Goal: Task Accomplishment & Management: Manage account settings

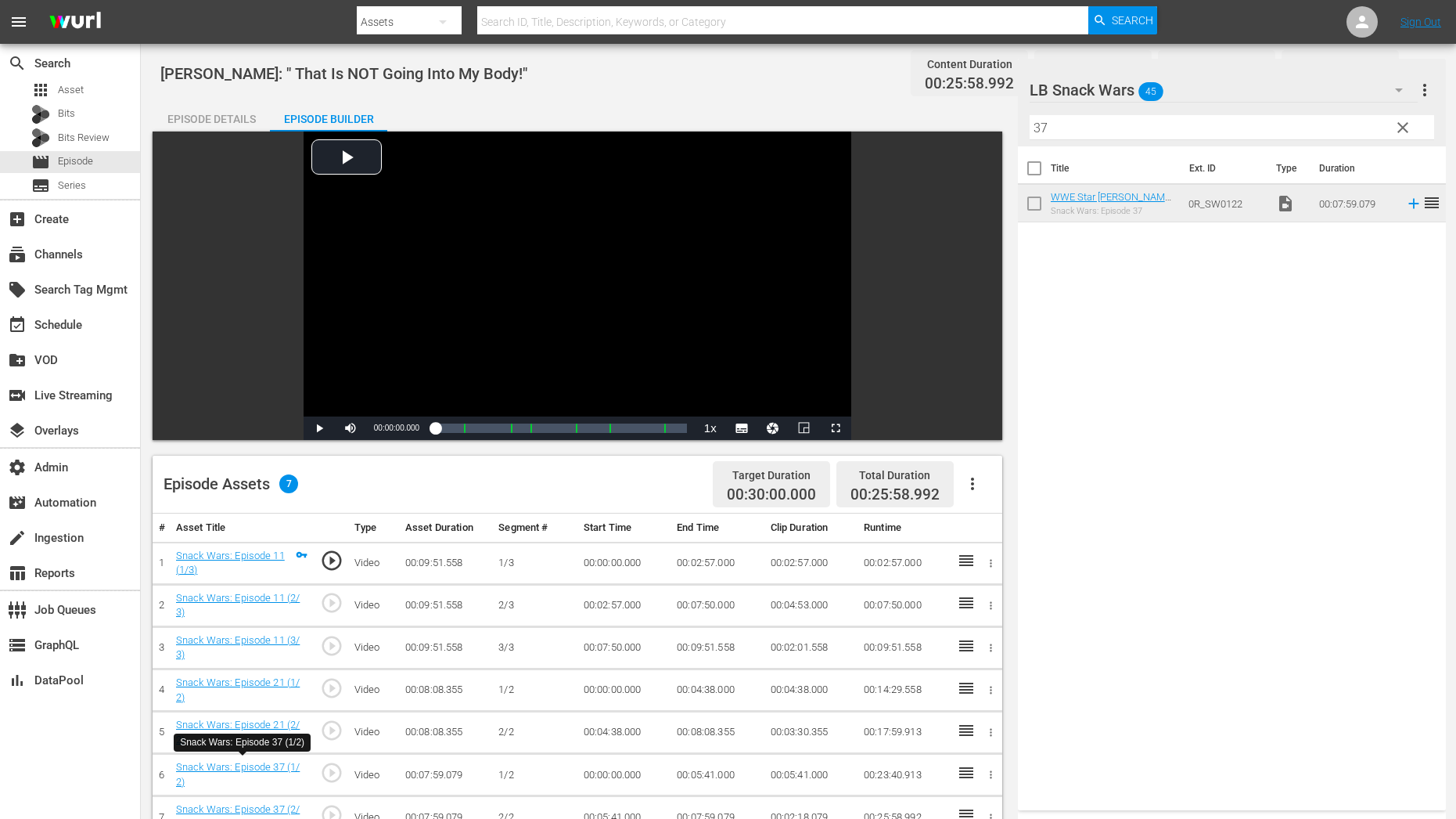
scroll to position [406, 0]
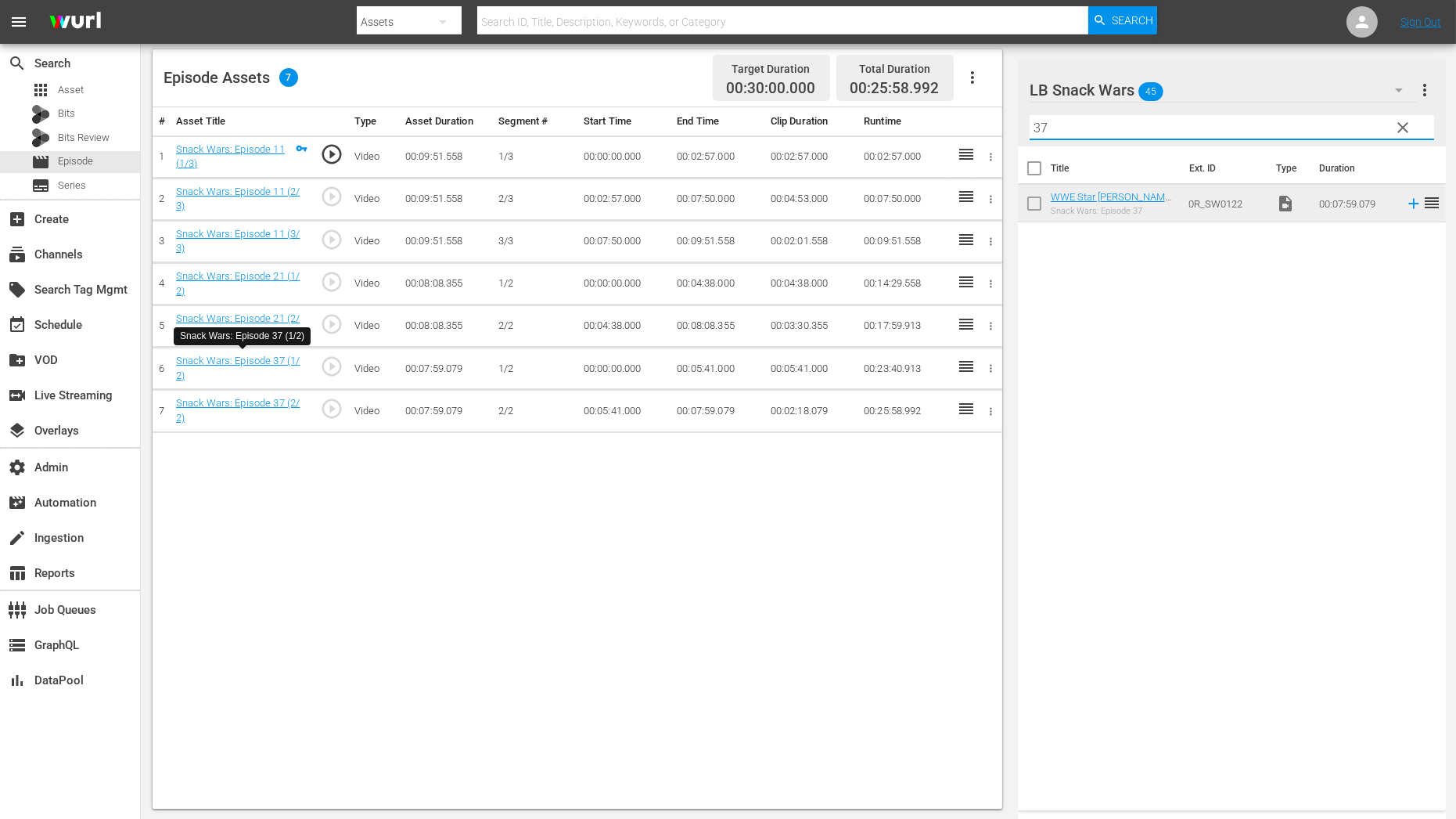
drag, startPoint x: 1069, startPoint y: 126, endPoint x: 876, endPoint y: 126, distance: 193.0
click at [876, 126] on div "Video Player is loading. Play Video Play Mute Current Time 00:00:00.000 / Durat…" at bounding box center [797, 268] width 1291 height 1084
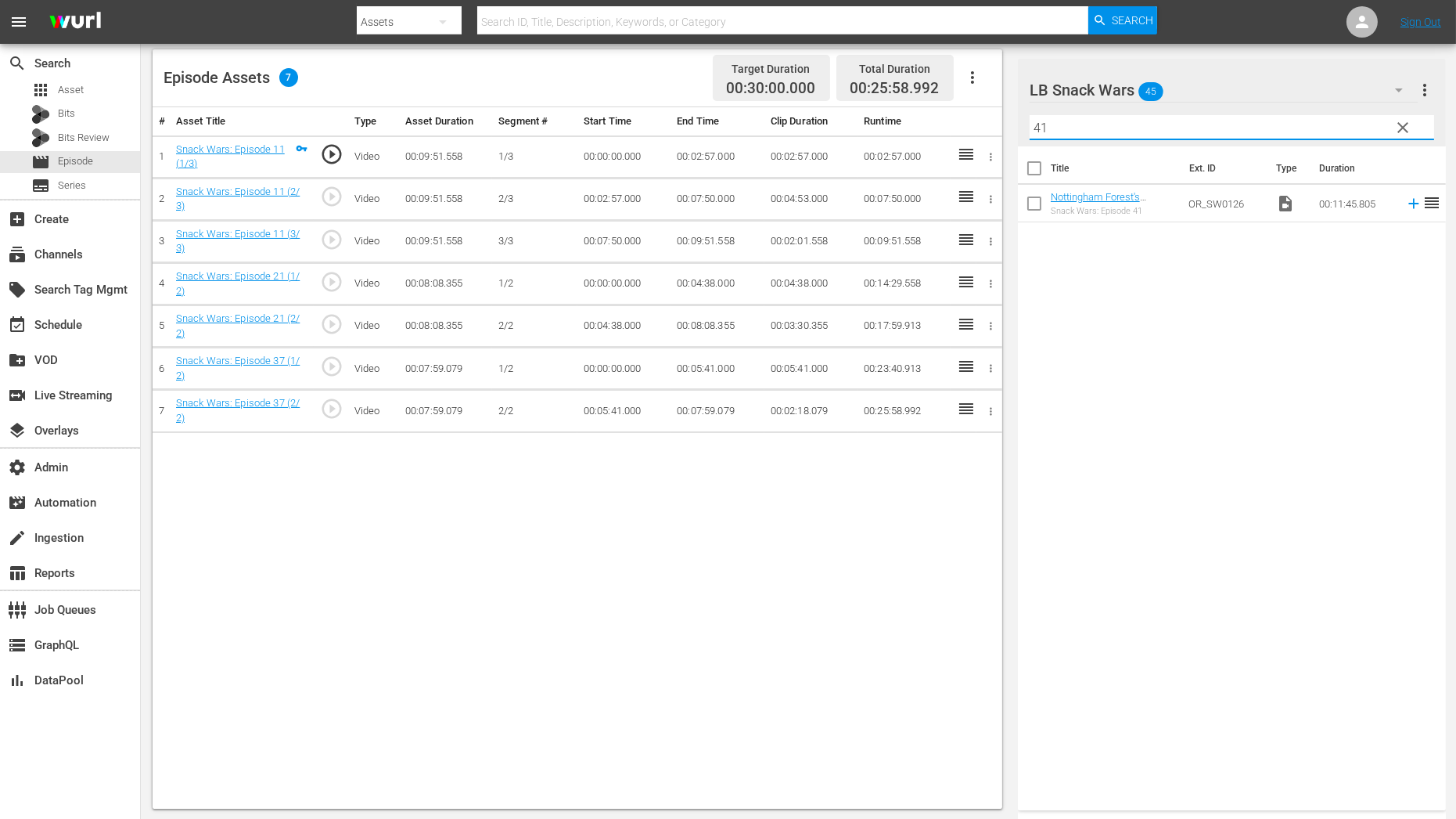
type input "41"
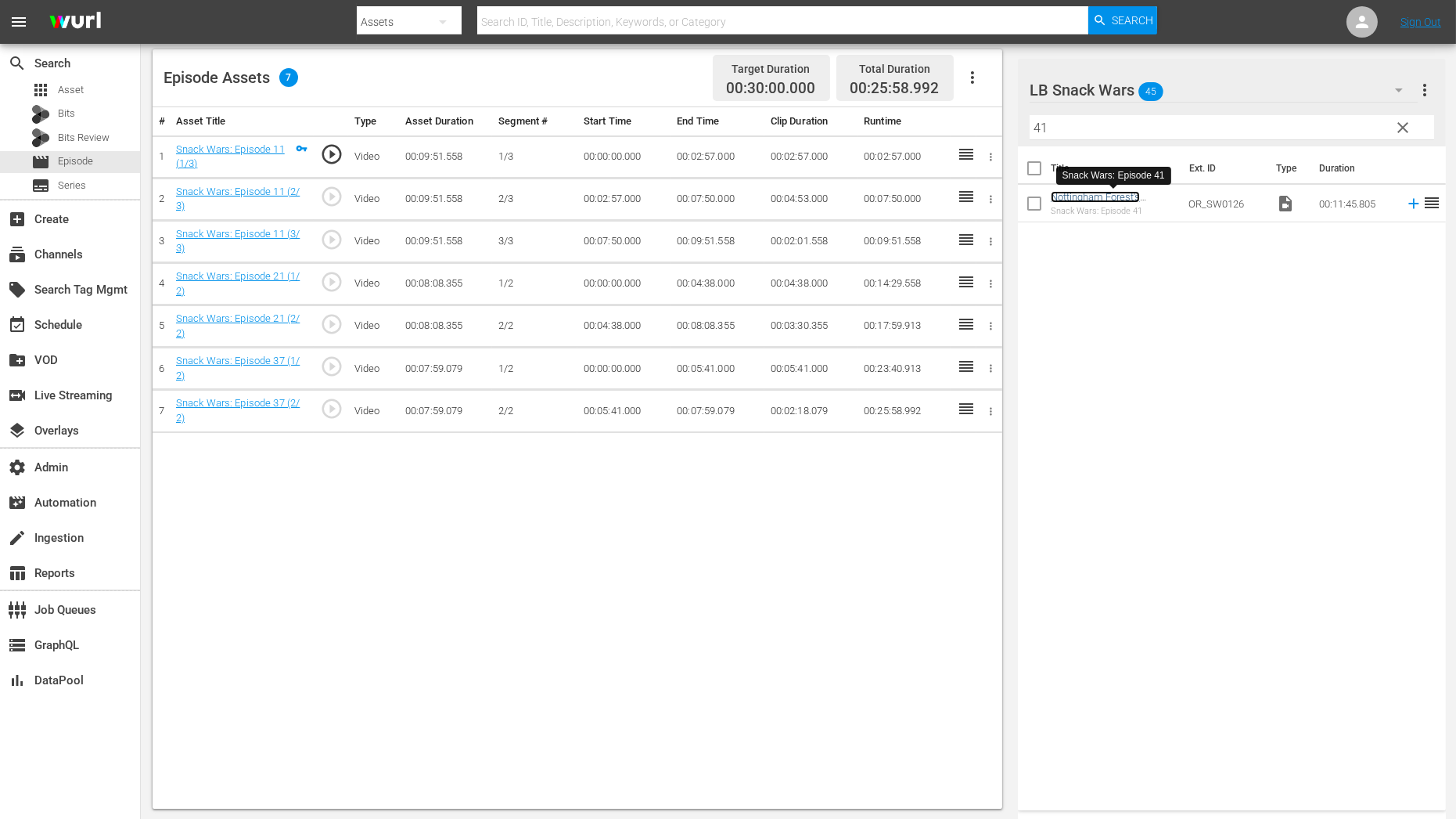
click at [1092, 191] on link "Nottingham Forest's [PERSON_NAME], [PERSON_NAME] And [PERSON_NAME] Rate British…" at bounding box center [1100, 220] width 98 height 59
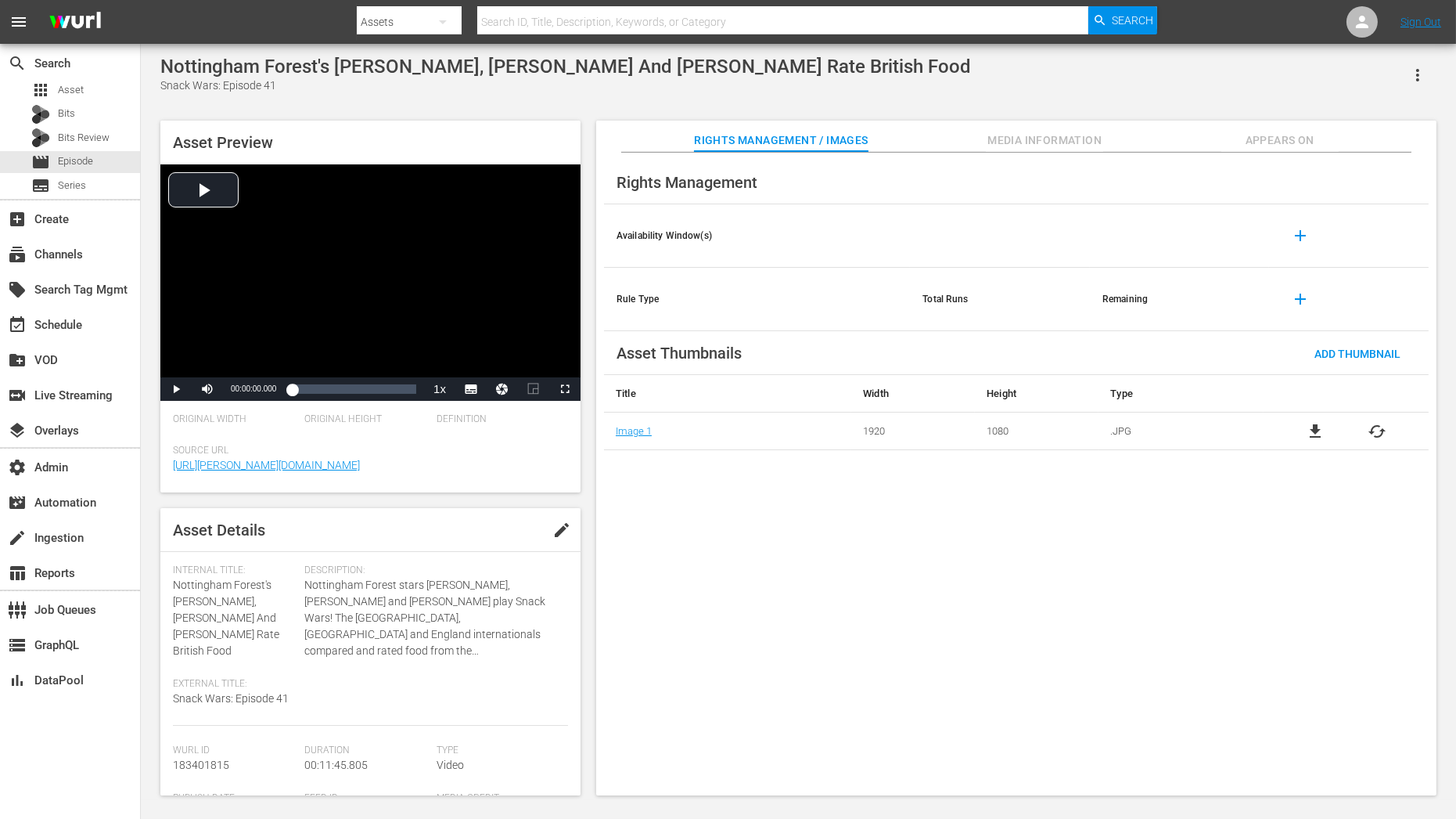
click at [1432, 59] on button "button" at bounding box center [1417, 75] width 38 height 38
click at [1108, 76] on div "Nottingham Forest's Anthony Elanga, Ola Aina And Callum Hudson-Odoi Rate Britis…" at bounding box center [798, 75] width 1276 height 39
click at [1247, 142] on span "Appears On" at bounding box center [1280, 141] width 117 height 19
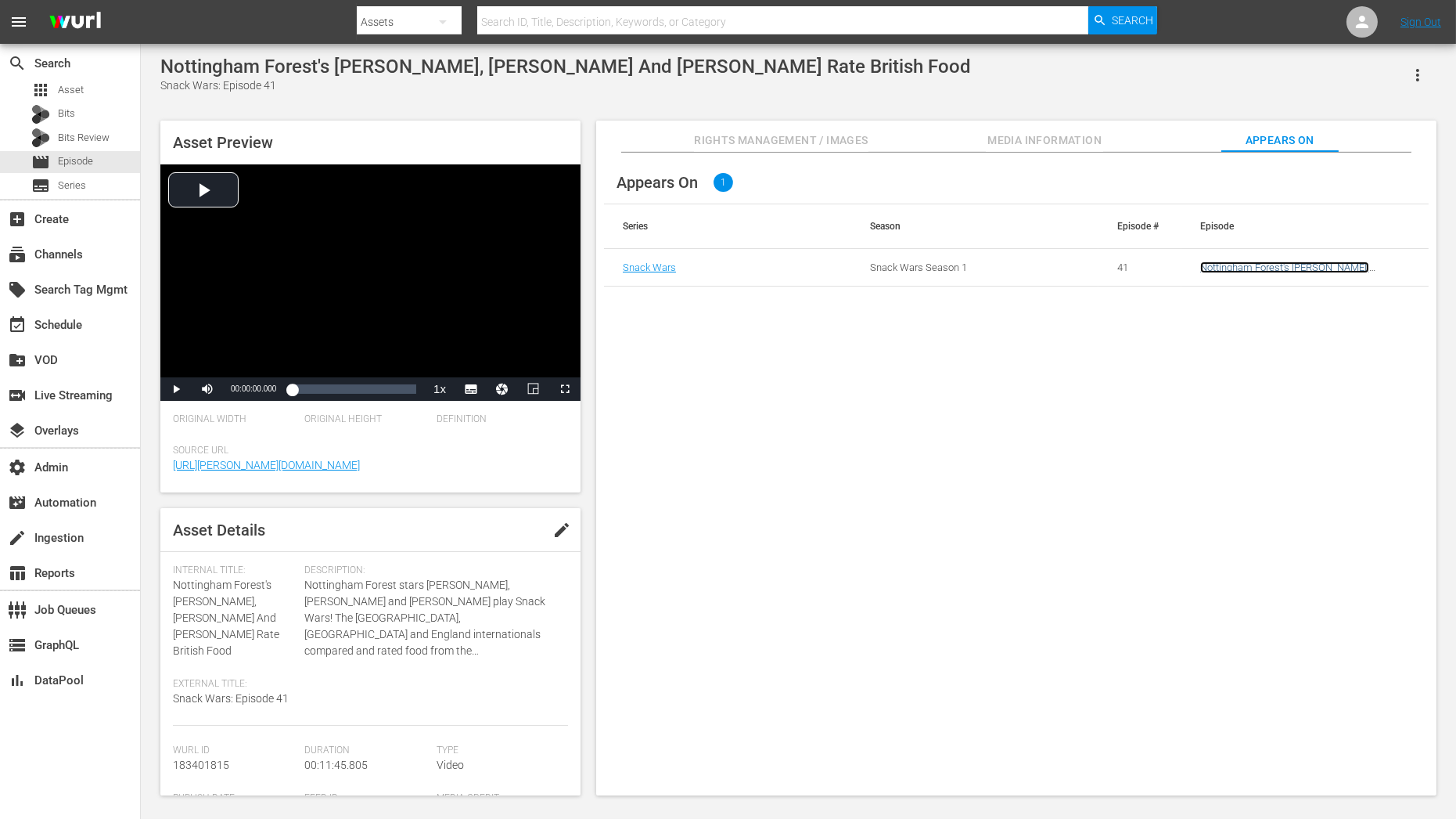
click at [1219, 262] on link "Nottingham Forest's Anthony Elanga, Ola Aina And Callum Hudson-Odoi Rate Britis…" at bounding box center [1297, 279] width 195 height 35
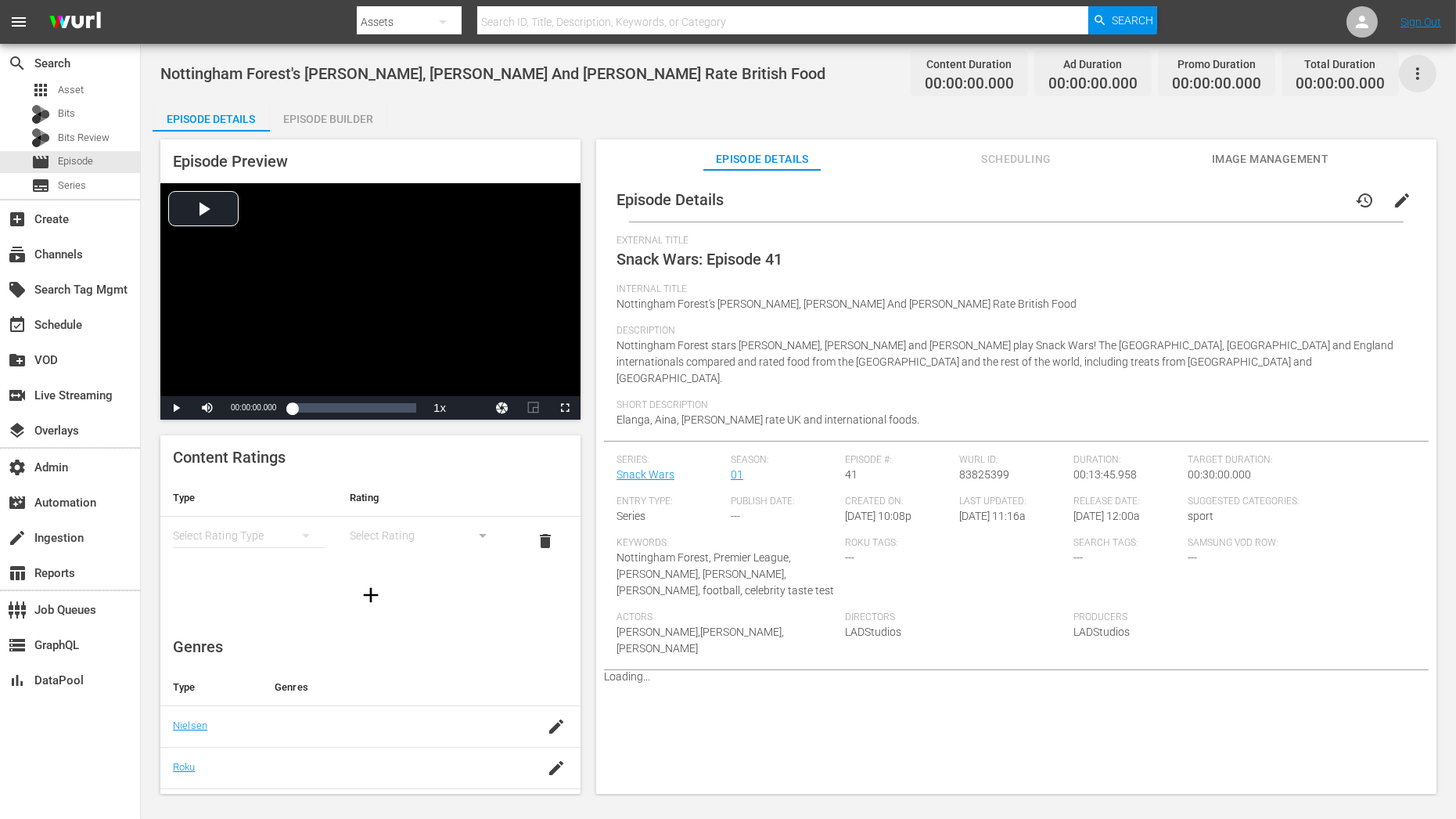
click at [1420, 78] on icon "button" at bounding box center [1417, 73] width 18 height 18
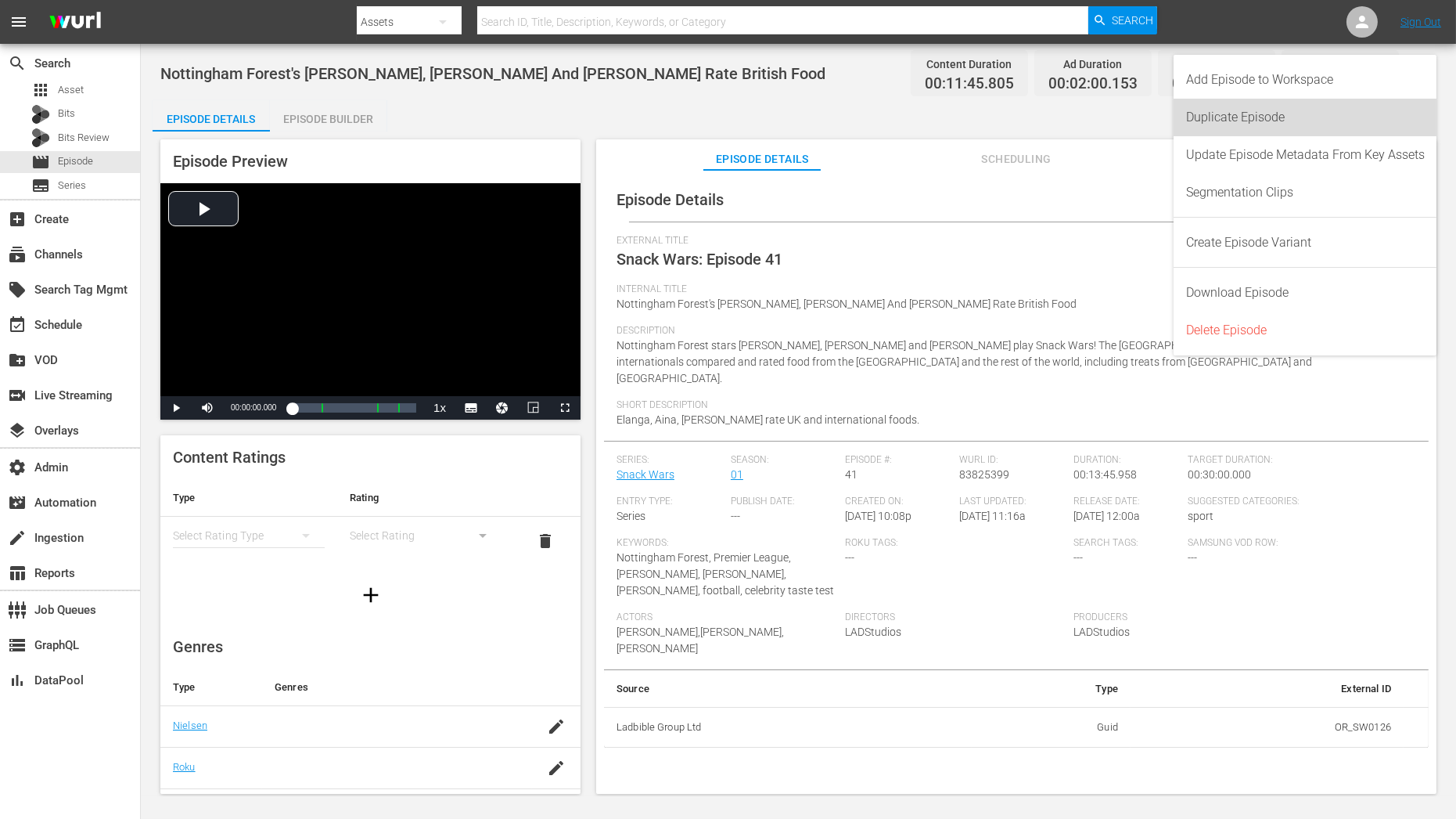
click at [1333, 124] on div "Duplicate Episode" at bounding box center [1305, 117] width 238 height 38
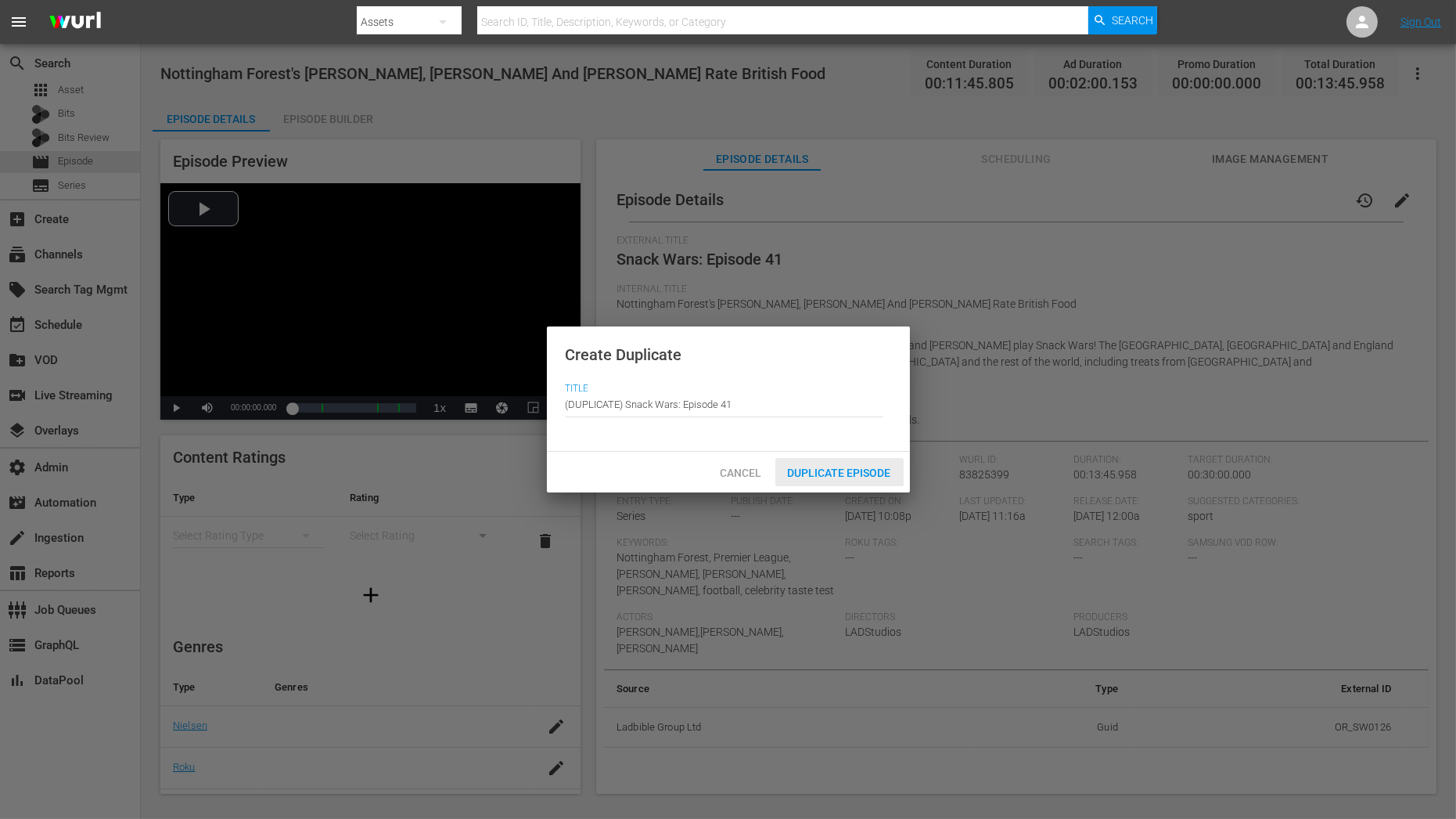
click at [831, 471] on span "Duplicate Episode" at bounding box center [839, 472] width 128 height 13
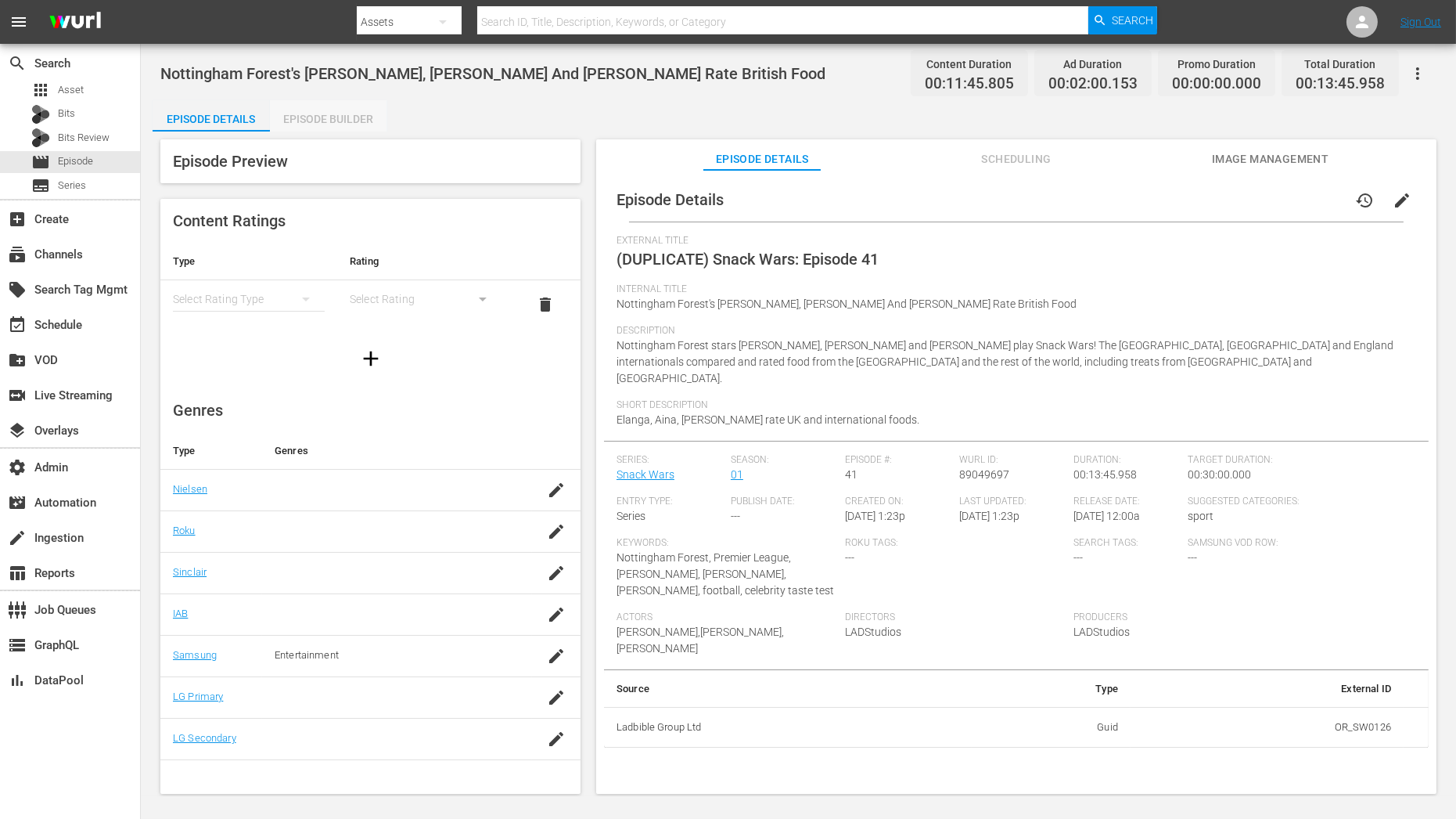
click at [365, 124] on div "Episode Builder" at bounding box center [328, 118] width 117 height 38
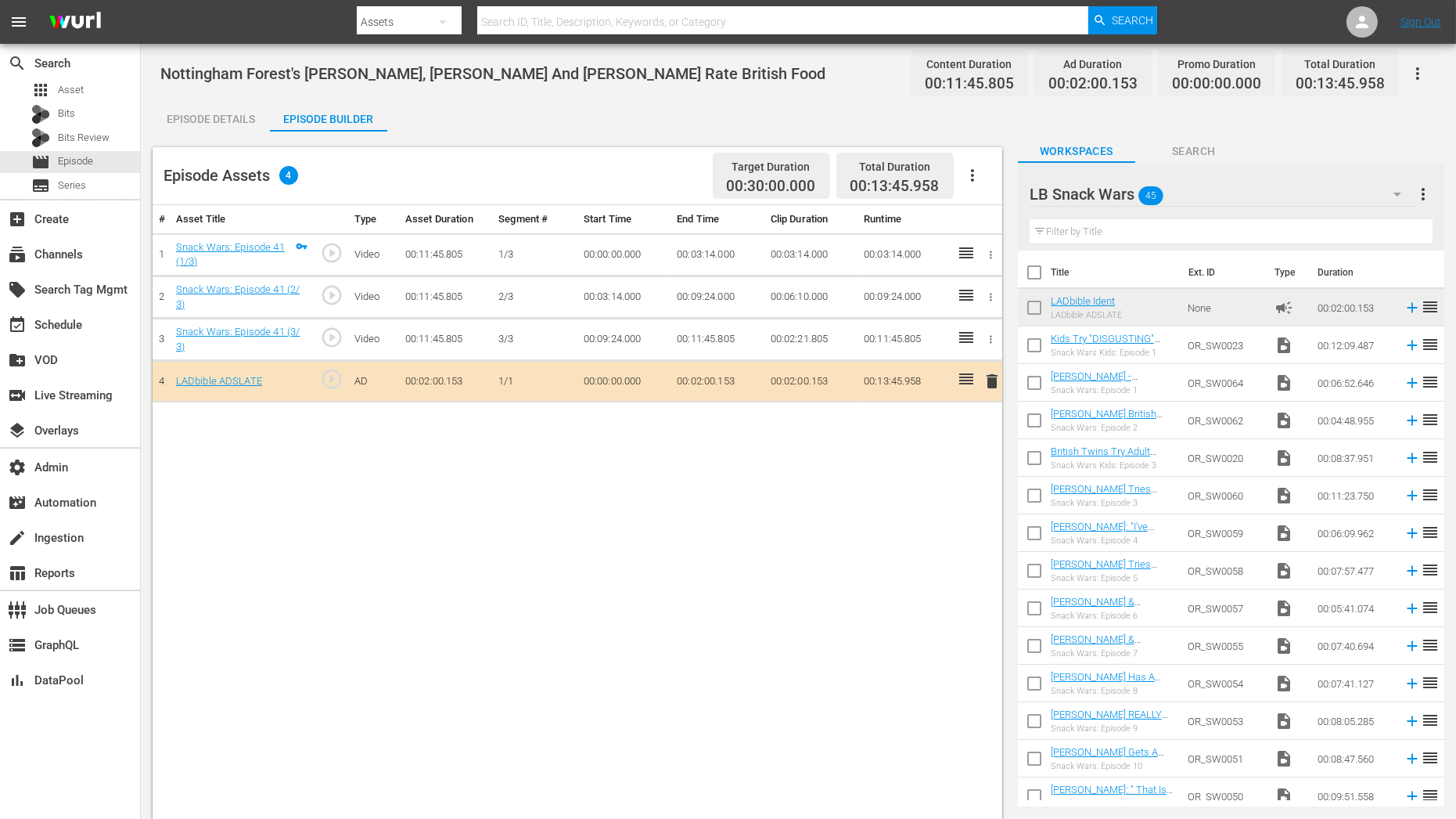
click at [1164, 234] on input "text" at bounding box center [1231, 232] width 403 height 25
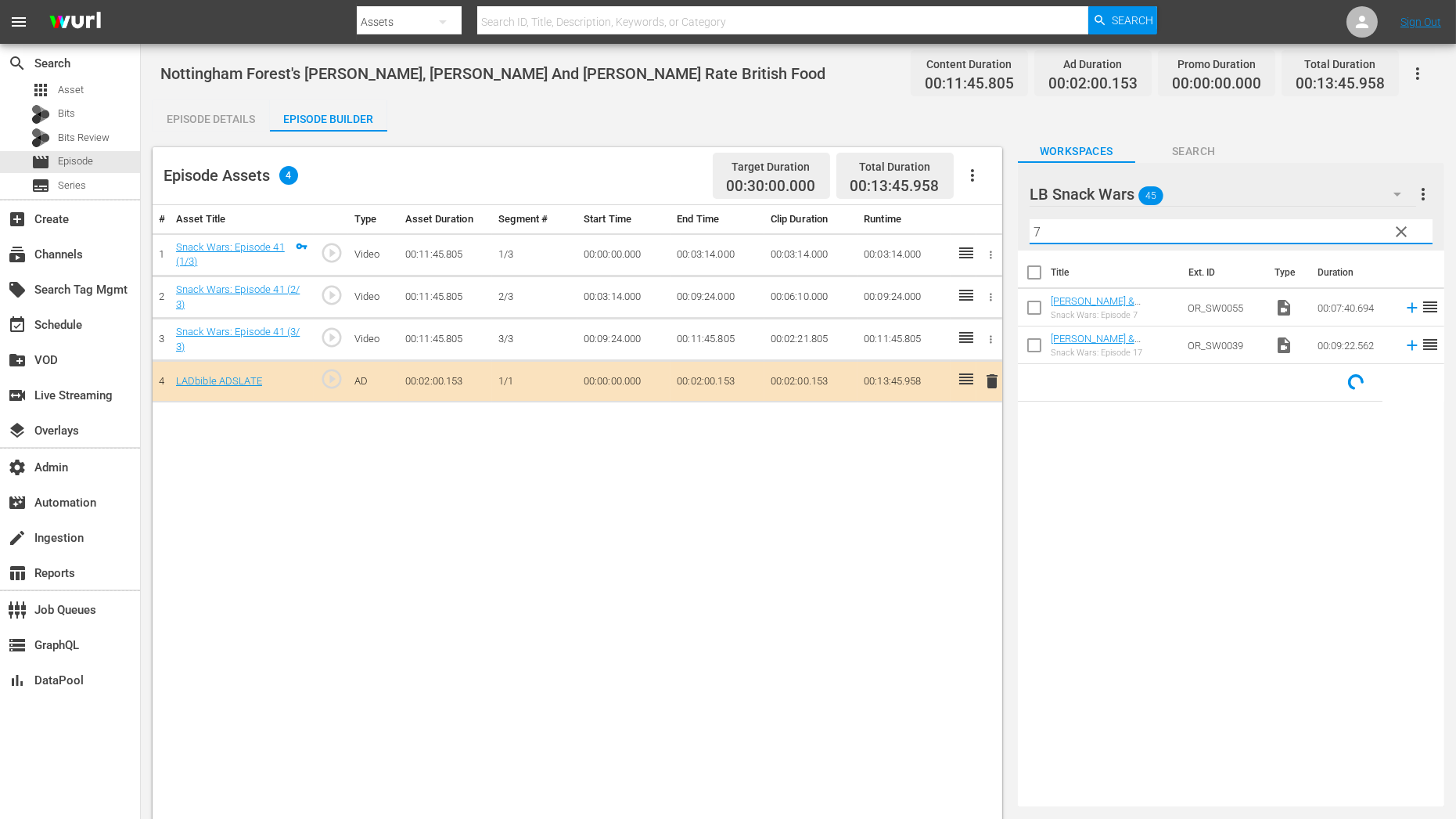
type input "7"
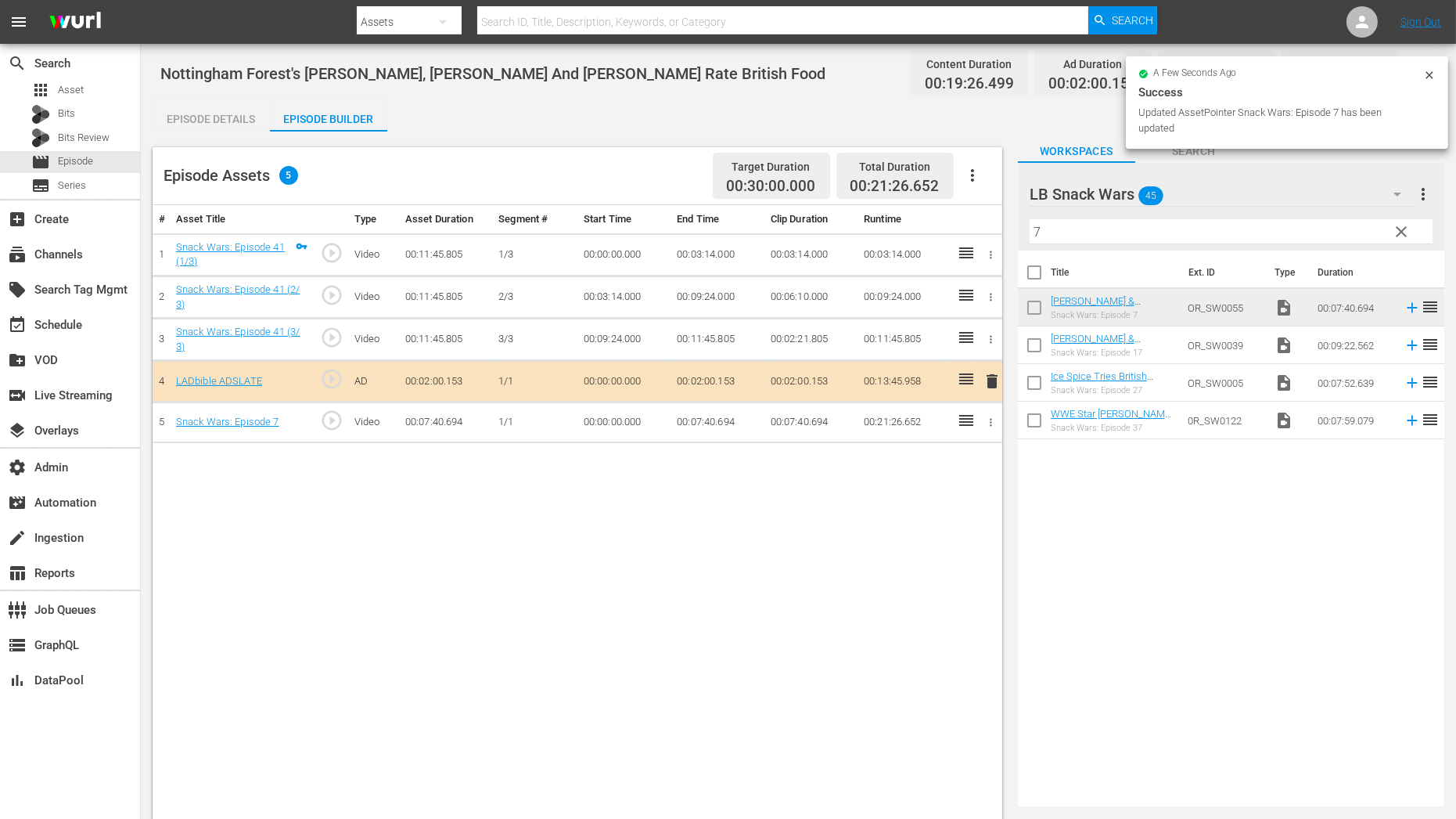
click at [1050, 234] on input "7" at bounding box center [1231, 232] width 403 height 25
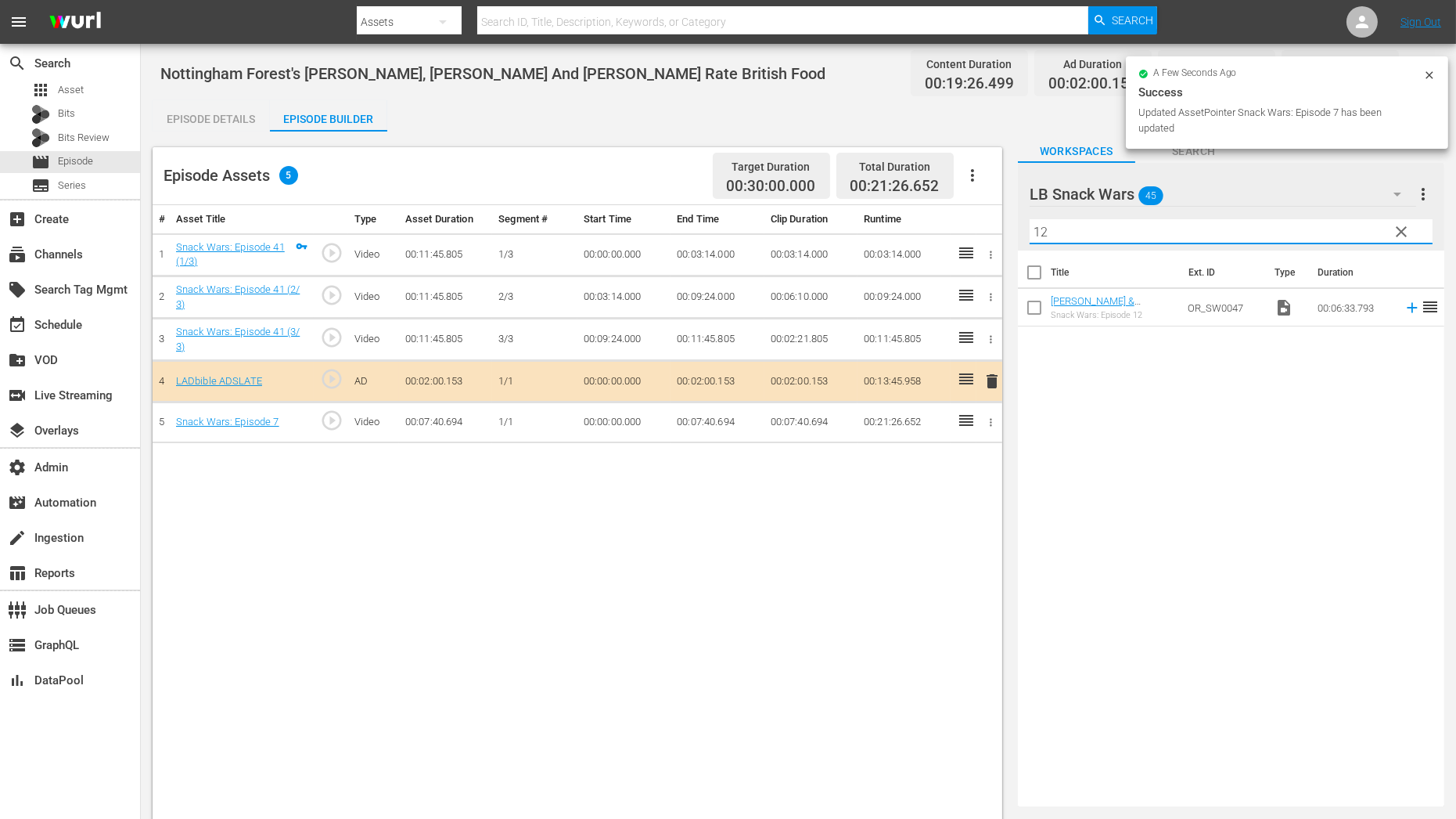
type input "12"
click at [1092, 364] on div "Title Ext. ID Type Duration Zoe Saldaña & Sam Worthington Compare USA Vs Austra…" at bounding box center [1231, 524] width 426 height 550
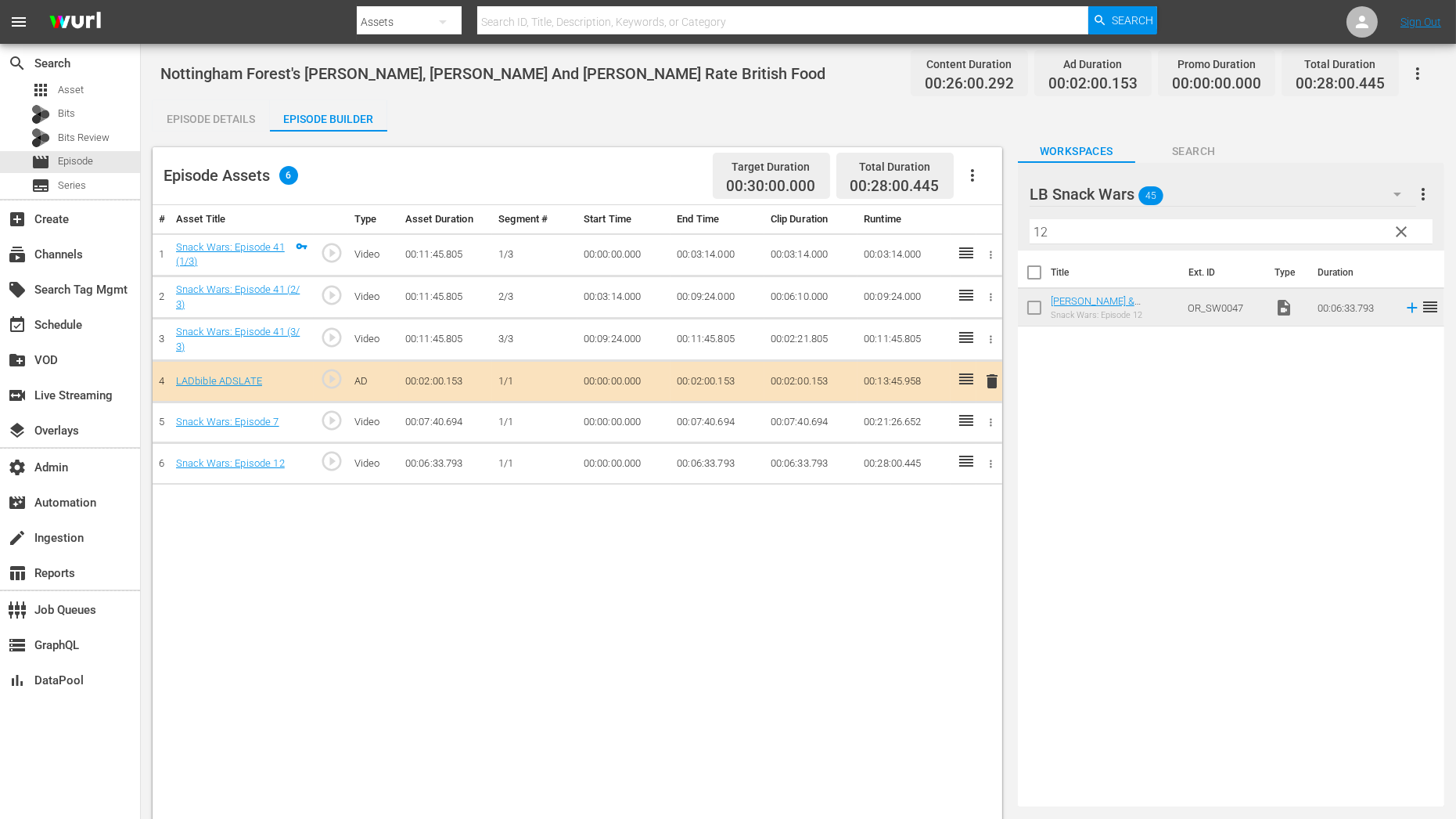
drag, startPoint x: 1103, startPoint y: 299, endPoint x: 229, endPoint y: 3, distance: 922.8
click at [1408, 235] on span "clear" at bounding box center [1401, 231] width 18 height 18
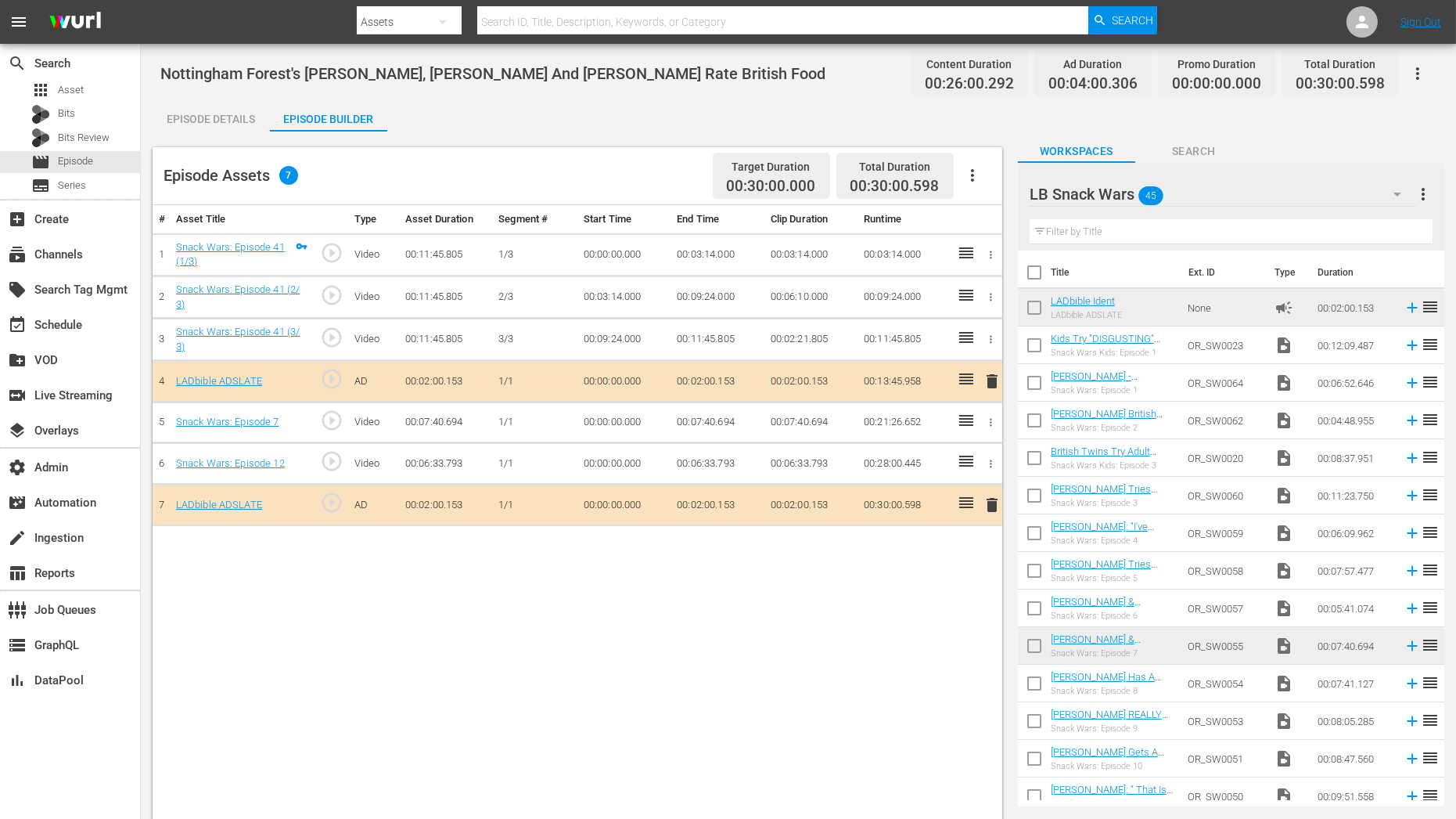
click at [985, 465] on icon "button" at bounding box center [991, 463] width 12 height 12
click at [939, 486] on li "Assign Key Asset" at bounding box center [940, 487] width 122 height 26
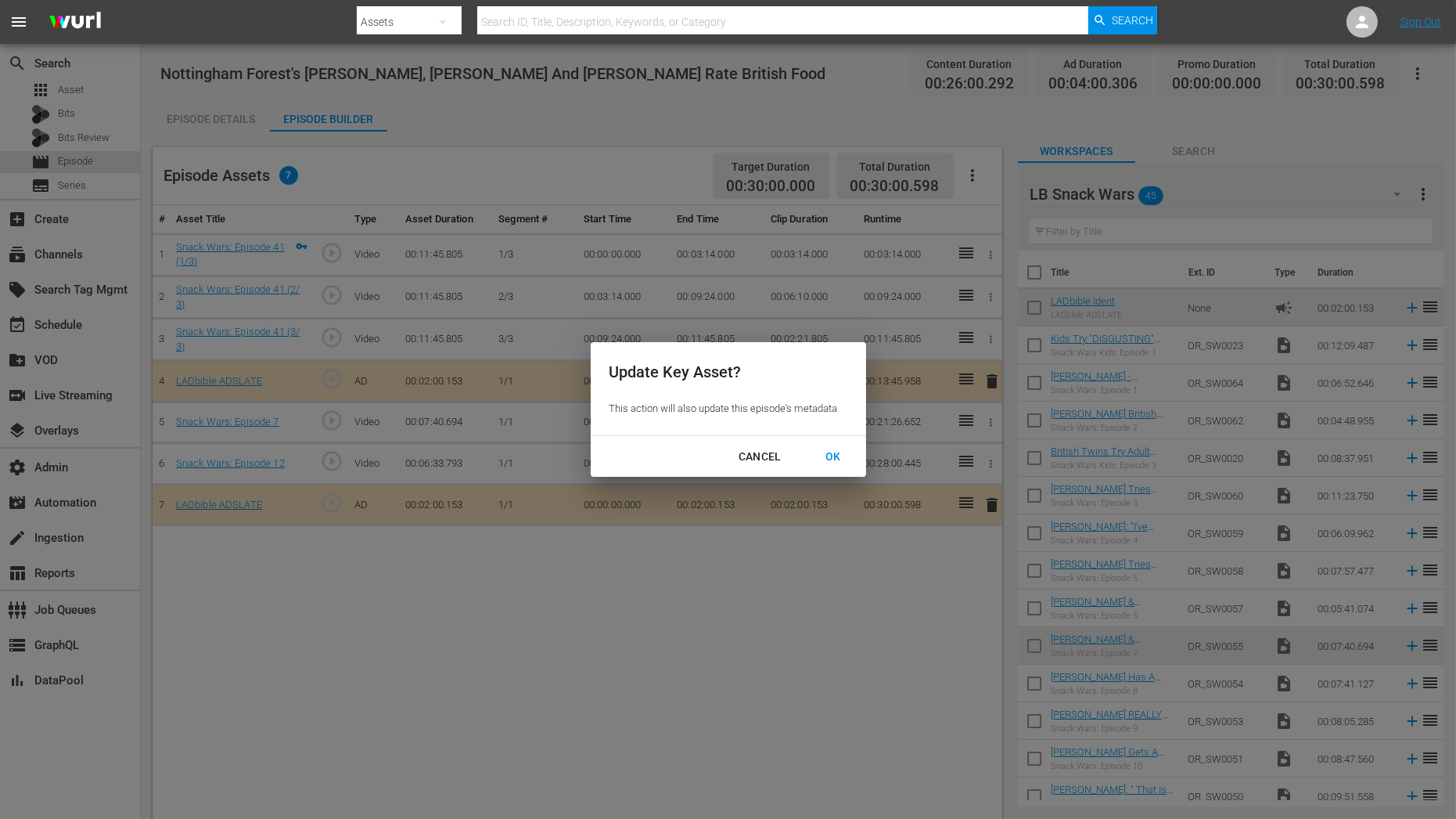
click at [833, 452] on div "OK" at bounding box center [833, 457] width 41 height 19
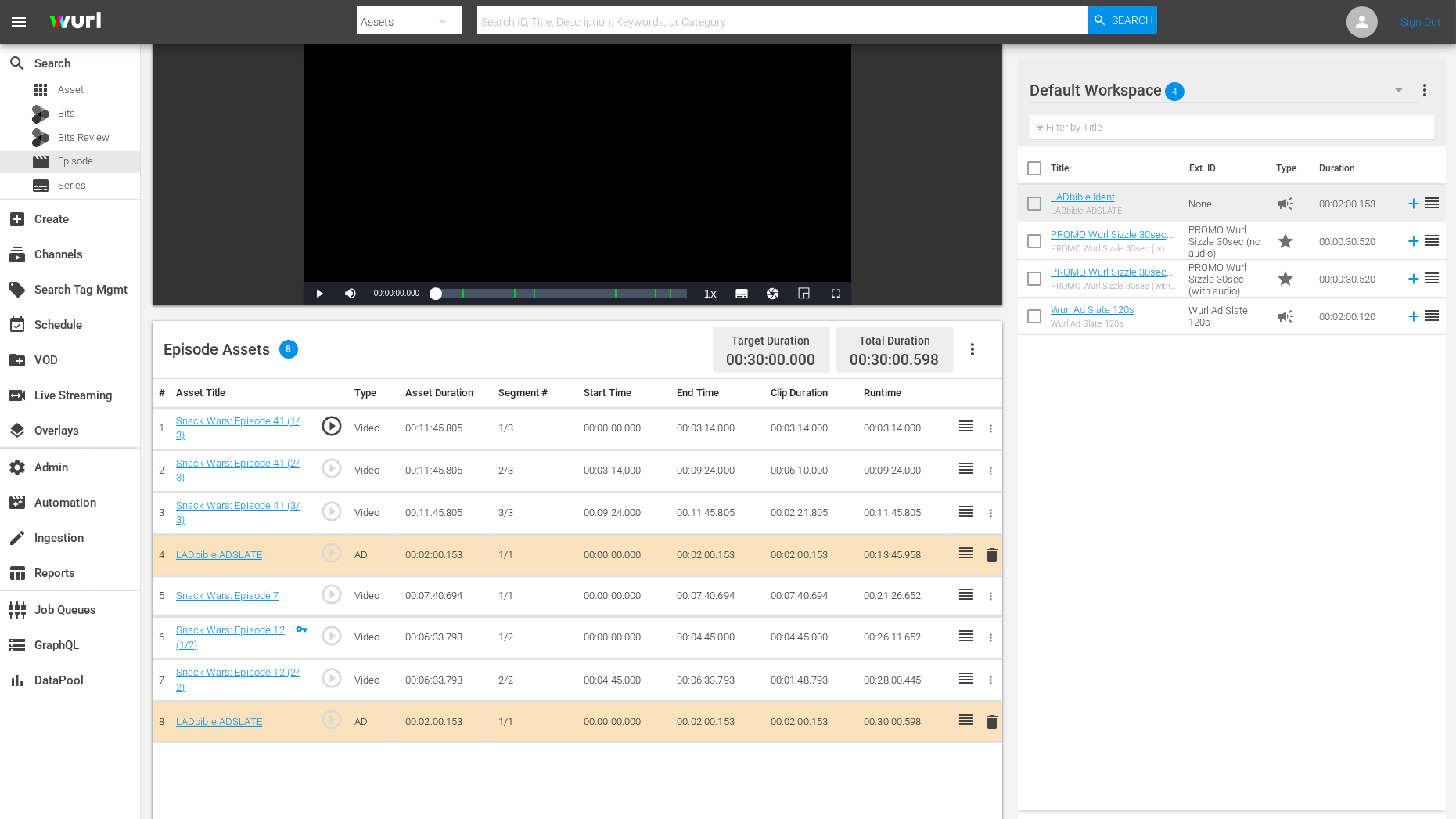
scroll to position [137, 0]
click at [988, 592] on icon "button" at bounding box center [991, 594] width 12 height 12
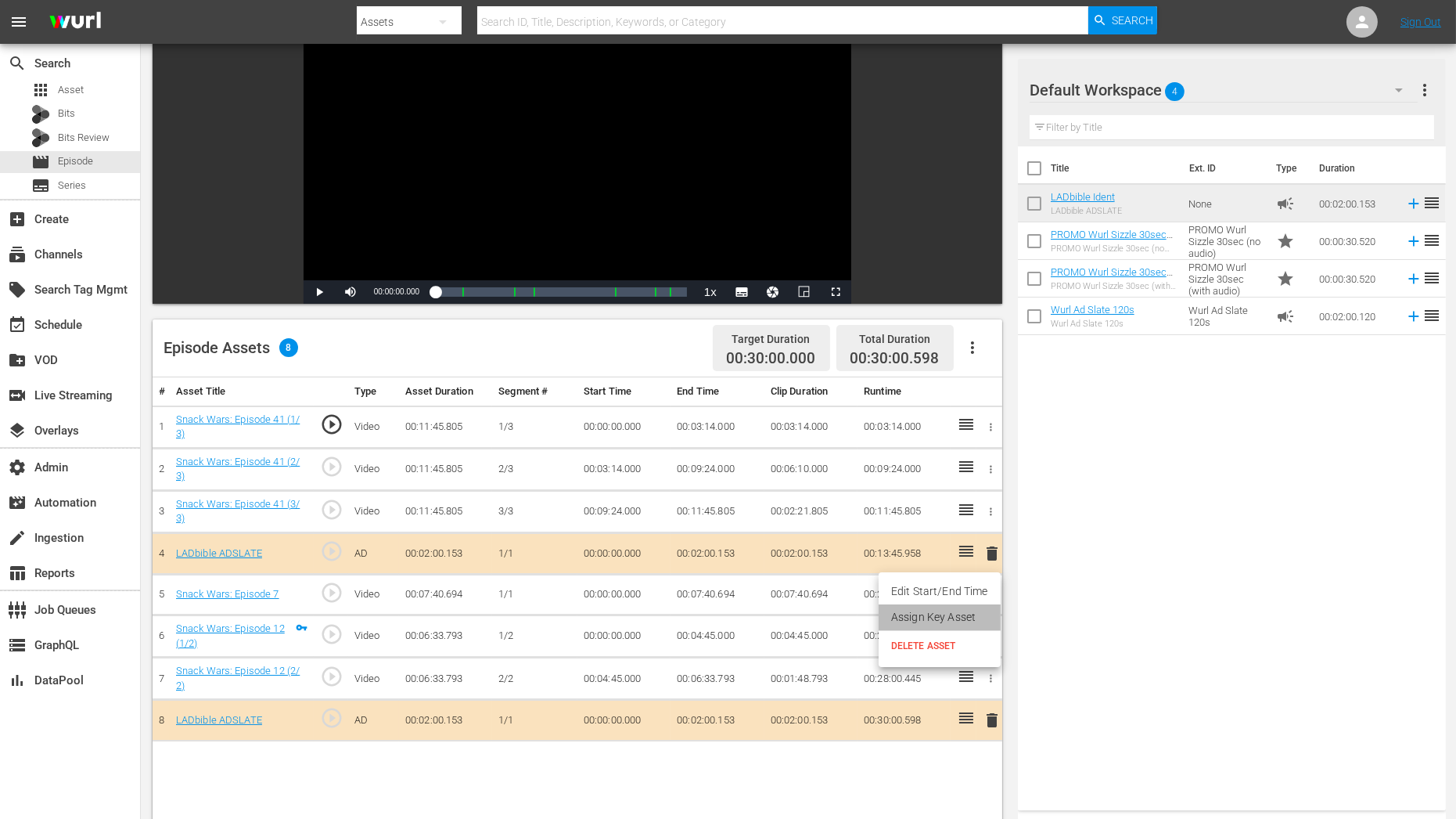
click at [959, 617] on li "Assign Key Asset" at bounding box center [940, 616] width 122 height 26
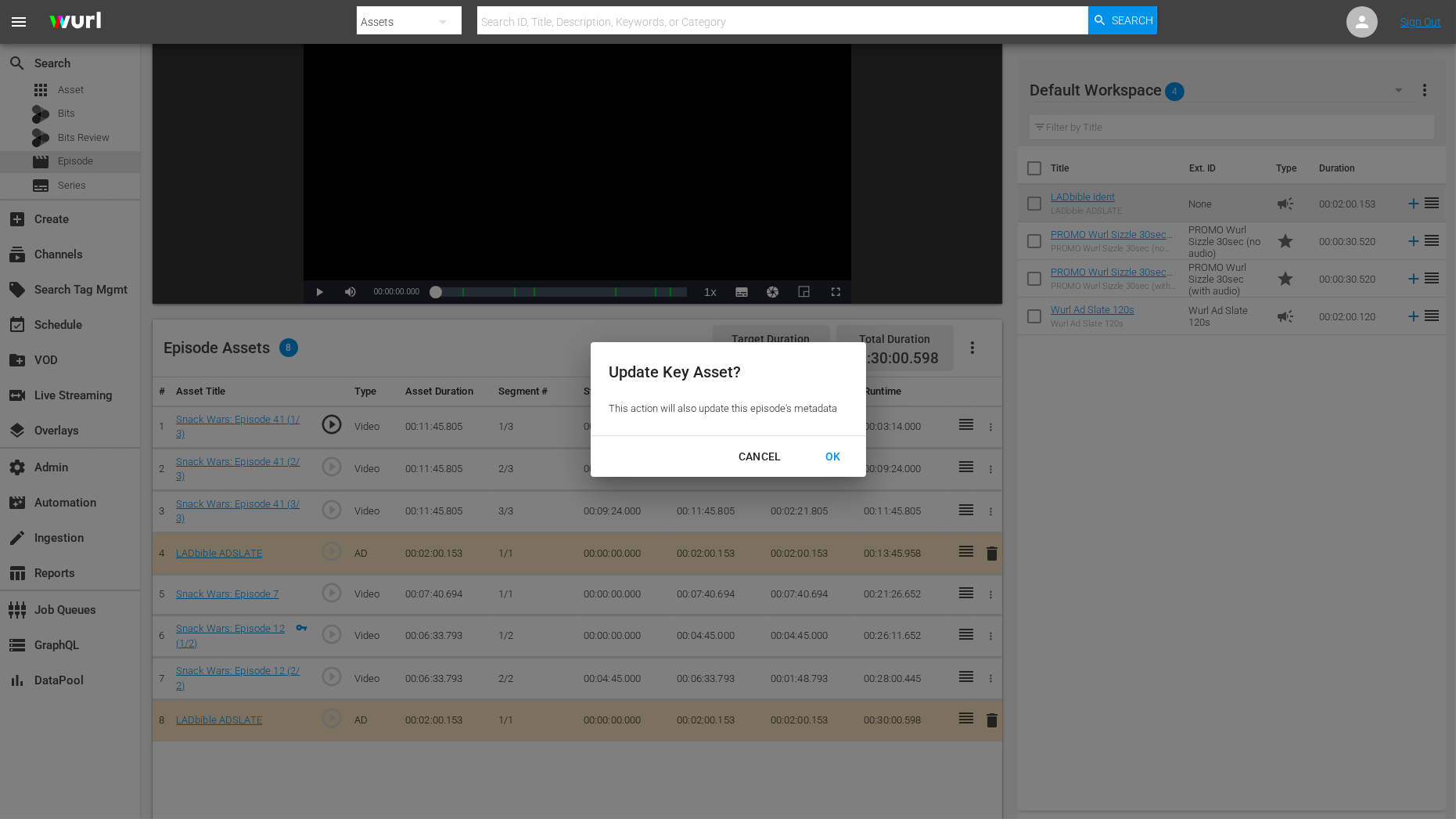
click at [829, 458] on div "OK" at bounding box center [833, 457] width 41 height 19
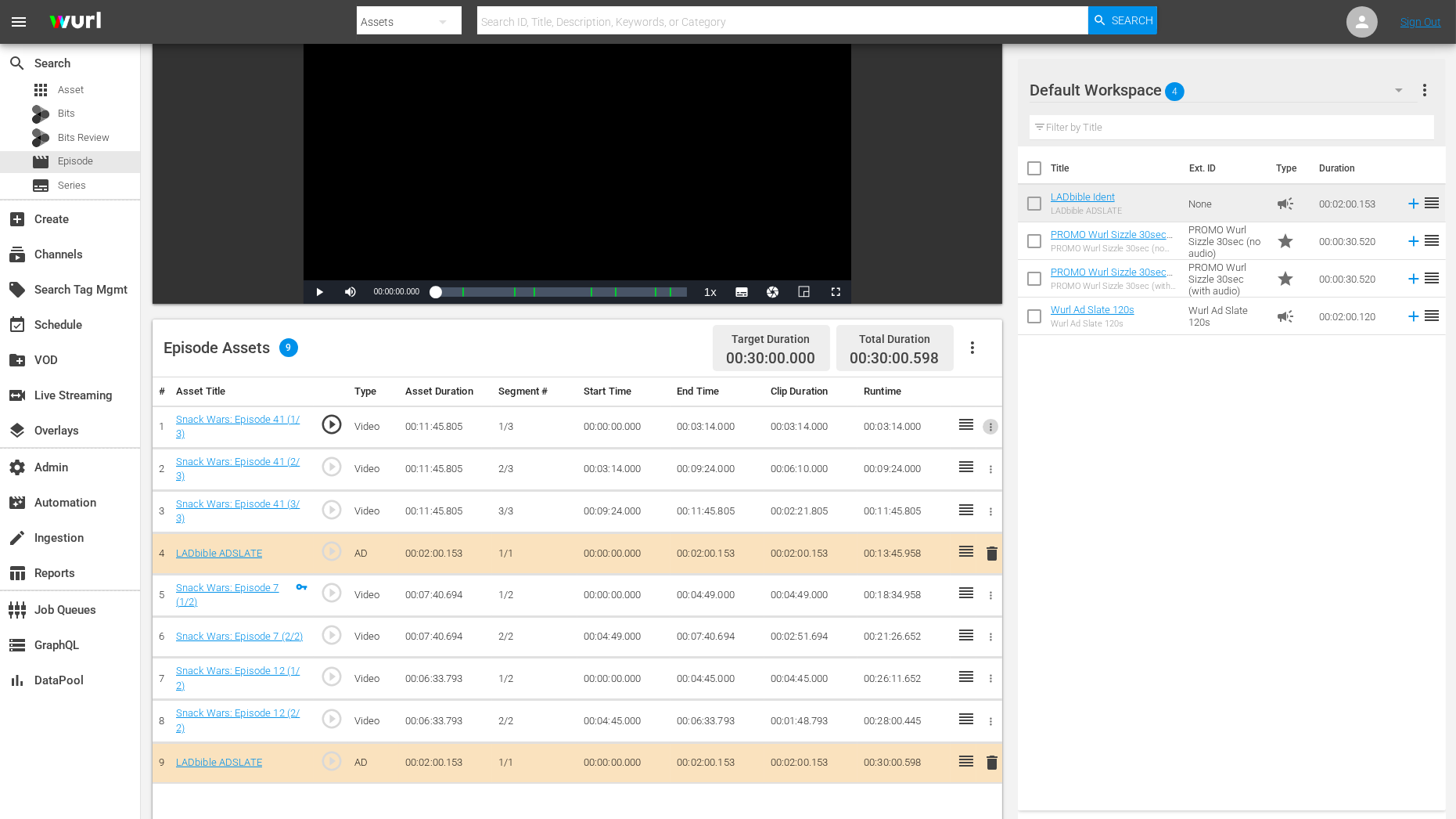
click at [993, 427] on icon "button" at bounding box center [991, 426] width 12 height 12
click at [945, 454] on li "Assign Key Asset" at bounding box center [940, 451] width 122 height 26
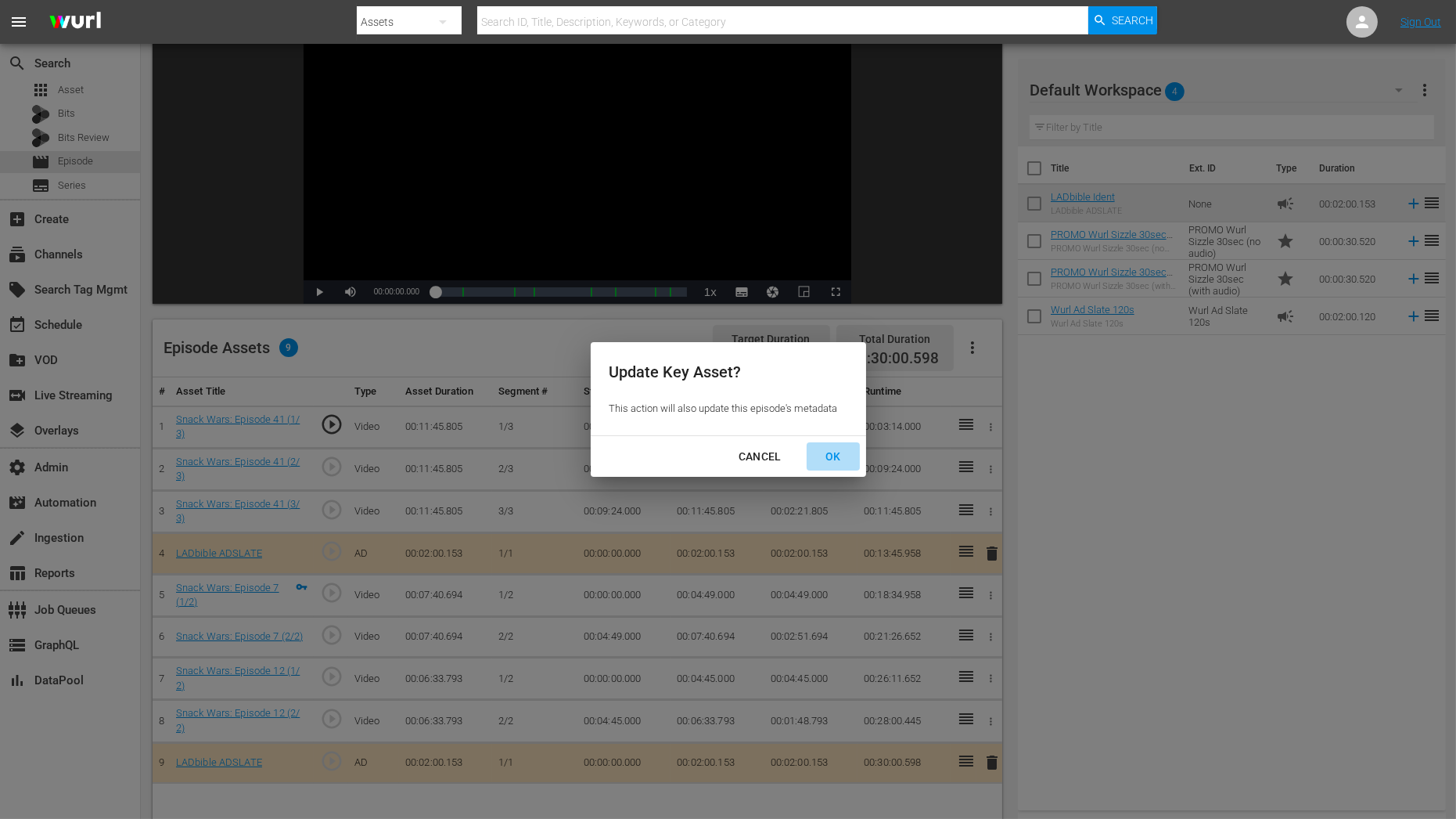
click at [834, 457] on div "OK" at bounding box center [833, 457] width 41 height 19
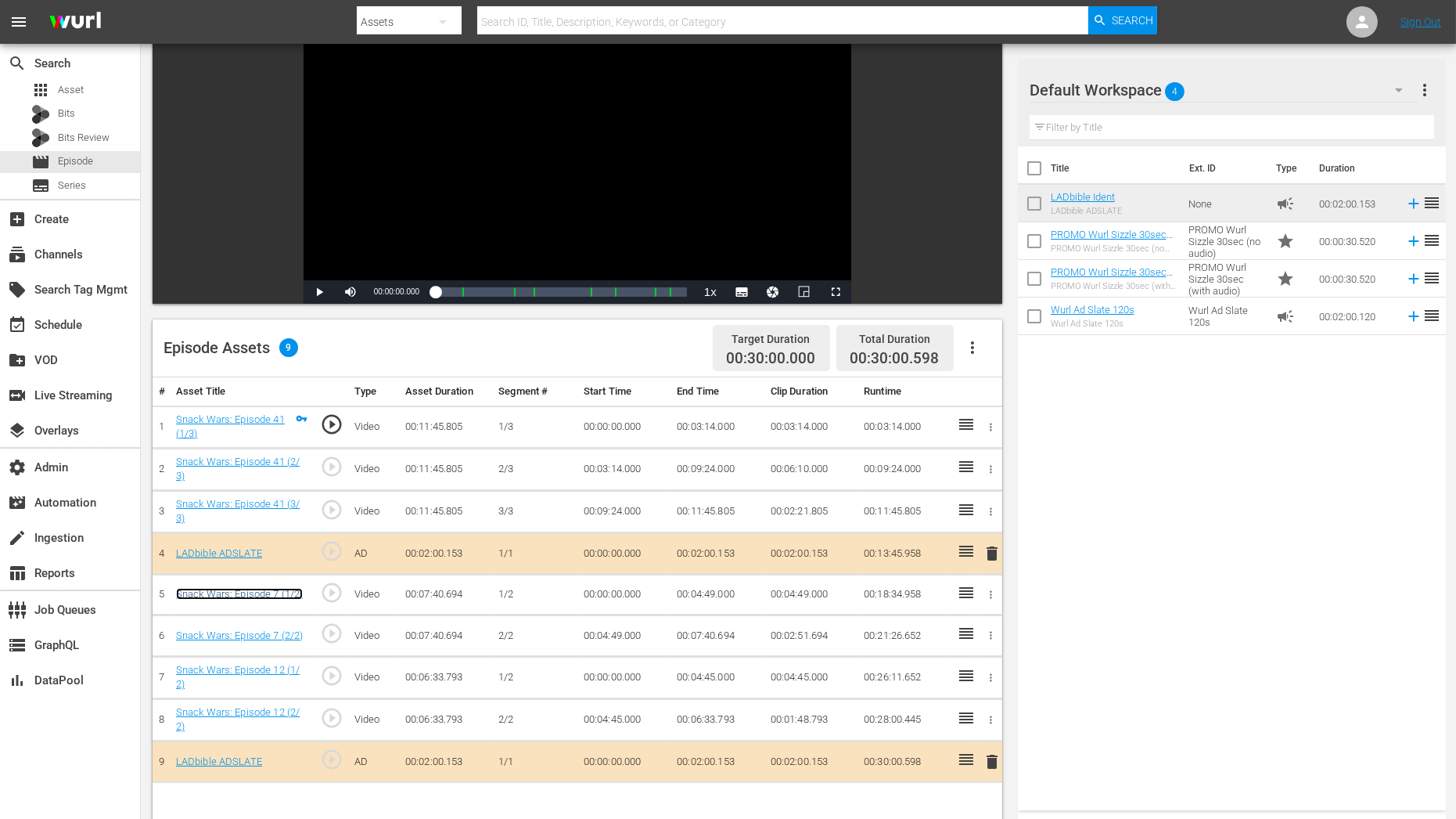
click at [279, 594] on link "Snack Wars: Episode 7 (1/2)" at bounding box center [240, 593] width 128 height 12
click at [278, 669] on link "Snack Wars: Episode 12 (1/2)" at bounding box center [238, 677] width 124 height 26
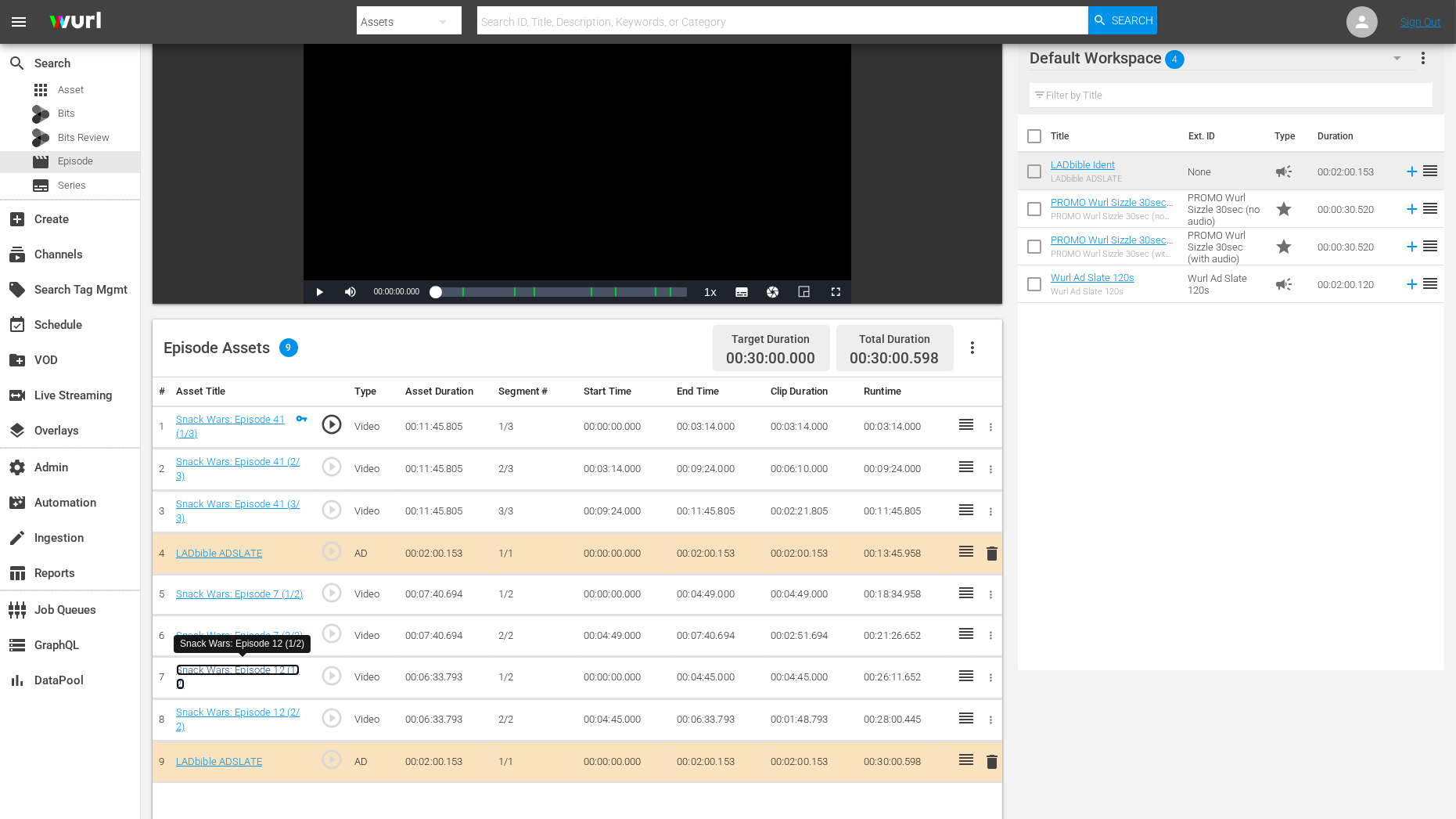
scroll to position [0, 0]
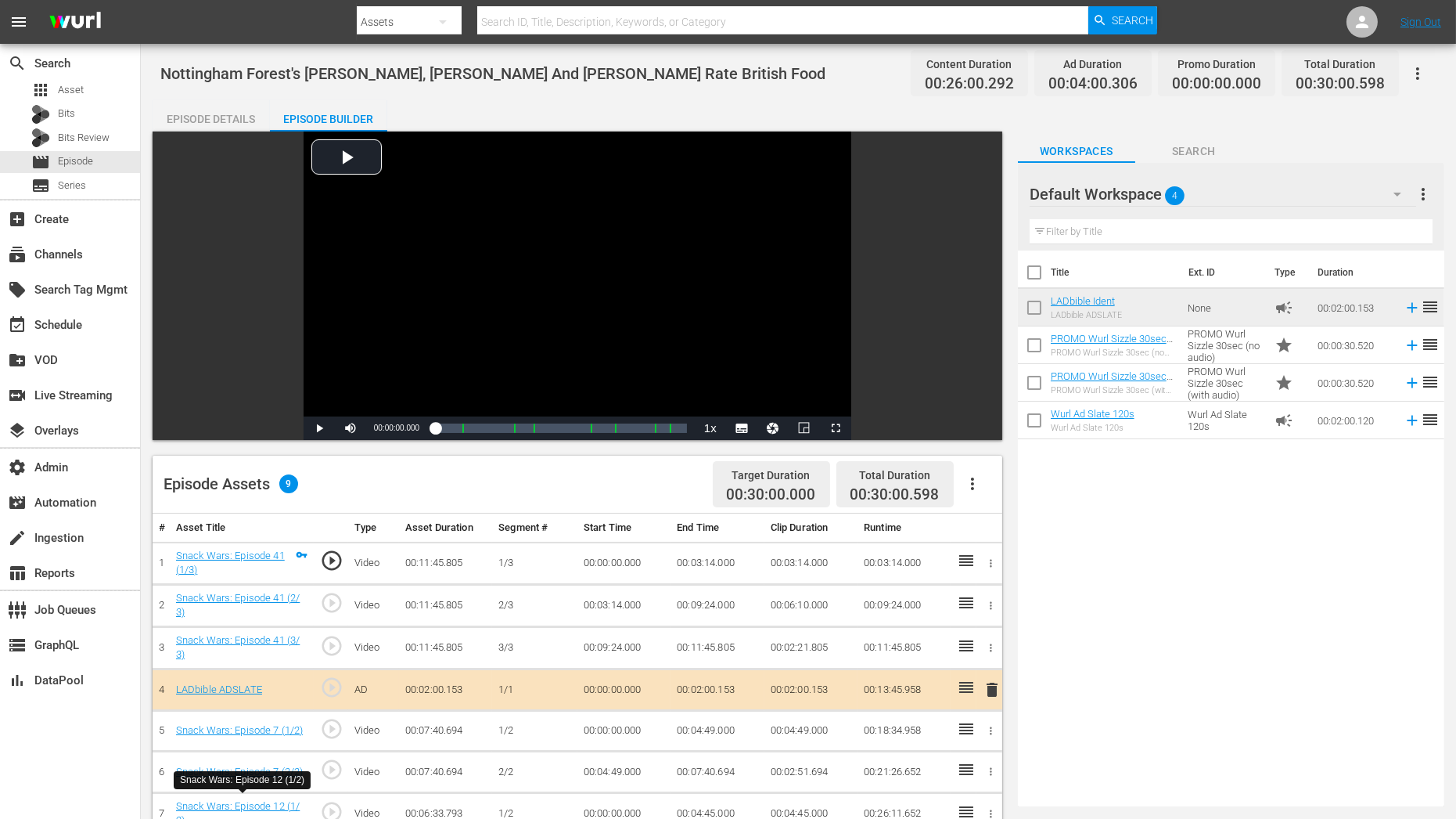
click at [241, 122] on div "Episode Details" at bounding box center [210, 118] width 117 height 38
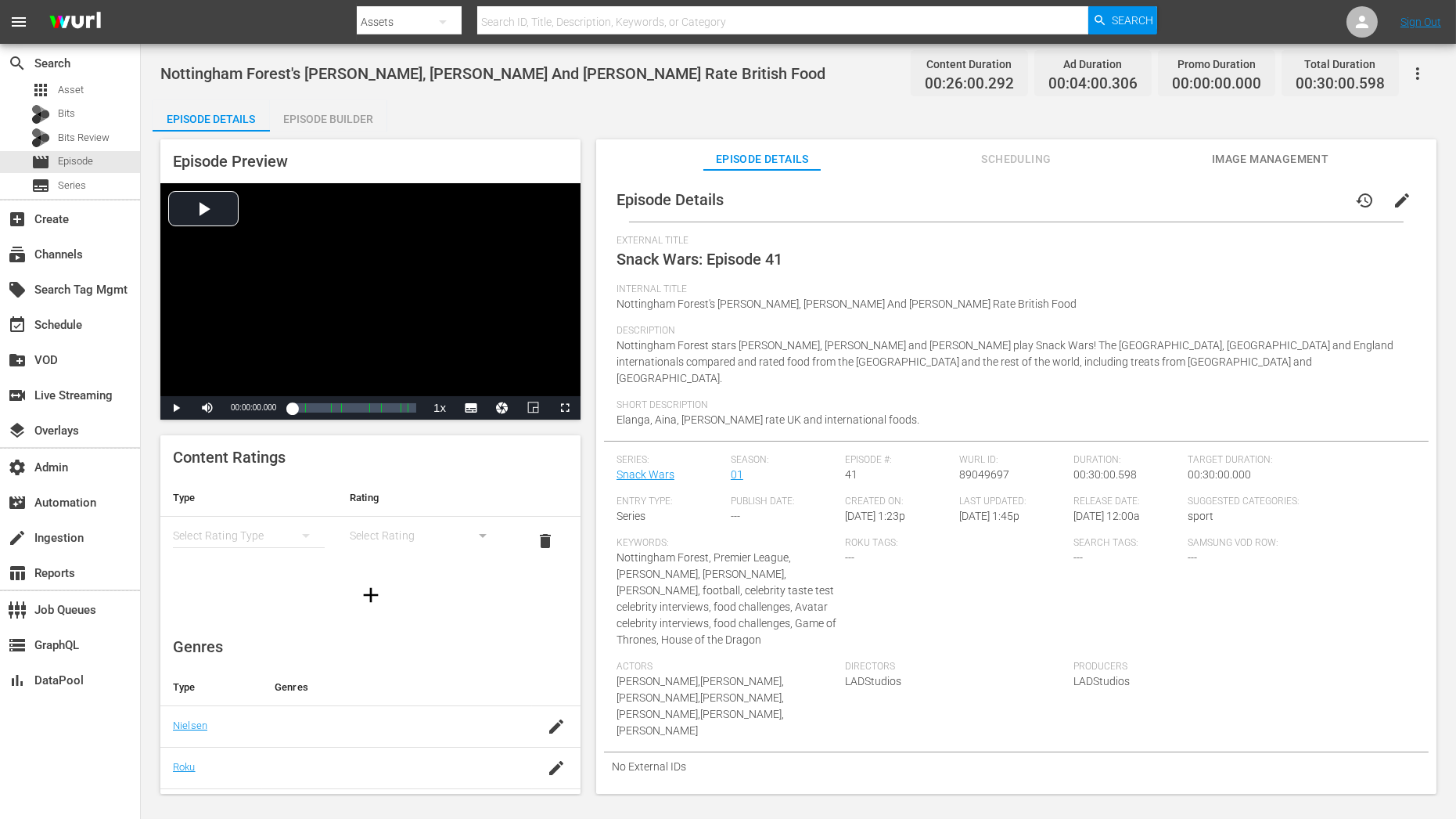
click at [1400, 204] on span "edit" at bounding box center [1401, 200] width 18 height 18
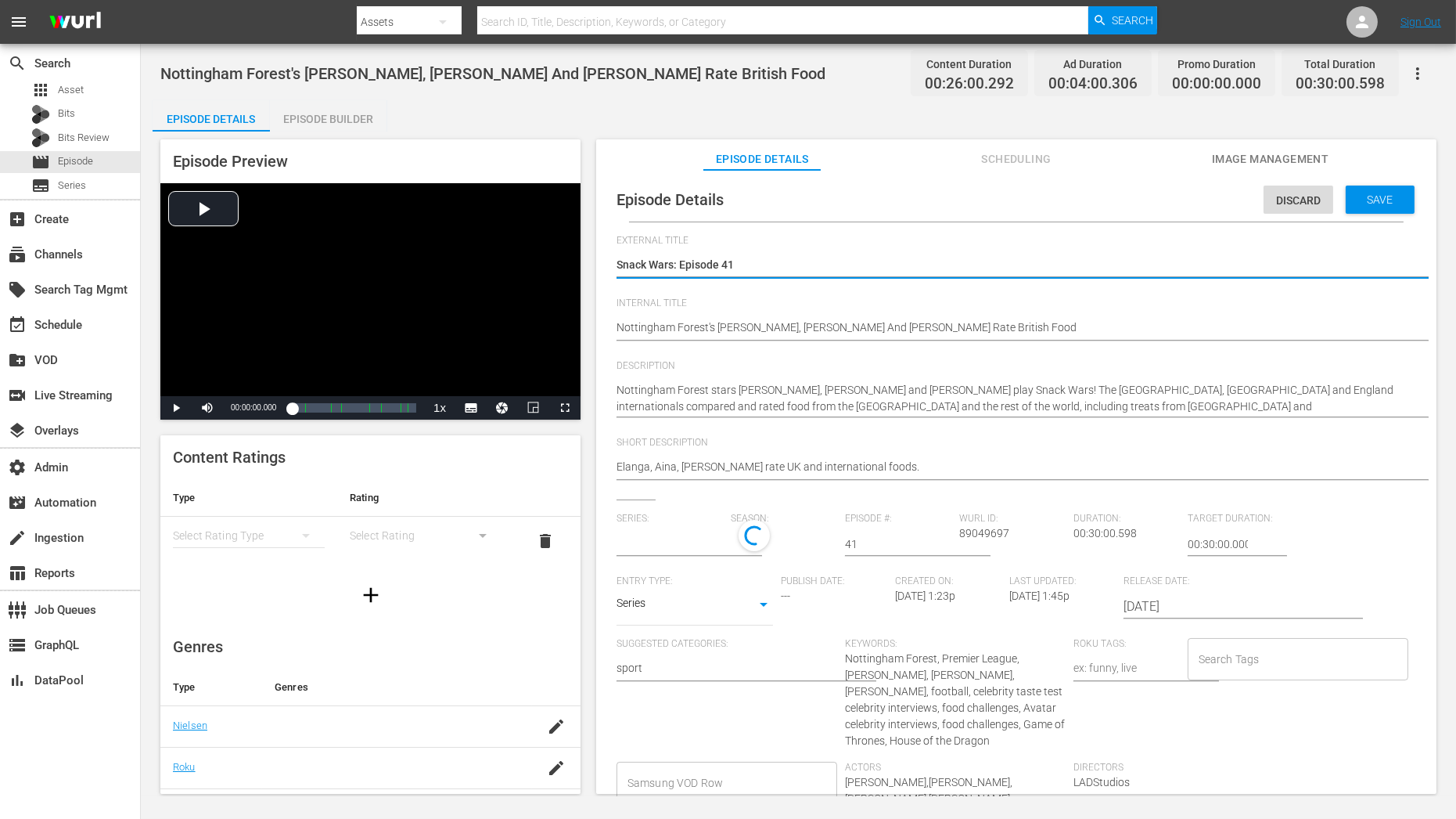
type input "Snack Wars"
click at [745, 267] on textarea "Snack Wars: Episode 41" at bounding box center [1011, 266] width 791 height 18
type textarea "Snack Wars: Episode 4"
type textarea "Snack Wars: Episode"
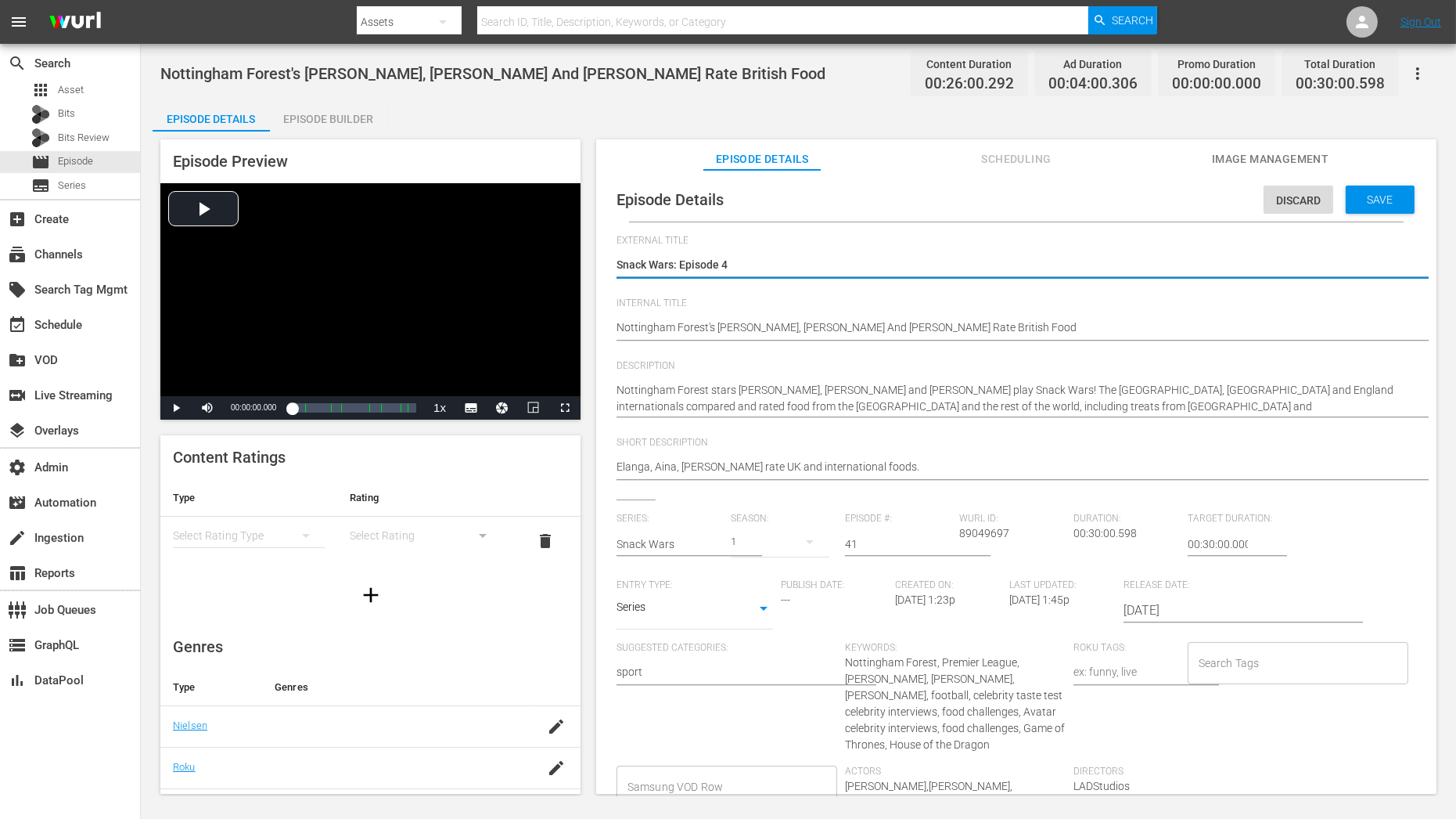
type textarea "Snack Wars: Episode"
type textarea "Snack Wars: Episode 5"
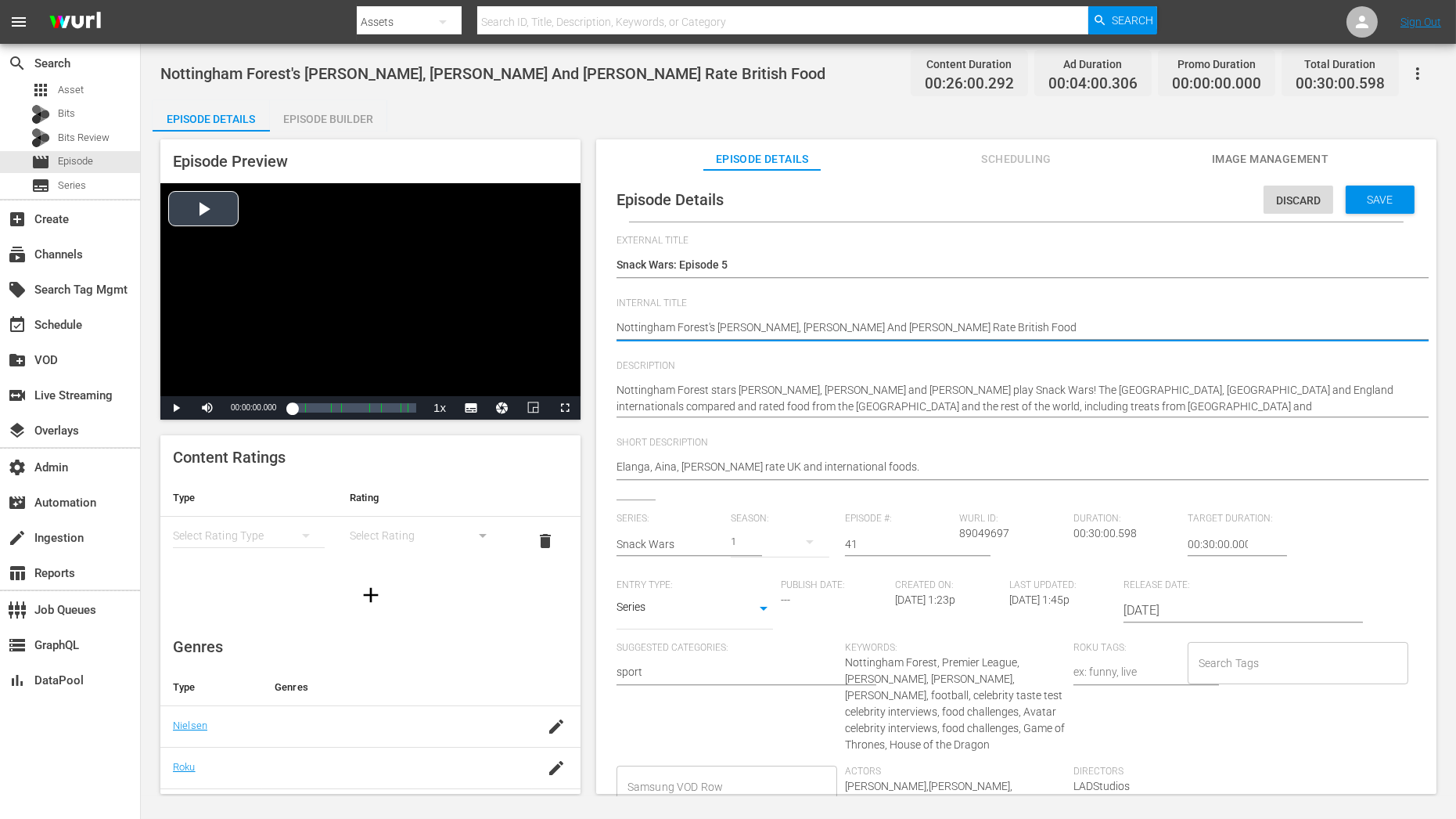
drag, startPoint x: 720, startPoint y: 329, endPoint x: 548, endPoint y: 328, distance: 172.0
type textarea "Anthony Elanga, Ola Aina And Callum Hudson-Odoi Rate British Food"
click at [744, 327] on textarea "Nottingham Forest's [PERSON_NAME], [PERSON_NAME] And [PERSON_NAME] Rate British…" at bounding box center [1011, 328] width 791 height 18
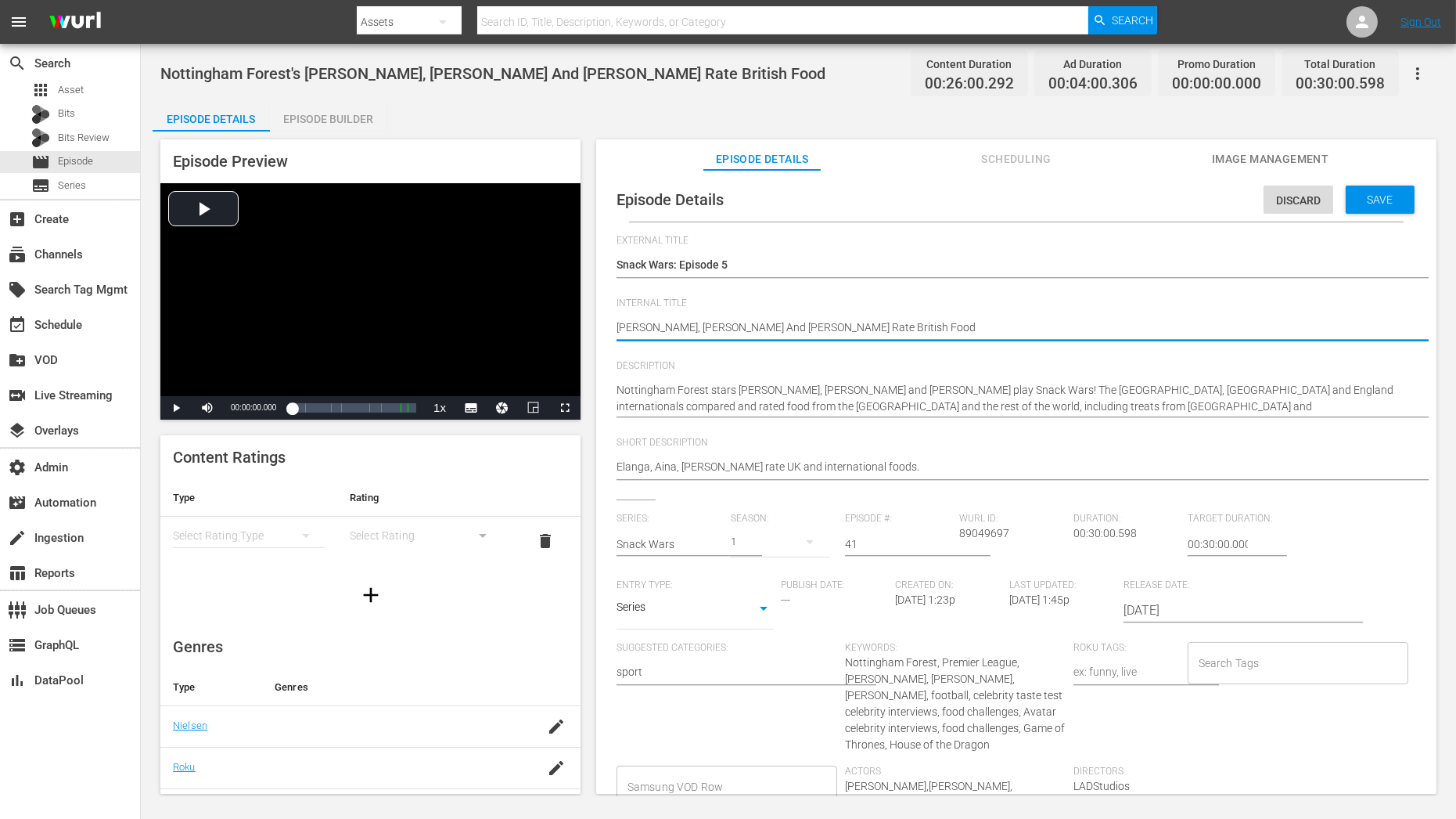
type textarea "Anthony Elanga, Ola Aina & Callum Hudson-Odoi Rate British Food"
drag, startPoint x: 850, startPoint y: 324, endPoint x: 1069, endPoint y: 316, distance: 219.1
click at [1069, 316] on div "Nottingham Forest's Anthony Elanga, Ola Aina And Callum Hudson-Odoi Rate Britis…" at bounding box center [1011, 329] width 791 height 38
type textarea "Anthony Elanga, Ola Aina & Callum Hudson-Odoi Rate British Food"
click at [1069, 316] on div "Nottingham Forest's Anthony Elanga, Ola Aina And Callum Hudson-Odoi Rate Britis…" at bounding box center [1011, 329] width 791 height 38
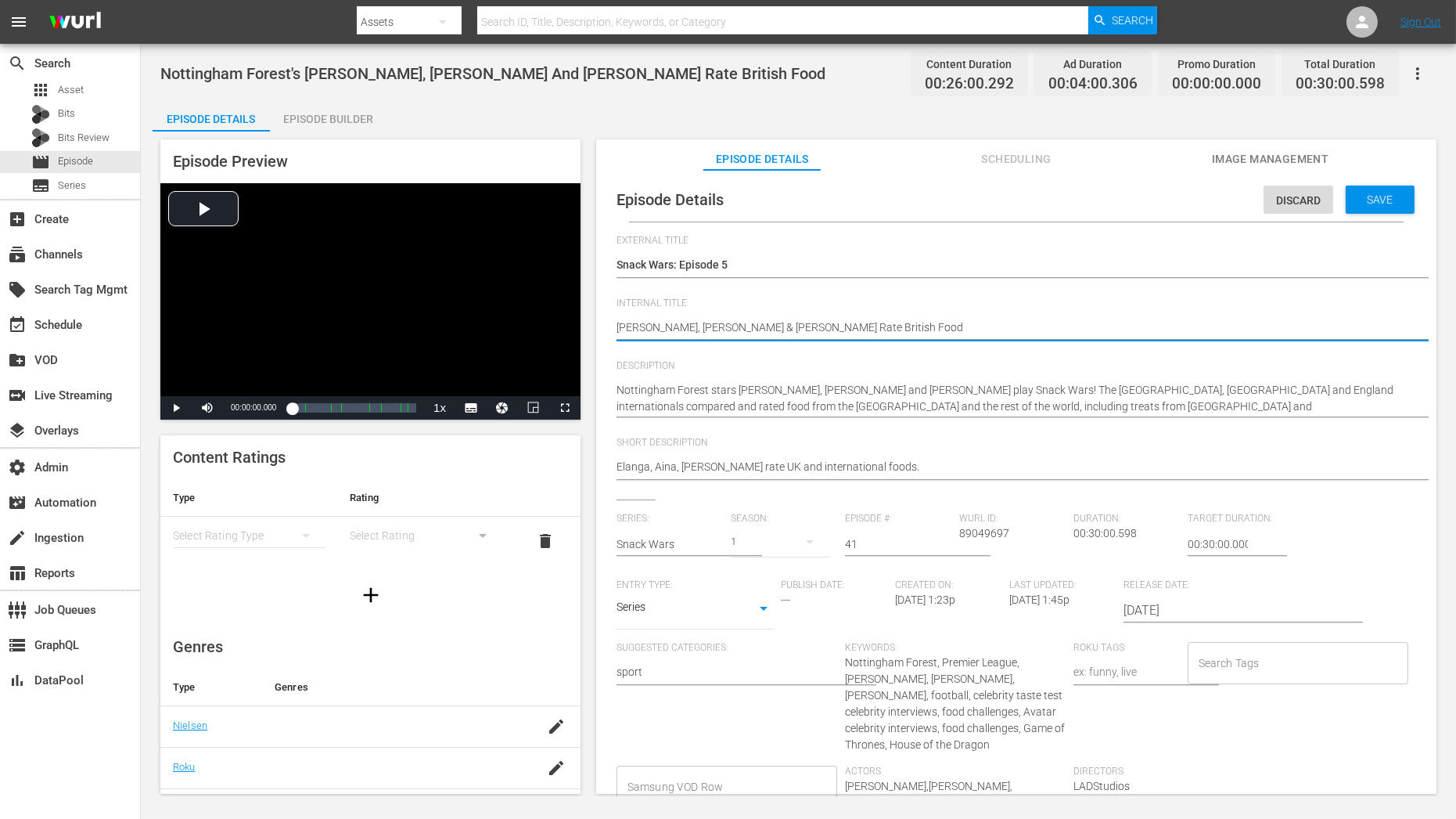
drag, startPoint x: 994, startPoint y: 323, endPoint x: 848, endPoint y: 322, distance: 146.0
type textarea "Anthony Elanga, Ola Aina & Callum Hudson-Odoi"
drag, startPoint x: 883, startPoint y: 330, endPoint x: 513, endPoint y: 330, distance: 370.0
click at [512, 330] on div "Episode Preview Video Player is loading. Play Video Play Mute Current Time 00:0…" at bounding box center [797, 469] width 1291 height 675
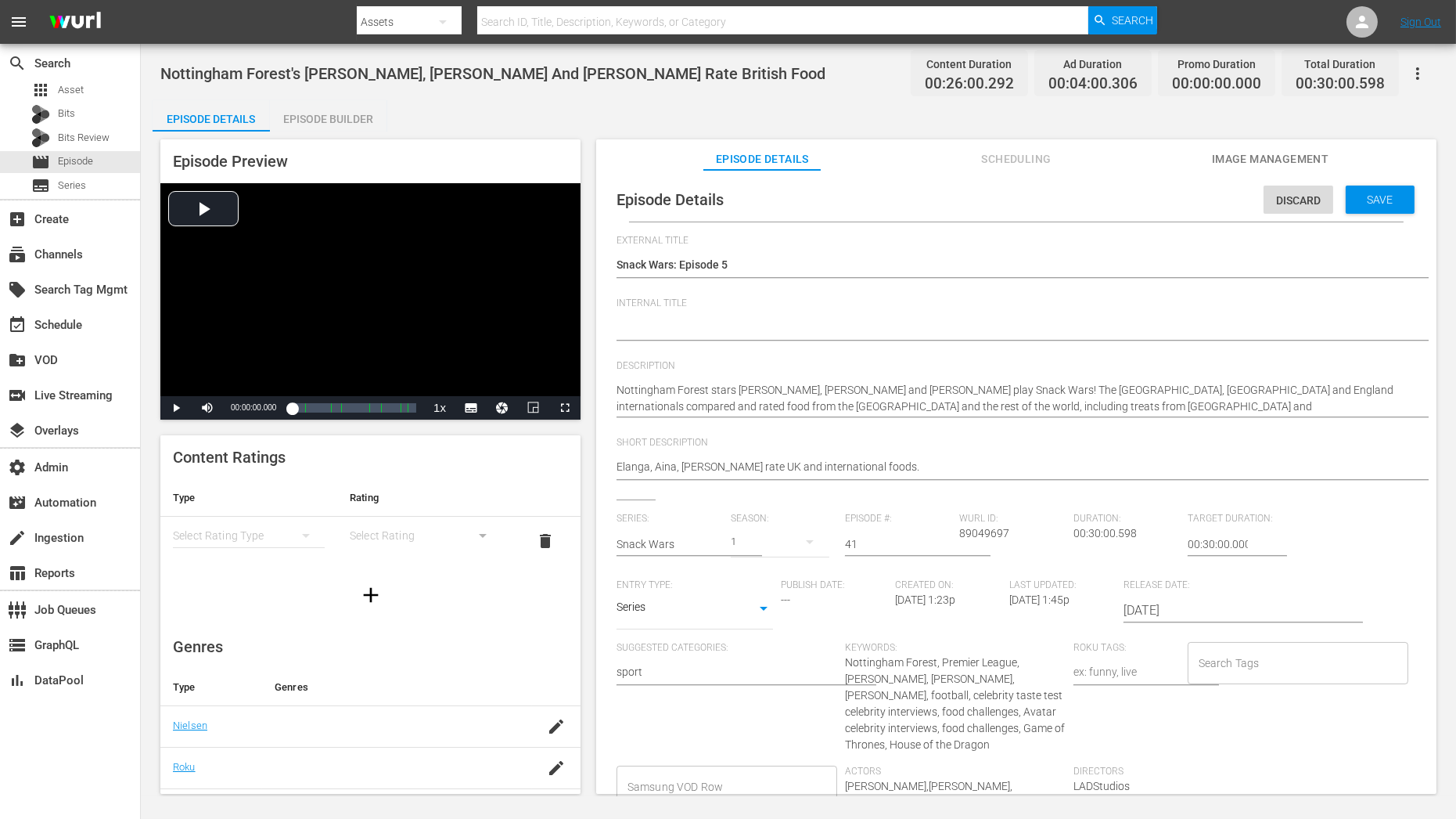
click at [824, 419] on div "Nottingham Forest stars Anthony Elanga, Ola Aina and Callum Hudson-Odoi play Sn…" at bounding box center [1011, 397] width 791 height 51
paste textarea "Anthony Elanga, Ola Aina & Callum Hudson-Odoi"
type textarea "Anthony Elanga, Ola Aina & Callum Hudson-Odoi"
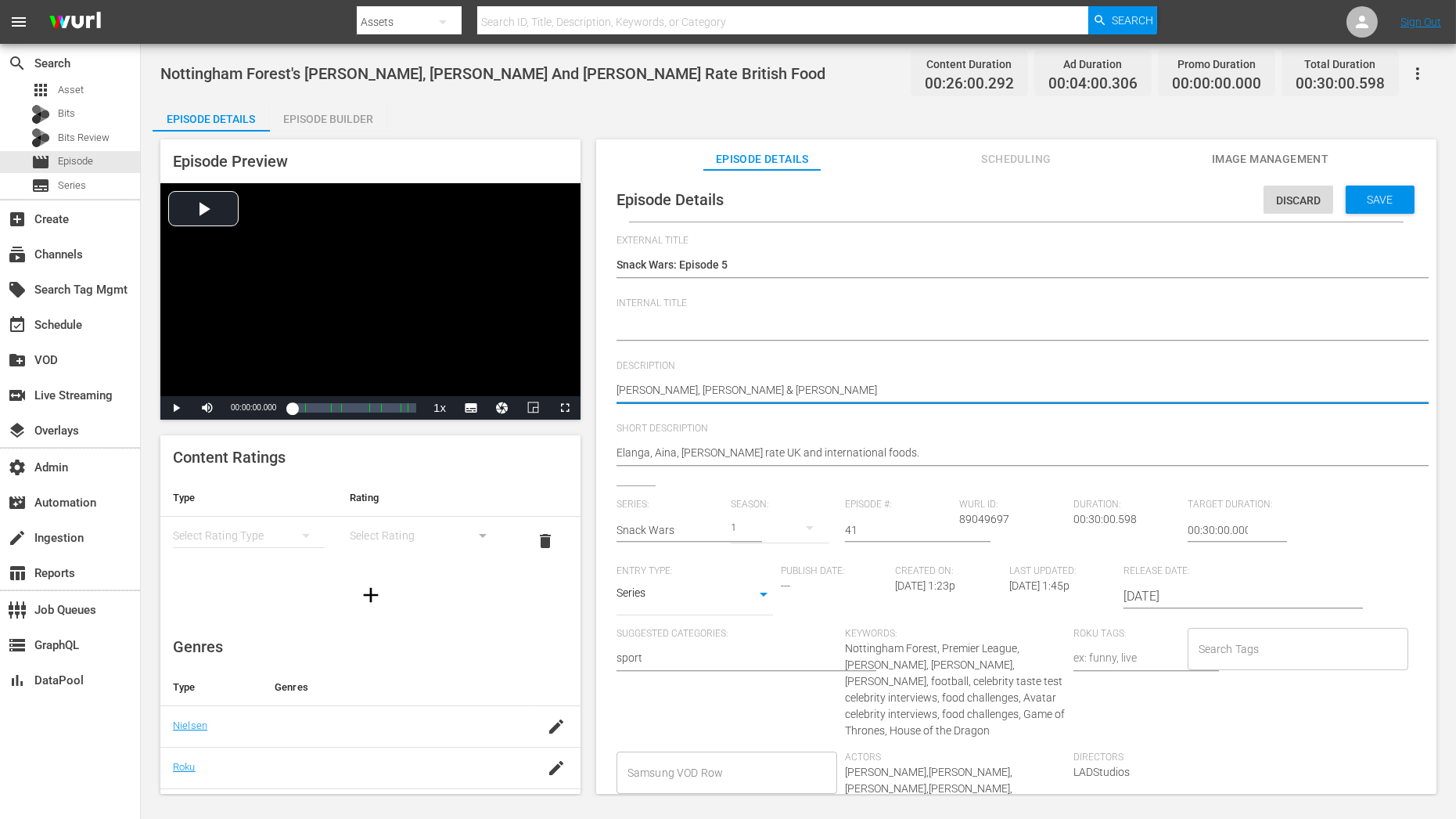
type textarea "Anthony Elanga, Ola Aina & Callum Hudson-Odoi"
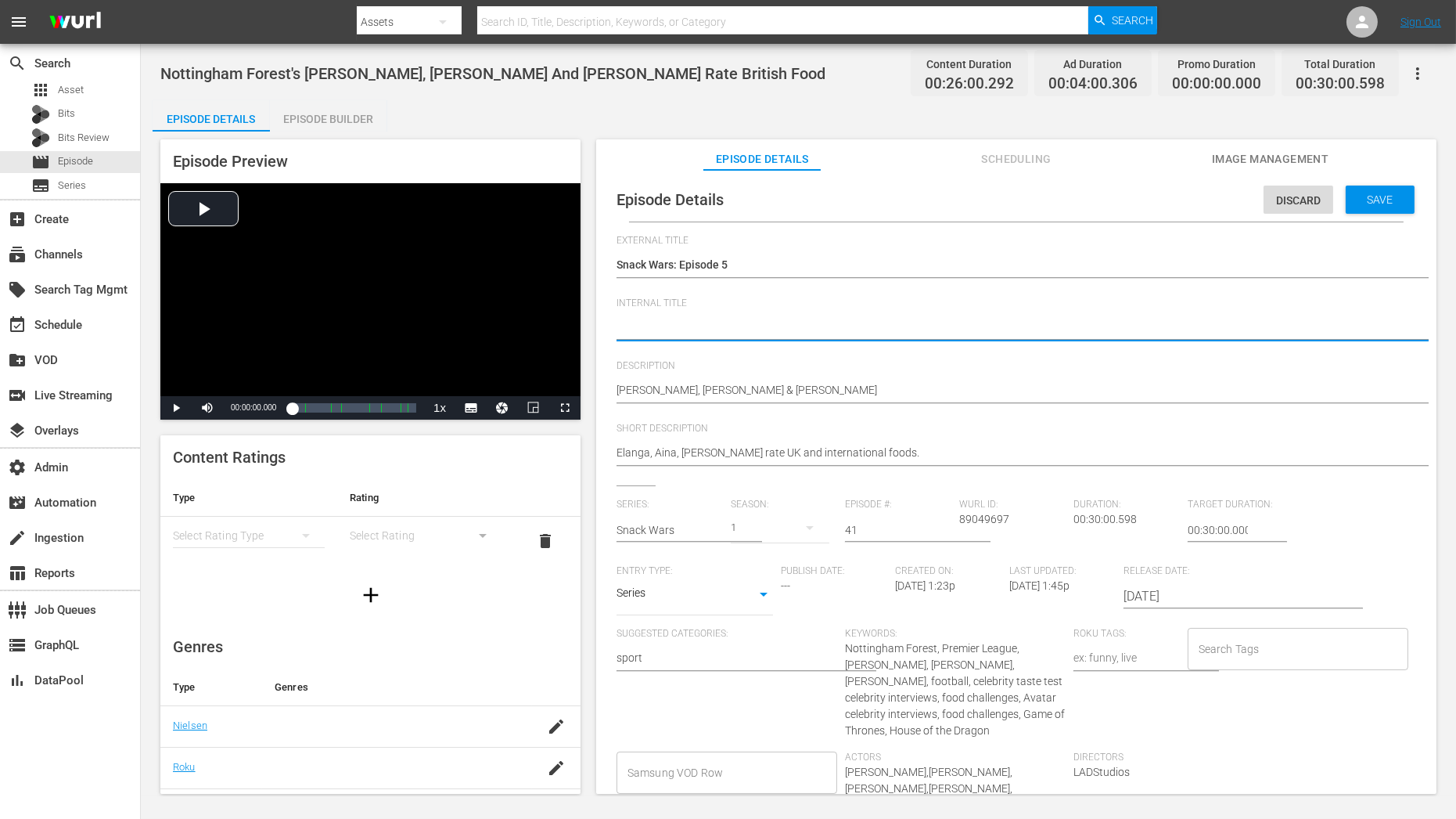
paste textarea "Snack Wars C01 60: Eps 1, 13, 28"
type textarea "Snack Wars C01 60: Eps 1, 13, 28"
click at [696, 321] on textarea "Nottingham Forest's Anthony Elanga, Ola Aina And Callum Hudson-Odoi Rate Britis…" at bounding box center [1011, 328] width 791 height 18
type textarea "Snack Wars C0 60: Eps 1, 13, 28"
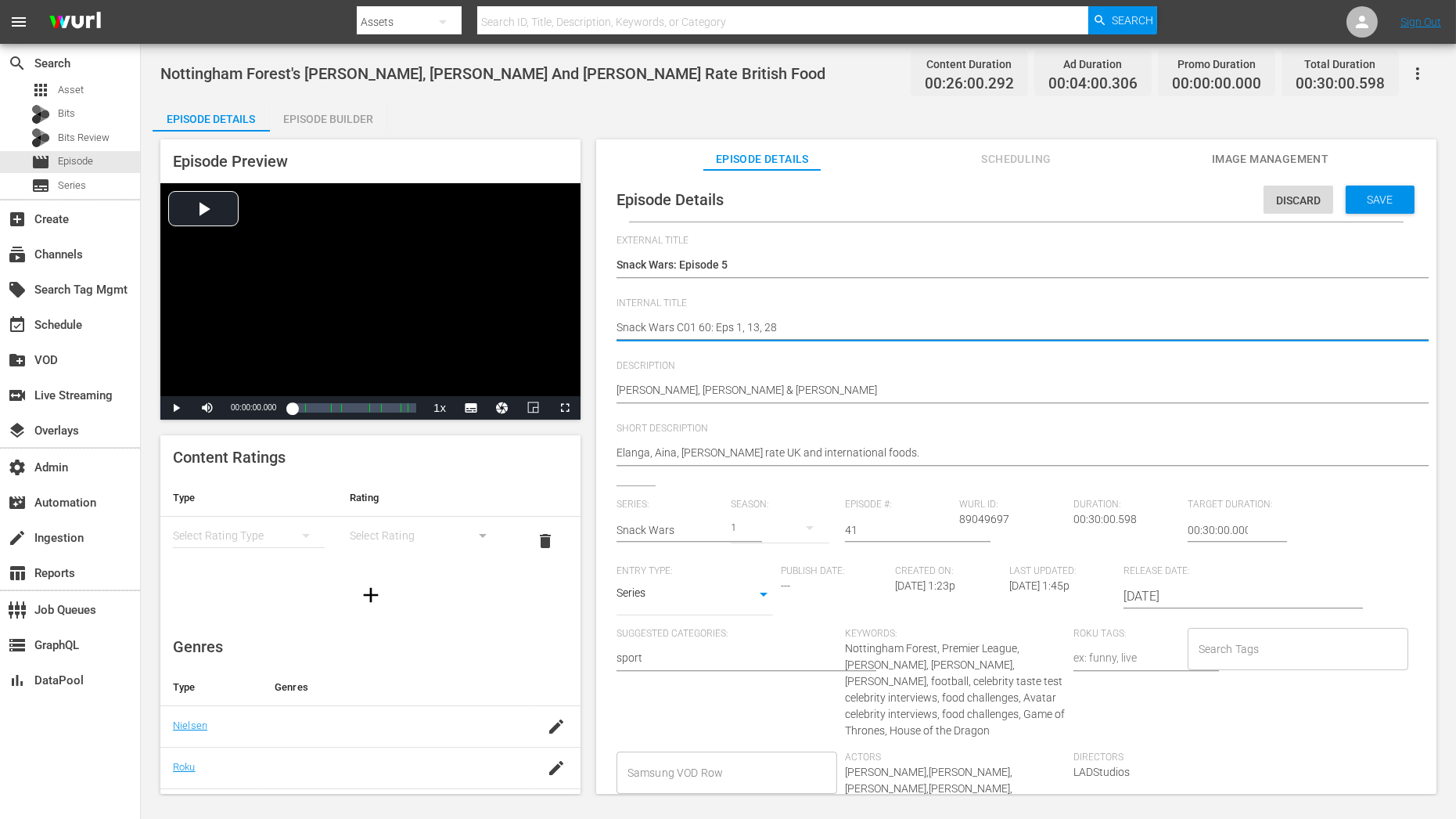
type textarea "Snack Wars C0 60: Eps 1, 13, 28"
type textarea "Snack Wars C05 60: Eps 1, 13, 28"
drag, startPoint x: 855, startPoint y: 523, endPoint x: 769, endPoint y: 523, distance: 86.0
click at [769, 523] on div "Series: Snack Wars Season: 1 Episode #: 41 Wurl ID: 89049697 Duration: 00:30:00…" at bounding box center [1015, 690] width 799 height 385
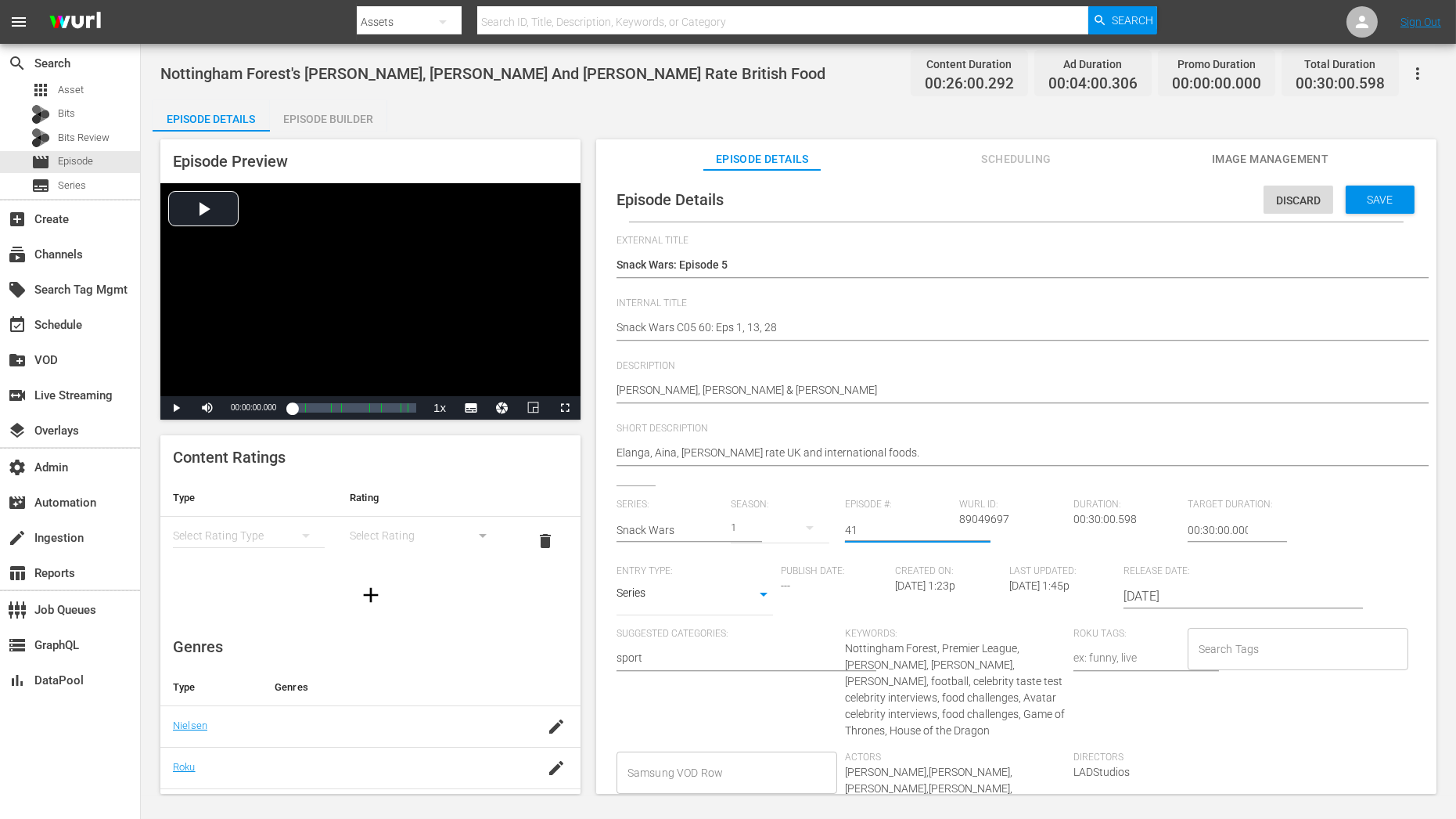
type input "5"
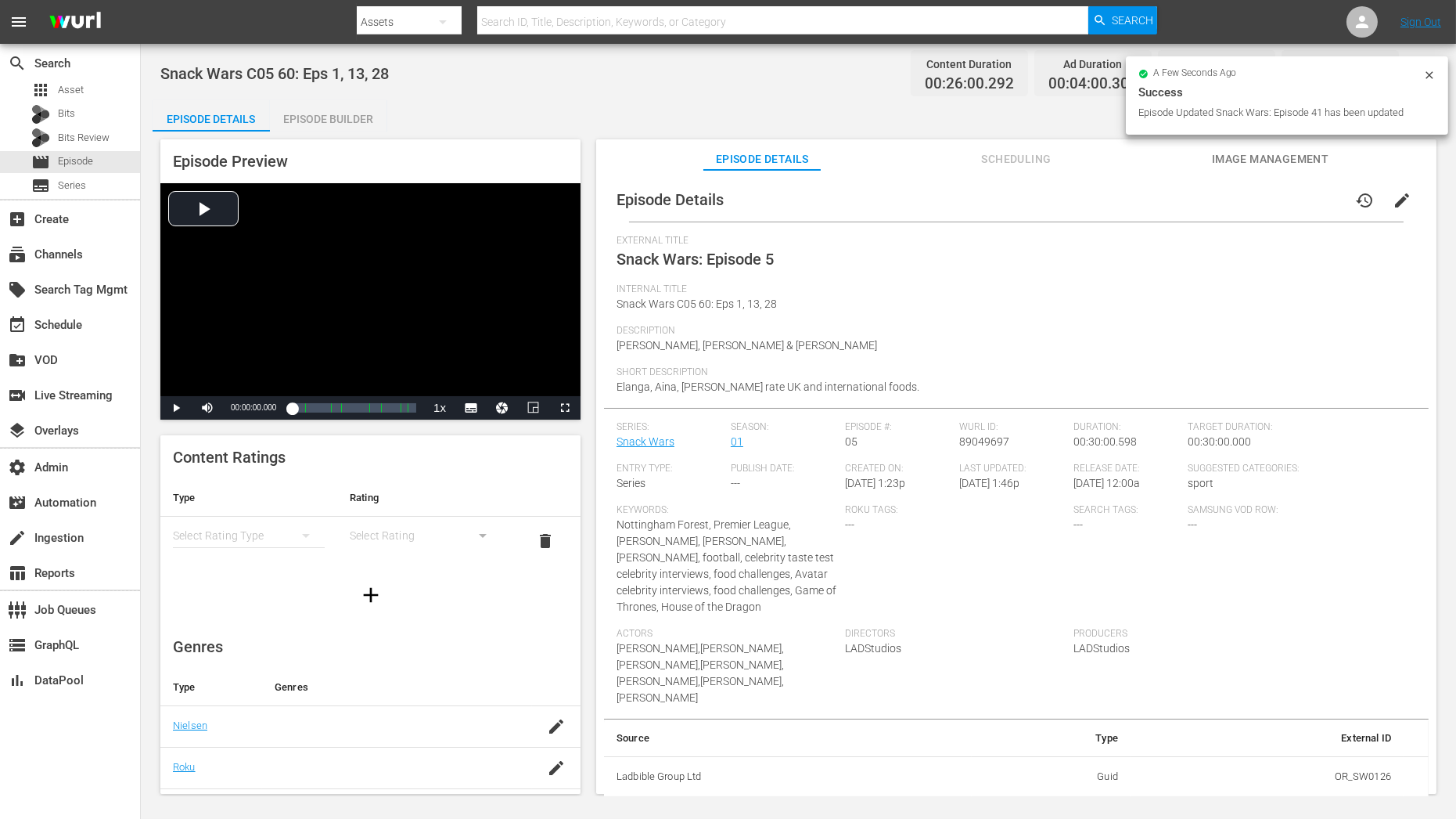
click at [1392, 200] on span "edit" at bounding box center [1401, 200] width 18 height 18
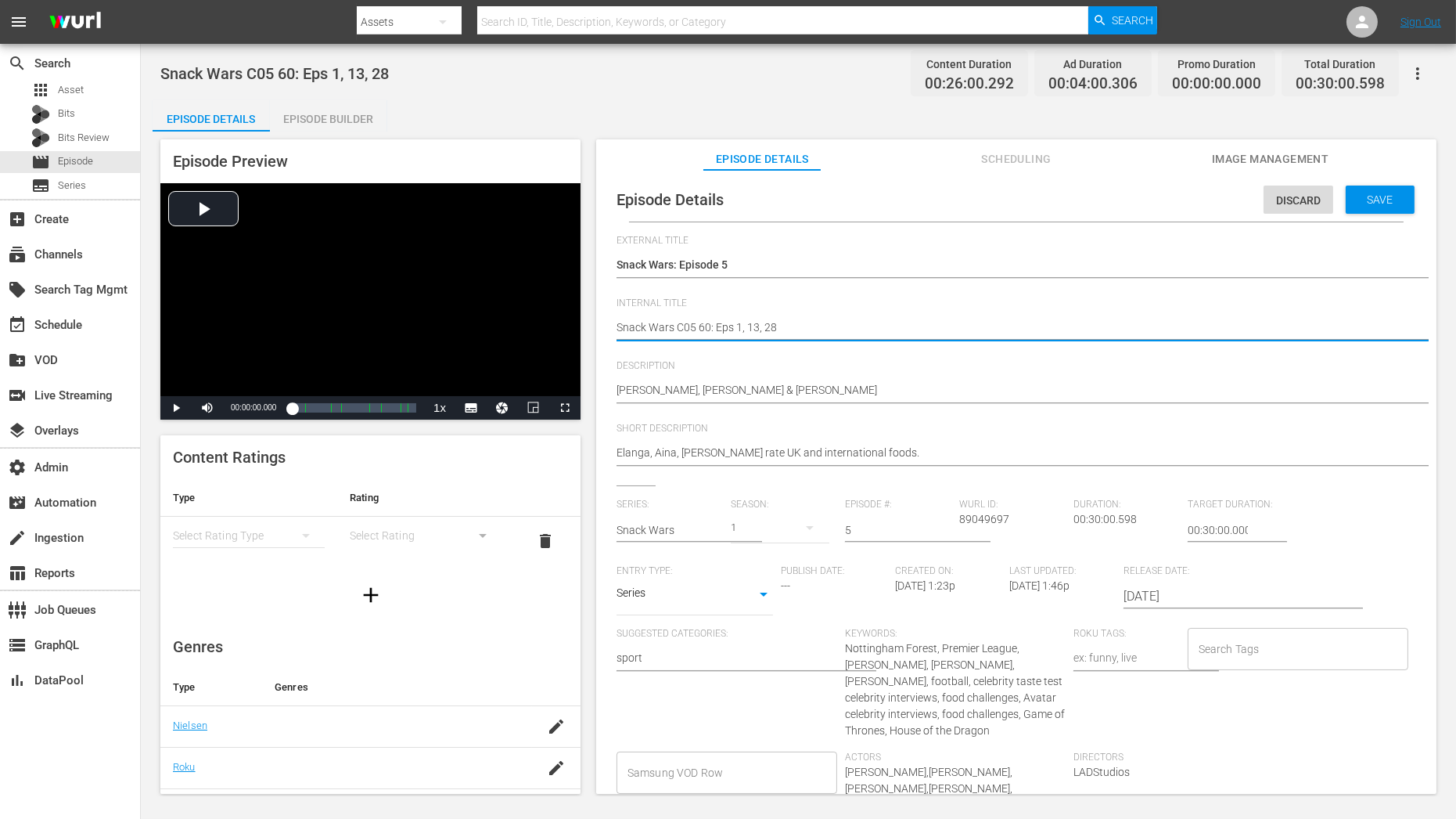
drag, startPoint x: 736, startPoint y: 328, endPoint x: 923, endPoint y: 328, distance: 187.0
paste textarea "Snack Wars: Episode 41 | Snack Wars: Episode 07 | Snack Wars: Episode 12"
type textarea "Snack Wars C05 60: Eps Snack Wars: Episode 41 | Snack Wars: Episode 07 | Snack …"
drag, startPoint x: 737, startPoint y: 330, endPoint x: 838, endPoint y: 331, distance: 101.0
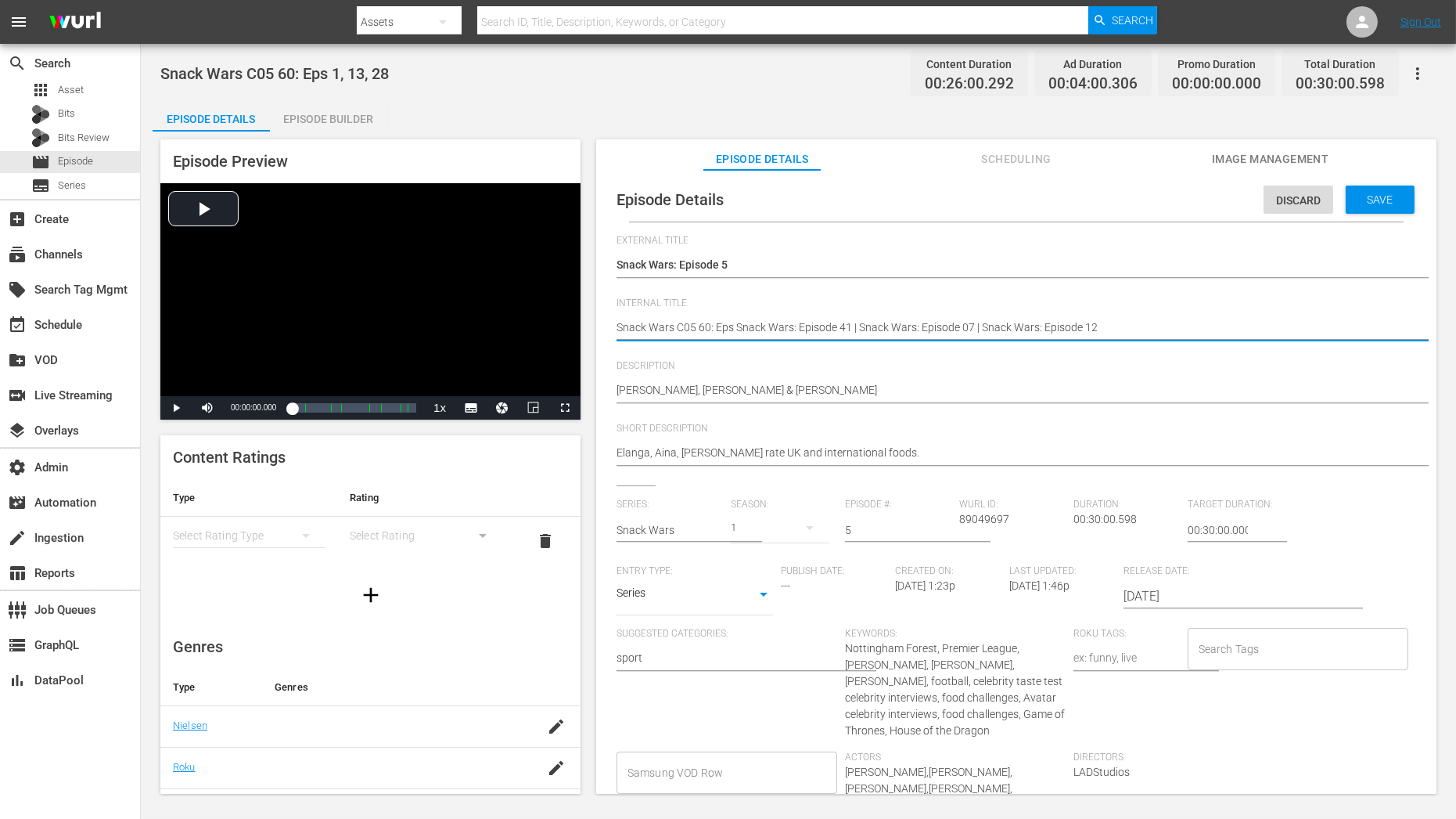
click at [839, 331] on textarea "Snack Wars C05 60: Eps 1, 13, 28" at bounding box center [1011, 328] width 791 height 18
type textarea "Snack Wars C05 60: Eps 41 | Snack Wars: Episode 07 | Snack Wars: Episode 12"
drag, startPoint x: 751, startPoint y: 324, endPoint x: 854, endPoint y: 325, distance: 103.0
click at [854, 325] on textarea "Snack Wars C05 60: Eps 1, 13, 28" at bounding box center [1011, 328] width 791 height 18
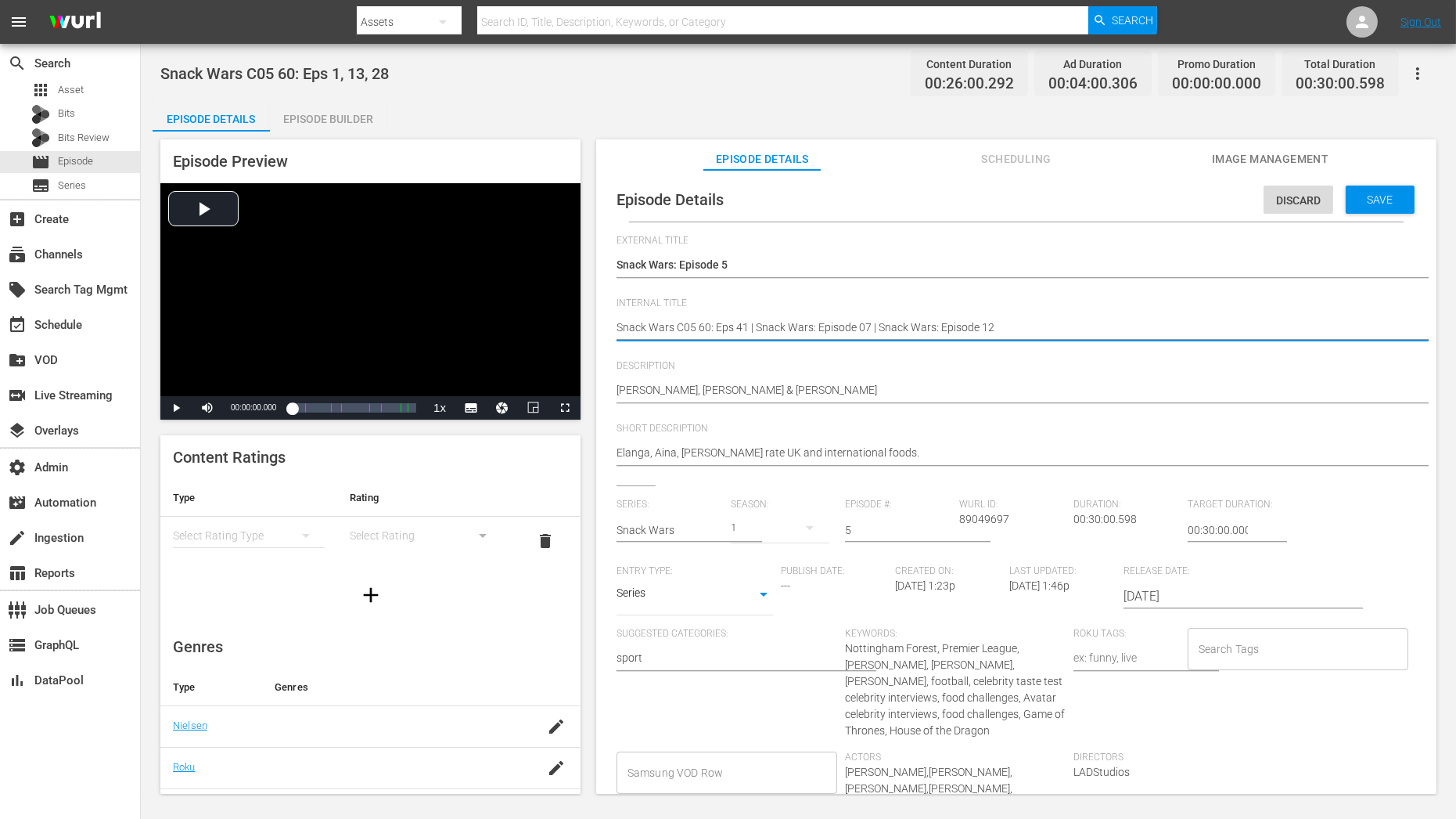
type textarea "Snack Wars C05 60: Eps 41 , 07 | Snack Wars: Episode 12"
type textarea "Snack Wars C05 60: Eps 41 07 | Snack Wars: Episode 12"
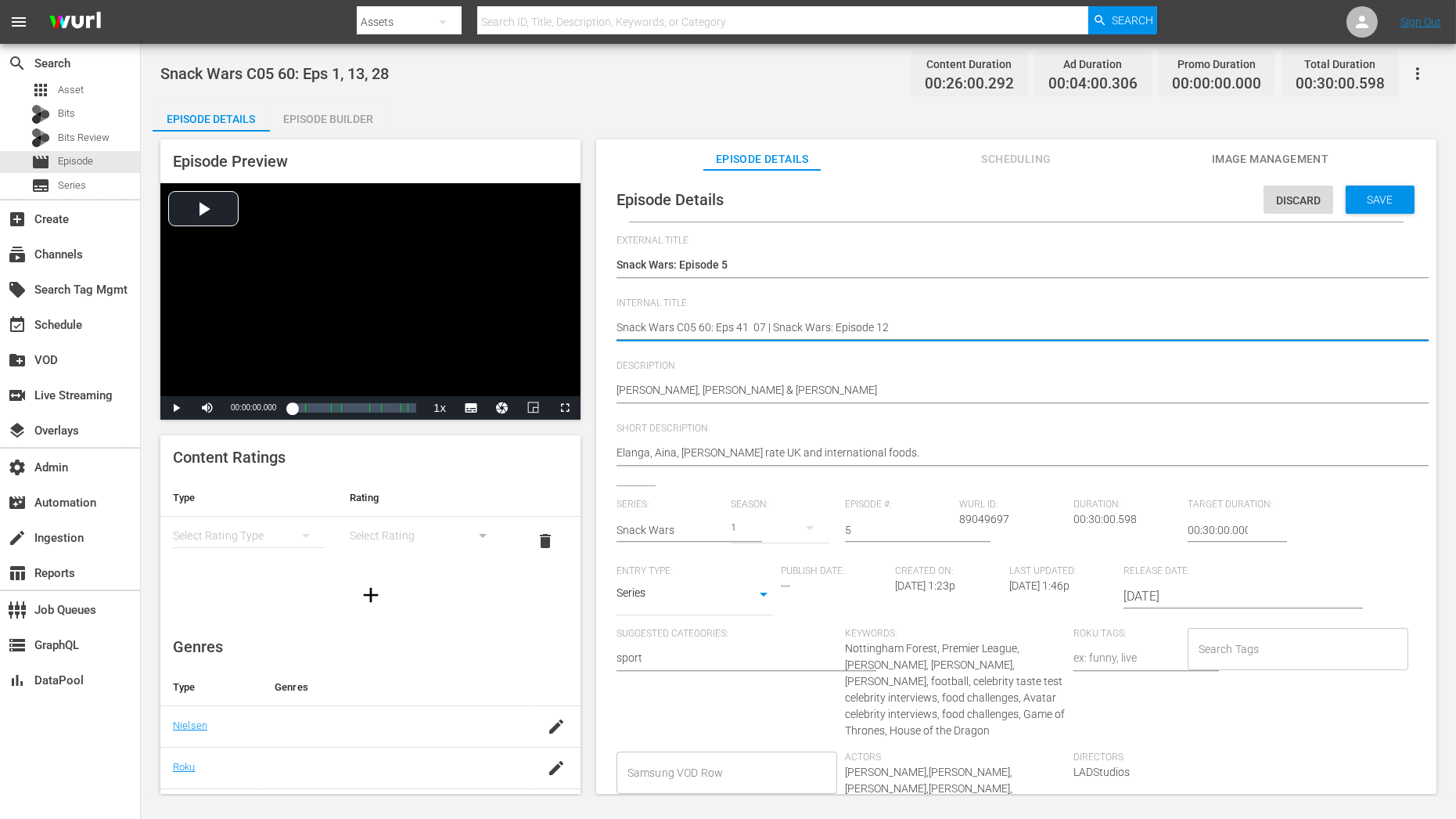
type textarea "Snack Wars C05 60: Eps 41 07 | Snack Wars: Episode 12"
type textarea "Snack Wars C05 60: Eps 41, 07 | Snack Wars: Episode 12"
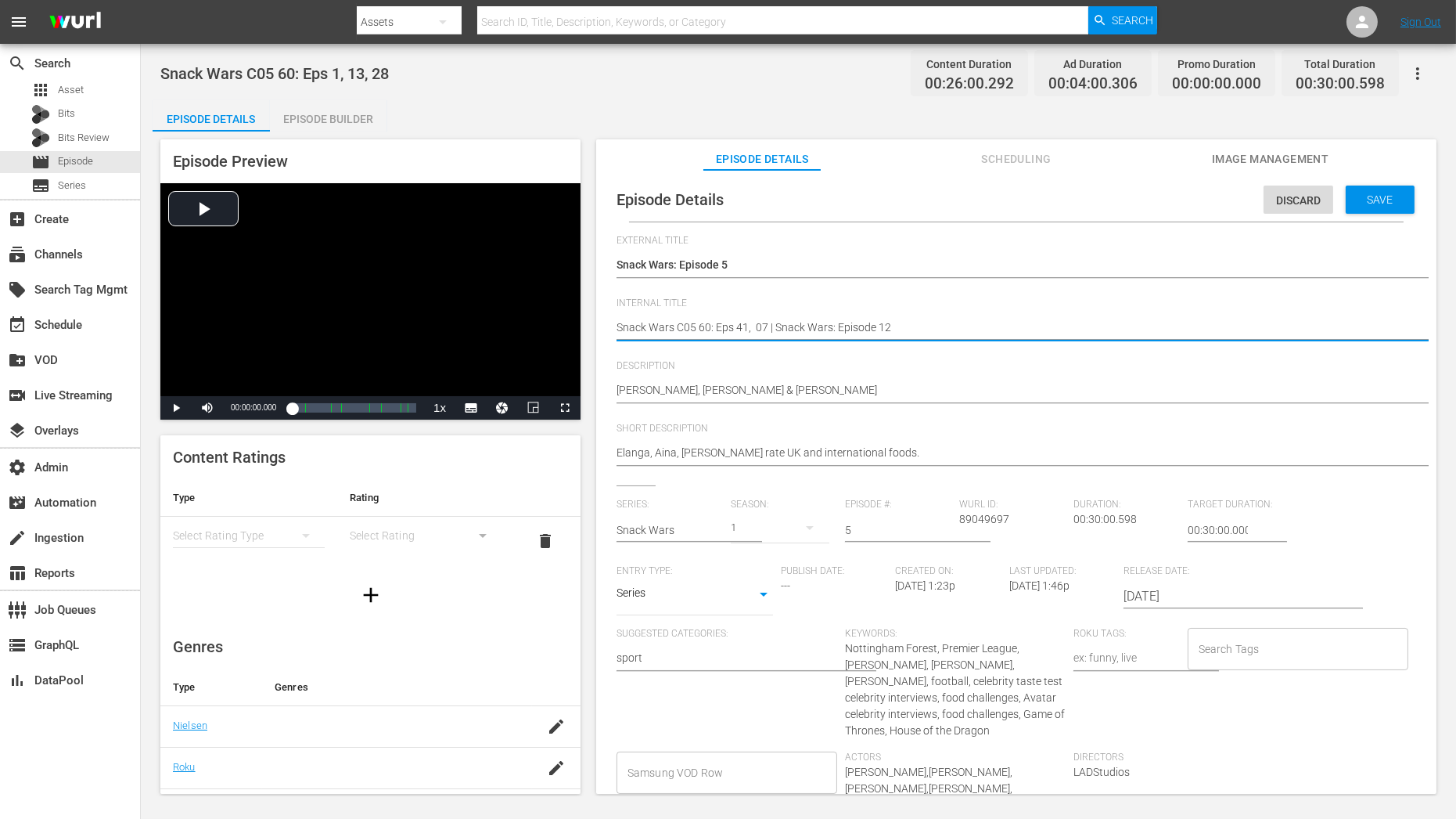
type textarea "Snack Wars C05 60: Eps 41, 07 | Snack Wars: Episode 12"
drag, startPoint x: 764, startPoint y: 326, endPoint x: 870, endPoint y: 325, distance: 106.0
click at [870, 326] on textarea "Snack Wars C05 60: Eps 1, 13, 28" at bounding box center [1011, 328] width 791 height 18
type textarea "Snack Wars C05 60: Eps 41, 07, 12"
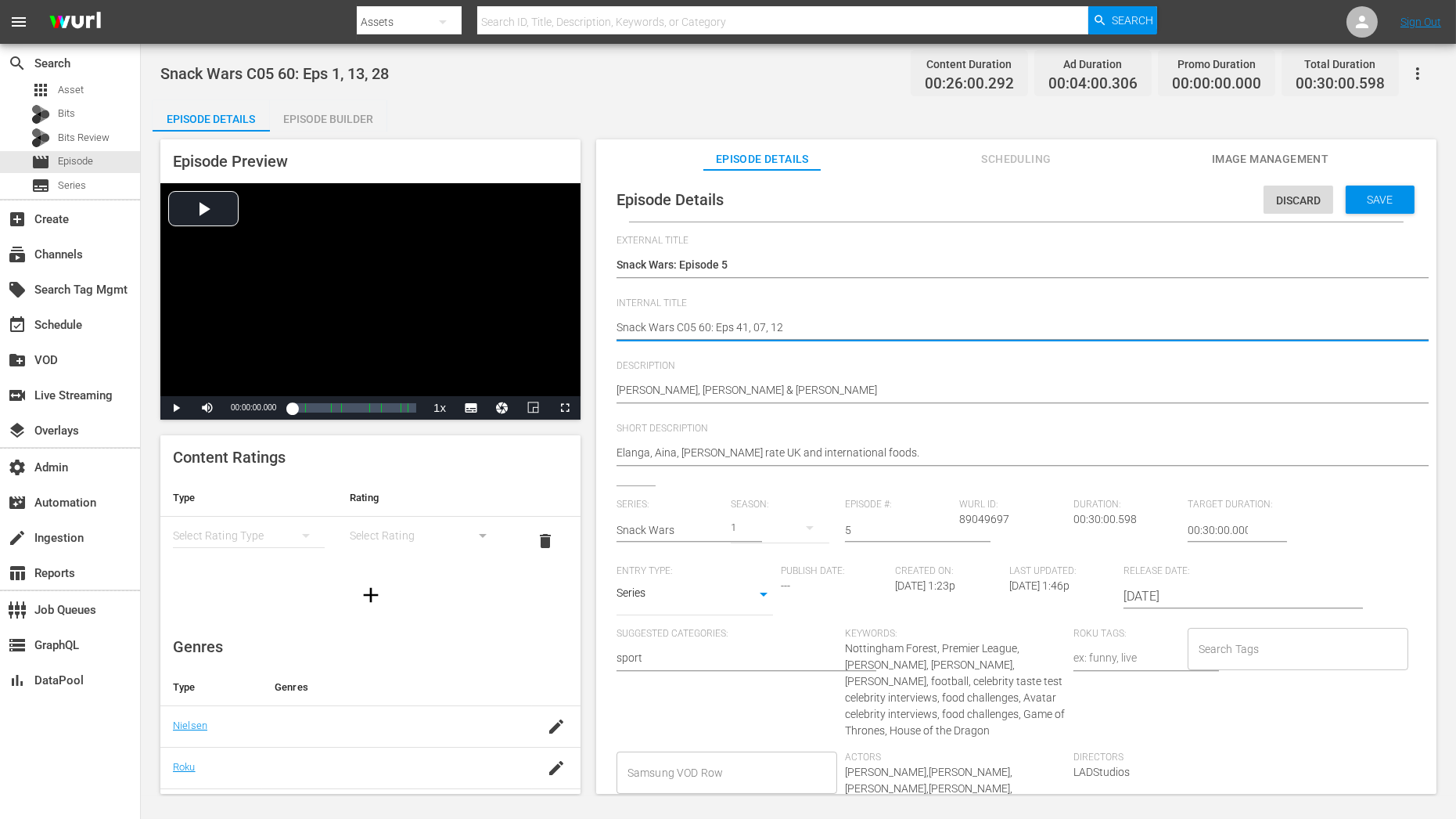
type textarea "Snack Wars C05 60: Eps 41, 07, 12"
click at [861, 370] on span "Description" at bounding box center [1011, 365] width 791 height 13
click at [799, 381] on div "Anthony Elanga, Ola Aina & Callum Hudson-Odoi Anthony Elanga, Ola Aina & Callum…" at bounding box center [1011, 391] width 791 height 38
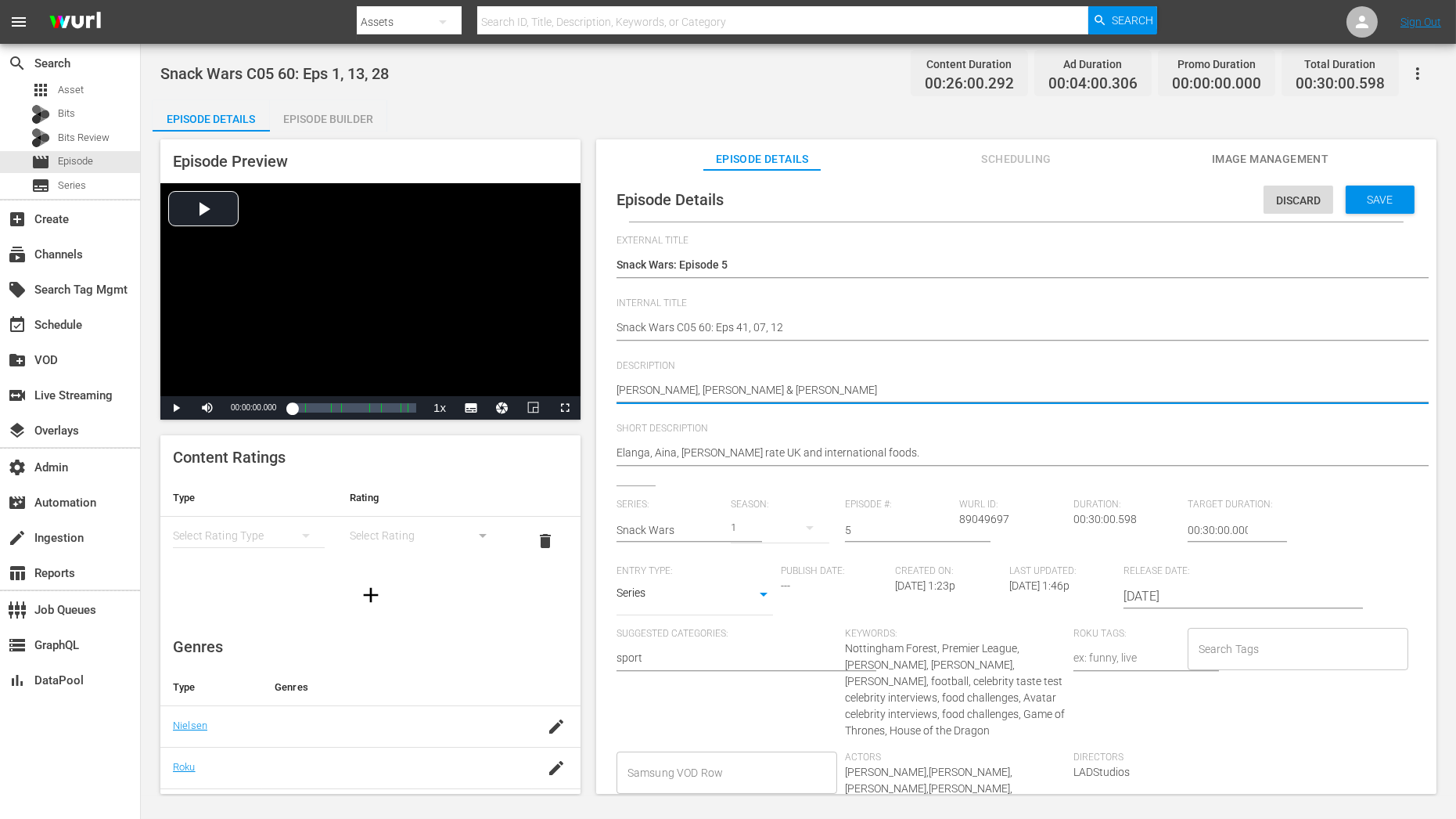
type textarea "Anthony Elanga, Ola Aina & Callum Hudson-Odoi"
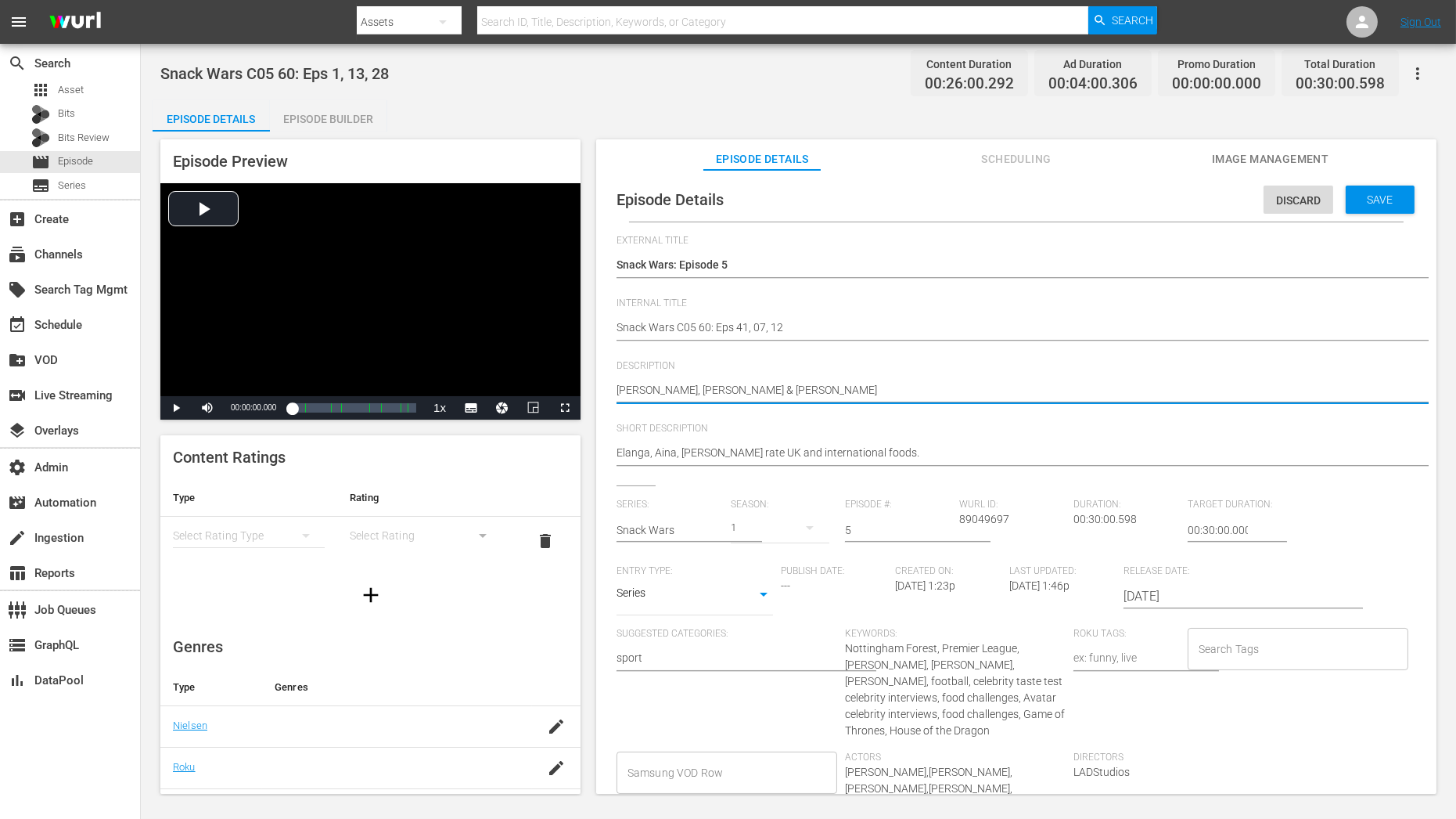
type textarea "Anthony Elanga, Ola Aina & Callum Hudson-Odoi"
type textarea "Anthony Elanga, Ola Aina & Callum Hudson-Odoi |"
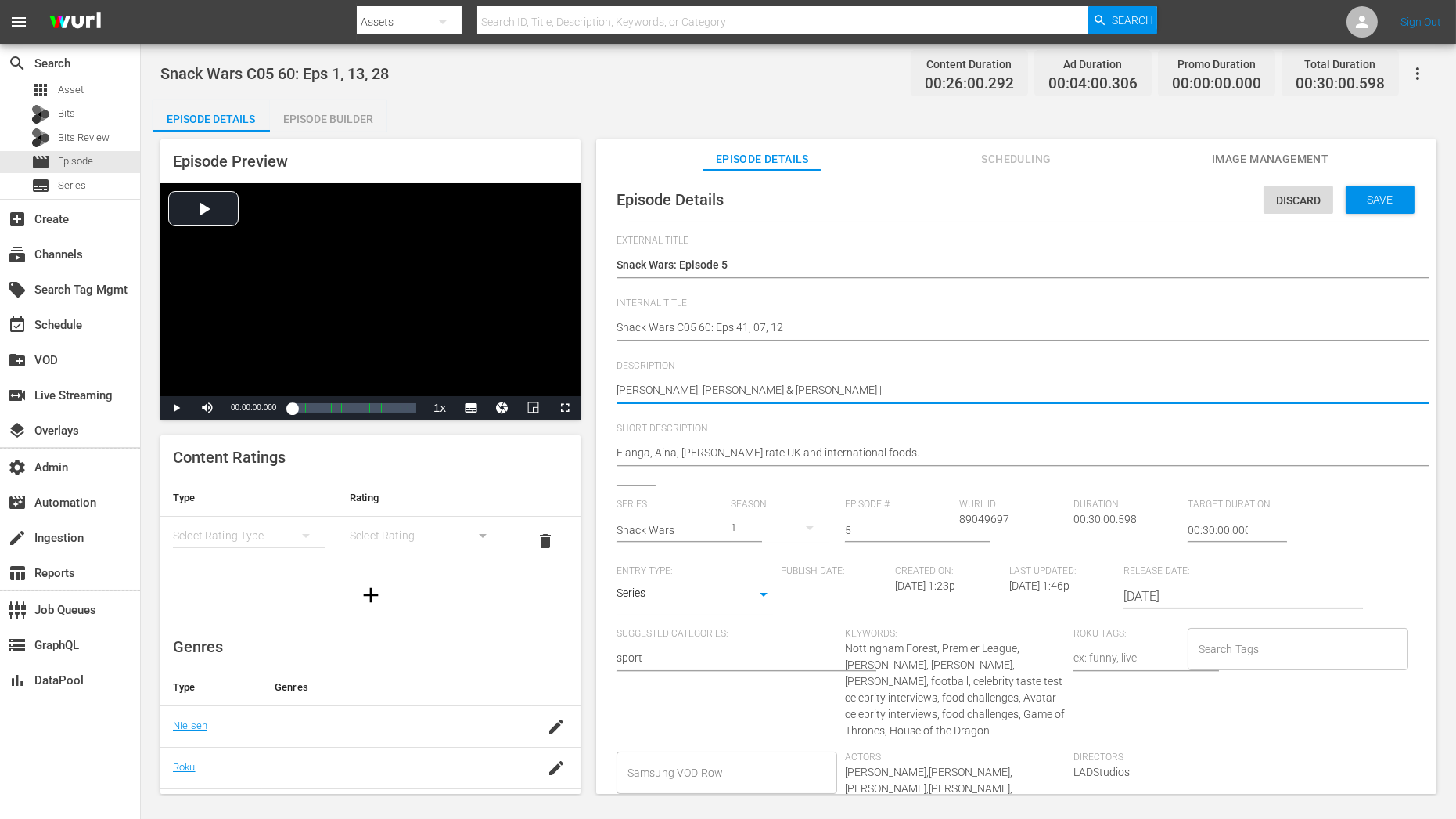
paste textarea "Matt Smith & Paddy Considine"
type textarea "Anthony Elanga, Ola Aina & Callum Hudson-Odoi | Matt Smith & Paddy Considine"
type textarea "Anthony Elanga, Ola Aina & Callum Hudson-Odoi | Matt Smith & Paddy Considine |"
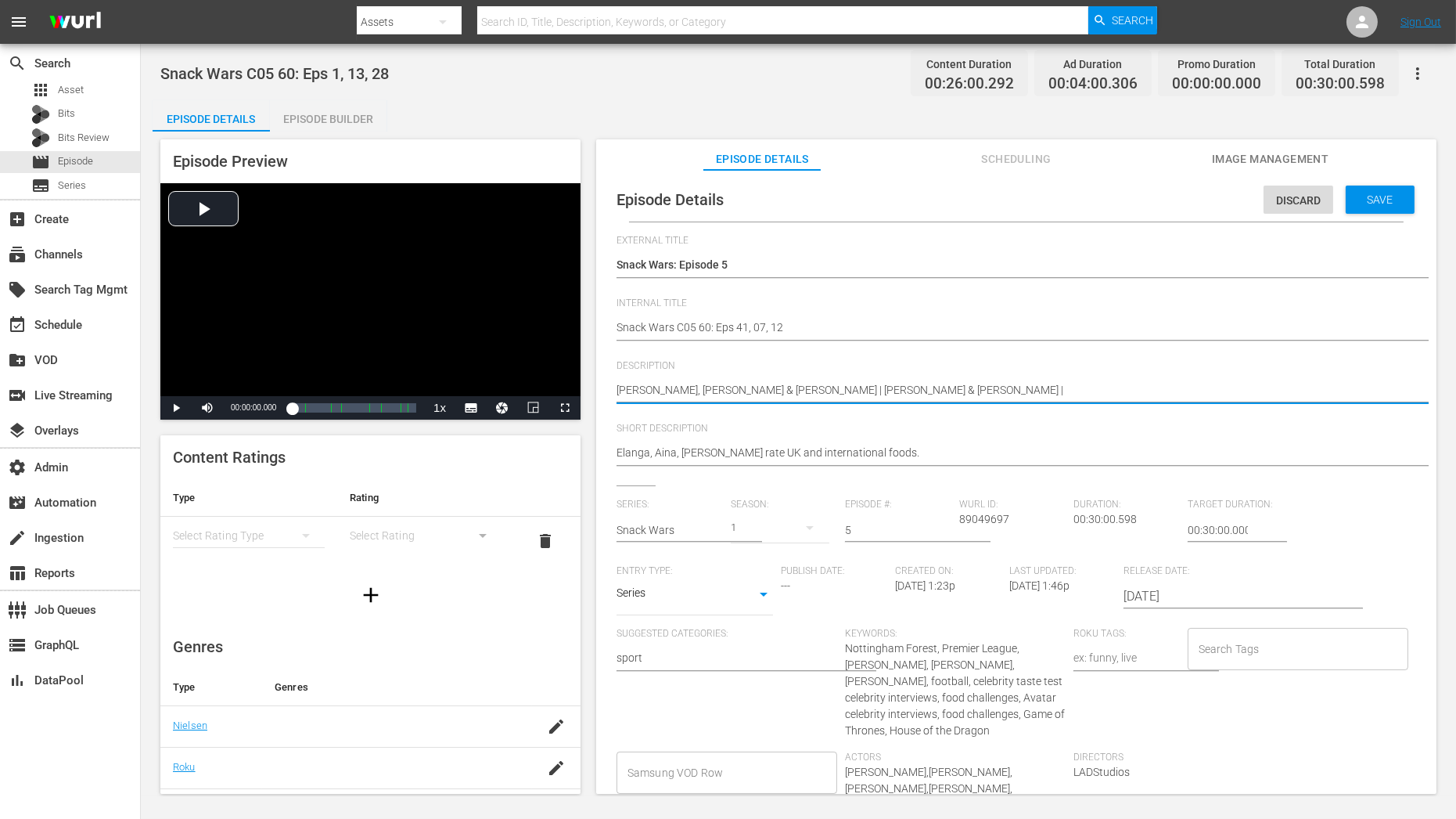
type textarea "Anthony Elanga, Ola Aina & Callum Hudson-Odoi | Matt Smith & Paddy Considine |"
paste textarea "Zoe Saldaña & Sam Worthington"
type textarea "Anthony Elanga, Ola Aina & Callum Hudson-Odoi | Matt Smith & Paddy Considine | …"
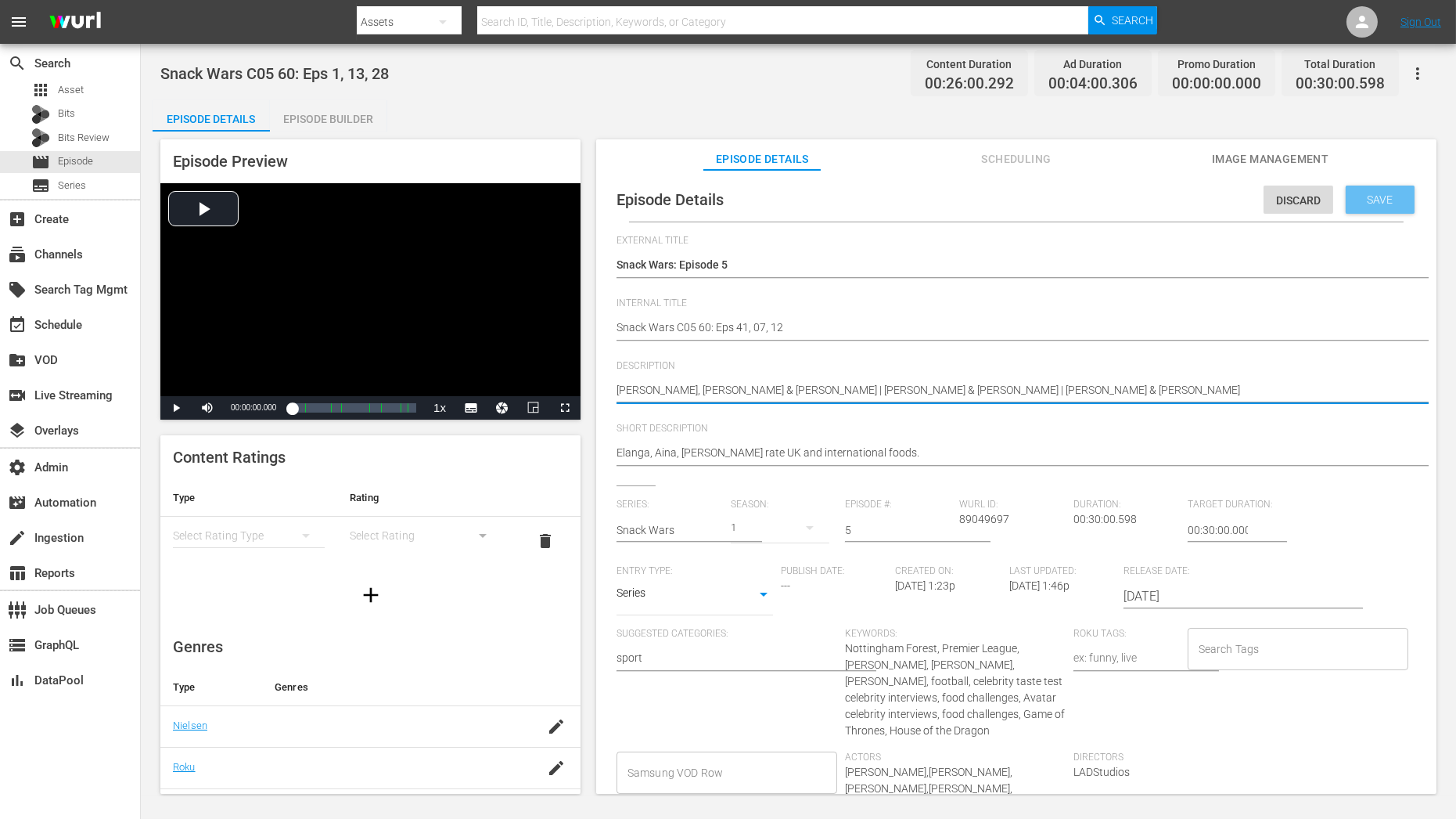
click at [1371, 204] on span "Save" at bounding box center [1380, 199] width 50 height 13
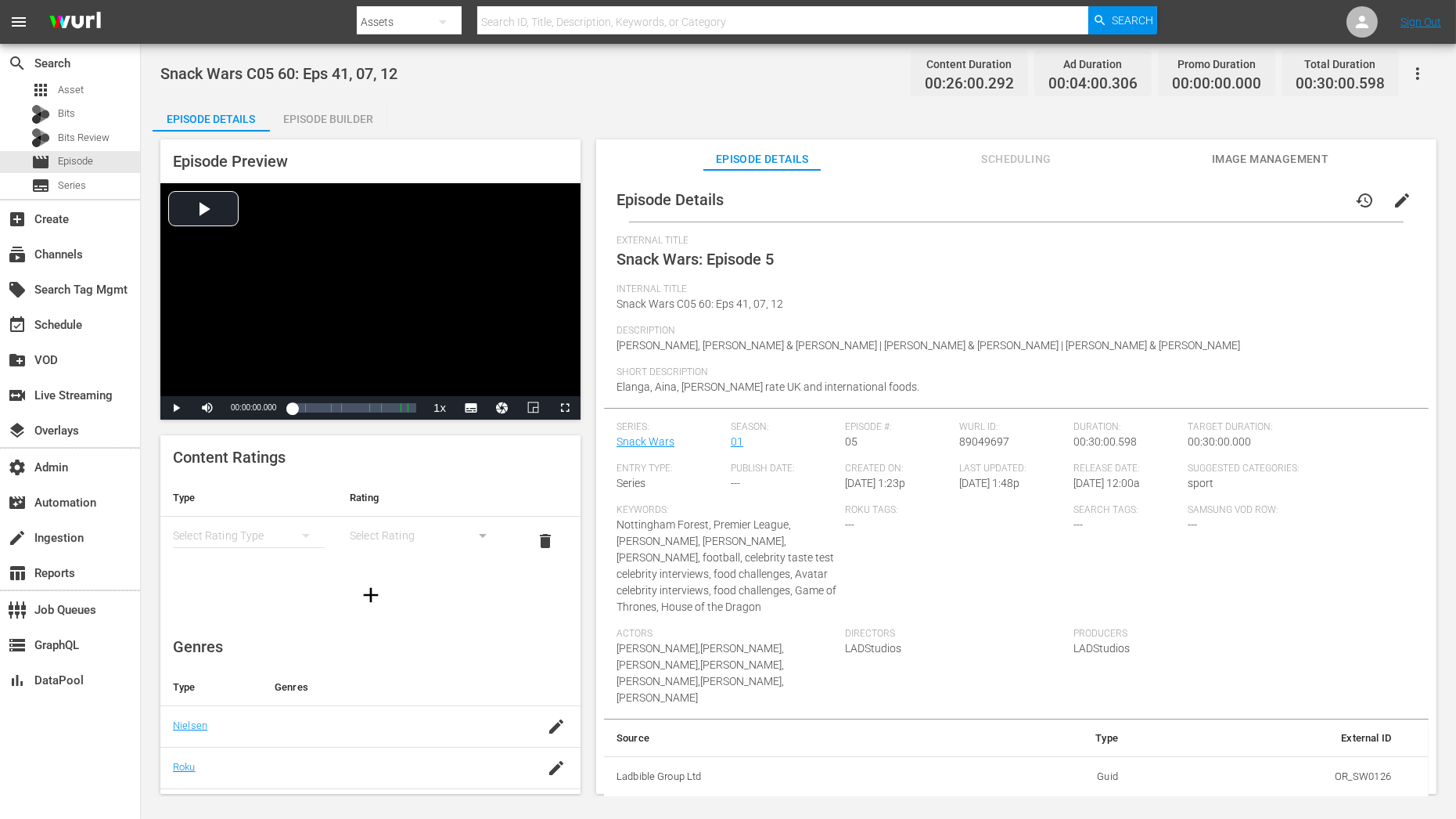
click at [227, 535] on div "simple table" at bounding box center [248, 535] width 152 height 44
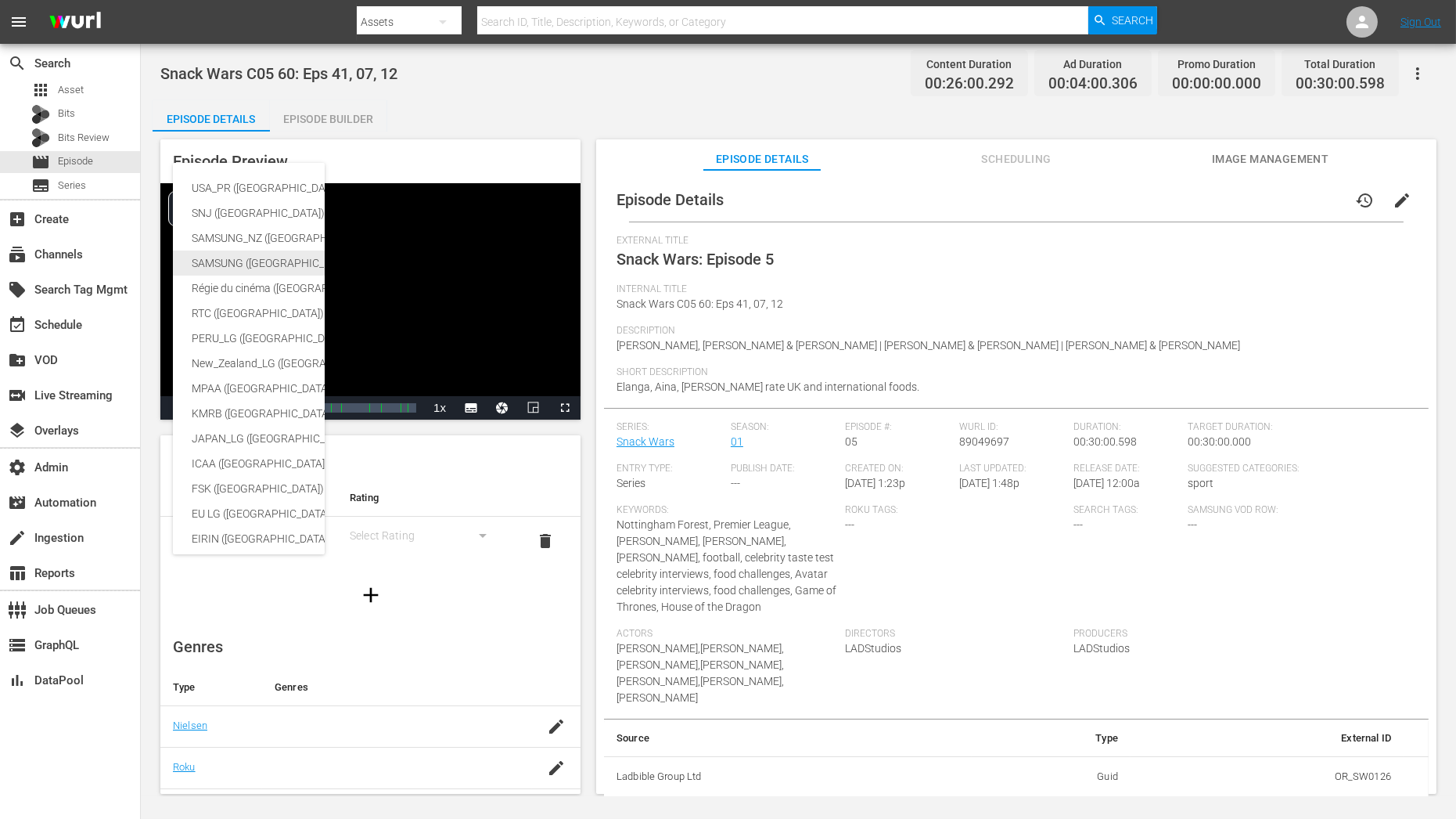
click at [255, 254] on div "SAMSUNG (Korea (Republic of))" at bounding box center [371, 263] width 359 height 25
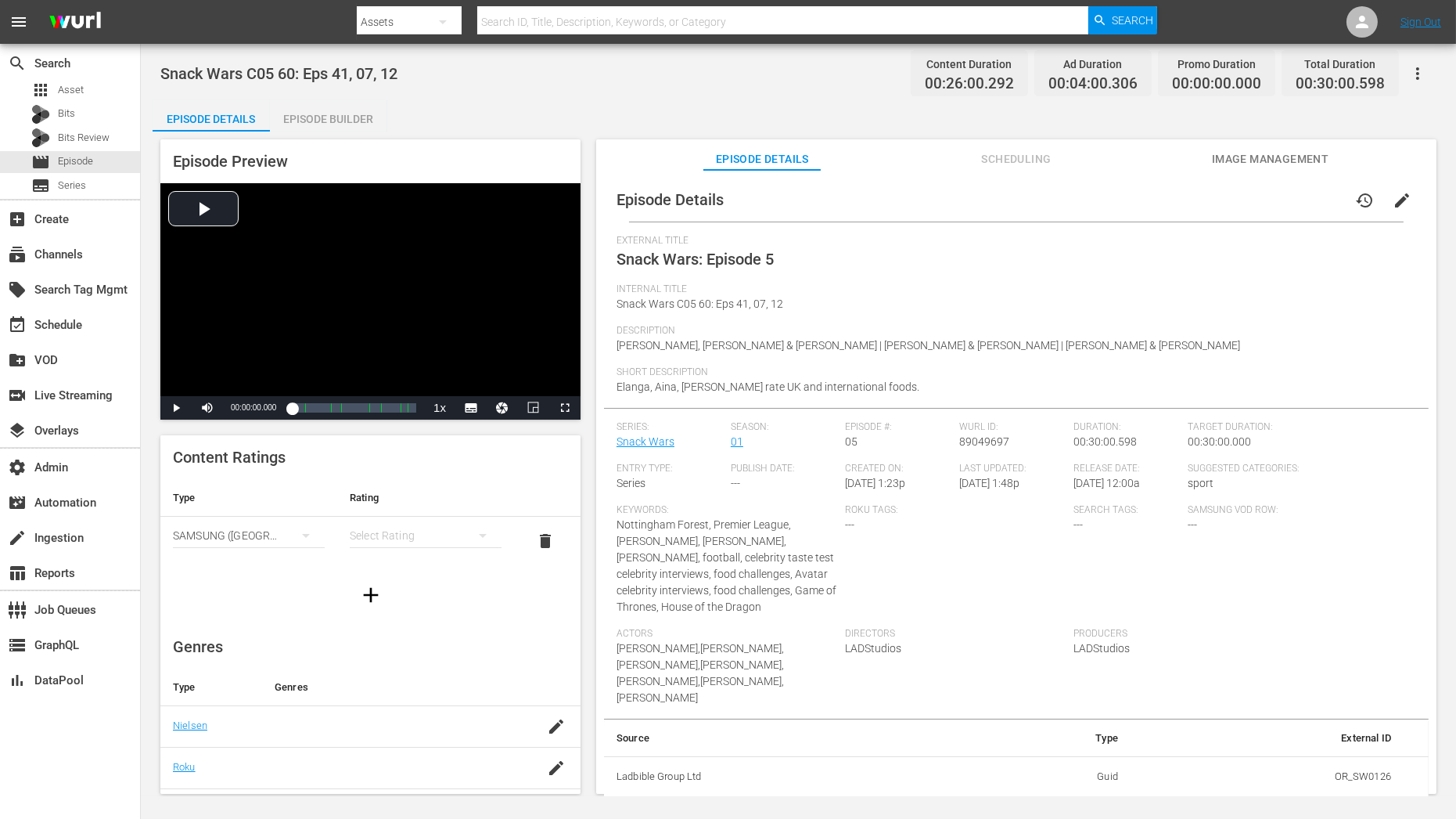
click at [368, 522] on div "simple table" at bounding box center [425, 535] width 152 height 44
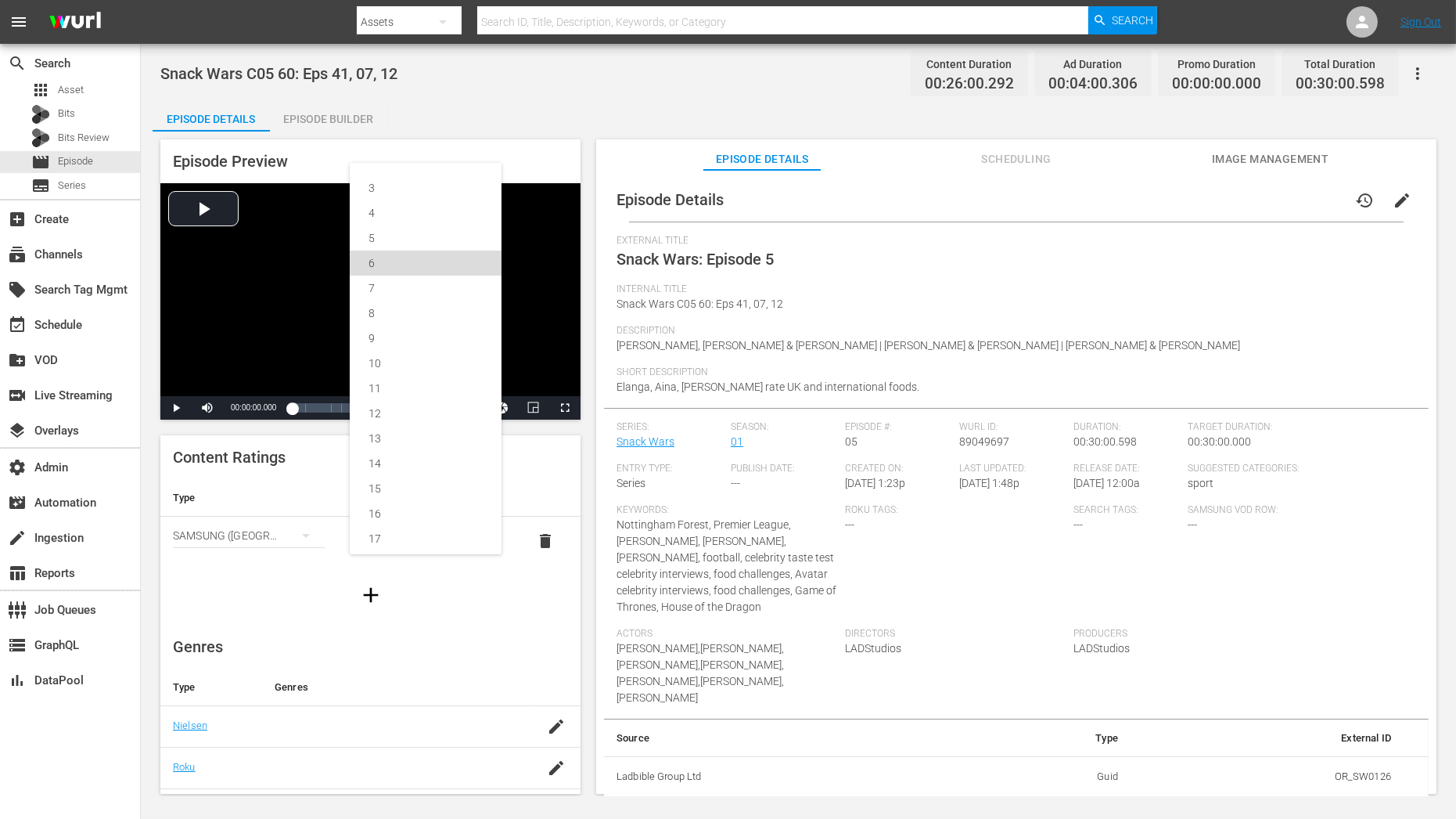
click at [395, 264] on div "6" at bounding box center [425, 263] width 114 height 25
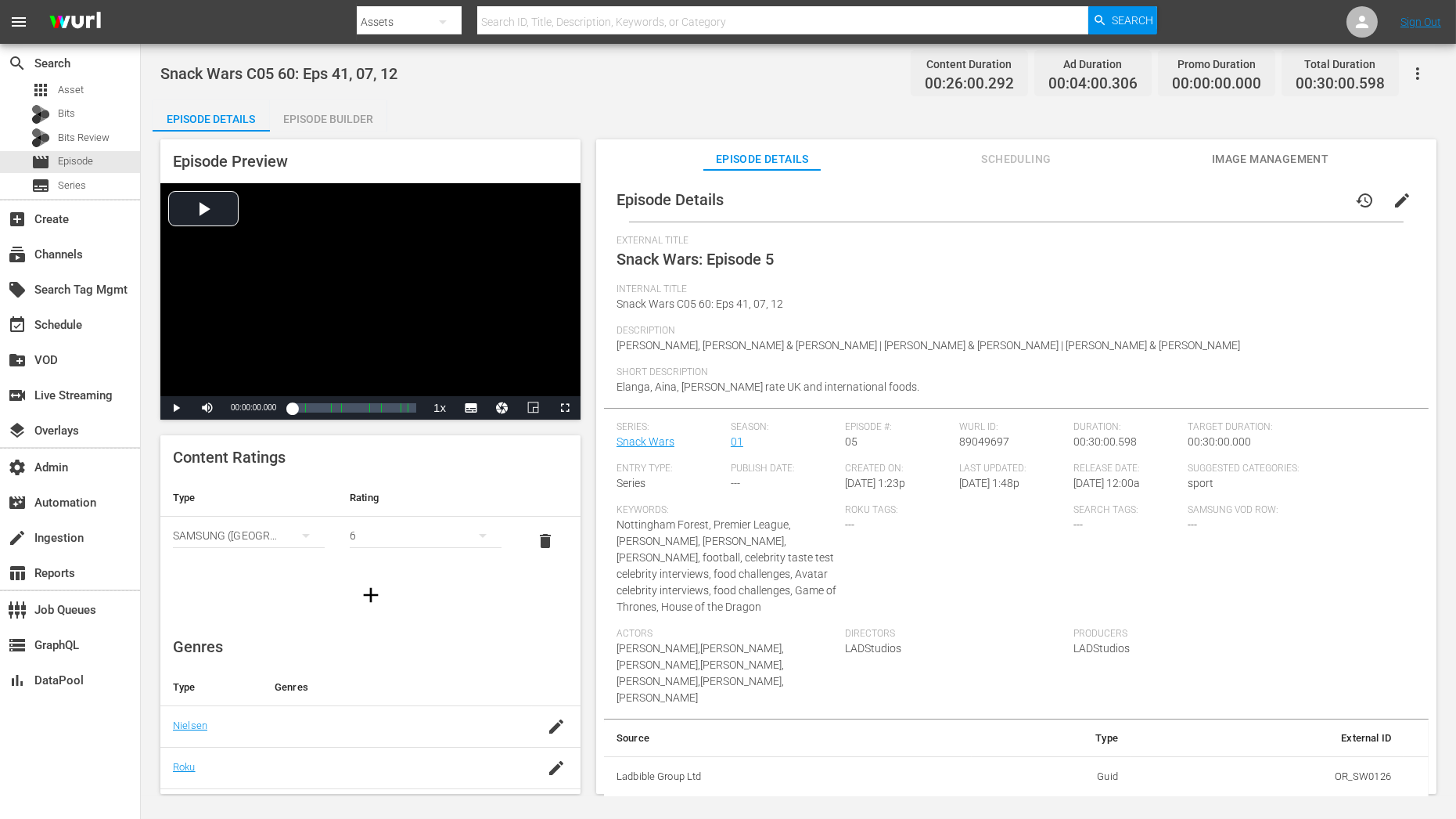
click at [589, 289] on div "Episode Preview Video Player is loading. Play Video Play Mute Current Time 00:0…" at bounding box center [797, 469] width 1291 height 675
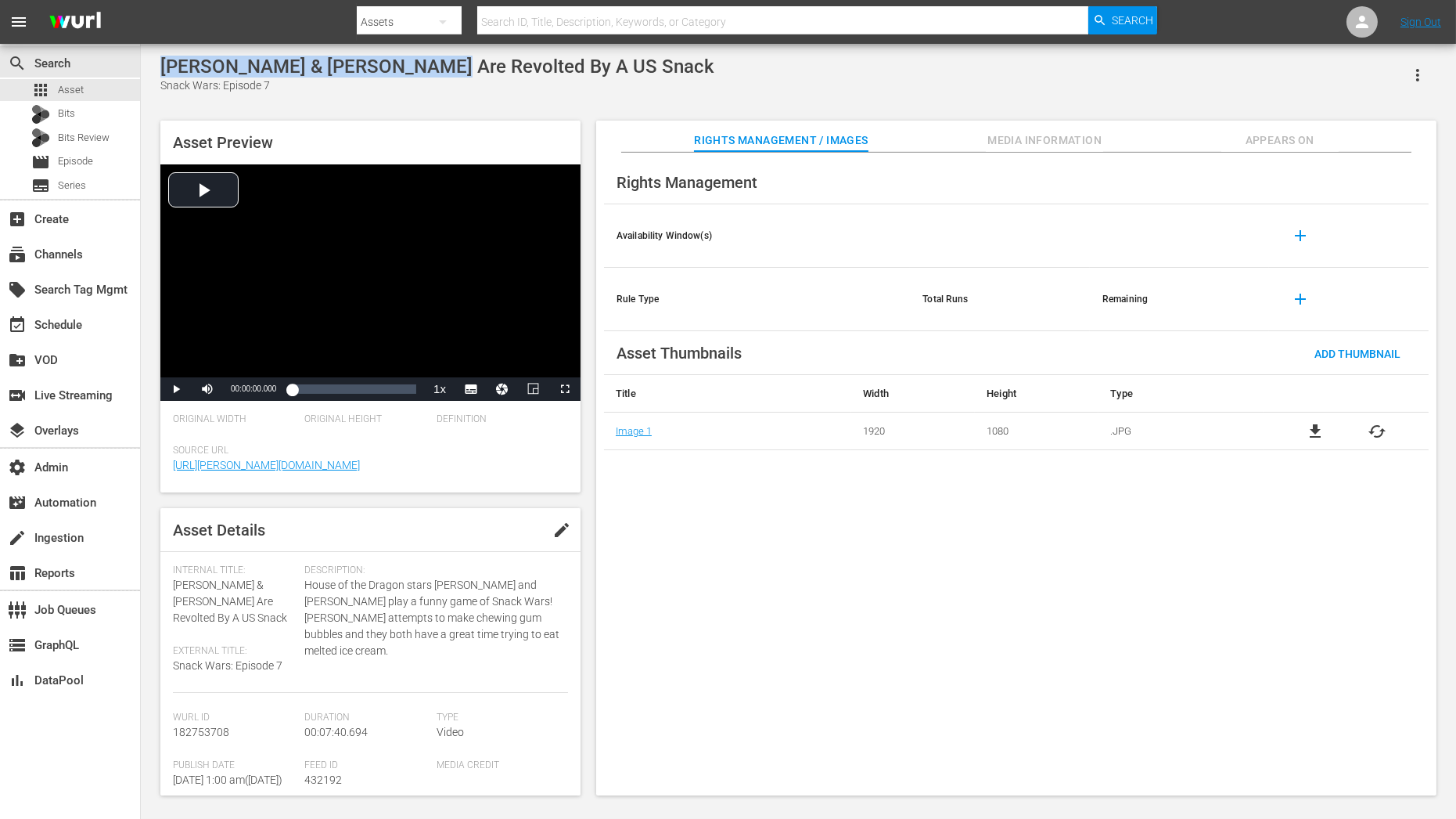
drag, startPoint x: 160, startPoint y: 65, endPoint x: 420, endPoint y: 68, distance: 260.0
click at [420, 68] on div "[PERSON_NAME] & [PERSON_NAME] Are Revolted By A US Snack" at bounding box center [438, 66] width 554 height 22
copy div "Matt Smith & Paddy Considine"
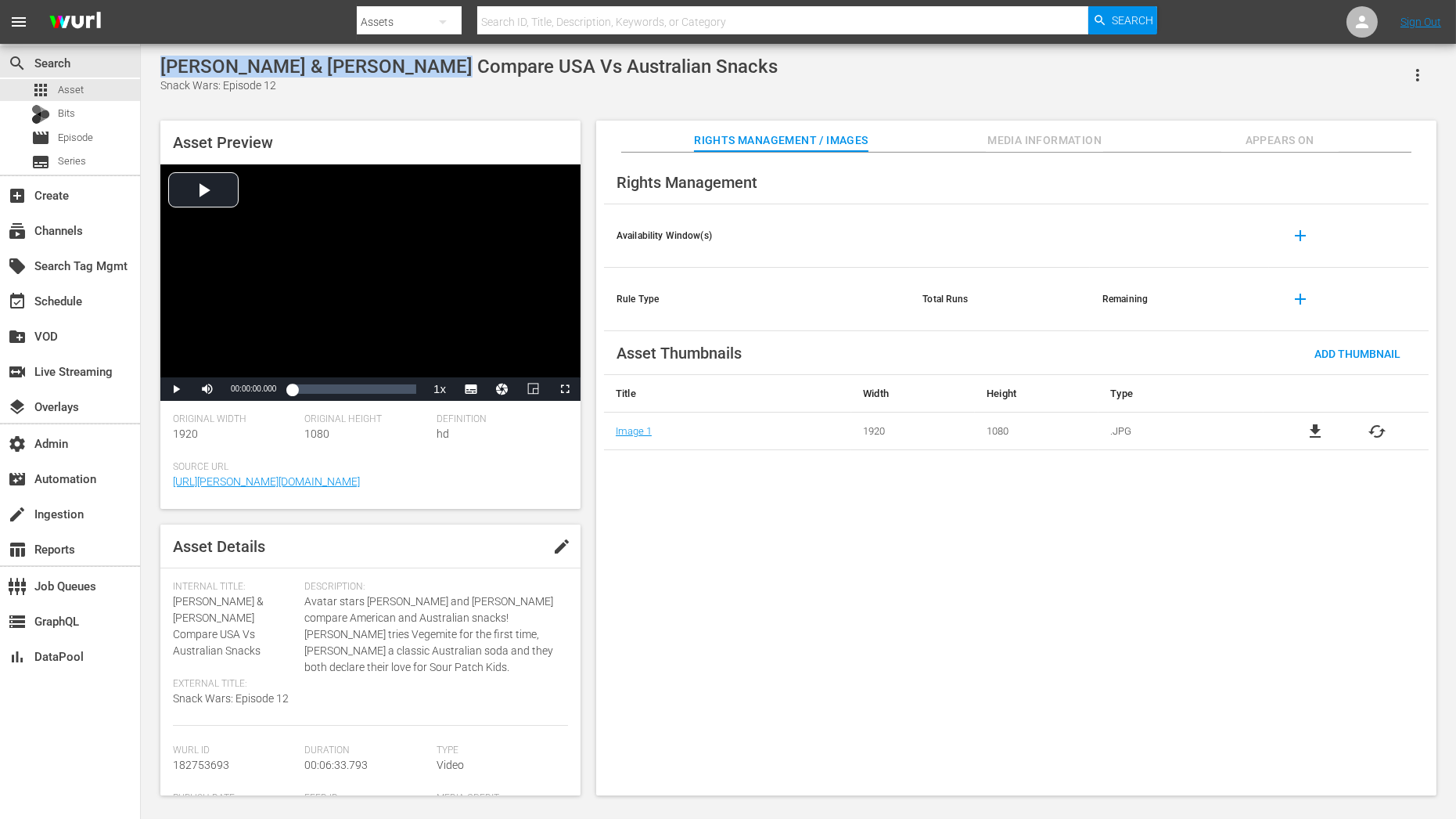
drag, startPoint x: 158, startPoint y: 60, endPoint x: 429, endPoint y: 63, distance: 271.0
click at [429, 63] on div "Zoe Saldaña & Sam Worthington Compare USA Vs Australian Snacks Snack Wars: Epis…" at bounding box center [797, 421] width 1291 height 732
copy div "Zoe Saldaña & Sam Worthington"
click at [108, 141] on div "movie Episode" at bounding box center [70, 138] width 140 height 22
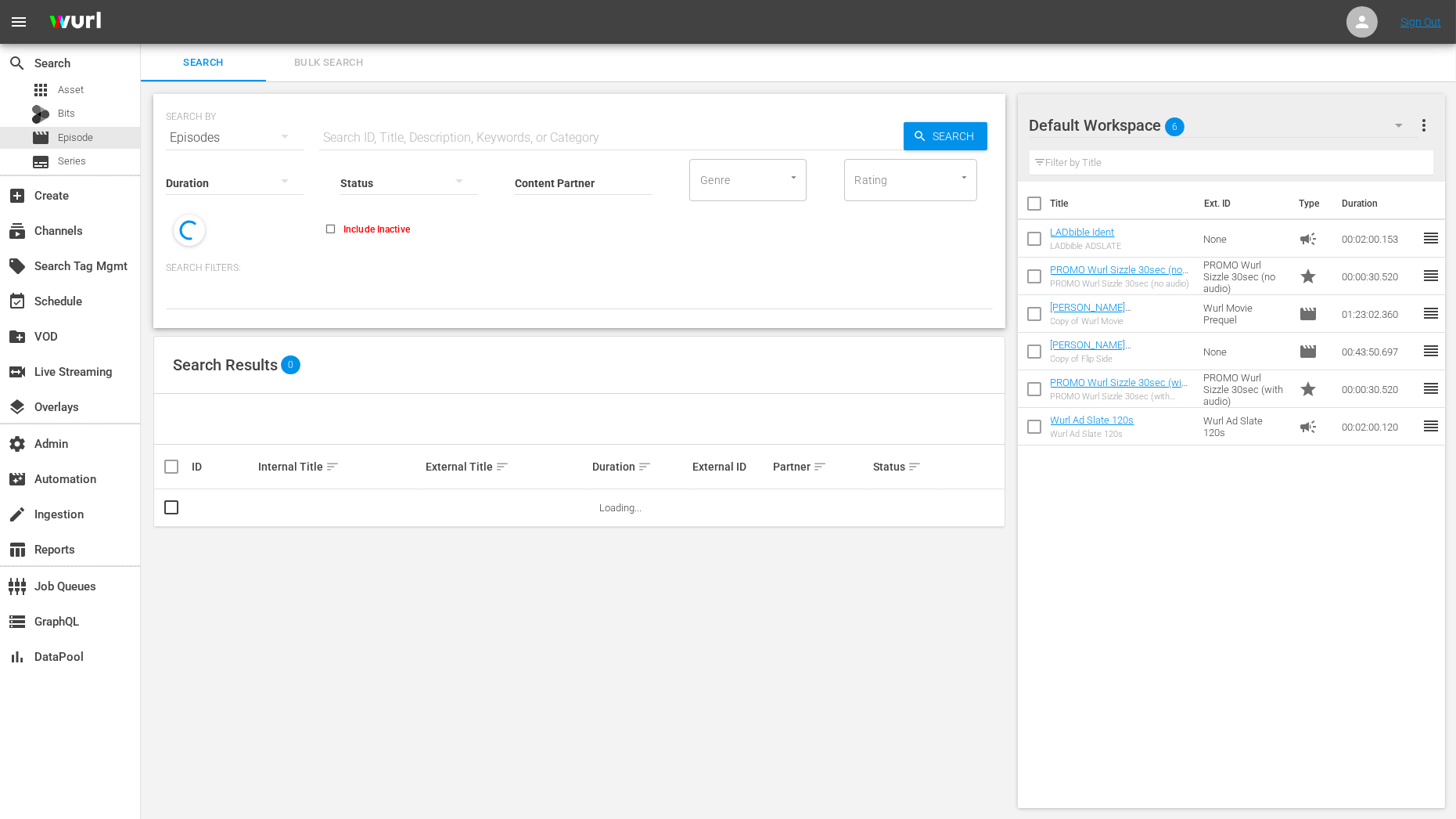
click at [1156, 161] on input "text" at bounding box center [1232, 163] width 405 height 25
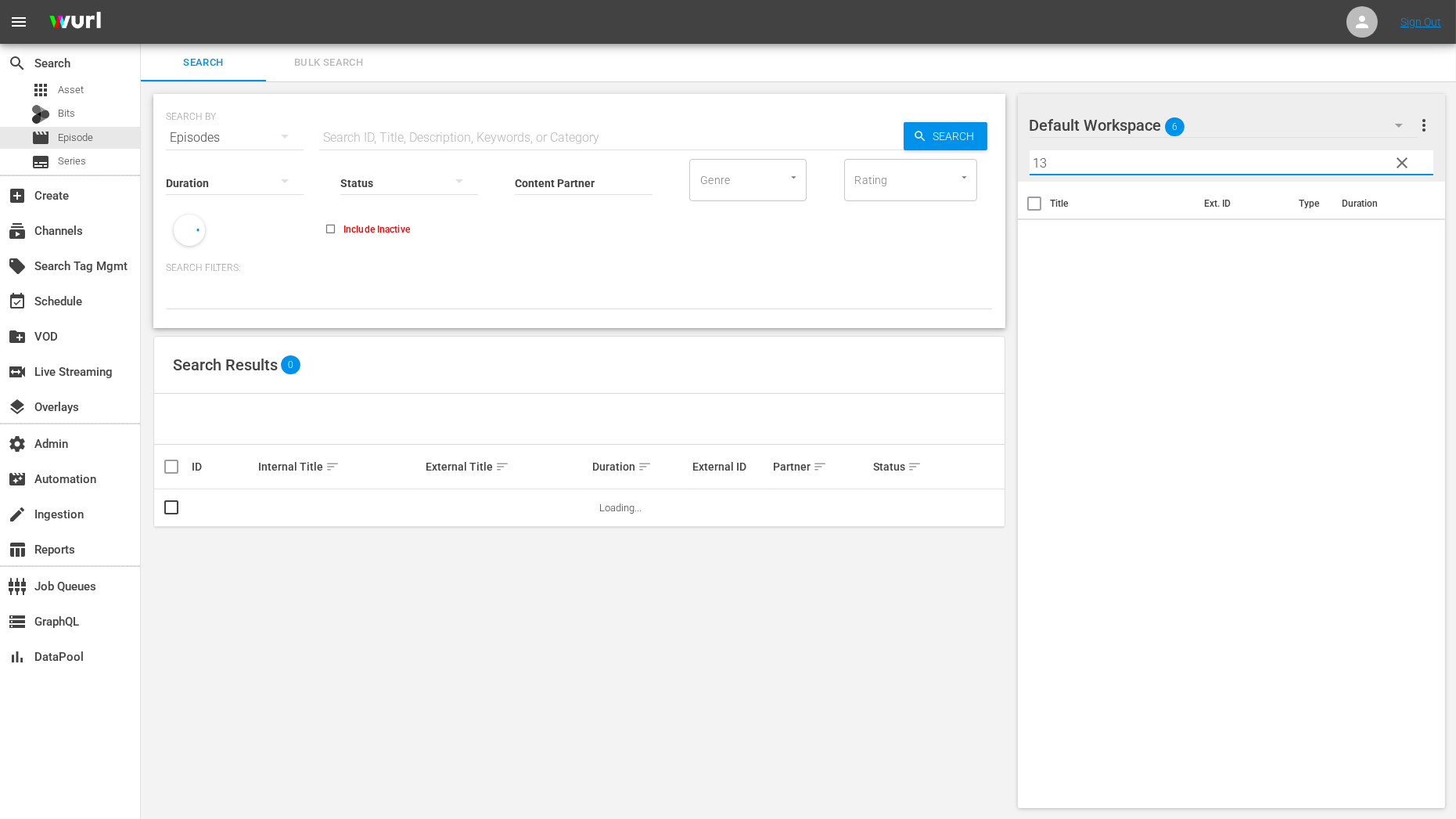
type input "13"
click at [1310, 124] on icon "button" at bounding box center [1398, 125] width 18 height 18
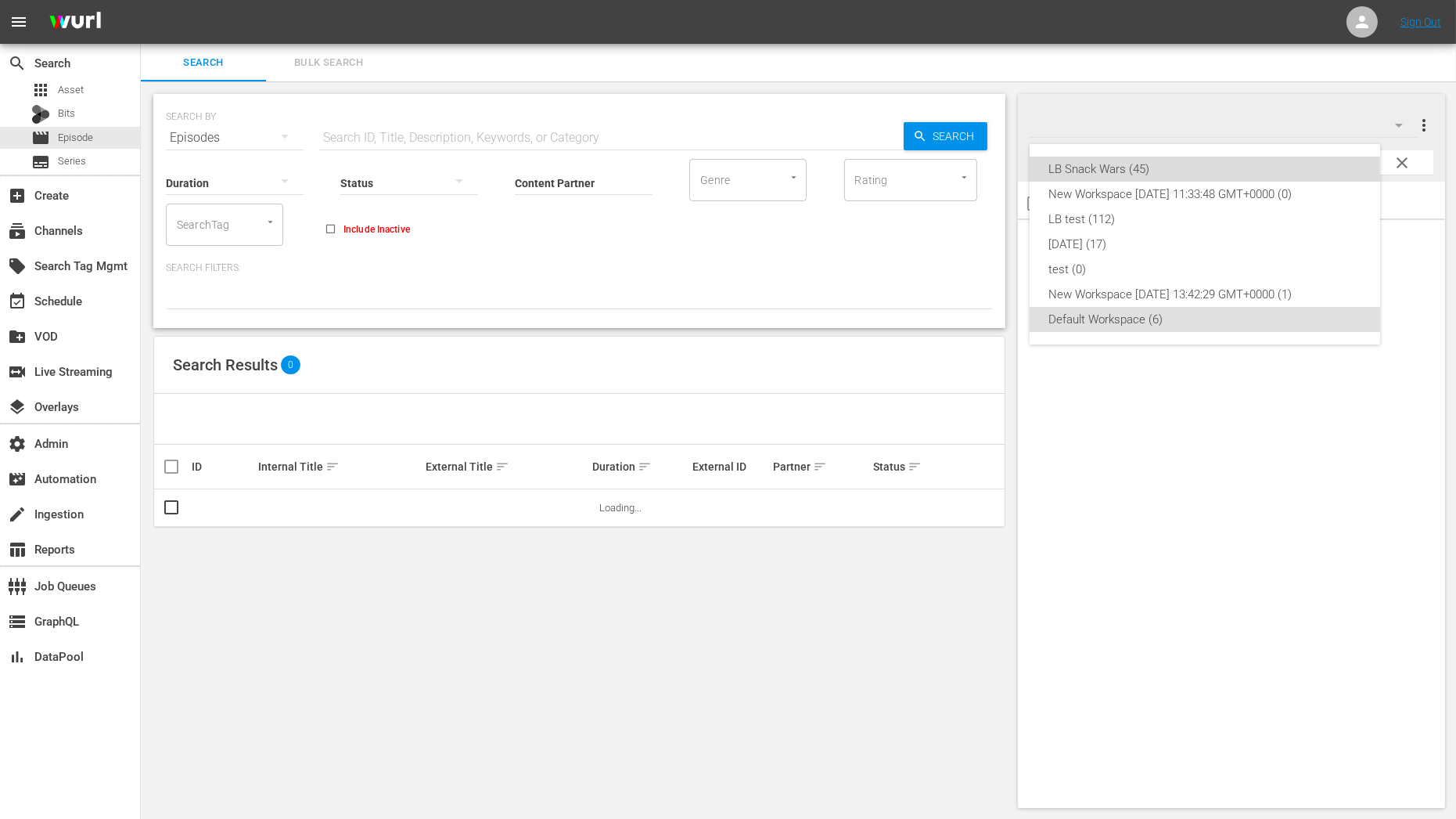
click at [1310, 169] on div "LB Snack Wars (45)" at bounding box center [1204, 170] width 313 height 25
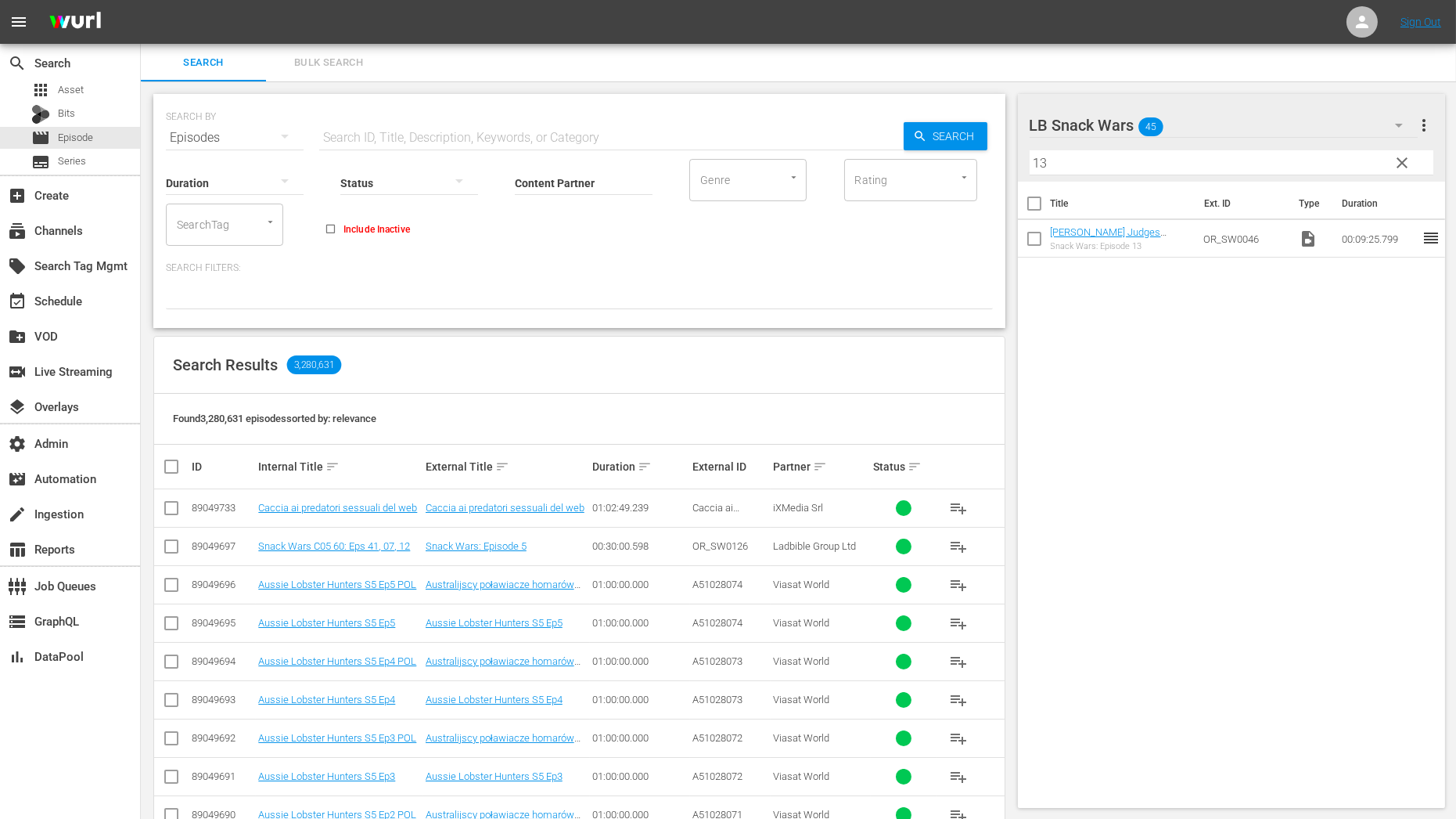
click at [1161, 158] on input "13" at bounding box center [1232, 163] width 405 height 25
click at [1153, 234] on link "[PERSON_NAME] Judges American & English Snacks" at bounding box center [1111, 237] width 121 height 23
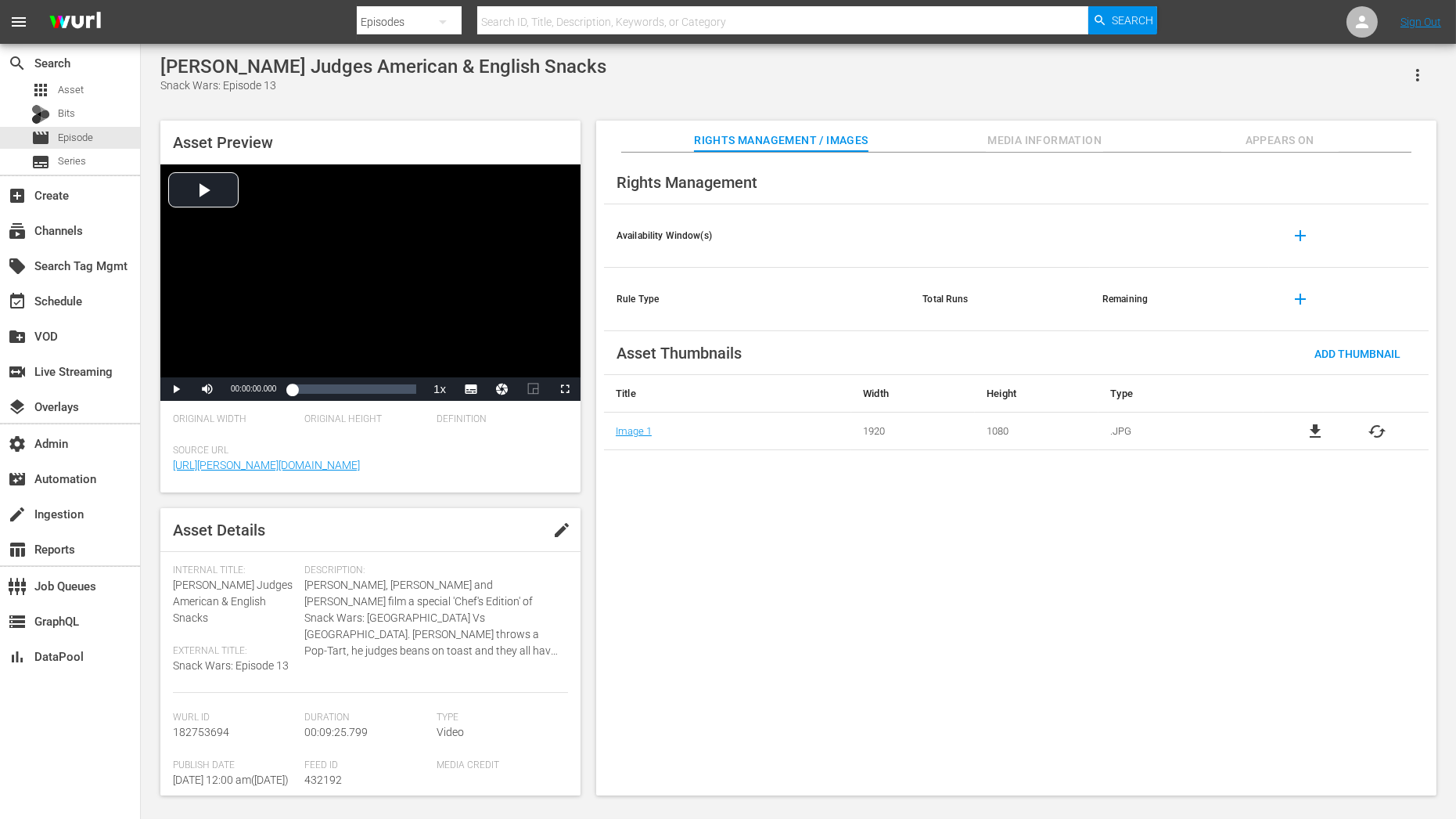
click at [1266, 141] on span "Appears On" at bounding box center [1280, 141] width 117 height 19
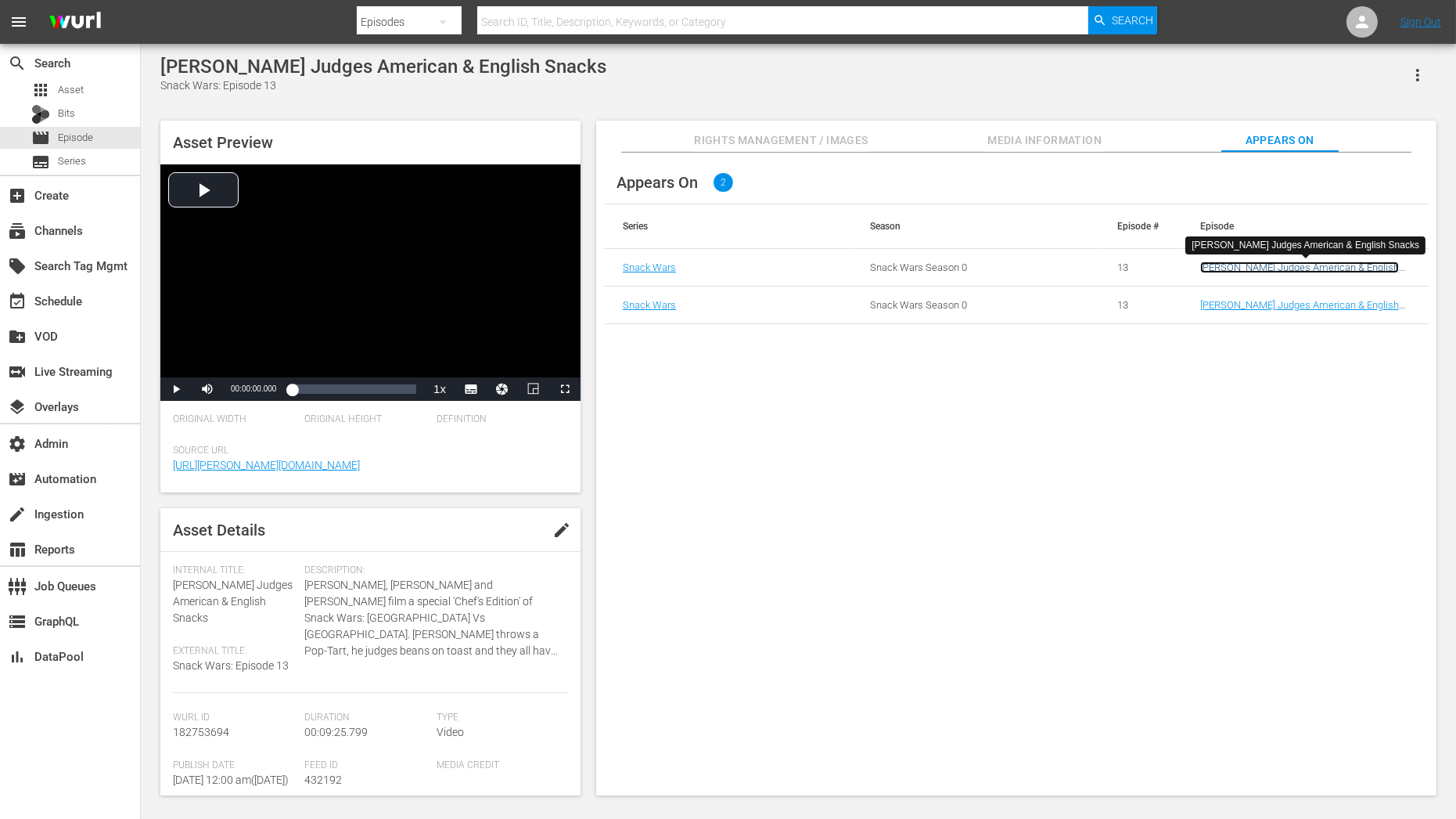
click at [1249, 266] on link "[PERSON_NAME] Judges American & English Snacks" at bounding box center [1299, 273] width 199 height 23
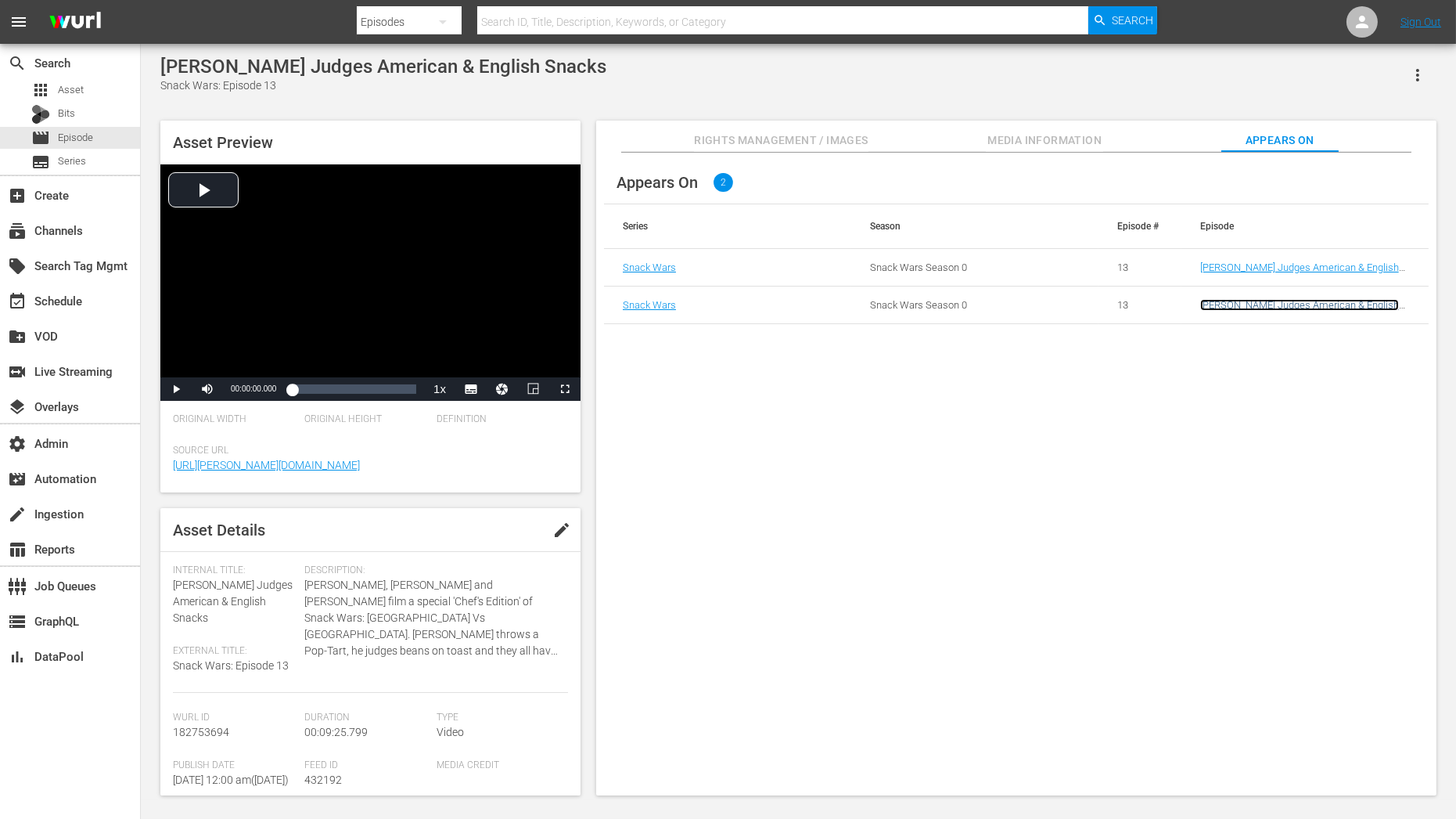
click at [1249, 308] on link "[PERSON_NAME] Judges American & English Snacks" at bounding box center [1299, 310] width 199 height 23
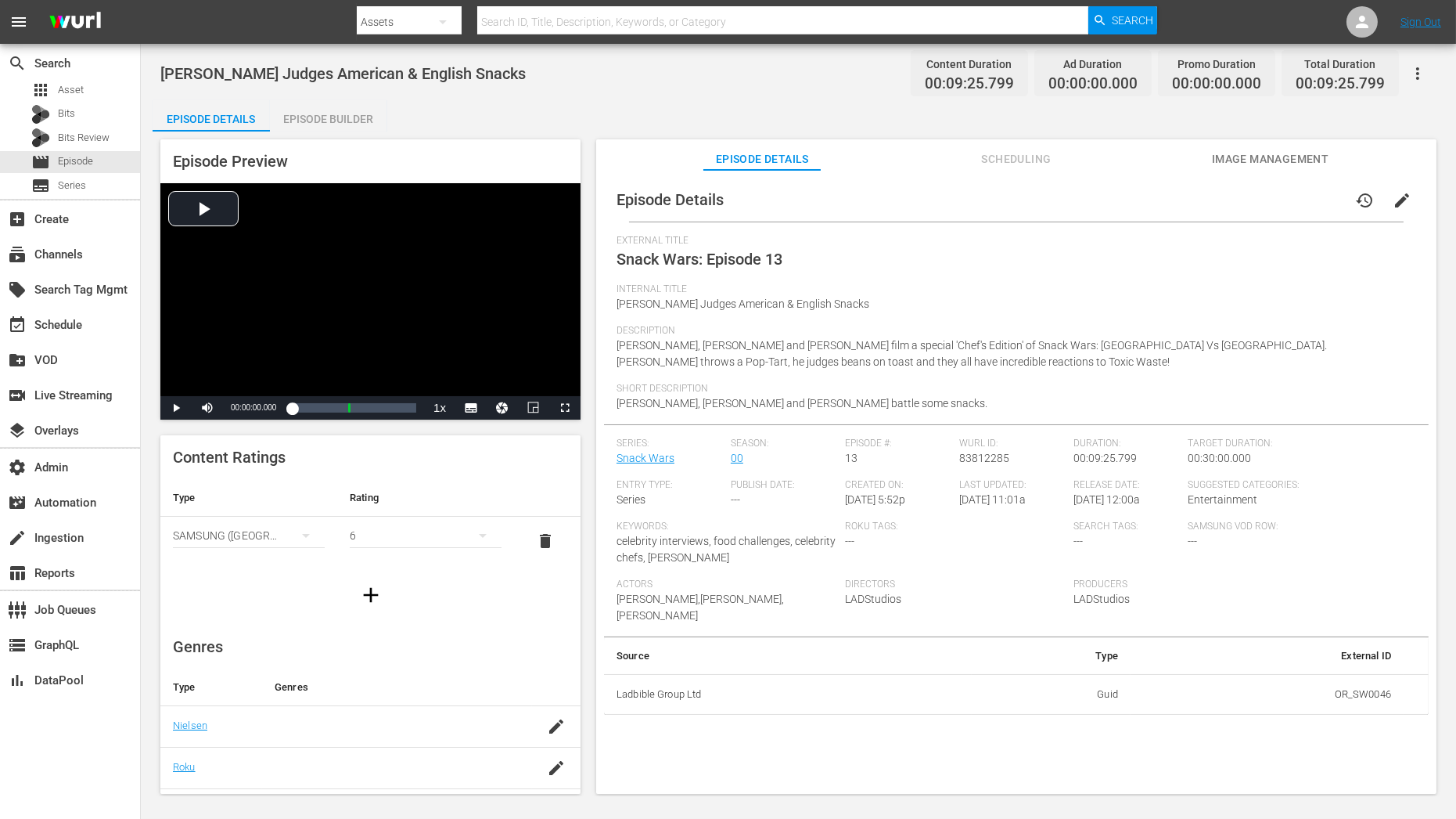
click at [385, 112] on div "Episode Builder" at bounding box center [328, 118] width 117 height 38
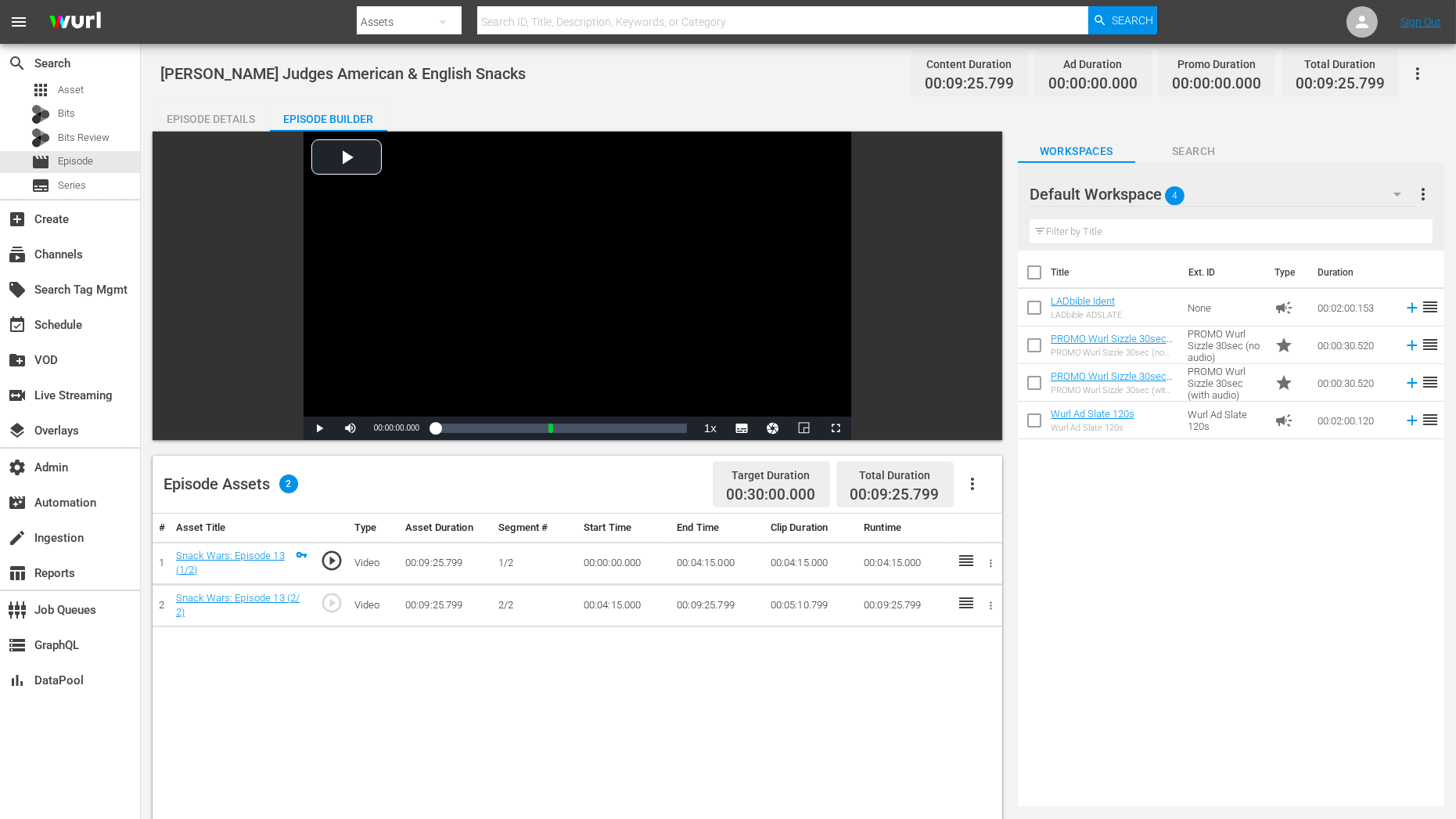
click at [1421, 71] on icon "button" at bounding box center [1417, 73] width 18 height 18
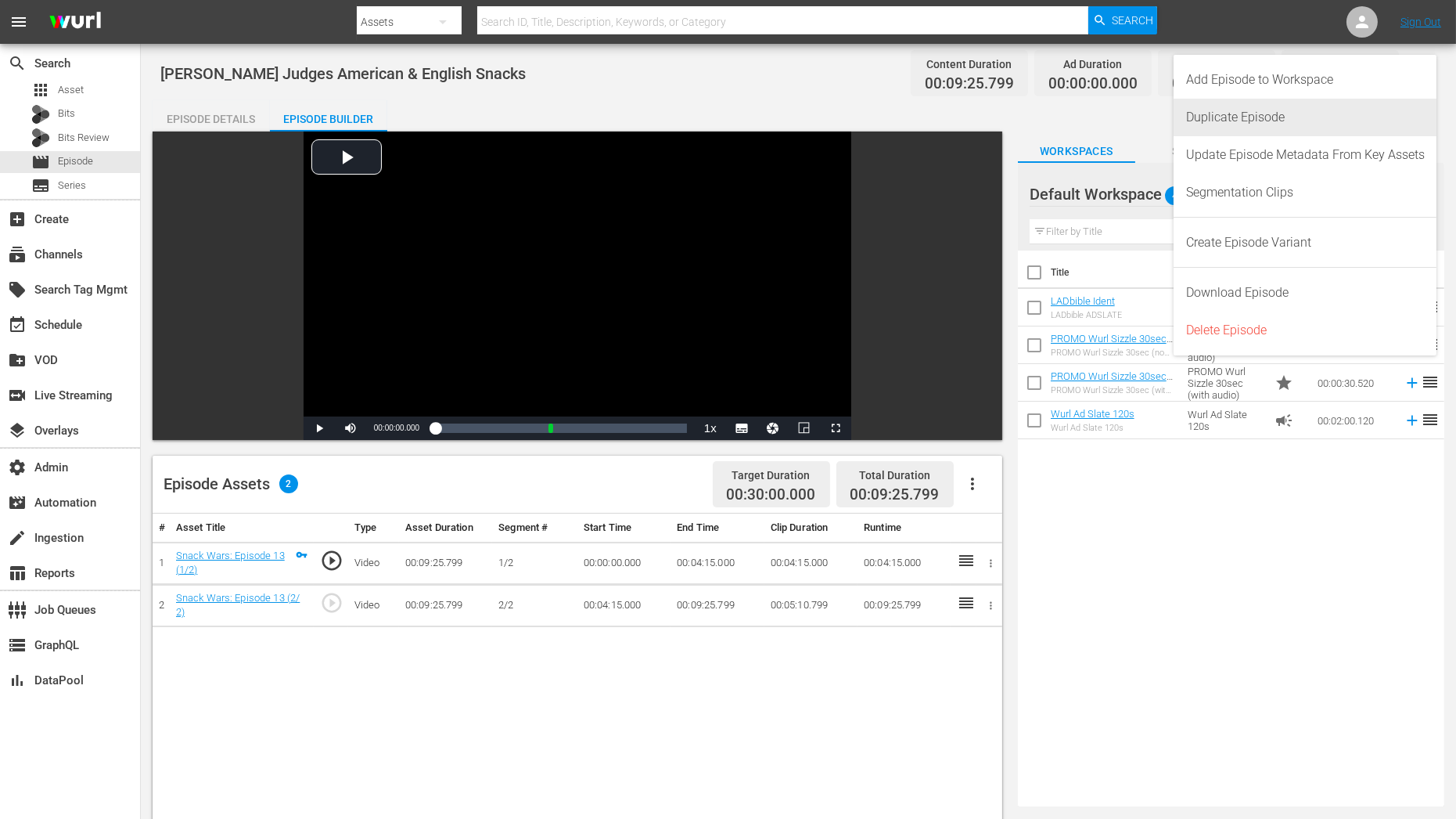
click at [1357, 113] on div "Duplicate Episode" at bounding box center [1305, 117] width 238 height 38
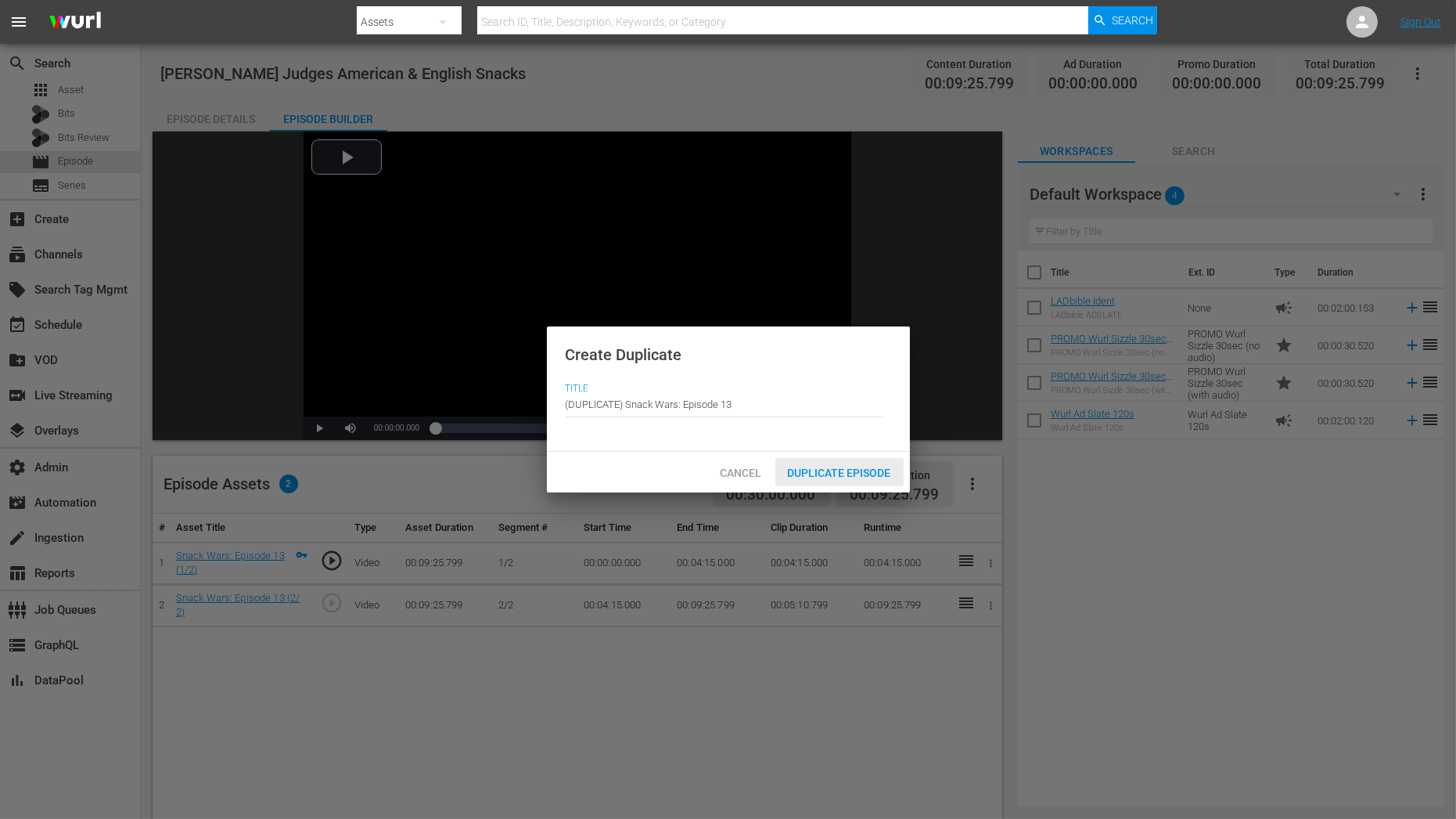
click at [840, 474] on span "Duplicate Episode" at bounding box center [839, 472] width 128 height 13
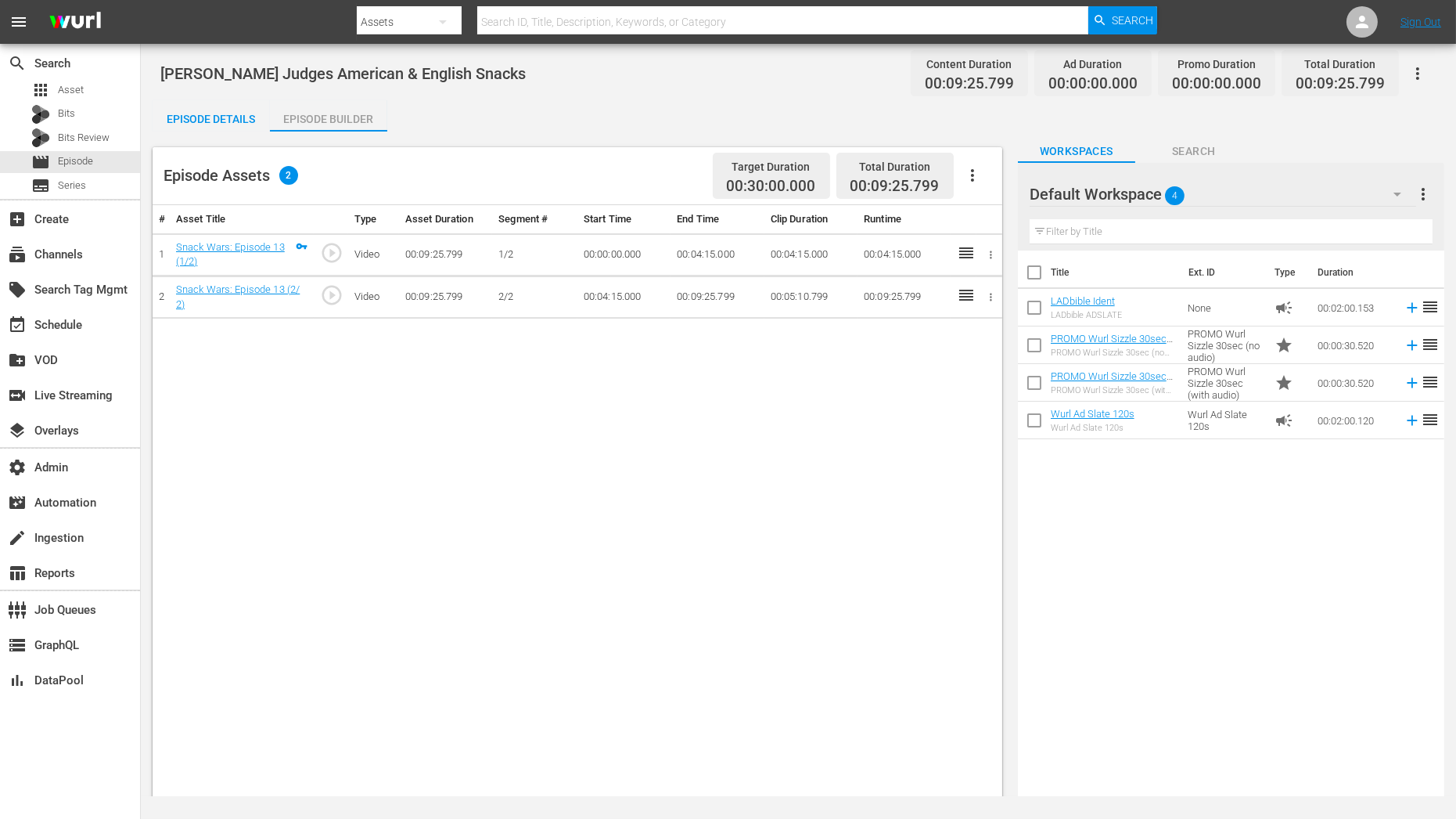
click at [214, 120] on div "Episode Details" at bounding box center [210, 118] width 117 height 38
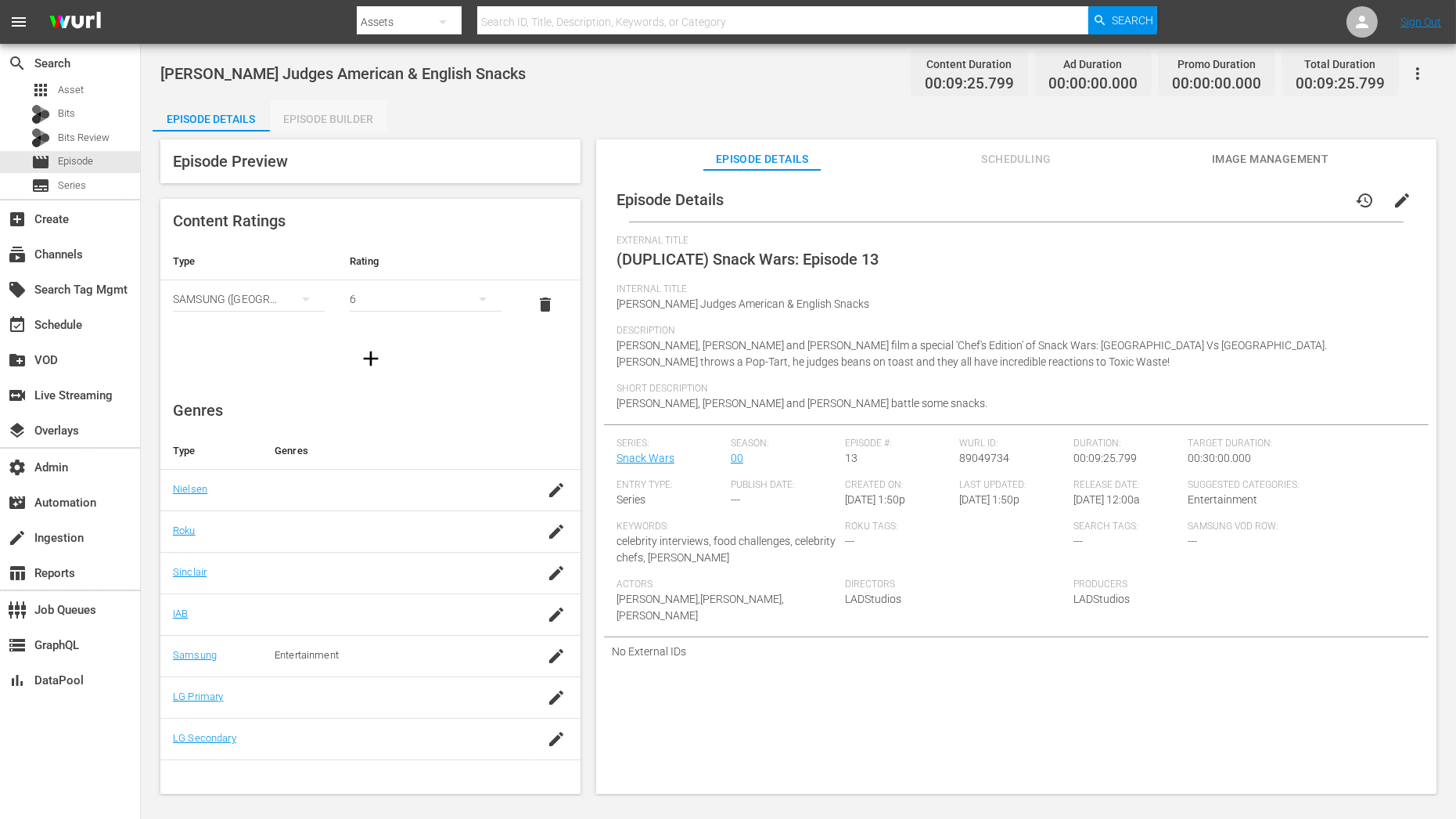
click at [364, 118] on div "Episode Builder" at bounding box center [328, 118] width 117 height 38
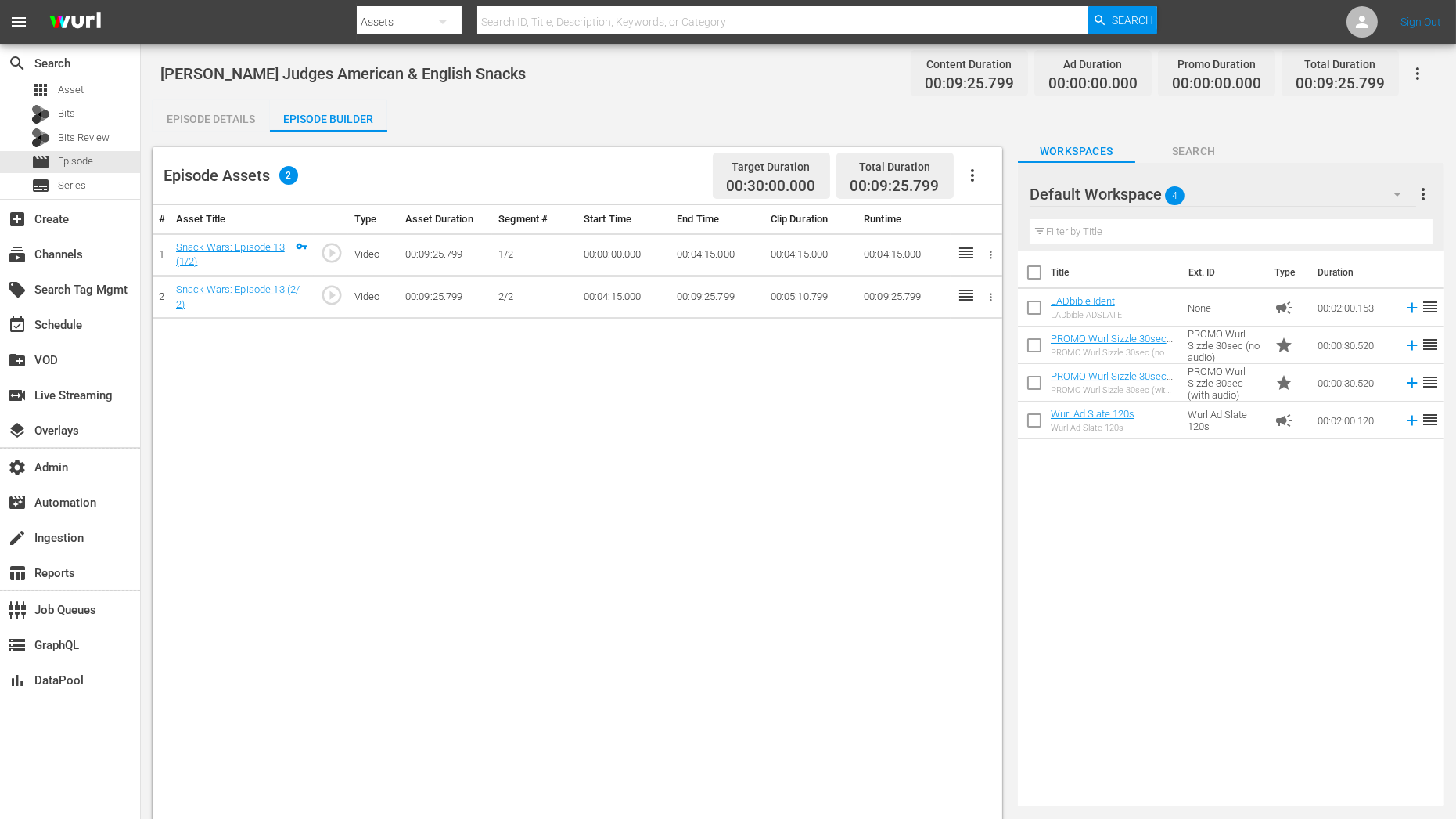
click at [1100, 247] on div "Filter by Title" at bounding box center [1231, 232] width 403 height 38
click at [1361, 182] on div "Default Workspace 4" at bounding box center [1224, 194] width 387 height 44
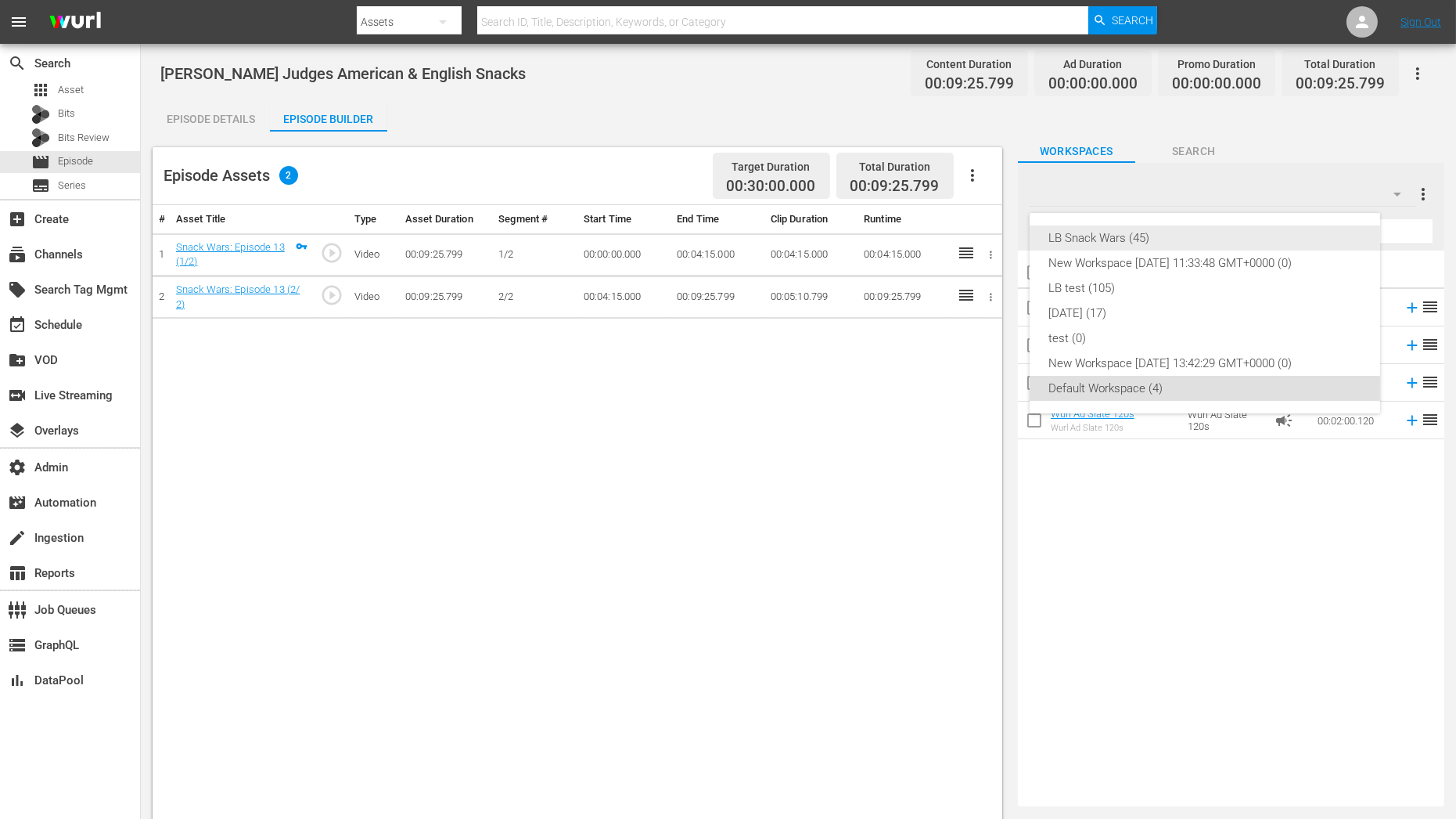
click at [1266, 234] on div "LB Snack Wars (45)" at bounding box center [1204, 238] width 313 height 25
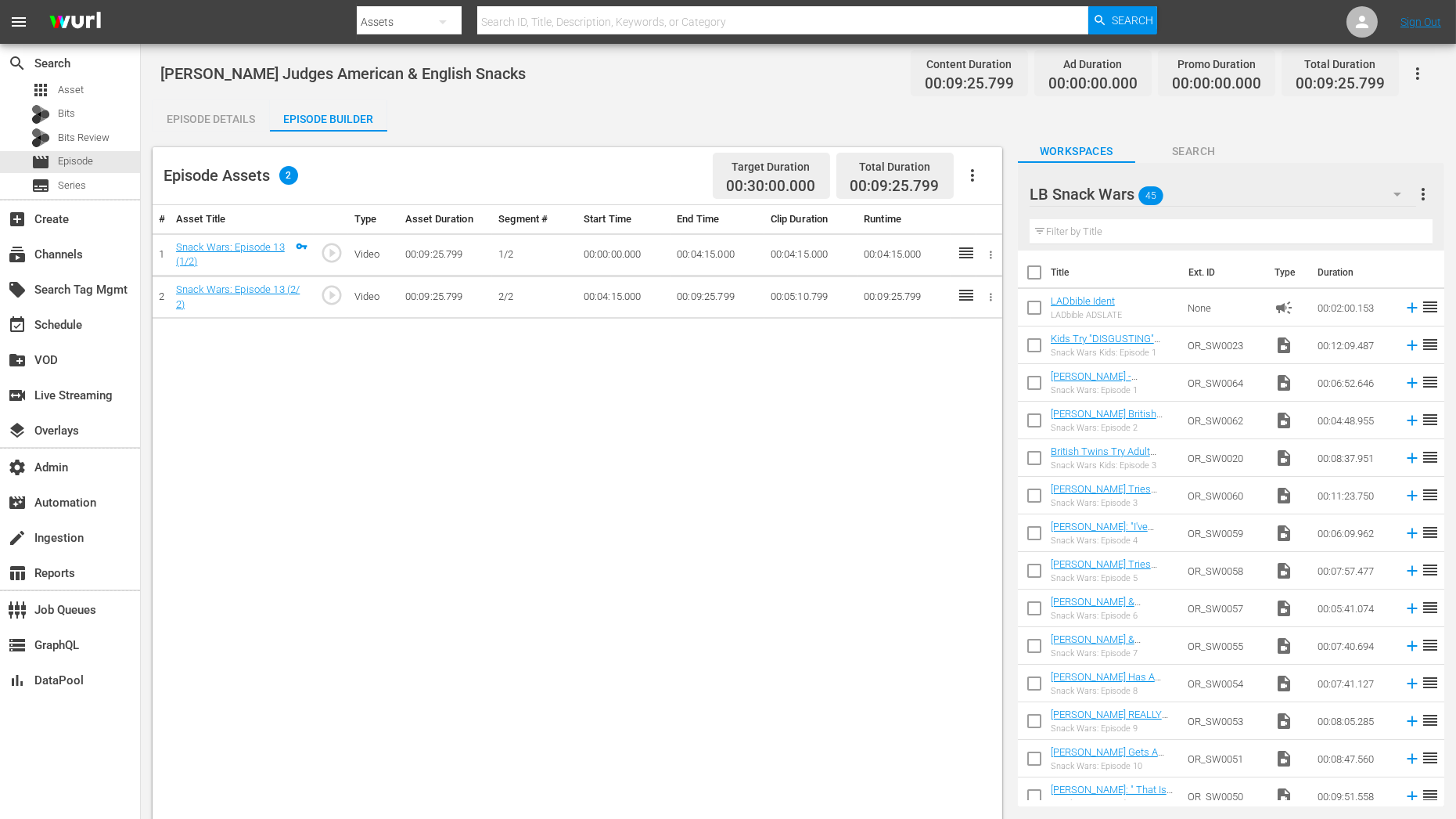
click at [1145, 234] on input "text" at bounding box center [1231, 232] width 403 height 25
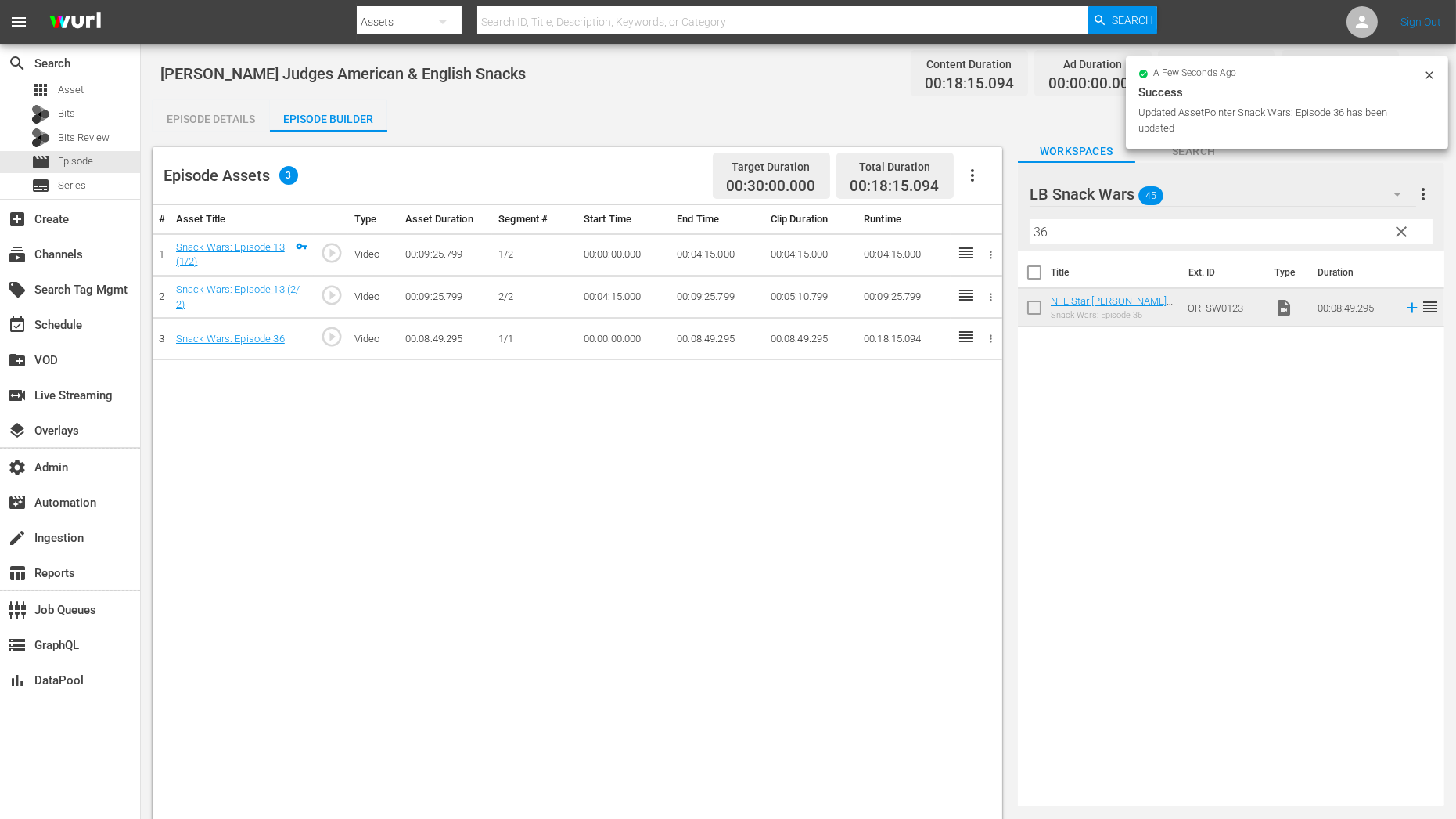
drag, startPoint x: 1130, startPoint y: 299, endPoint x: 600, endPoint y: 6, distance: 605.6
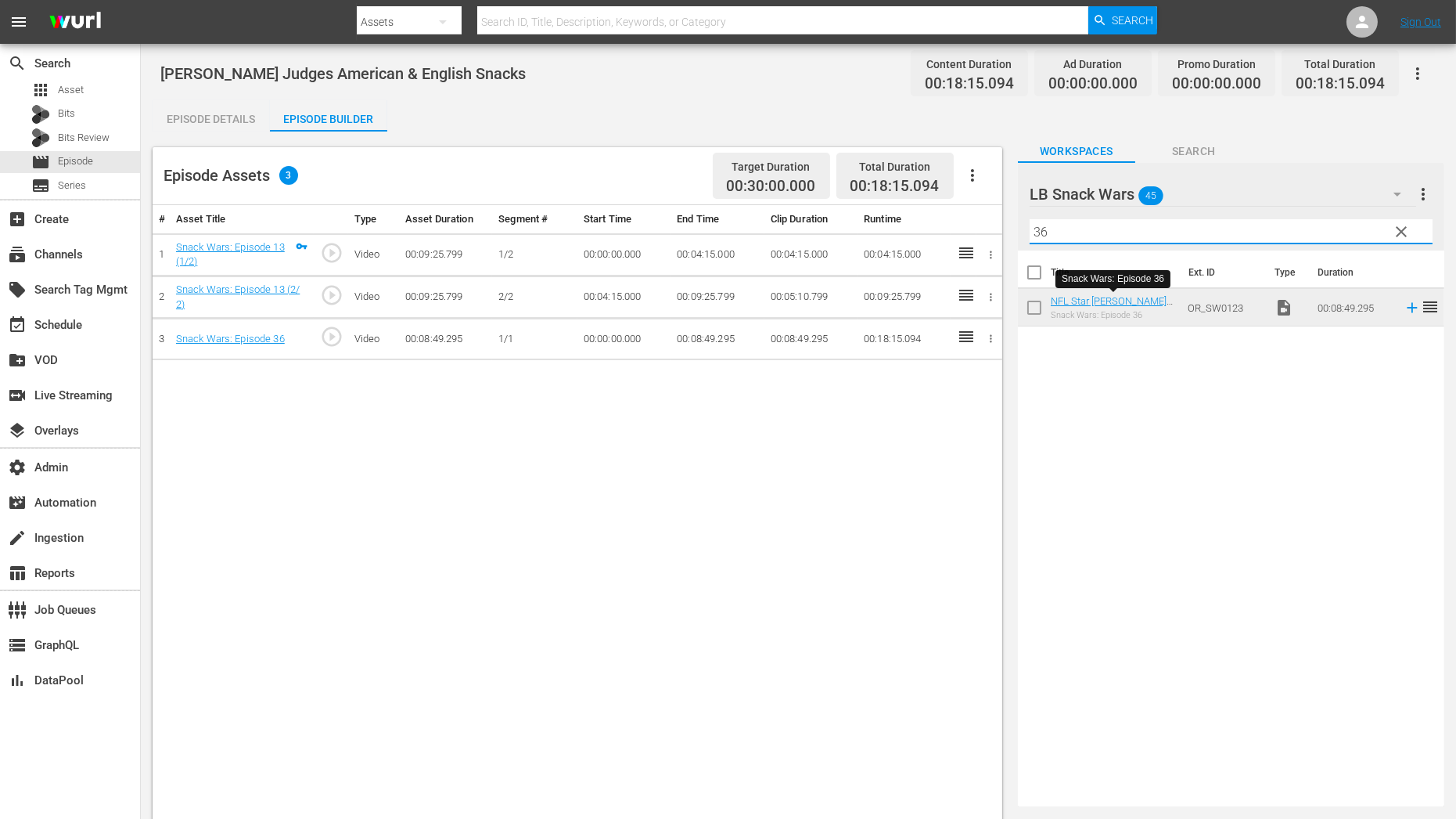
drag, startPoint x: 1044, startPoint y: 230, endPoint x: 970, endPoint y: 230, distance: 74.0
click at [971, 230] on div "Episode Assets 3 Target Duration 00:30:00.000 Total Duration 00:18:15.094 # Ass…" at bounding box center [797, 519] width 1291 height 774
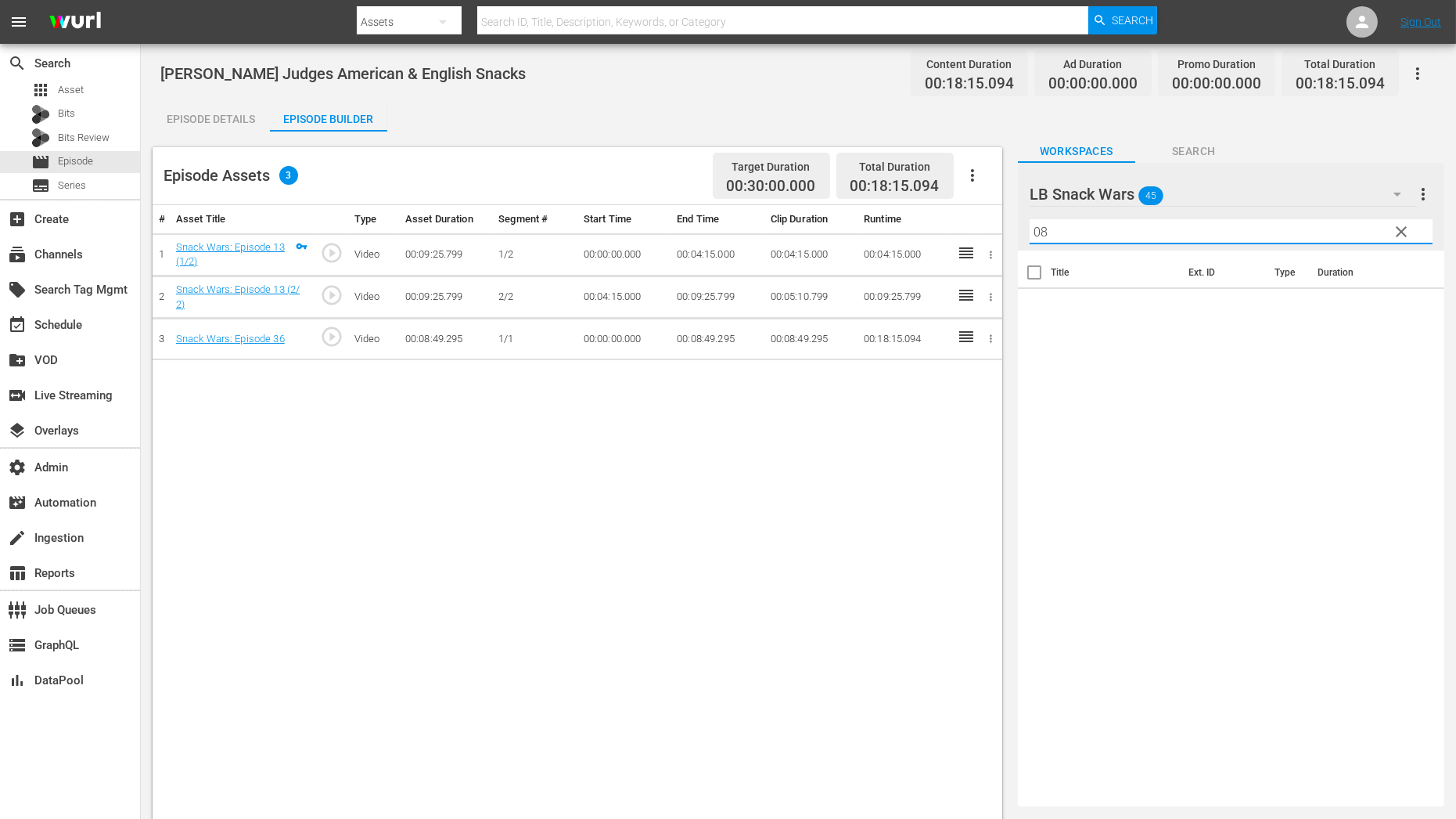
type input "0"
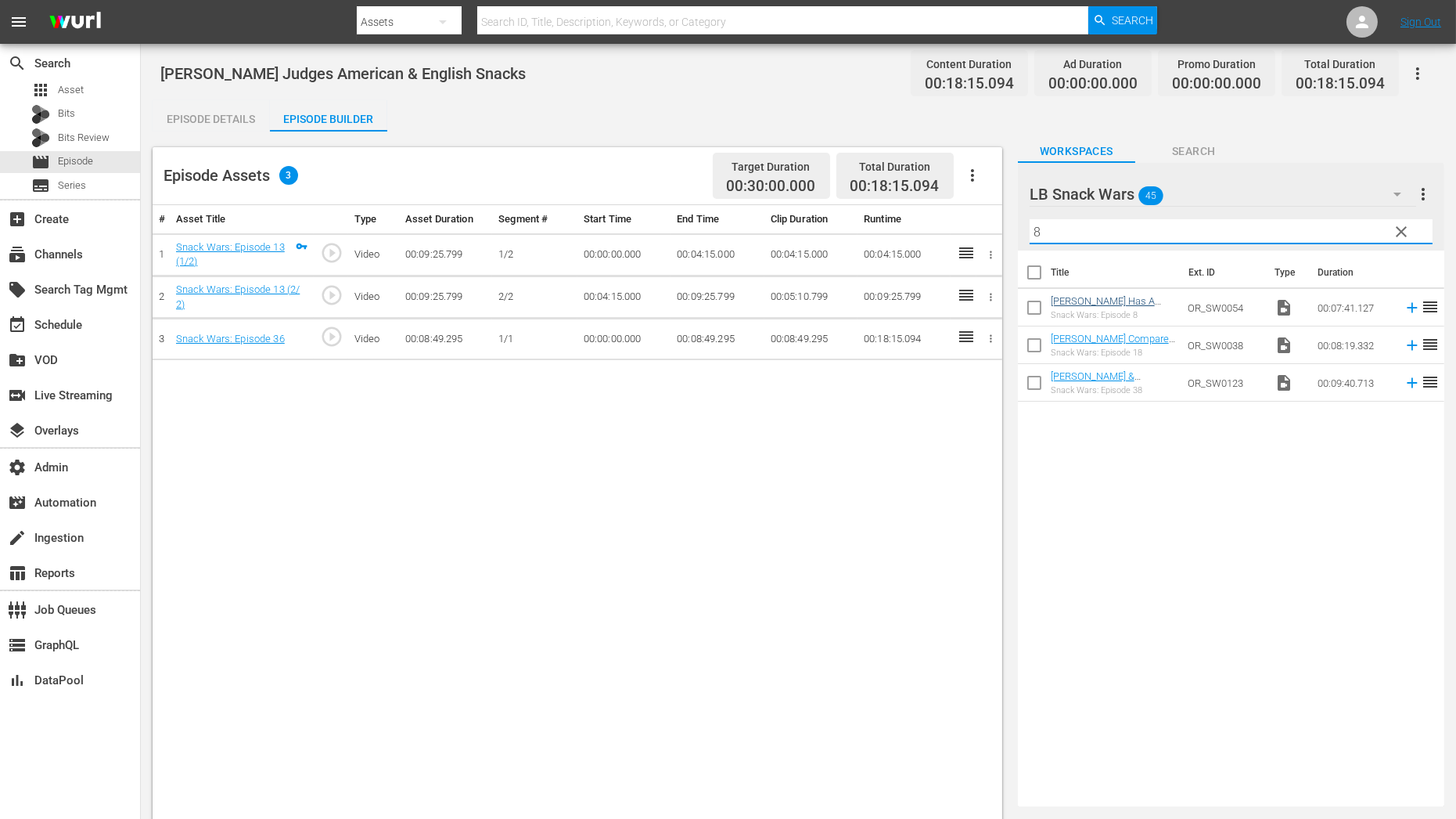
type input "8"
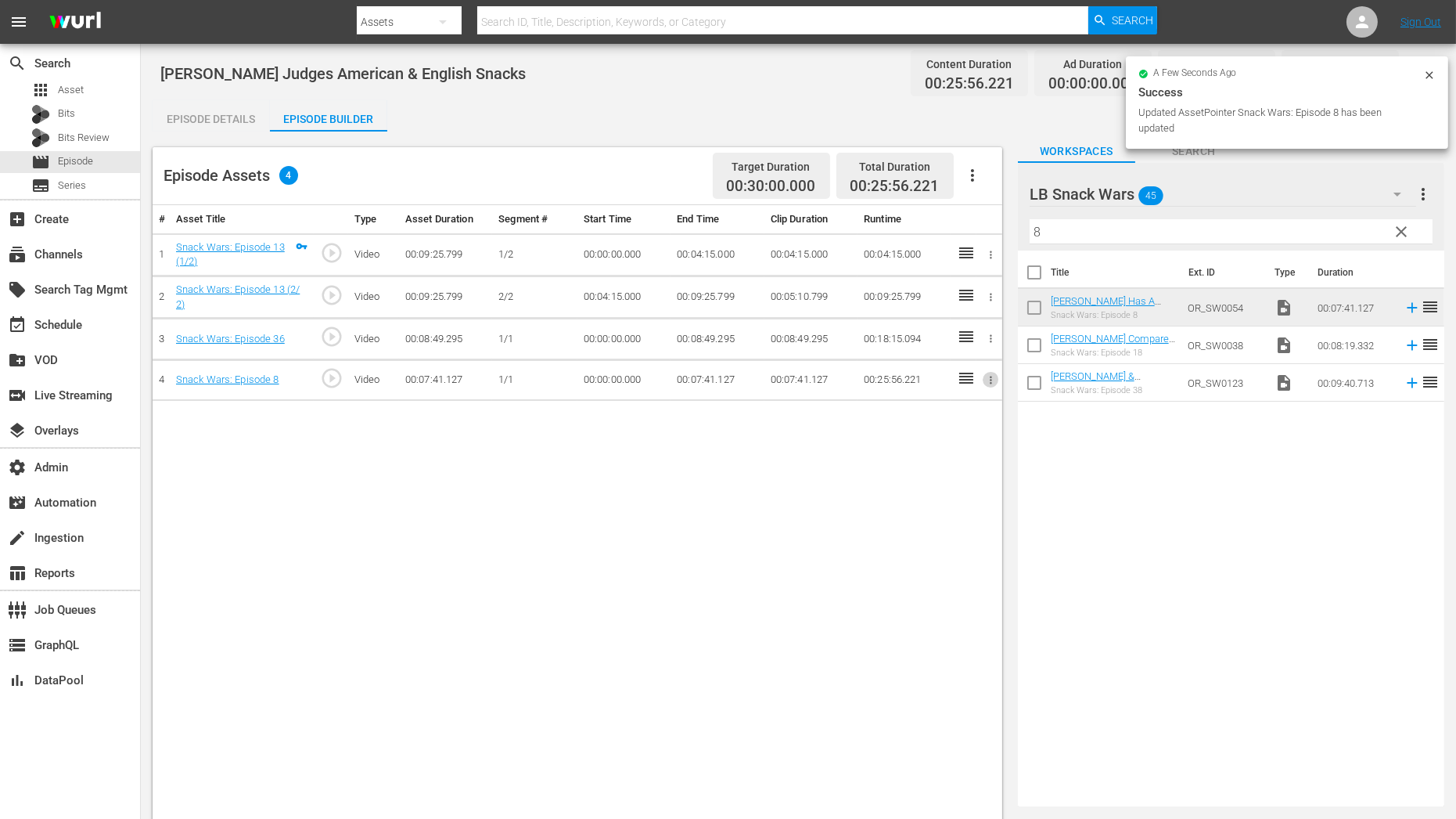
click at [993, 380] on icon "button" at bounding box center [991, 380] width 12 height 12
click at [977, 404] on li "Assign Key Asset" at bounding box center [940, 403] width 122 height 26
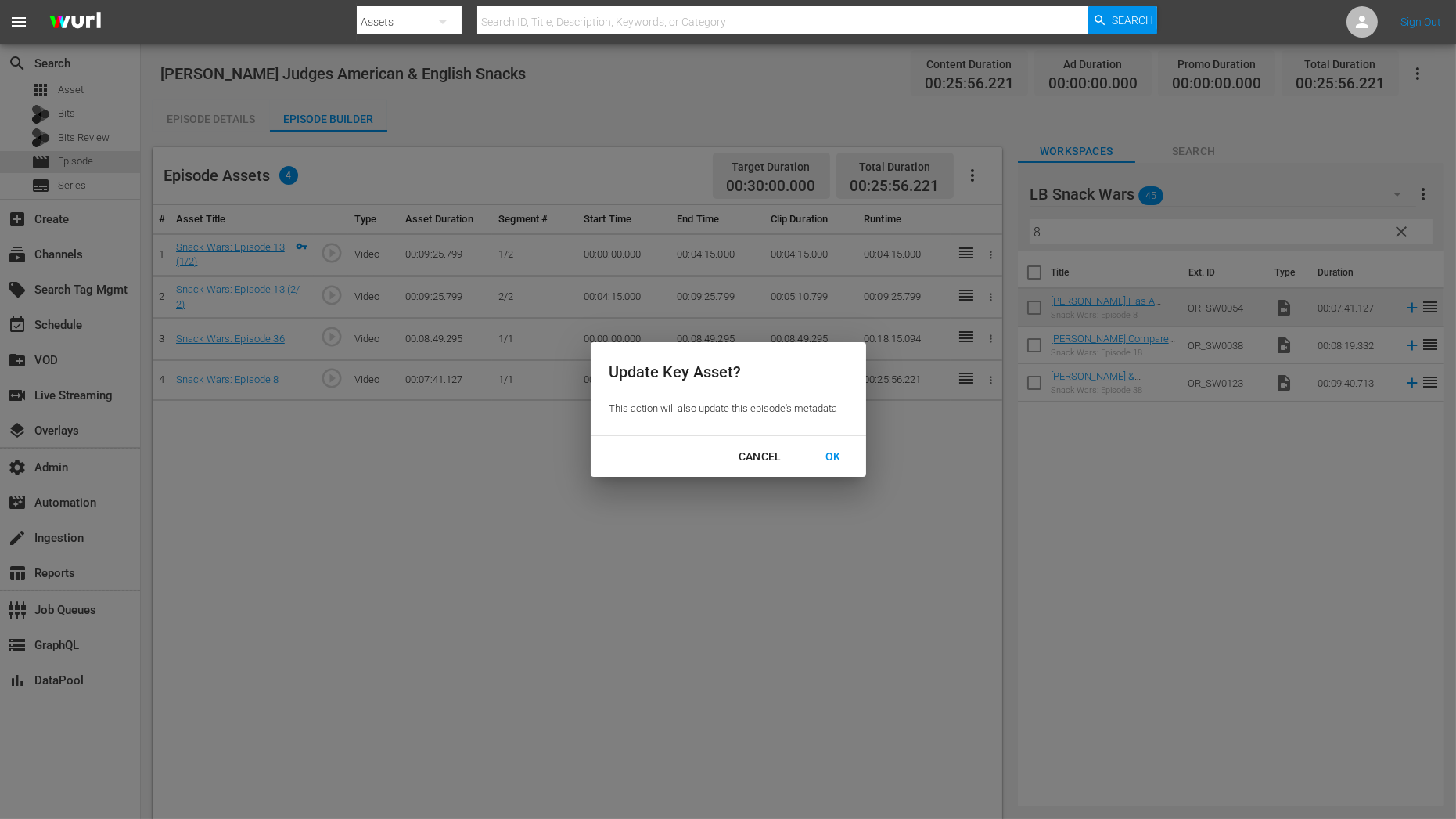
click at [835, 456] on div "OK" at bounding box center [833, 457] width 41 height 19
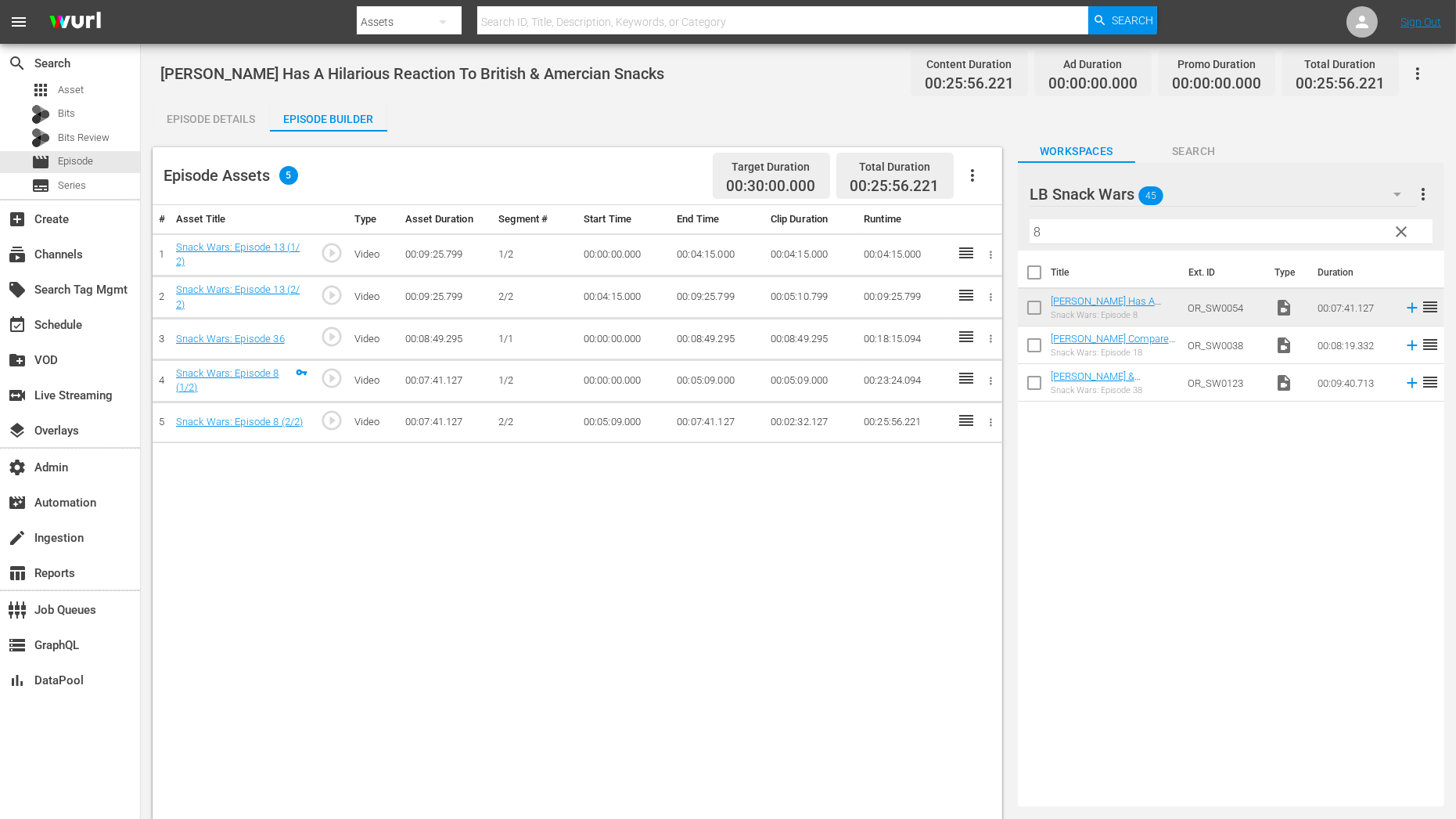
click at [988, 335] on icon "button" at bounding box center [991, 338] width 12 height 12
click at [978, 354] on li "Assign Key Asset" at bounding box center [940, 362] width 122 height 26
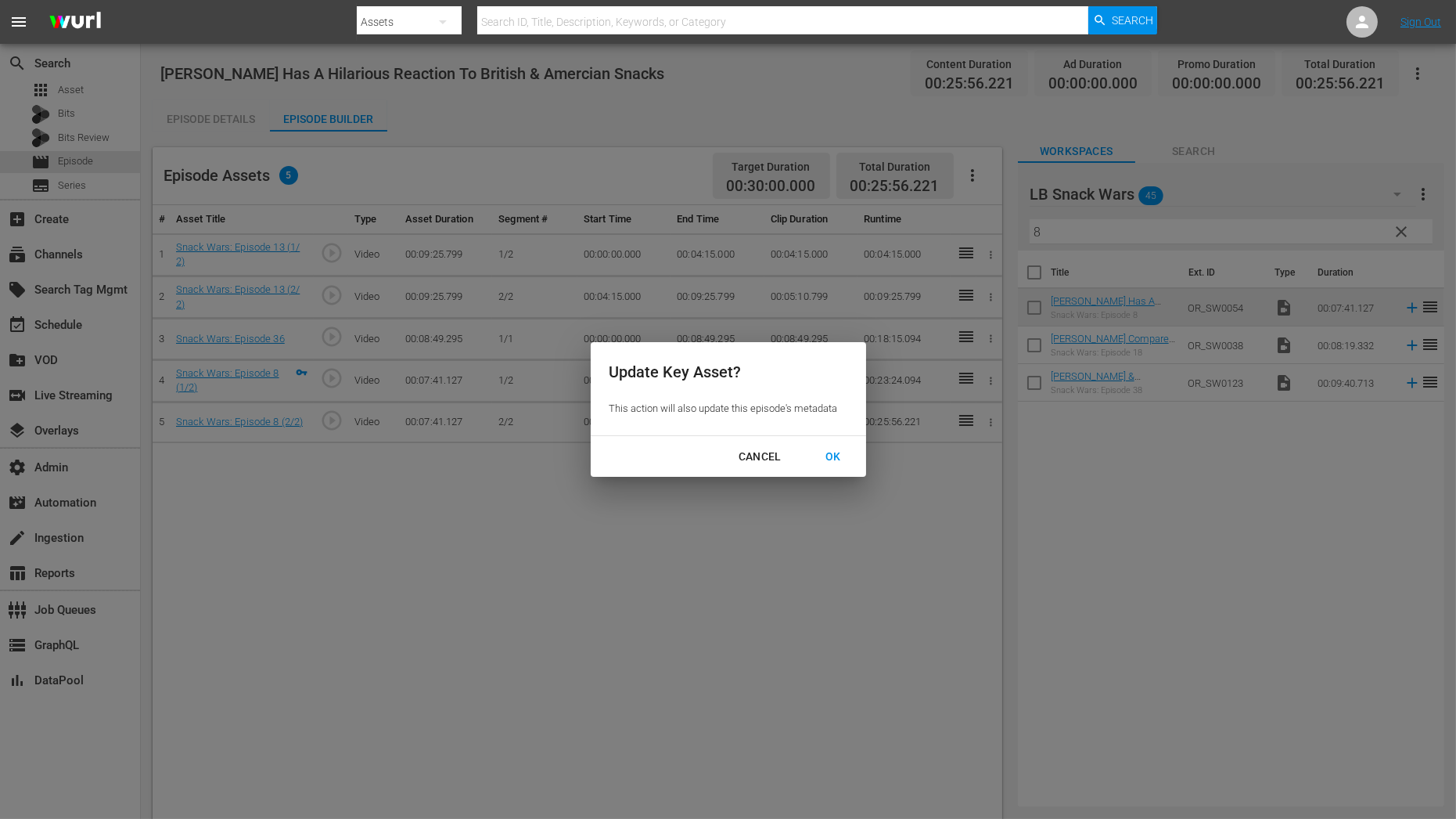
click at [837, 454] on div "OK" at bounding box center [833, 457] width 41 height 19
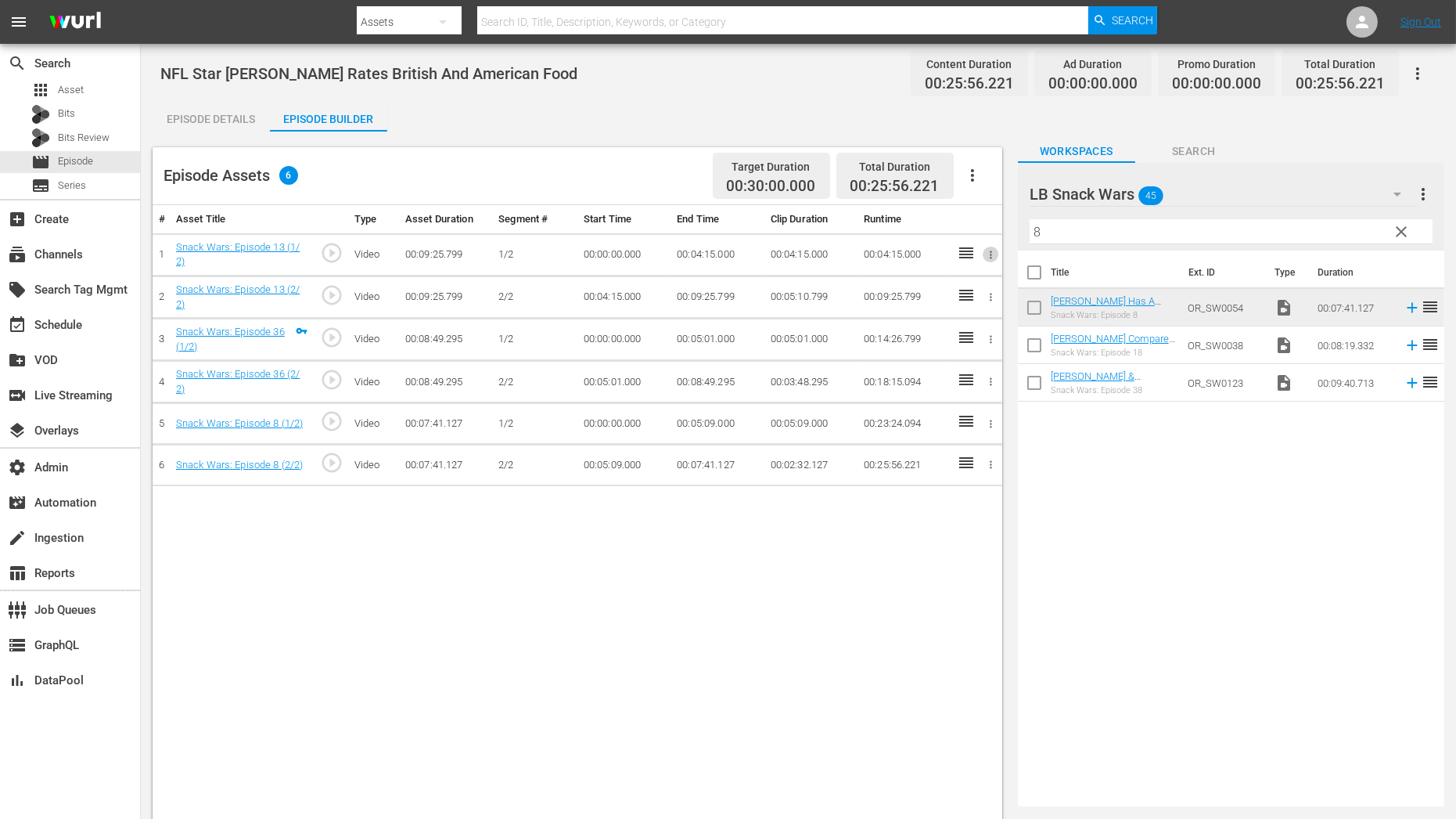
click at [990, 247] on button "button" at bounding box center [990, 254] width 16 height 16
click at [962, 277] on li "Assign Key Asset" at bounding box center [940, 279] width 122 height 26
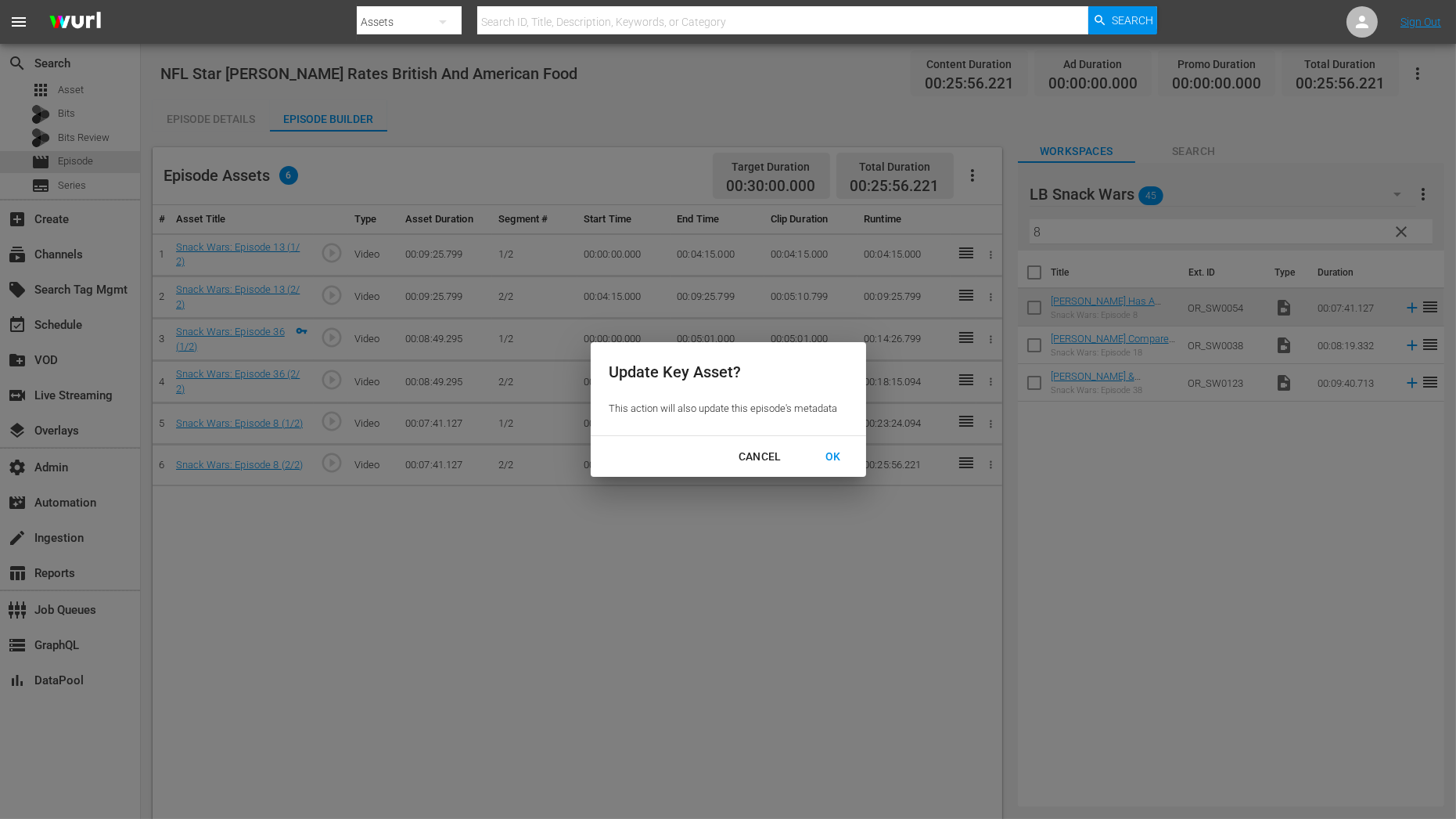
click at [827, 460] on div "OK" at bounding box center [833, 457] width 41 height 19
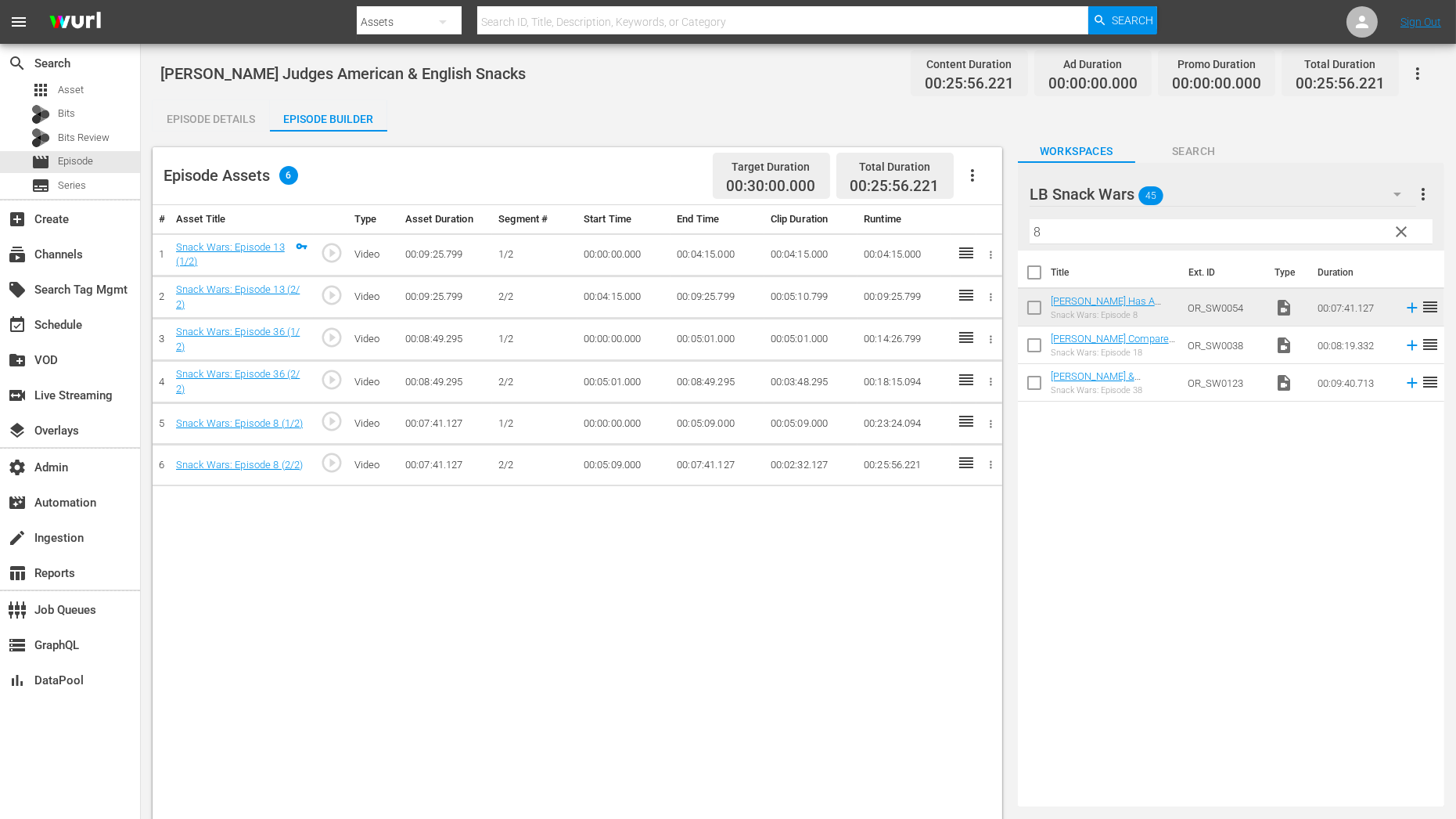
click at [233, 122] on div "Episode Details" at bounding box center [210, 118] width 117 height 38
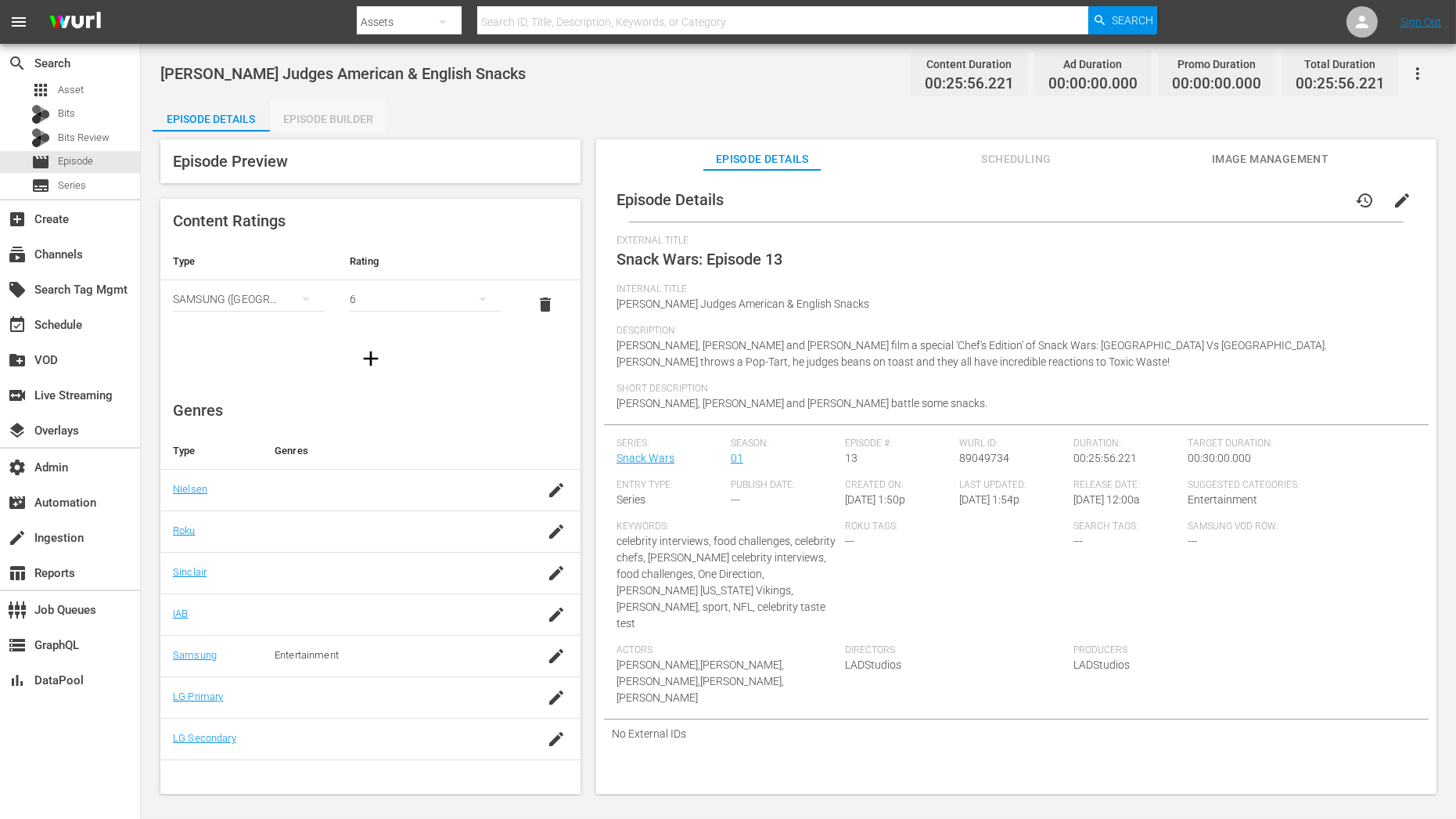
click at [322, 122] on div "Episode Builder" at bounding box center [328, 118] width 117 height 38
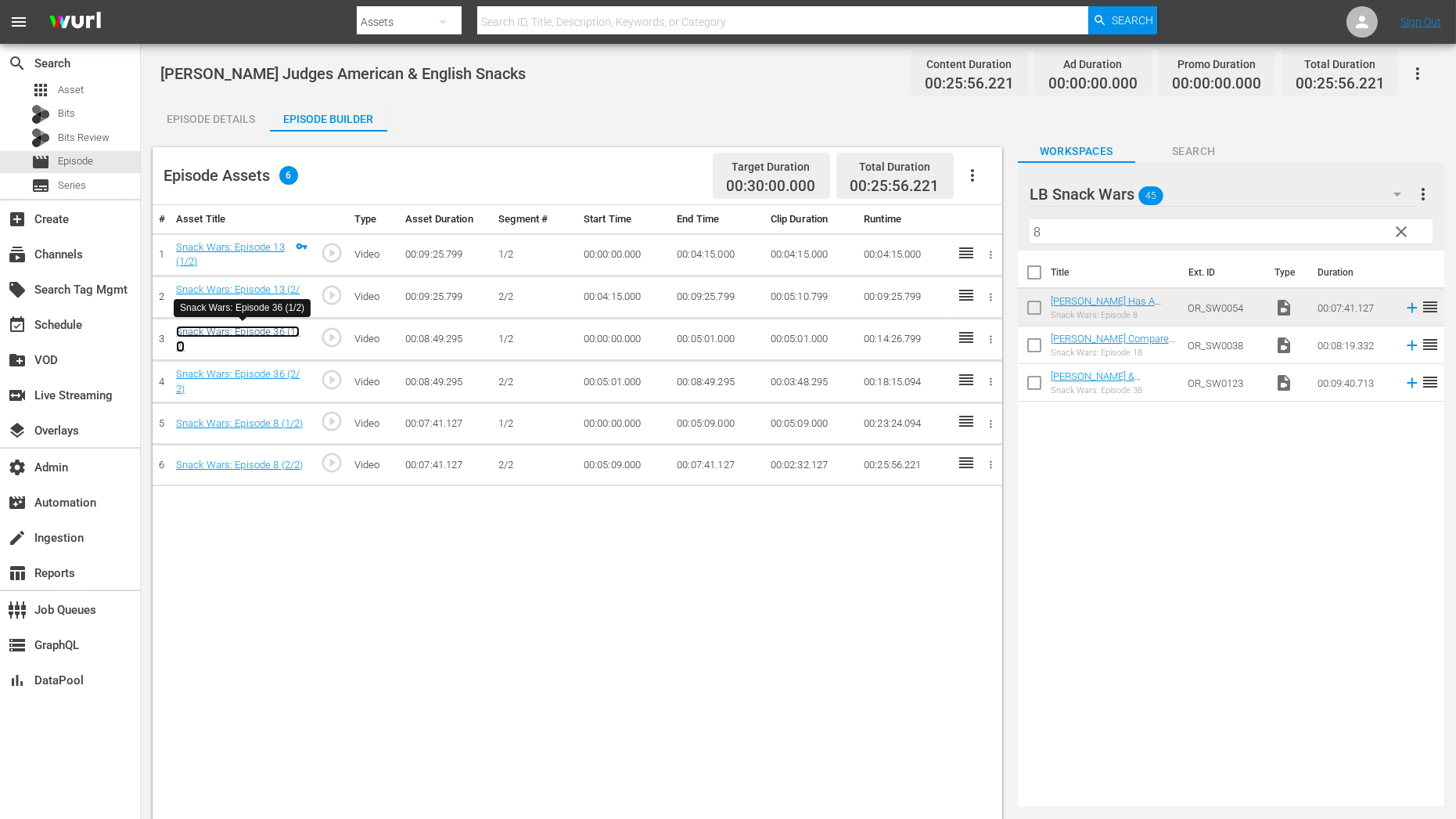
click at [275, 331] on link "Snack Wars: Episode 36 (1/2)" at bounding box center [238, 338] width 124 height 26
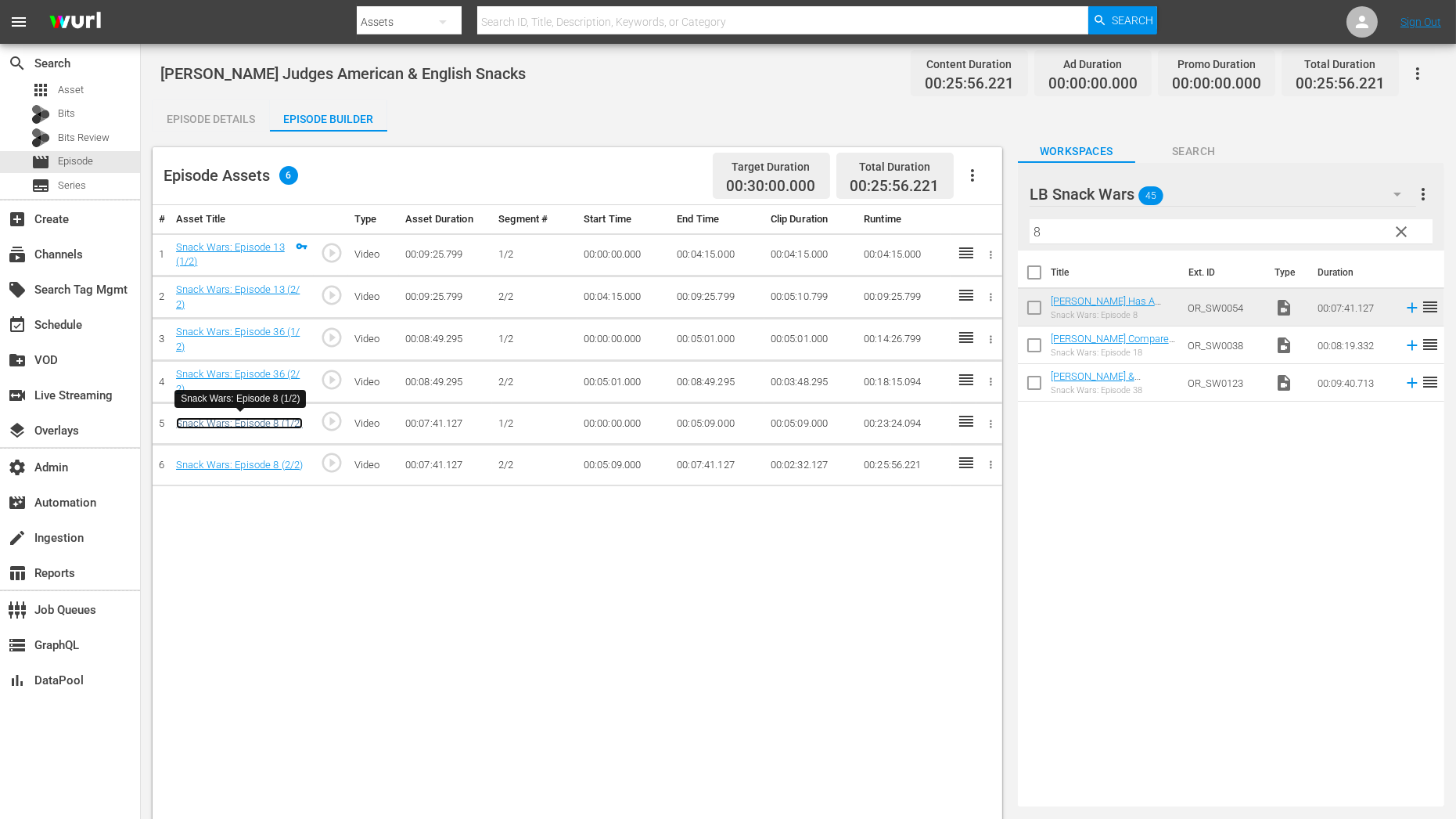
click at [274, 424] on link "Snack Wars: Episode 8 (1/2)" at bounding box center [240, 423] width 128 height 12
click at [238, 118] on div "Episode Details" at bounding box center [210, 118] width 117 height 38
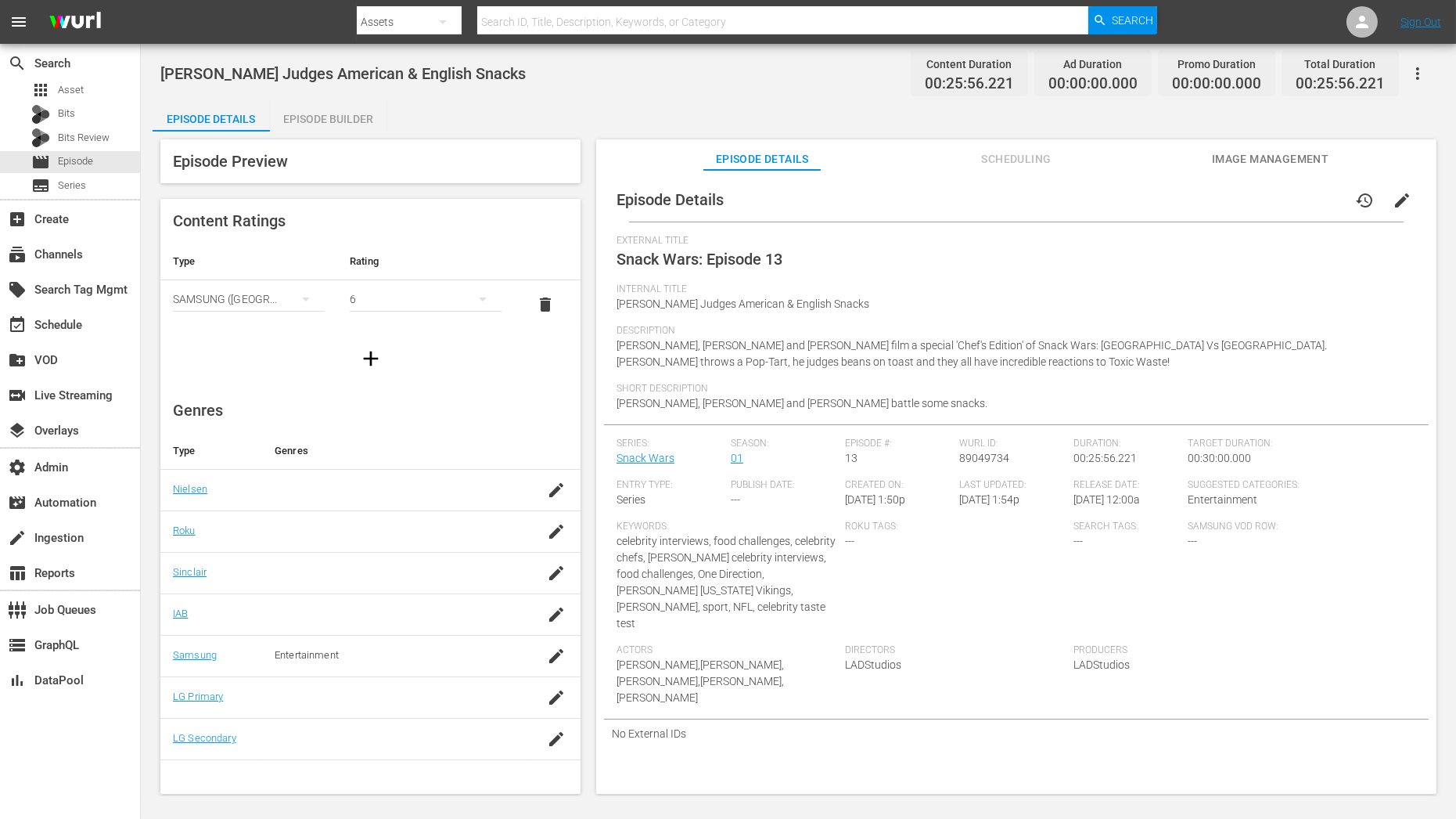
click at [1399, 205] on span "edit" at bounding box center [1401, 200] width 18 height 18
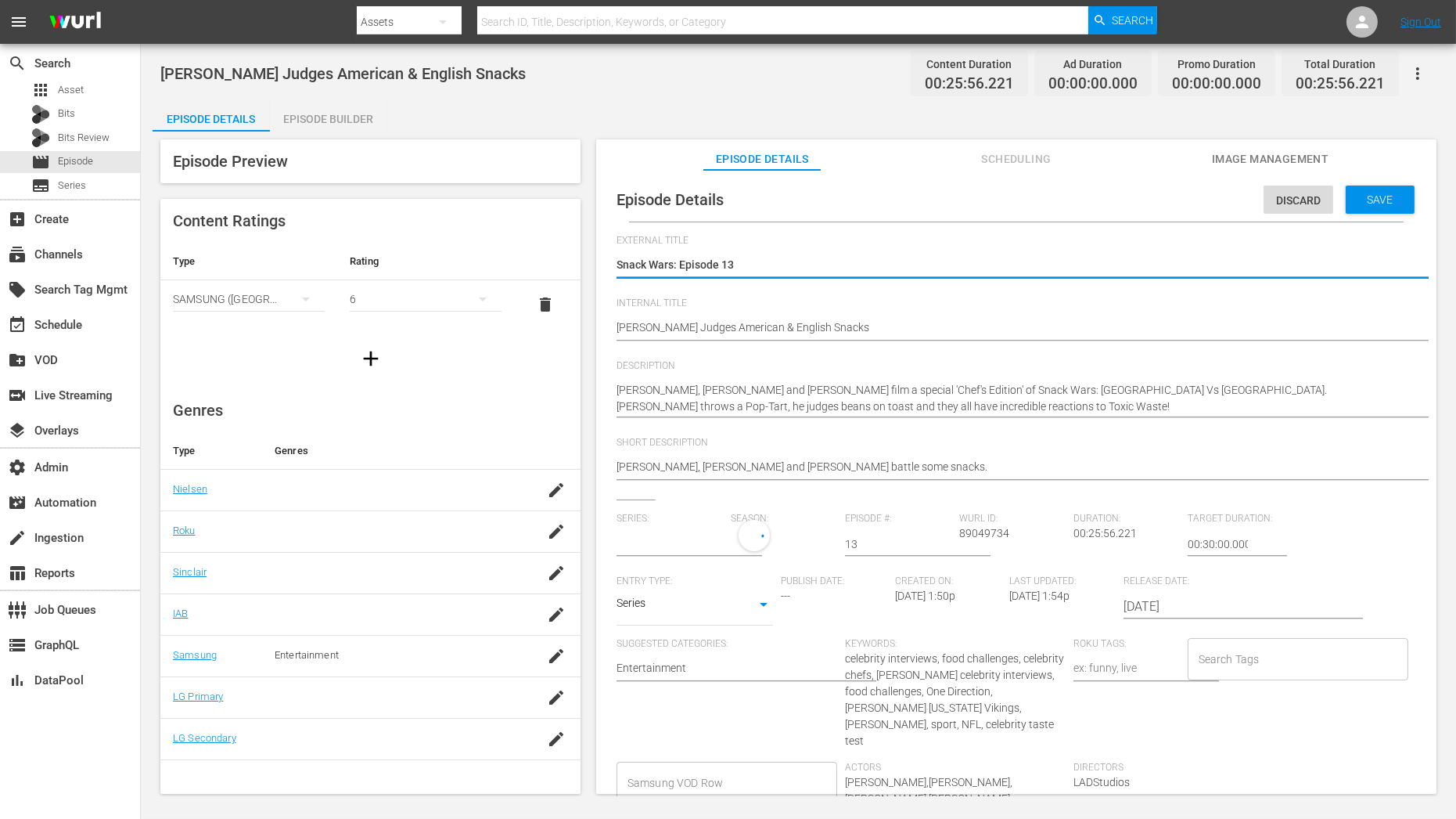
type input "Snack Wars"
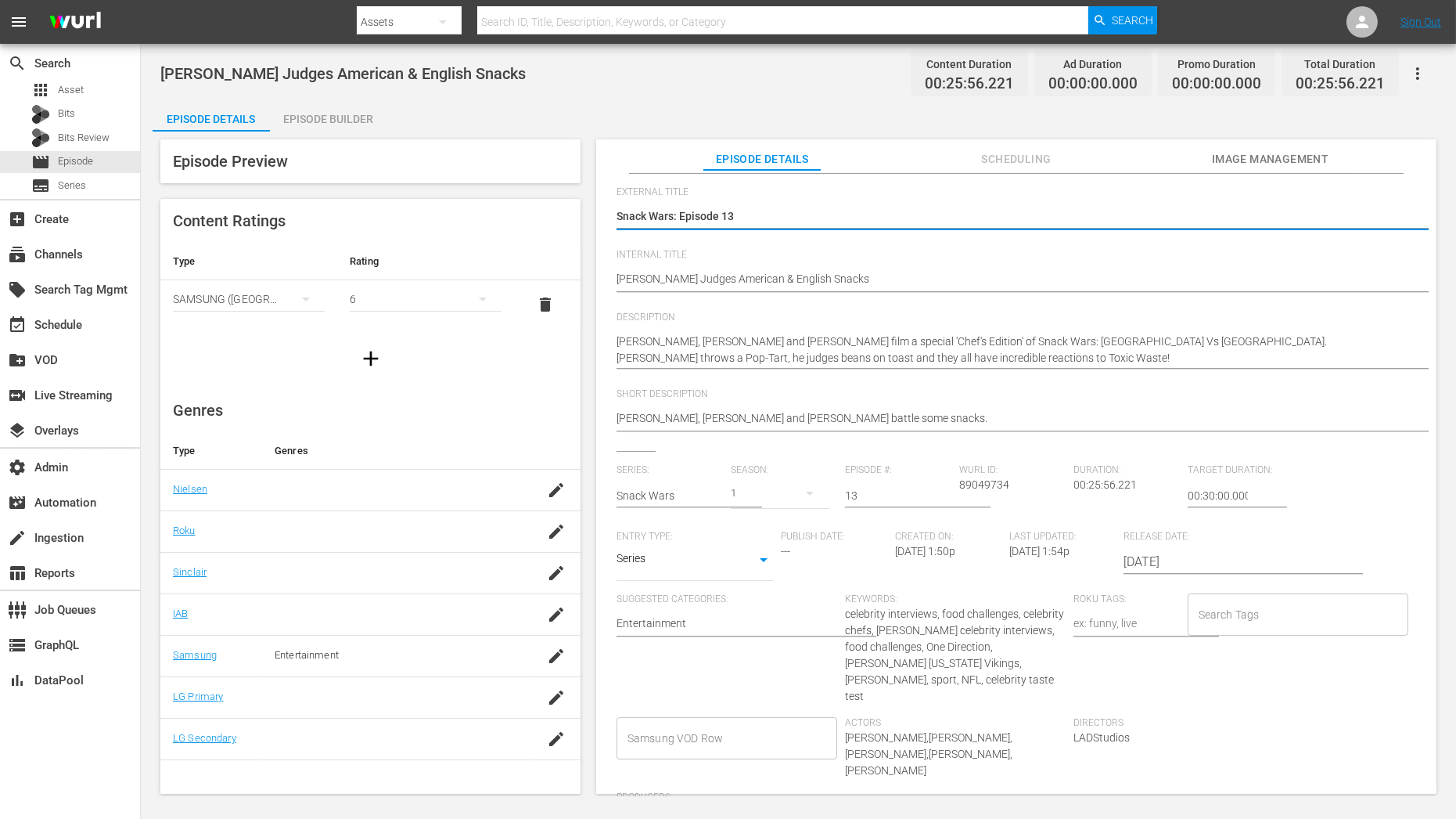
scroll to position [49, 0]
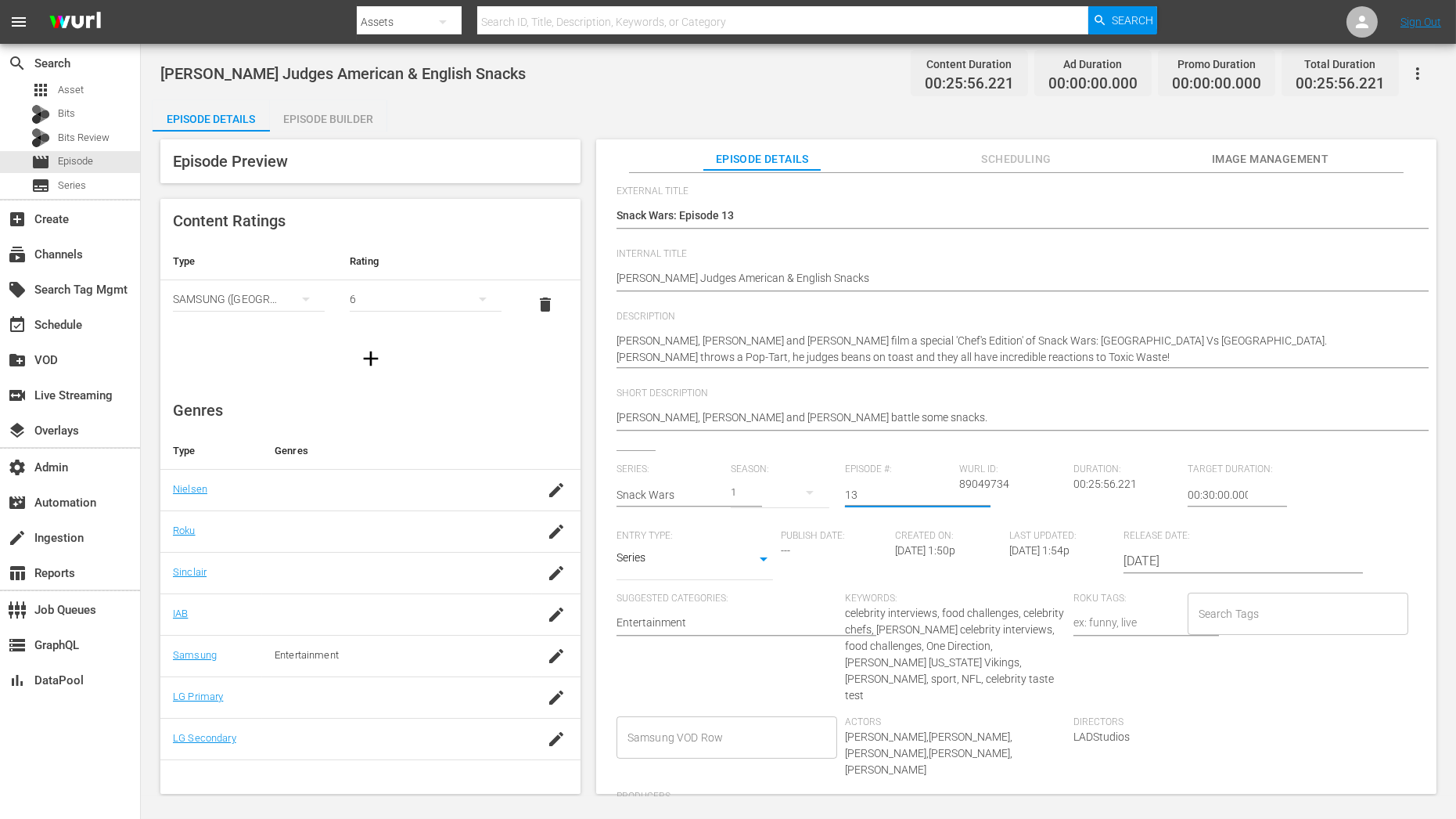
drag, startPoint x: 868, startPoint y: 487, endPoint x: 785, endPoint y: 487, distance: 83.0
click at [785, 487] on div "Series: Snack Wars Season: 1 Episode #: 13 Wurl ID: 89049734 Duration: 00:25:56…" at bounding box center [1015, 647] width 799 height 368
click at [874, 502] on input "13" at bounding box center [898, 494] width 107 height 38
type input "1"
type input "6"
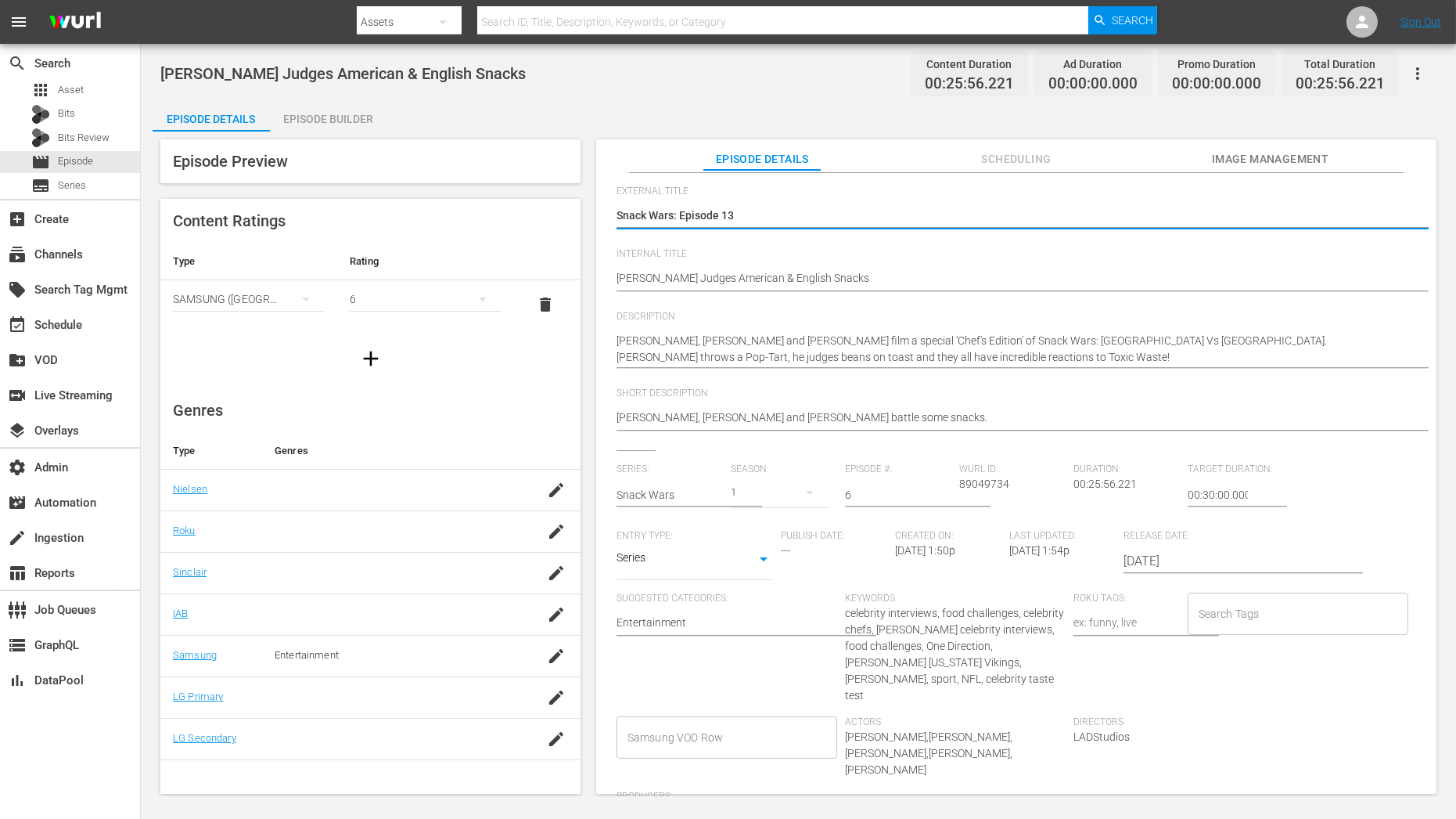
drag, startPoint x: 747, startPoint y: 211, endPoint x: 724, endPoint y: 210, distance: 23.0
click at [723, 210] on textarea "Snack Wars: Episode 13" at bounding box center [1011, 216] width 791 height 18
type textarea "Snack Wars: Episode 6"
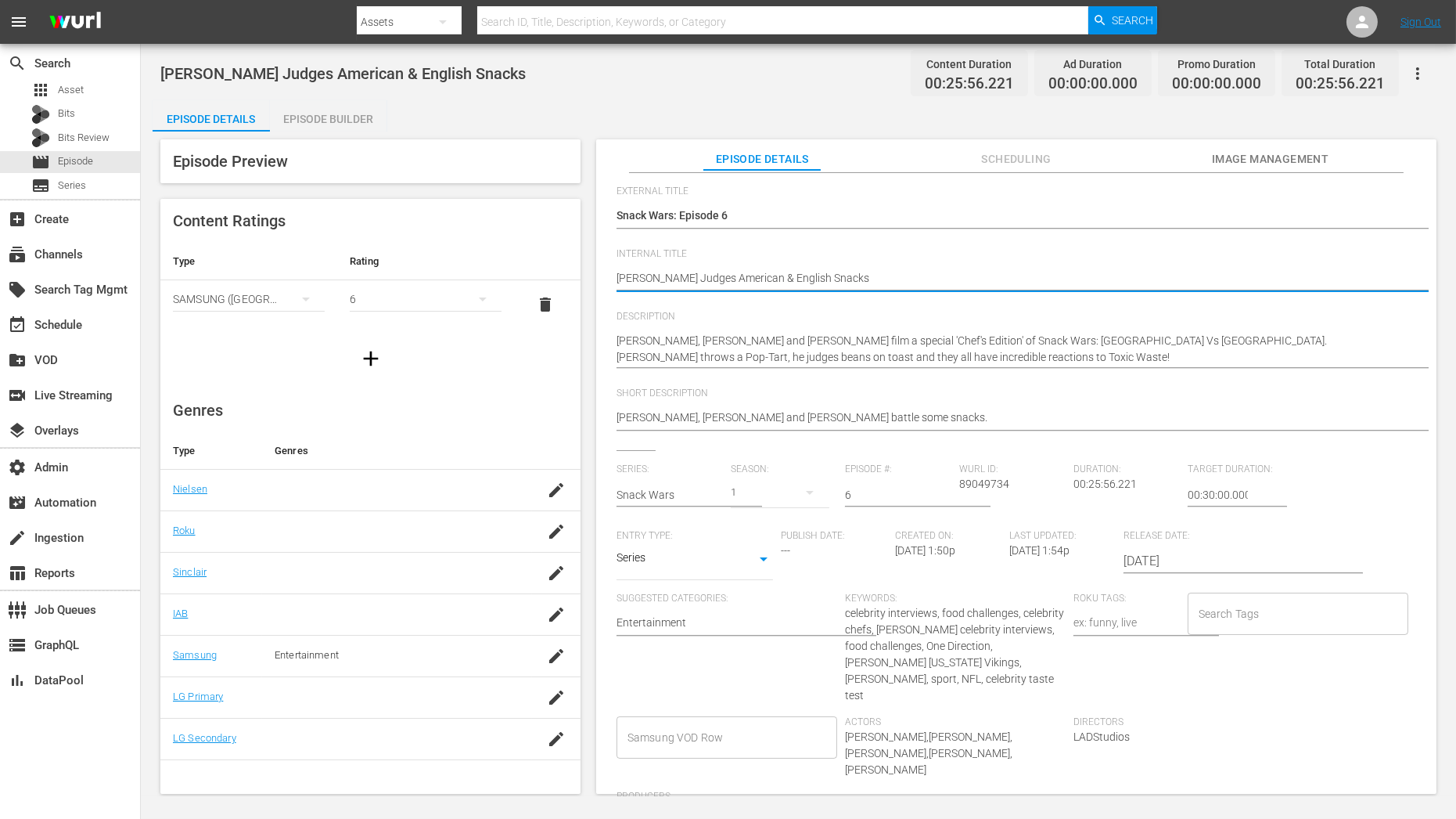
paste textarea "Snack Wars: Episode 13 | Snack Wars: Episode 36 | Snack Wars: Episode 08"
type textarea "Snack Wars: Episode 13 | Snack Wars: Episode 36 | Snack Wars: Episode 08Gordon …"
click at [1234, 283] on textarea "[PERSON_NAME] Judges American & English Snacks" at bounding box center [1011, 279] width 791 height 18
type textarea "Snack Wars: Episode 13 | Snack Wars: Episode 36 | Snack Wars: Episode 08"
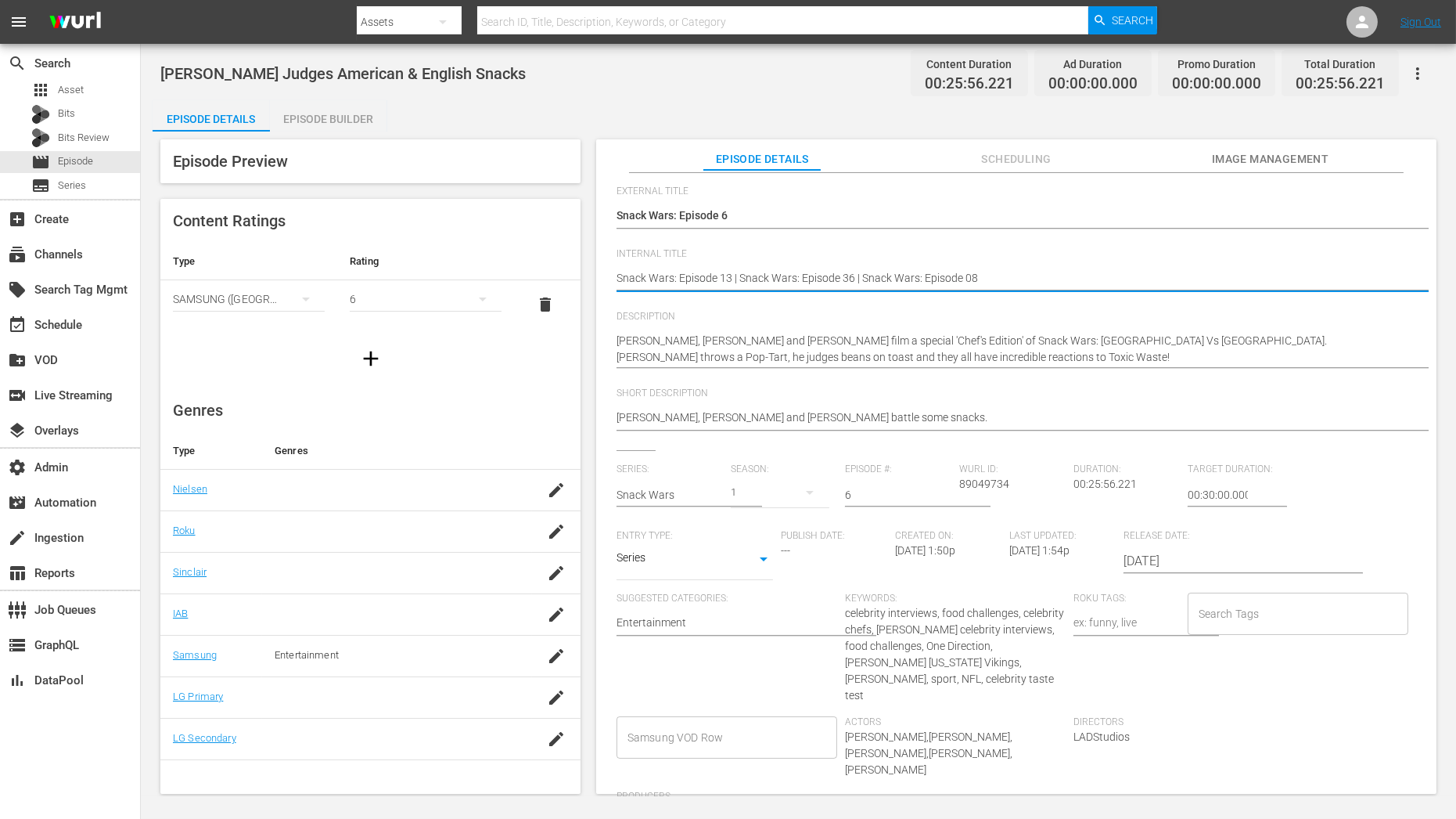
type textarea "Snack Wars: Episode 13 | Snack Wars: Episode 36 | Snack Wars: Episode 08"
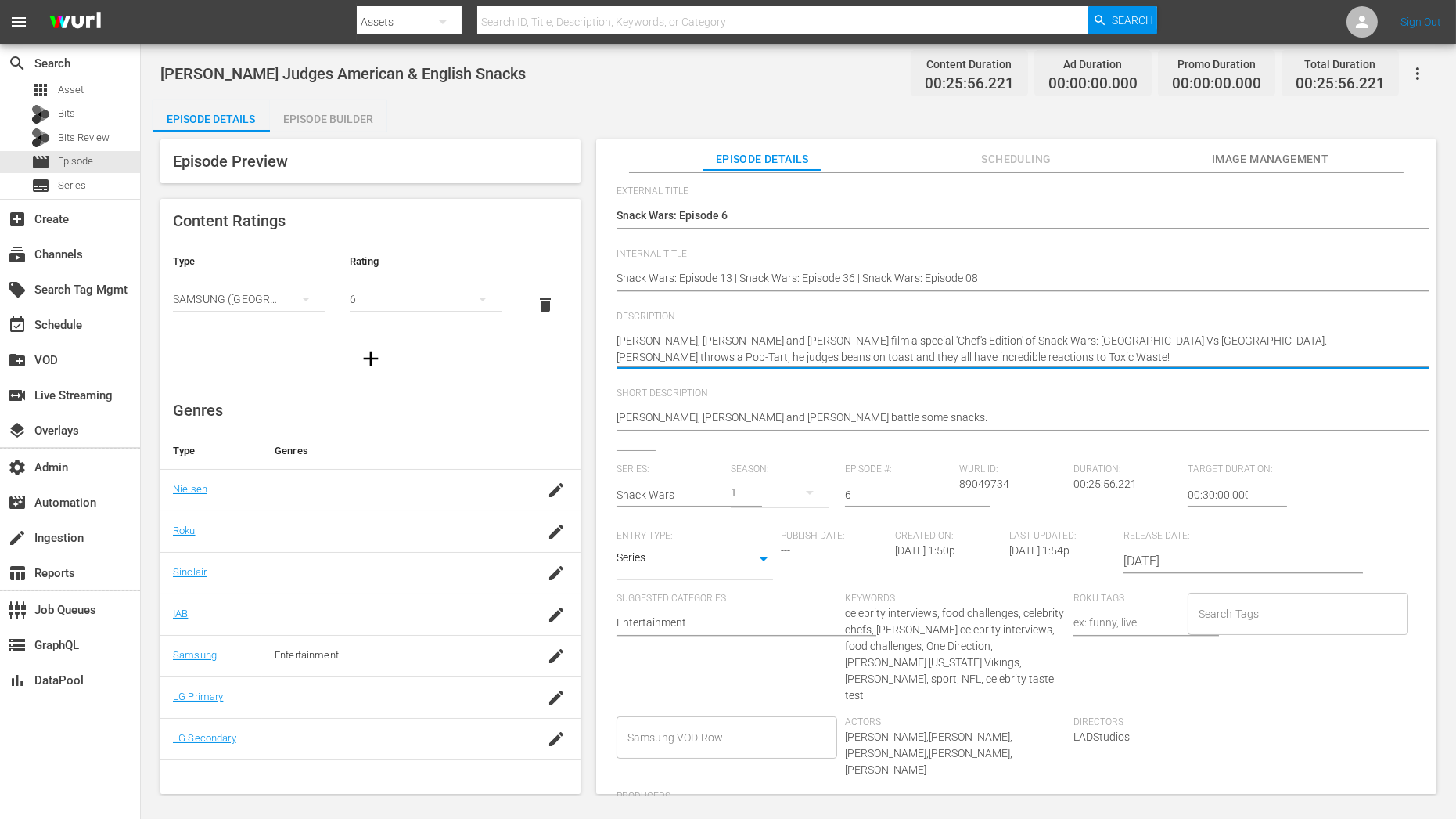
paste textarea "Judges American & English Snacks"
type textarea "[PERSON_NAME] Judges American & English Snacks"
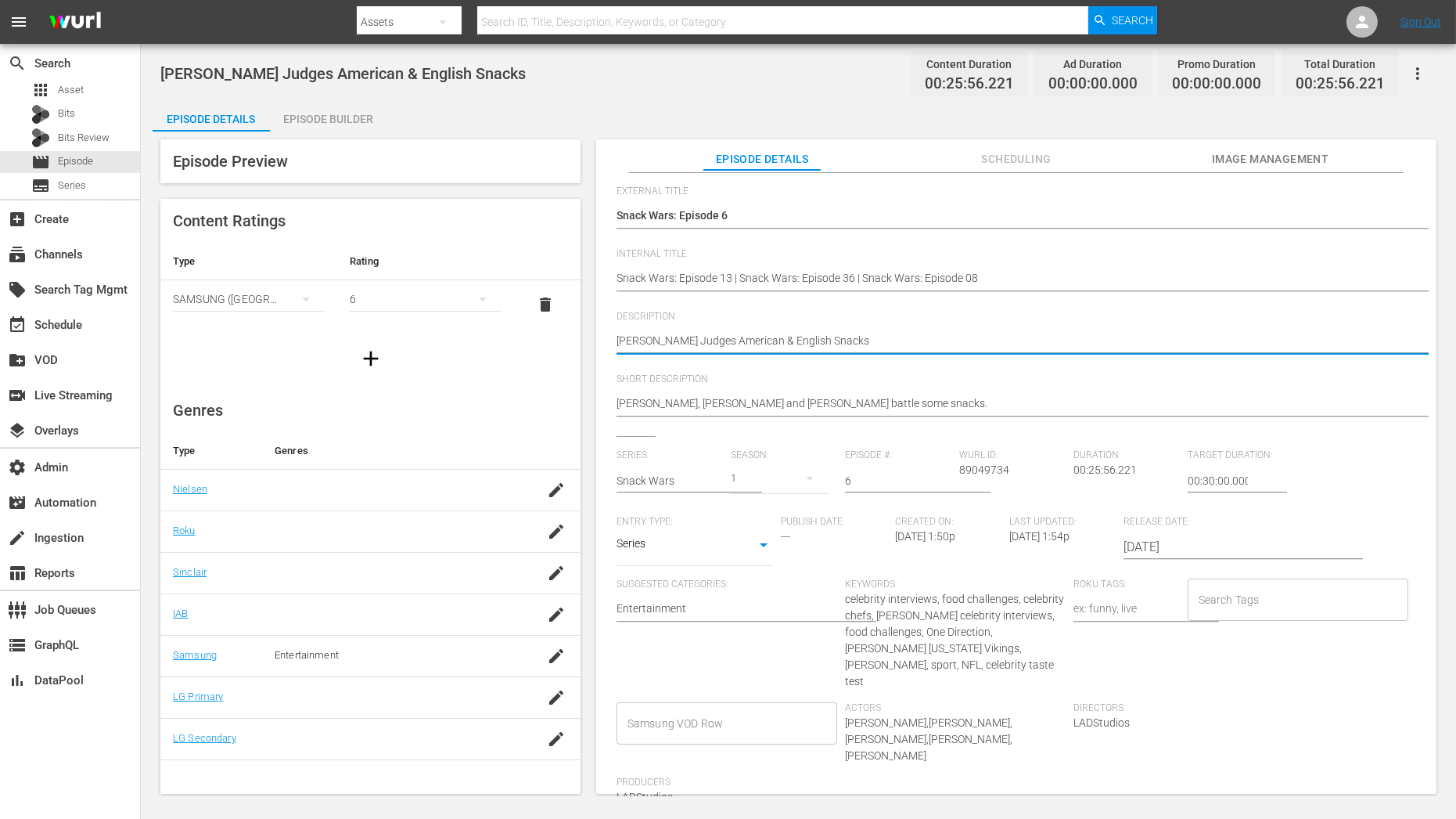
drag, startPoint x: 697, startPoint y: 335, endPoint x: 924, endPoint y: 335, distance: 227.0
click at [924, 335] on textarea "Gordon Ramsay, Paul Ainsworth and Nyesha Arrington film a special 'Chef's Editi…" at bounding box center [1011, 341] width 791 height 18
type textarea "[PERSON_NAME] Judges American & English Snacks"
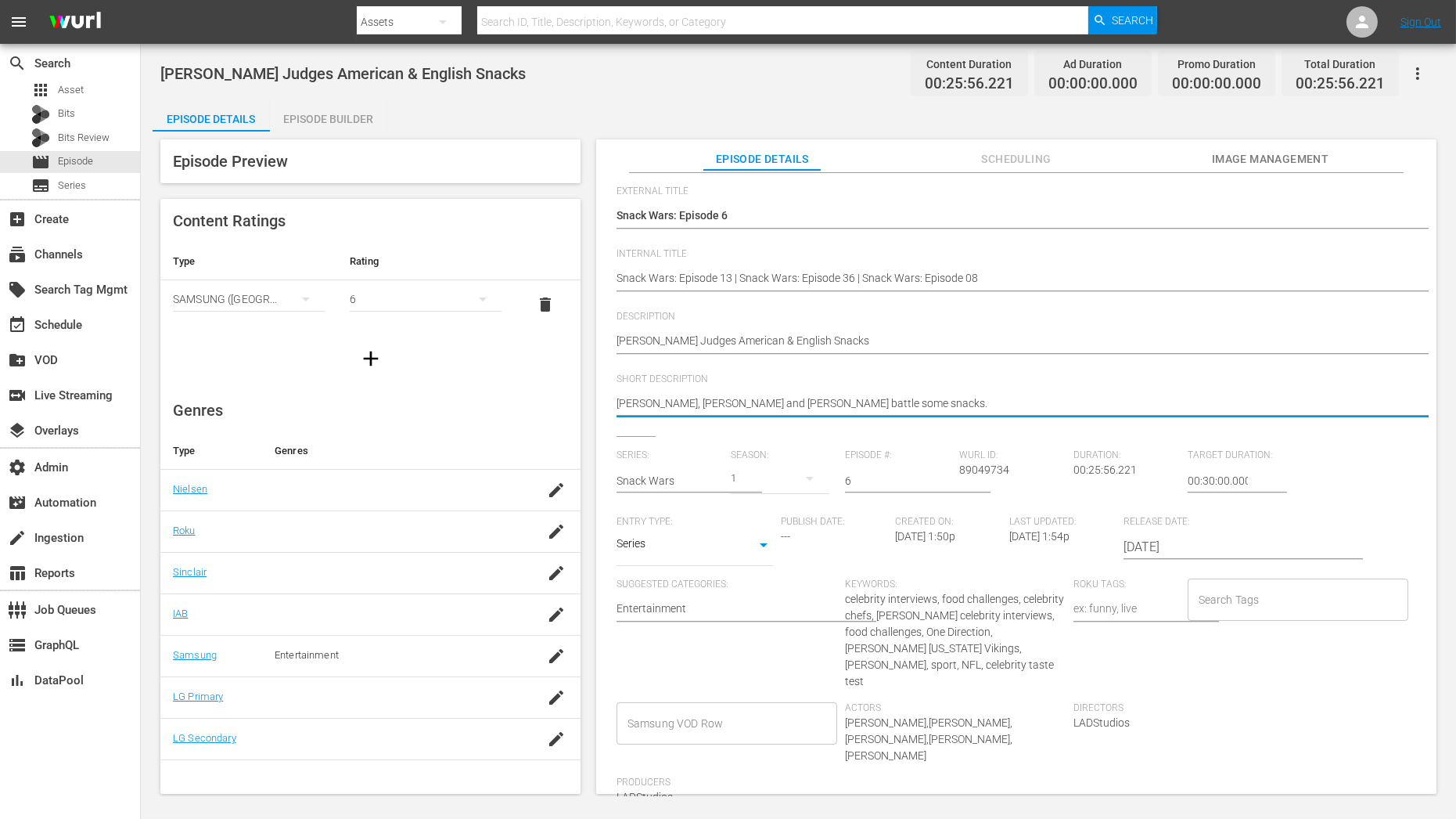
drag, startPoint x: 618, startPoint y: 402, endPoint x: 876, endPoint y: 399, distance: 258.0
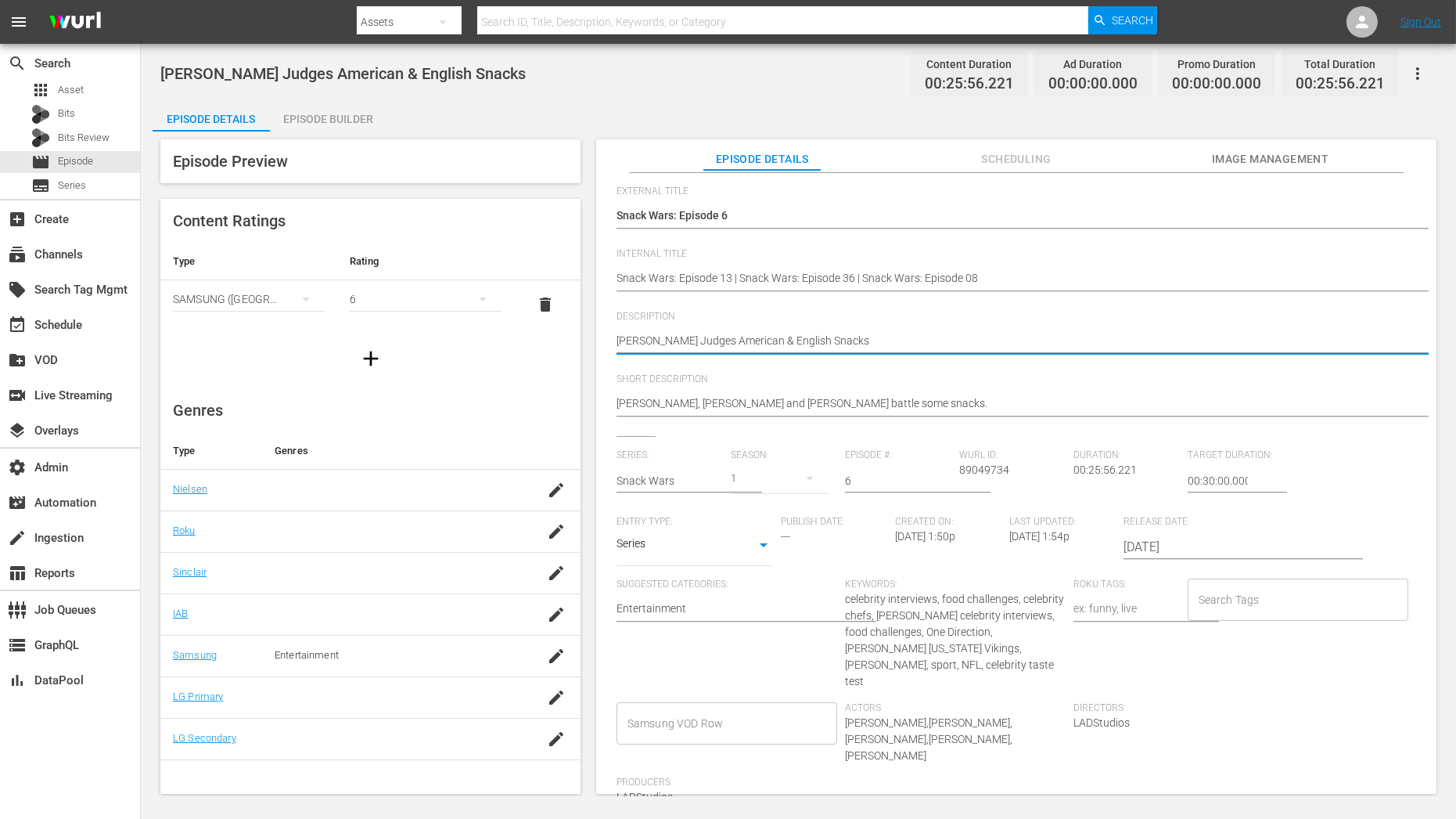
drag, startPoint x: 846, startPoint y: 339, endPoint x: 446, endPoint y: 339, distance: 400.0
click at [446, 339] on div "Episode Preview Content Ratings Type Rating Select Rating Type SAMSUNG (Korea (…" at bounding box center [797, 469] width 1291 height 675
paste textarea ", Paul Ainsworth and Nyesha Arrington"
type textarea "Gordon Ramsay, Paul Ainsworth and Nyesha Arrington"
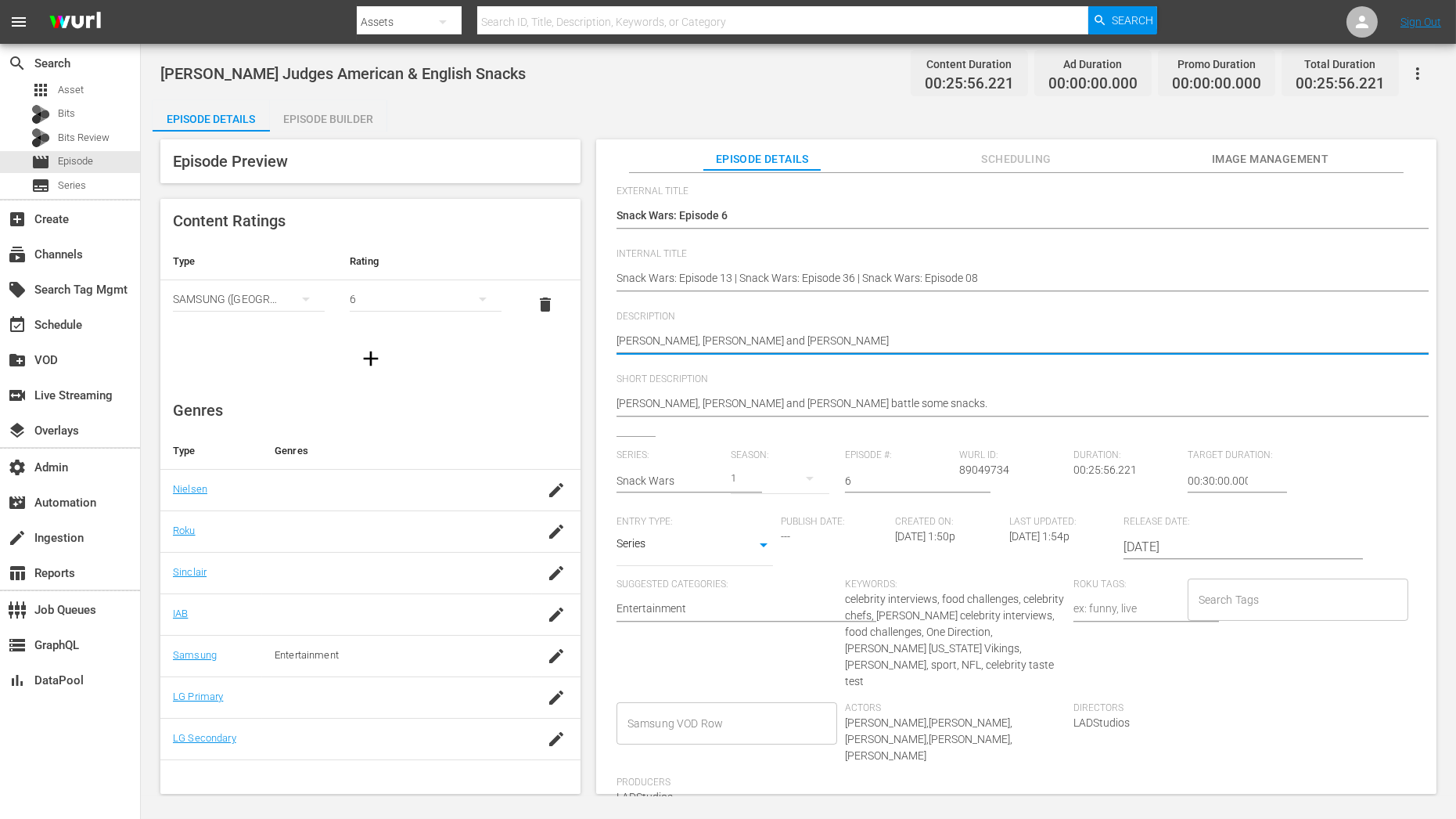
type textarea "Gordon Ramsay, Paul Ainsworth and Nyesha Arrington"
type textarea "Gordon Ramsay, Paul Ainsworth and Nyesha Arrington |"
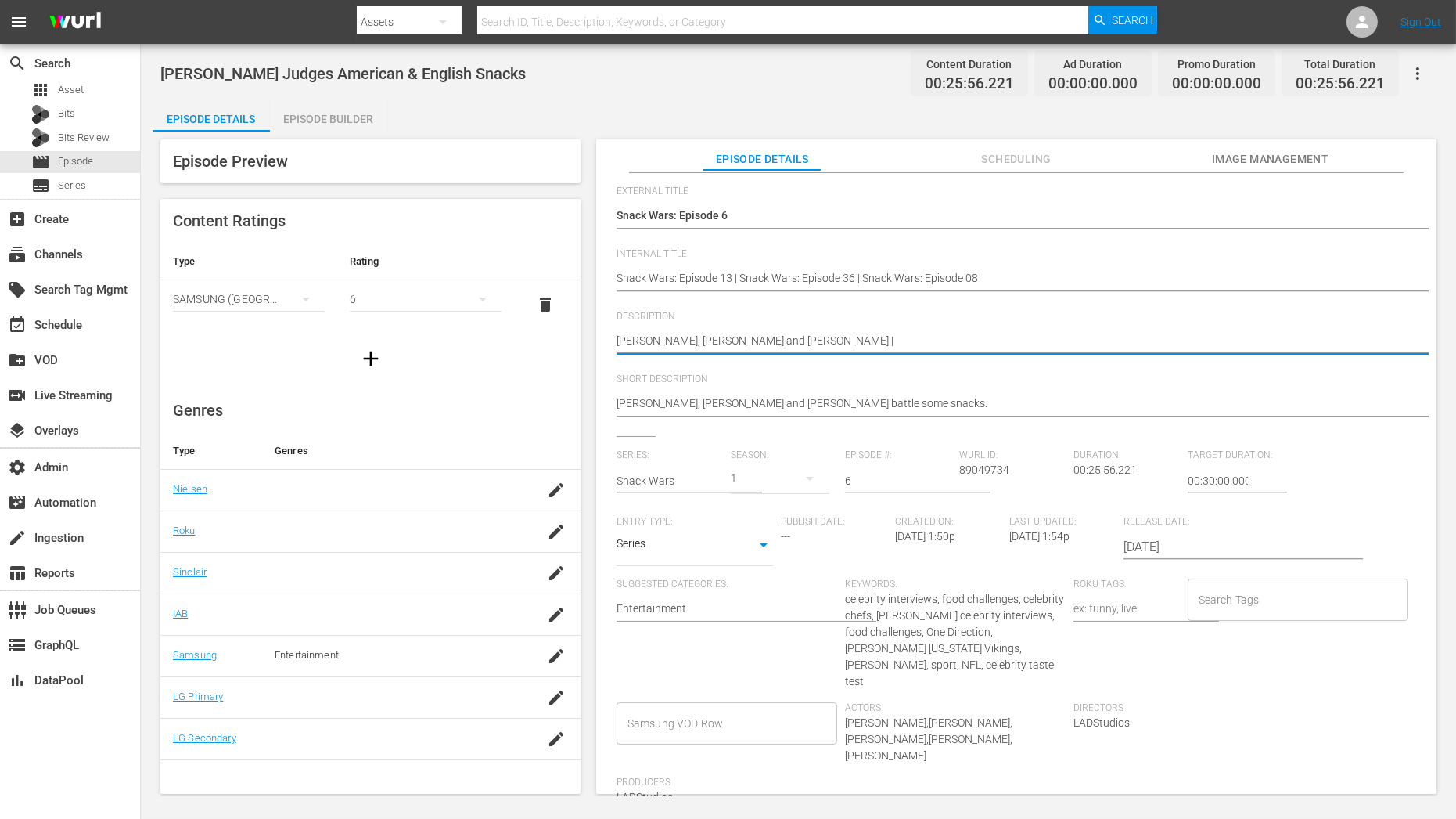
type textarea "Gordon Ramsay, Paul Ainsworth and Nyesha Arrington |"
paste textarea "Justin Jefferson"
type textarea "Gordon Ramsay, Paul Ainsworth and Nyesha Arrington | Justin Jefferson"
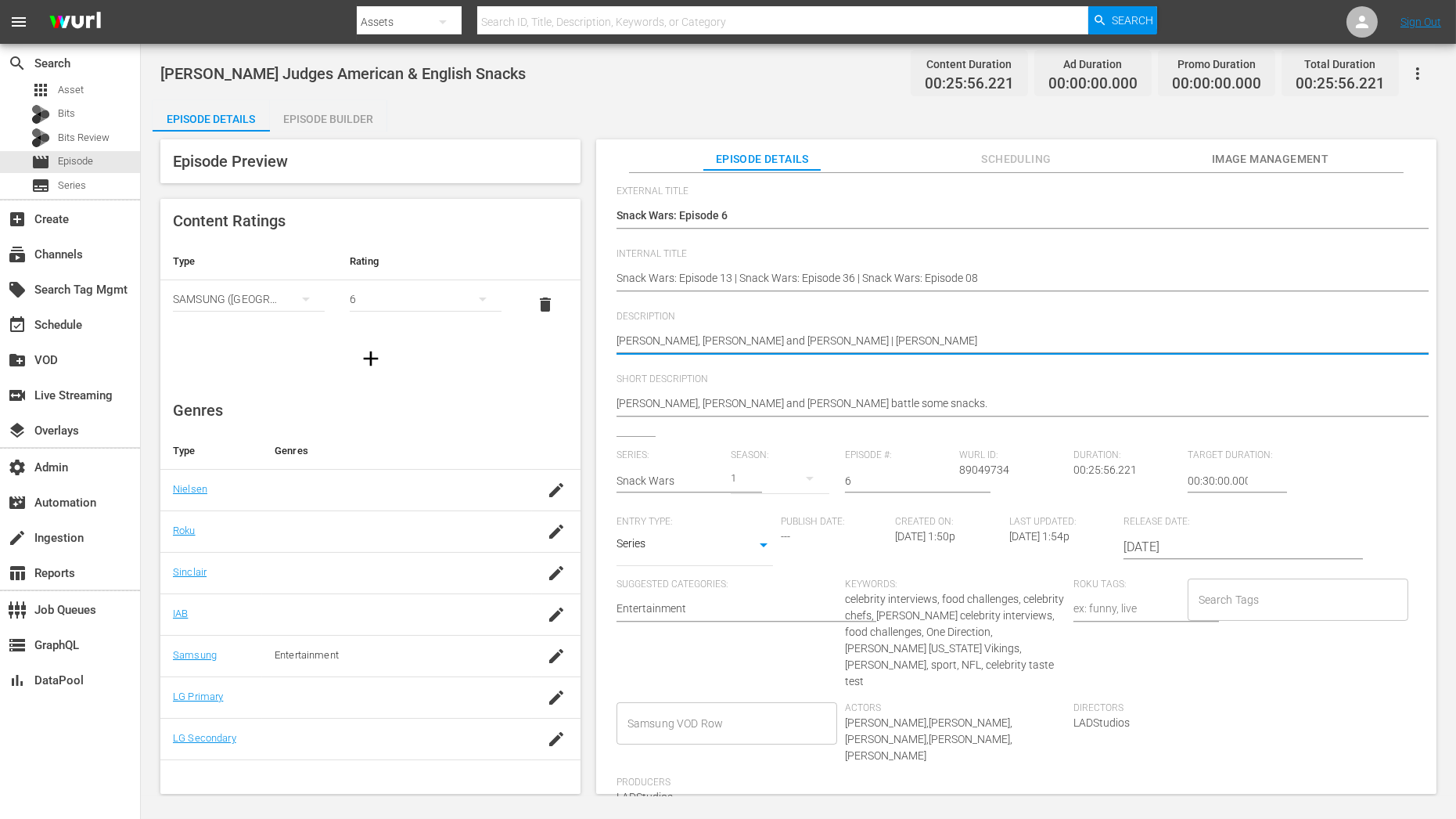
type textarea "Gordon Ramsay, Paul Ainsworth and Nyesha Arrington | Justin Jefferson"
type textarea "Gordon Ramsay, Paul Ainsworth and Nyesha Arrington | Justin Jefferson |"
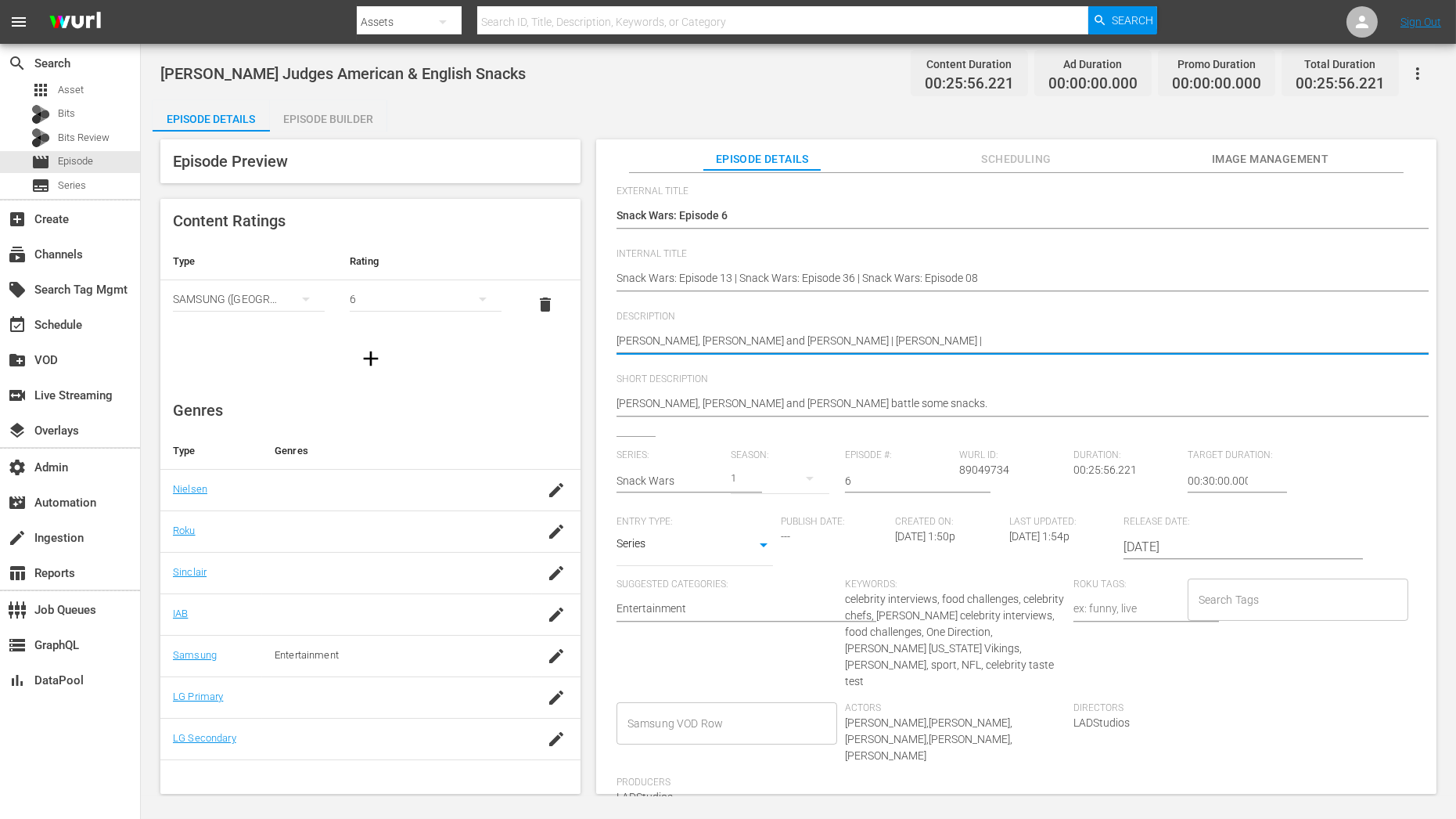
paste textarea "Louis Tomlinson"
type textarea "Gordon Ramsay, Paul Ainsworth and Nyesha Arrington | Justin Jefferson | Louis T…"
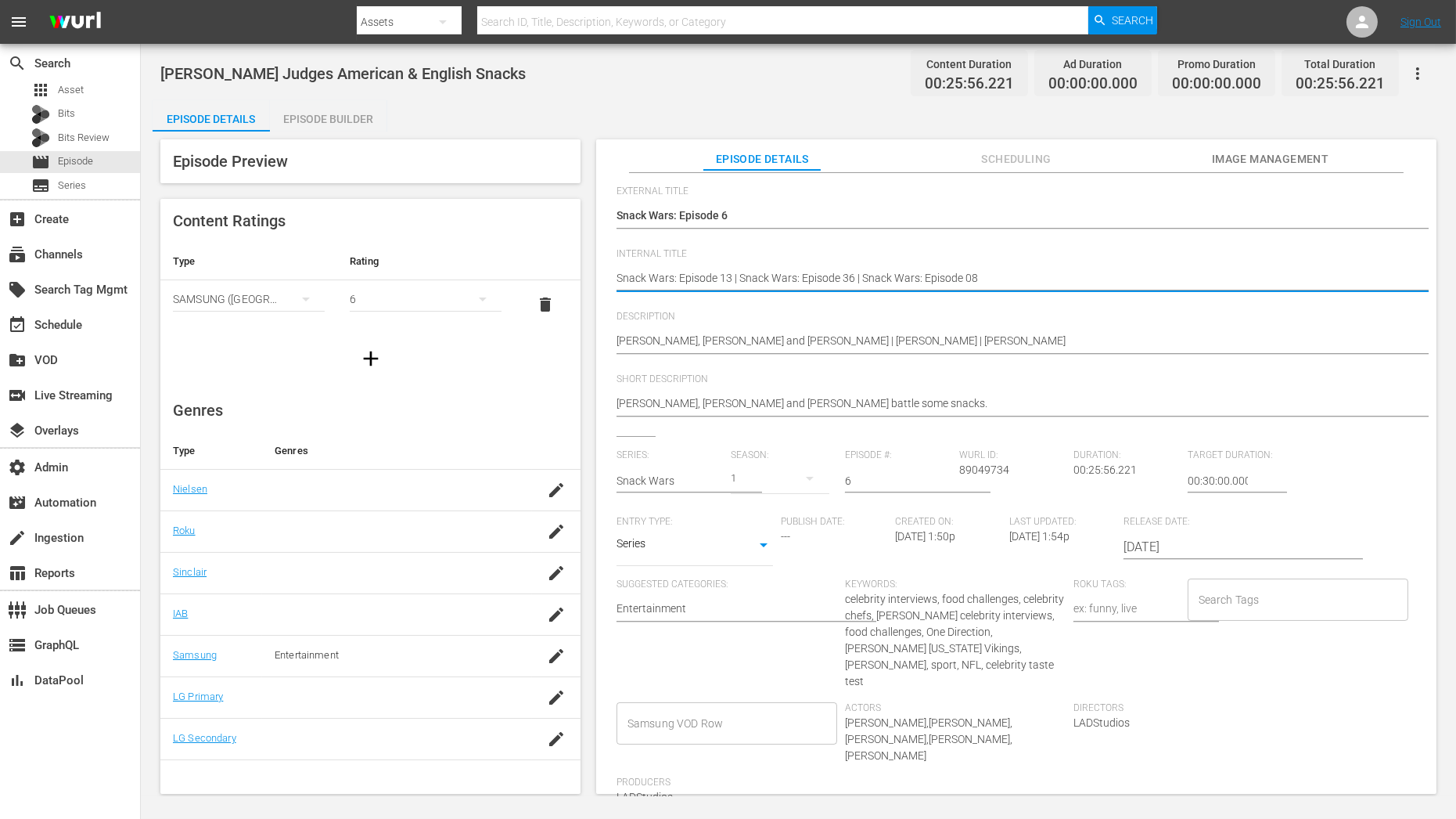
paste textarea "Snack Wars C01 60: Eps 1, 13, 28"
type textarea "Snack Wars C01 60: Eps 1, 13, 28Snack Wars: Episode 13 | Snack Wars: Episode 36…"
type textarea "Snack Wars C01 60: Eps 1, 13, 28 Snack Wars: Episode 13 | Snack Wars: Episode 3…"
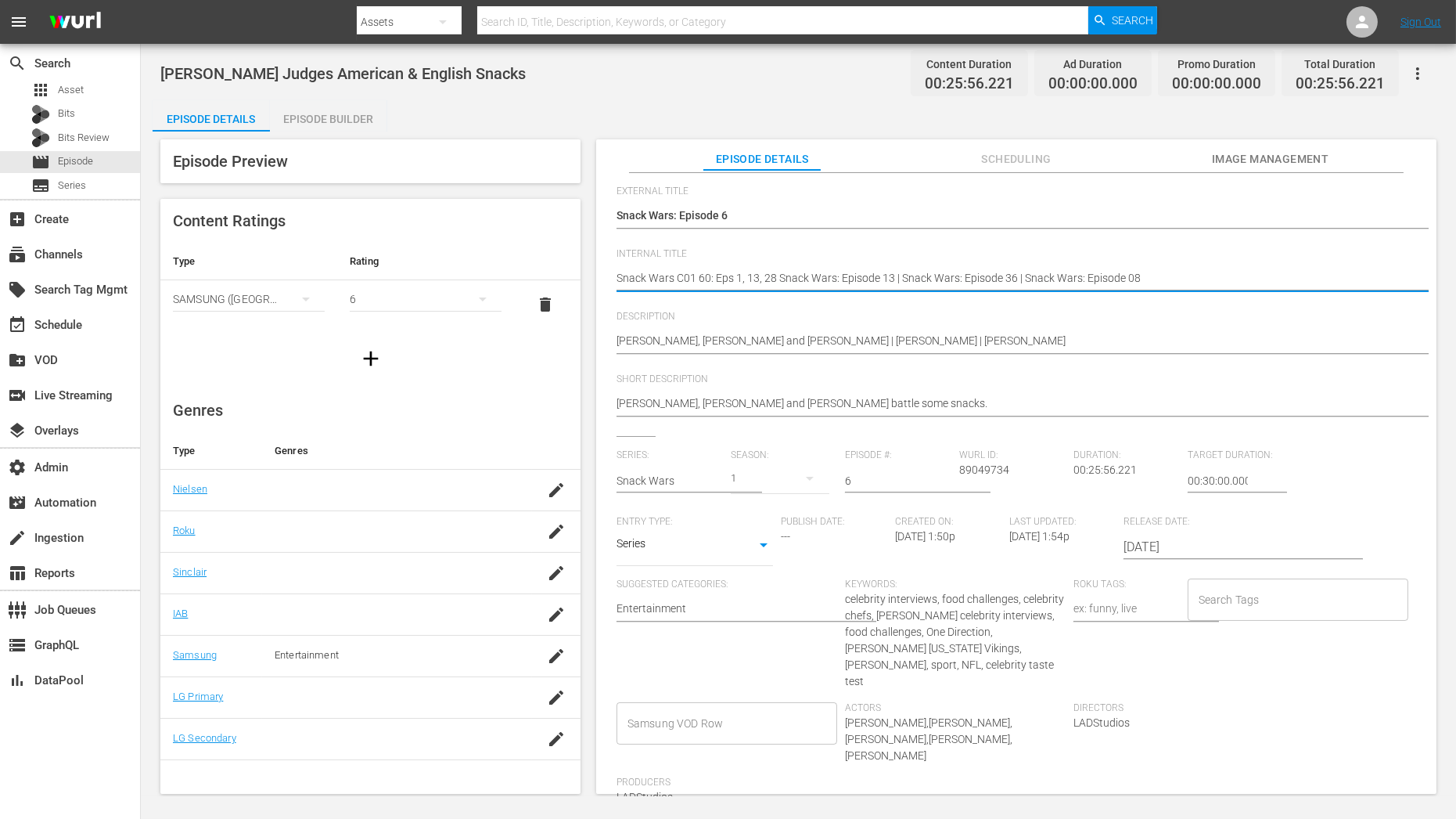
click at [697, 278] on textarea "Gordon Ramsay Judges American & English Snacks" at bounding box center [1011, 279] width 791 height 18
type textarea "Snack Wars C0160: Eps 1, 13, 28 Snack Wars: Episode 13 | Snack Wars: Episode 36…"
type textarea "Snack Wars C01660: Eps 1, 13, 28 Snack Wars: Episode 13 | Snack Wars: Episode 3…"
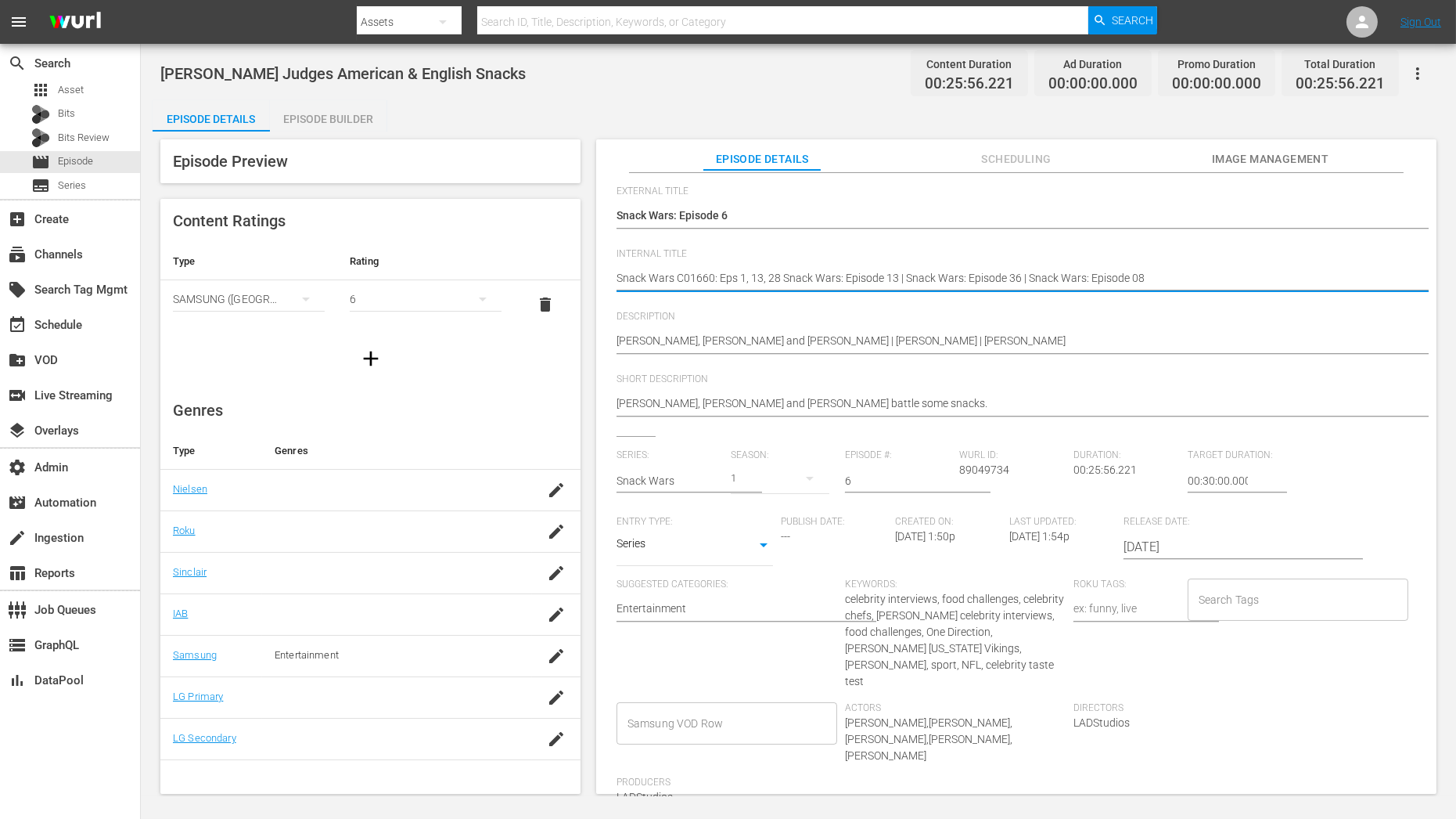
type textarea "Snack Wars C0160: Eps 1, 13, 28 Snack Wars: Episode 13 | Snack Wars: Episode 36…"
type textarea "Snack Wars C060: Eps 1, 13, 28 Snack Wars: Episode 13 | Snack Wars: Episode 36 …"
type textarea "Snack Wars C0660: Eps 1, 13, 28 Snack Wars: Episode 13 | Snack Wars: Episode 36…"
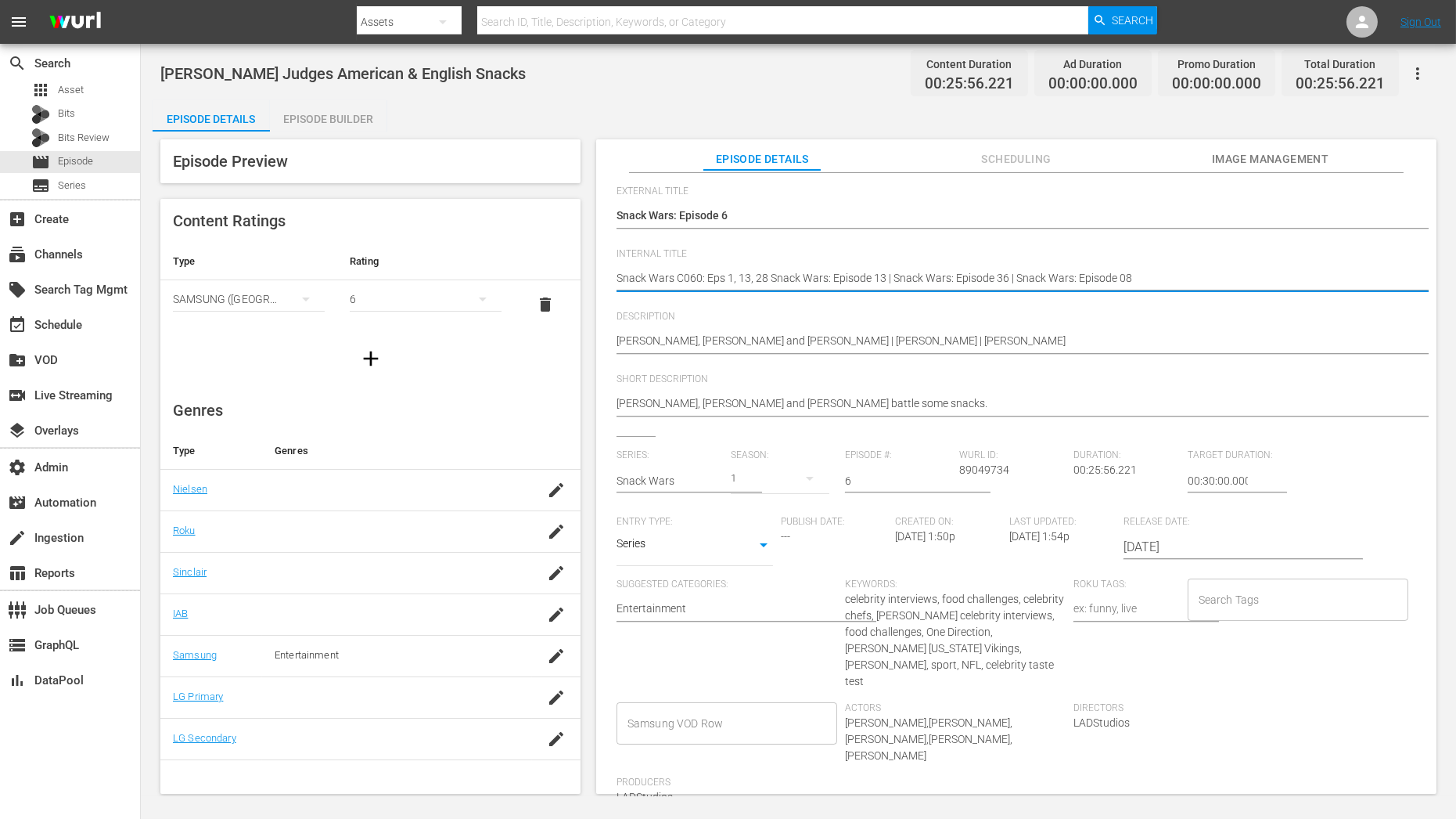
type textarea "Snack Wars C0660: Eps 1, 13, 28 Snack Wars: Episode 13 | Snack Wars: Episode 36…"
type textarea "Snack Wars C06 60: Eps 1, 13, 28 Snack Wars: Episode 13 | Snack Wars: Episode 3…"
drag, startPoint x: 737, startPoint y: 279, endPoint x: 883, endPoint y: 272, distance: 146.2
click at [883, 272] on textarea "Gordon Ramsay Judges American & English Snacks" at bounding box center [1011, 279] width 791 height 18
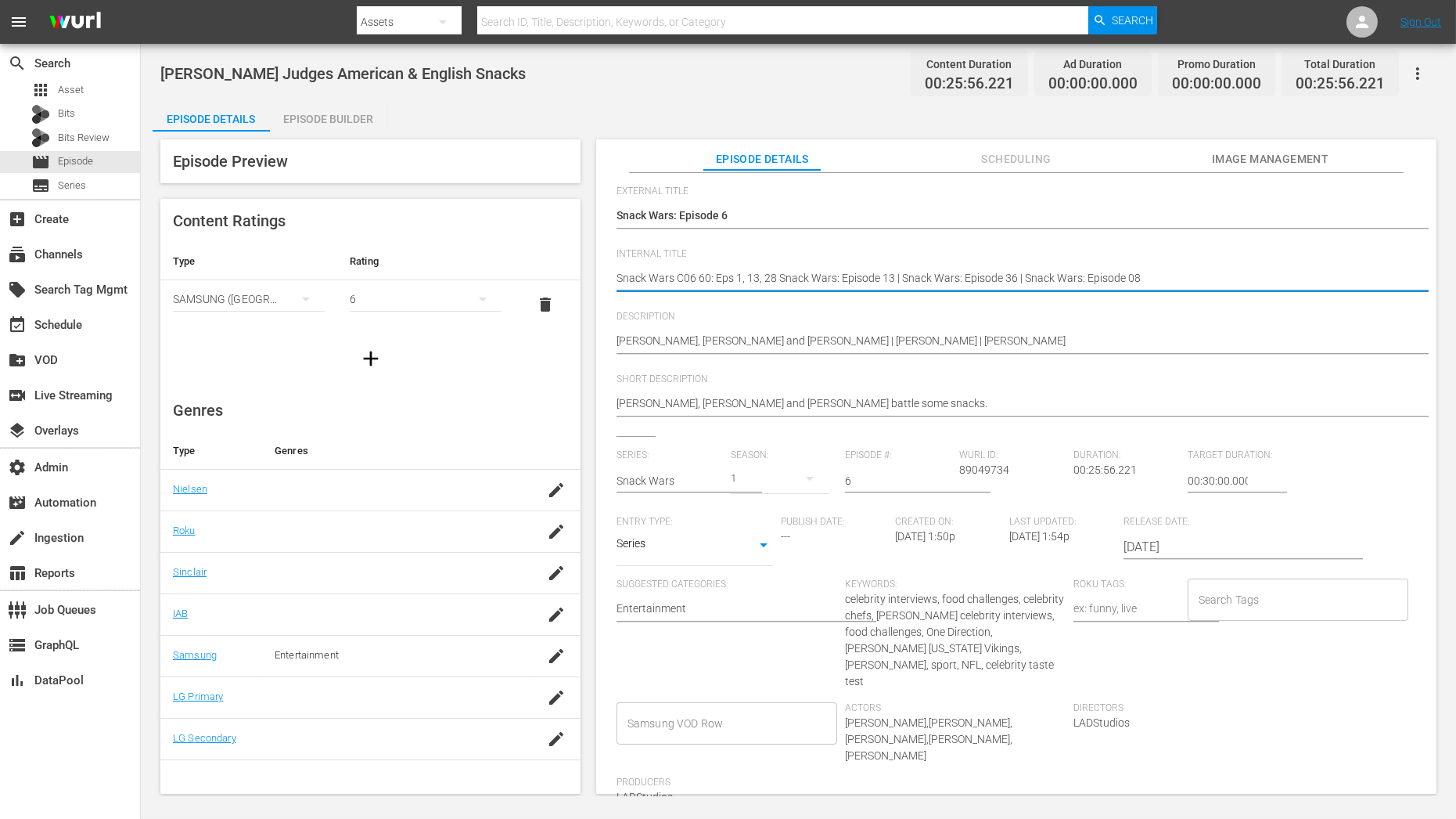
type textarea "Snack Wars C06 60: Eps 13 | Snack Wars: Episode 36 | Snack Wars: Episode 08"
drag, startPoint x: 749, startPoint y: 278, endPoint x: 853, endPoint y: 285, distance: 104.2
click at [854, 285] on textarea "Gordon Ramsay Judges American & English Snacks" at bounding box center [1011, 279] width 791 height 18
type textarea "Snack Wars C06 60: Eps 13, 36 | Snack Wars: Episode 08"
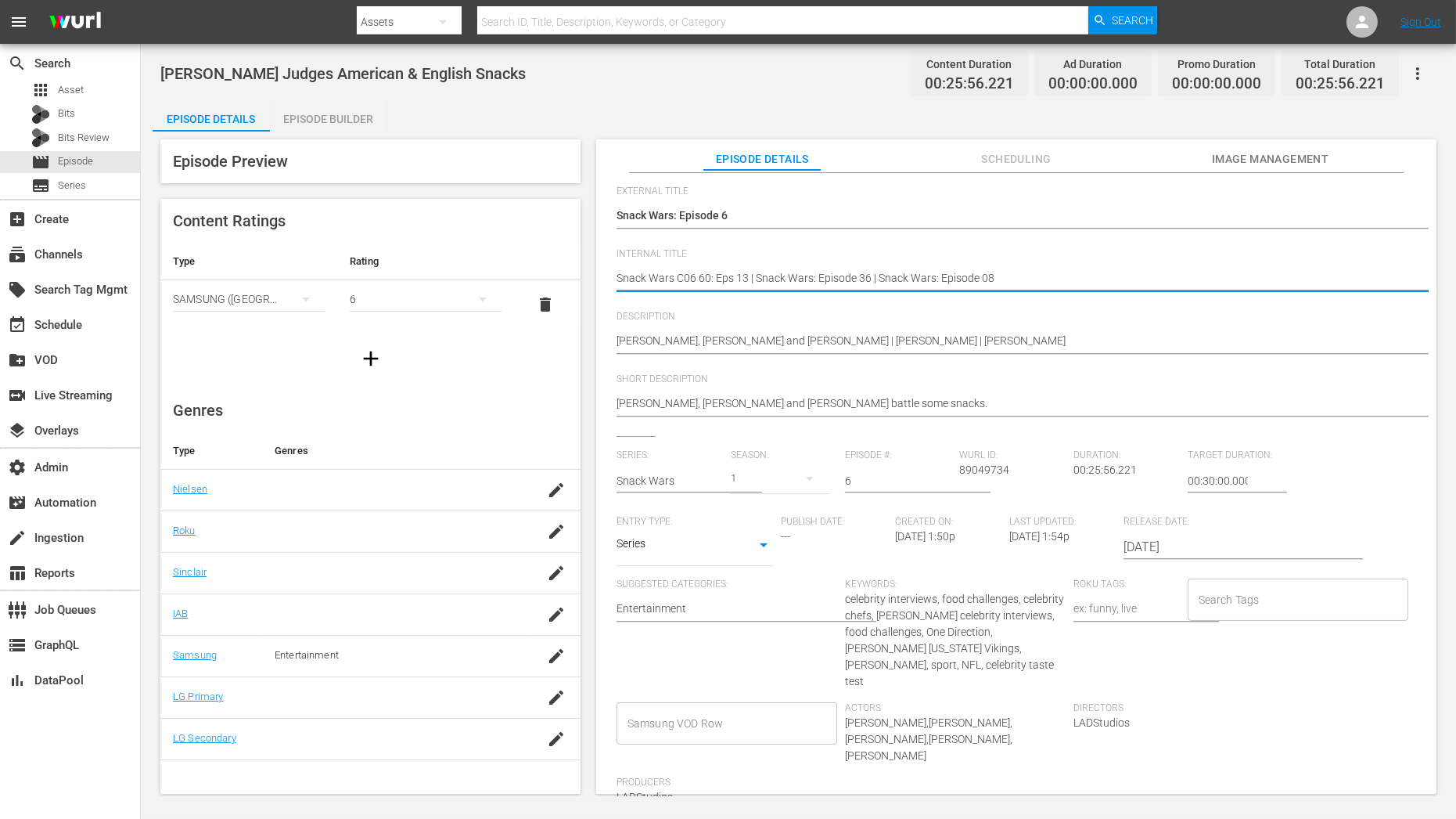
type textarea "Snack Wars C06 60: Eps 13, 36 | Snack Wars: Episode 08"
drag, startPoint x: 765, startPoint y: 276, endPoint x: 870, endPoint y: 279, distance: 105.0
click at [871, 279] on textarea "Gordon Ramsay Judges American & English Snacks" at bounding box center [1011, 279] width 791 height 18
type textarea "Snack Wars C06 60: Eps 13, 36, 08"
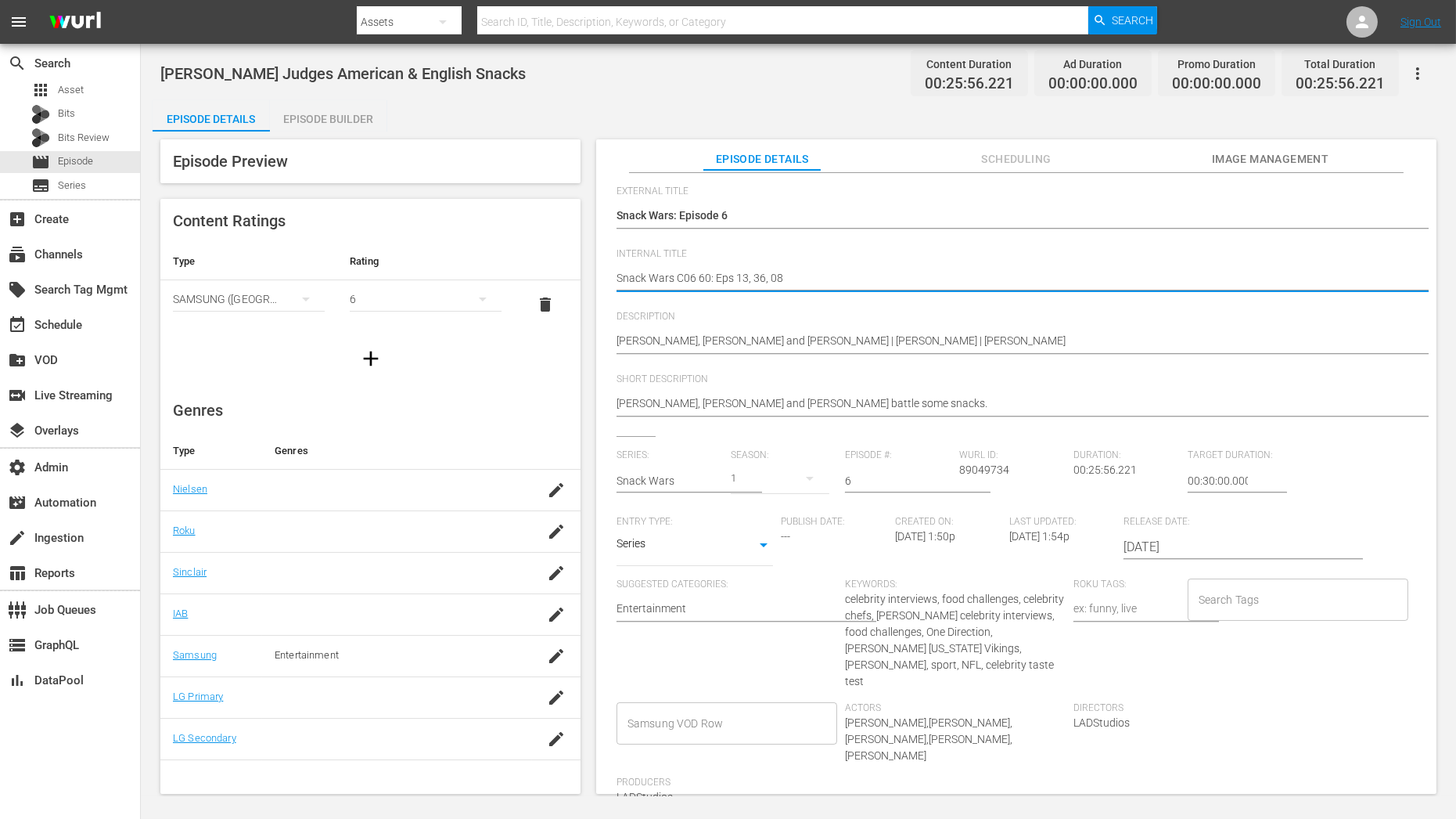
scroll to position [0, 0]
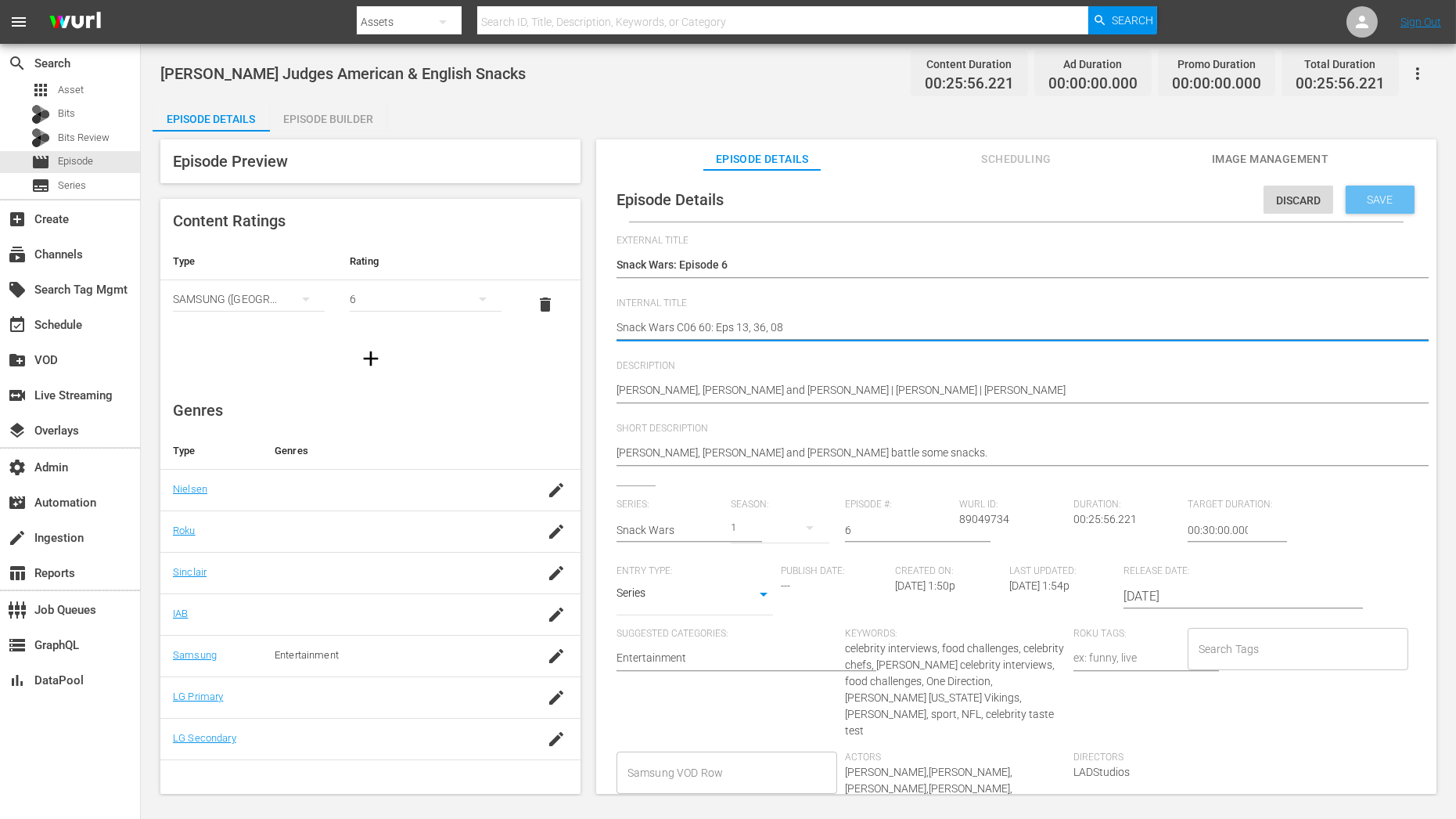
click at [1367, 207] on div "Save" at bounding box center [1379, 199] width 69 height 28
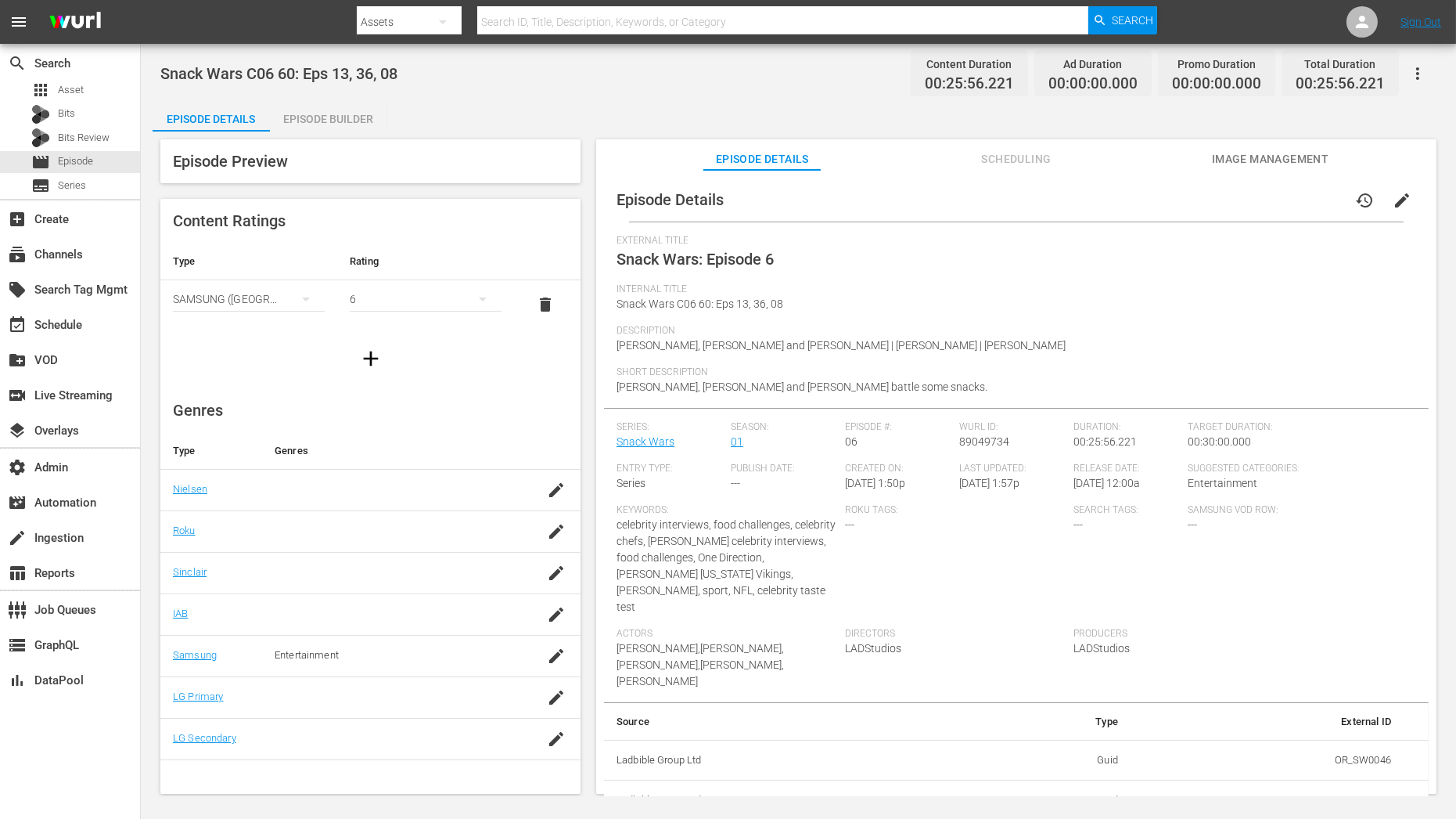
click at [356, 120] on div "Episode Builder" at bounding box center [328, 118] width 117 height 38
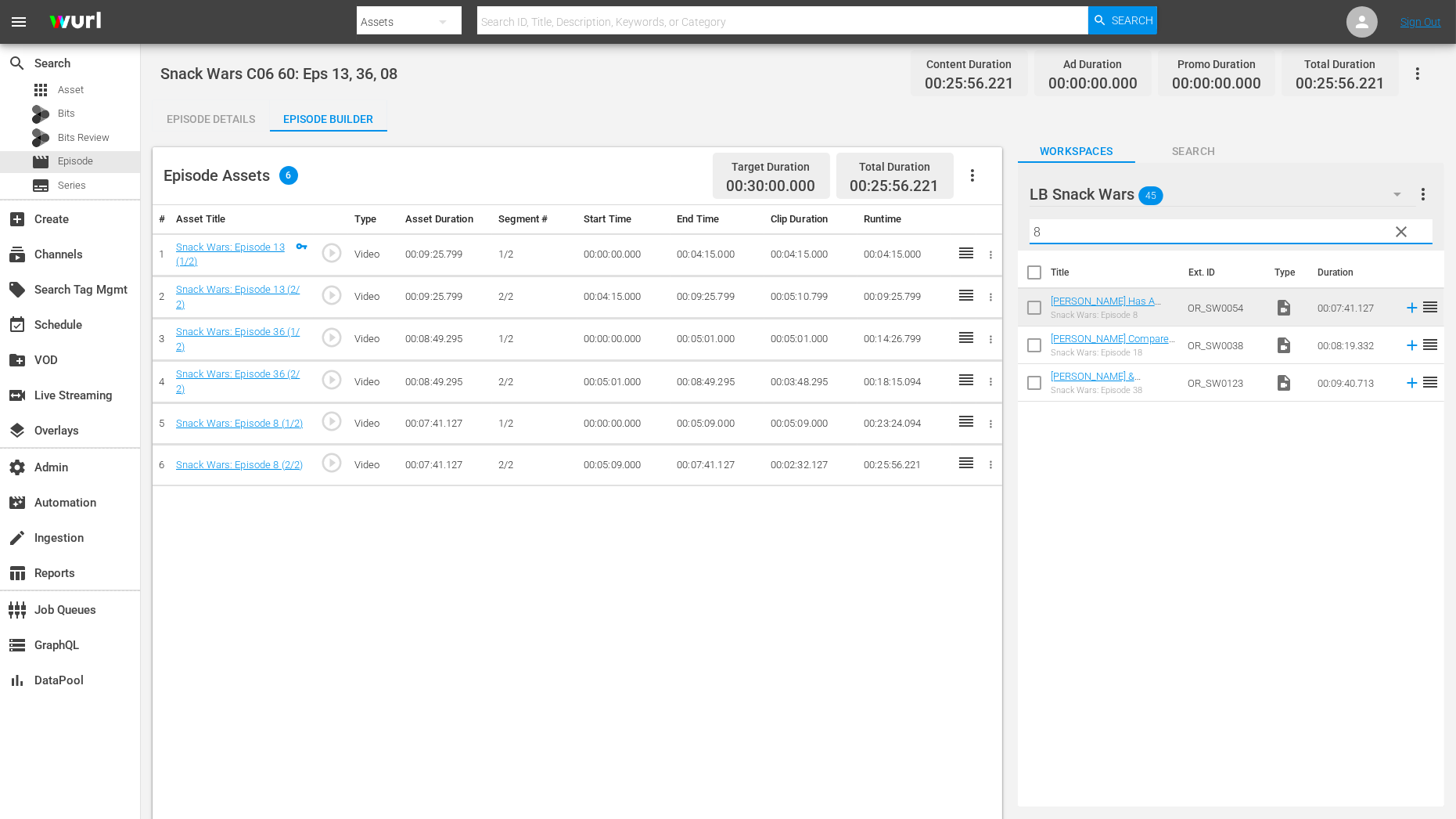
click at [1106, 231] on input "8" at bounding box center [1231, 232] width 403 height 25
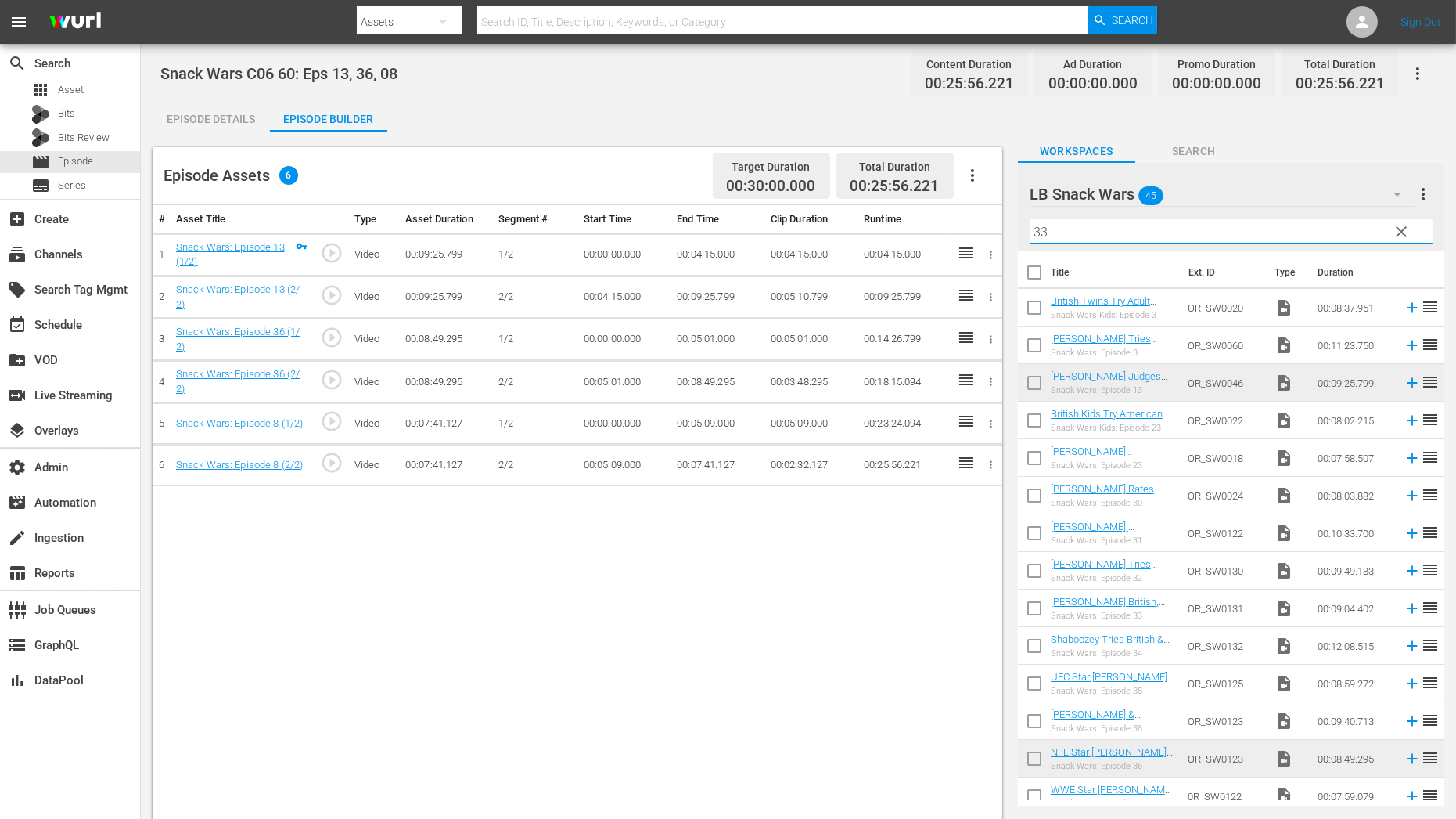
type input "33"
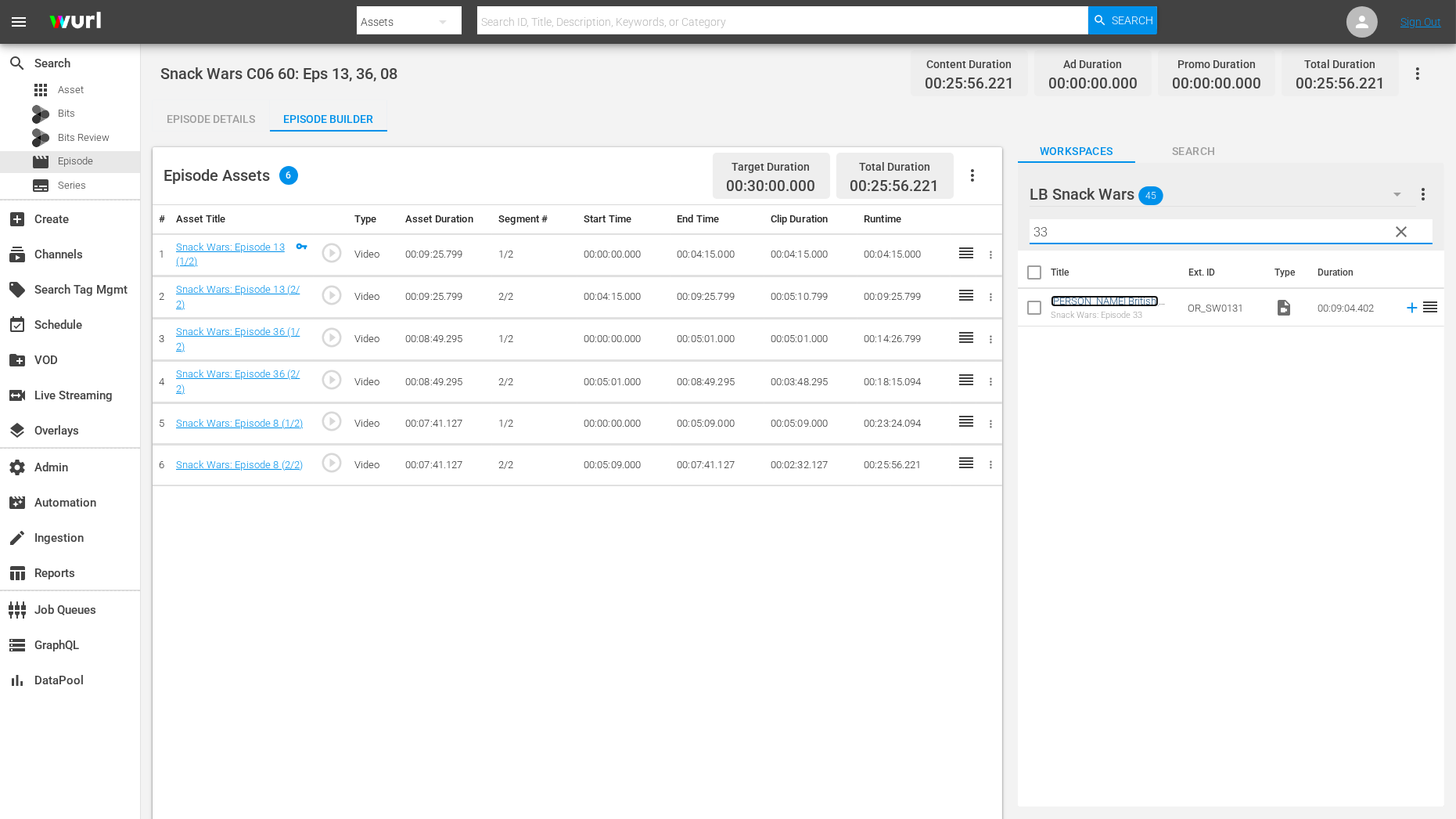
click at [1146, 303] on link "Davido Tries British, Irish & Nigerian Food" at bounding box center [1104, 306] width 108 height 23
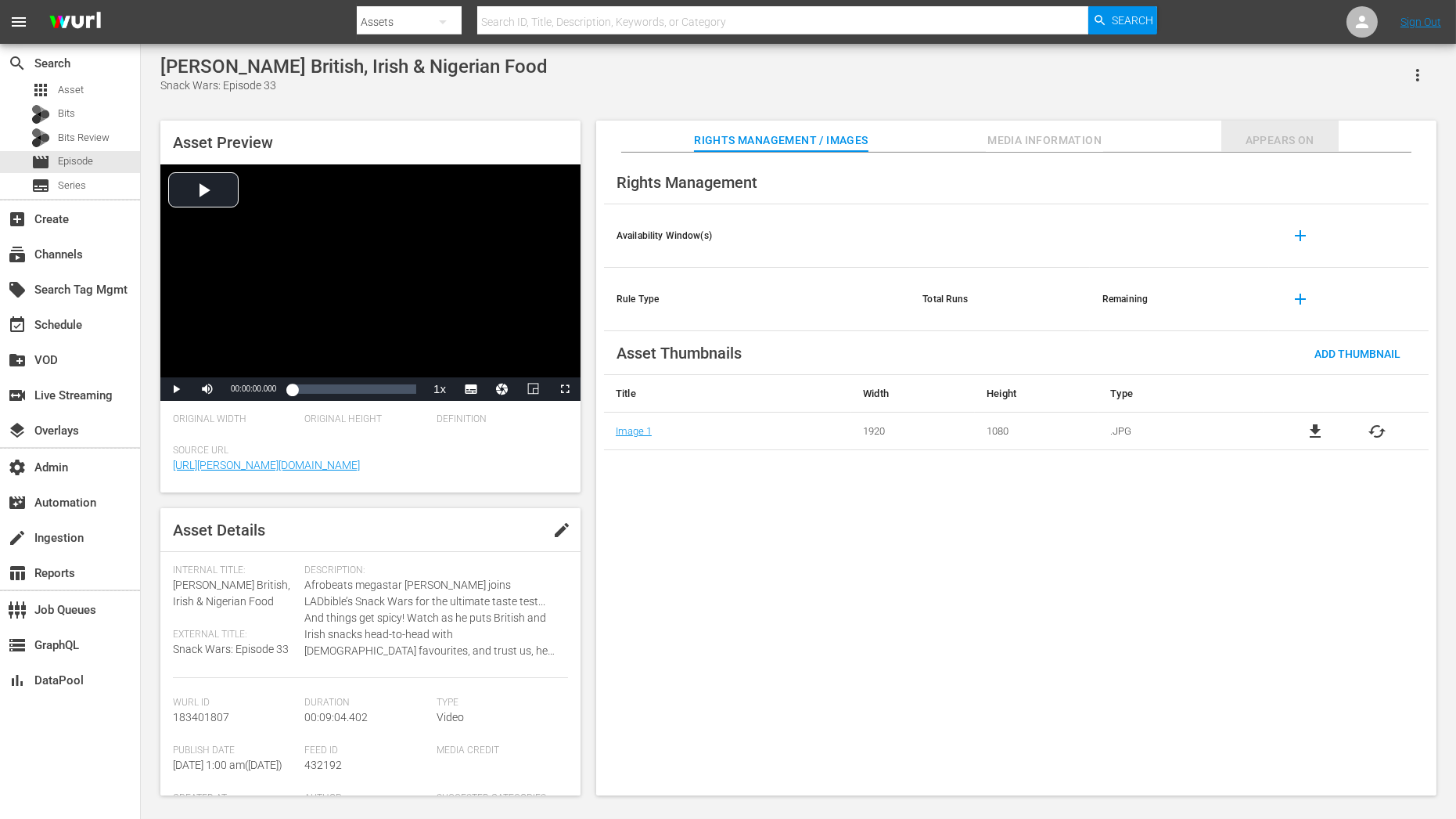
click at [1271, 149] on span "Appears On" at bounding box center [1280, 141] width 117 height 19
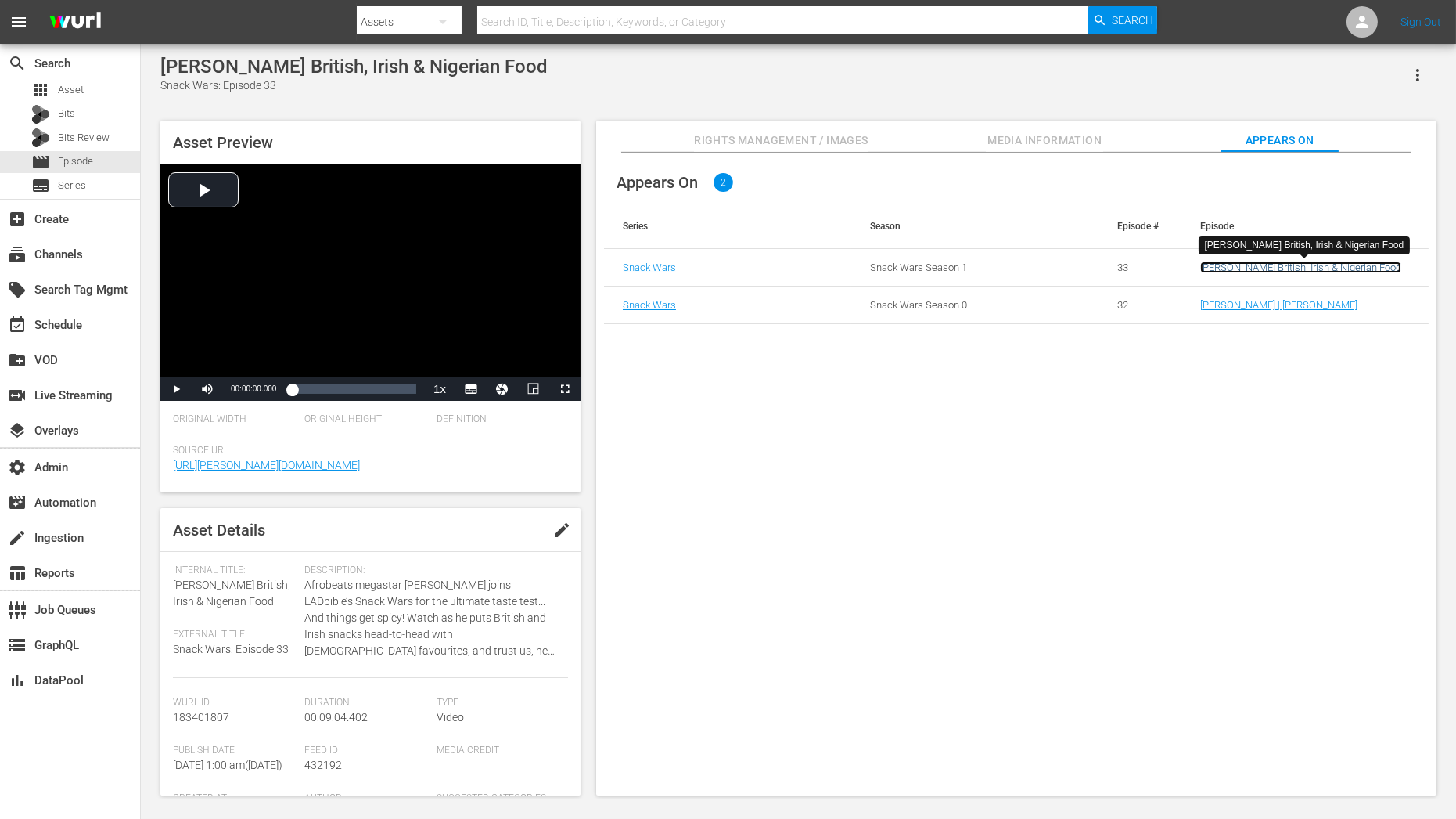
click at [1214, 262] on link "Davido Tries British, Irish & Nigerian Food" at bounding box center [1301, 268] width 201 height 12
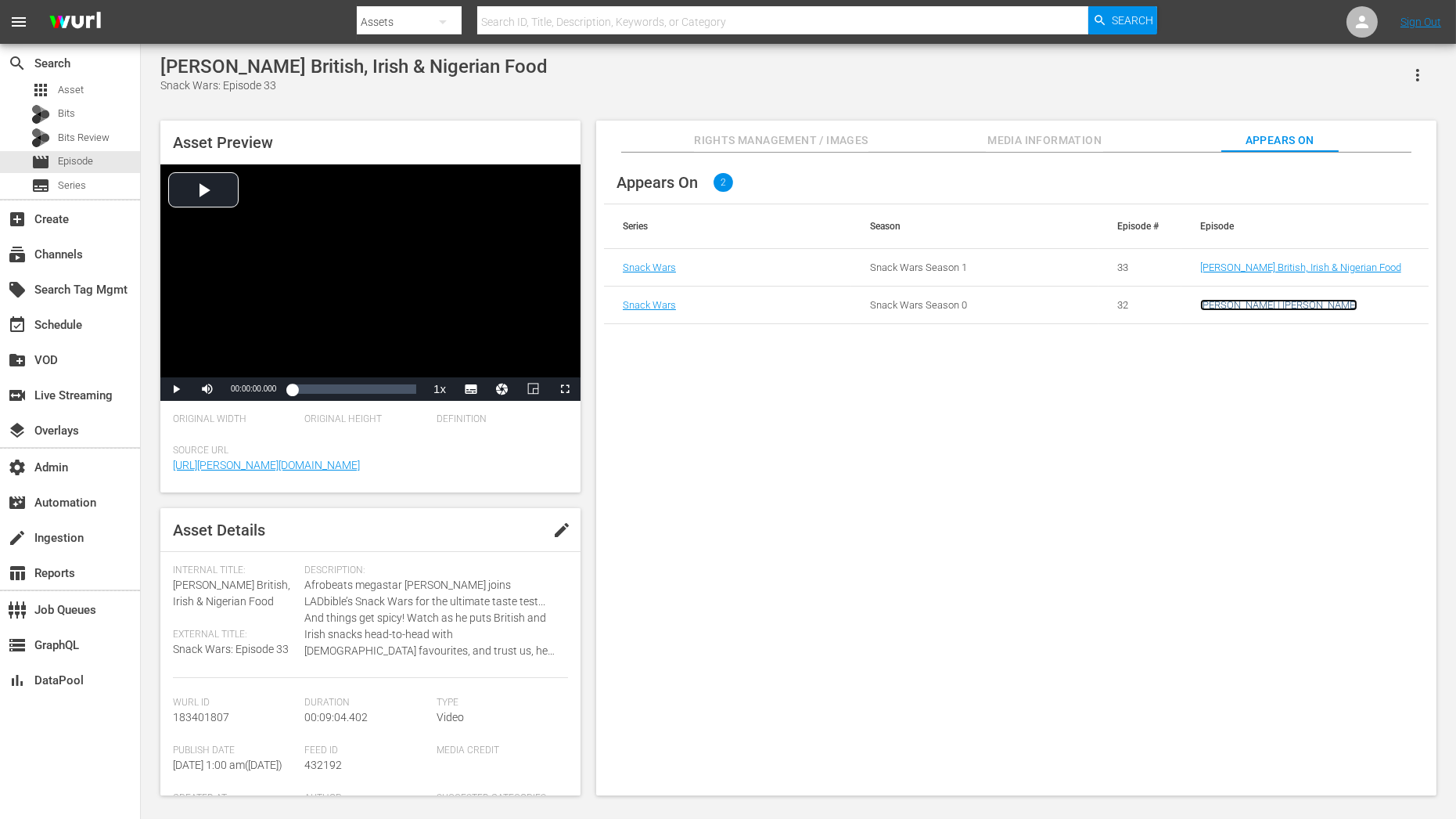
click at [1220, 308] on link "Hailee Steinfeld | Davido" at bounding box center [1279, 304] width 157 height 12
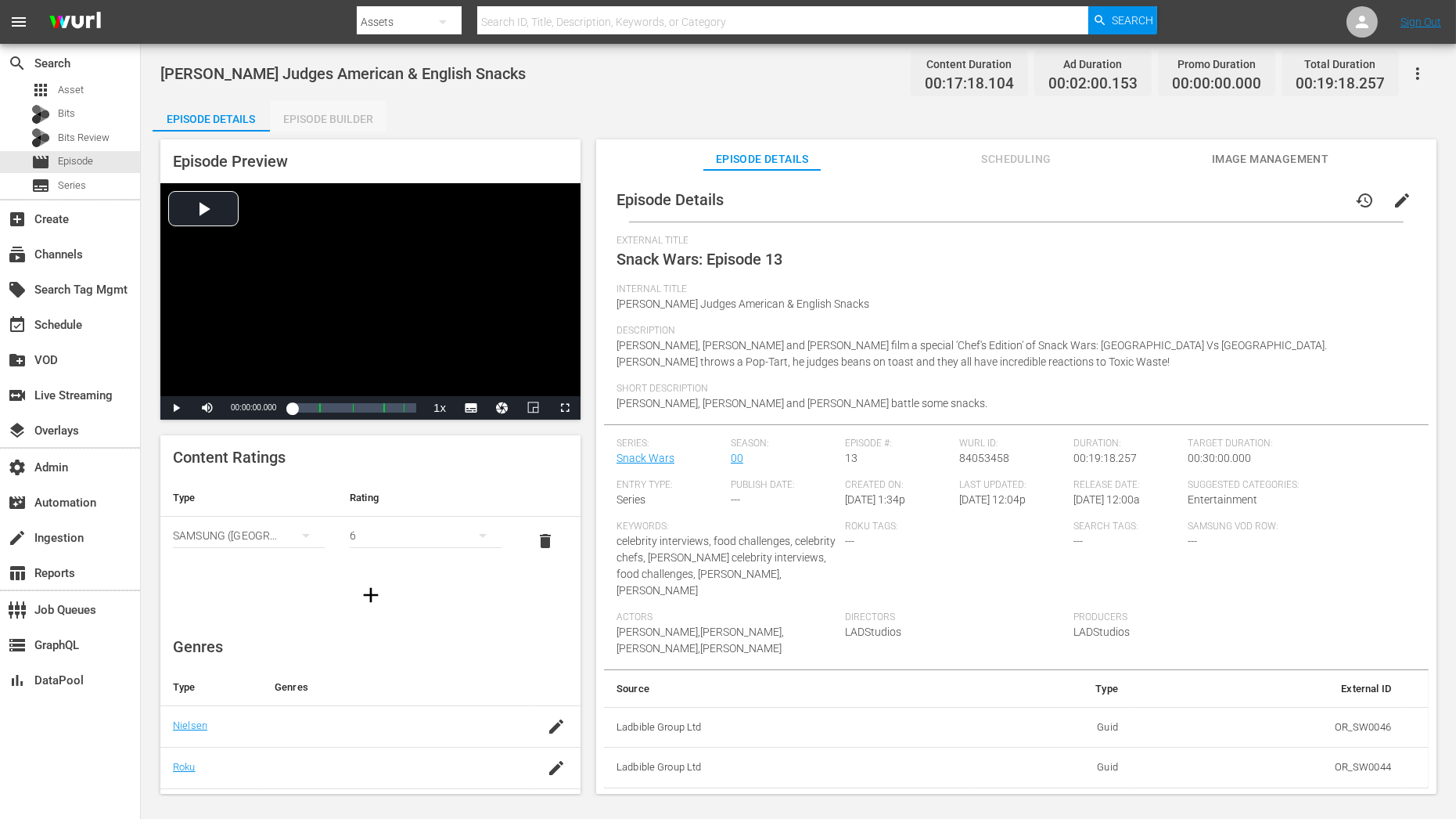
click at [328, 127] on div "Episode Builder" at bounding box center [328, 118] width 117 height 38
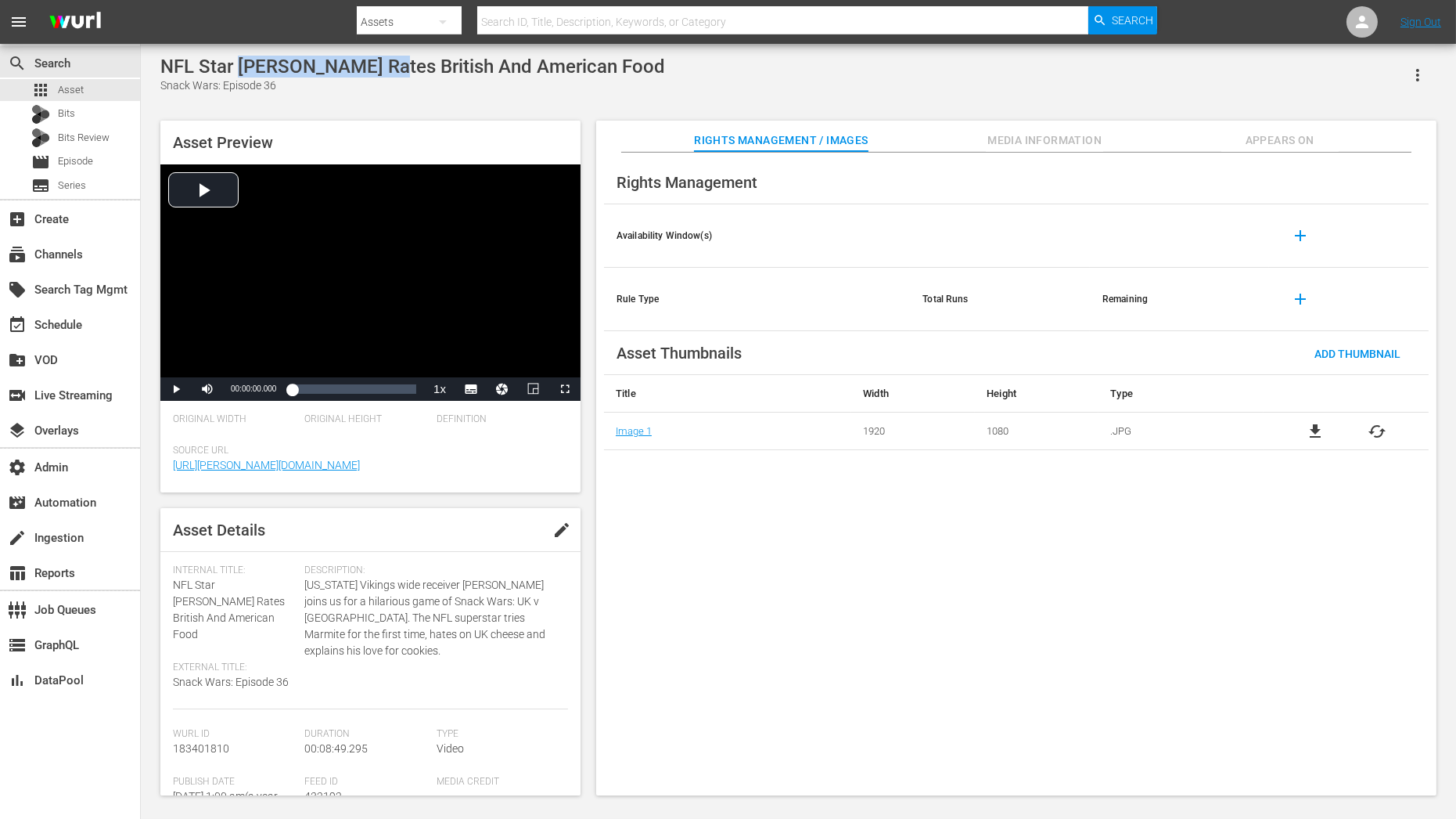
drag, startPoint x: 244, startPoint y: 63, endPoint x: 376, endPoint y: 58, distance: 132.1
click at [376, 58] on div "NFL Star [PERSON_NAME] Rates British And American Food" at bounding box center [413, 66] width 505 height 22
copy div "[PERSON_NAME]"
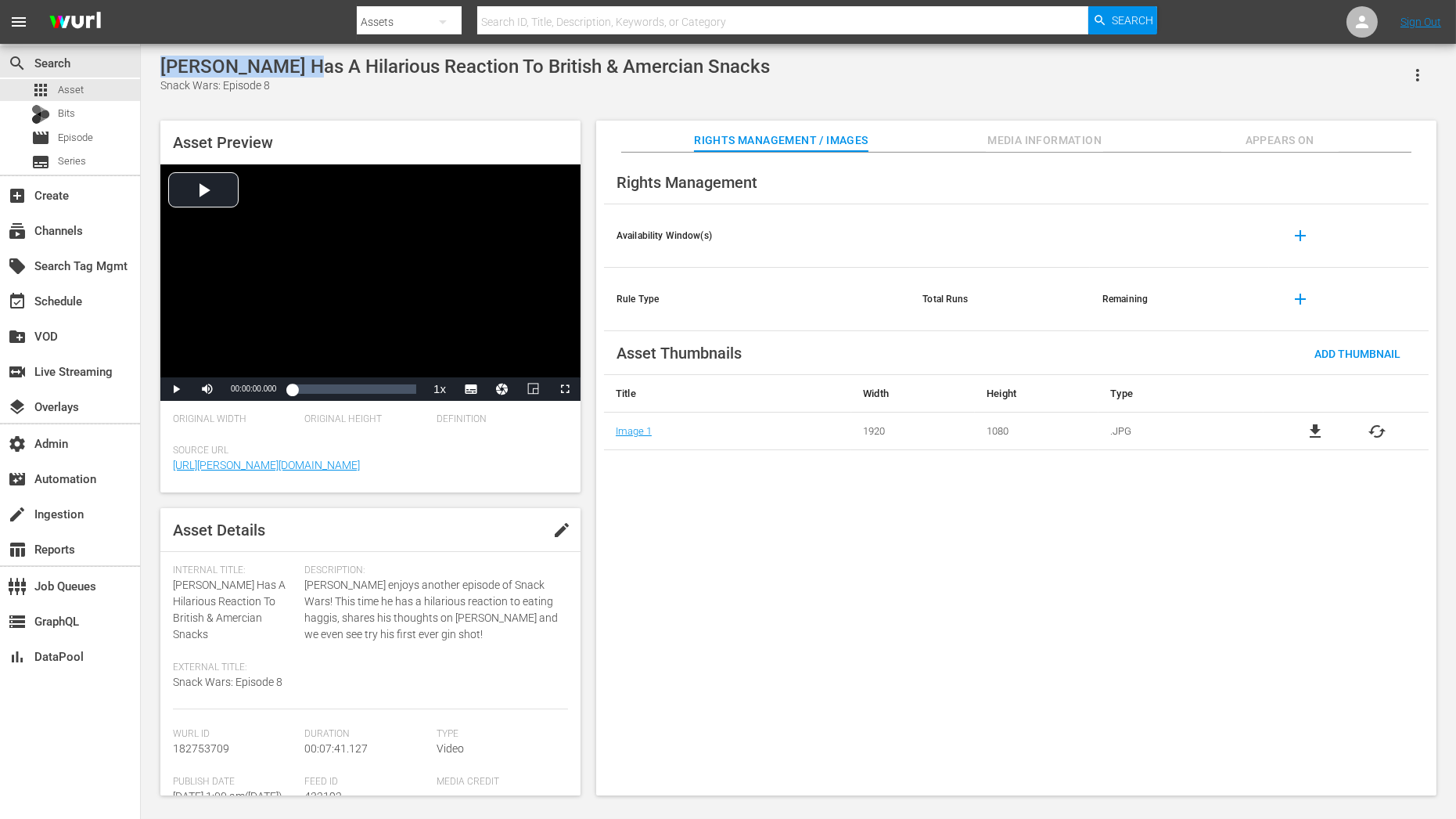
drag, startPoint x: 159, startPoint y: 65, endPoint x: 297, endPoint y: 71, distance: 138.1
click at [297, 71] on div "[PERSON_NAME] Has A Hilarious Reaction To British & Amercian Snacks Snack Wars:…" at bounding box center [797, 421] width 1291 height 732
copy div "[PERSON_NAME]"
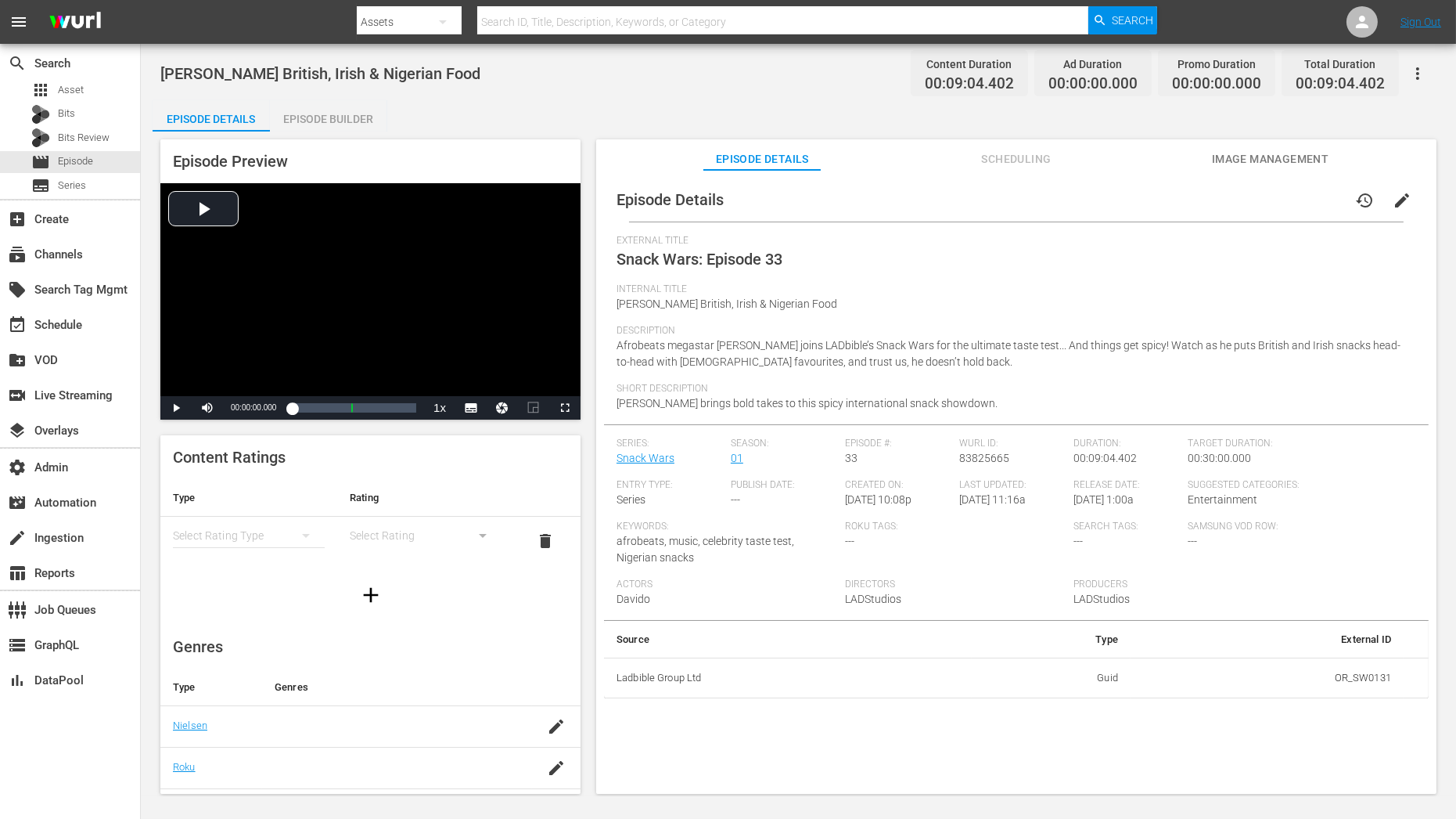
click at [348, 124] on div "Episode Builder" at bounding box center [328, 118] width 117 height 38
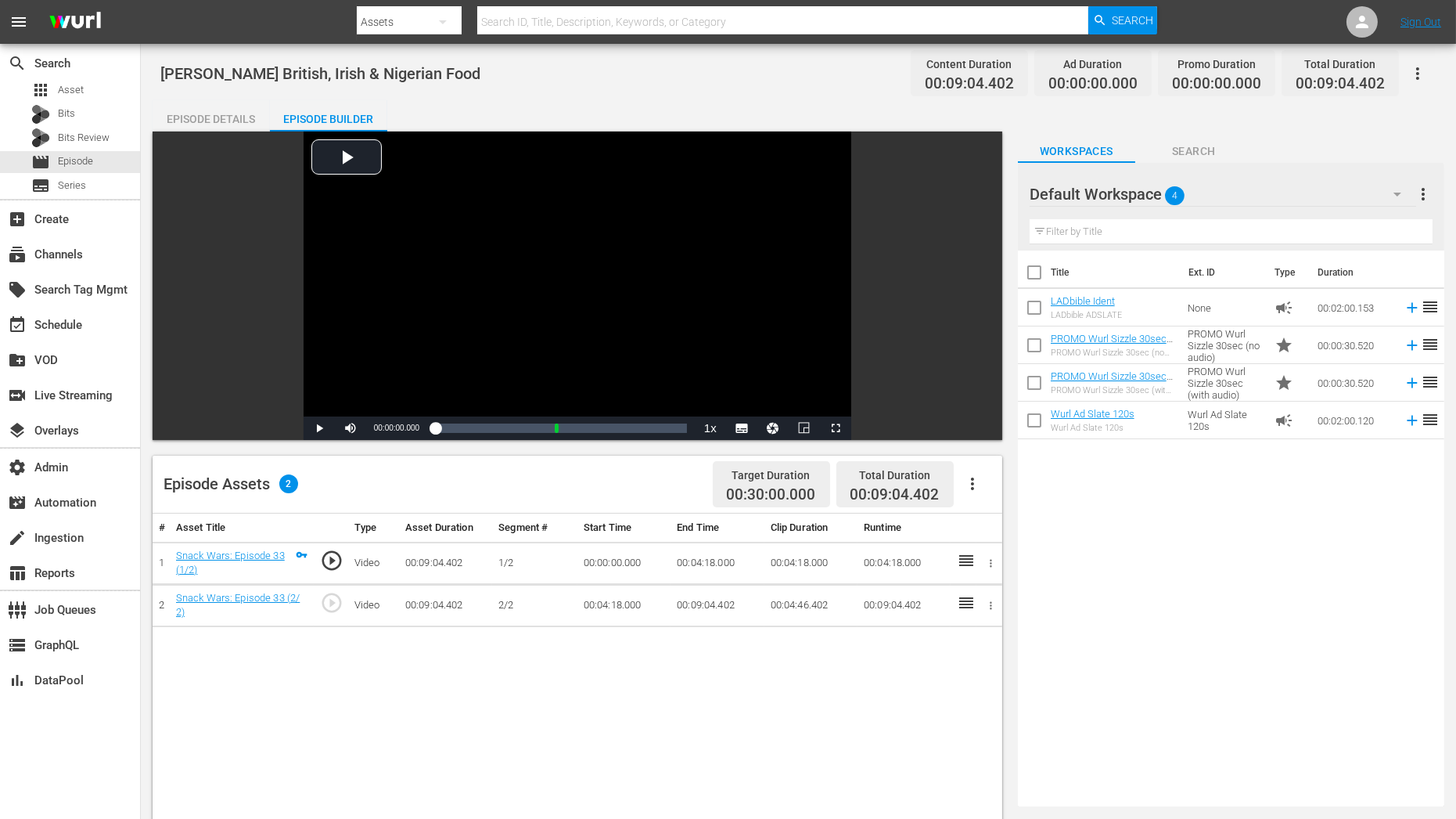
click at [1427, 67] on button "button" at bounding box center [1417, 74] width 38 height 38
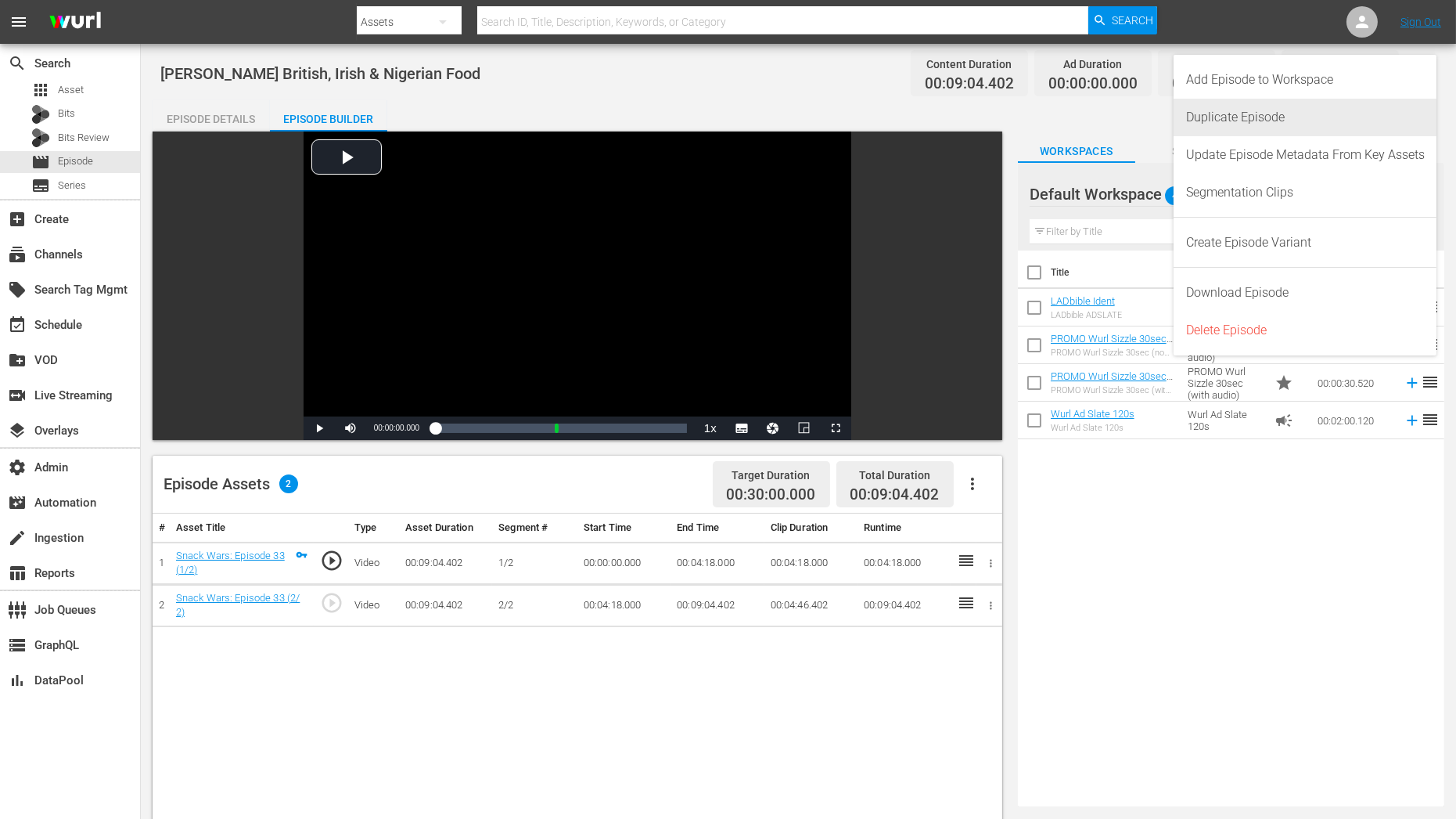
click at [1288, 124] on div "Duplicate Episode" at bounding box center [1305, 117] width 238 height 38
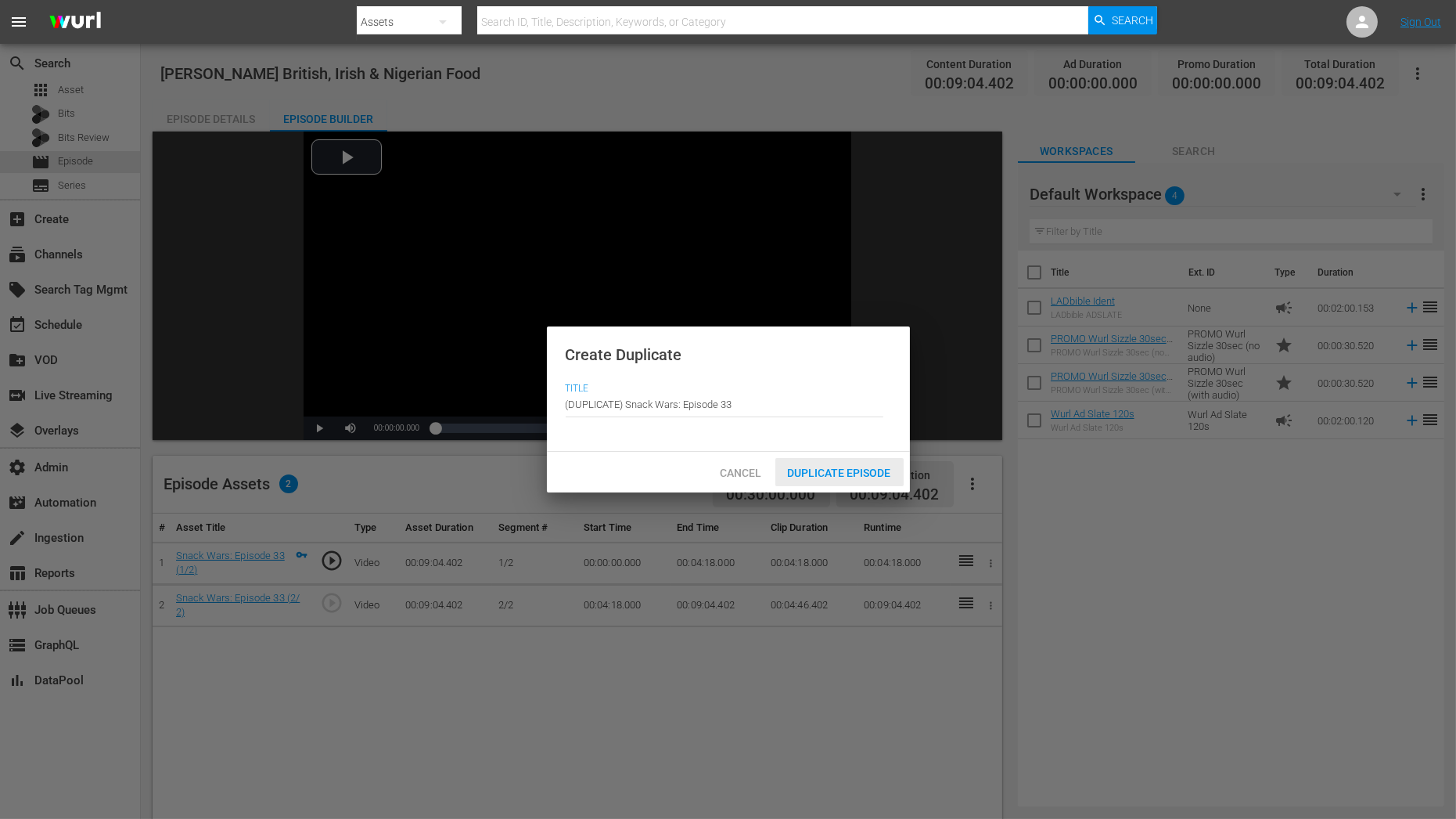
click at [861, 471] on span "Duplicate Episode" at bounding box center [839, 472] width 128 height 13
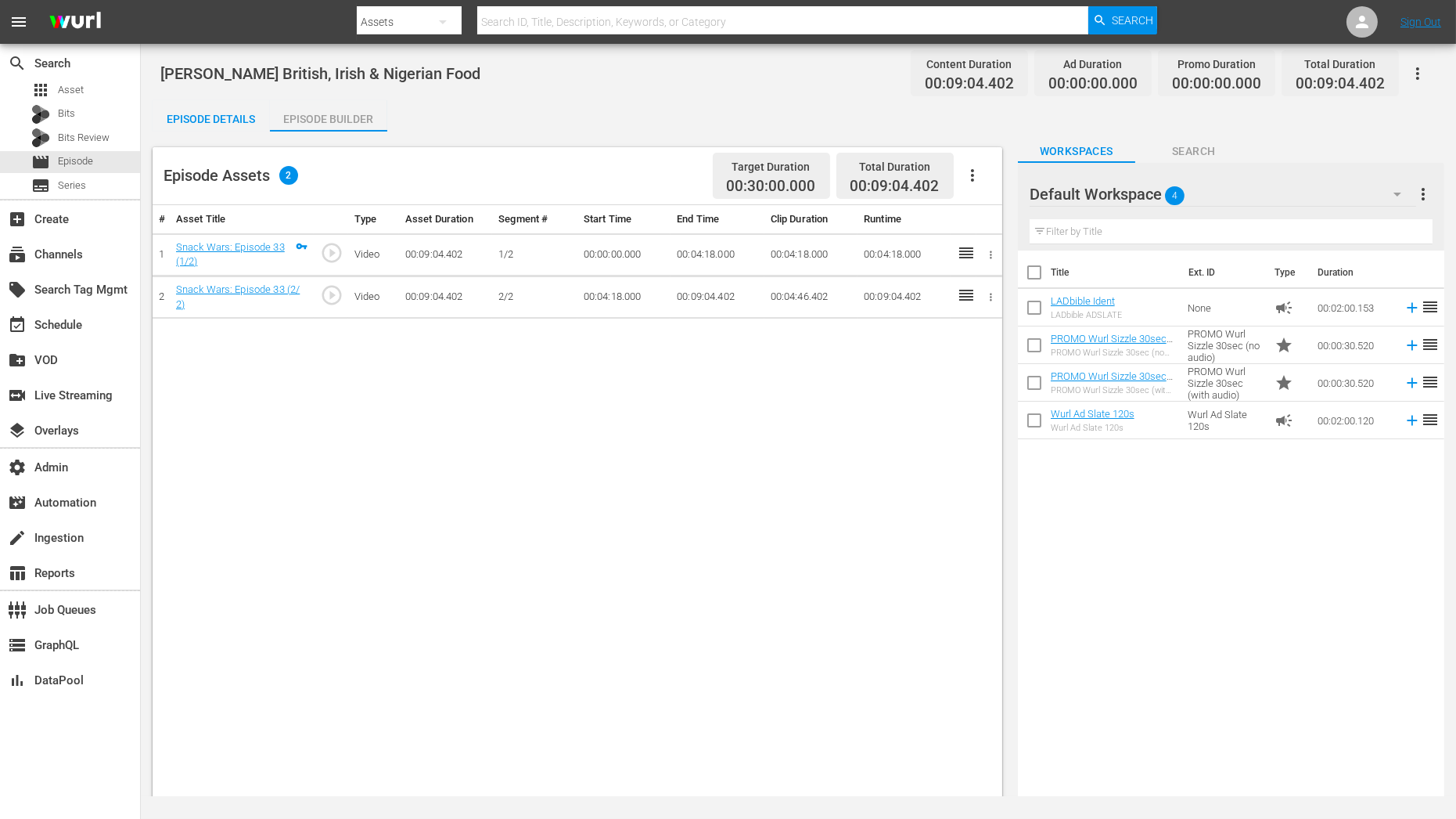
click at [189, 137] on div "Episode Assets 2 Target Duration 00:30:00.000 Total Duration 00:09:04.402 # Ass…" at bounding box center [580, 519] width 857 height 774
click at [217, 99] on div "Davido Tries British, Irish & Nigerian Food Content Duration 00:09:04.402 Ad Du…" at bounding box center [798, 420] width 1316 height 752
click at [226, 124] on div "Episode Details" at bounding box center [210, 118] width 117 height 38
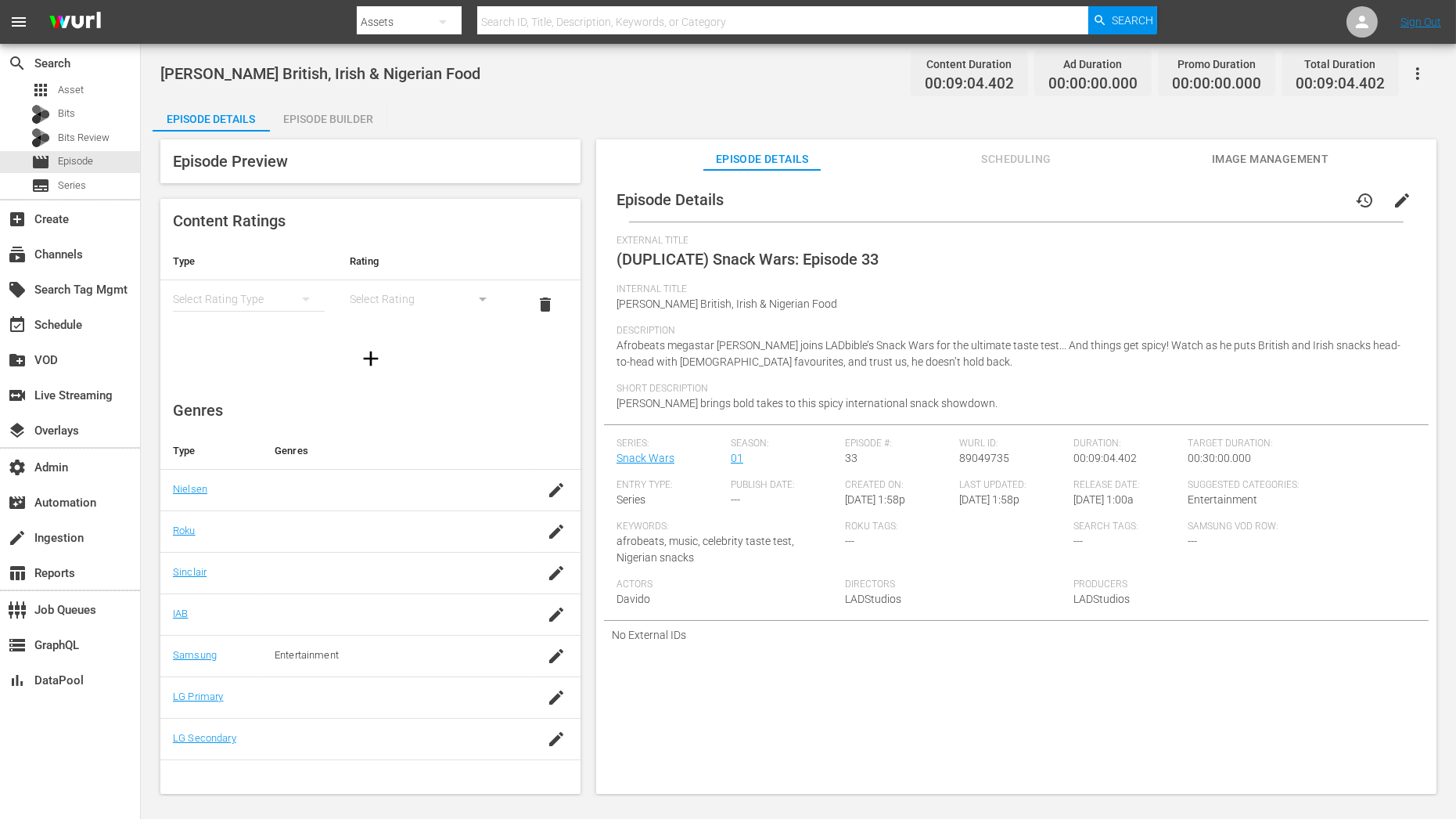
click at [319, 115] on div "Episode Builder" at bounding box center [328, 118] width 117 height 38
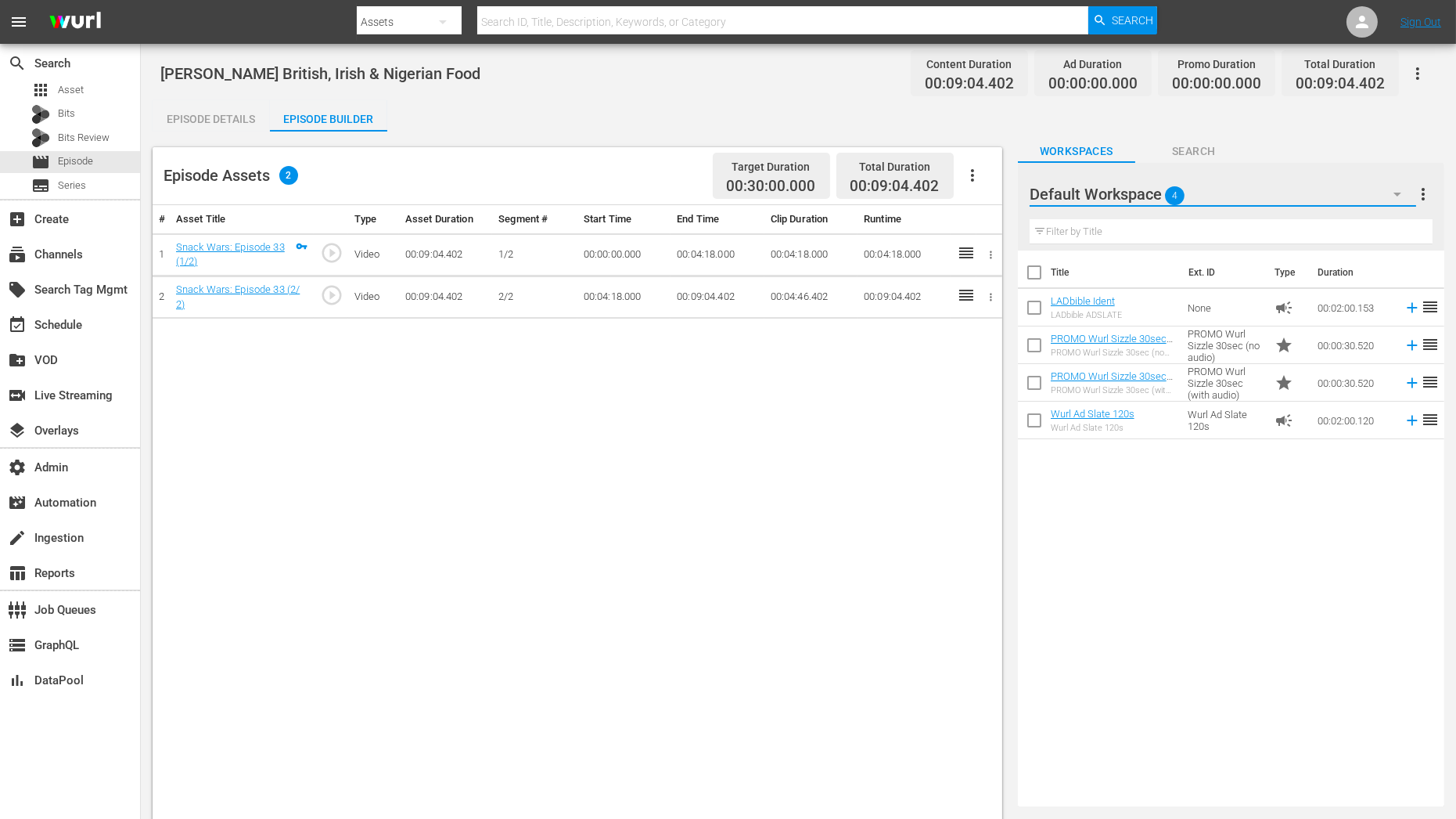
click at [1381, 202] on button "button" at bounding box center [1397, 194] width 38 height 38
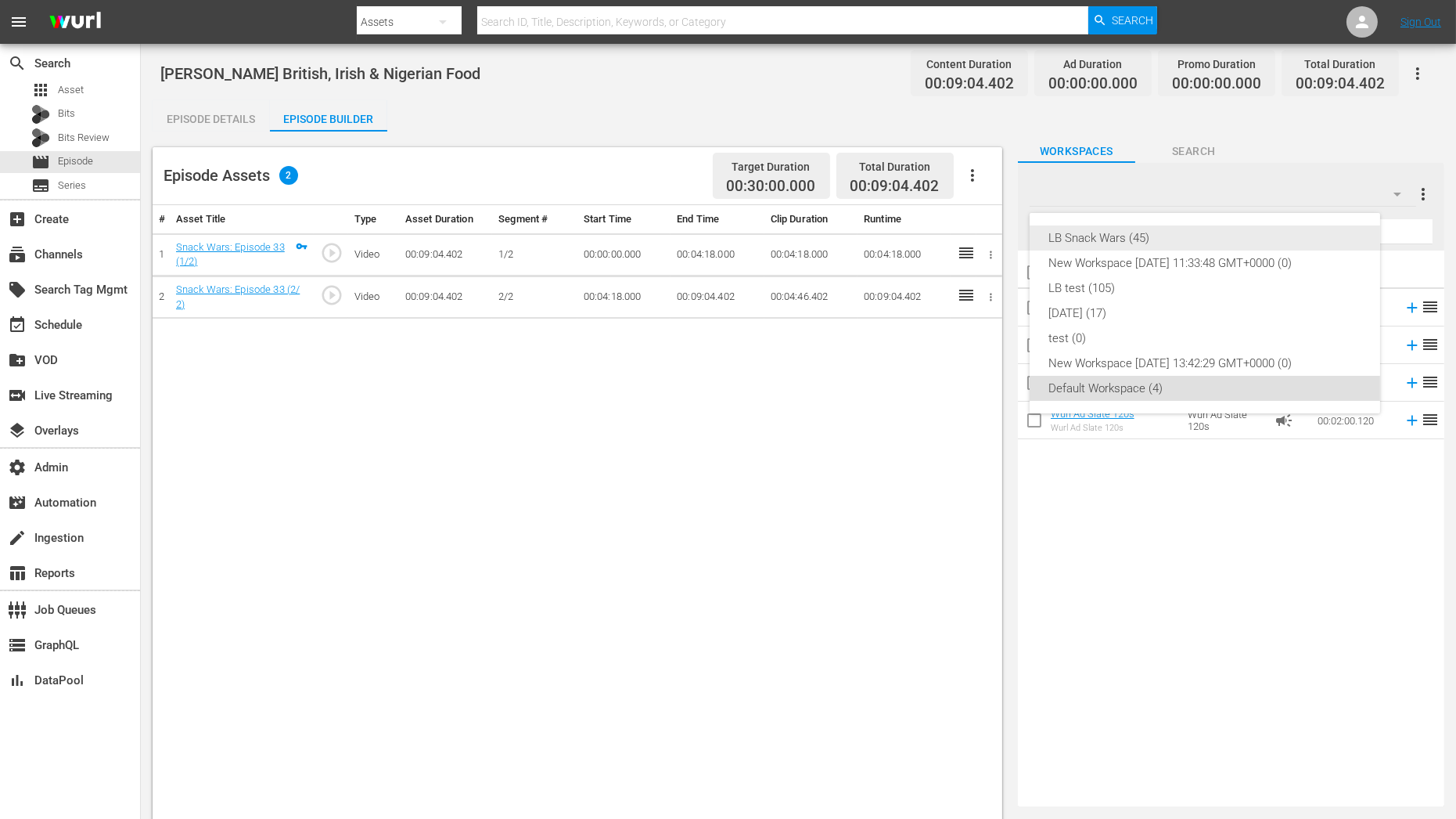
click at [1303, 238] on div "LB Snack Wars (45)" at bounding box center [1204, 238] width 313 height 25
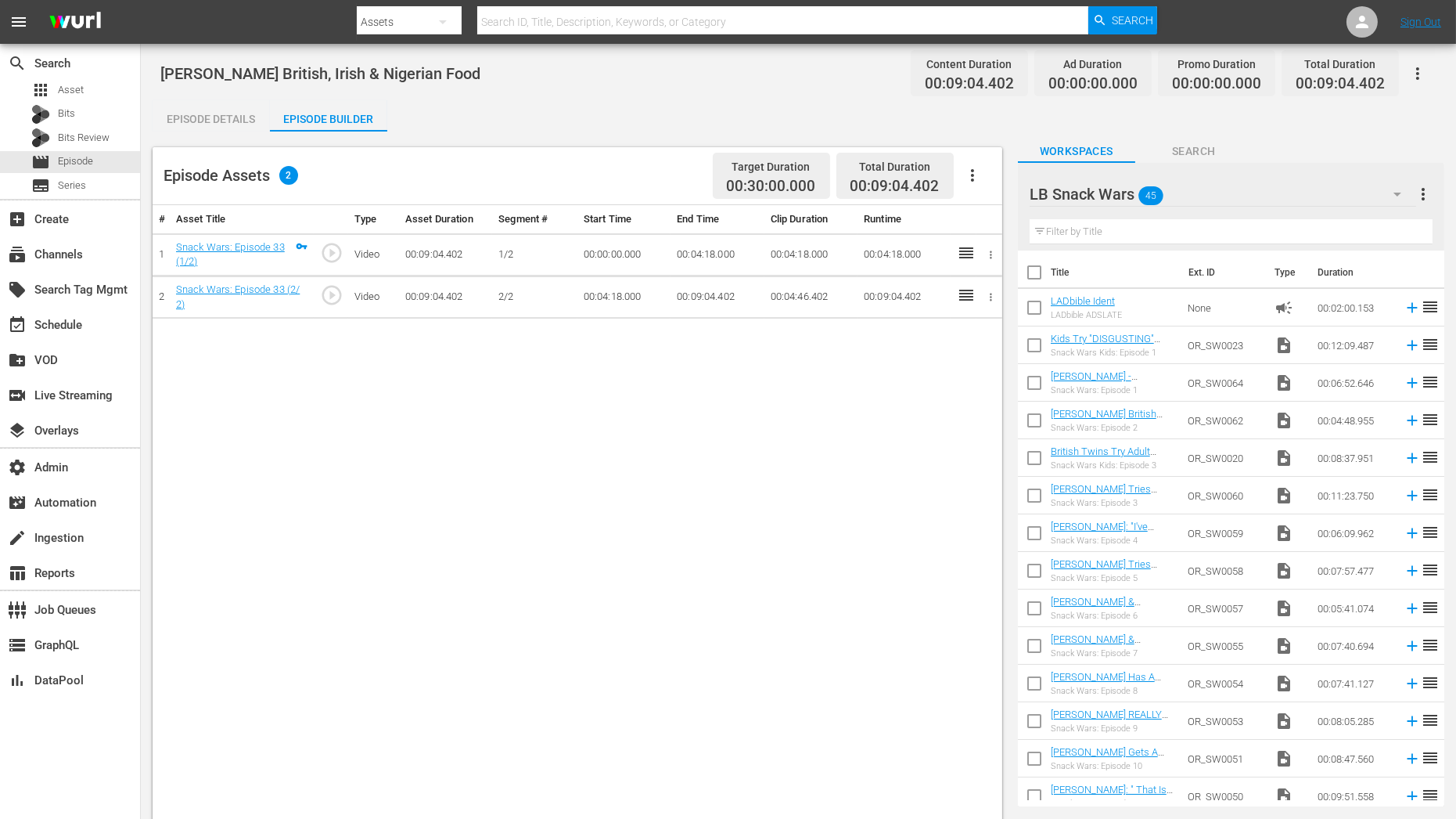
click at [1262, 239] on input "text" at bounding box center [1231, 232] width 403 height 25
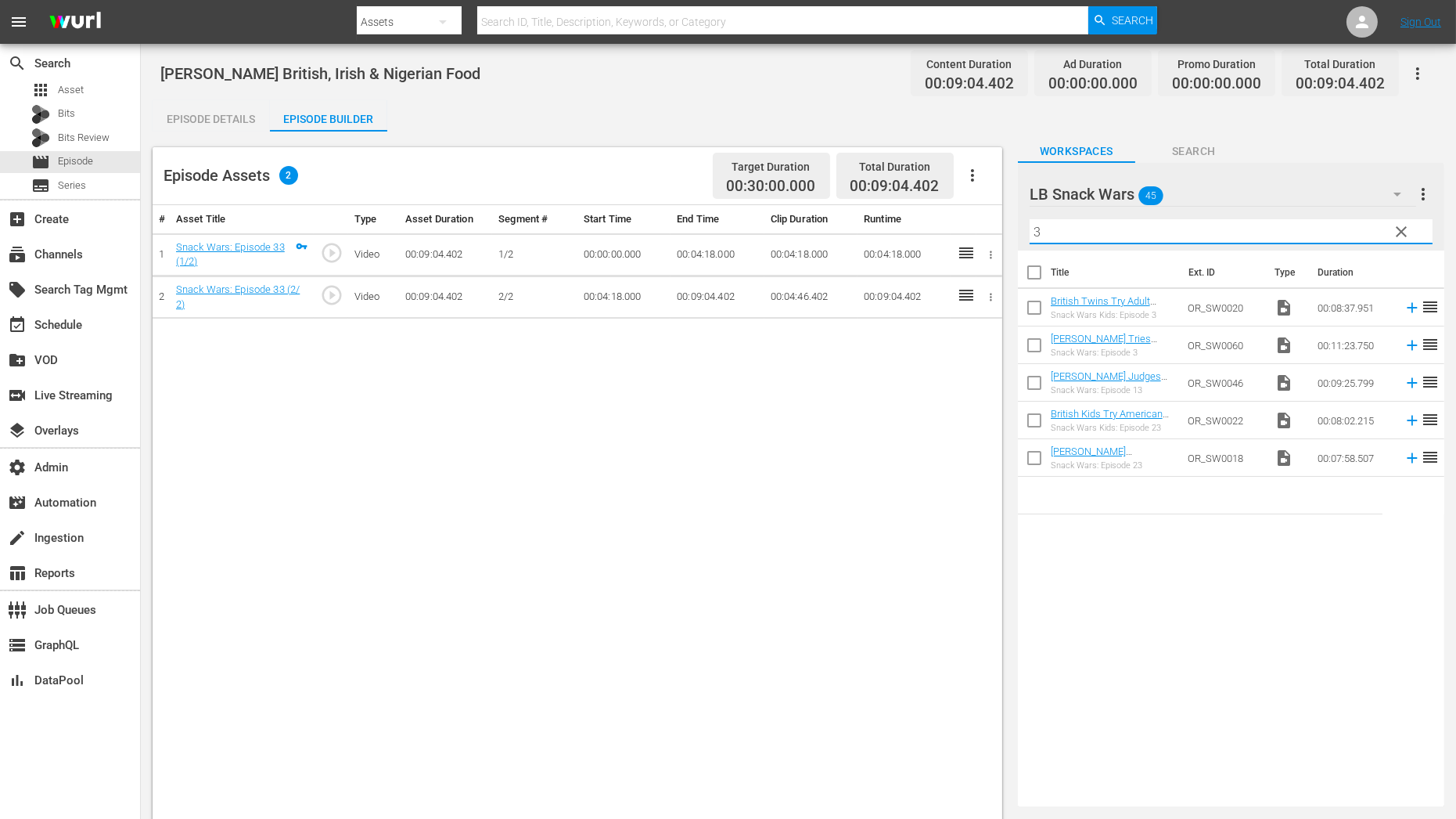
type input "3"
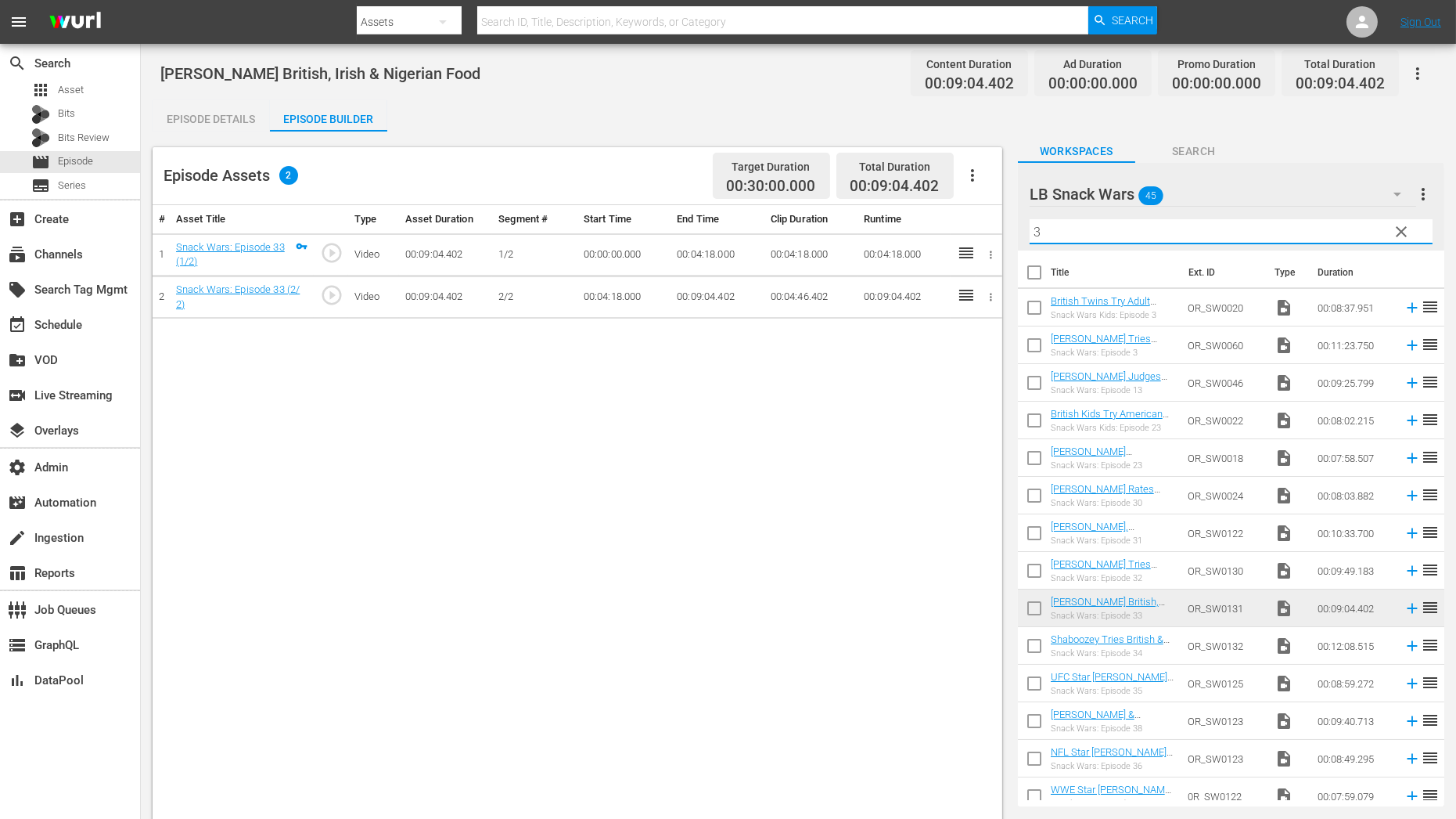
click at [1312, 147] on div "Workspaces Search" at bounding box center [1231, 147] width 426 height 31
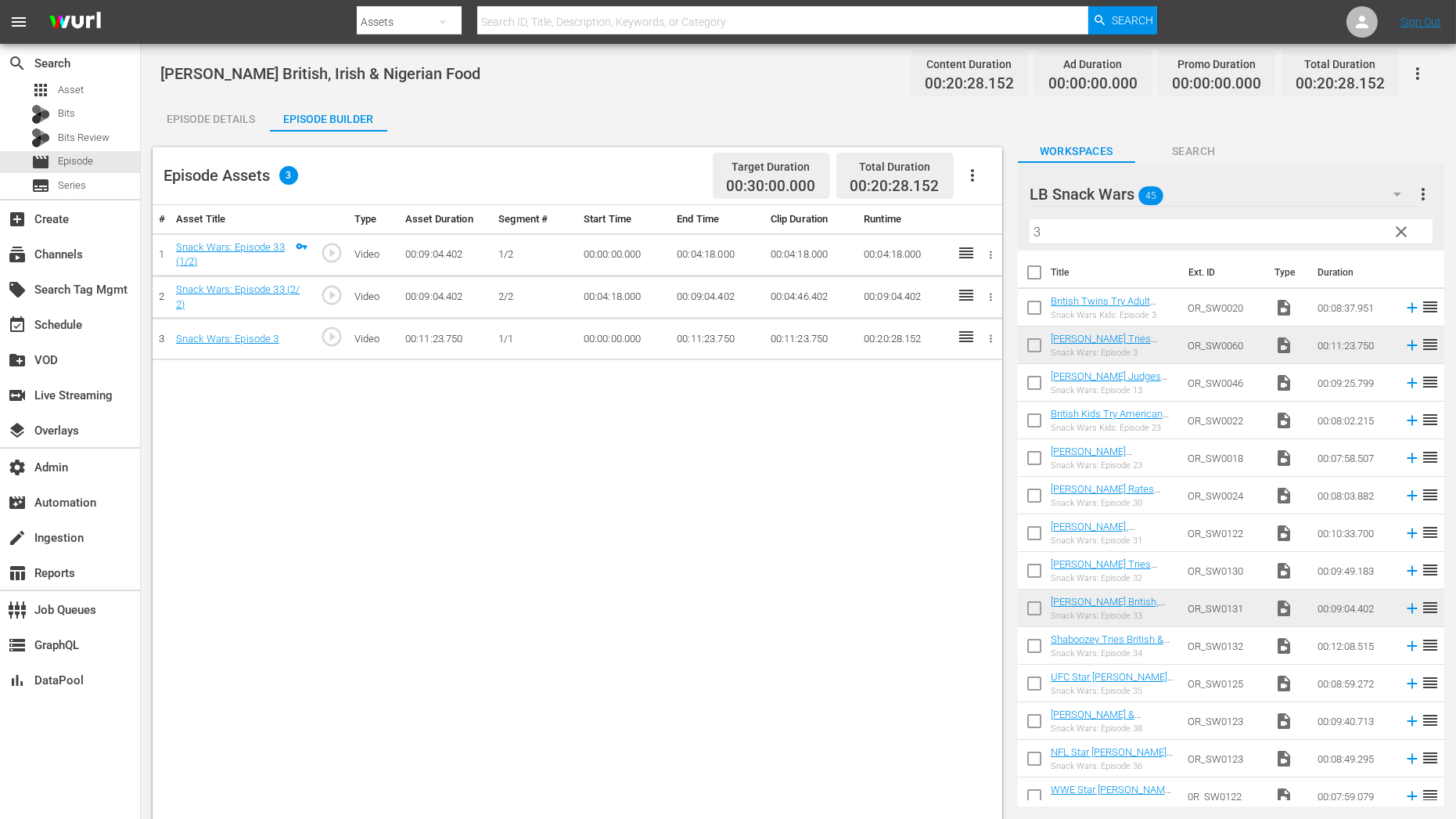
drag, startPoint x: 1120, startPoint y: 336, endPoint x: 243, endPoint y: 0, distance: 939.2
click at [1045, 235] on input "3" at bounding box center [1231, 232] width 403 height 25
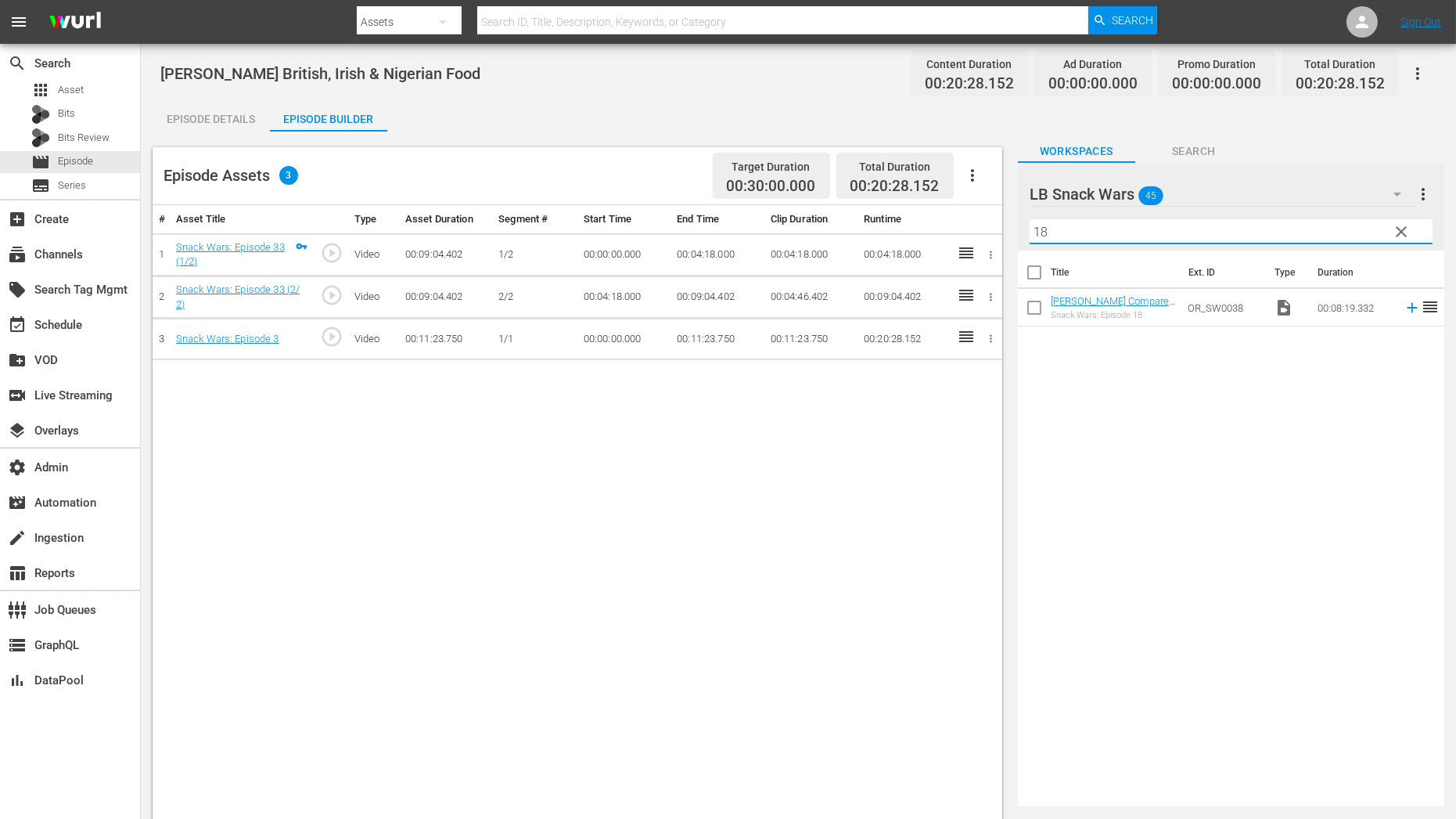
type input "18"
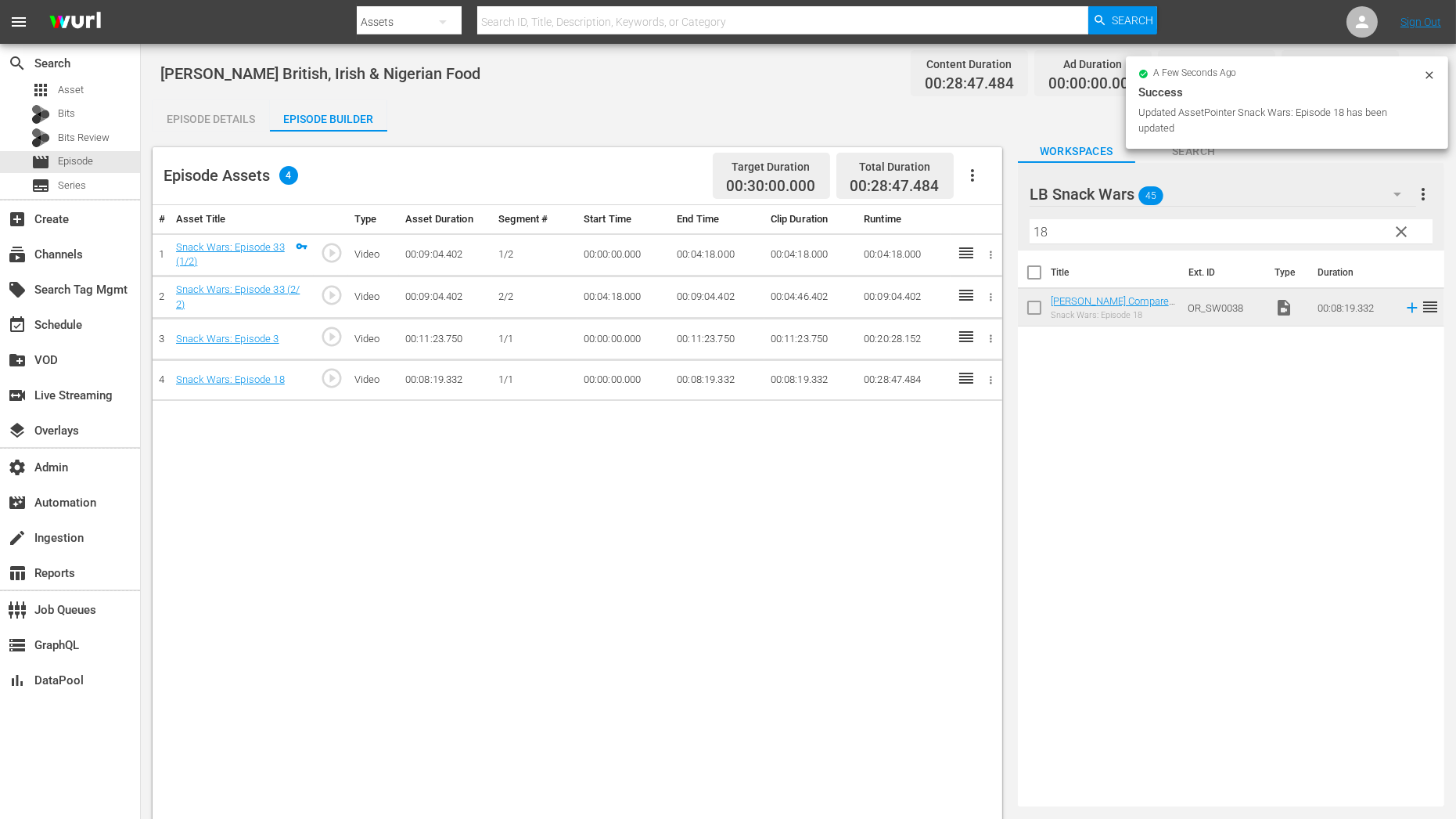
drag, startPoint x: 1089, startPoint y: 301, endPoint x: 286, endPoint y: 2, distance: 856.9
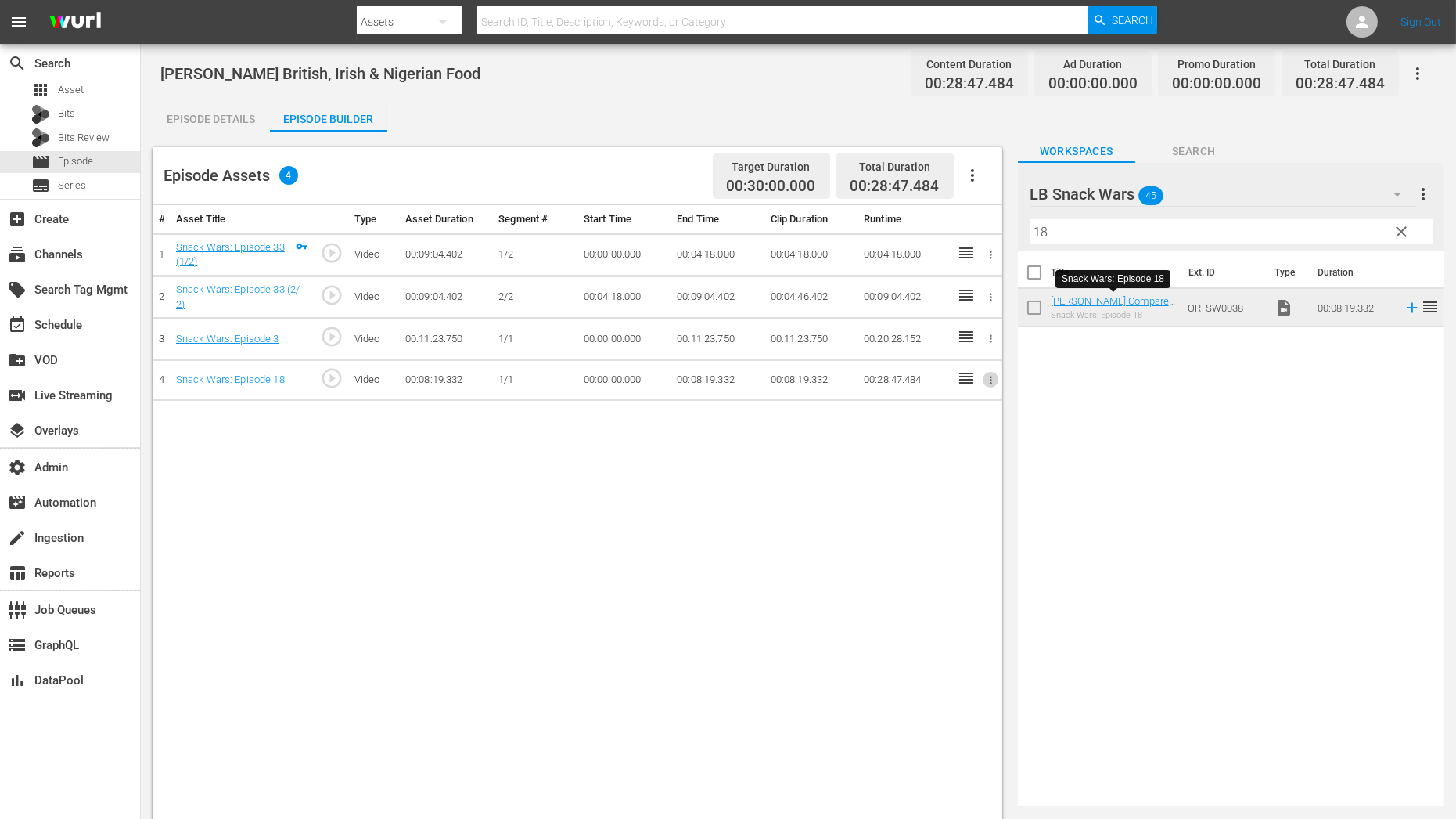
click at [996, 384] on button "button" at bounding box center [990, 380] width 16 height 16
click at [972, 416] on li "Assign Key Asset" at bounding box center [940, 403] width 122 height 26
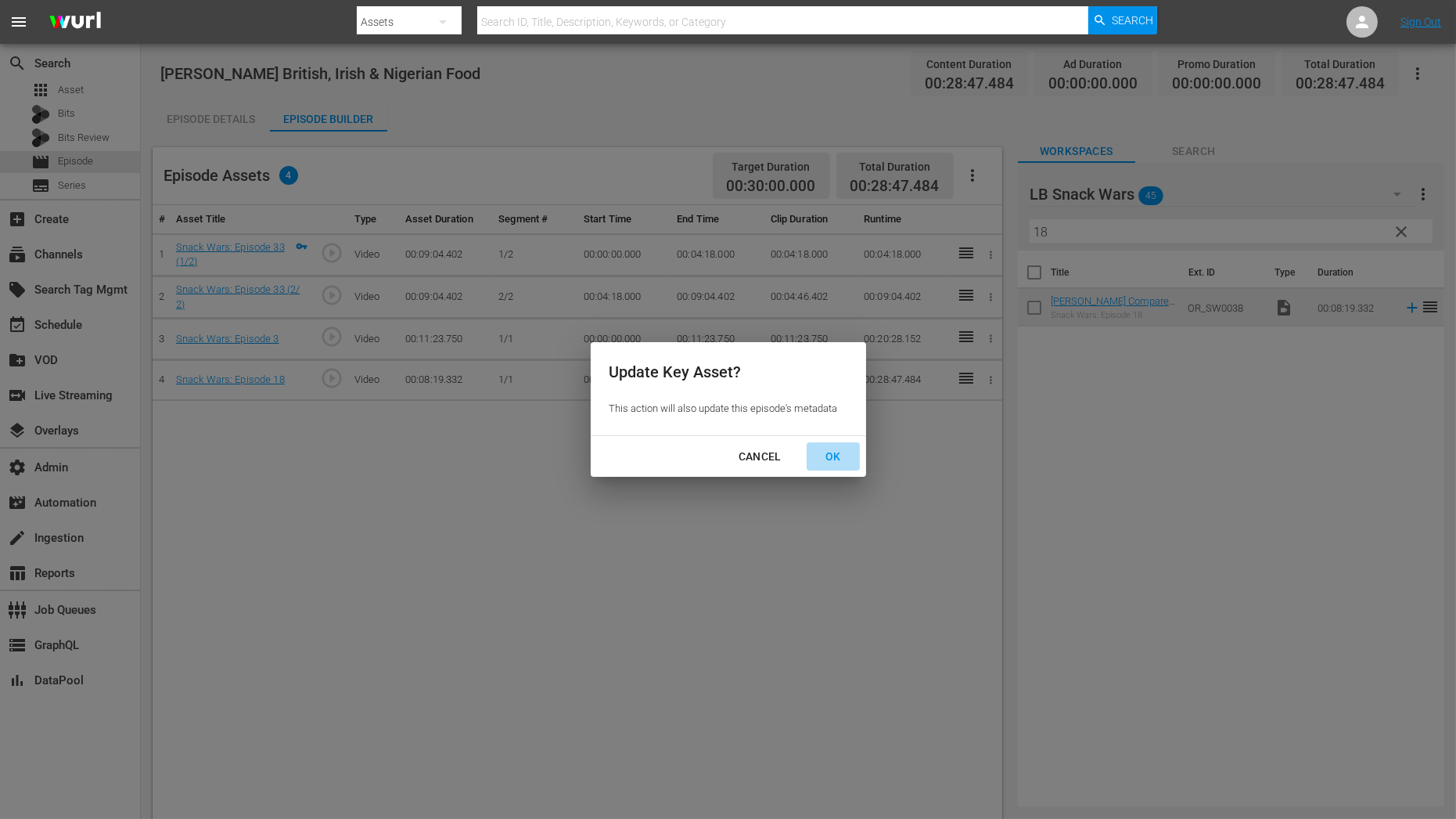
click at [842, 460] on div "OK" at bounding box center [833, 457] width 41 height 19
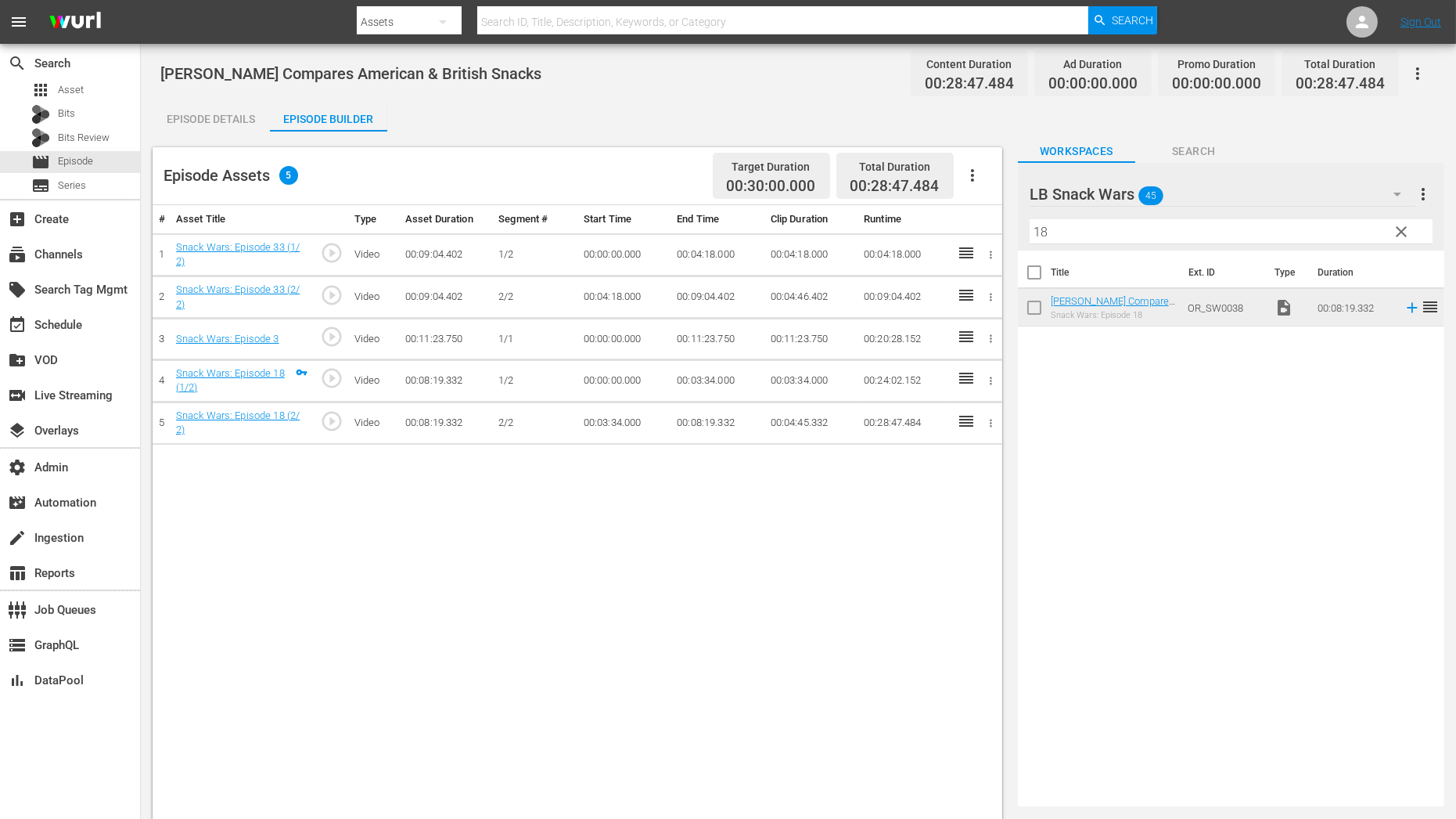
click at [988, 339] on icon "button" at bounding box center [991, 338] width 12 height 12
click at [970, 370] on li "Assign Key Asset" at bounding box center [940, 362] width 122 height 26
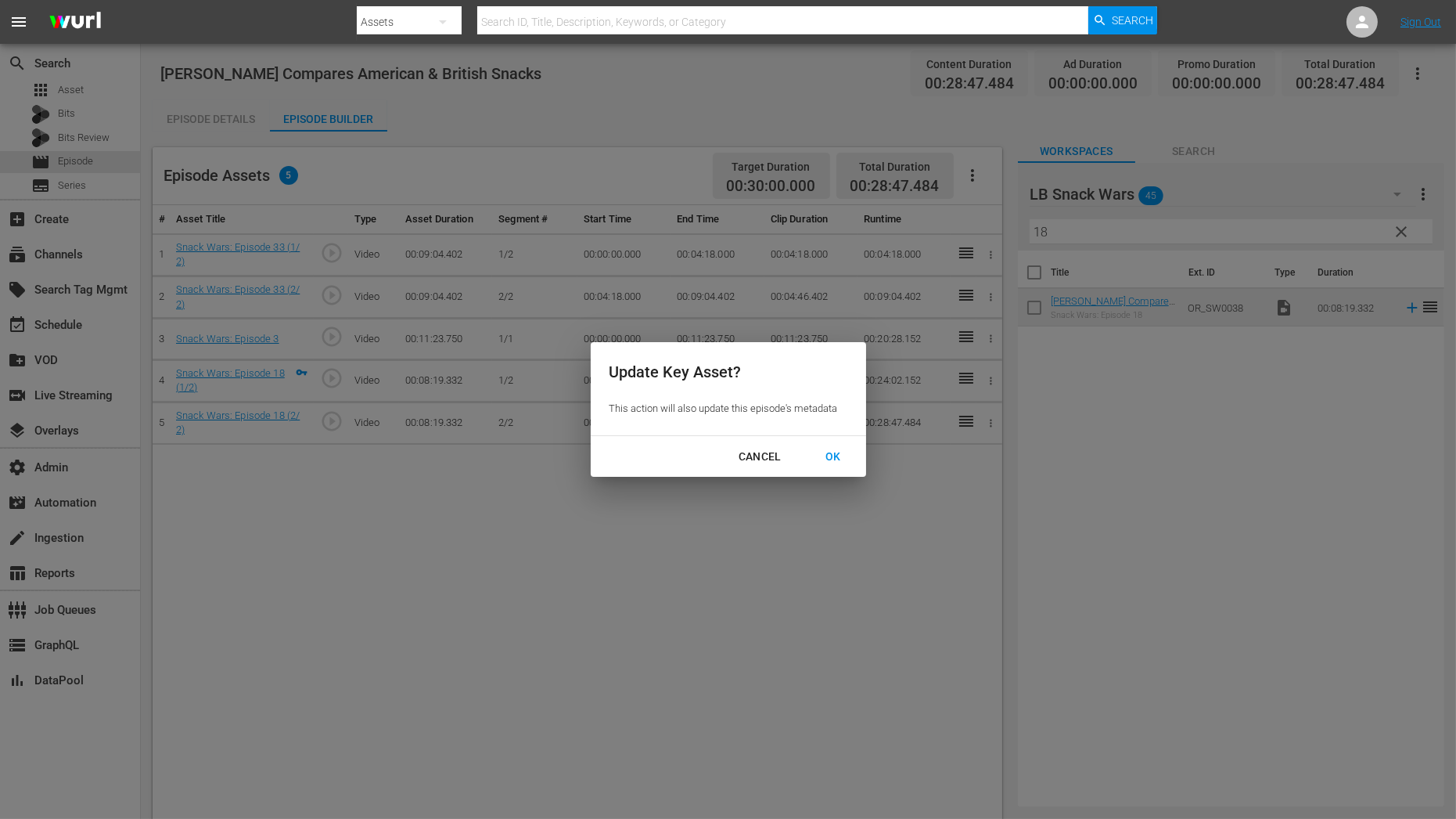
click at [838, 465] on div "OK" at bounding box center [833, 457] width 41 height 19
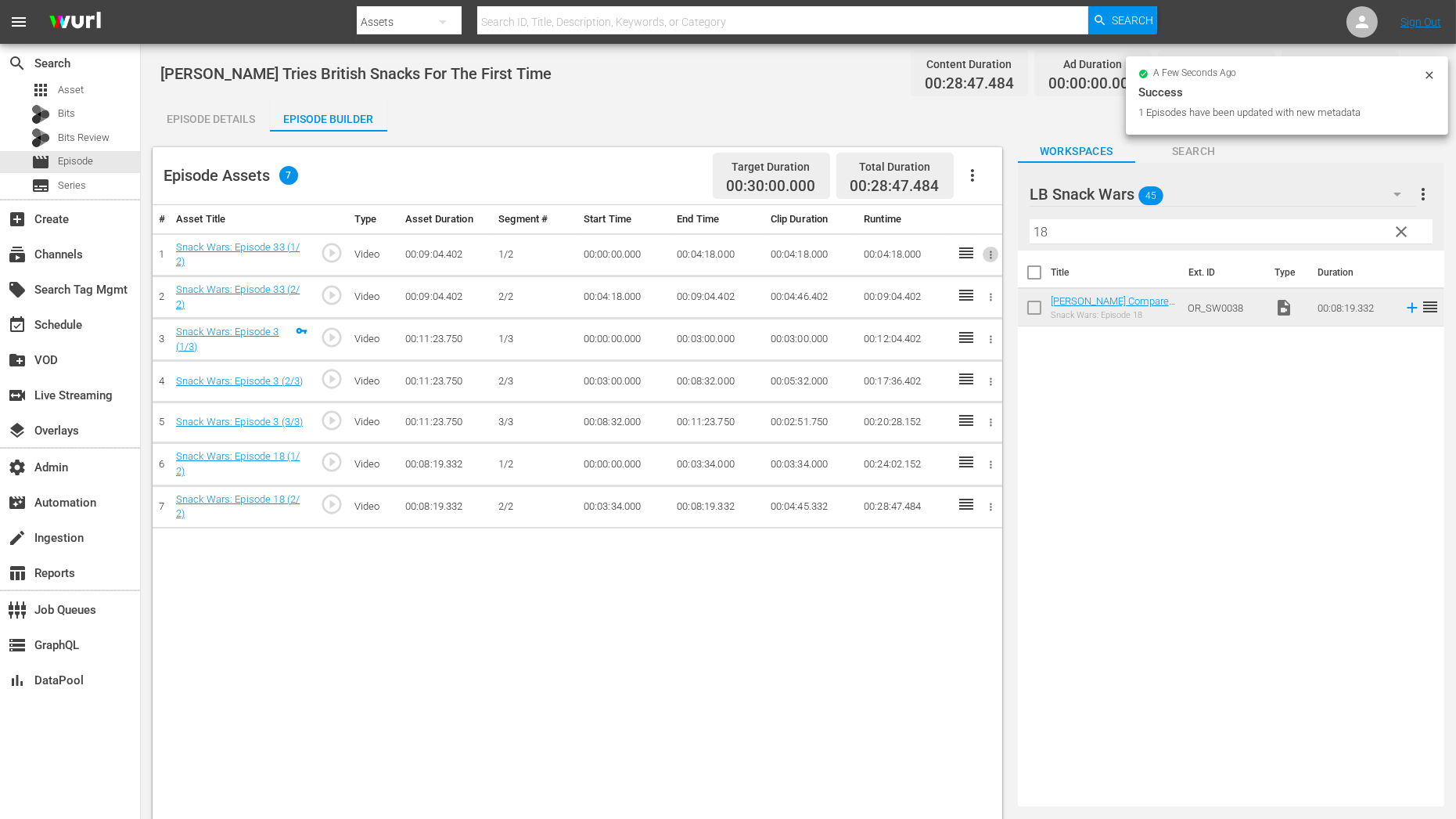
click at [994, 246] on button "button" at bounding box center [990, 254] width 16 height 16
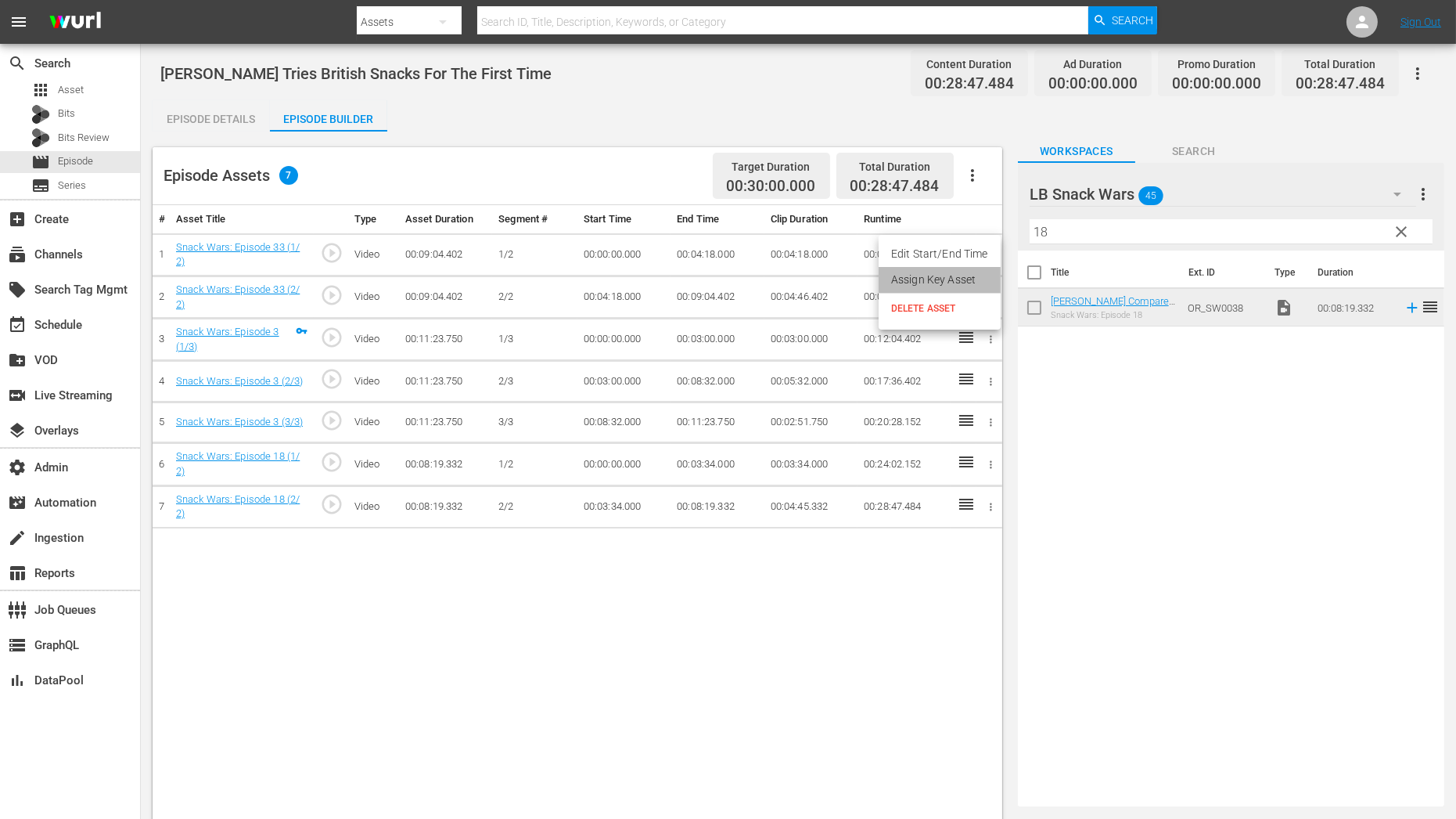
click at [949, 280] on li "Assign Key Asset" at bounding box center [940, 279] width 122 height 26
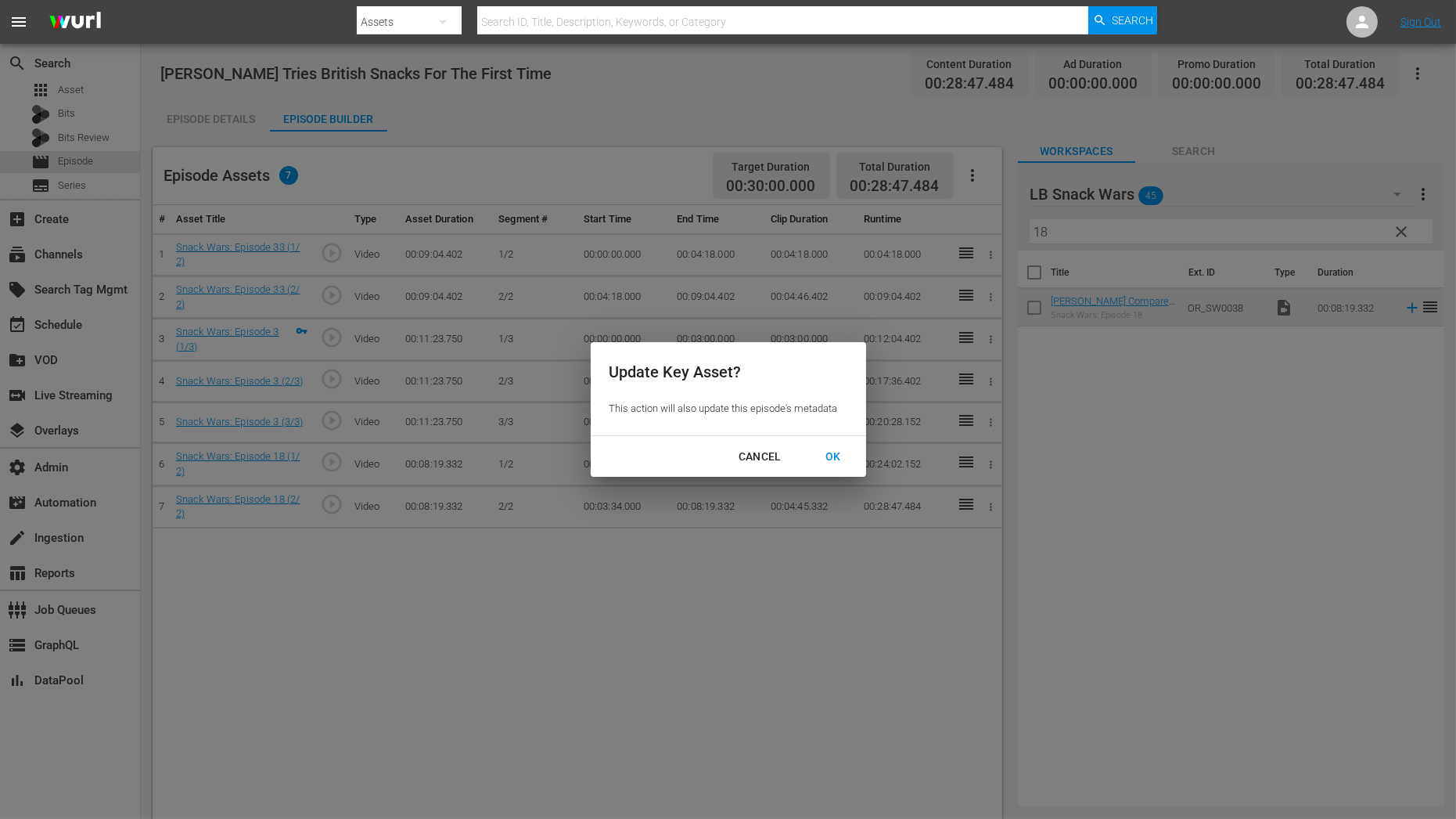
click at [827, 457] on div "OK" at bounding box center [833, 457] width 41 height 19
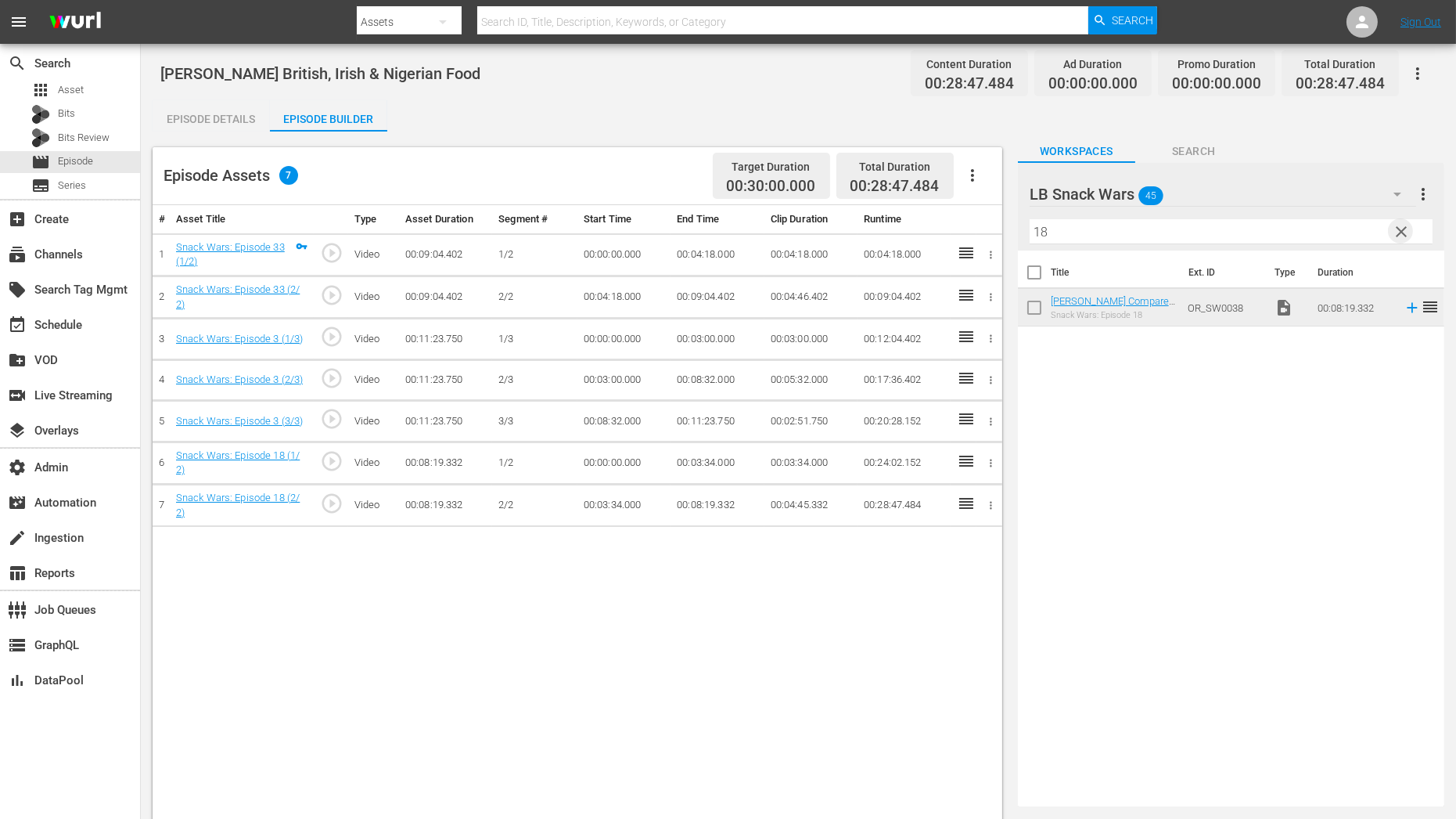
click at [1400, 234] on span "clear" at bounding box center [1401, 231] width 18 height 18
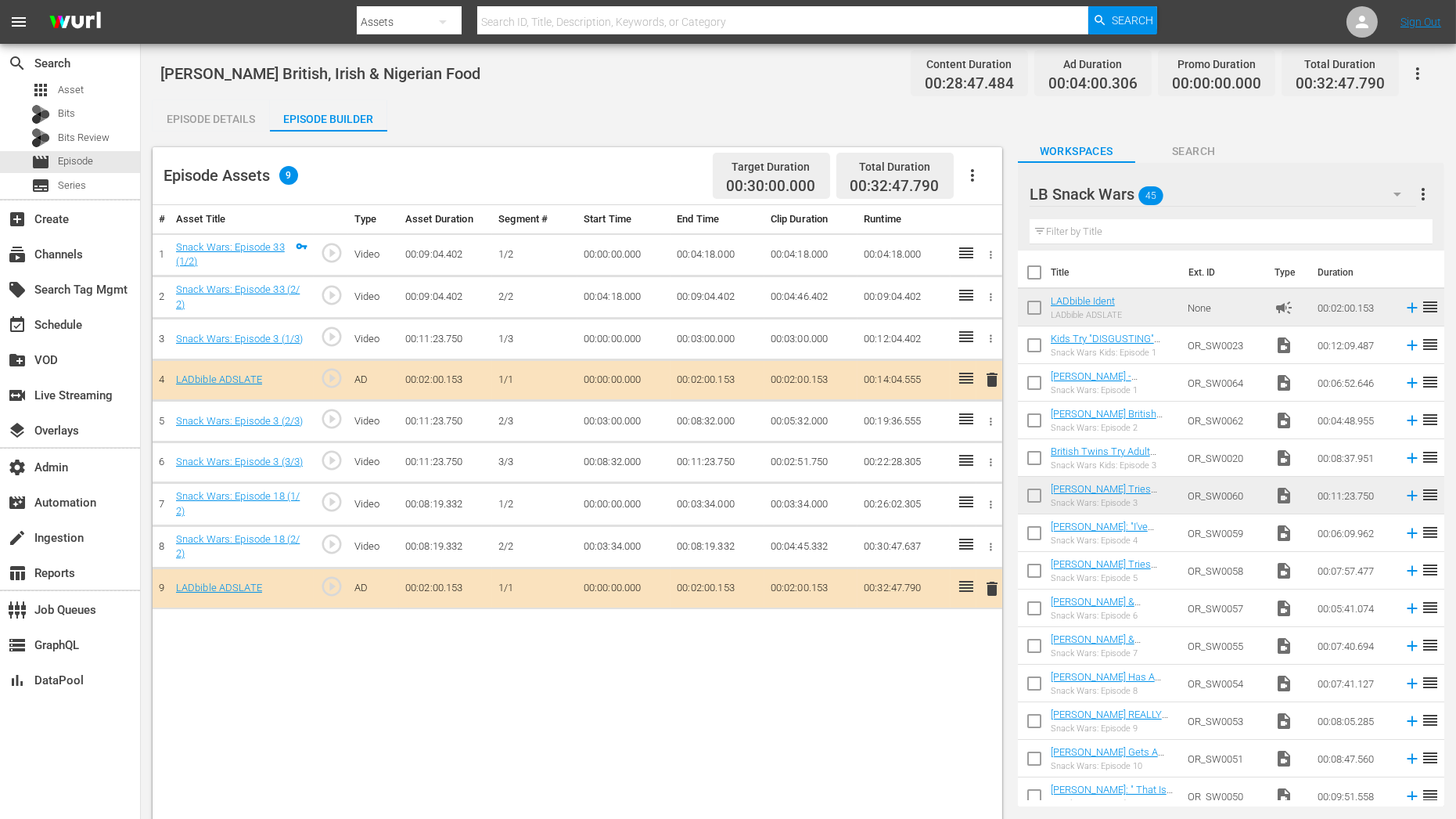
drag, startPoint x: 1100, startPoint y: 296, endPoint x: 255, endPoint y: 6, distance: 893.4
click at [1075, 233] on input "text" at bounding box center [1231, 232] width 403 height 25
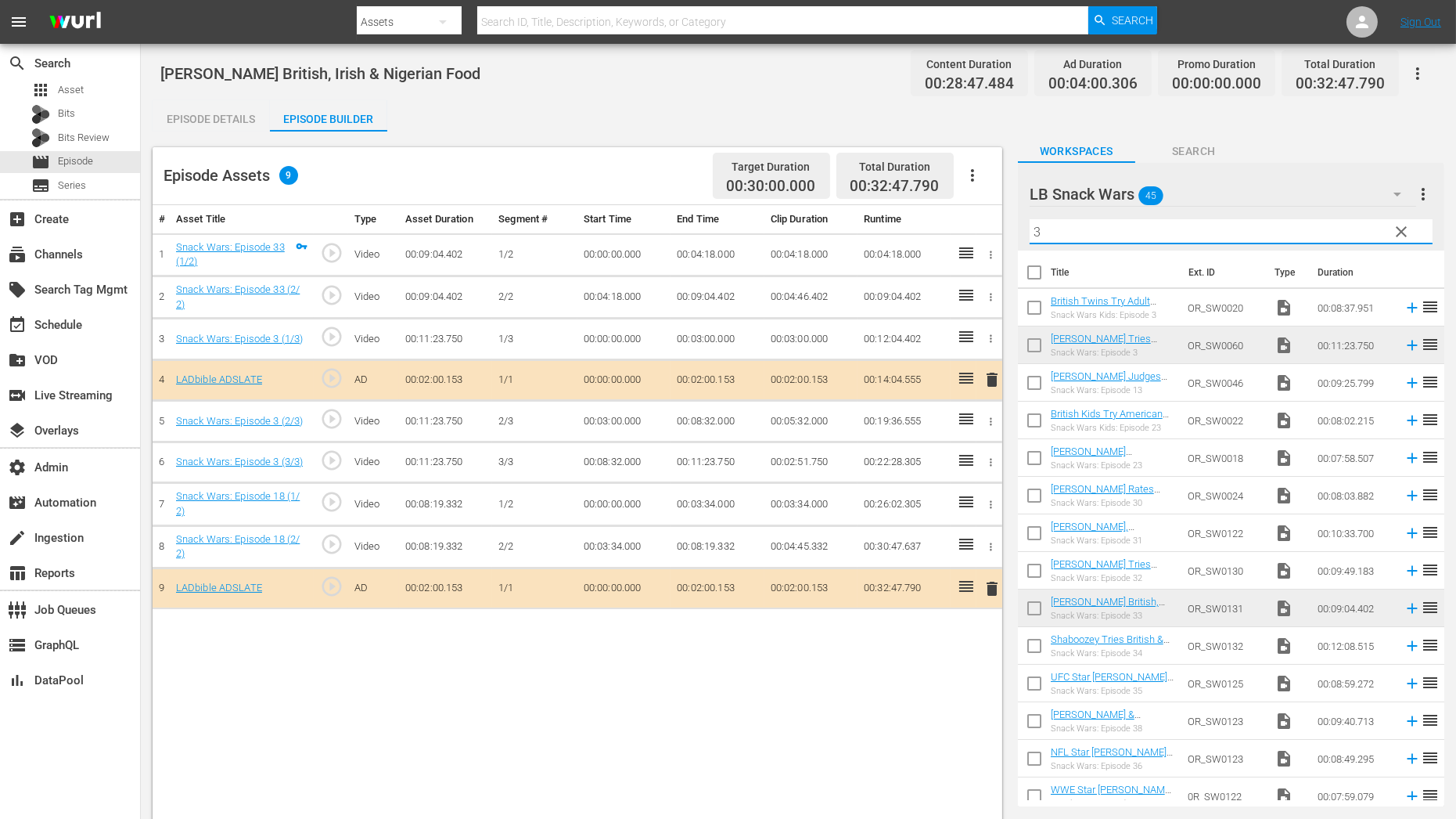
type input "3"
click at [1334, 237] on input "3" at bounding box center [1231, 232] width 403 height 25
click at [1024, 238] on div "LB Snack Wars 45 LB Snack Wars more_vert clear Filter by Title 3" at bounding box center [1231, 206] width 426 height 87
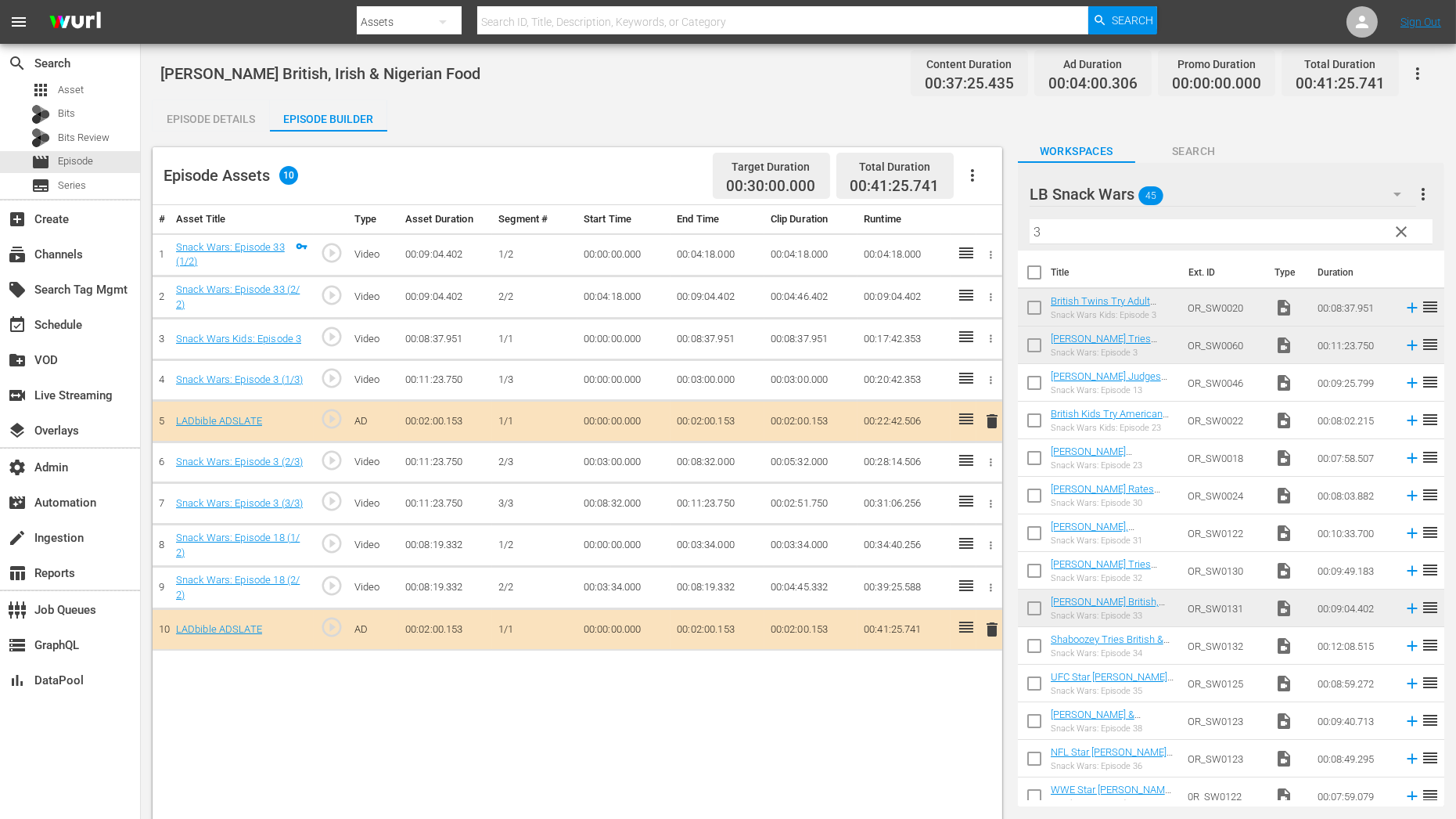
click at [994, 380] on icon "button" at bounding box center [991, 380] width 12 height 12
click at [966, 423] on li "DELETE ASSET" at bounding box center [940, 431] width 122 height 30
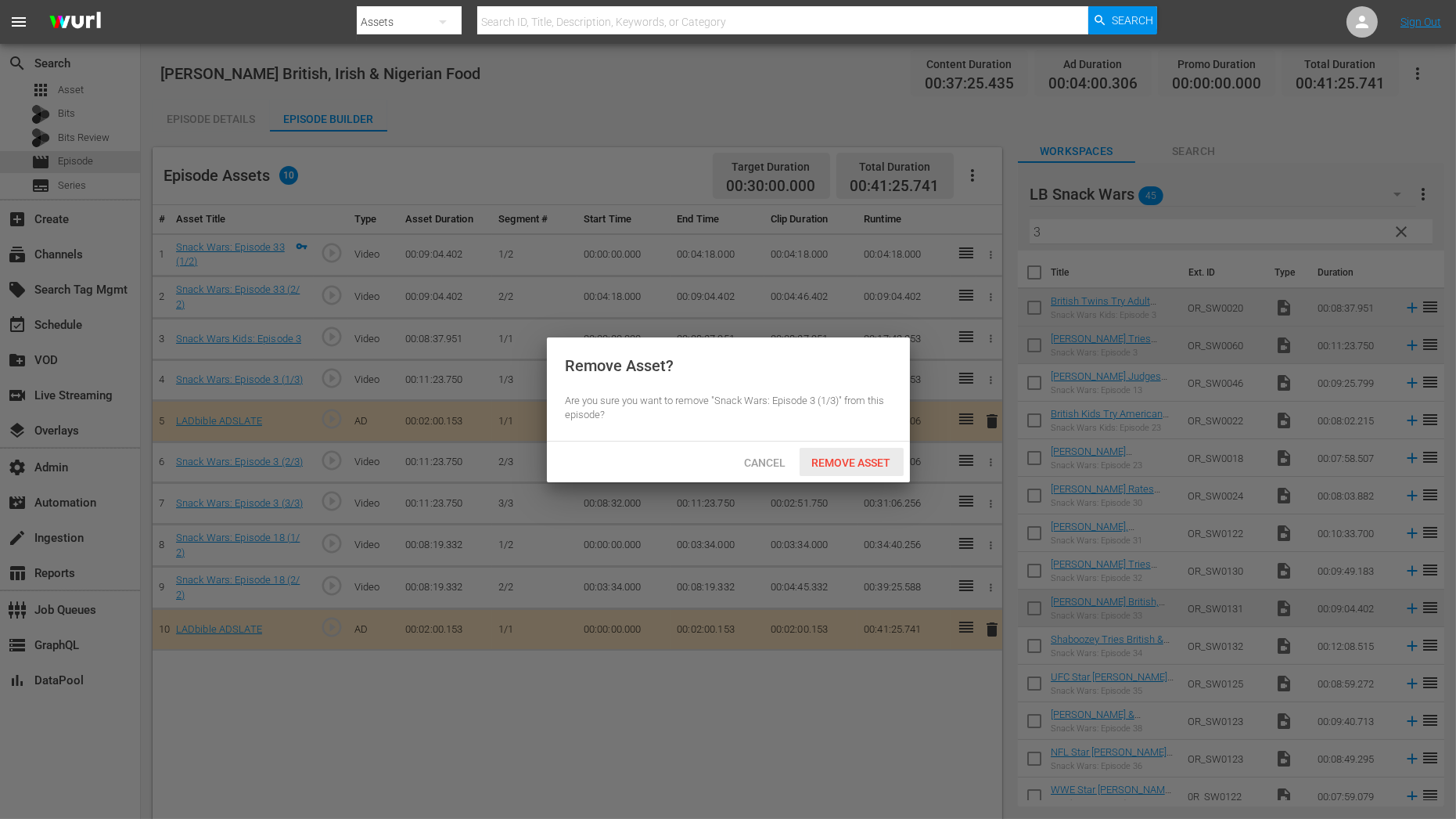
click at [881, 454] on div "Remove Asset" at bounding box center [851, 462] width 104 height 29
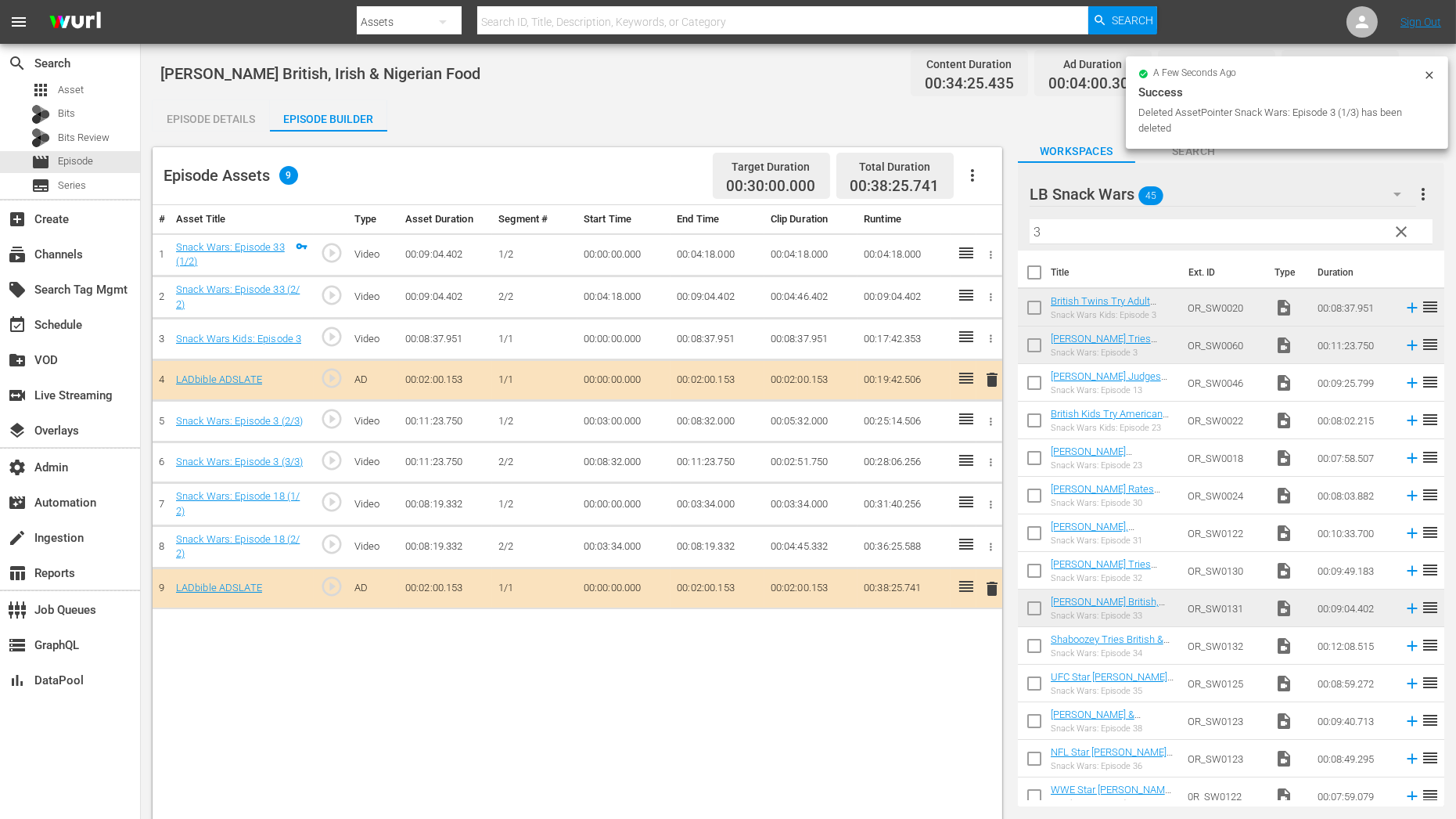
click at [992, 423] on icon "button" at bounding box center [991, 422] width 12 height 12
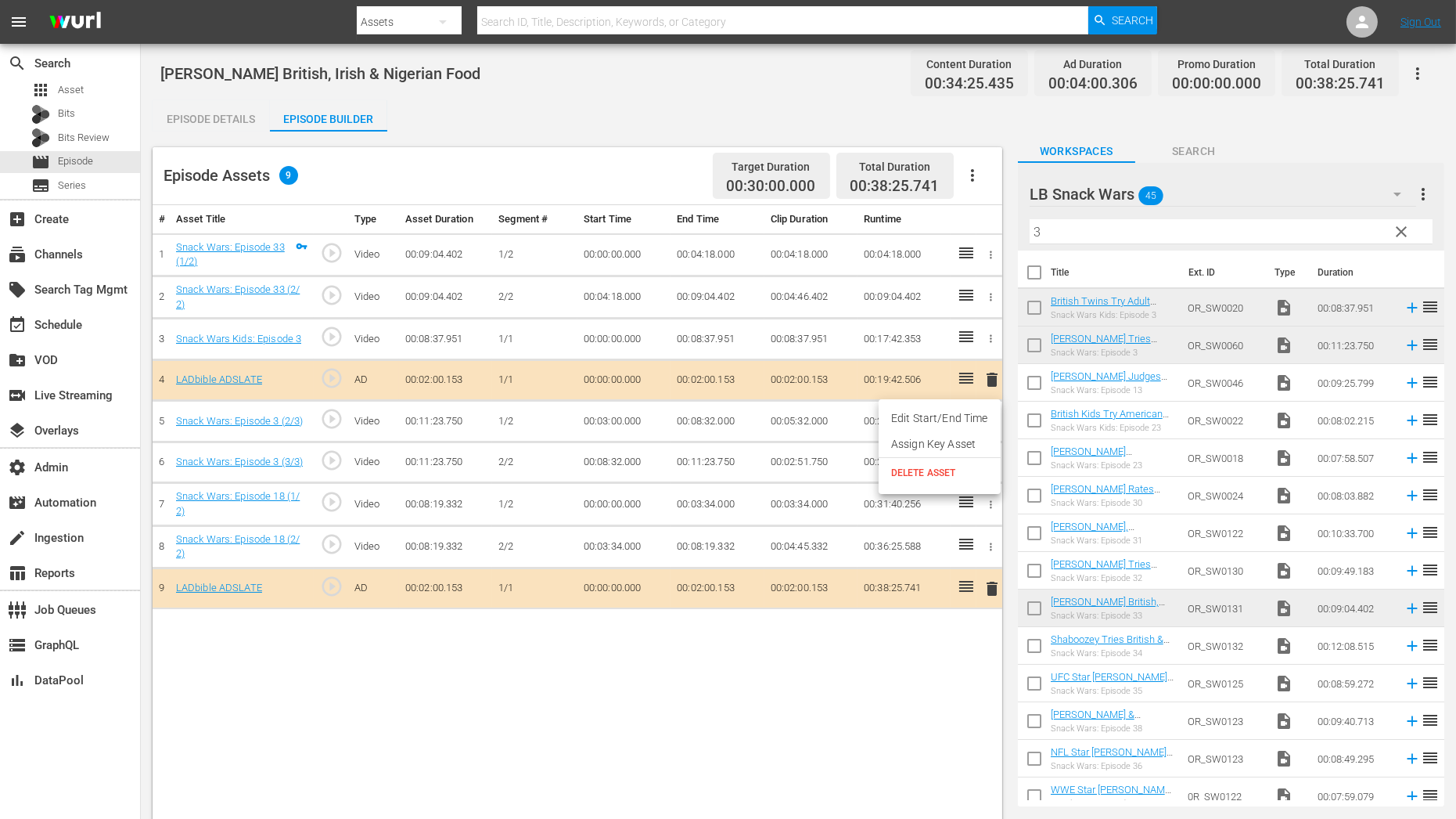
click at [958, 470] on span "DELETE ASSET" at bounding box center [940, 473] width 97 height 15
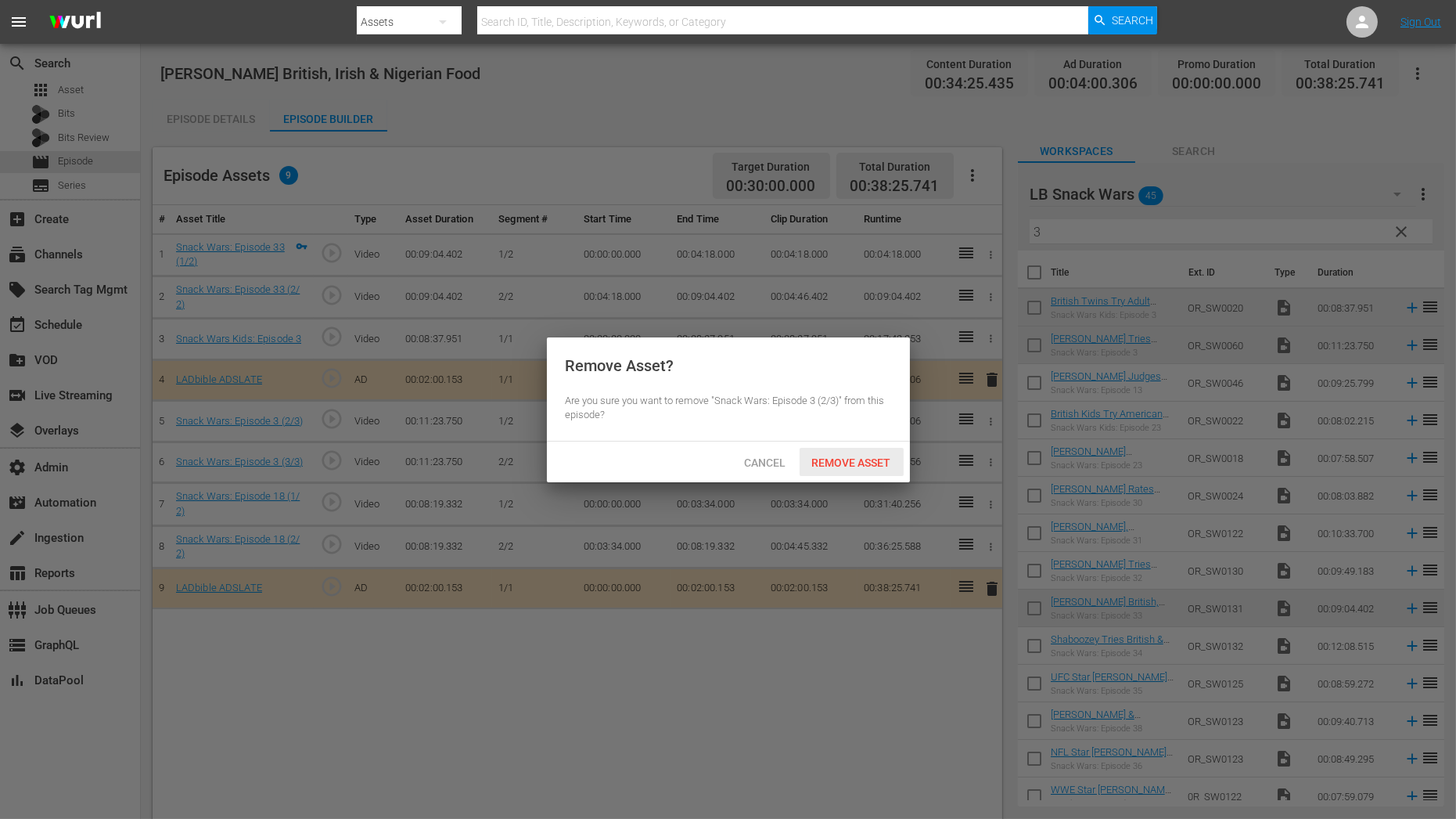
click at [886, 452] on div "Remove Asset" at bounding box center [851, 462] width 104 height 29
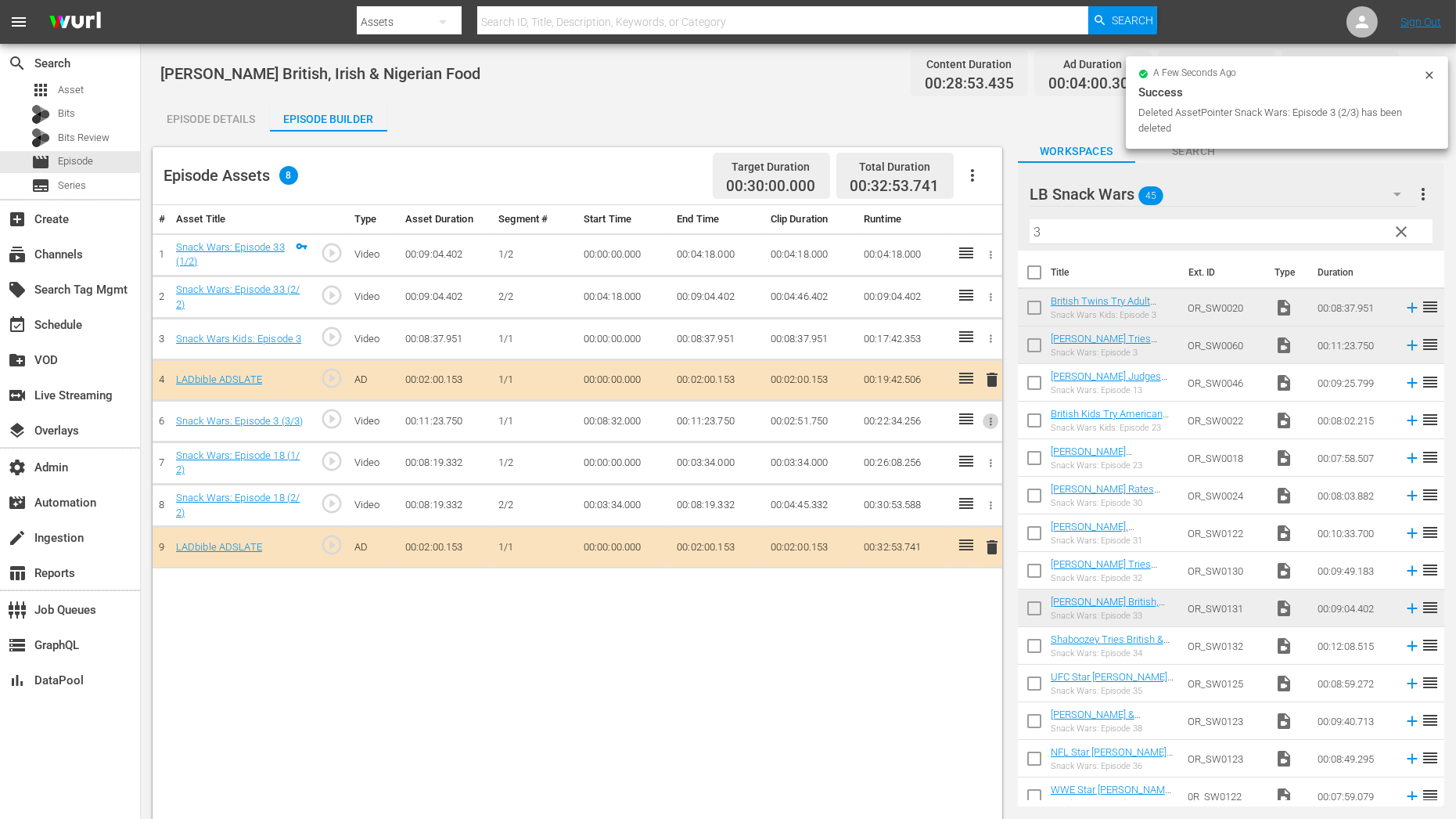
click at [990, 421] on icon "button" at bounding box center [991, 422] width 12 height 12
click at [969, 445] on li "Assign Key Asset" at bounding box center [940, 444] width 122 height 26
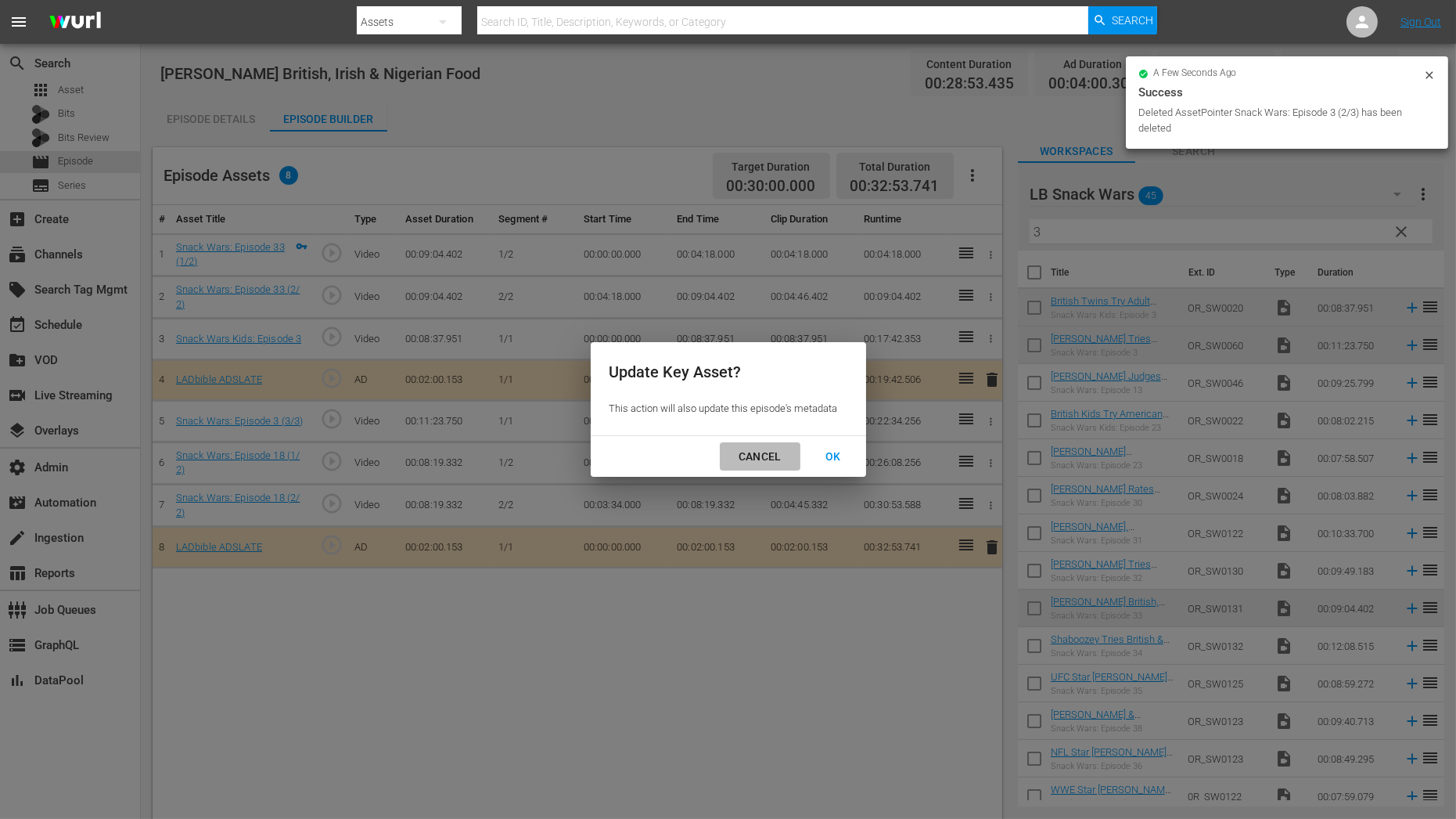
click at [760, 457] on div "CANCEL" at bounding box center [759, 457] width 68 height 19
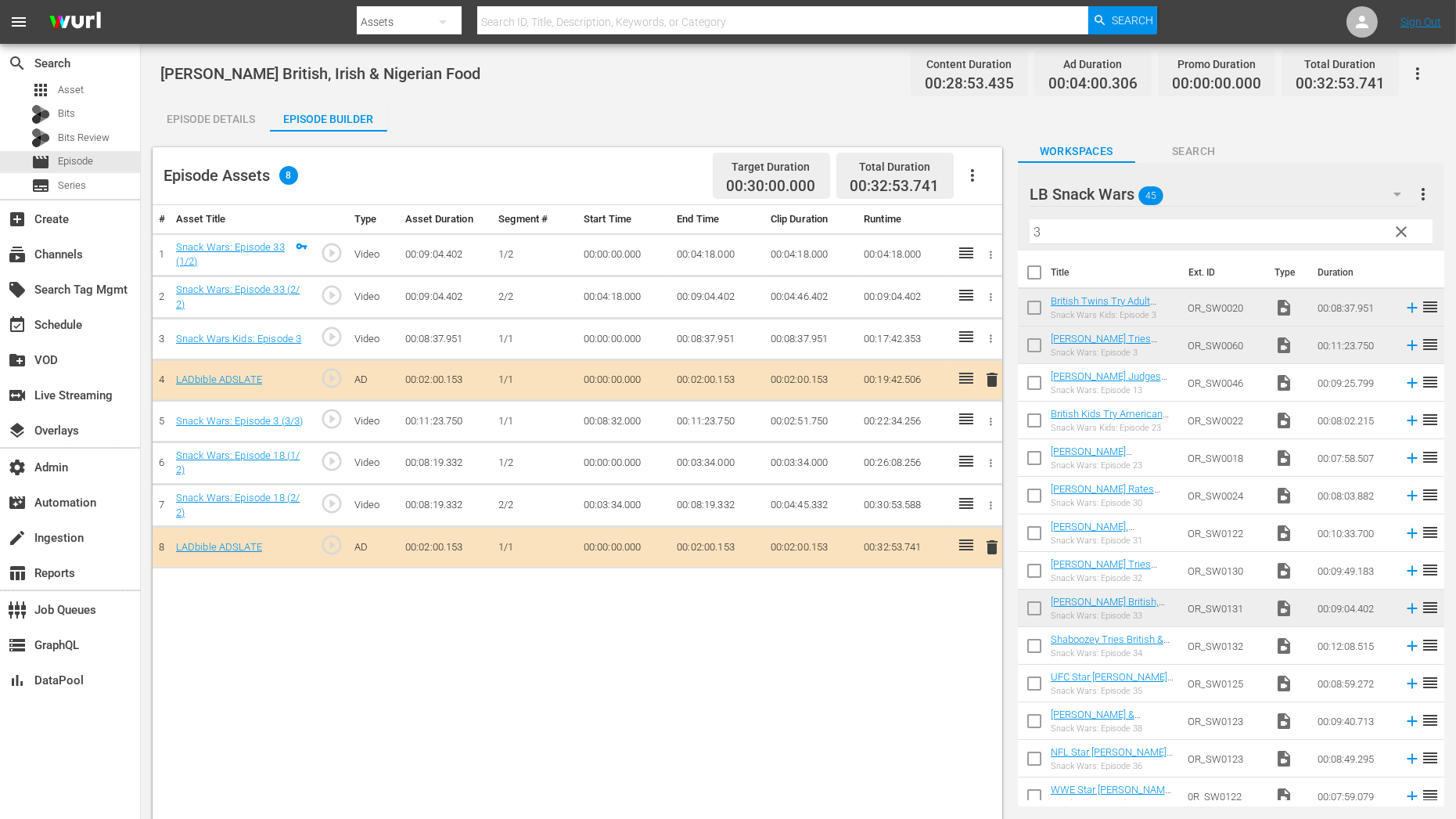
click at [992, 422] on icon "button" at bounding box center [991, 422] width 12 height 12
click at [983, 466] on span "DELETE ASSET" at bounding box center [940, 473] width 97 height 15
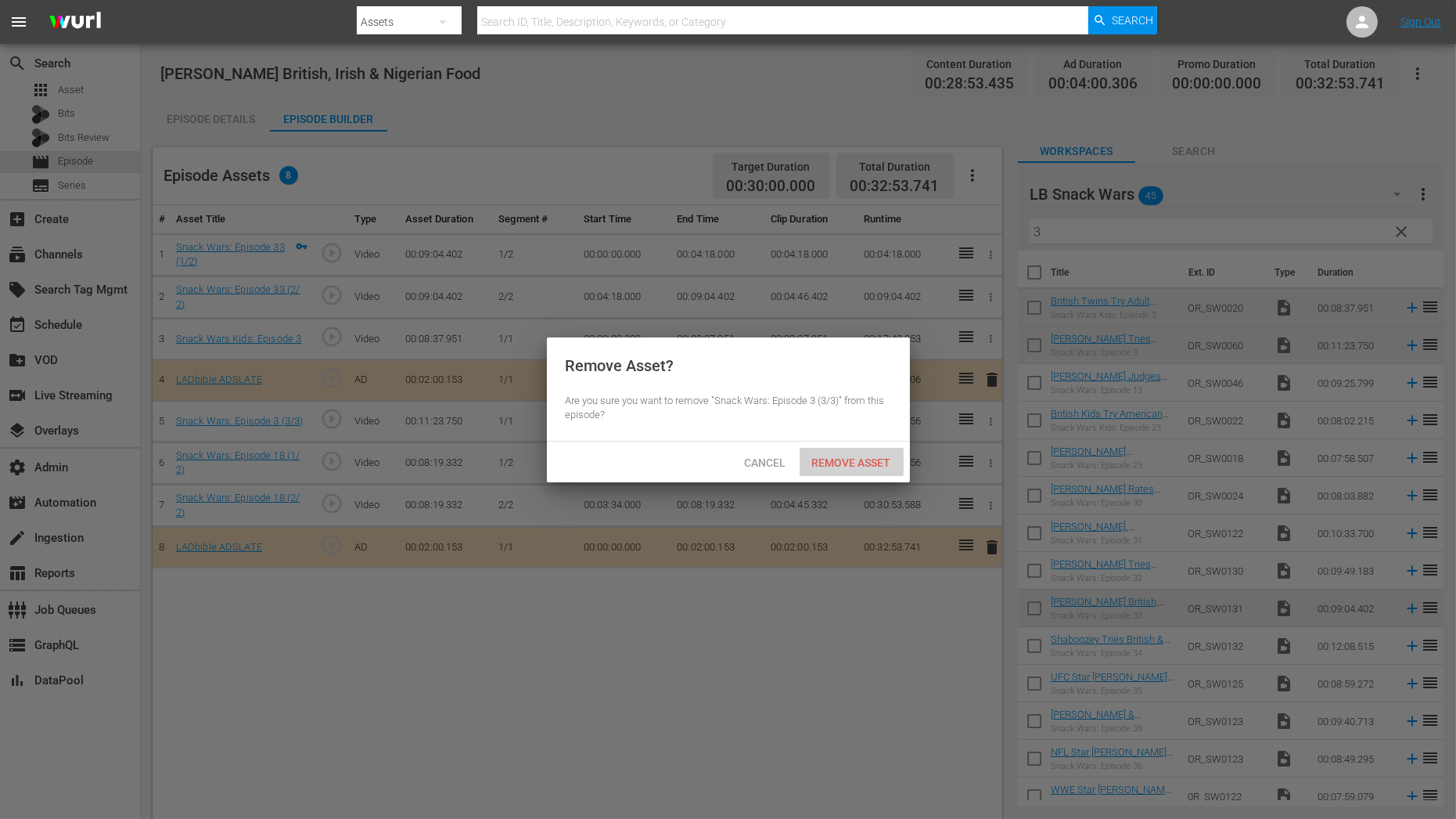
click at [846, 466] on span "Remove Asset" at bounding box center [851, 462] width 104 height 13
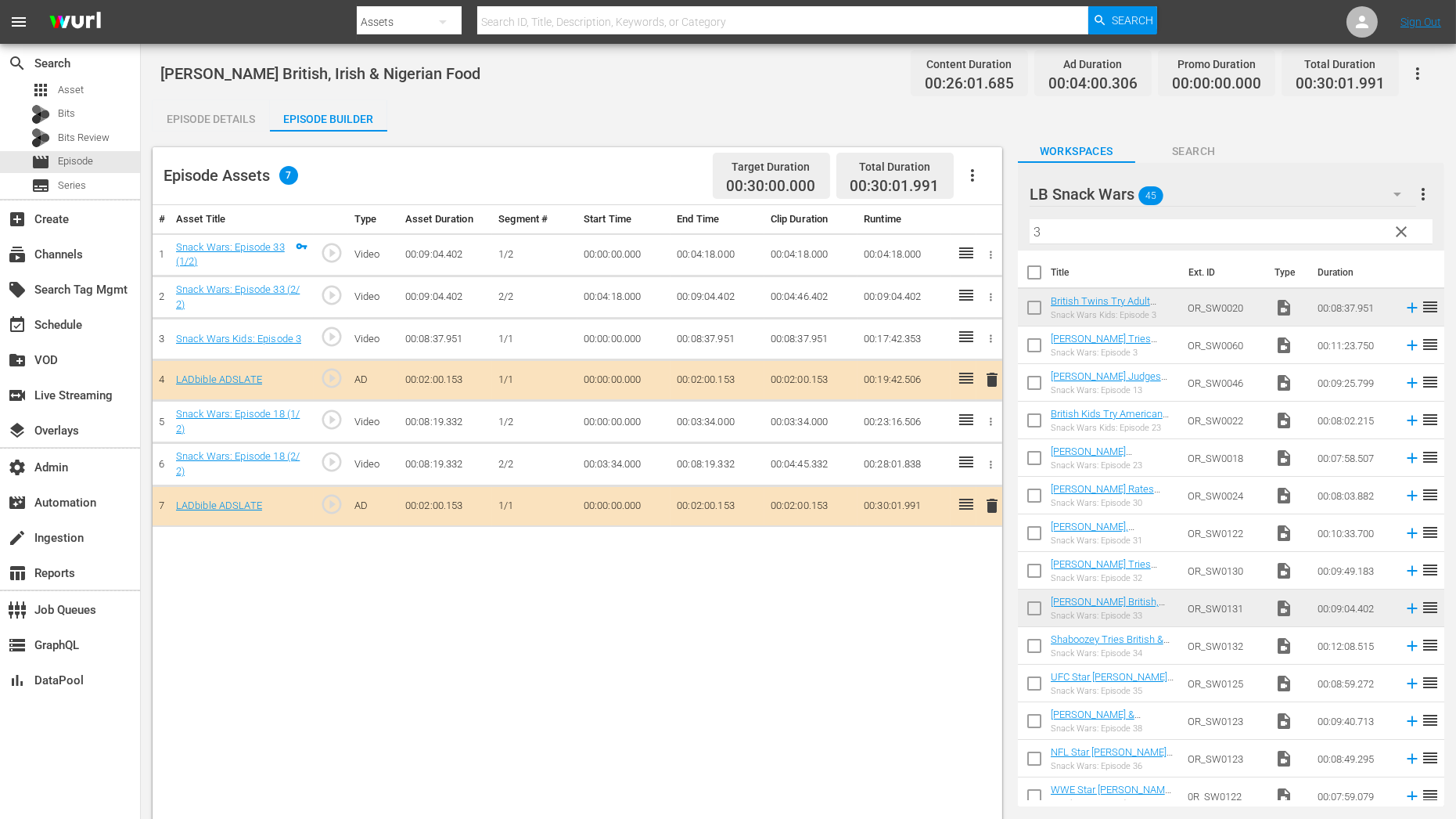
click at [994, 339] on icon "button" at bounding box center [991, 338] width 12 height 12
click at [937, 366] on li "Assign Key Asset" at bounding box center [940, 362] width 122 height 26
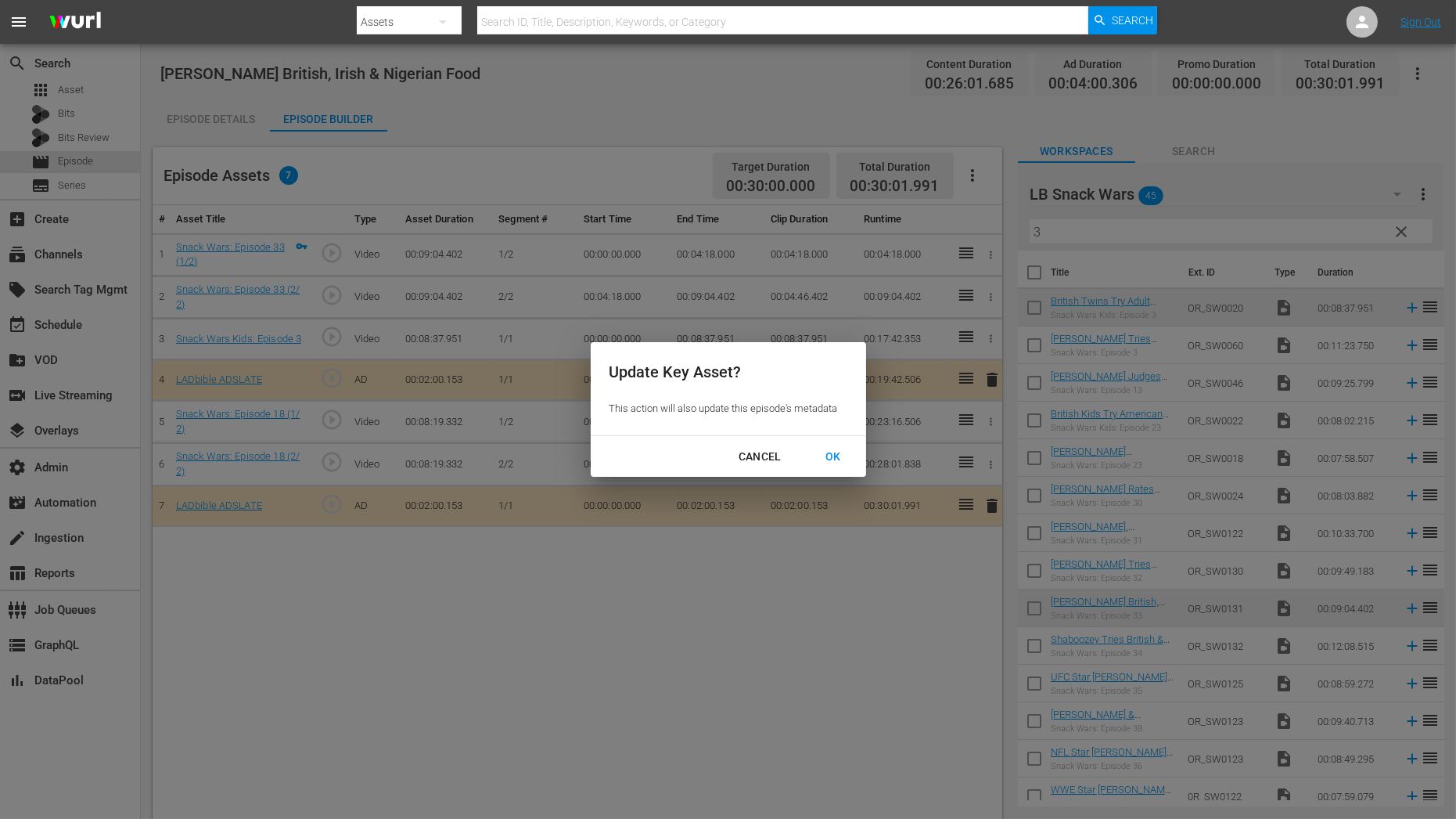
click at [838, 449] on div "OK" at bounding box center [833, 457] width 41 height 19
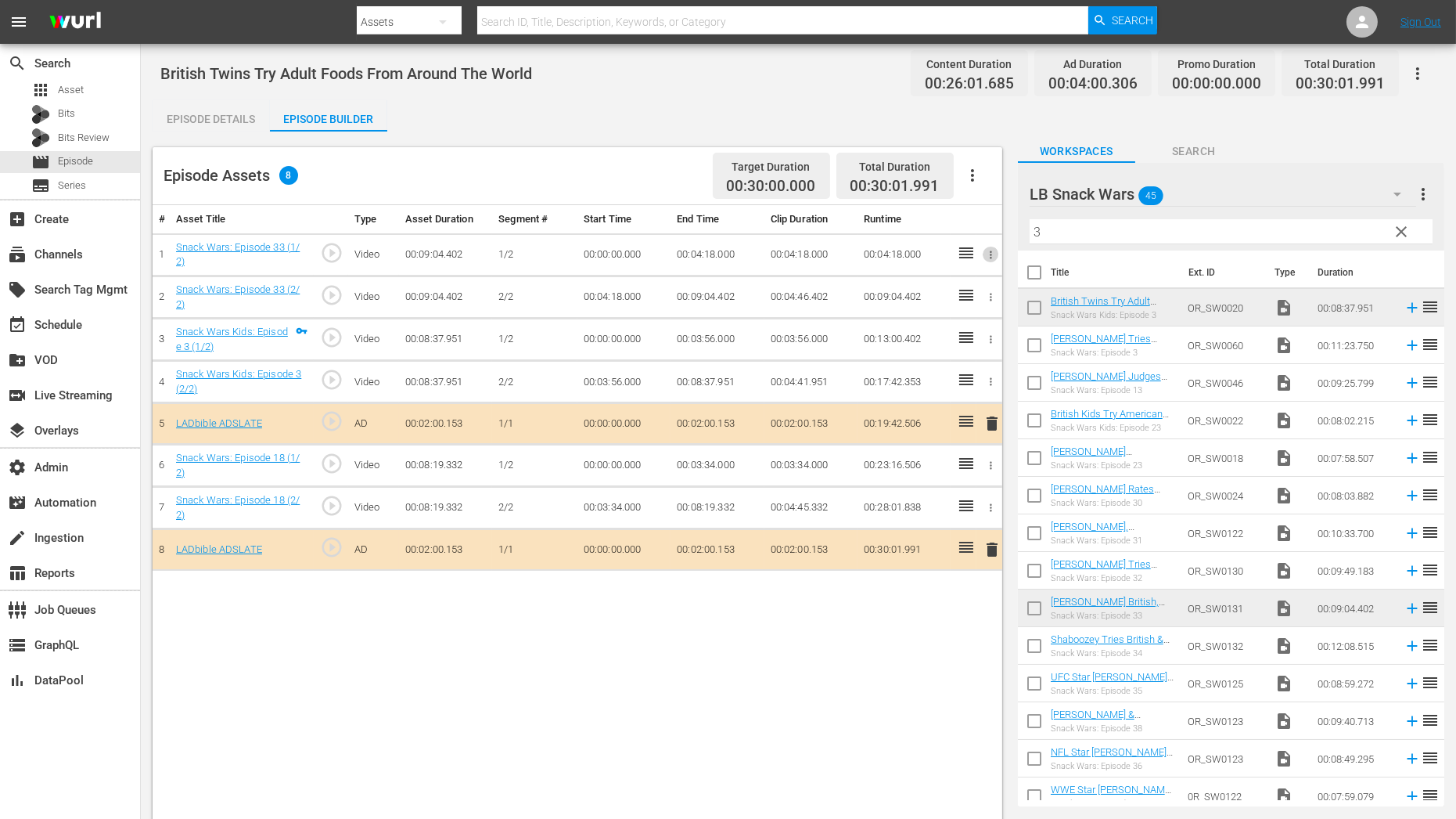
click at [992, 258] on icon "button" at bounding box center [991, 255] width 12 height 12
click at [982, 274] on li "Assign Key Asset" at bounding box center [940, 279] width 122 height 26
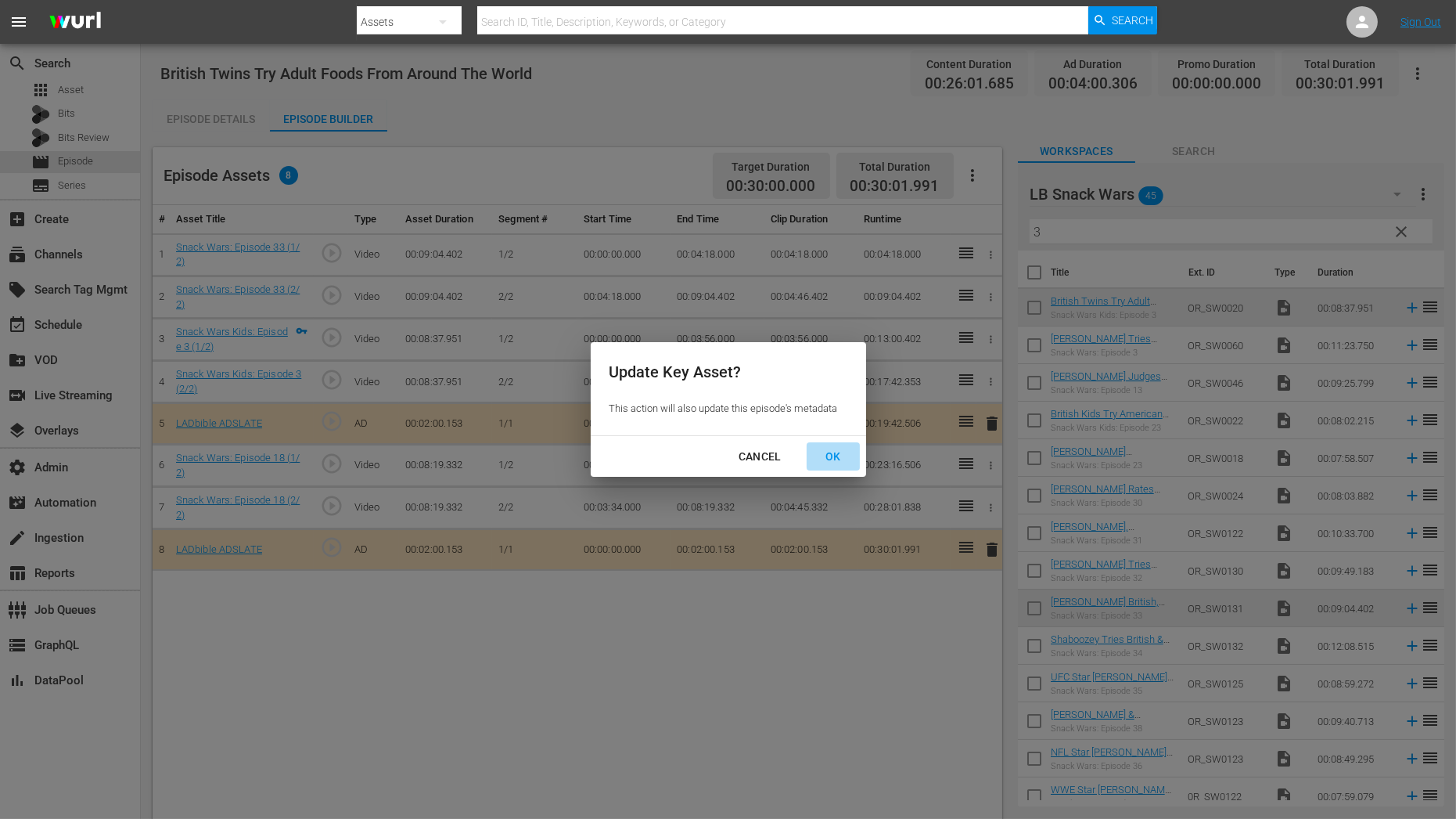
click at [841, 454] on div "OK" at bounding box center [833, 457] width 41 height 19
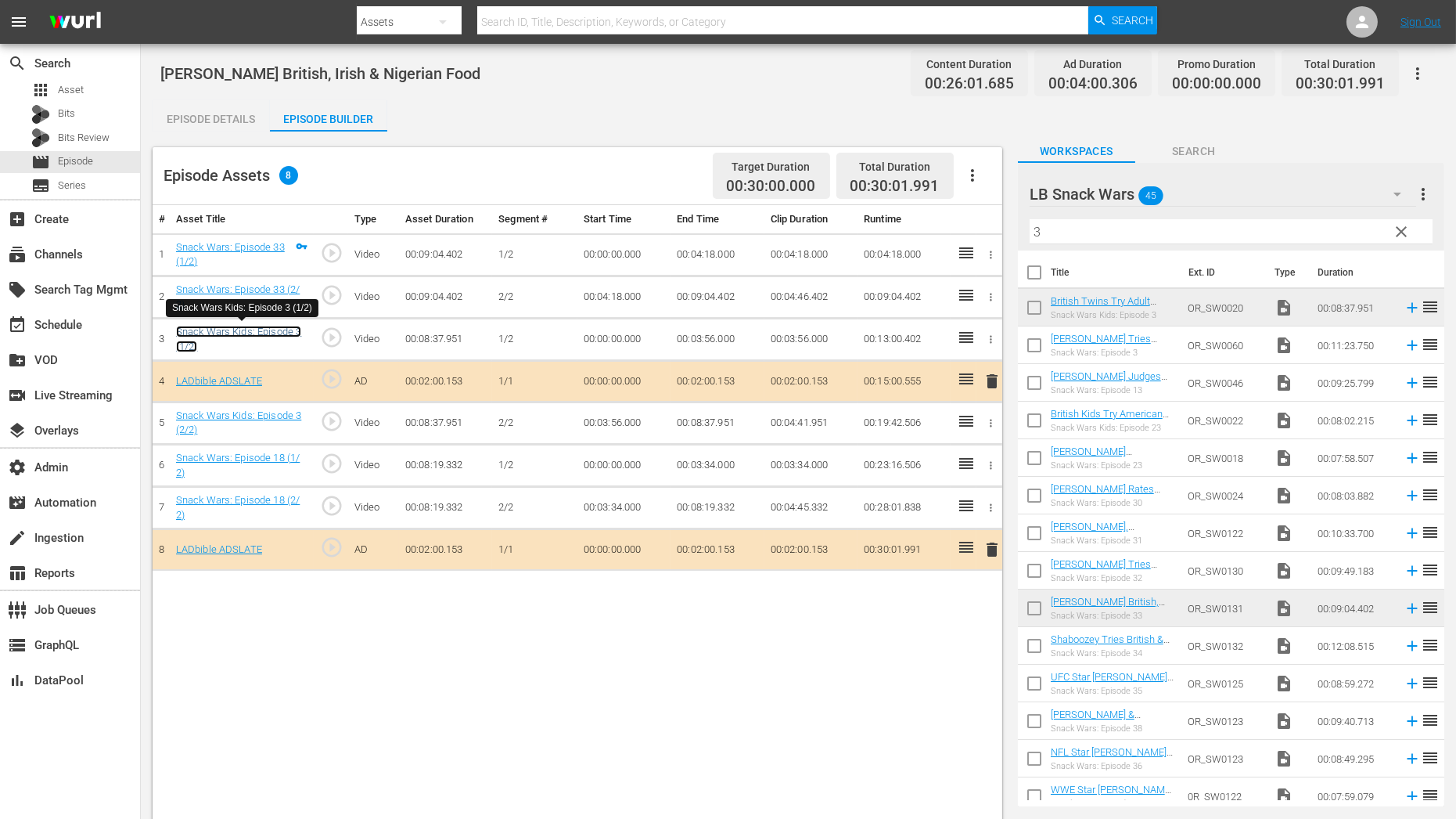
click at [285, 331] on link "Snack Wars Kids: Episode 3 (1/2)" at bounding box center [239, 338] width 126 height 26
click at [296, 454] on link "Snack Wars: Episode 18 (1/2)" at bounding box center [238, 464] width 124 height 26
click at [193, 118] on div "Episode Details" at bounding box center [210, 118] width 117 height 38
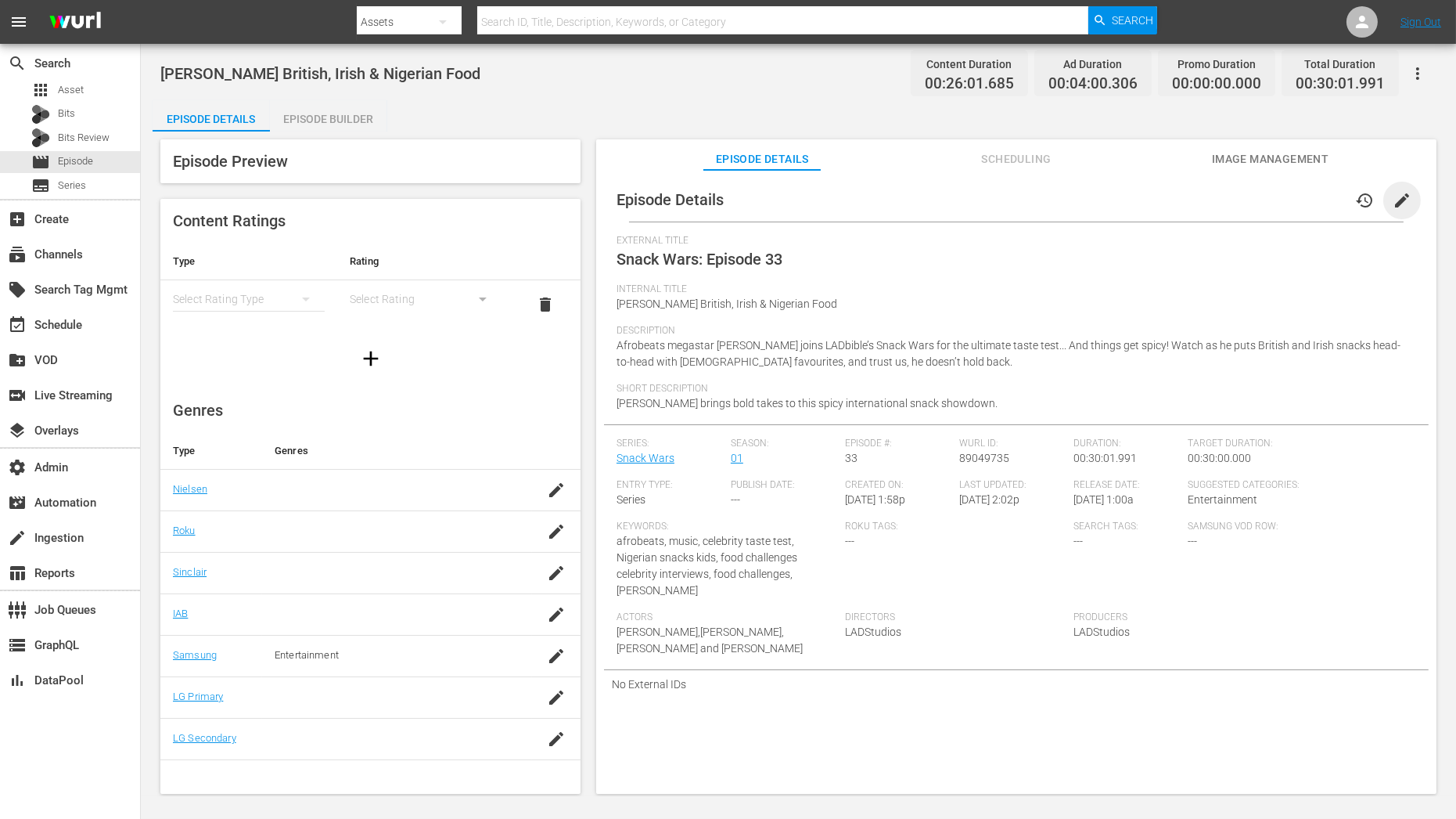
click at [1400, 196] on span "edit" at bounding box center [1401, 200] width 18 height 18
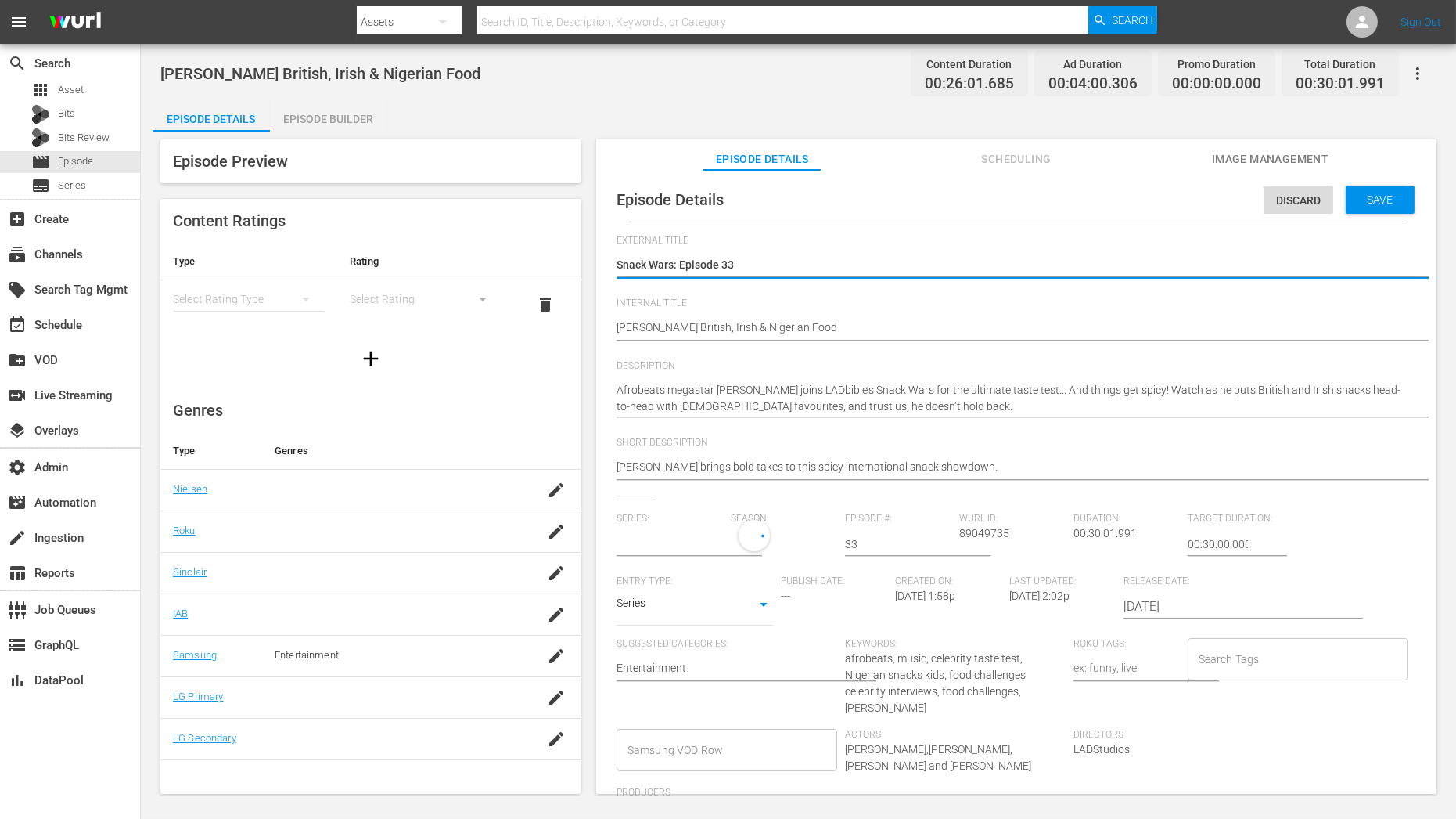
type input "Snack Wars"
click at [745, 267] on textarea "Snack Wars: Episode 33" at bounding box center [1011, 266] width 791 height 18
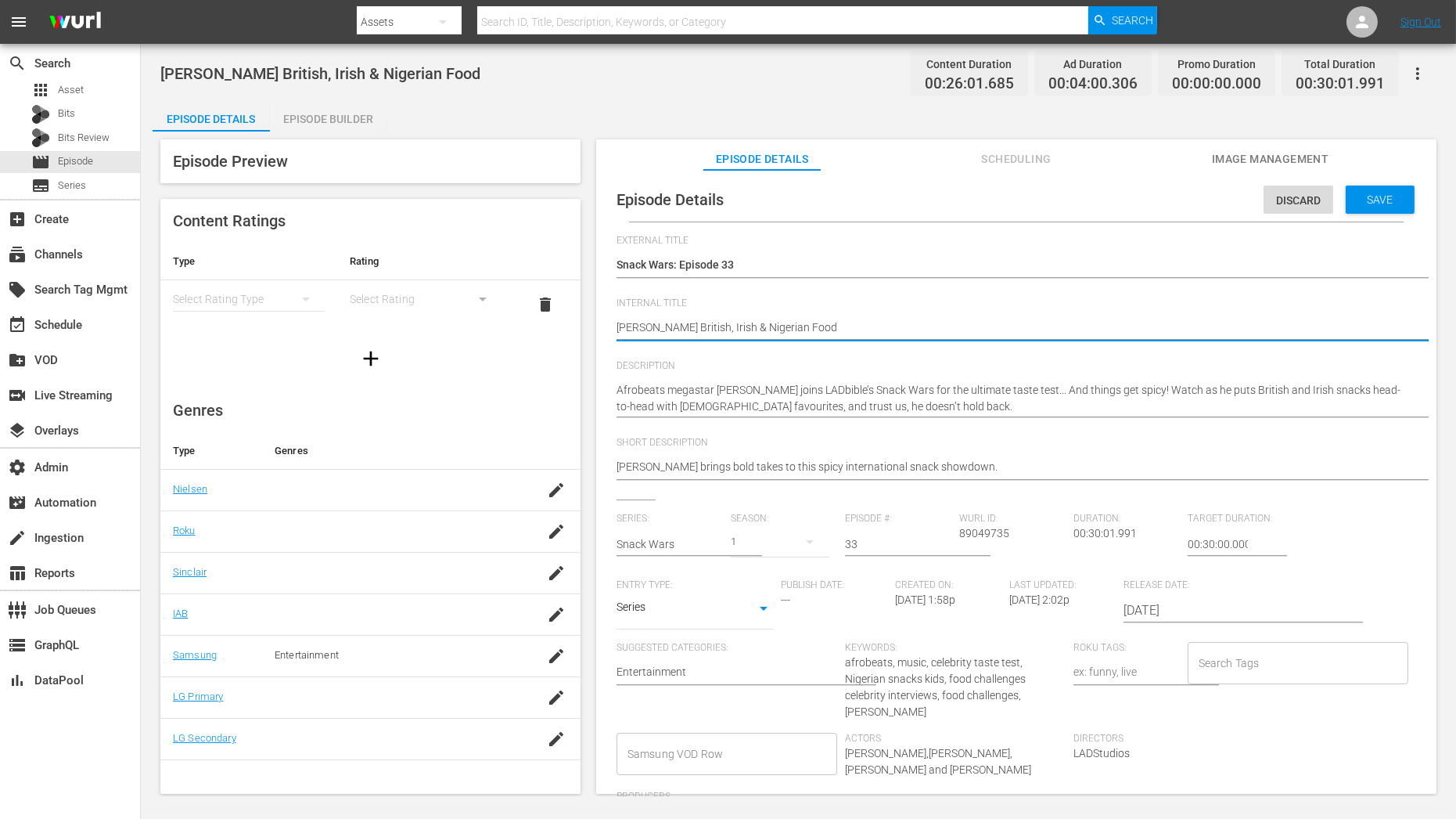
drag, startPoint x: 890, startPoint y: 331, endPoint x: 588, endPoint y: 322, distance: 302.1
paste textarea "Snack Wars: Episode 33 | Snack Wars Kids: Episode 3 | Snack Wars: Episode 18"
type textarea "Snack Wars: Episode 33 | Snack Wars Kids: Episode 3 | Snack Wars: Episode 18"
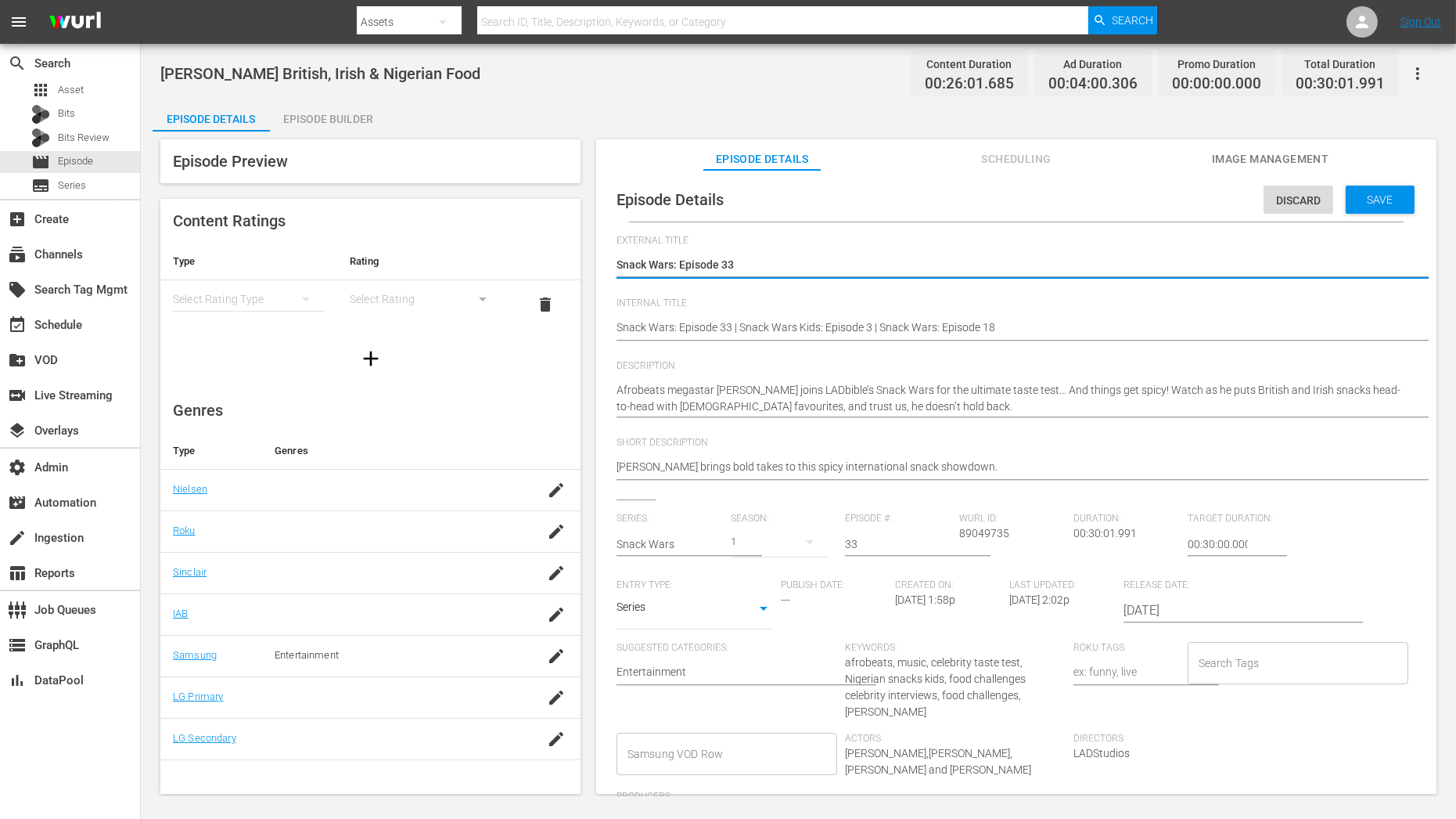
drag, startPoint x: 736, startPoint y: 268, endPoint x: 722, endPoint y: 267, distance: 14.0
type textarea "Snack Wars: Episode 7"
drag, startPoint x: 868, startPoint y: 536, endPoint x: 829, endPoint y: 536, distance: 39.0
click at [829, 536] on div "Series: Snack Wars Season: 1 Episode #: 33 Wurl ID: 89049735 Duration: 00:30:01…" at bounding box center [1015, 672] width 799 height 319
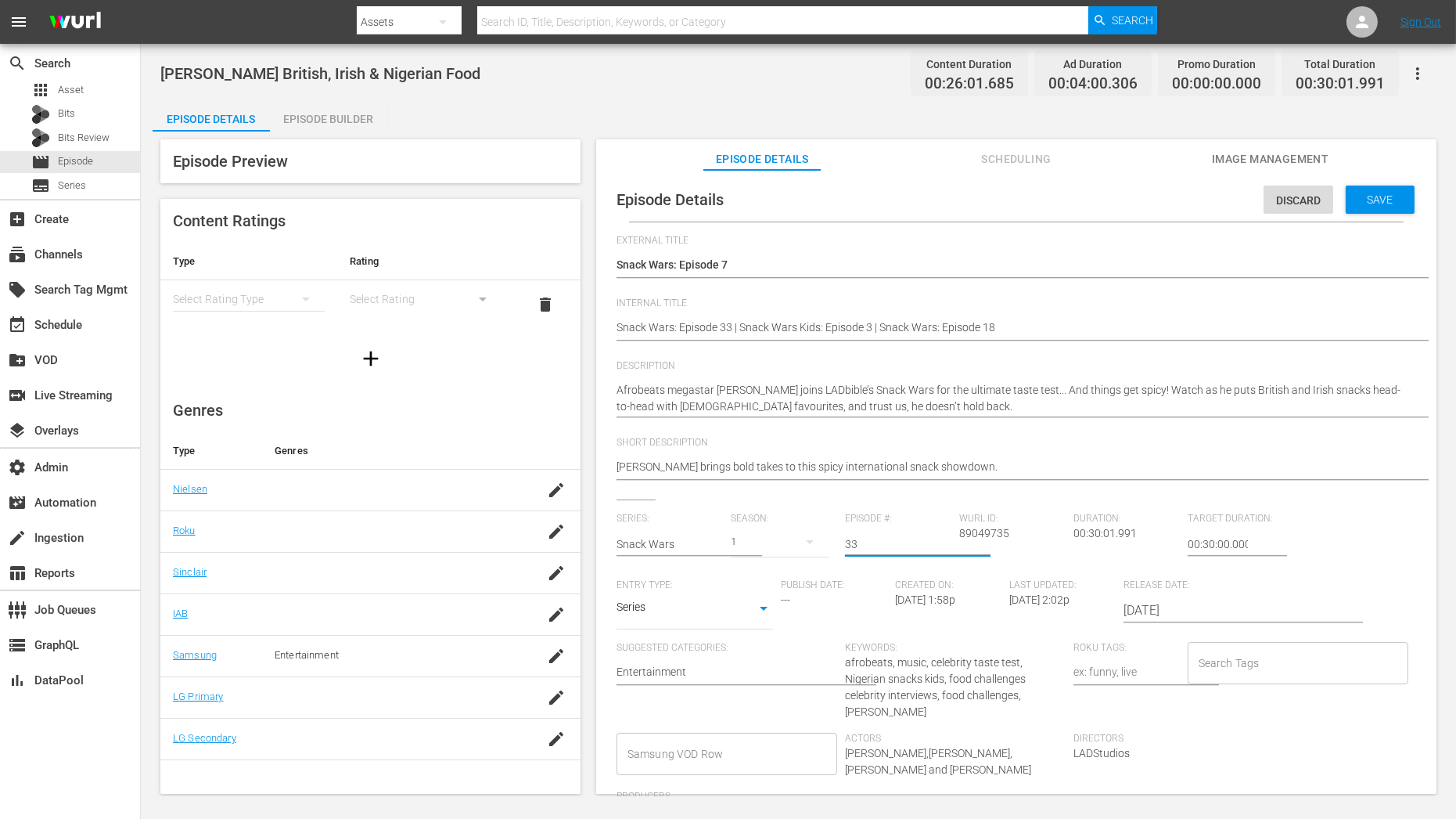
click at [884, 535] on input "33" at bounding box center [898, 544] width 107 height 38
type input "3"
type input "7"
click at [617, 323] on textarea "Davido Tries British, Irish & Nigerian Food" at bounding box center [1011, 328] width 791 height 18
paste textarea "Snack Wars C01 60: Eps 1, 13, 28"
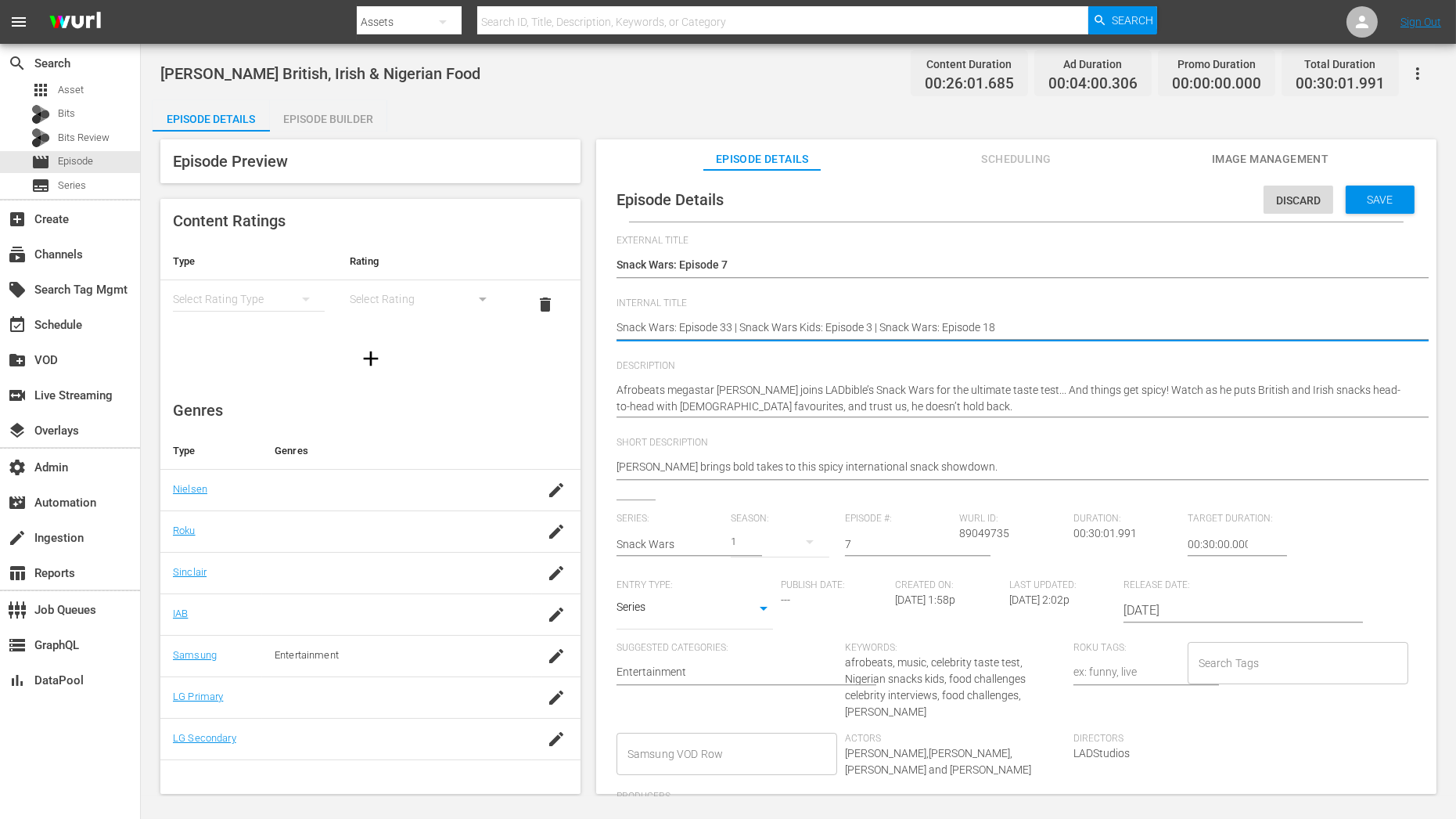
type textarea "Snack Wars C01 60: Eps 1, 13, 28Snack Wars: Episode 33 | Snack Wars Kids: Episo…"
type textarea "Snack Wars C01 60: Eps 1, 13, 28 Snack Wars: Episode 33 | Snack Wars Kids: Epis…"
click at [694, 326] on textarea "Davido Tries British, Irish & Nigerian Food" at bounding box center [1011, 328] width 791 height 18
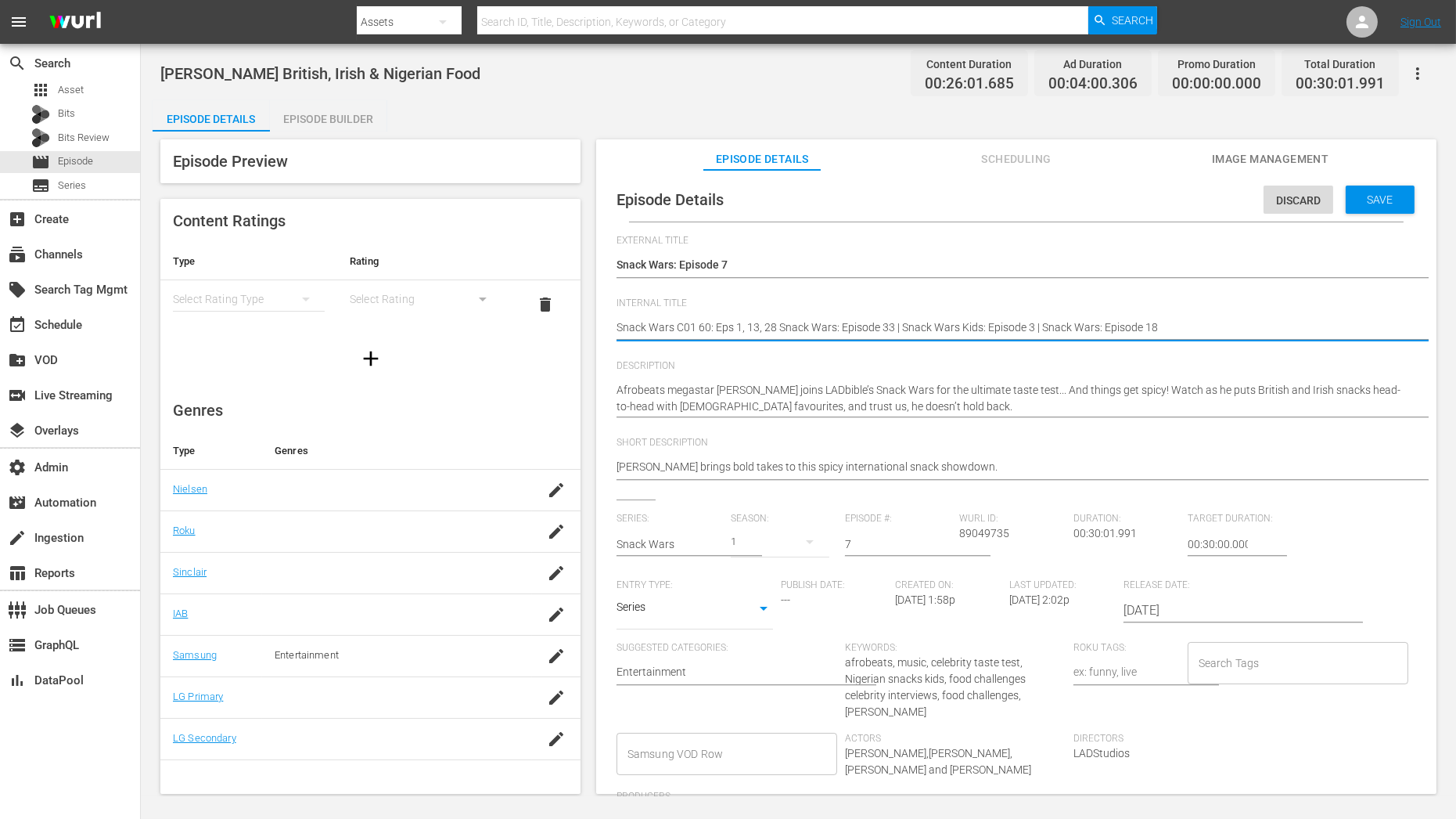
type textarea "Snack Wars C0 60: Eps 1, 13, 28 Snack Wars: Episode 33 | Snack Wars Kids: Episo…"
type textarea "Snack Wars C07 60: Eps 1, 13, 28 Snack Wars: Episode 33 | Snack Wars Kids: Epis…"
drag, startPoint x: 736, startPoint y: 330, endPoint x: 882, endPoint y: 331, distance: 146.0
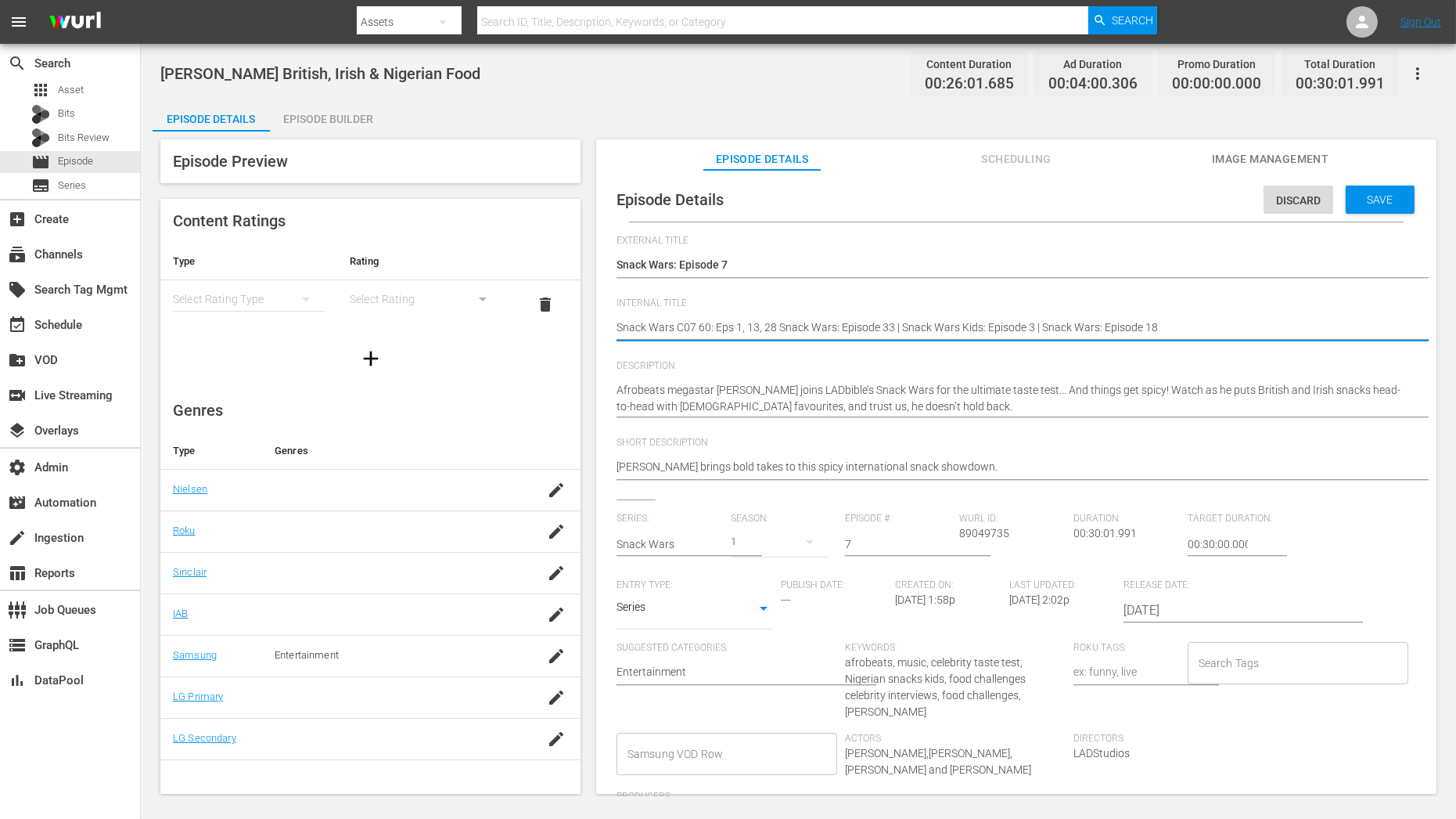
click at [882, 331] on textarea "Davido Tries British, Irish & Nigerian Food" at bounding box center [1011, 328] width 791 height 18
type textarea "Snack Wars C07 60: Eps 33 | Snack Wars Kids: Episode 3 | Snack Wars: Episode 18"
drag, startPoint x: 746, startPoint y: 324, endPoint x: 877, endPoint y: 330, distance: 131.1
click at [877, 330] on textarea "Davido Tries British, Irish & Nigerian Food" at bounding box center [1011, 328] width 791 height 18
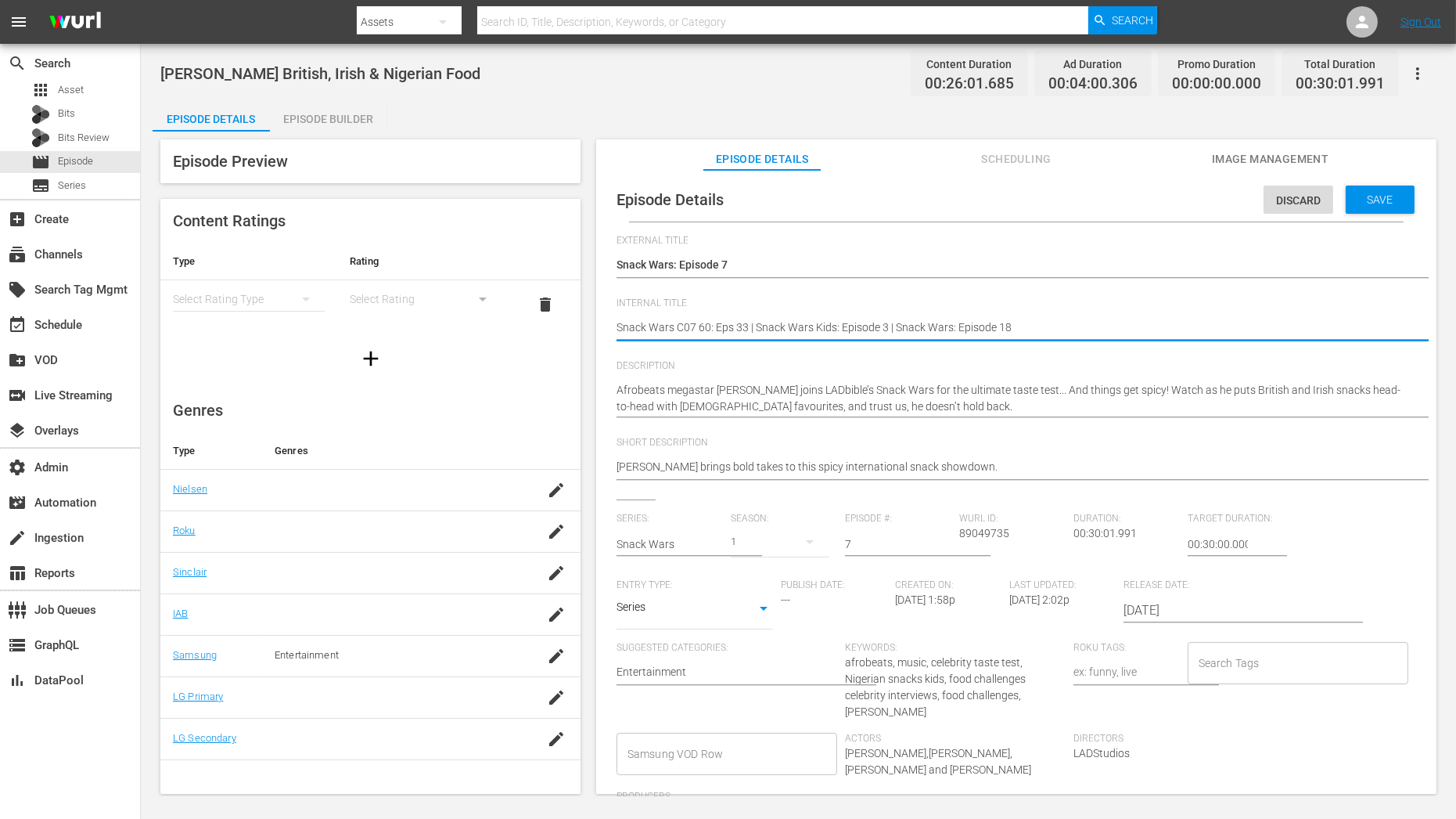
type textarea "Snack Wars C07 60: Eps 33, 3 | Snack Wars: Episode 18"
drag, startPoint x: 757, startPoint y: 326, endPoint x: 867, endPoint y: 326, distance: 110.0
click at [867, 326] on textarea "Davido Tries British, Irish & Nigerian Food" at bounding box center [1011, 328] width 791 height 18
type textarea "Snack Wars C07 60: Eps 33, 3, 18"
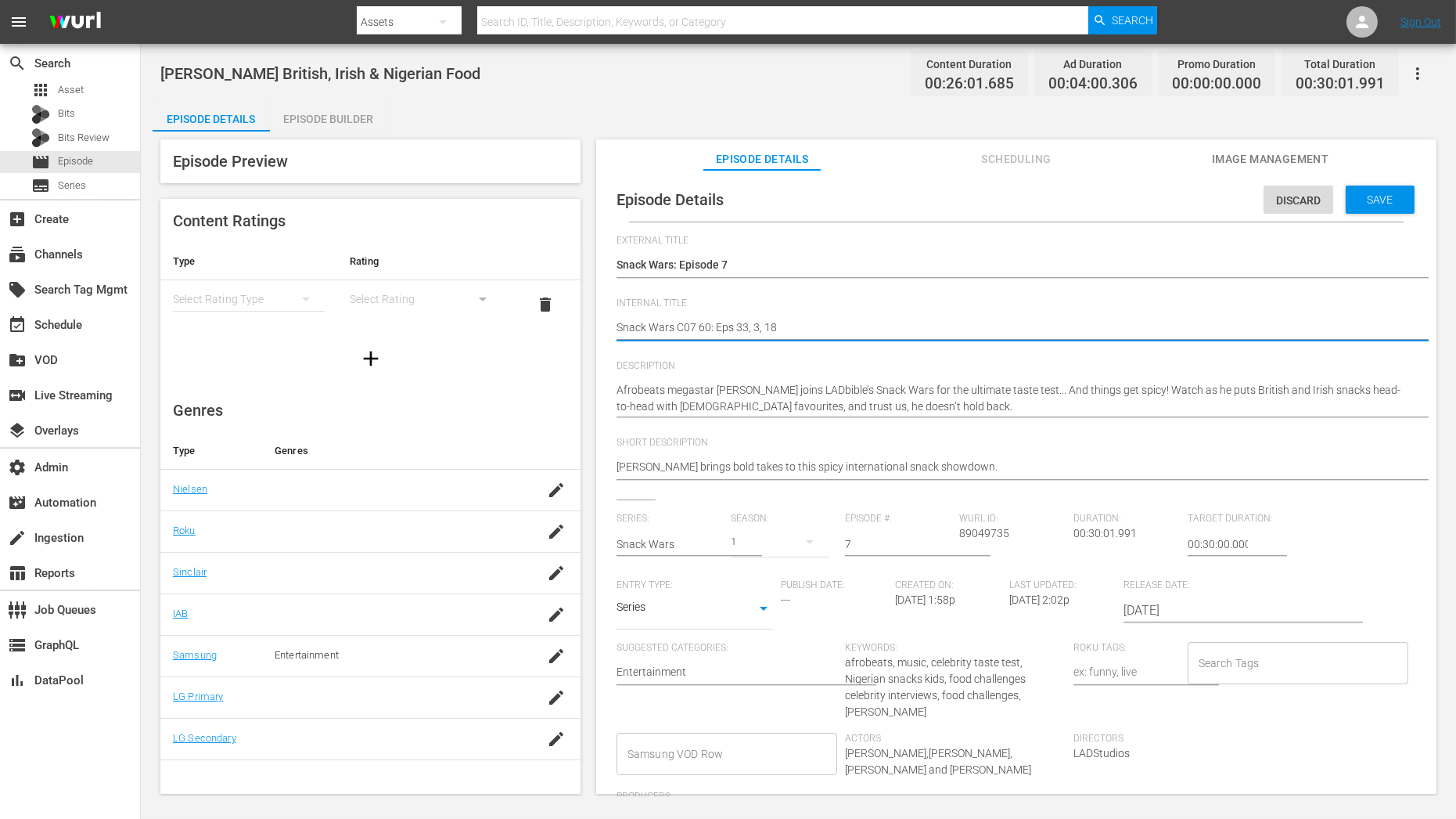
type textarea "Snack Wars C07 60: Eps 33, 3, 18"
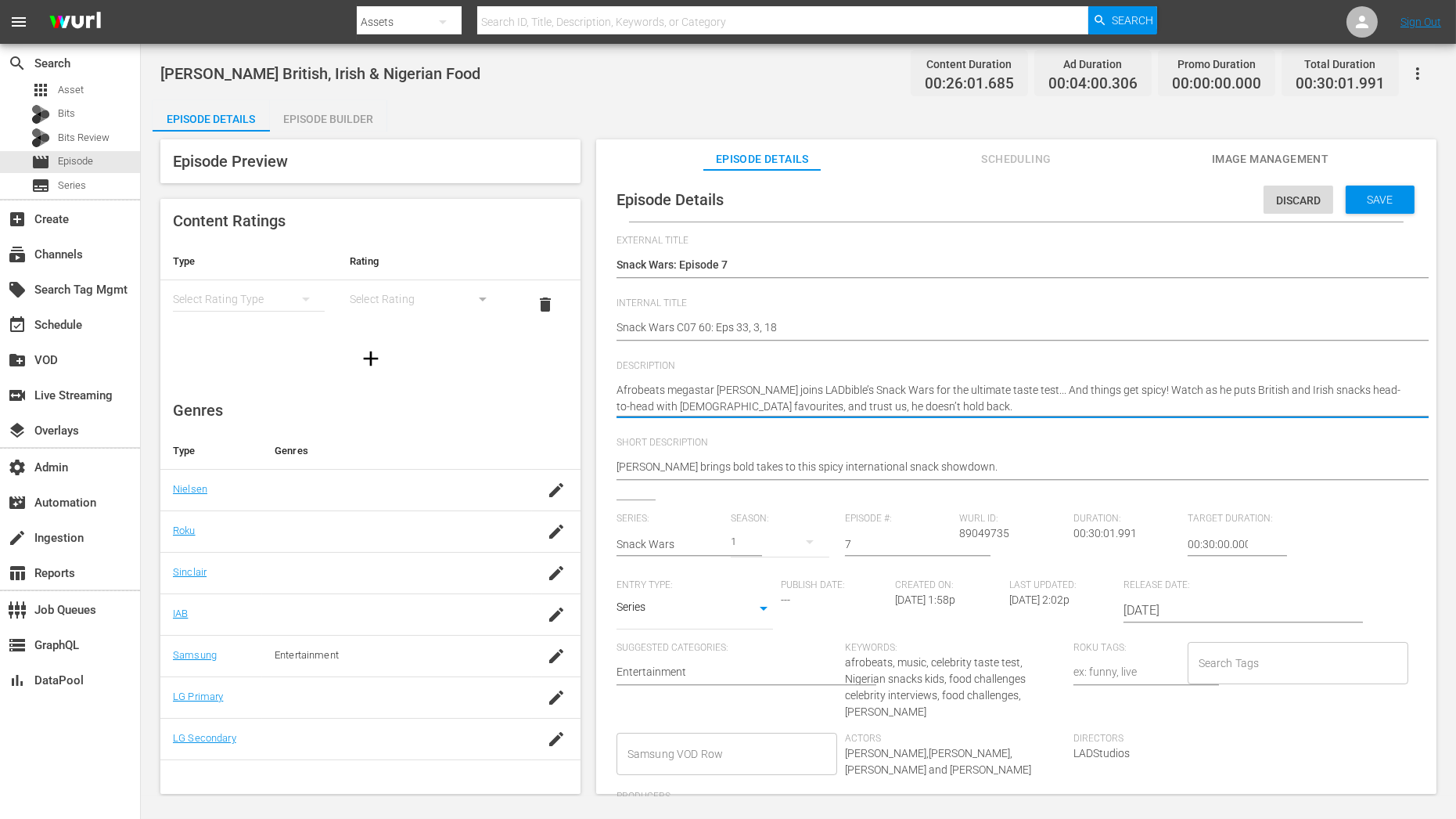
click at [725, 388] on textarea "Afrobeats megastar Davido joins LADbible’s Snack Wars for the ultimate taste te…" at bounding box center [1011, 398] width 791 height 33
drag, startPoint x: 617, startPoint y: 388, endPoint x: 990, endPoint y: 409, distance: 373.6
click at [990, 409] on textarea "Afrobeats megastar Davido joins LADbible’s Snack Wars for the ultimate taste te…" at bounding box center [1011, 398] width 791 height 33
paste textarea "Davido"
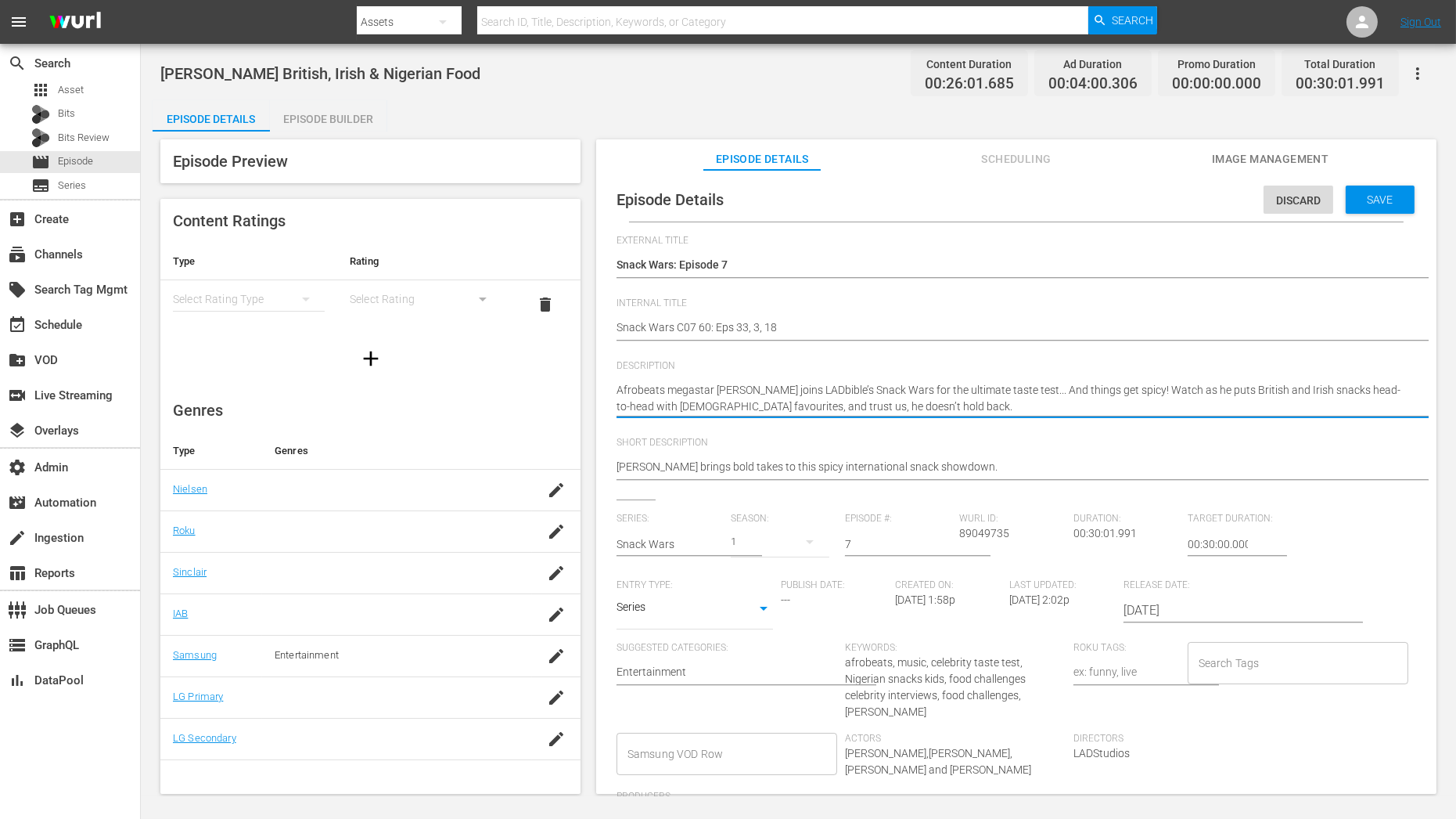
type textarea "Davido"
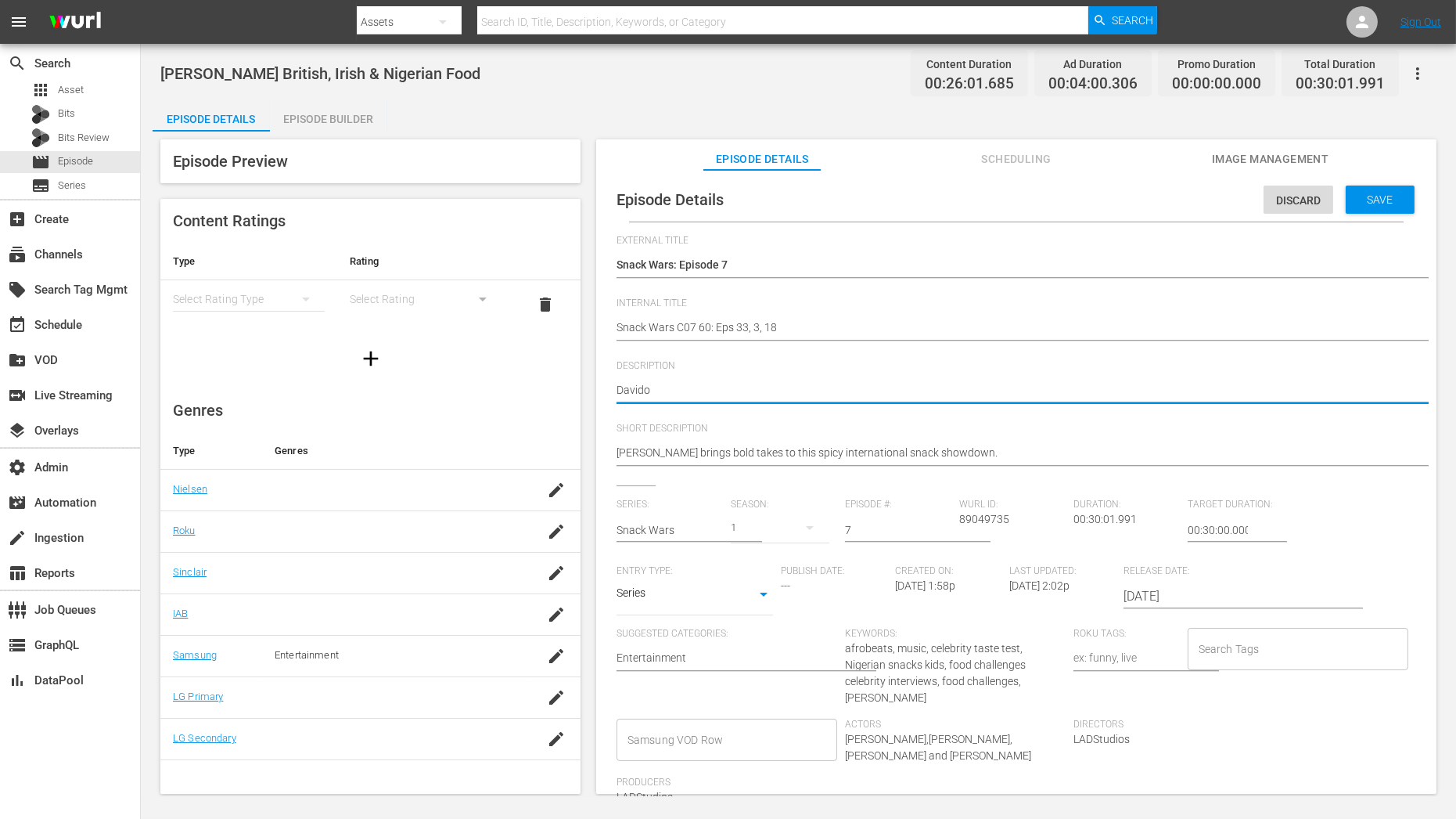
type textarea "Davido"
type textarea "Davido |"
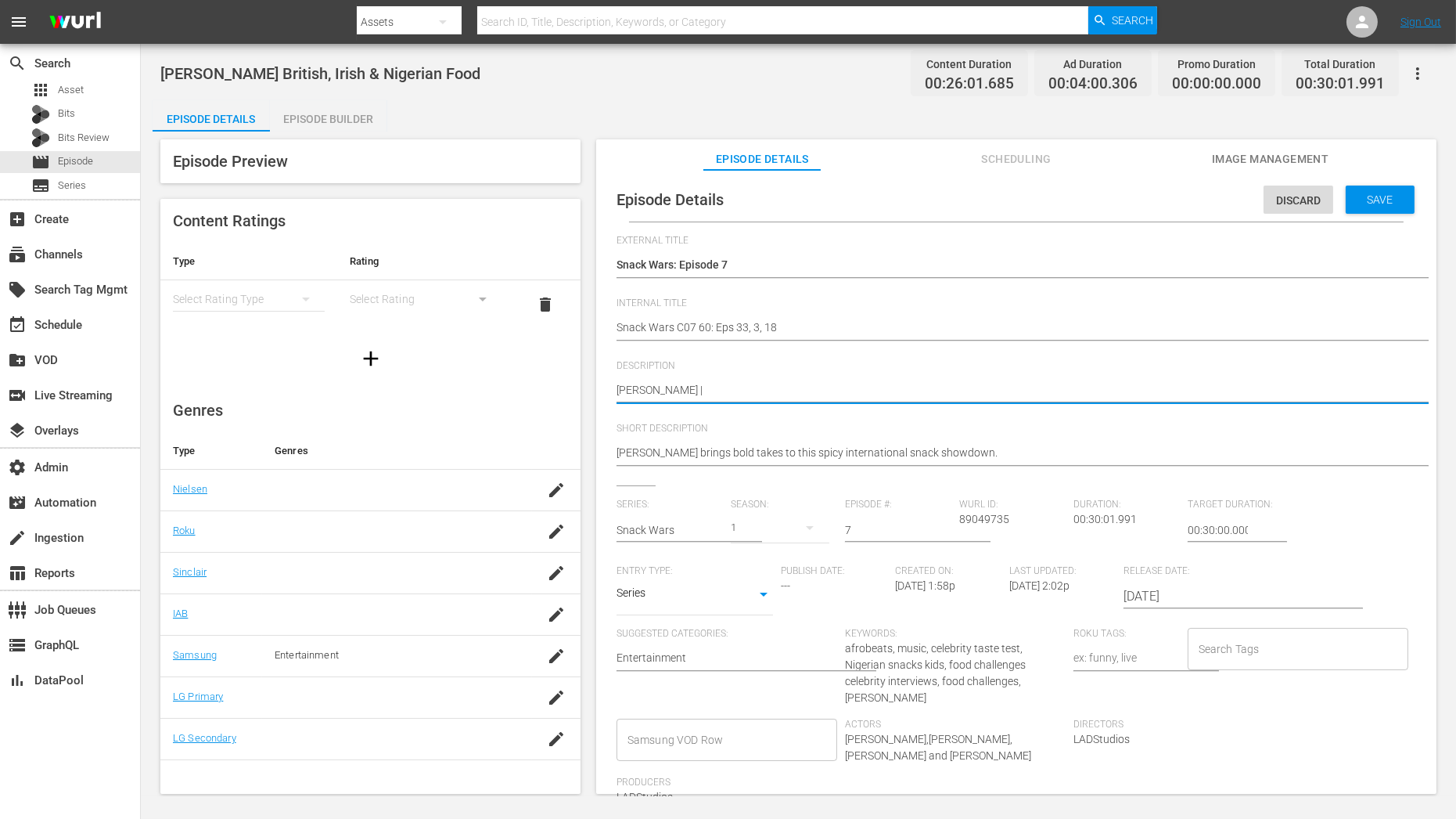
type textarea "Davido |"
paste textarea "Naushi and Neave"
type textarea "Davido | Naushi and Neave"
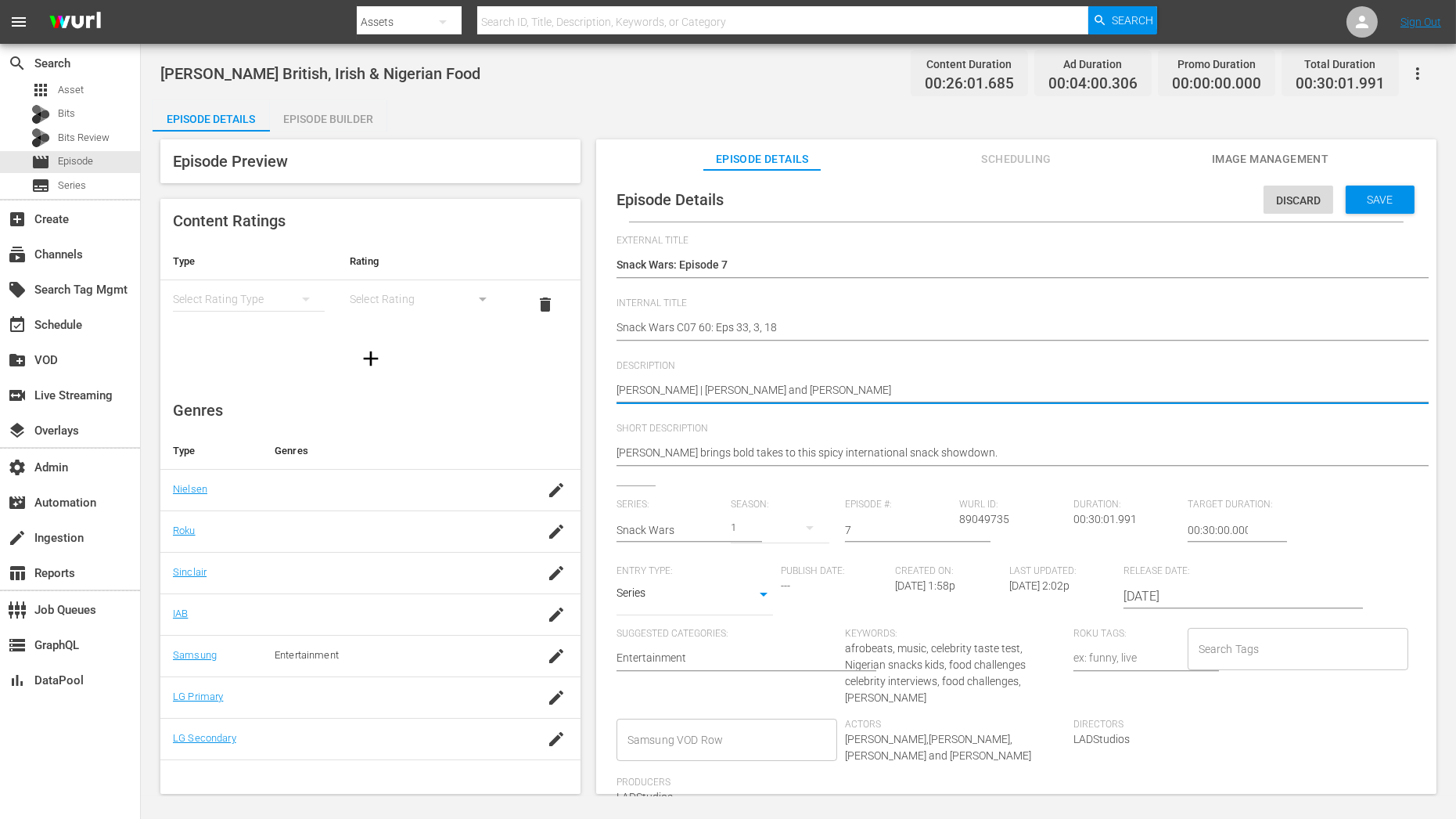
type textarea "Davido | Naushi and Neave"
type textarea "Davido | Naushi and Neave |"
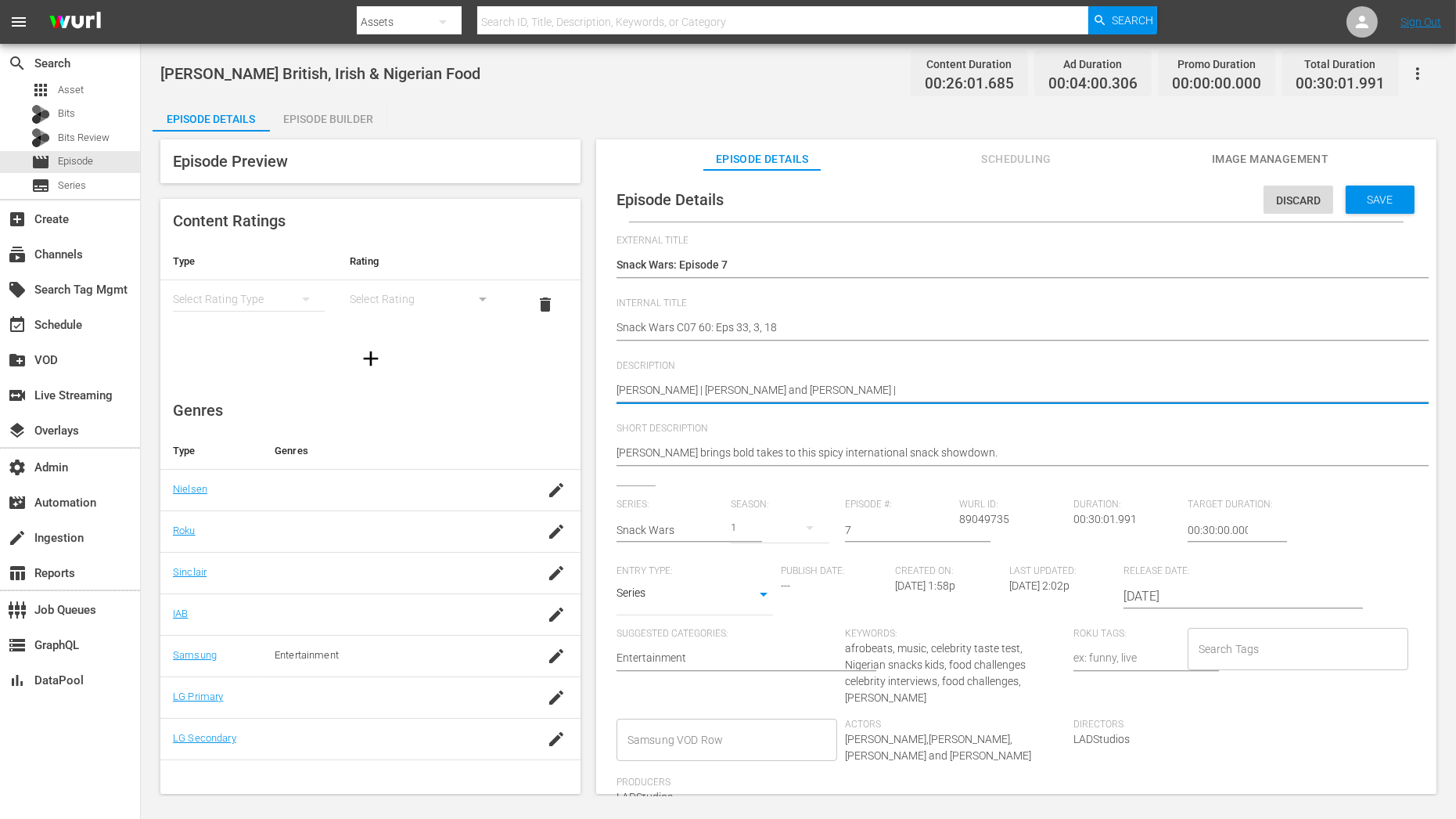
paste textarea "Florence Pugh"
type textarea "Davido | Naushi and Neave | Florence Pugh"
click at [1361, 198] on span "Save" at bounding box center [1380, 199] width 50 height 13
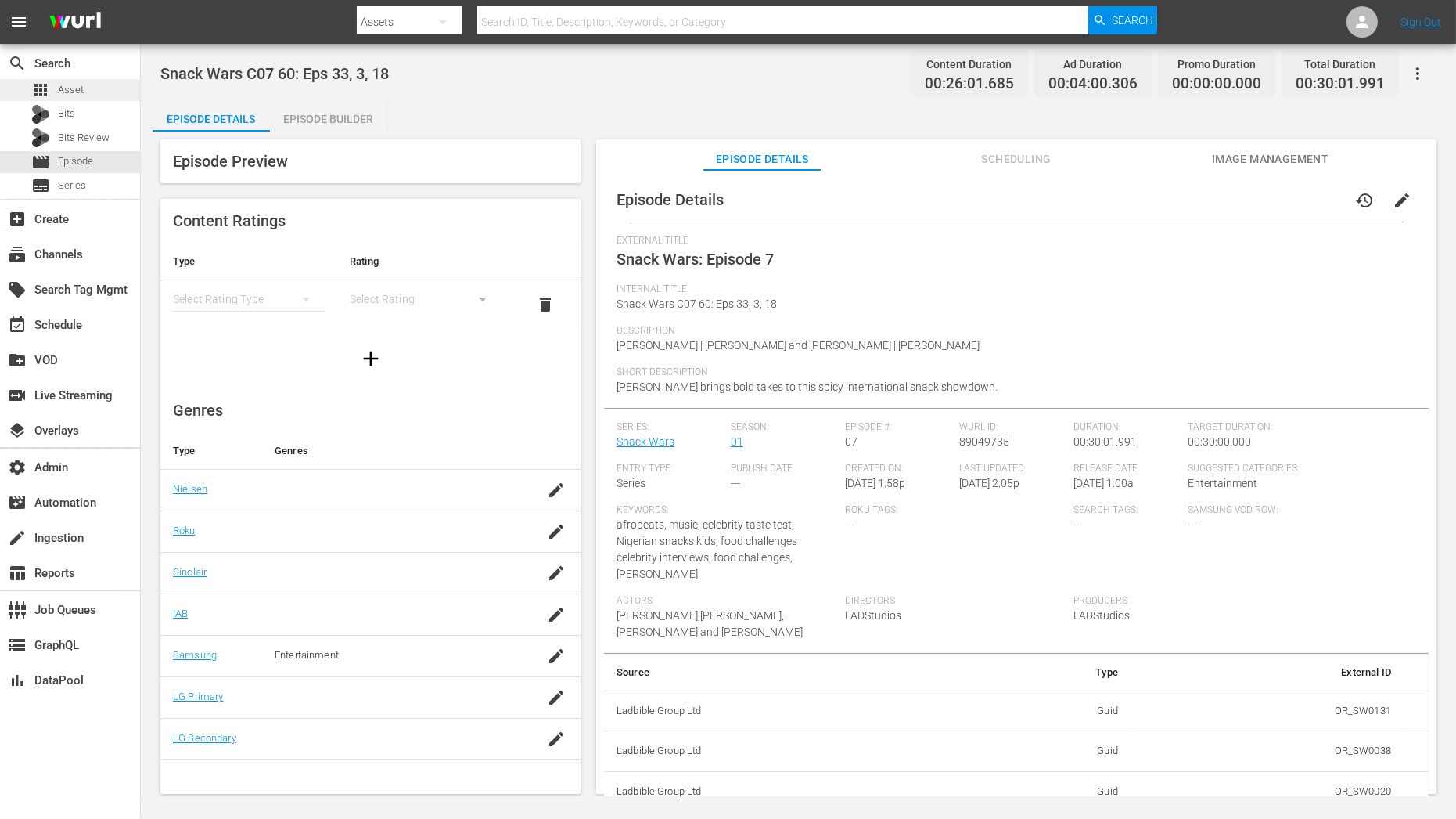
click at [98, 100] on div "apps Asset" at bounding box center [70, 90] width 140 height 22
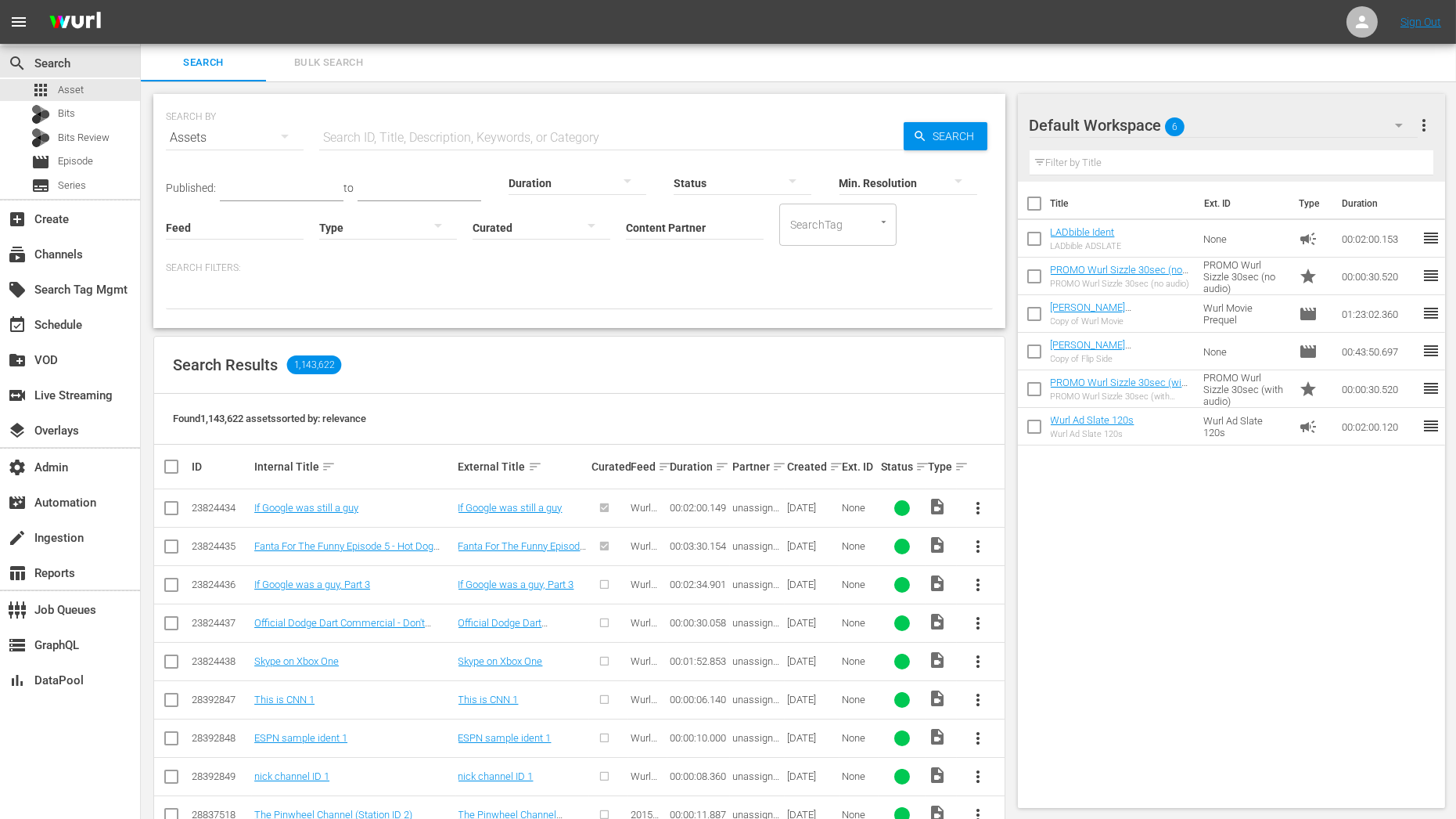
click at [1405, 126] on icon "button" at bounding box center [1398, 125] width 18 height 18
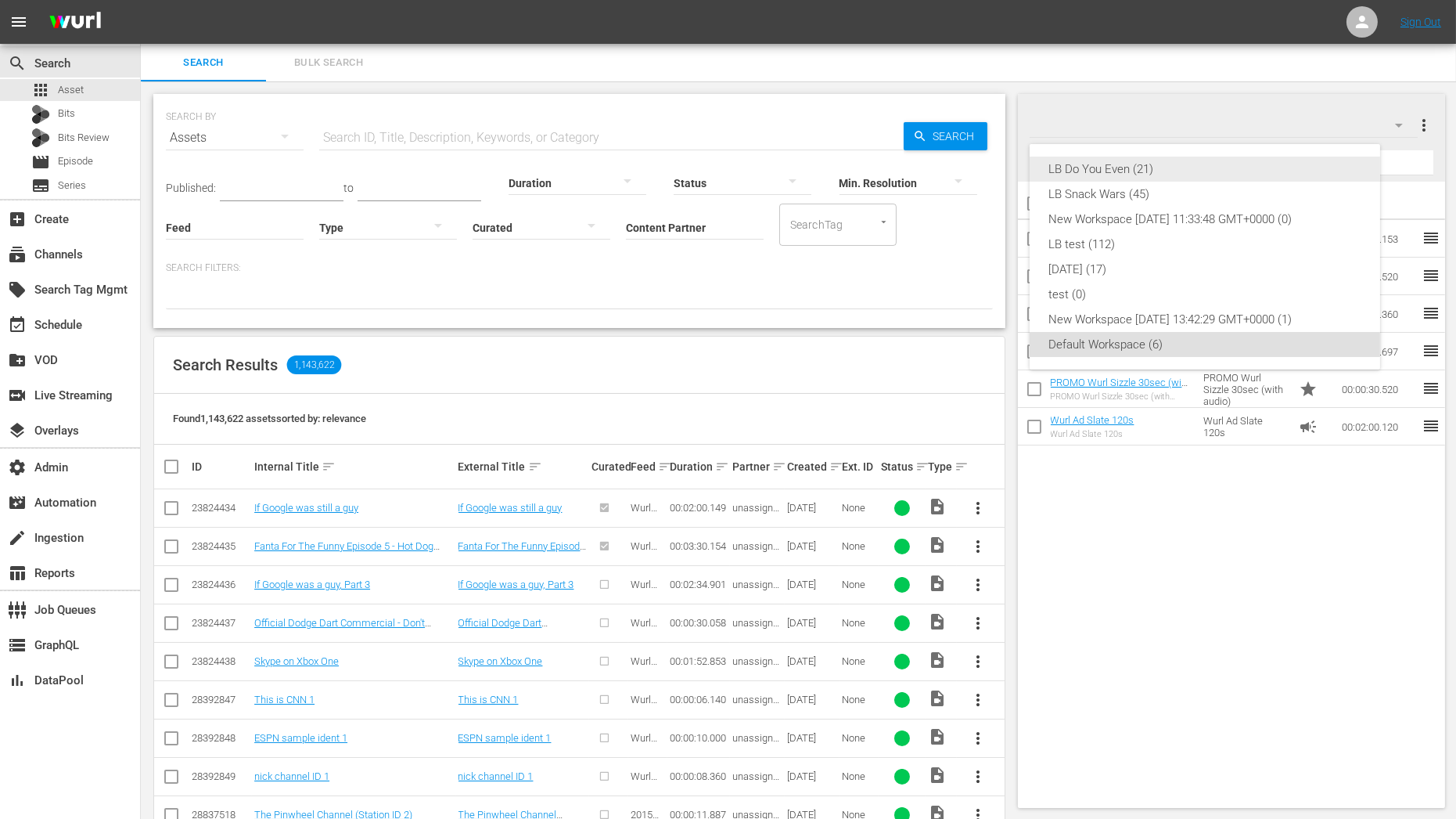
click at [1286, 173] on div "LB Do You Even (21)" at bounding box center [1204, 170] width 313 height 25
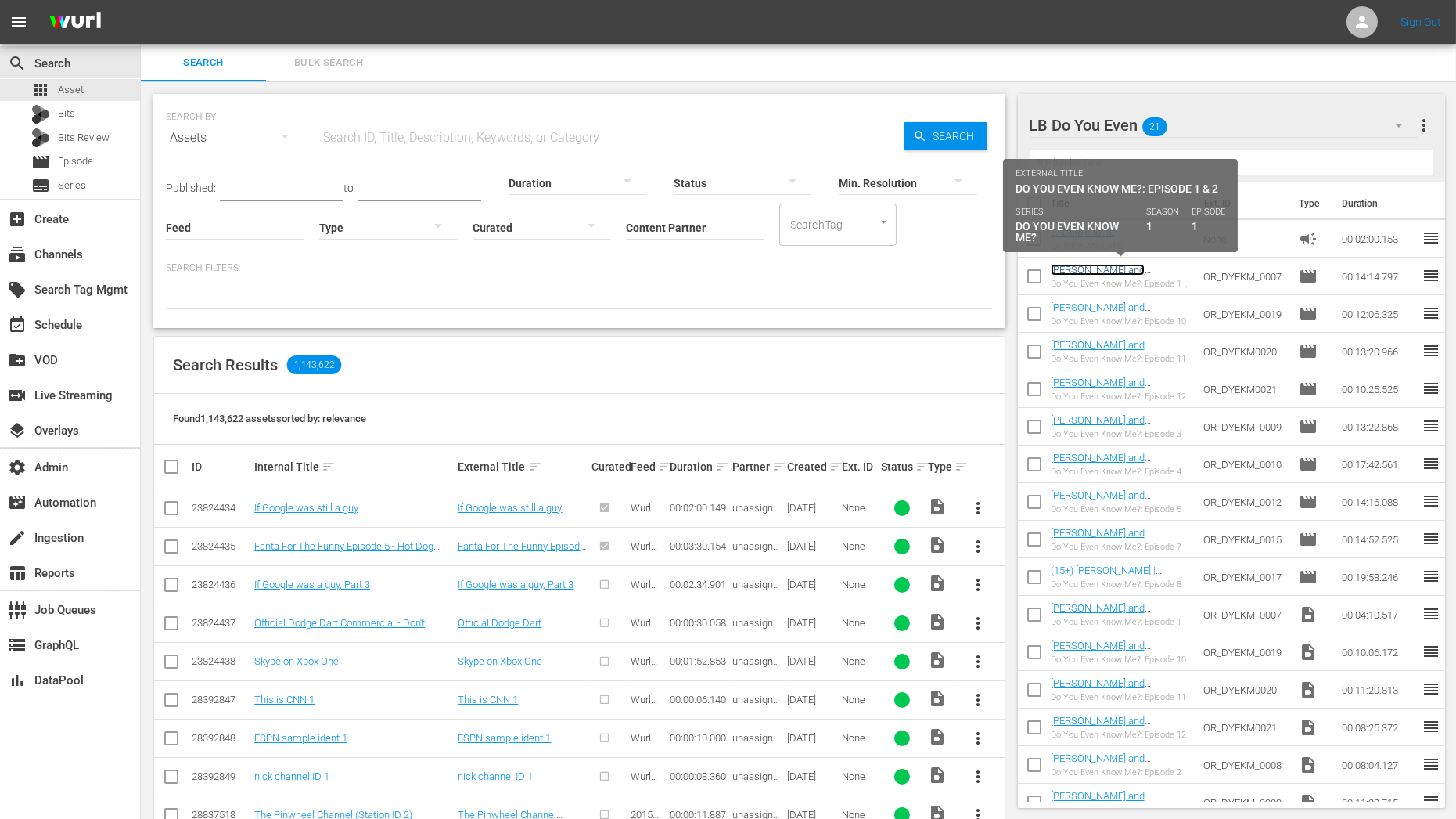
click at [1112, 271] on link "Robert Pattison and Zoe Kravitz Put Their Friendship To The Test |Natalie Portm…" at bounding box center [1112, 299] width 122 height 71
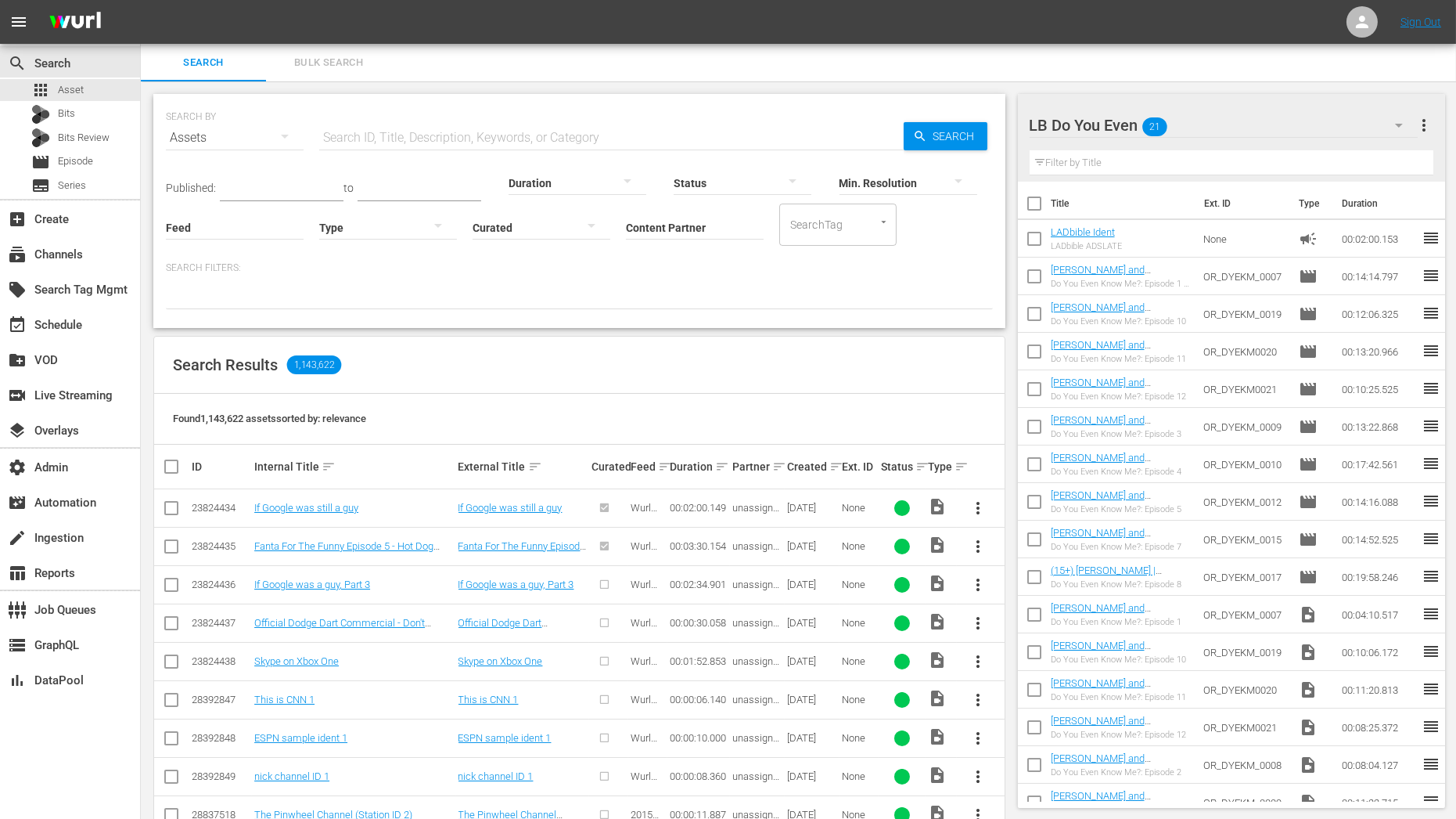
click at [1106, 163] on input "text" at bounding box center [1232, 163] width 405 height 25
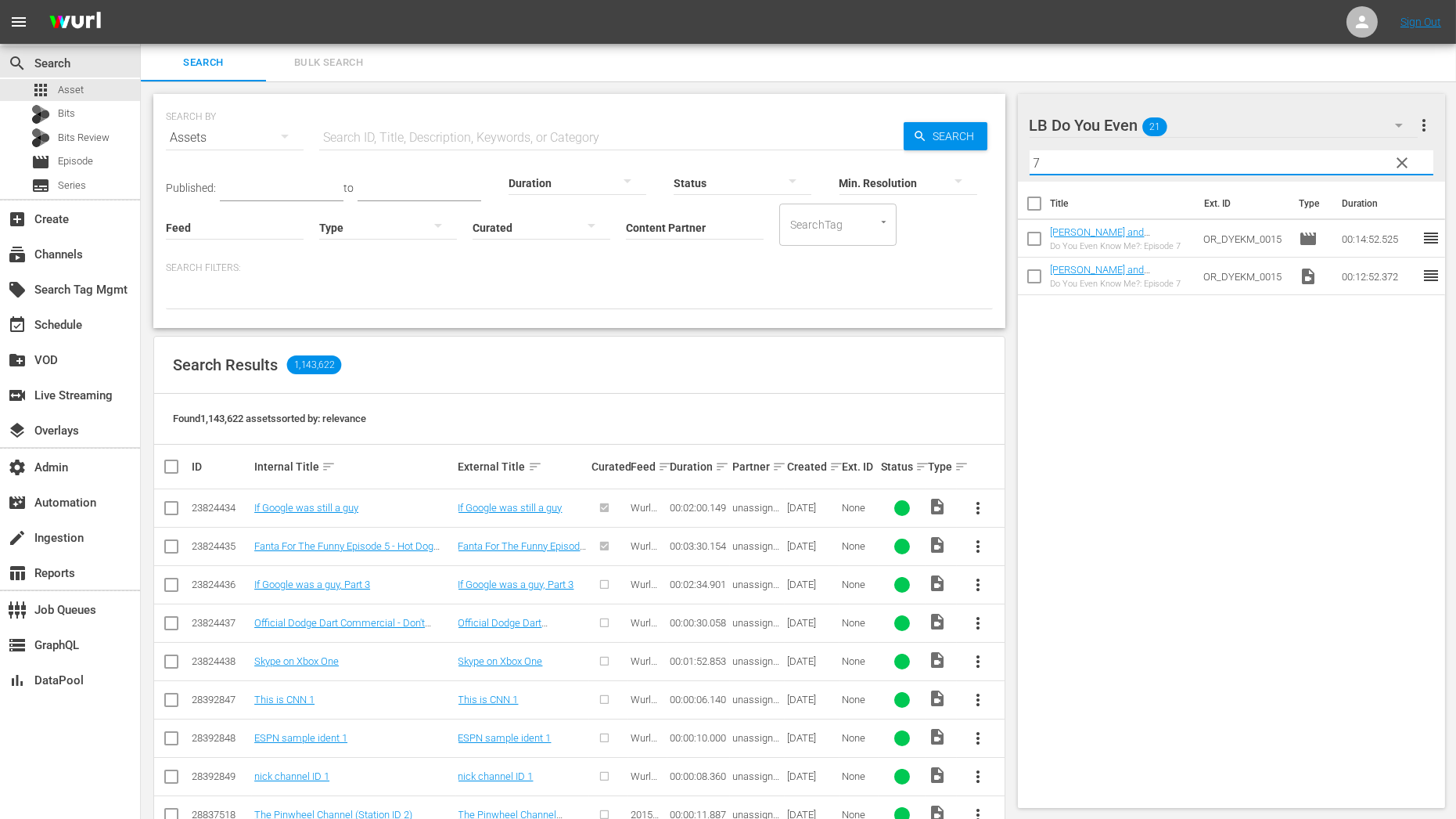
type input "7"
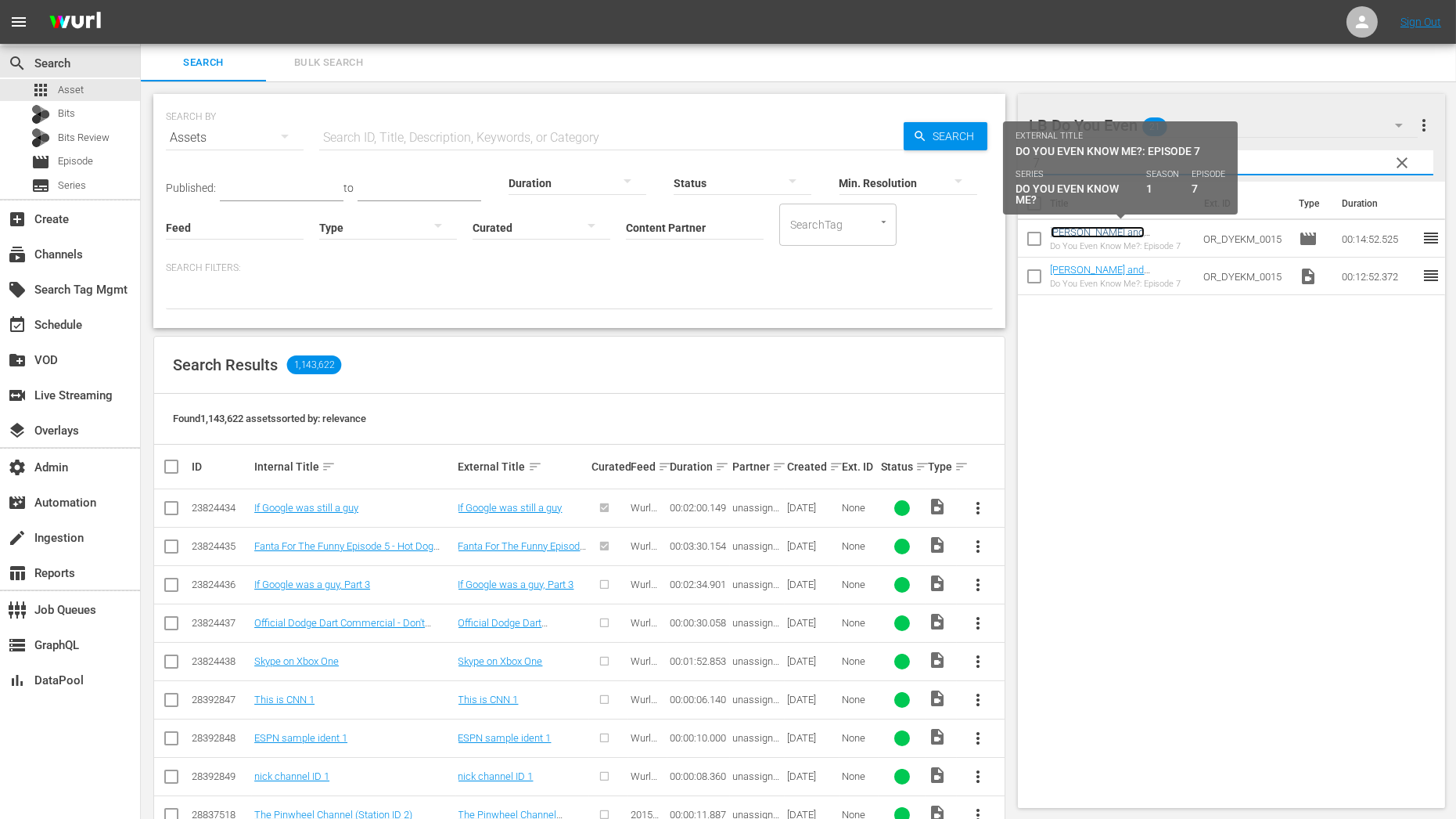
click at [1101, 234] on link "[PERSON_NAME] and [PERSON_NAME] Test Their Friendship" at bounding box center [1112, 243] width 122 height 35
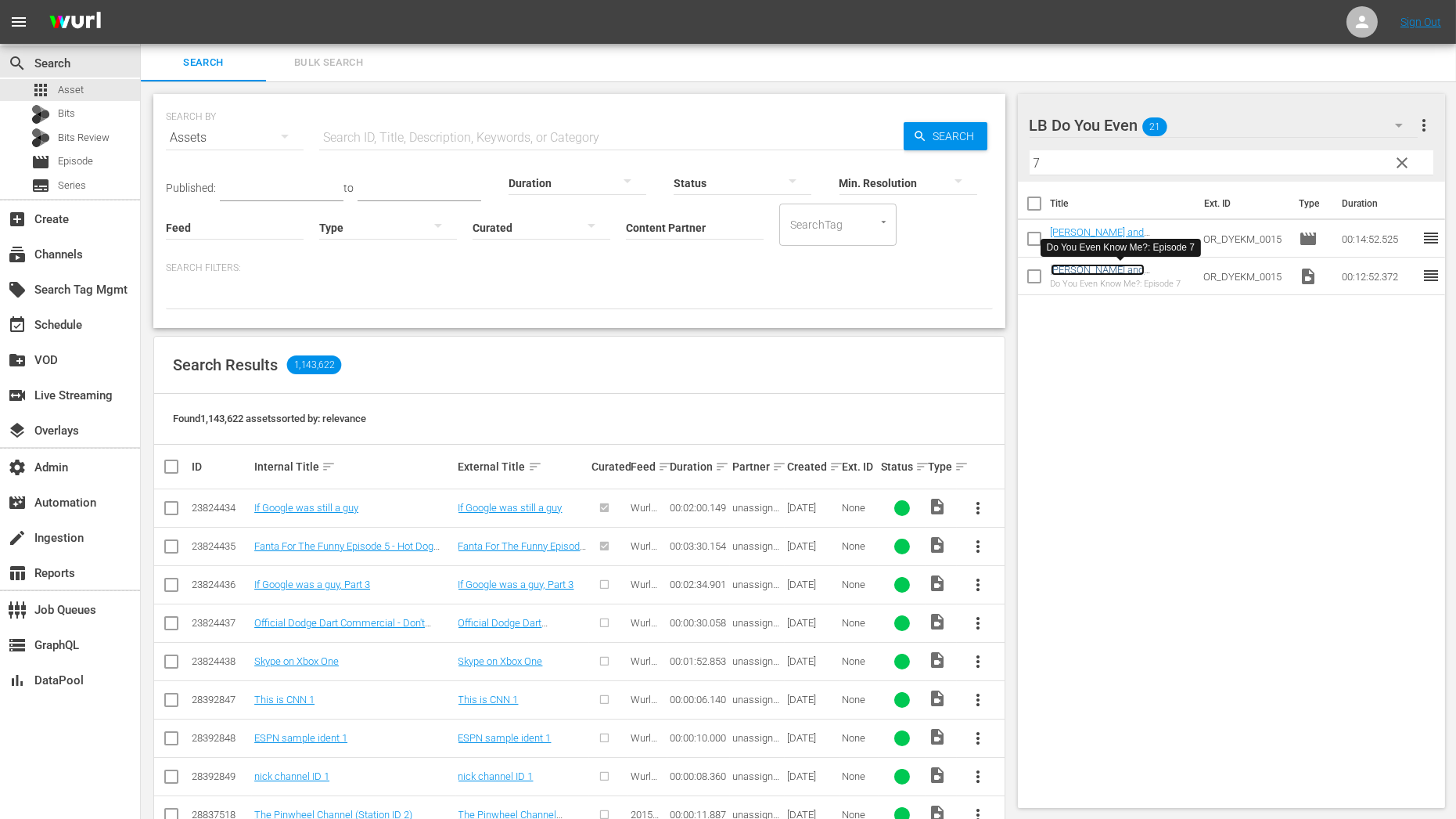
click at [1100, 269] on link "[PERSON_NAME] and [PERSON_NAME] Test Their Friendship" at bounding box center [1112, 281] width 122 height 35
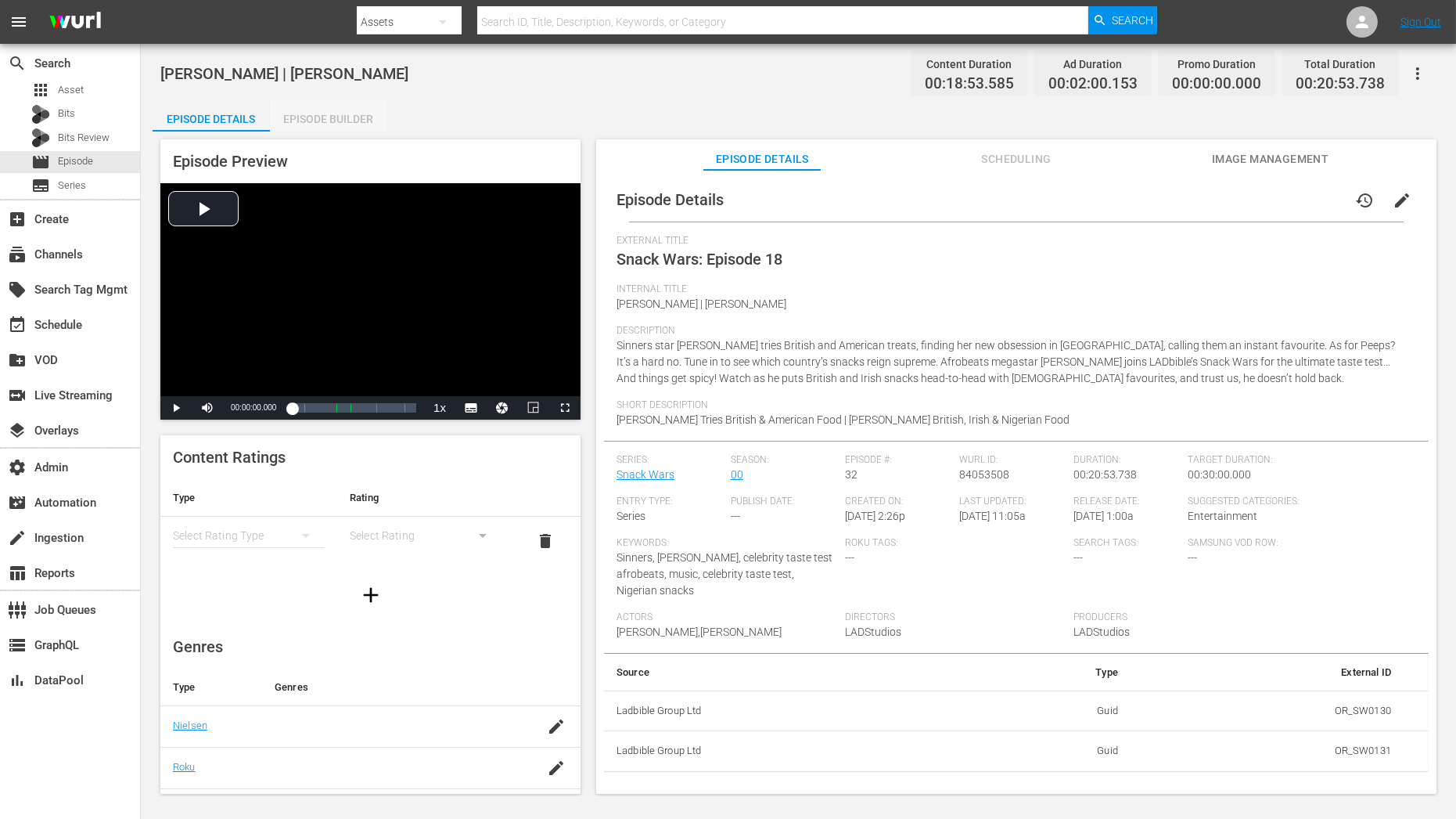
click at [311, 119] on div "Episode Builder" at bounding box center [328, 118] width 117 height 38
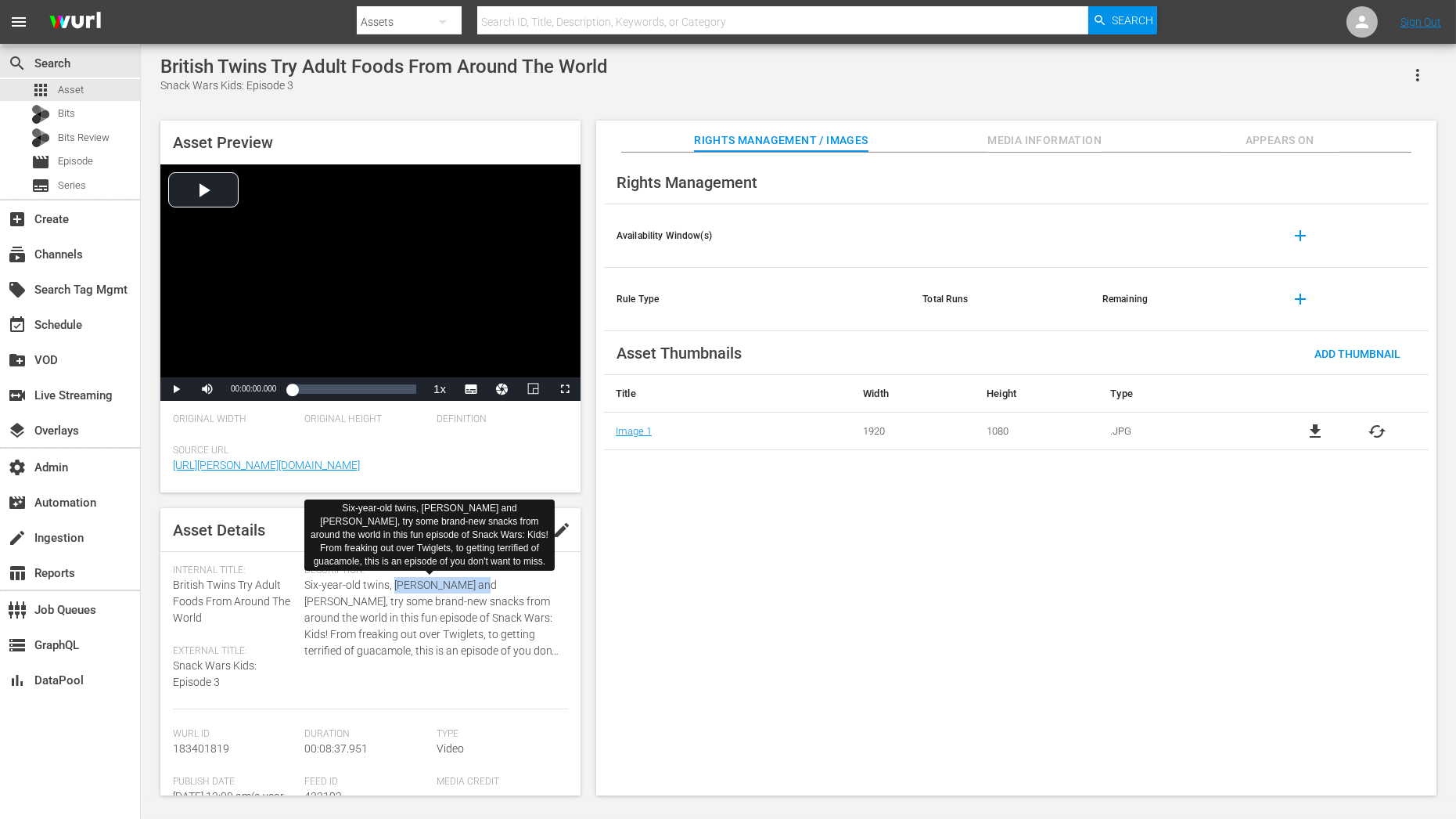
drag, startPoint x: 392, startPoint y: 585, endPoint x: 480, endPoint y: 585, distance: 88.0
click at [480, 585] on span "Six-year-old twins, [PERSON_NAME] and [PERSON_NAME], try some brand-new snacks …" at bounding box center [432, 617] width 256 height 82
copy span "Naushi and Neave"
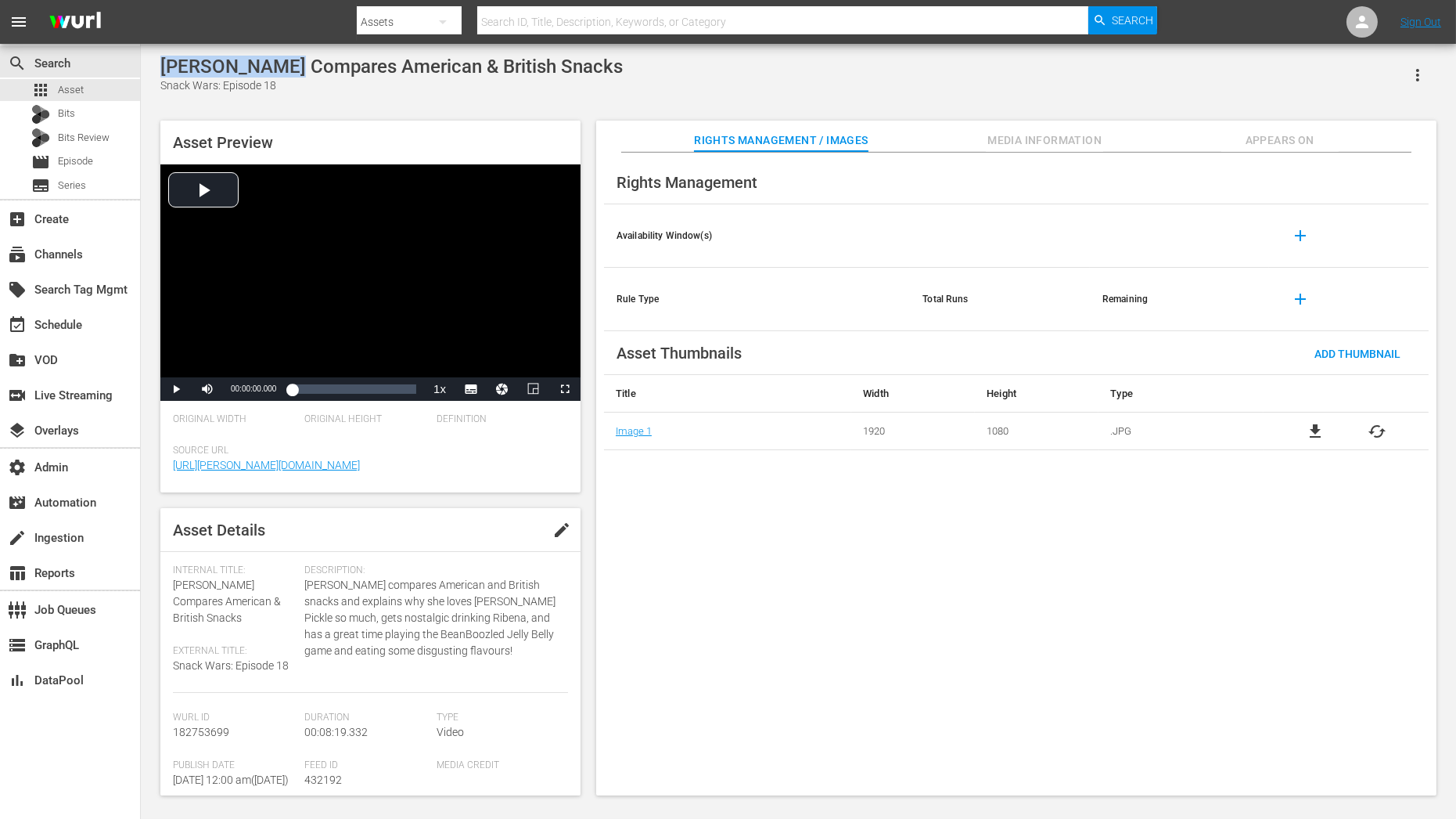
drag, startPoint x: 163, startPoint y: 67, endPoint x: 278, endPoint y: 67, distance: 115.0
click at [280, 67] on div "[PERSON_NAME] Compares American & British Snacks" at bounding box center [391, 66] width 462 height 22
copy div "[PERSON_NAME]"
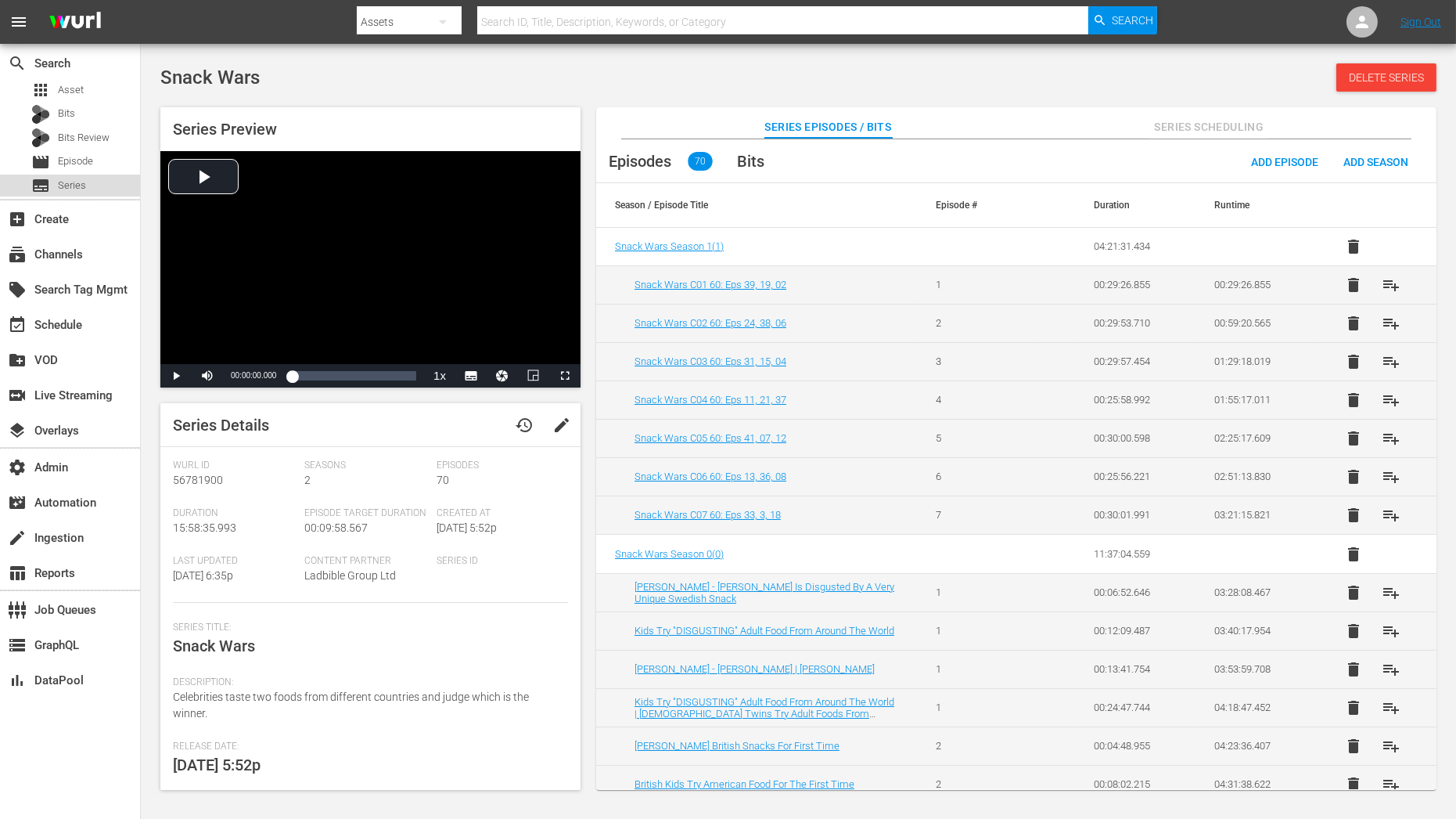
click at [83, 180] on span "Series" at bounding box center [72, 185] width 28 height 16
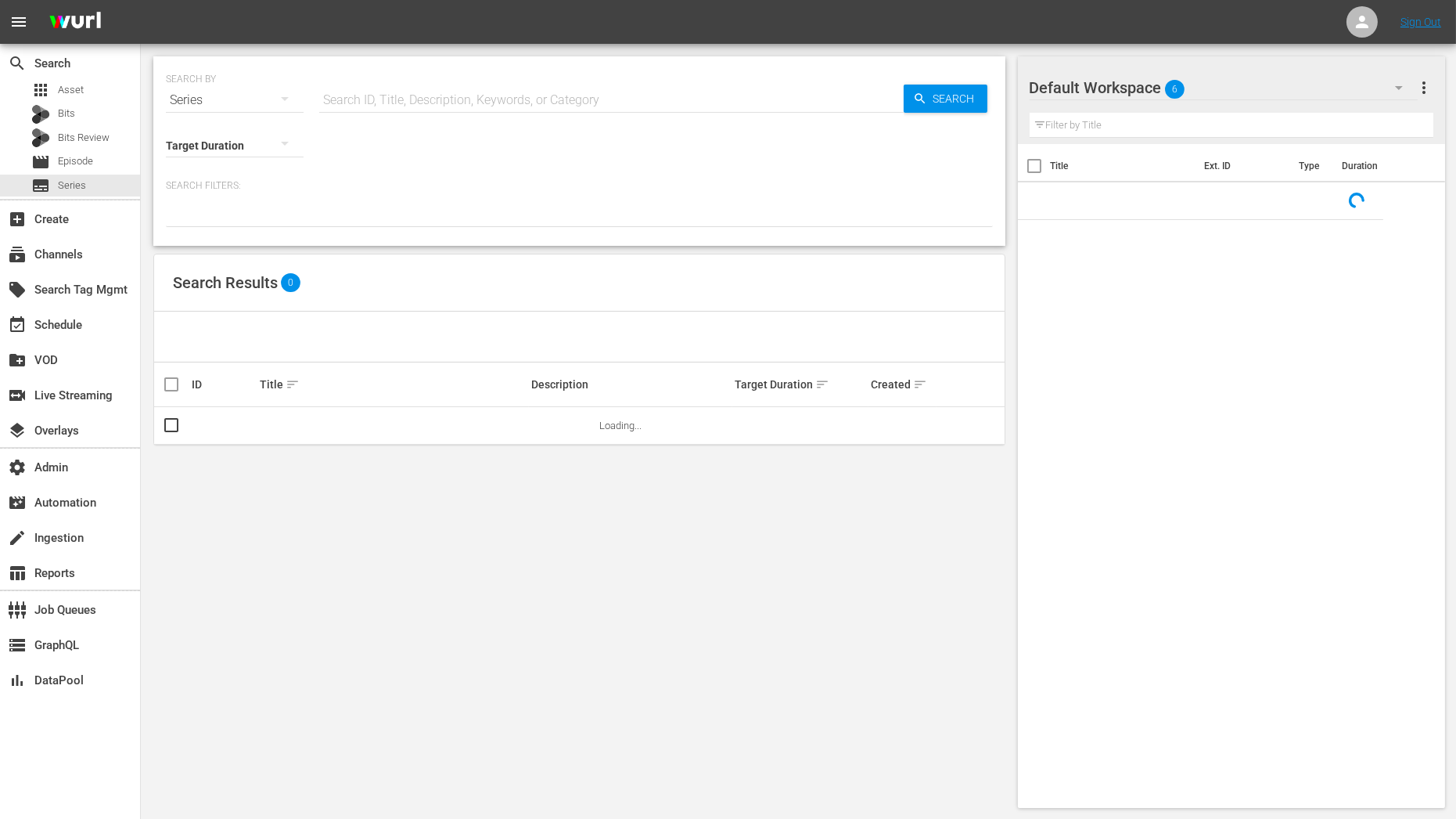
click at [419, 92] on input "text" at bounding box center [610, 100] width 584 height 38
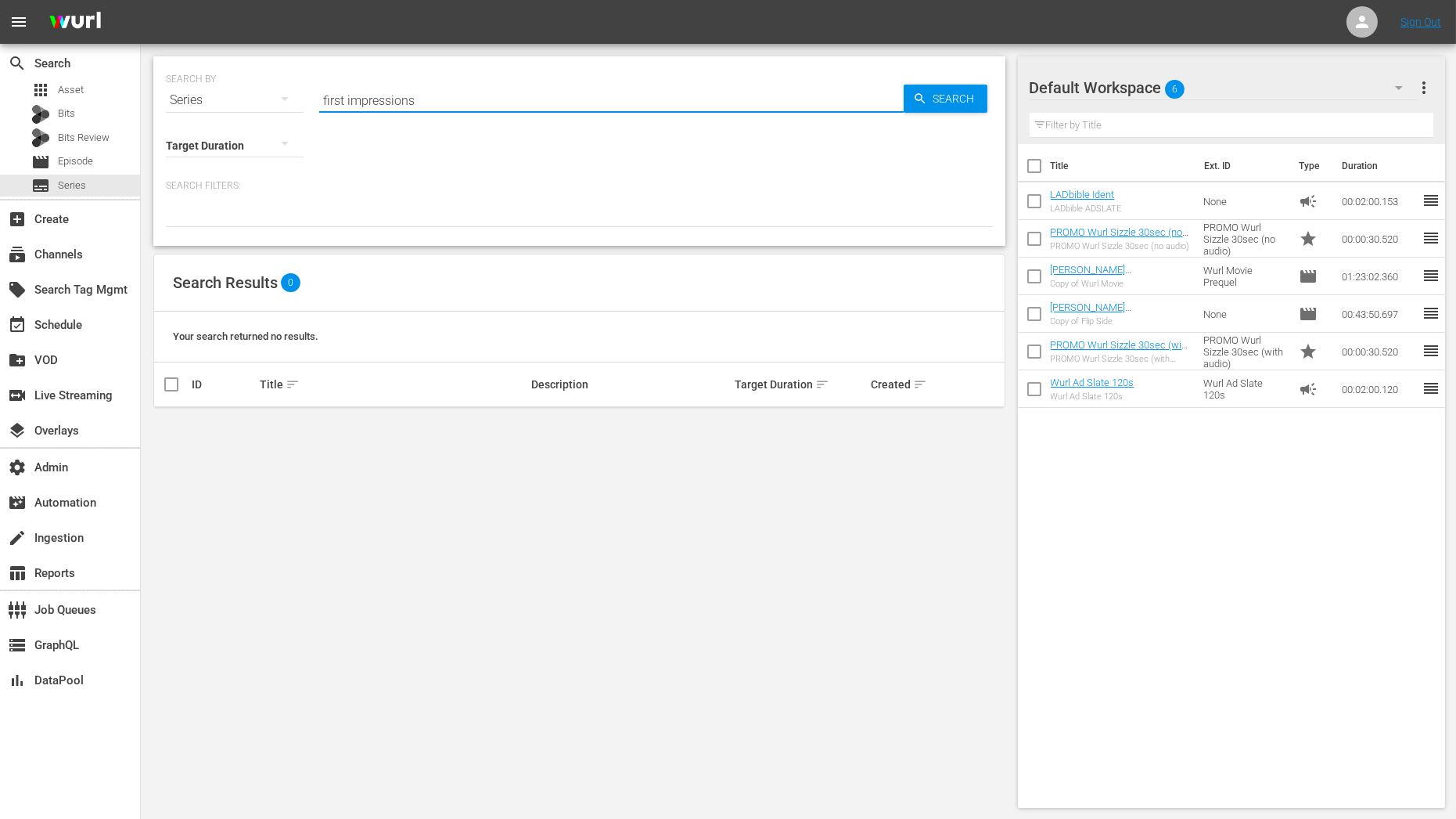
type input "first impressions"
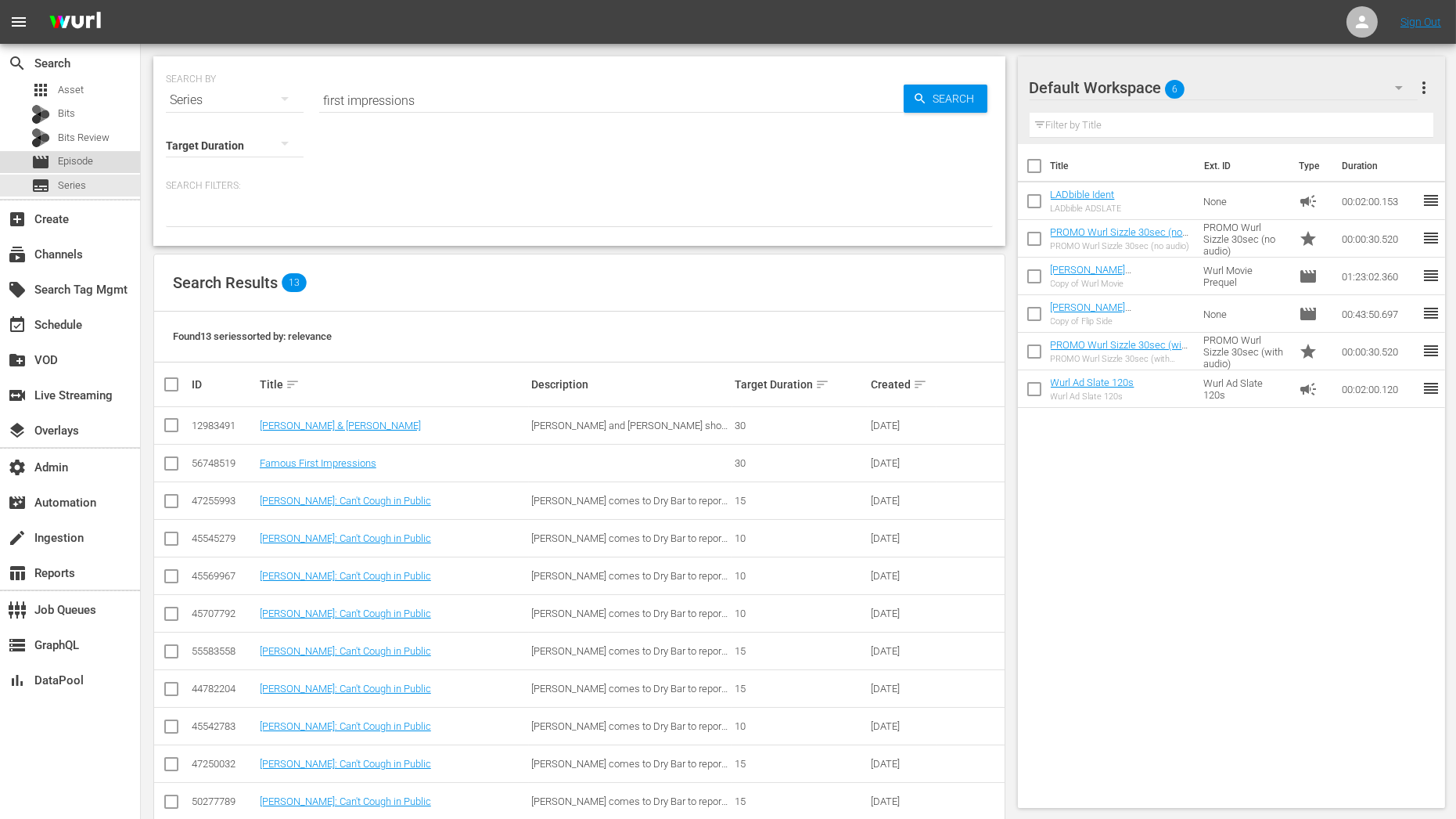
click at [111, 162] on div "movie Episode" at bounding box center [70, 162] width 140 height 22
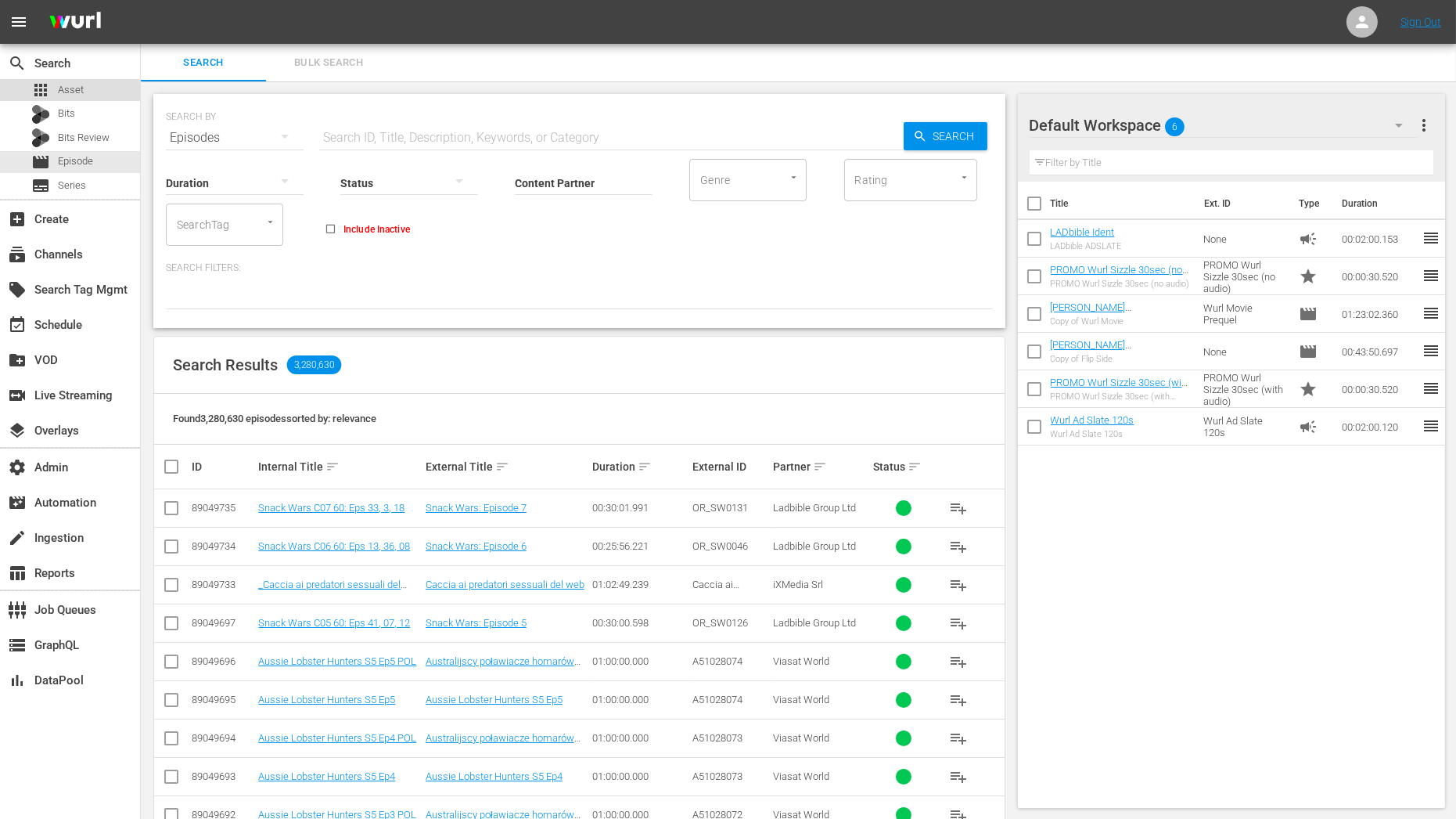
click at [117, 89] on div "apps Asset" at bounding box center [70, 90] width 140 height 22
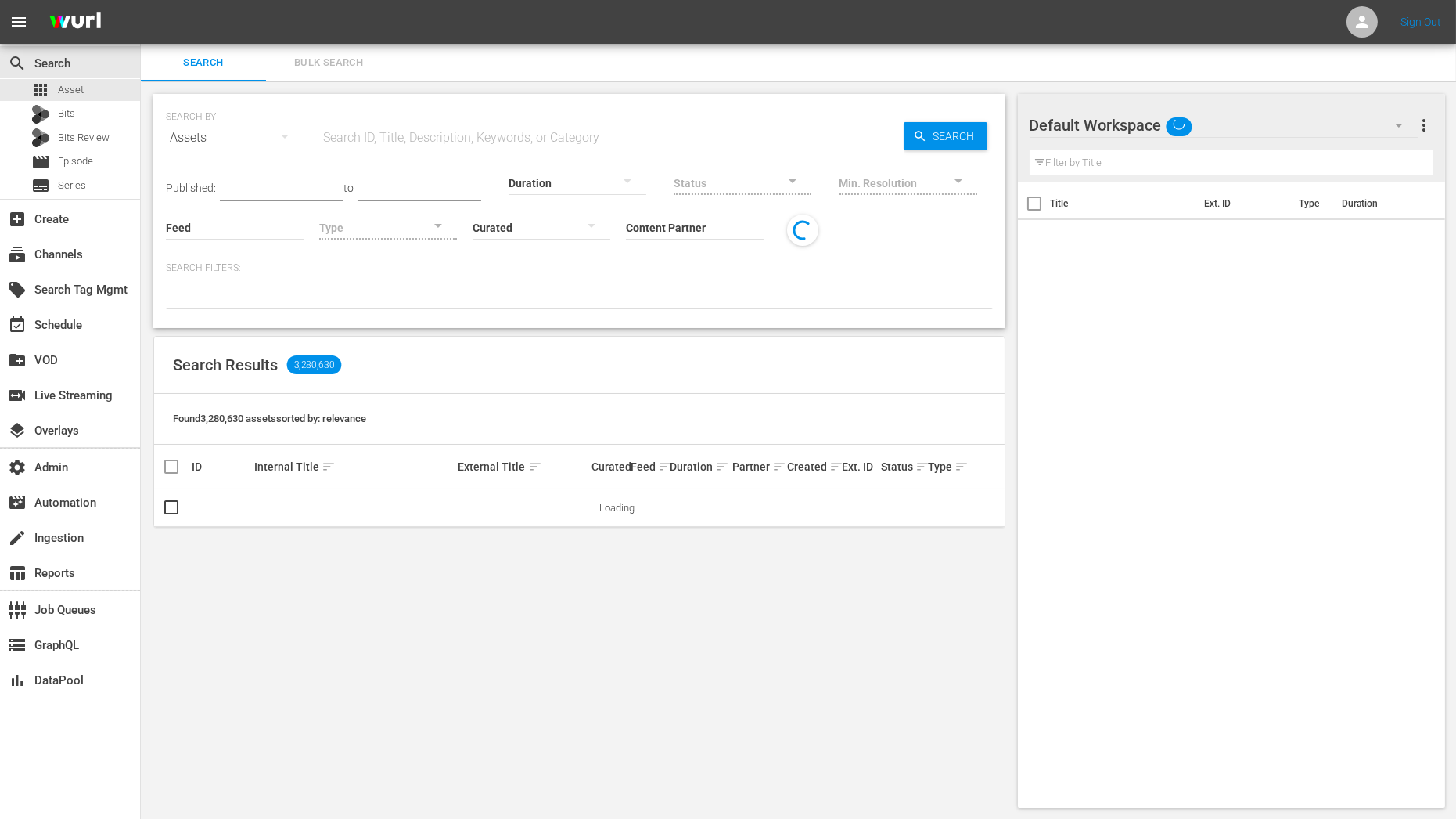
click at [366, 79] on button "Bulk Search" at bounding box center [328, 62] width 125 height 38
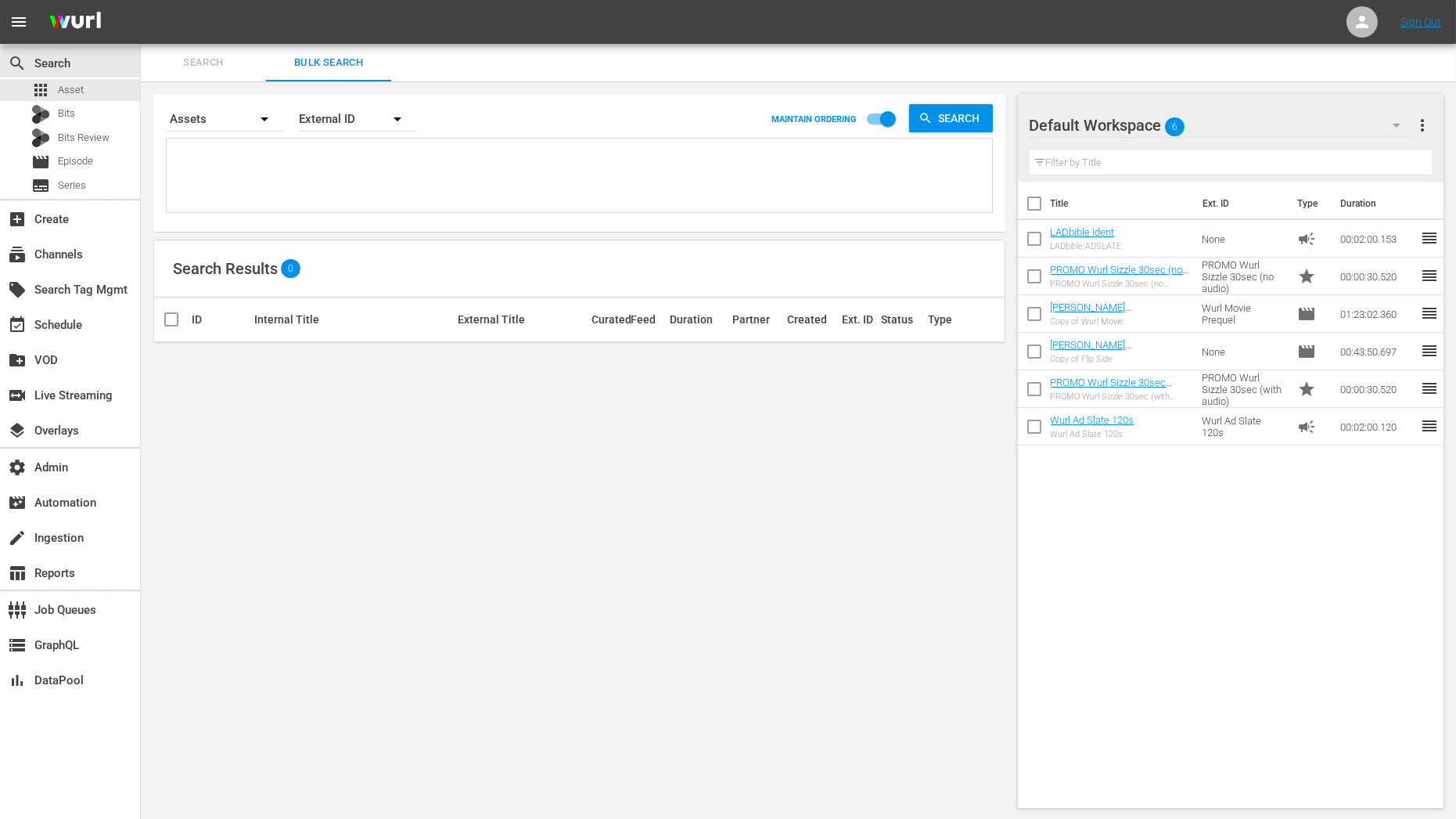
click at [337, 159] on textarea at bounding box center [581, 177] width 821 height 71
paste textarea "OR_FI0010 OR_FI0014 OR_FI0007 OR_FI0001 OR_FI0024 OR_FI0018 OR_FI0012 OR_FI0021…"
type textarea "OR_FI0010 OR_FI0014 OR_FI0007 OR_FI0001 OR_FI0024 OR_FI0018 OR_FI0012 OR_FI0021…"
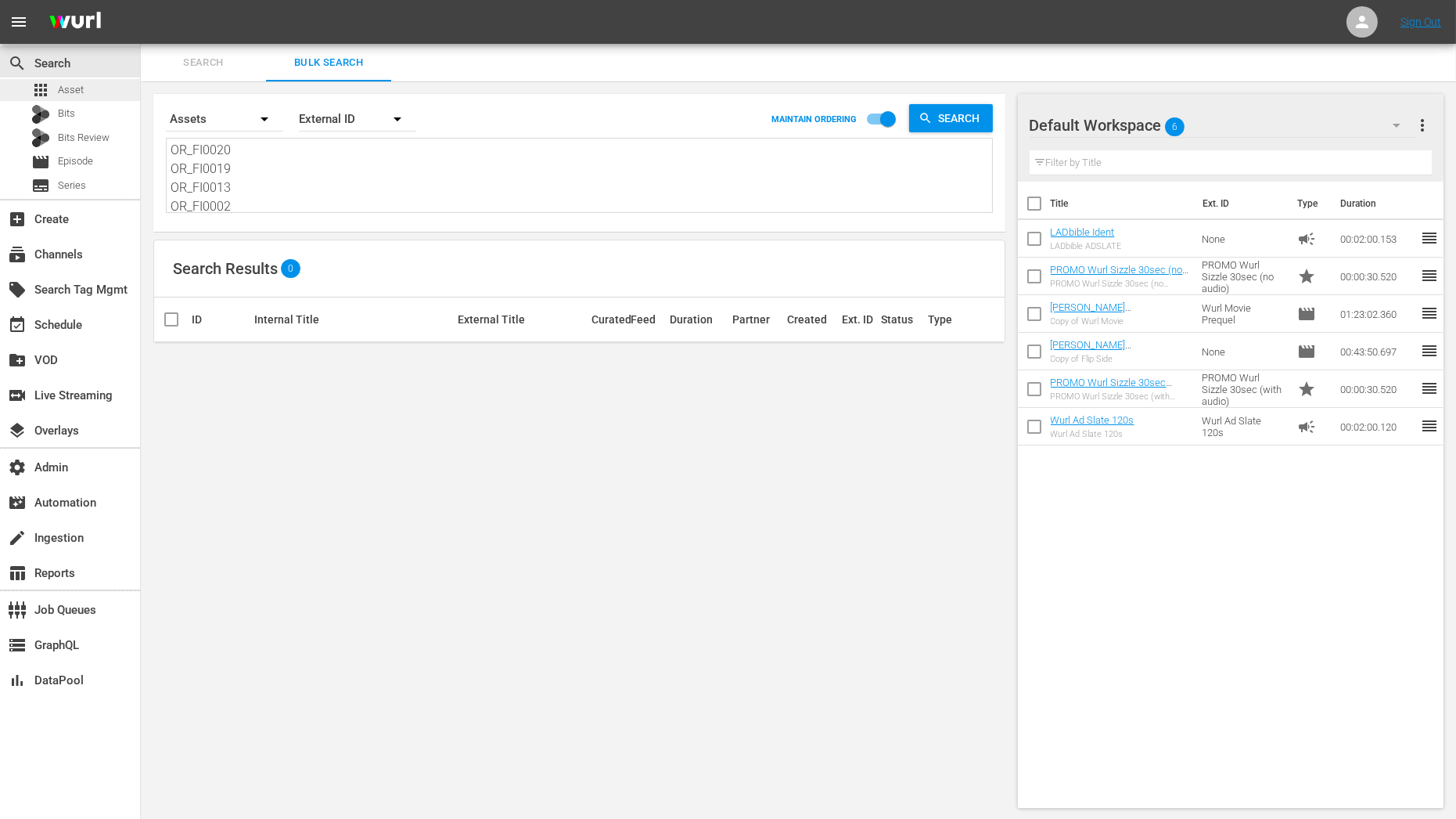
click at [83, 99] on div "apps Asset" at bounding box center [70, 90] width 140 height 22
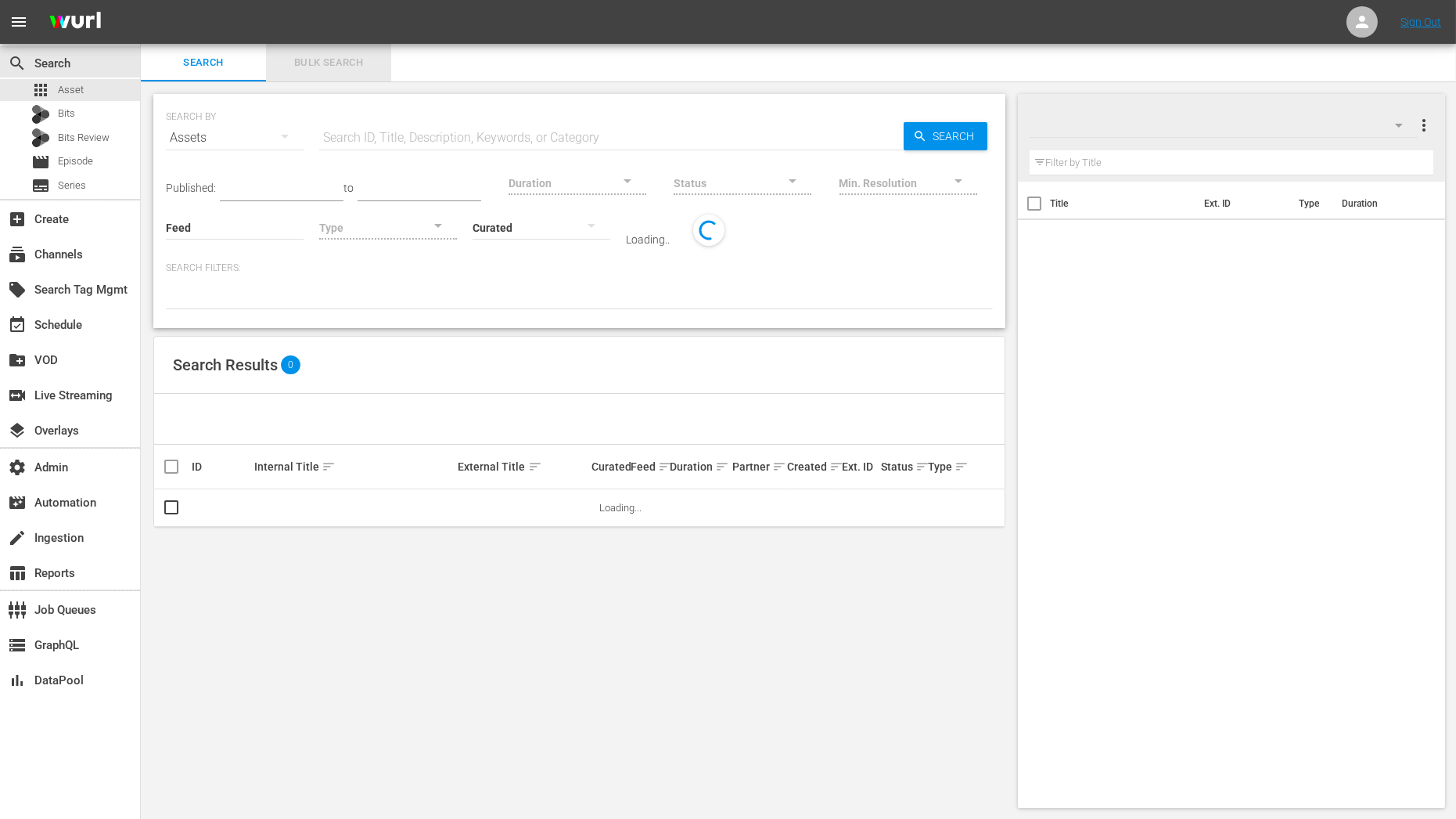
click at [347, 70] on span "Bulk Search" at bounding box center [328, 63] width 107 height 18
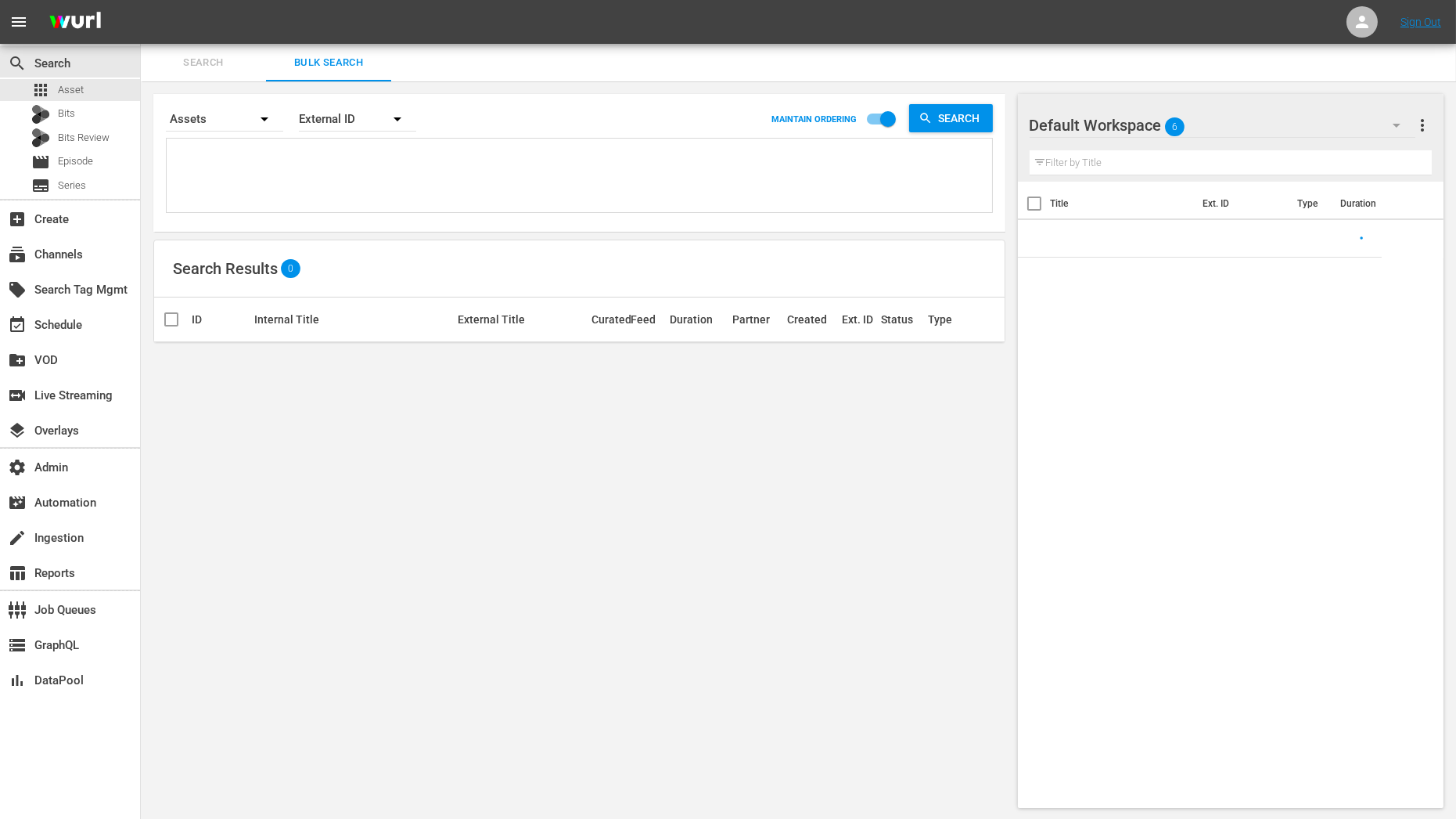
click at [326, 180] on textarea at bounding box center [581, 177] width 821 height 71
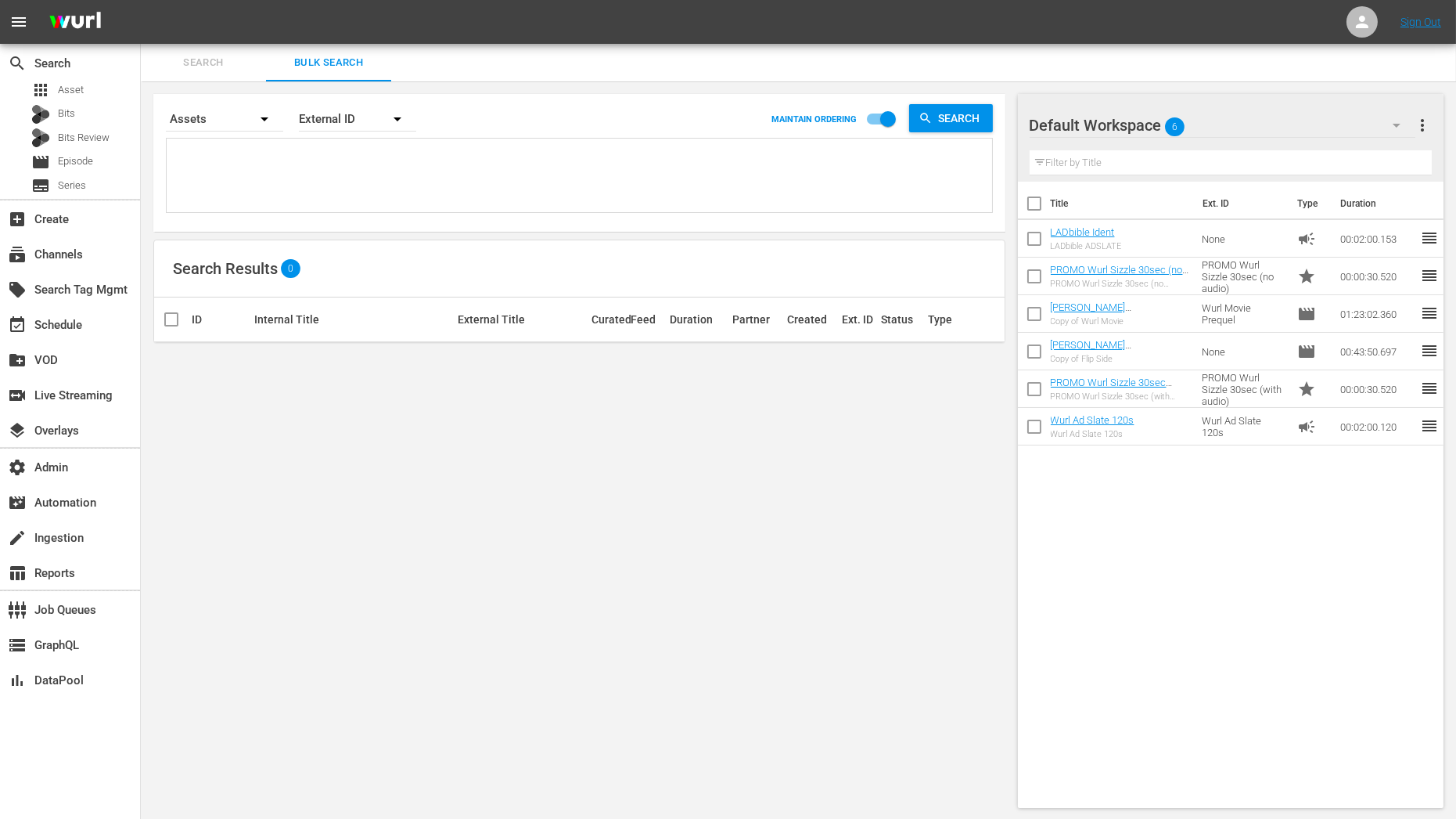
paste textarea "OR_FI0010 OR_FI0014 OR_FI0007 OR_FI0001 OR_FI0024 OR_FI0018 OR_FI0012 OR_FI0021…"
type textarea "OR_FI0010 OR_FI0014 OR_FI0007 OR_FI0001 OR_FI0024 OR_FI0018 OR_FI0012 OR_FI0021…"
click at [36, 115] on div at bounding box center [40, 113] width 18 height 18
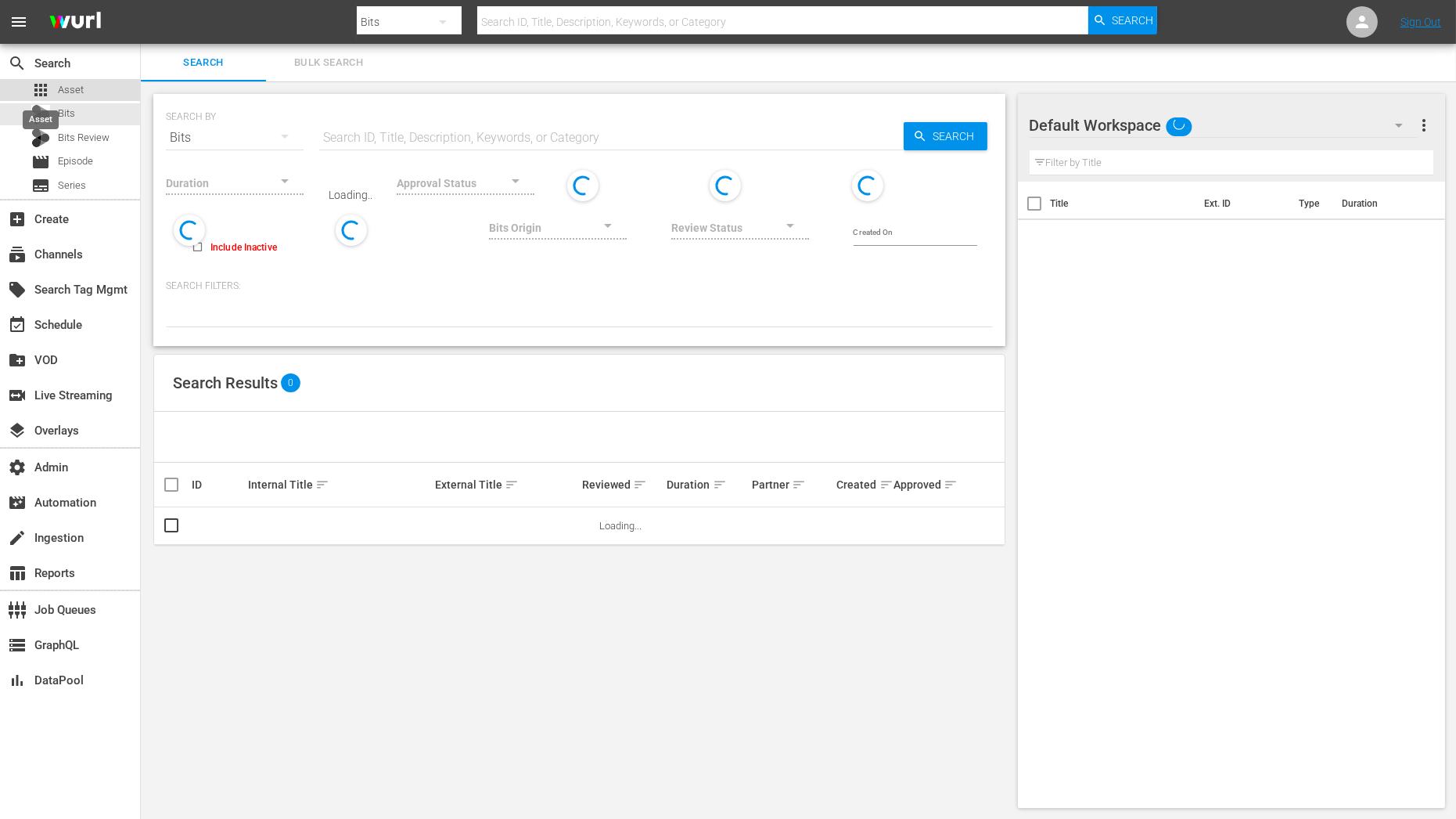
click at [43, 91] on span "apps" at bounding box center [40, 89] width 18 height 18
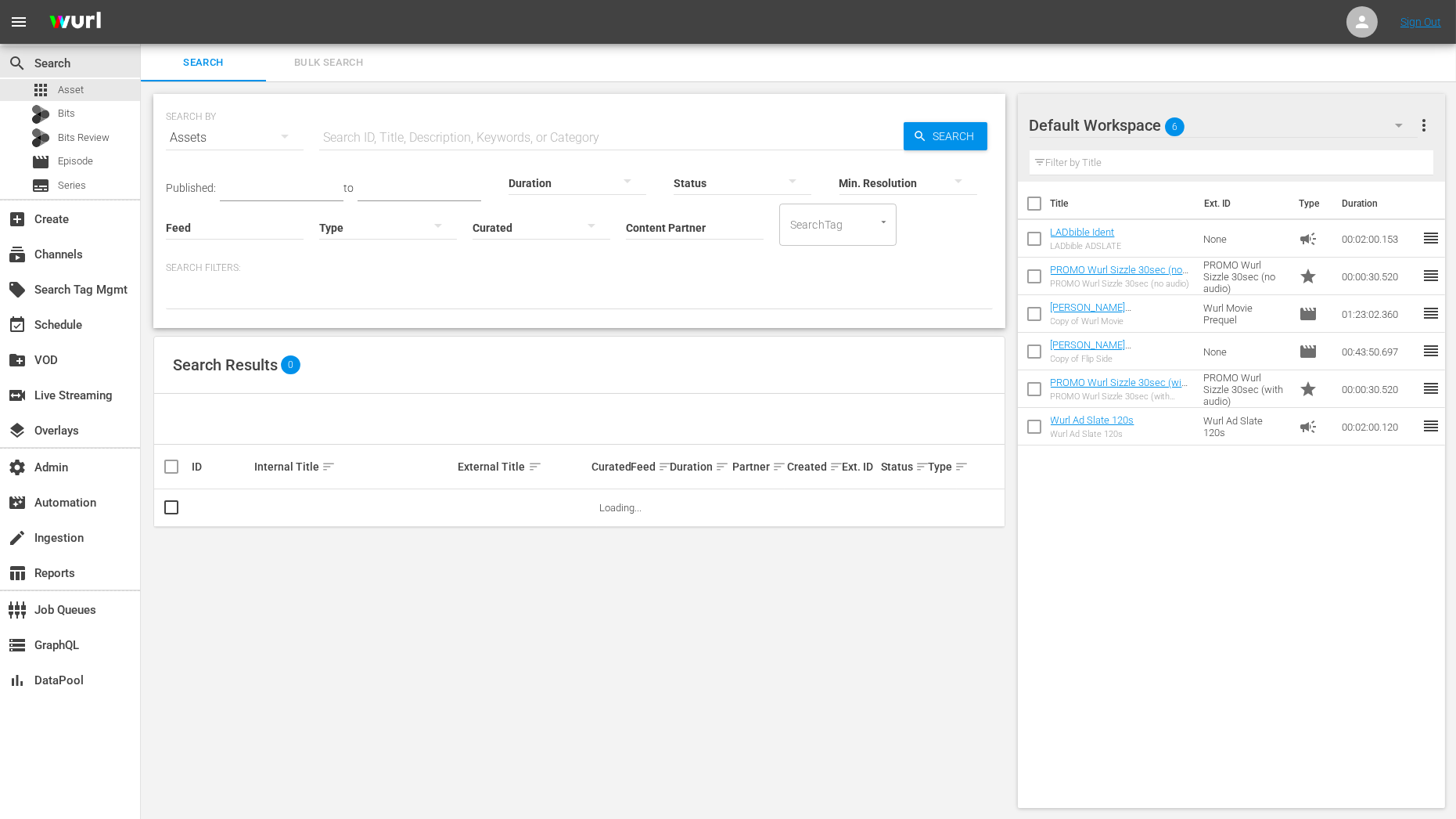
click at [648, 230] on input "Content Partner" at bounding box center [695, 229] width 138 height 56
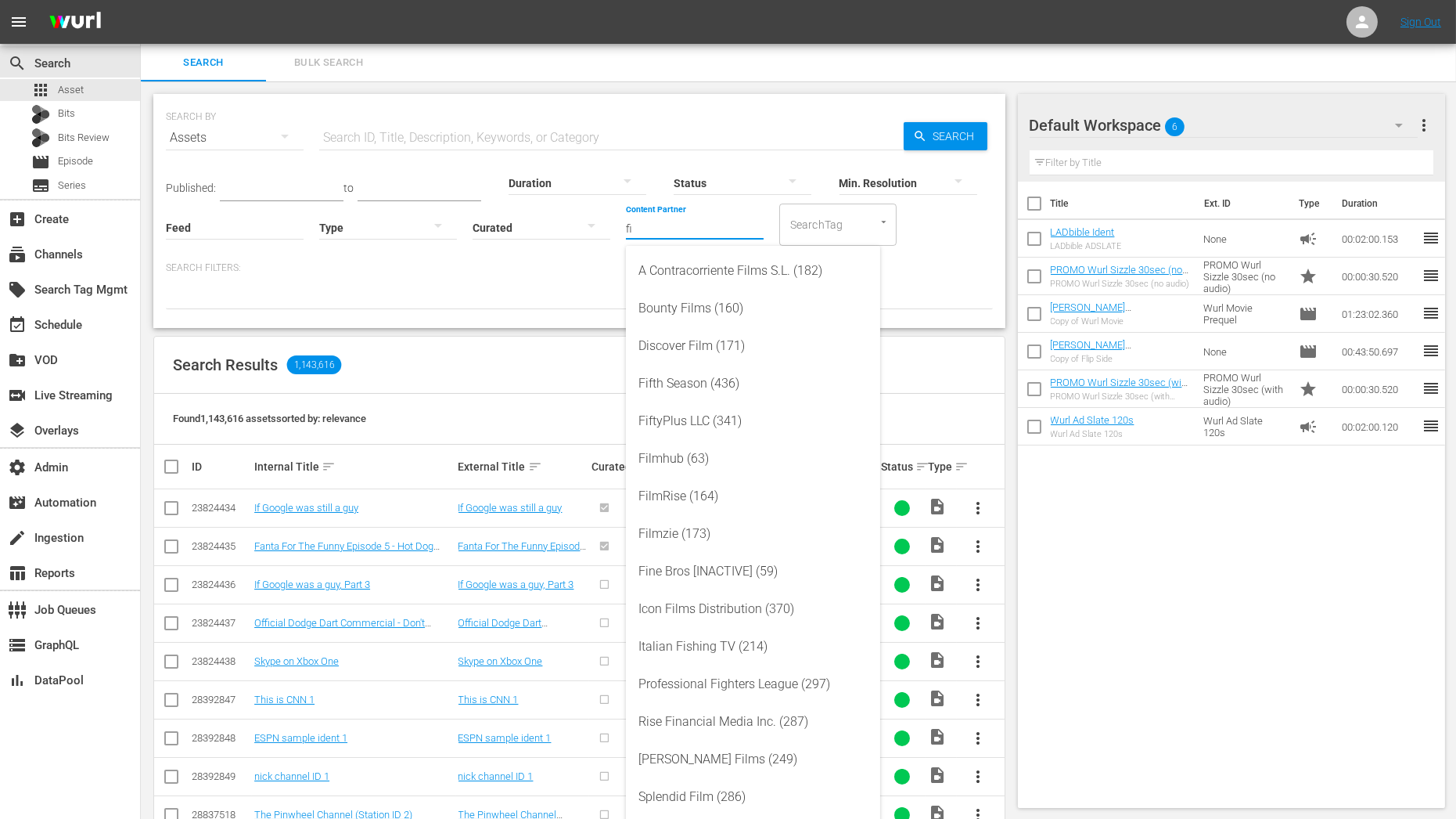
type input "f"
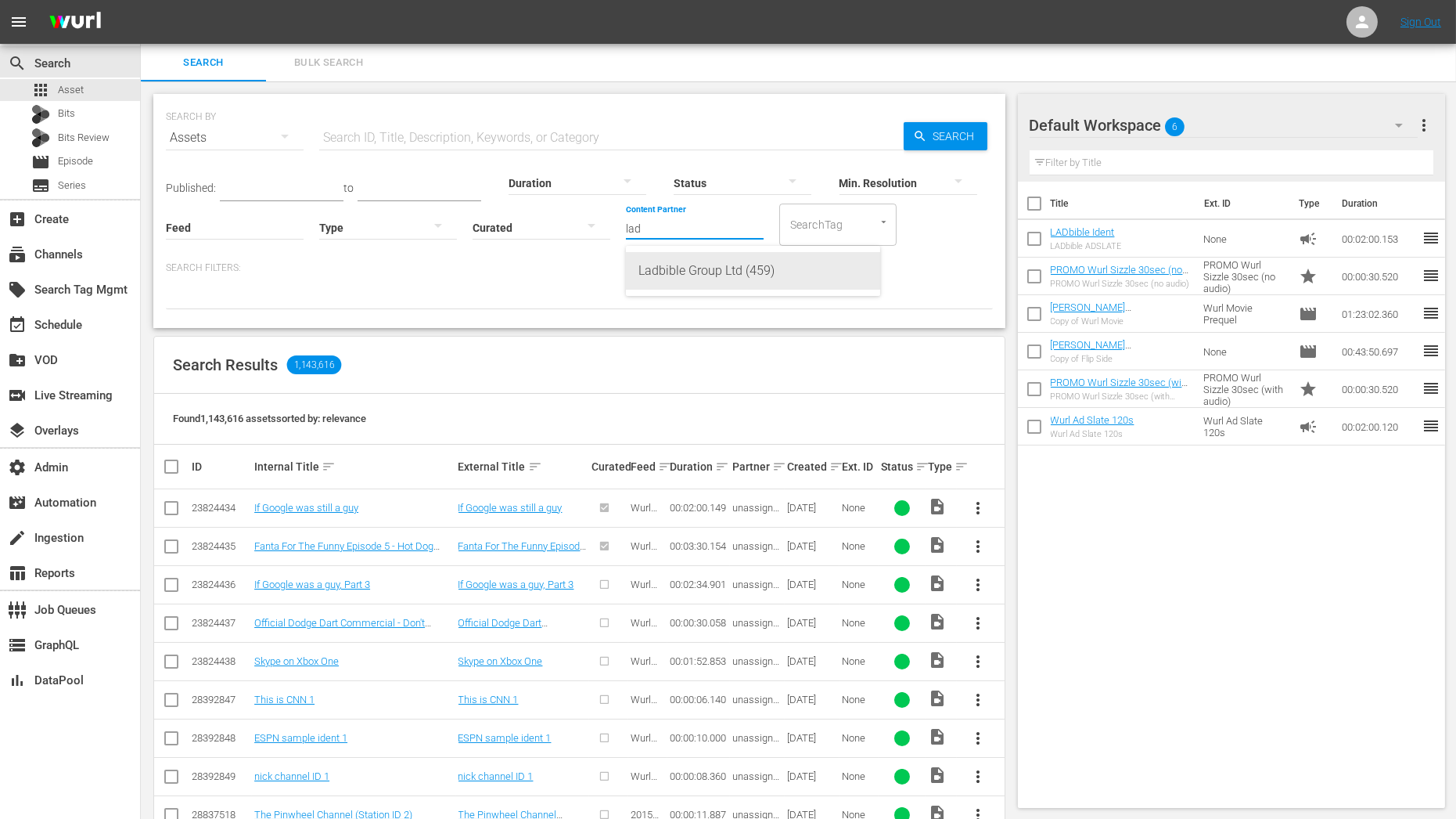
click at [668, 268] on div "Ladbible Group Ltd (459)" at bounding box center [753, 270] width 230 height 38
type input "Ladbible Group Ltd (459)"
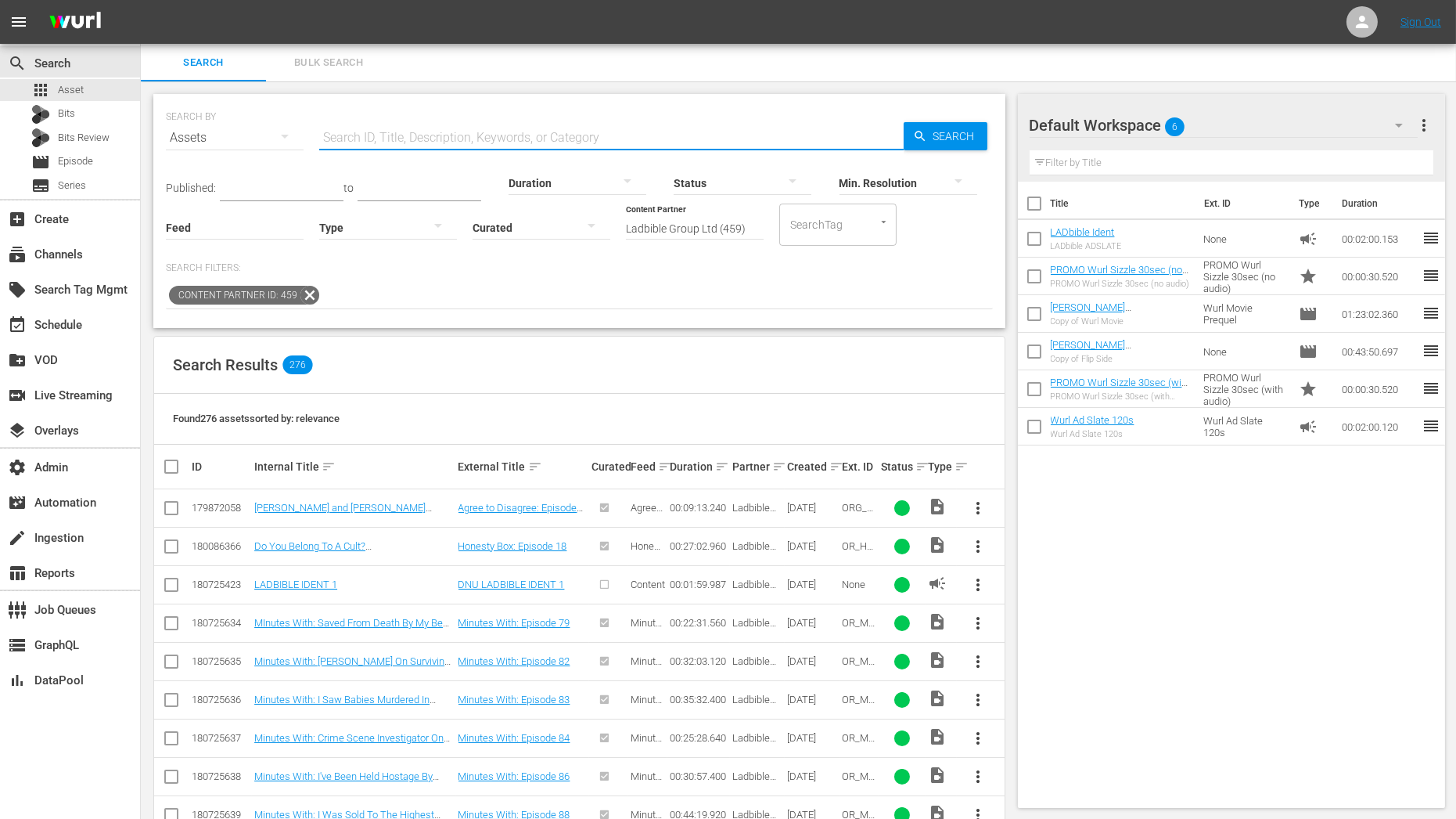
click at [354, 133] on input "text" at bounding box center [610, 138] width 584 height 38
type input "first impressions"
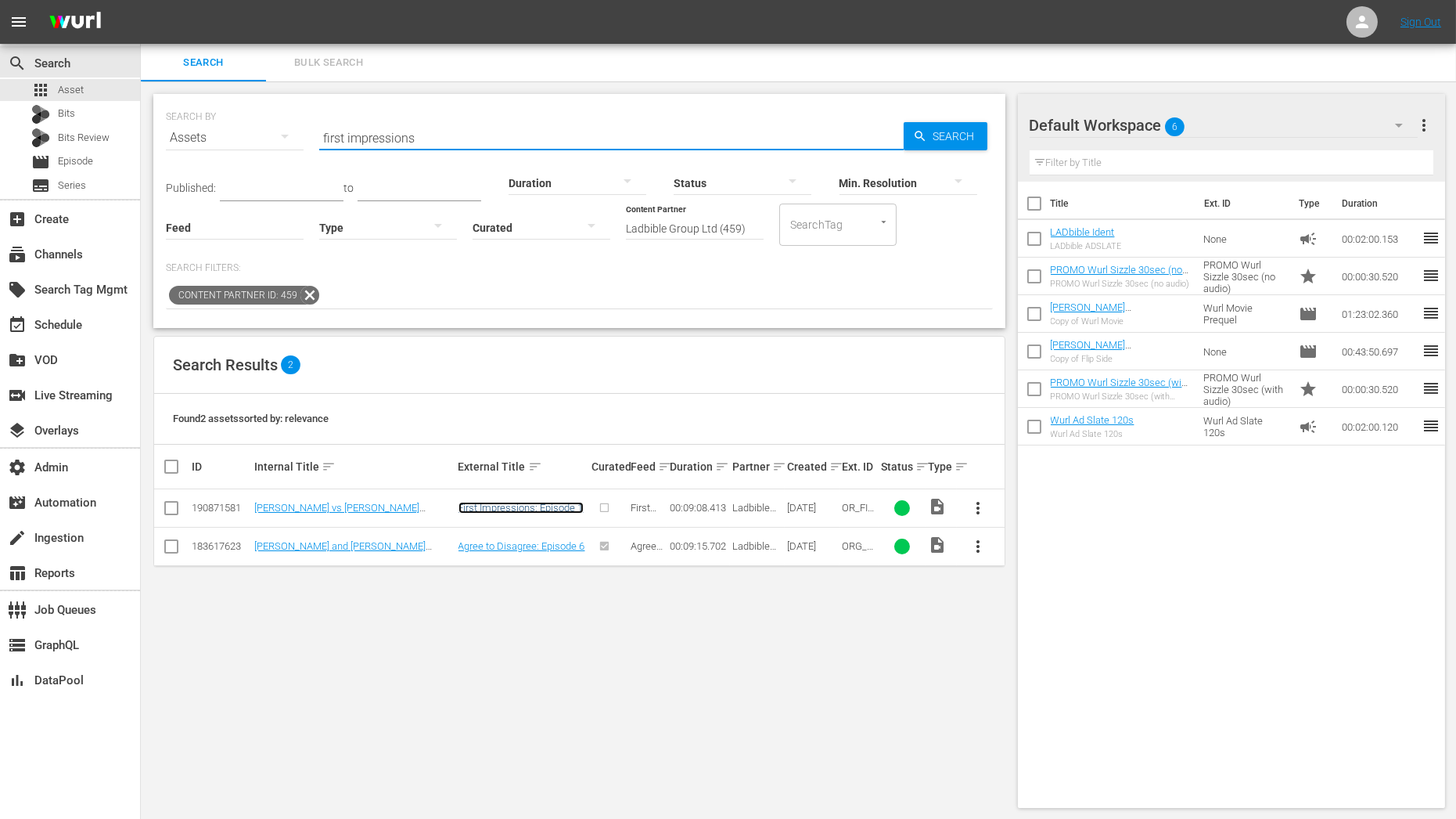
click at [540, 510] on link "First Impressions: Episode 1" at bounding box center [520, 508] width 125 height 12
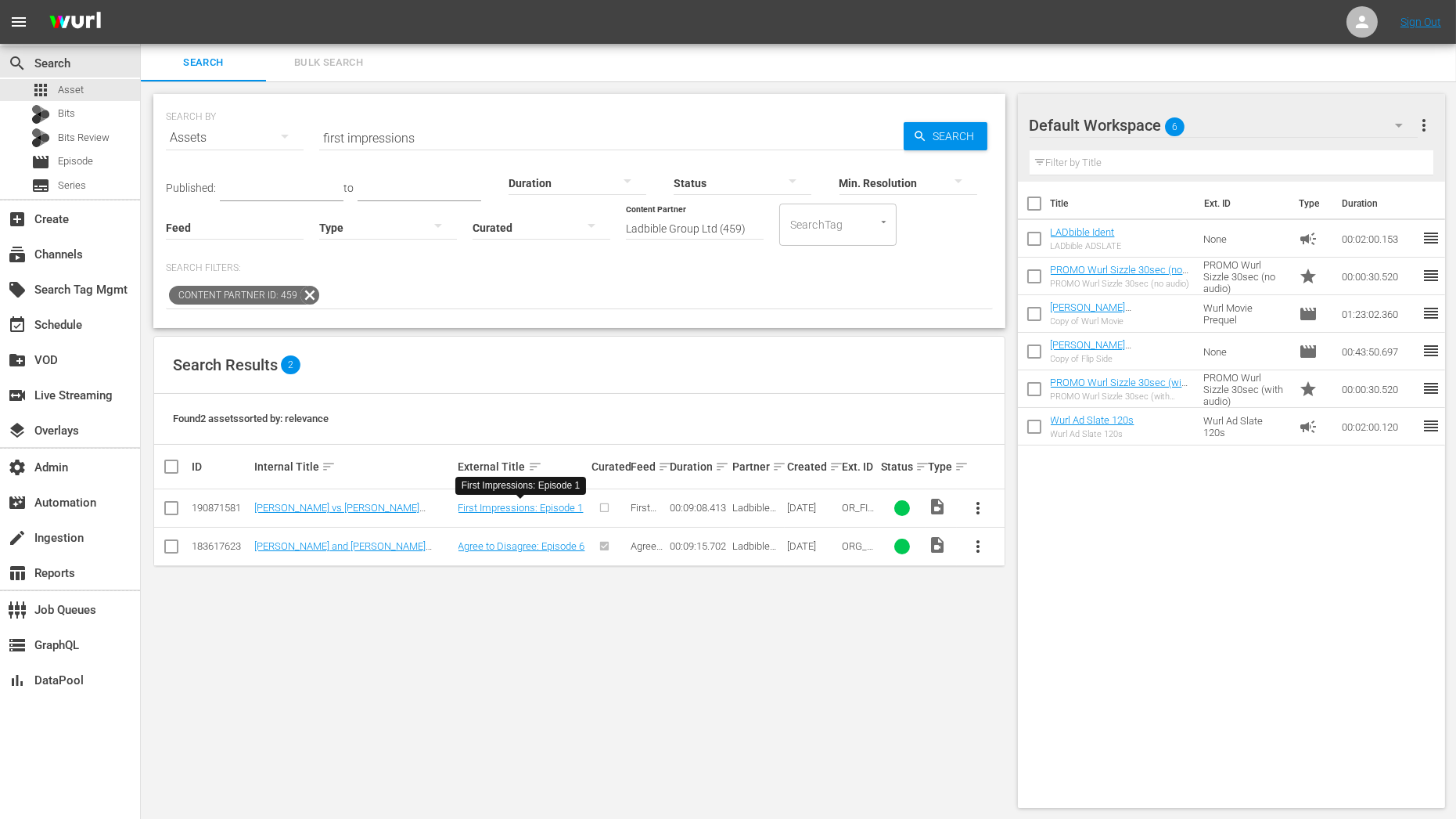
click at [335, 67] on span "Bulk Search" at bounding box center [328, 63] width 107 height 18
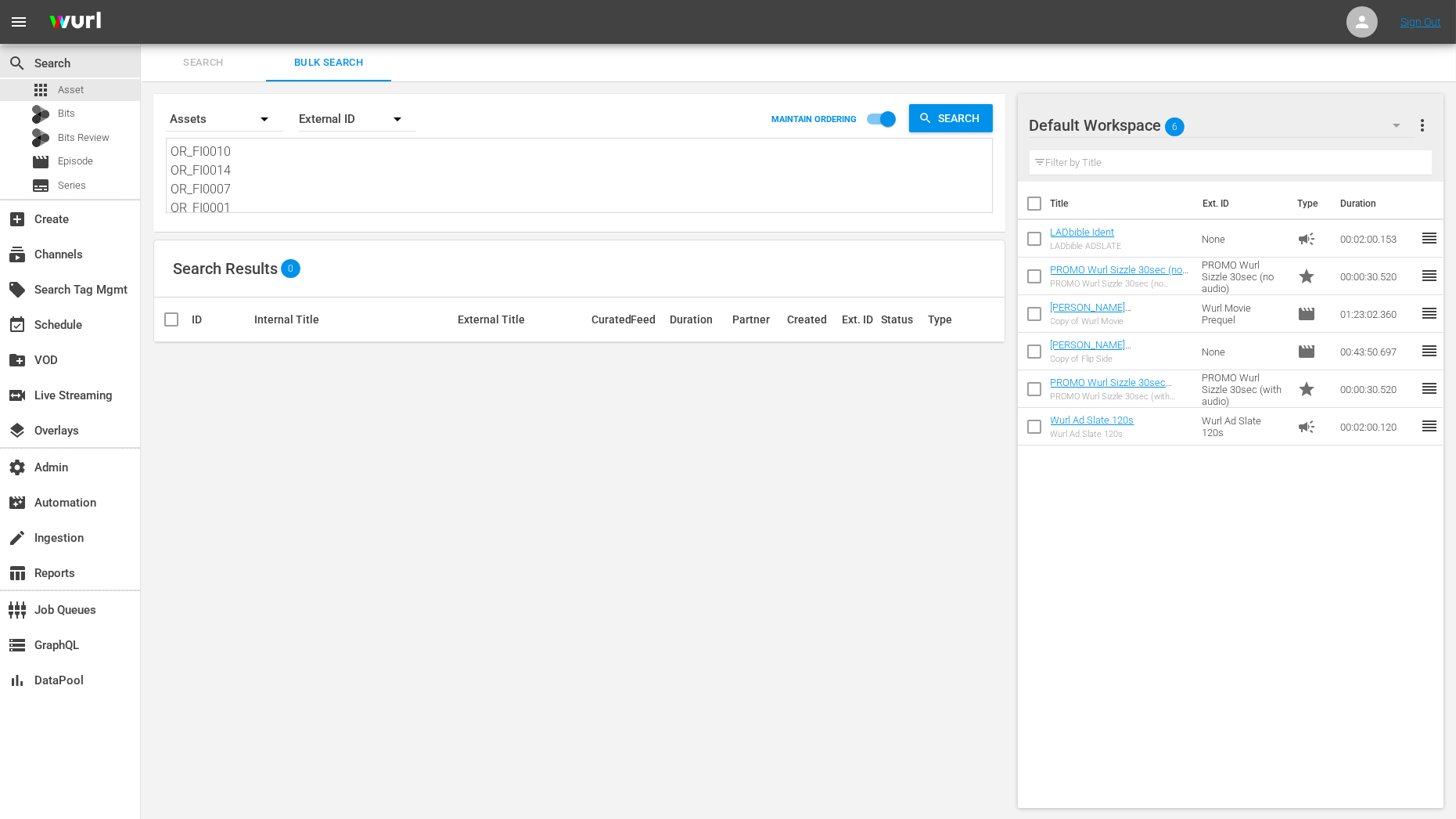
click at [298, 197] on textarea "OR_FI0010 OR_FI0014 OR_FI0007 OR_FI0001 OR_FI0024 OR_FI0018 OR_FI0012 OR_FI0021…" at bounding box center [581, 177] width 821 height 71
paste textarea "DYEKM_0007 OR_DYEKM_0019 OR_DYEKM0020 OR_DYEKM0021 OR_DYEKM_0008 OR_DYEKM_0009 …"
type textarea "OR_DYEKM_0007 OR_DYEKM_0019 OR_DYEKM0020 OR_DYEKM0021 OR_DYEKM_0008 OR_DYEKM_00…"
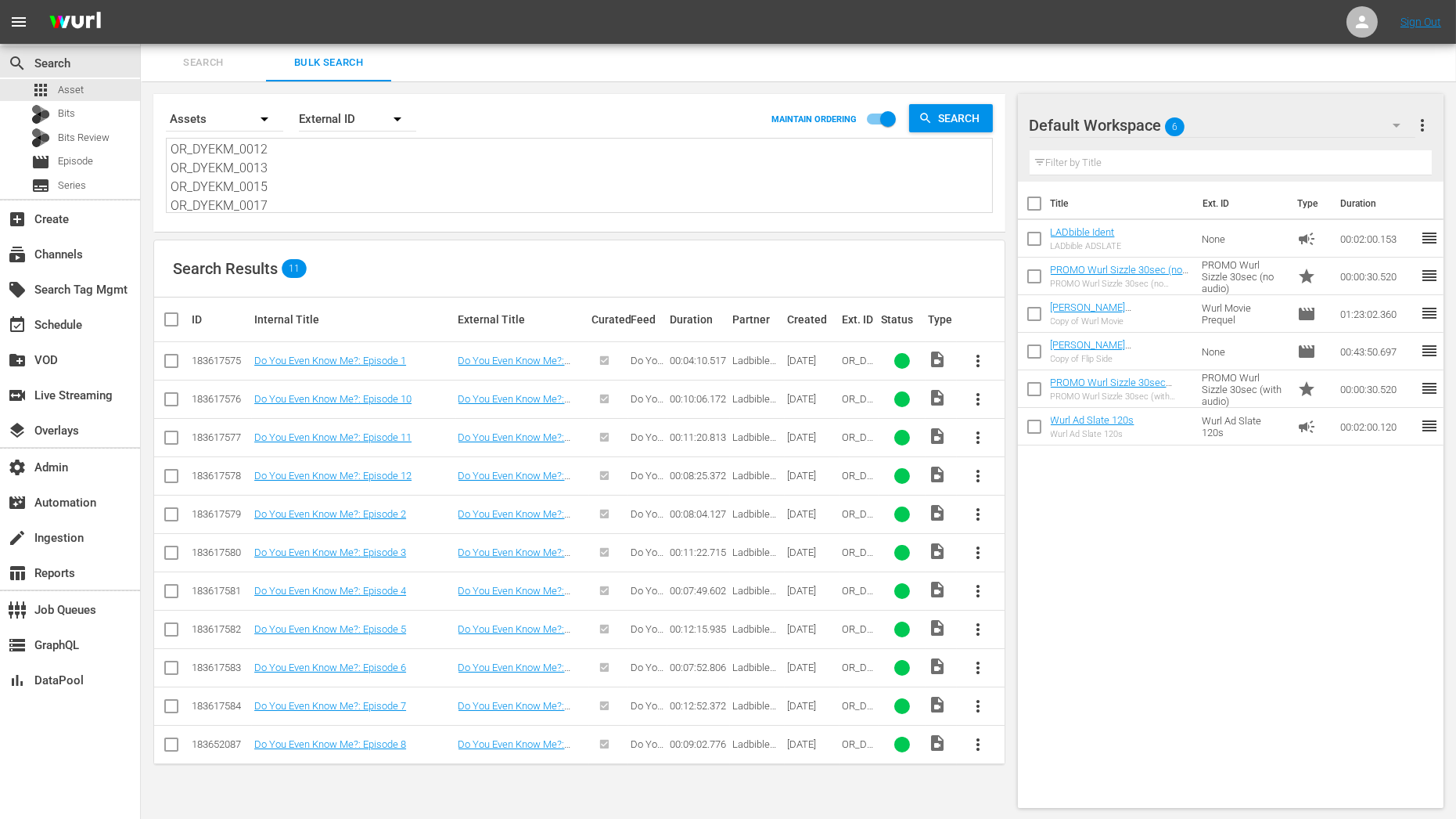
type textarea "OR_DYEKM_0007 OR_DYEKM_0019 OR_DYEKM0020 OR_DYEKM0021 OR_DYEKM_0008 OR_DYEKM_00…"
click at [1401, 121] on icon "button" at bounding box center [1396, 125] width 18 height 18
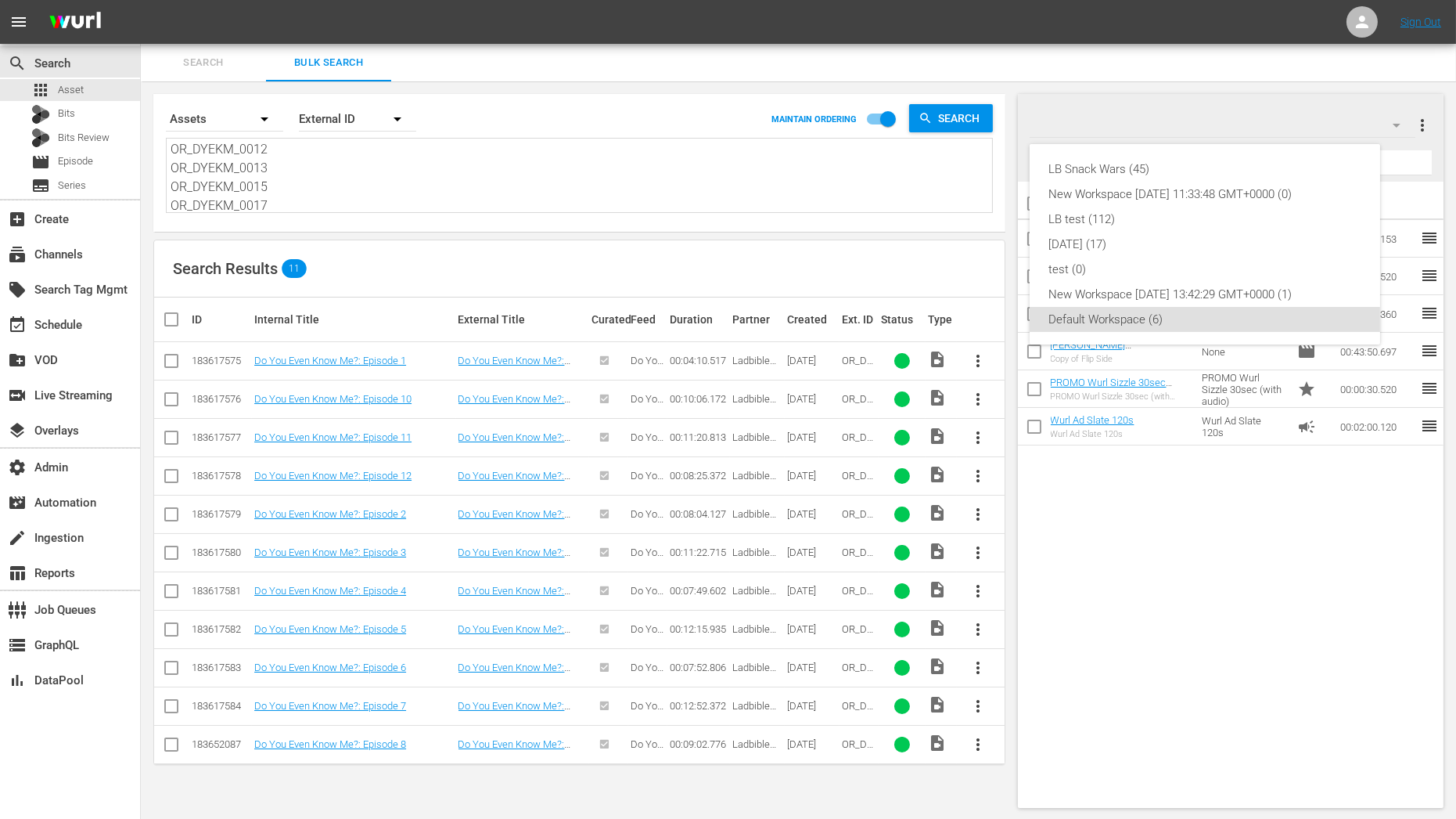
click at [1417, 136] on div "LB Snack Wars (45) New Workspace [DATE] 11:33:48 GMT+0000 (0) LB test (112) [DA…" at bounding box center [728, 409] width 1456 height 819
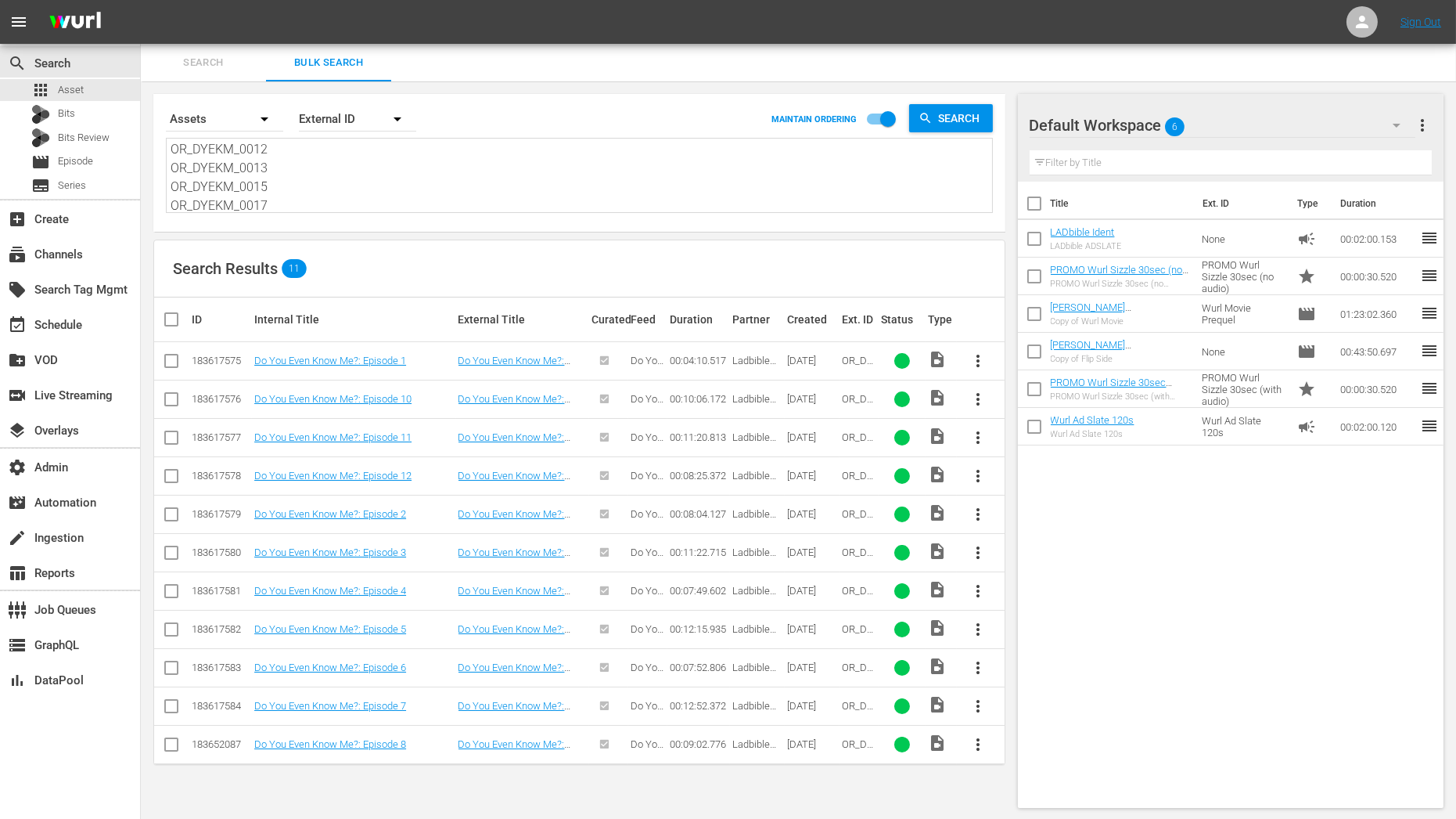
click at [1419, 129] on div "LB Snack Wars (45) New Workspace [DATE] 11:33:48 GMT+0000 (0) LB test (112) [DA…" at bounding box center [728, 409] width 1456 height 819
click at [1423, 127] on span "more_vert" at bounding box center [1421, 125] width 18 height 18
click at [1391, 133] on div "Add New Workspace" at bounding box center [1321, 126] width 184 height 28
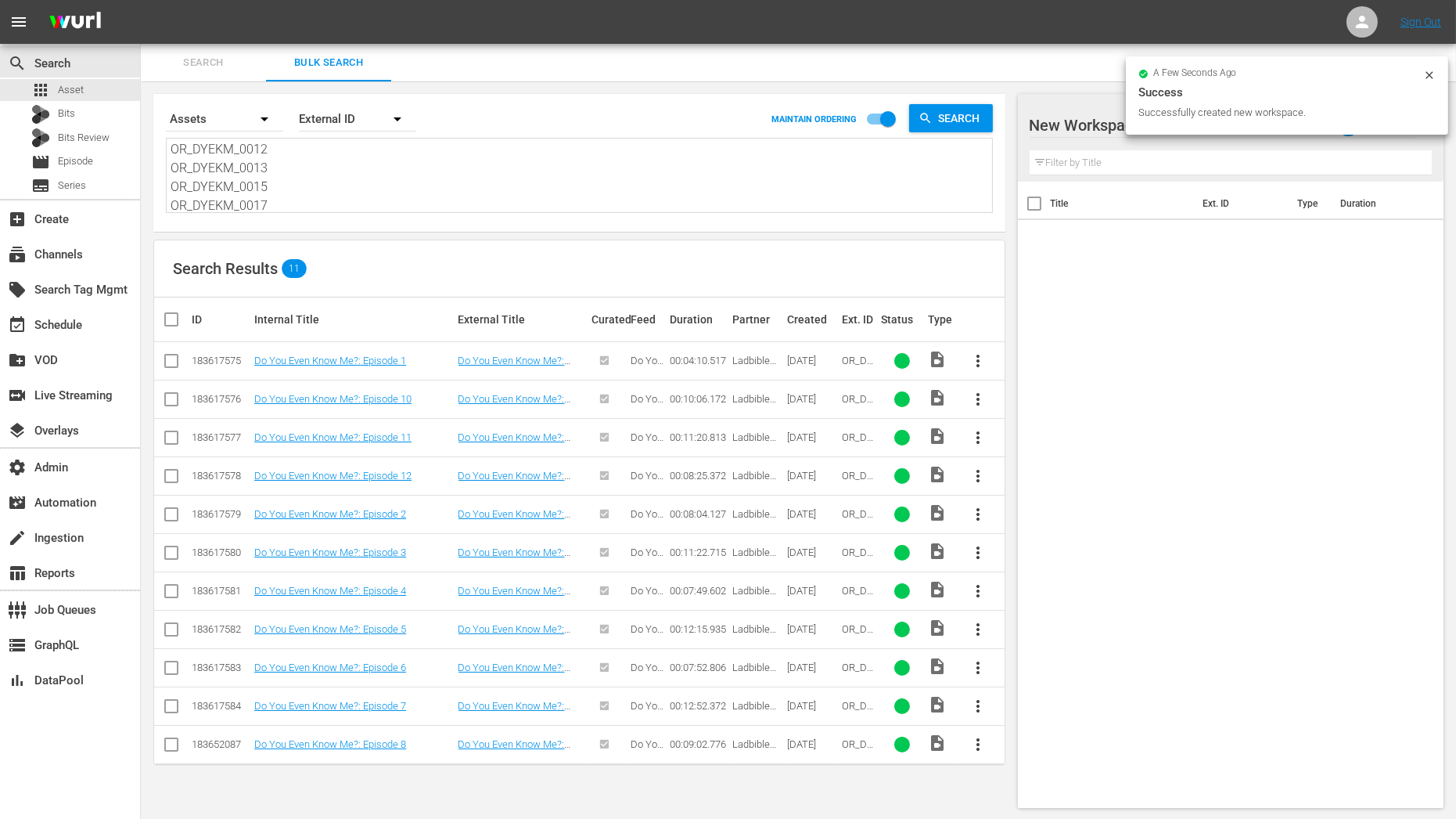
click at [1099, 128] on div at bounding box center [1162, 126] width 266 height 39
click at [1099, 128] on input "New Workspace Wed Aug 27 2025 13:13:50 GMT+0000" at bounding box center [1224, 125] width 388 height 38
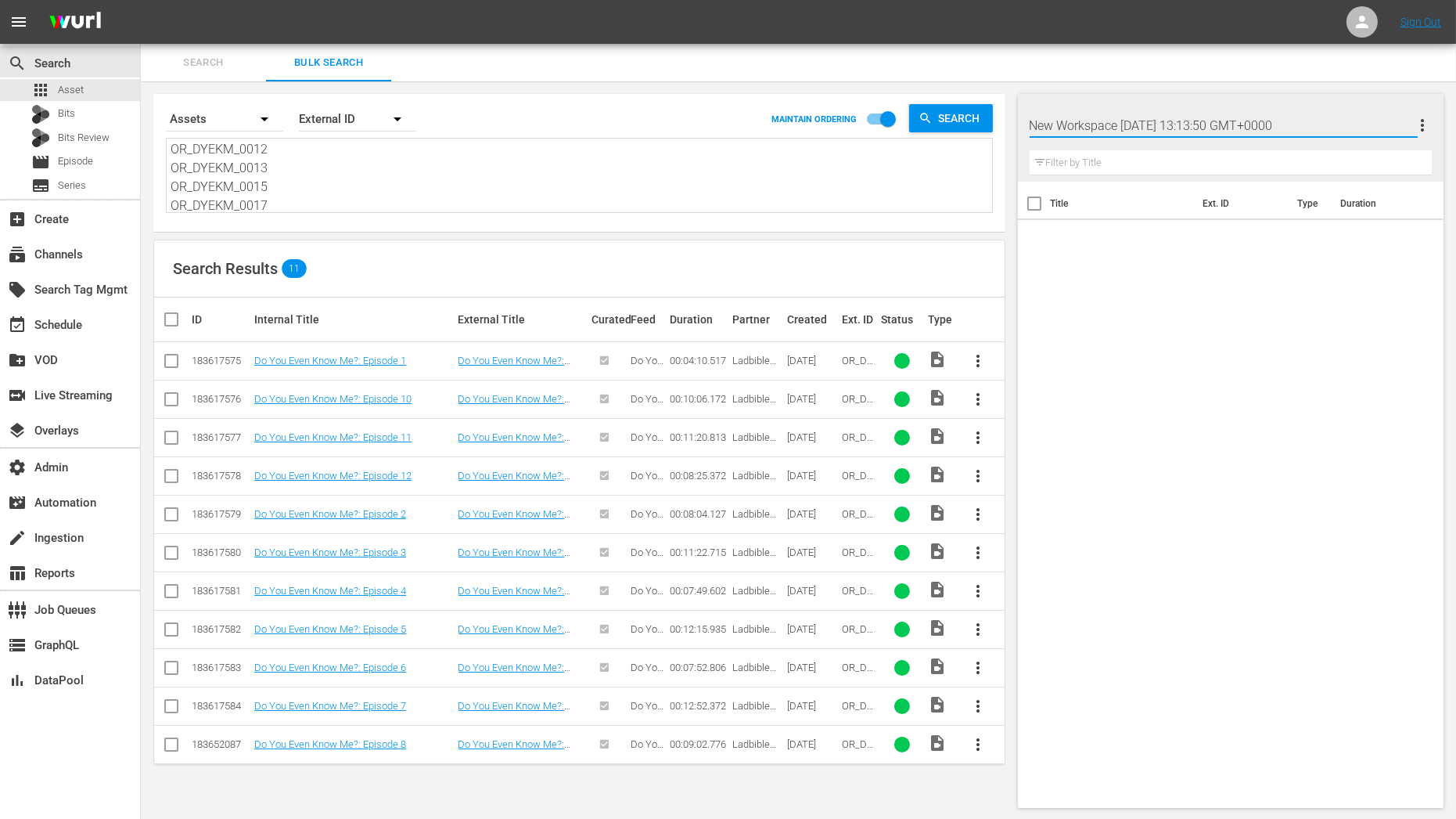
click at [1099, 128] on input "New Workspace Wed Aug 27 2025 13:13:50 GMT+0000" at bounding box center [1224, 125] width 388 height 38
type input "LB Do You Even"
click at [1136, 79] on div "Search Bulk Search" at bounding box center [798, 62] width 1316 height 38
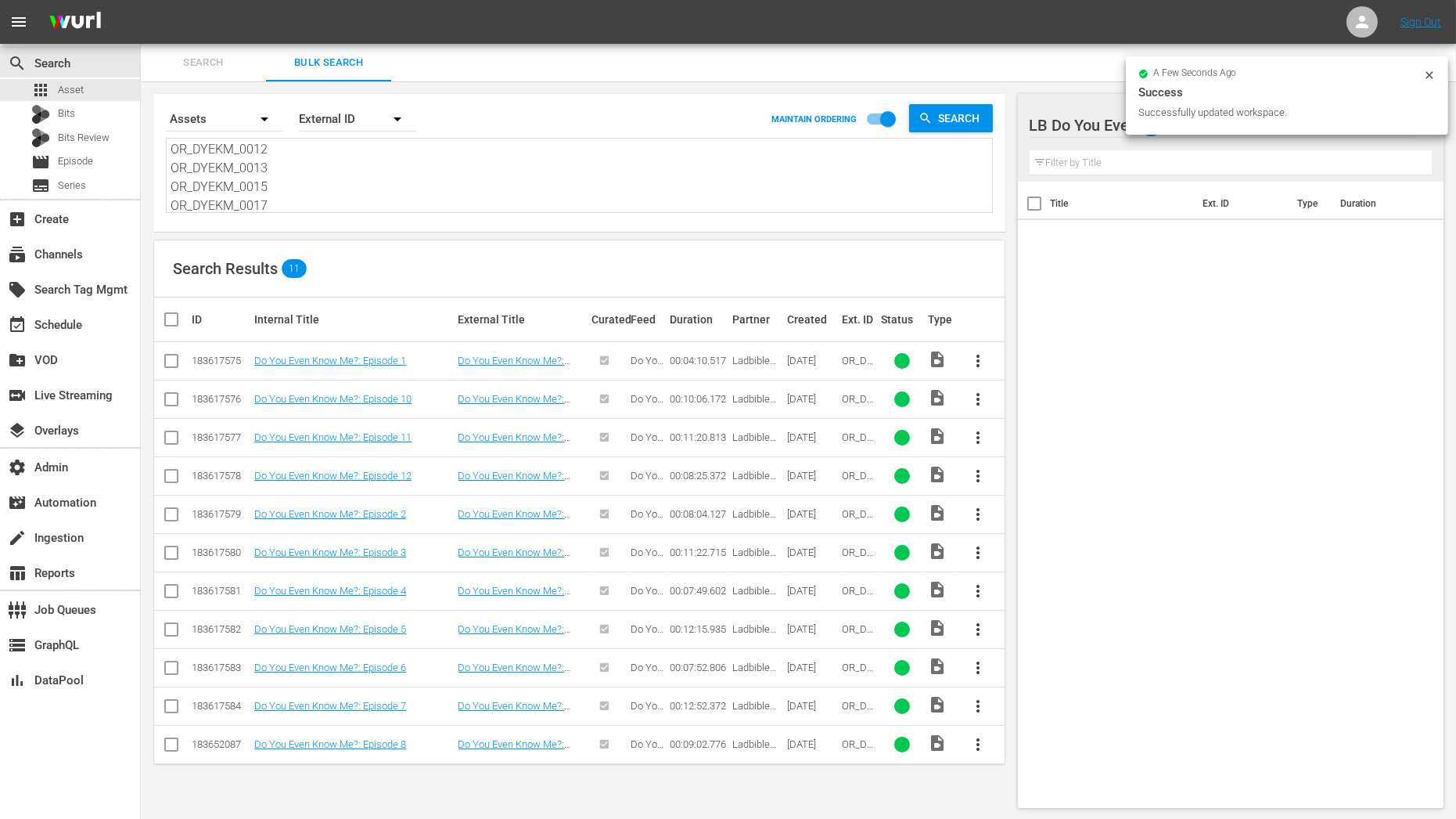
click at [172, 323] on input "checkbox" at bounding box center [177, 319] width 31 height 18
checkbox input "true"
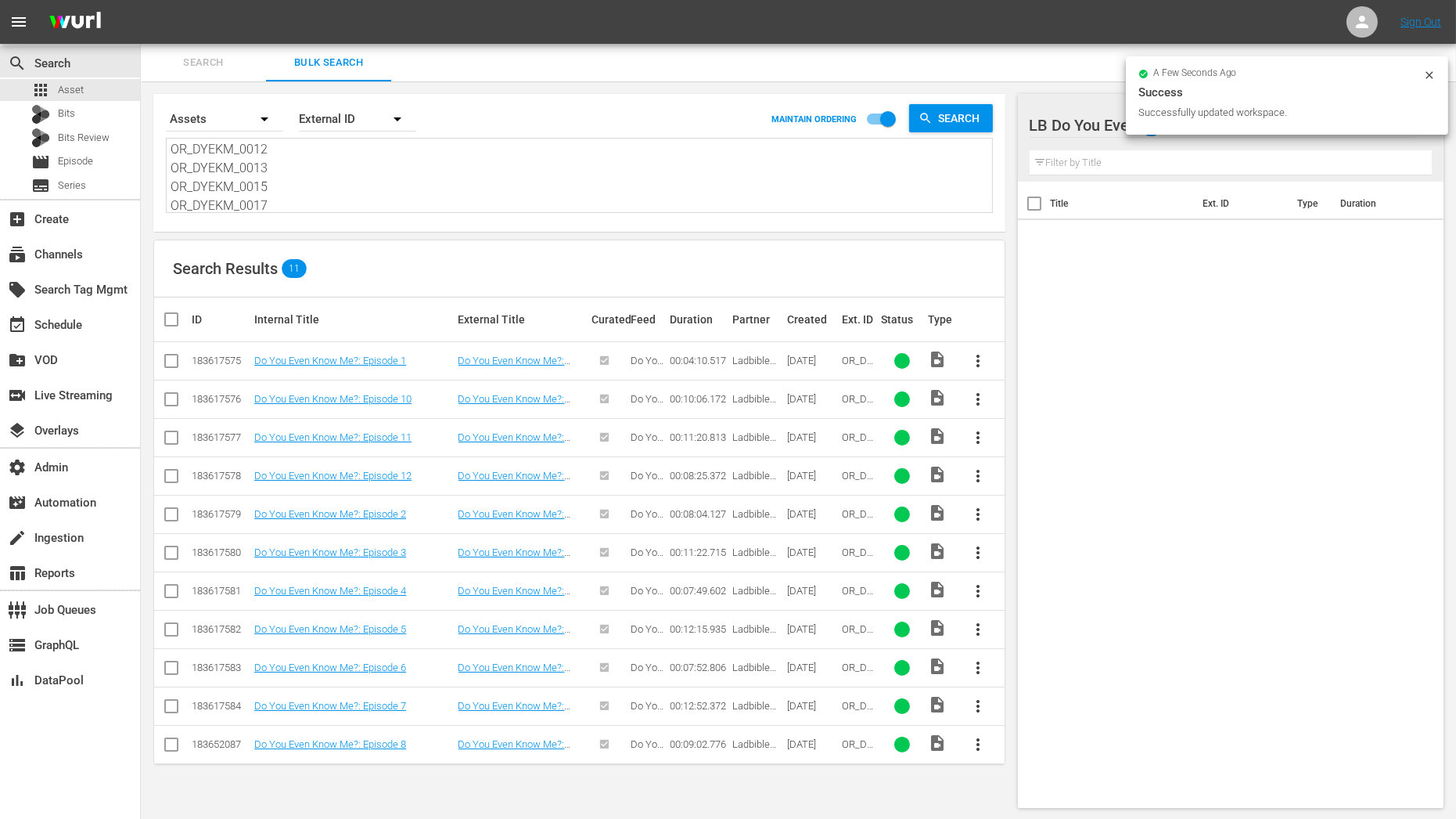
checkbox input "true"
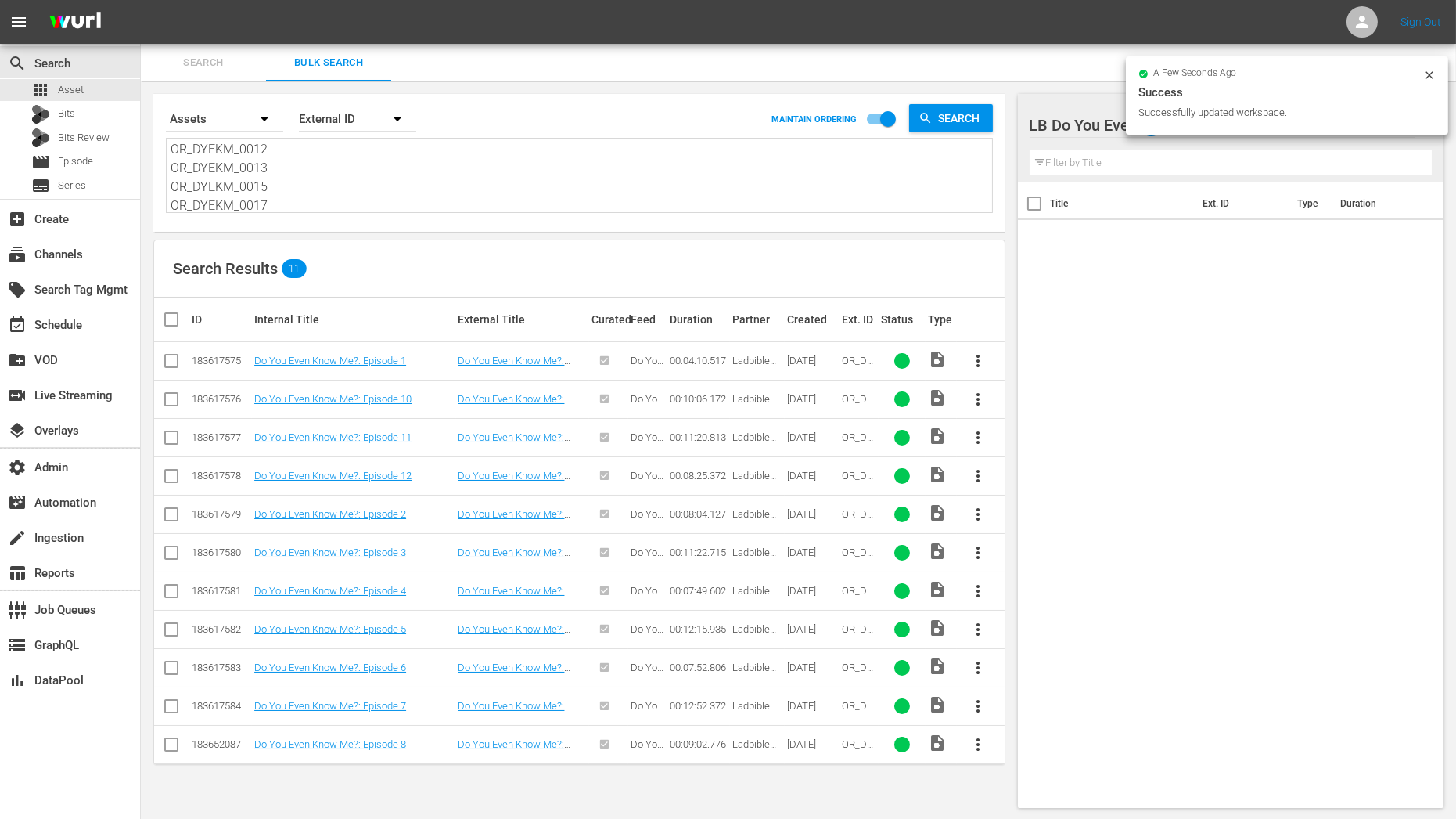
checkbox input "true"
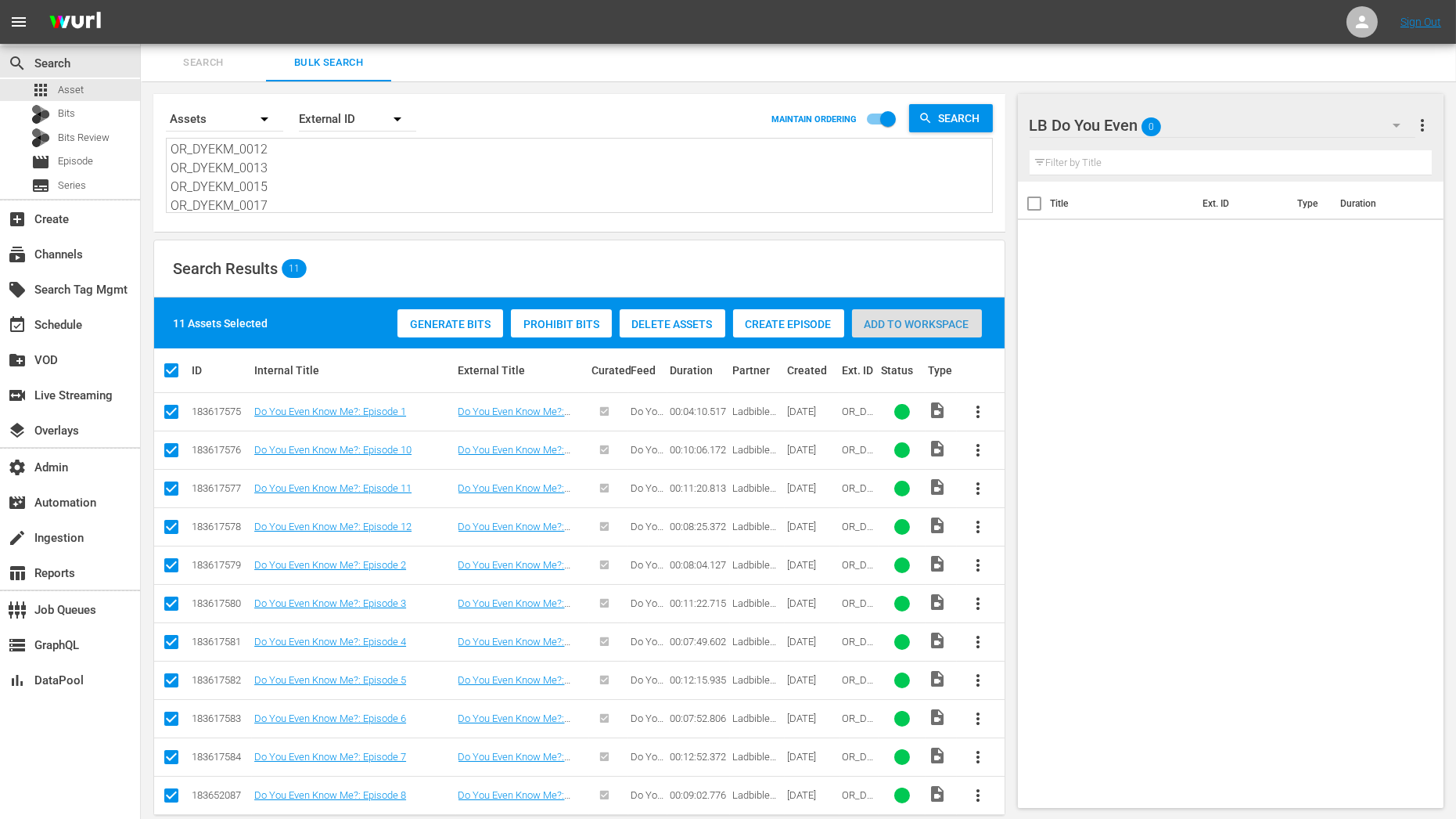
click at [916, 327] on span "Add to Workspace" at bounding box center [916, 324] width 130 height 13
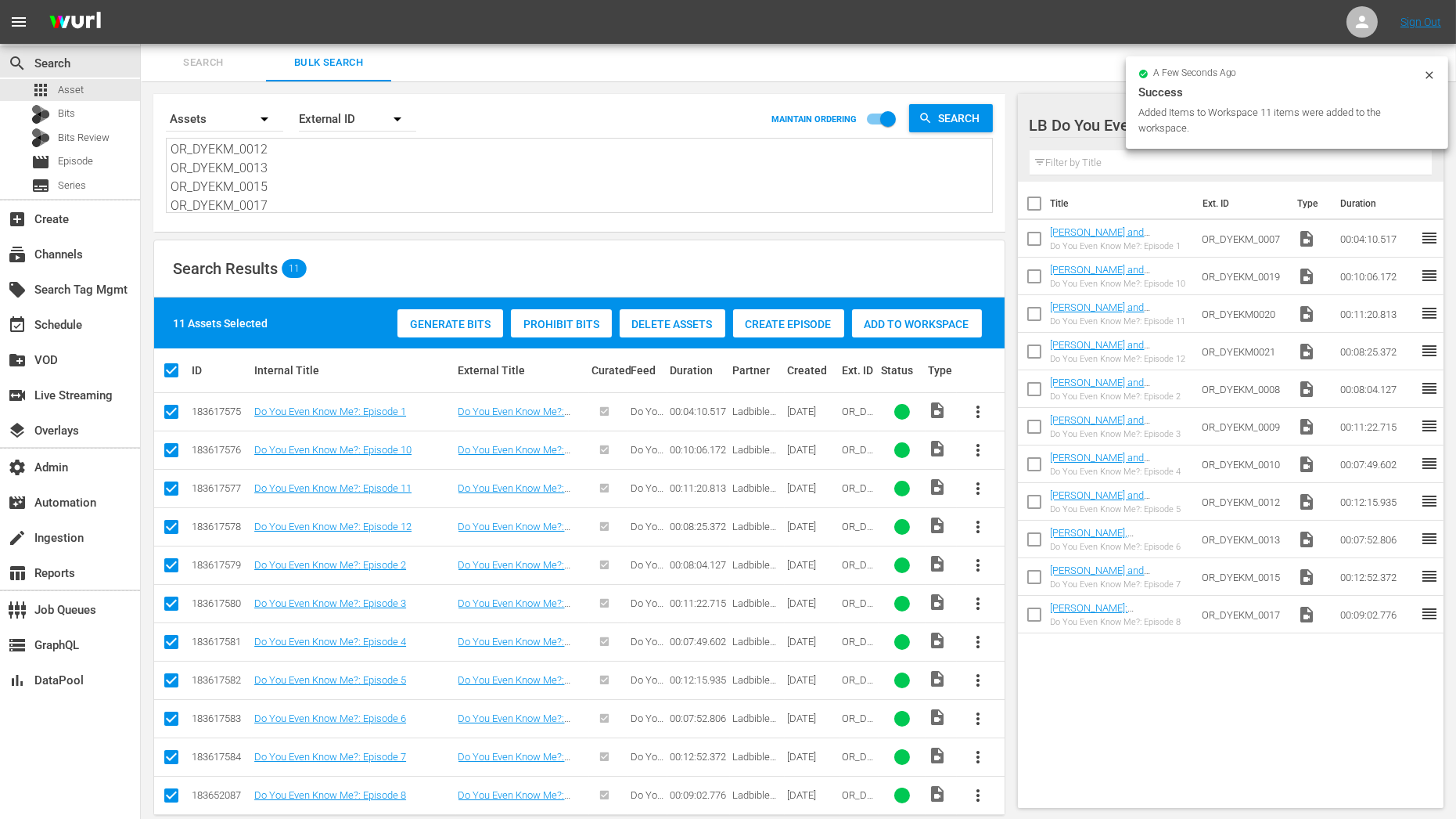
click at [198, 63] on span "Search" at bounding box center [203, 63] width 107 height 18
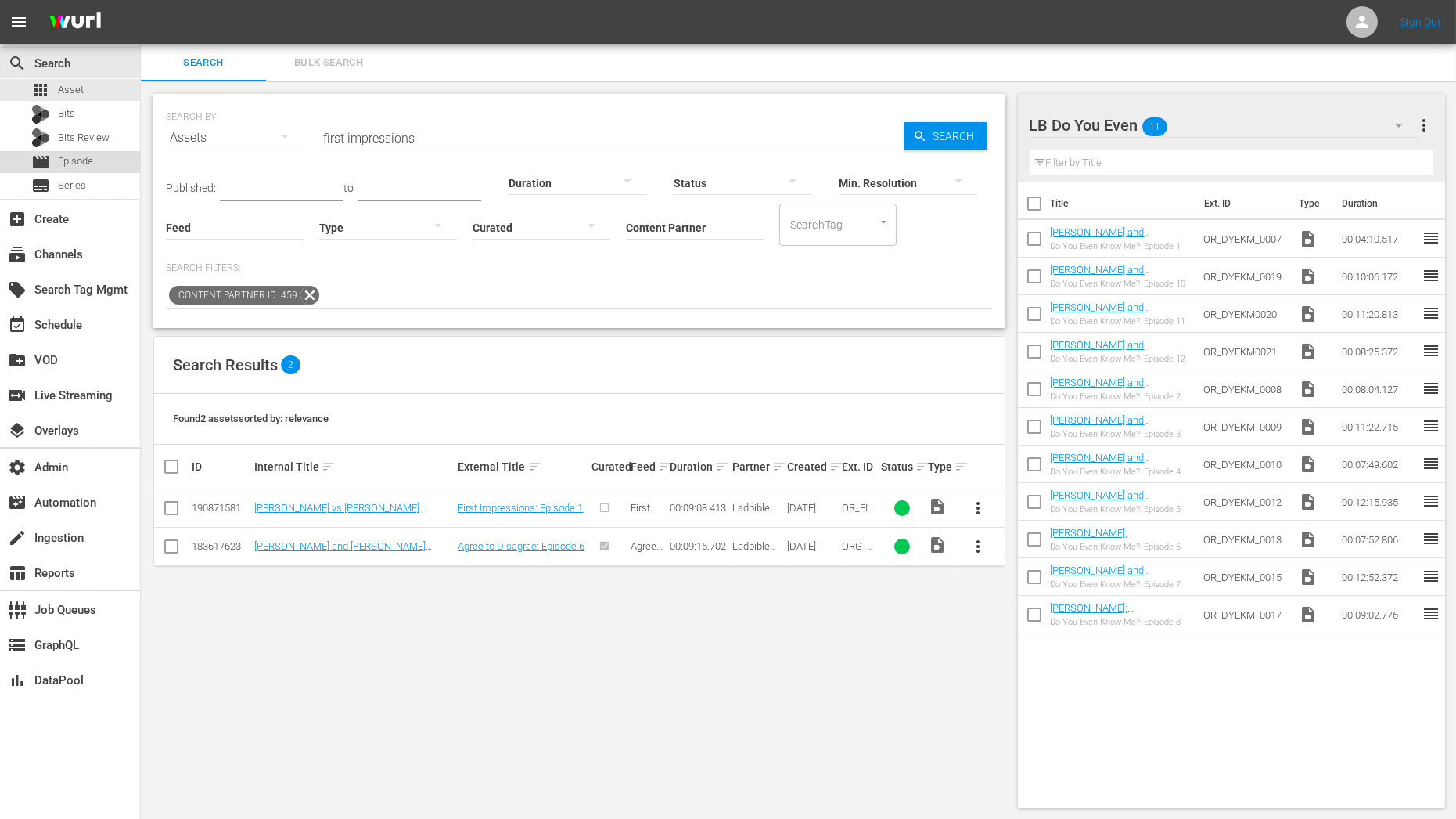
click at [89, 167] on span "Episode" at bounding box center [76, 161] width 35 height 16
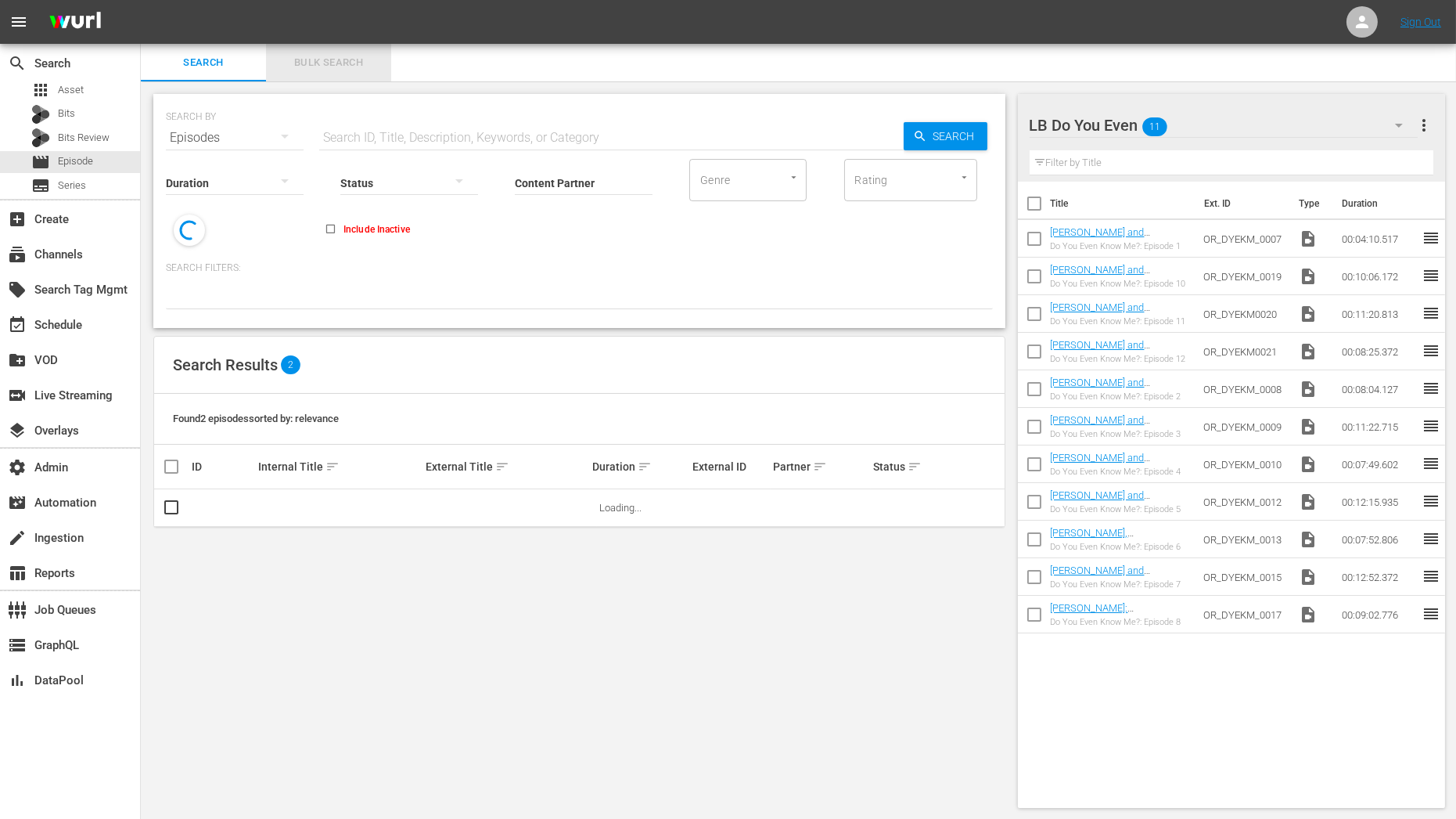
click at [358, 63] on span "Bulk Search" at bounding box center [328, 63] width 107 height 18
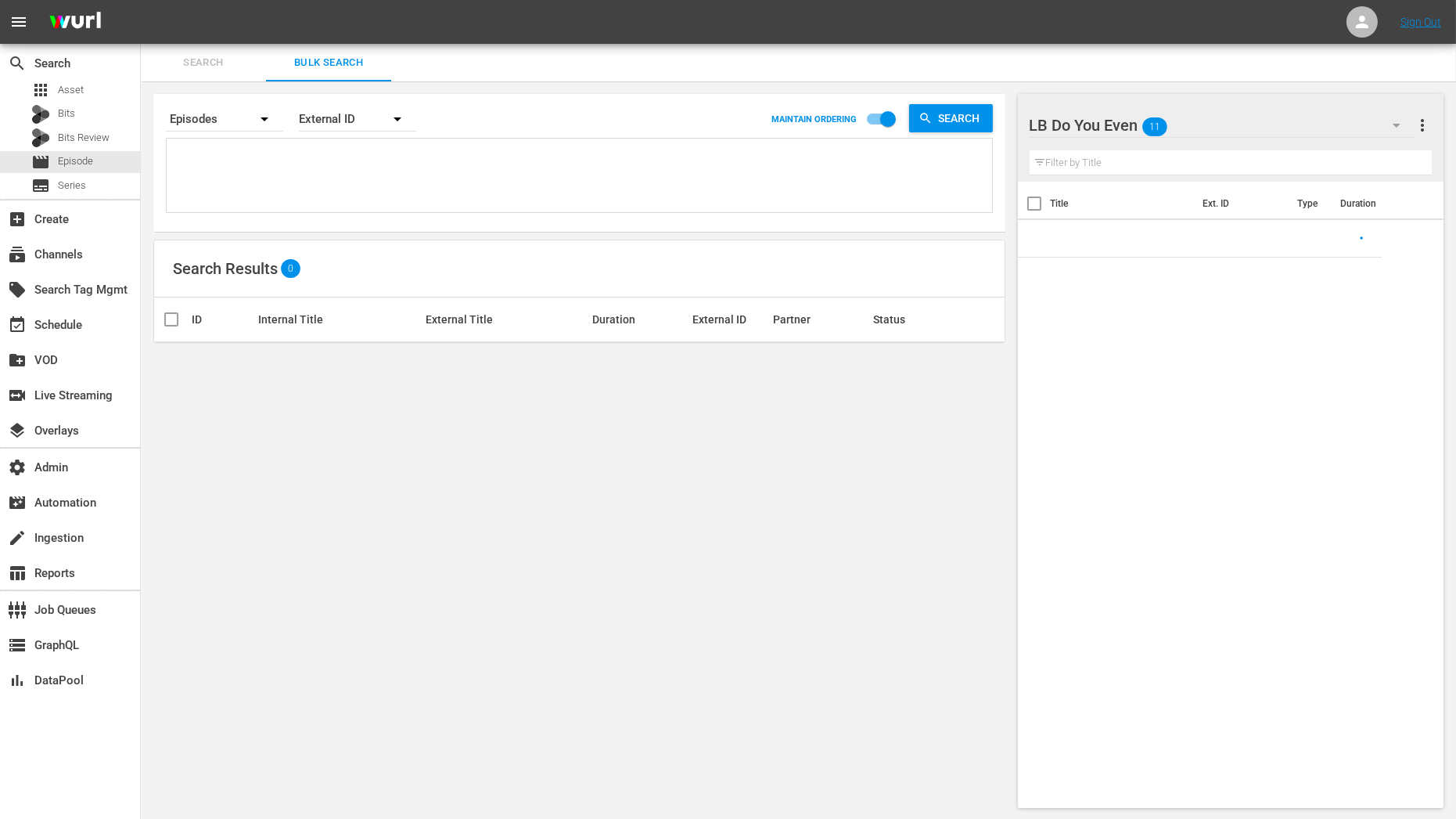
click at [272, 193] on textarea at bounding box center [581, 177] width 821 height 71
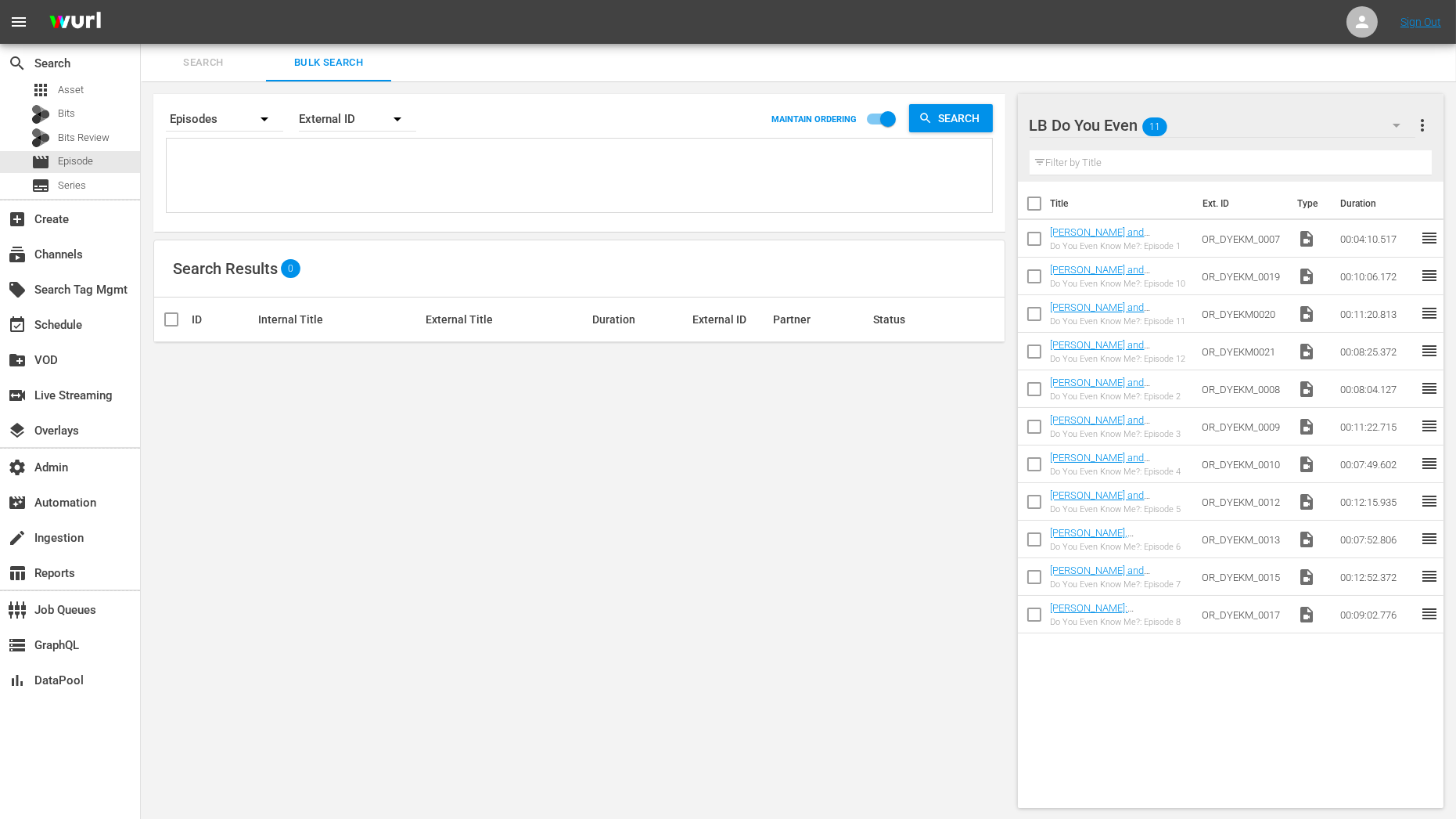
paste textarea "OR_DYEKM_0007 OR_DYEKM_0019 OR_DYEKM0020 OR_DYEKM0021 OR_DYEKM_0008 OR_DYEKM_00…"
type textarea "OR_DYEKM_0007 OR_DYEKM_0019 OR_DYEKM0020 OR_DYEKM0021 OR_DYEKM_0008 OR_DYEKM_00…"
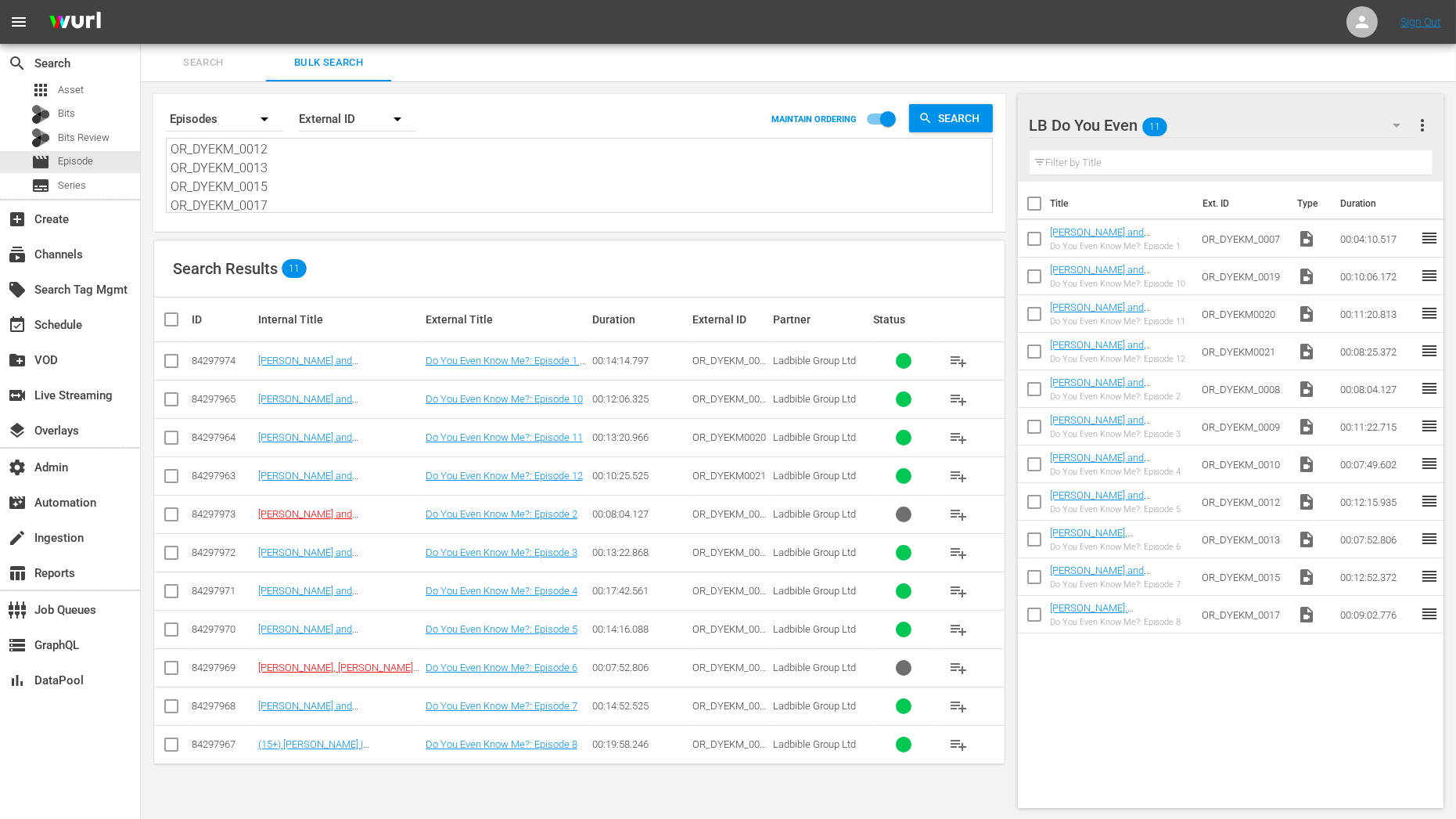
type textarea "OR_DYEKM_0007 OR_DYEKM_0019 OR_DYEKM0020 OR_DYEKM0021 OR_DYEKM_0008 OR_DYEKM_00…"
click at [171, 310] on input "checkbox" at bounding box center [177, 319] width 31 height 18
checkbox input "true"
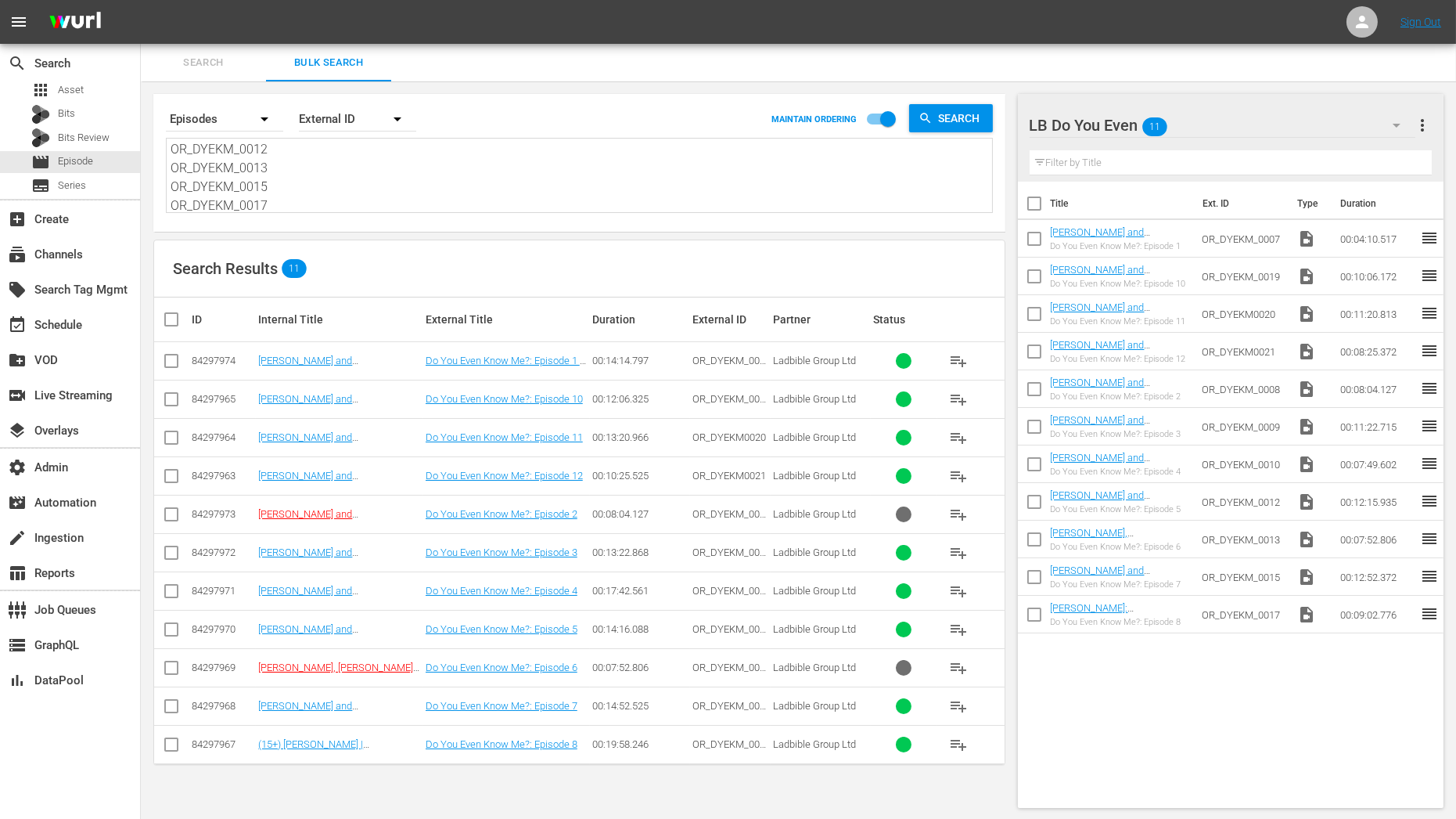
checkbox input "true"
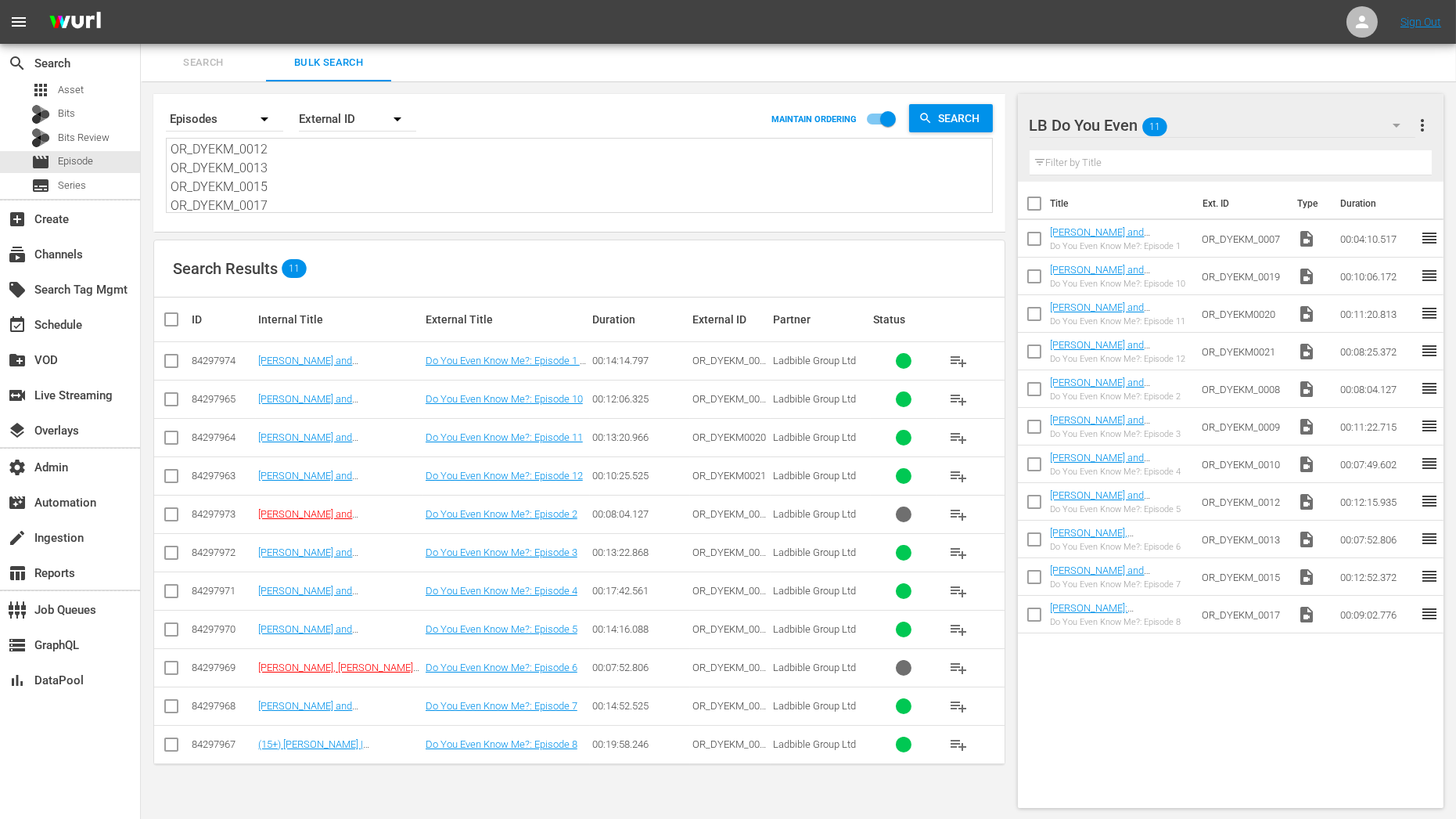
checkbox input "true"
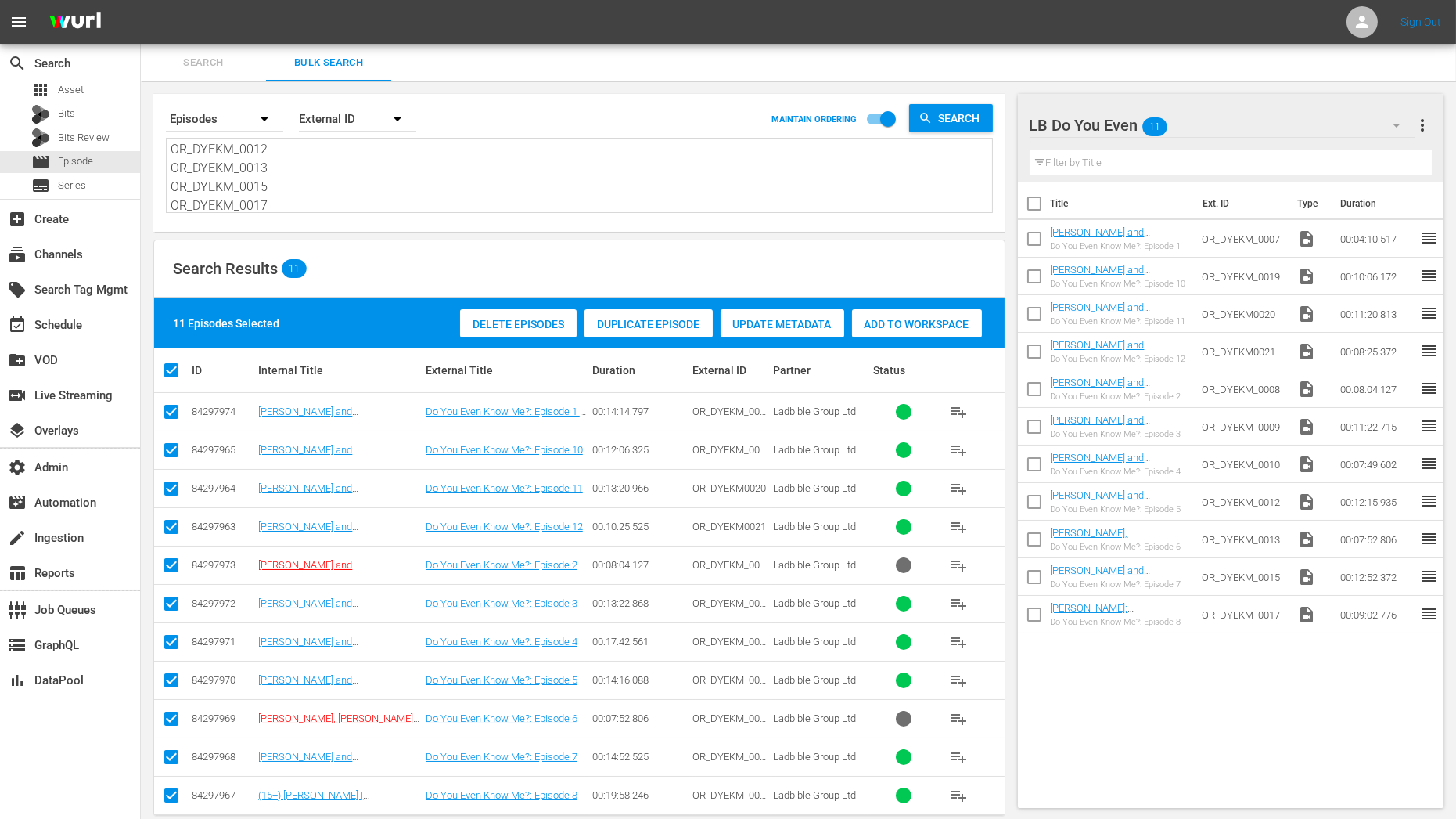
scroll to position [18, 0]
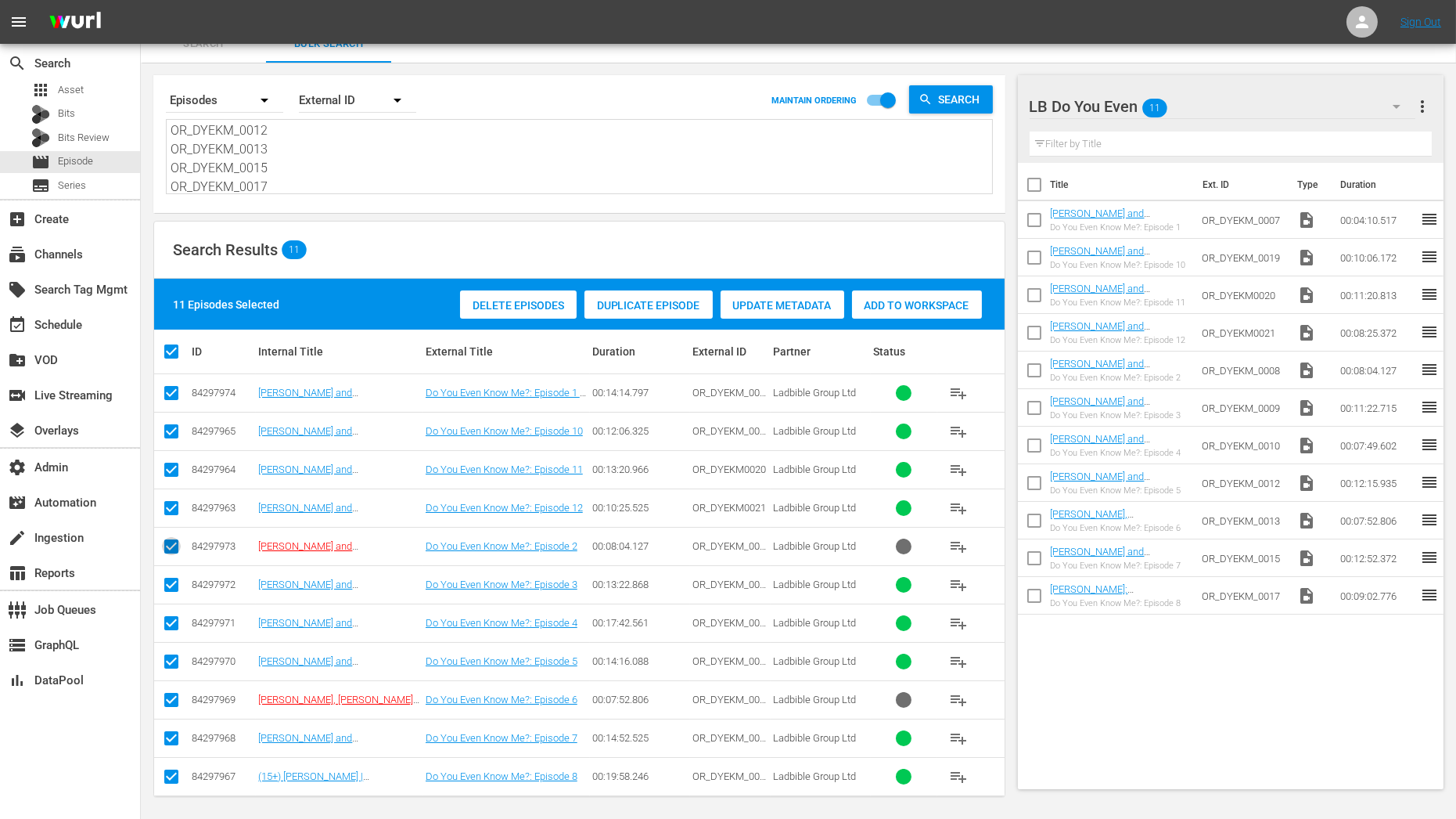
click at [169, 547] on input "checkbox" at bounding box center [170, 549] width 18 height 18
checkbox input "false"
click at [169, 702] on input "checkbox" at bounding box center [170, 703] width 18 height 18
checkbox input "false"
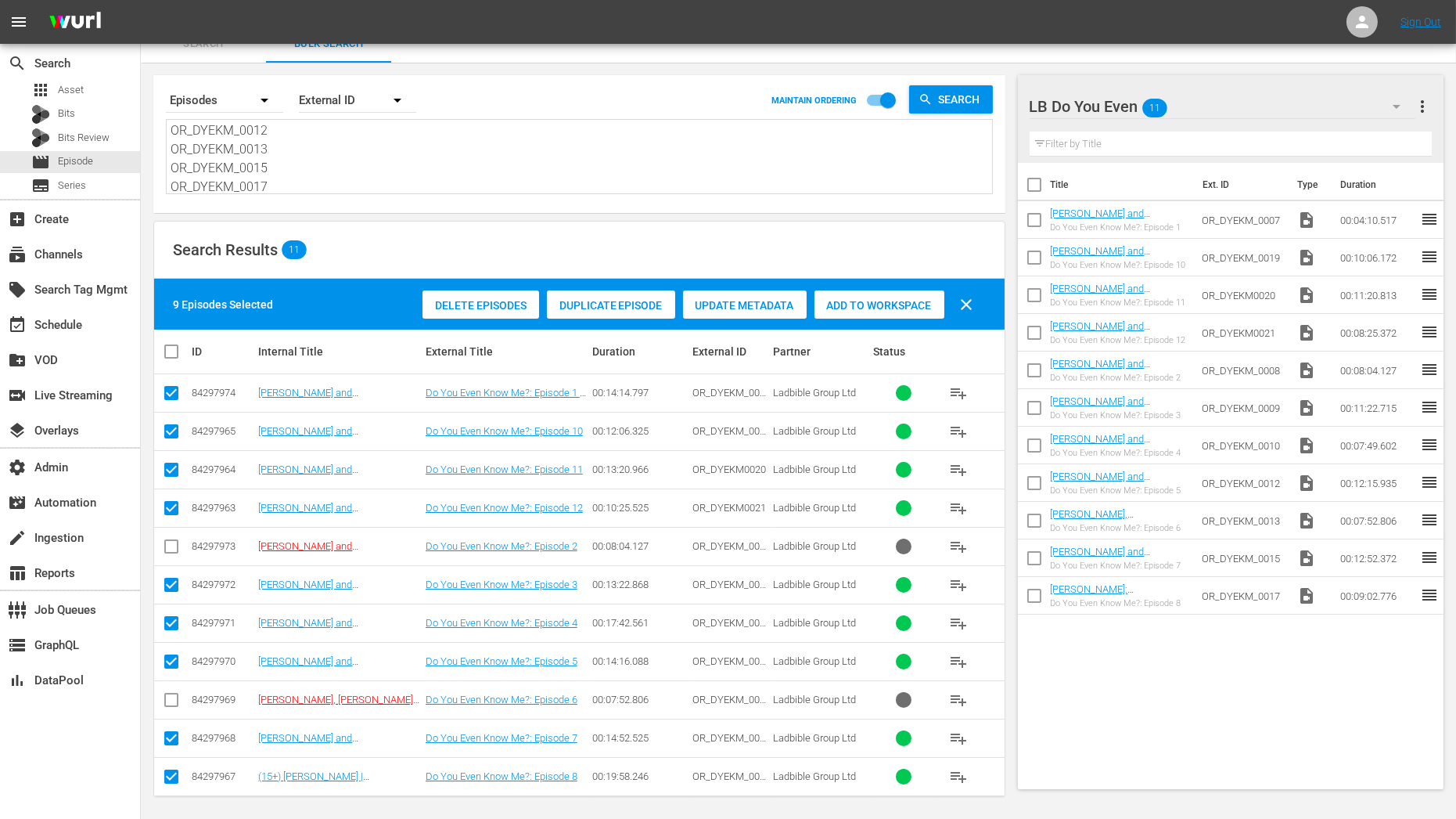
click at [868, 310] on span "Add to Workspace" at bounding box center [880, 304] width 130 height 13
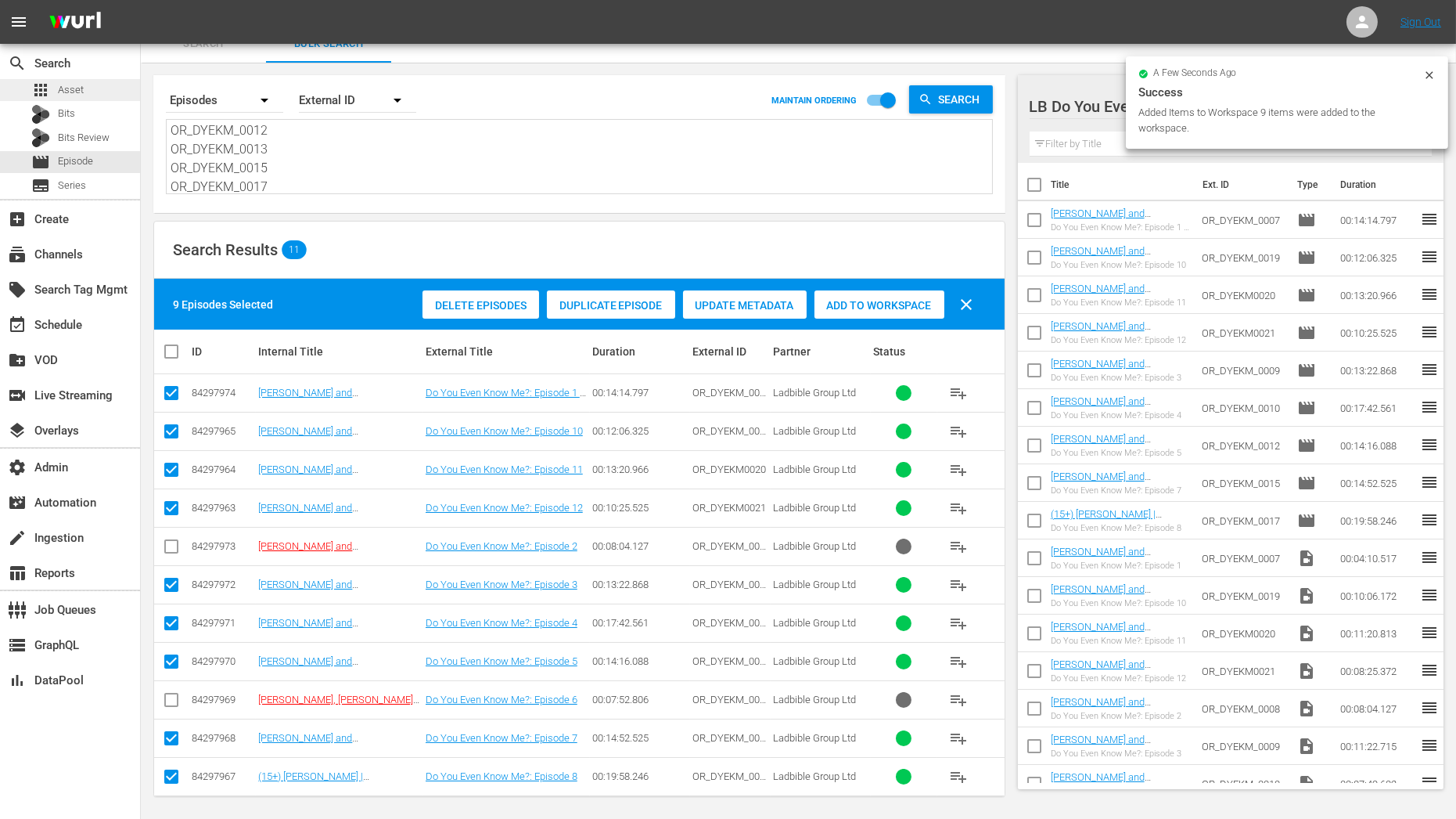
click at [91, 99] on div "apps Asset" at bounding box center [70, 90] width 140 height 22
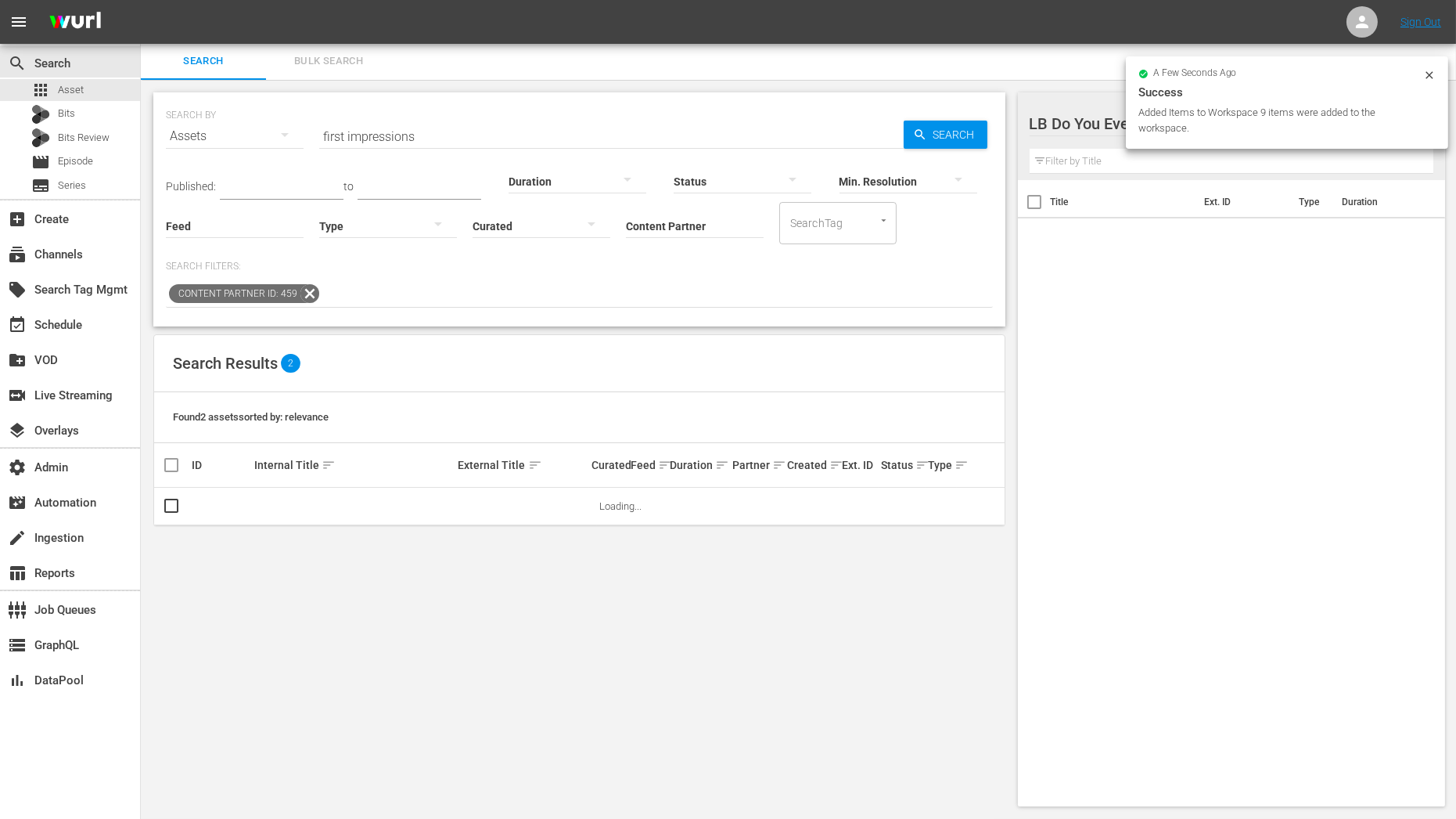
scroll to position [1, 0]
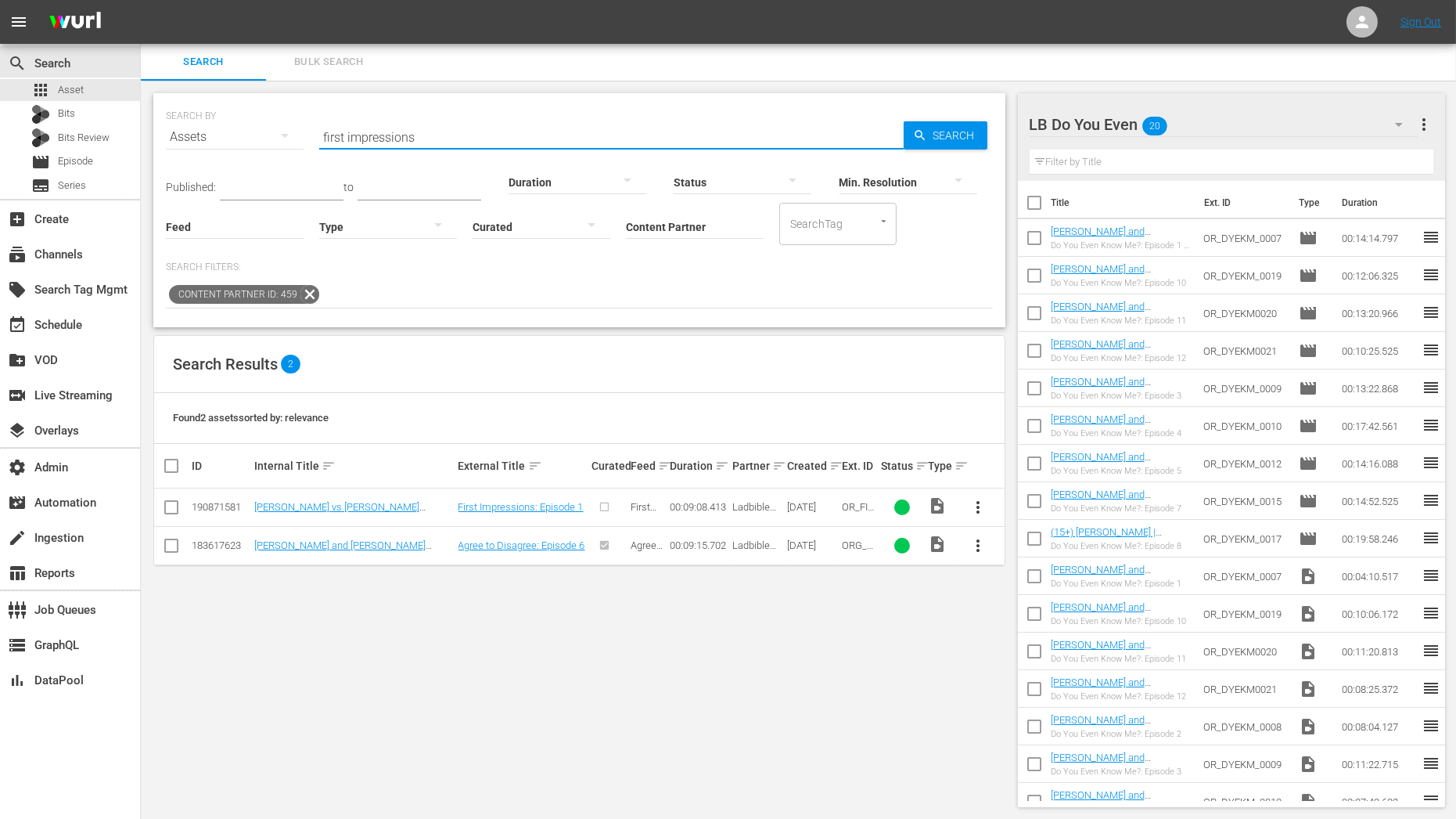
drag, startPoint x: 472, startPoint y: 143, endPoint x: 294, endPoint y: 131, distance: 178.4
click at [294, 131] on div "SEARCH BY Search By Assets Search ID, Title, Description, Keywords, or Category…" at bounding box center [579, 128] width 827 height 56
click at [389, 226] on div at bounding box center [387, 226] width 138 height 44
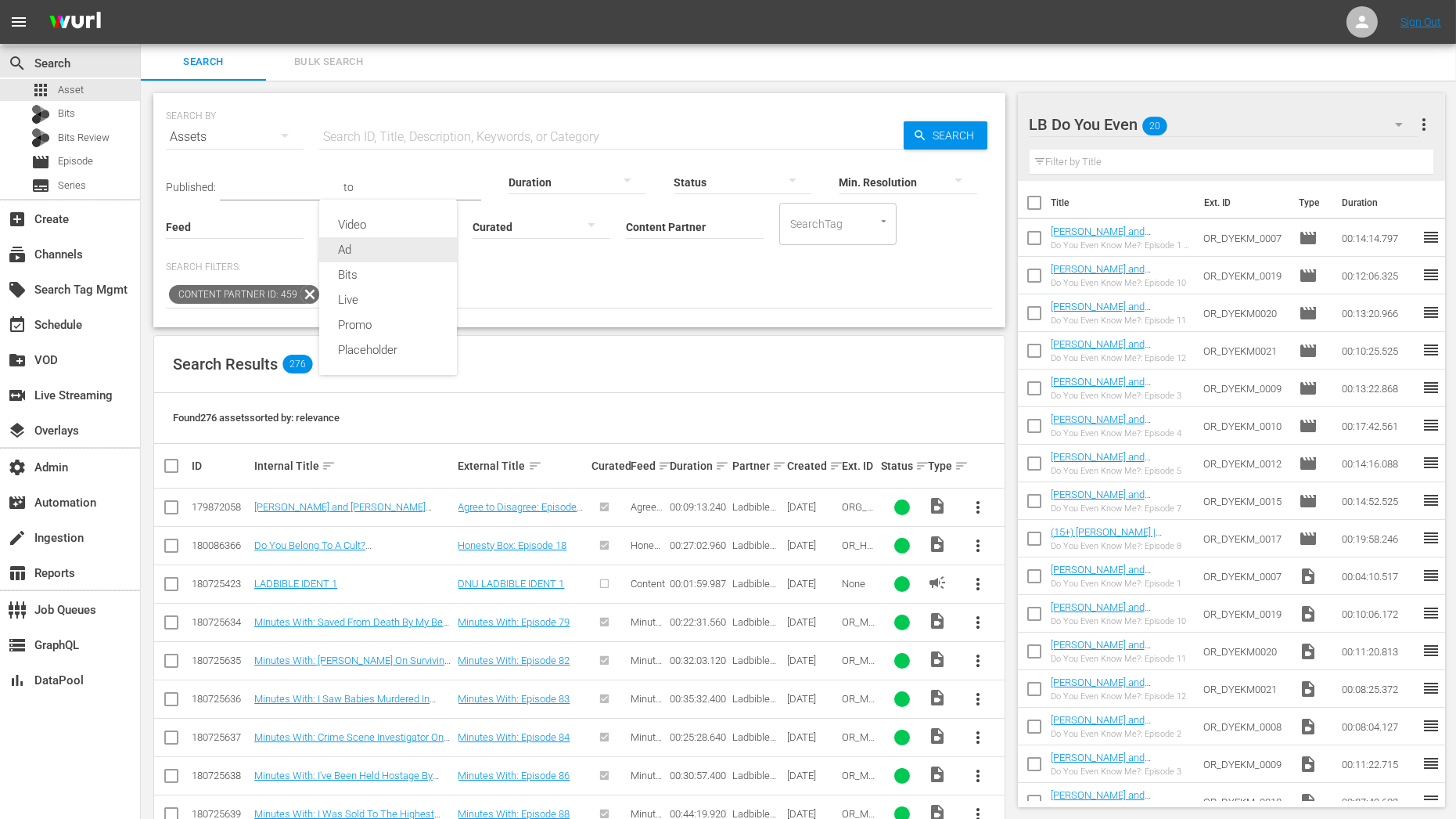
click at [388, 246] on div "Ad" at bounding box center [387, 250] width 138 height 25
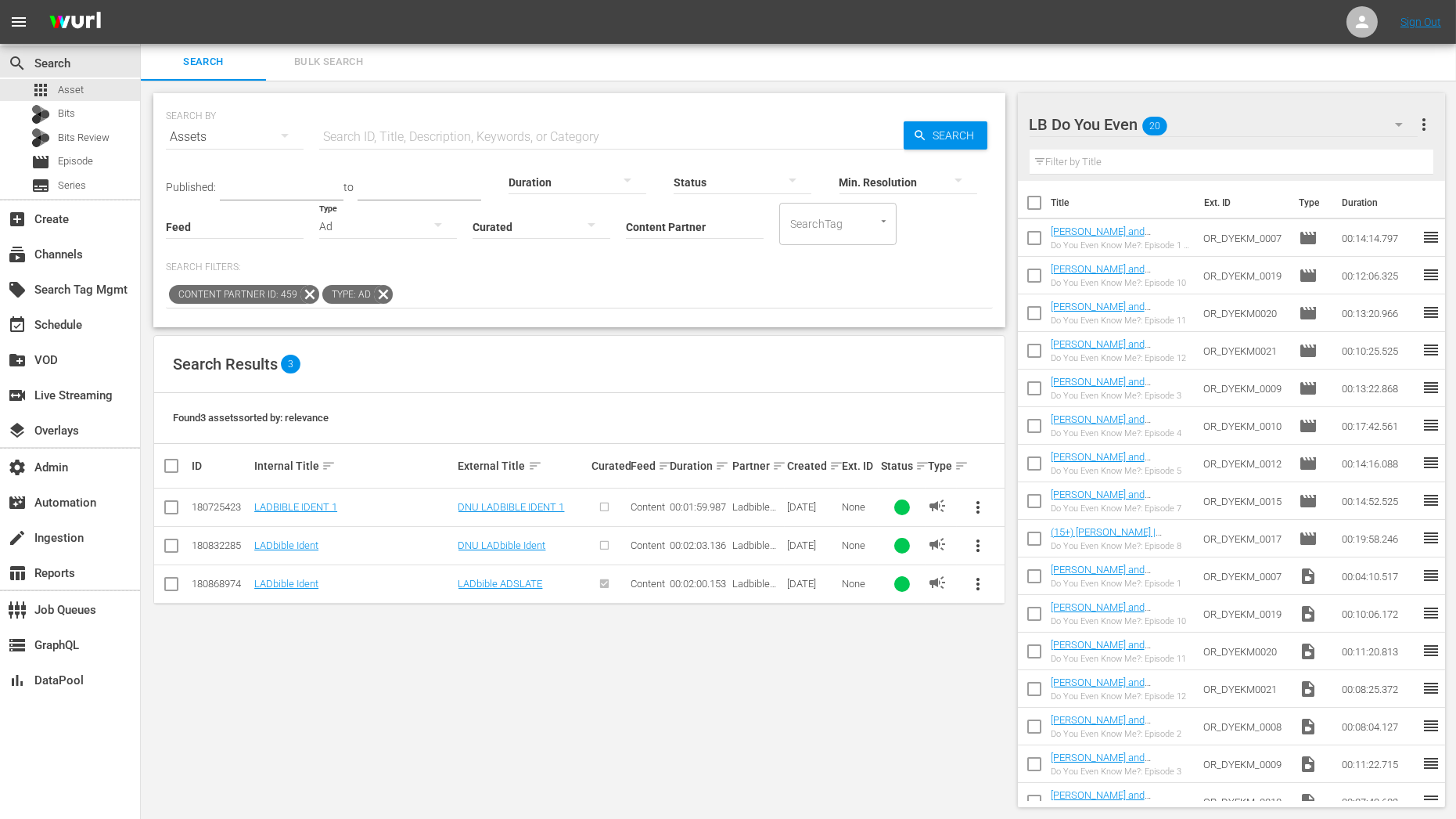
click at [174, 587] on input "checkbox" at bounding box center [170, 586] width 18 height 18
checkbox input "true"
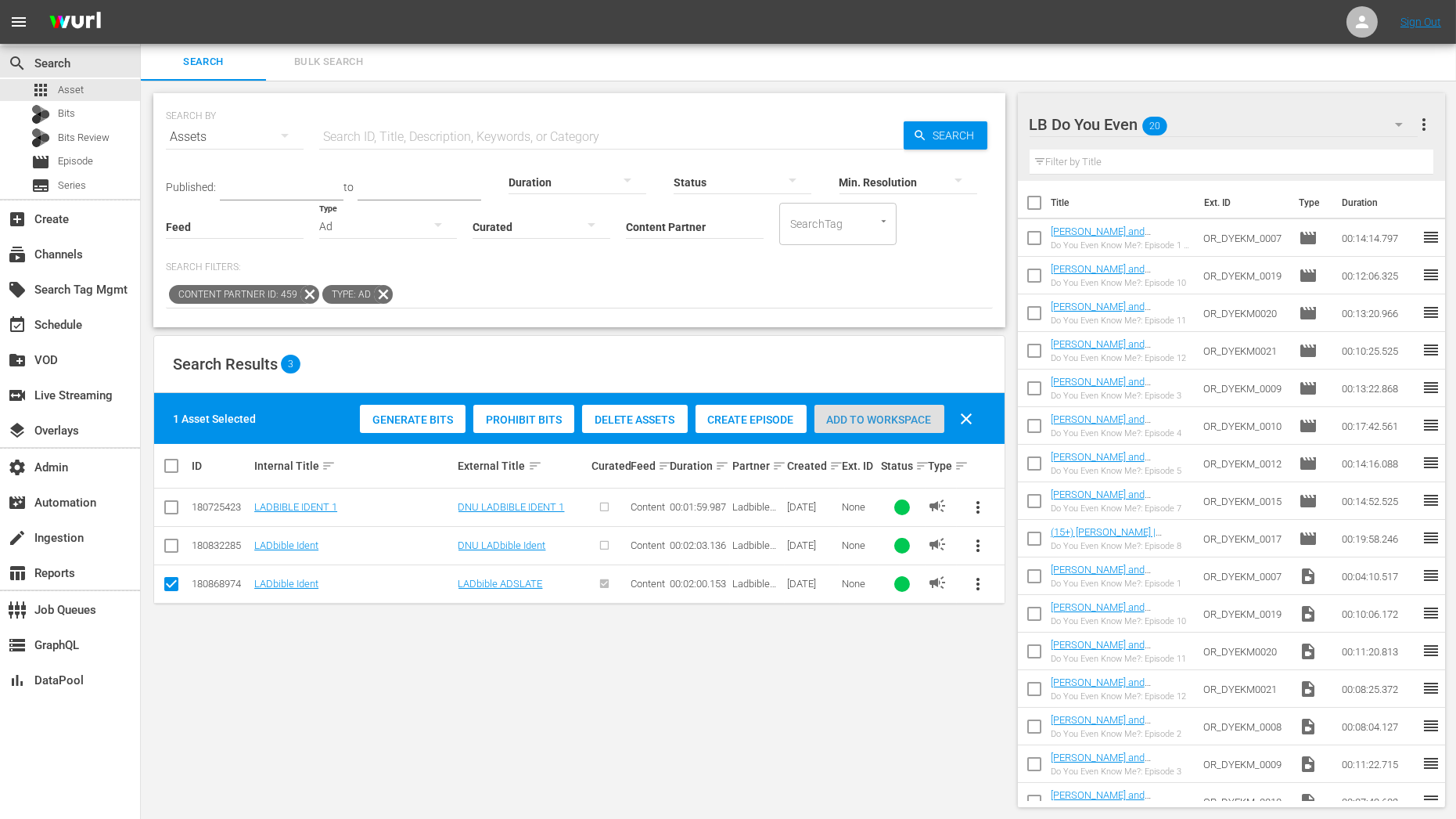
click at [853, 420] on span "Add to Workspace" at bounding box center [880, 419] width 130 height 13
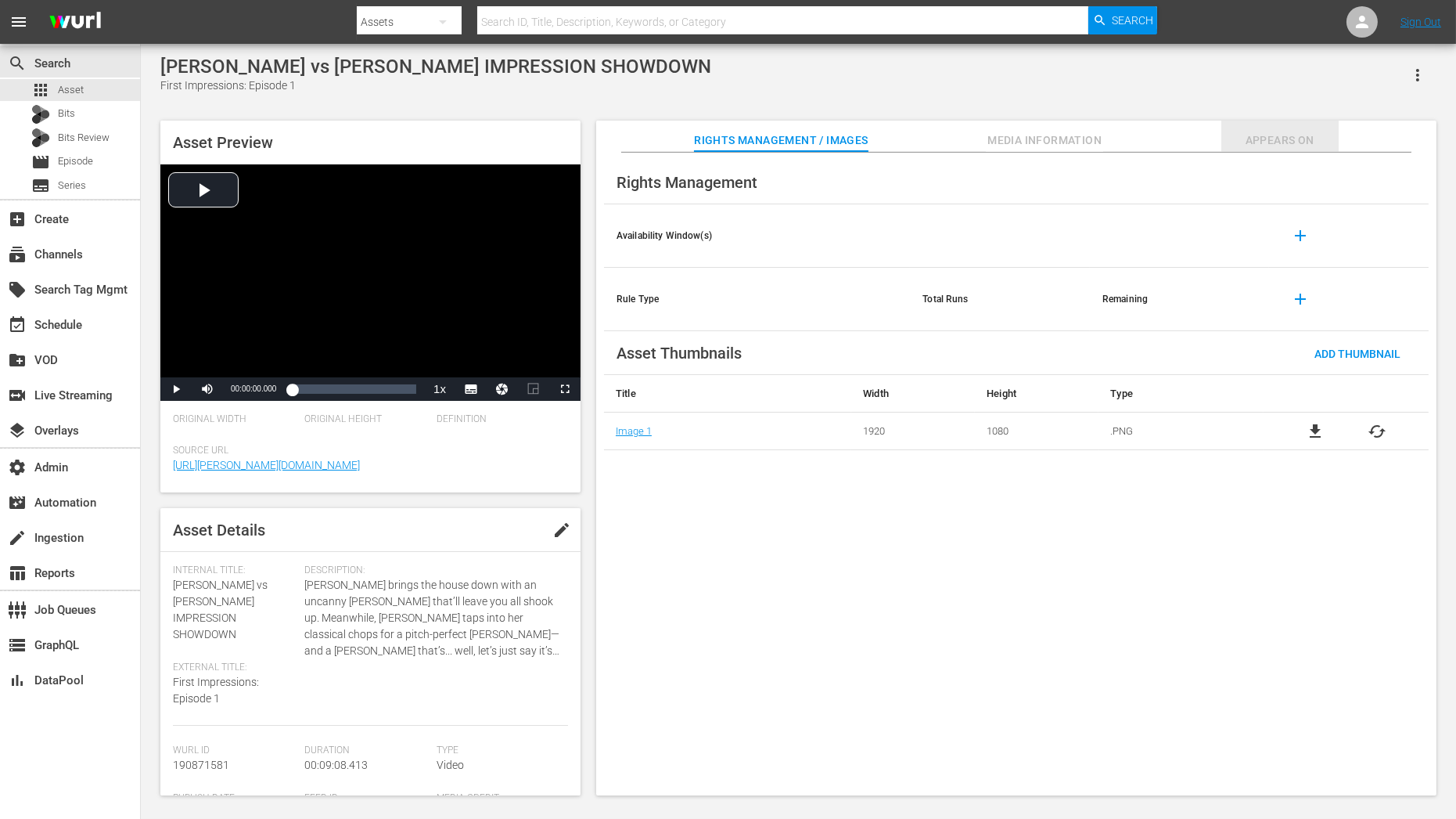
click at [1266, 130] on button "Appears On" at bounding box center [1280, 136] width 117 height 31
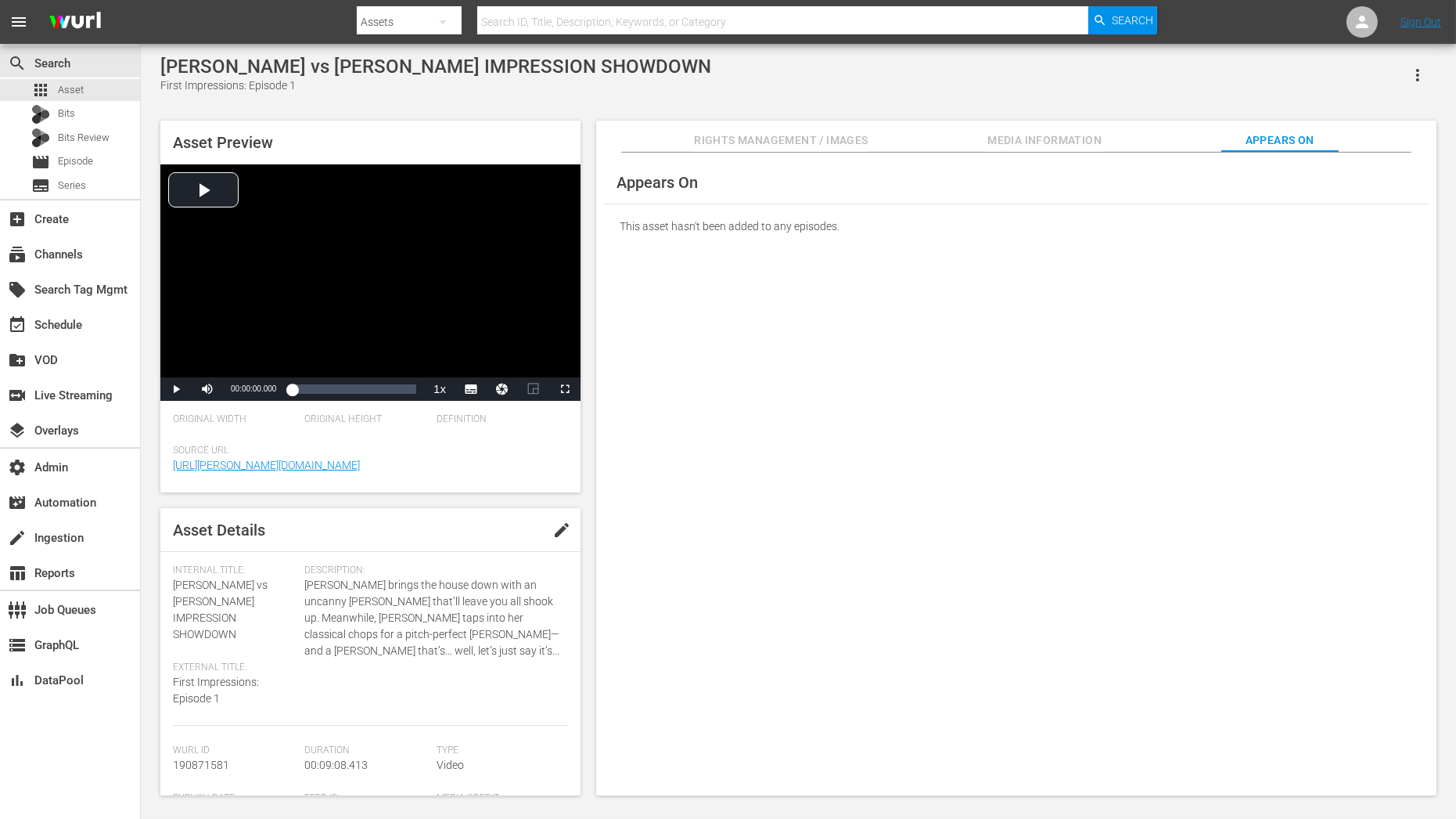
click at [785, 134] on span "Rights Management / Images" at bounding box center [780, 141] width 173 height 19
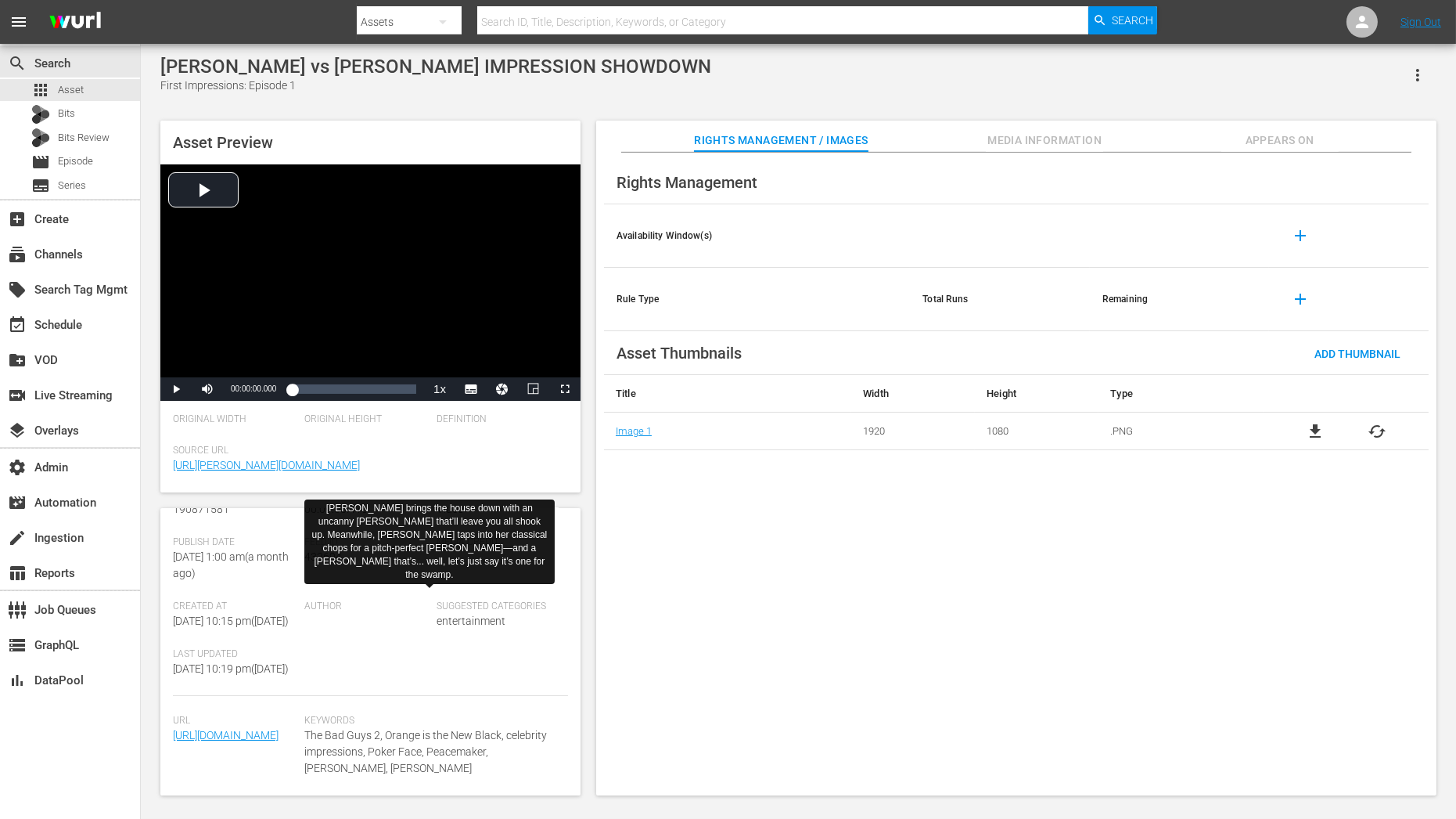
scroll to position [320, 0]
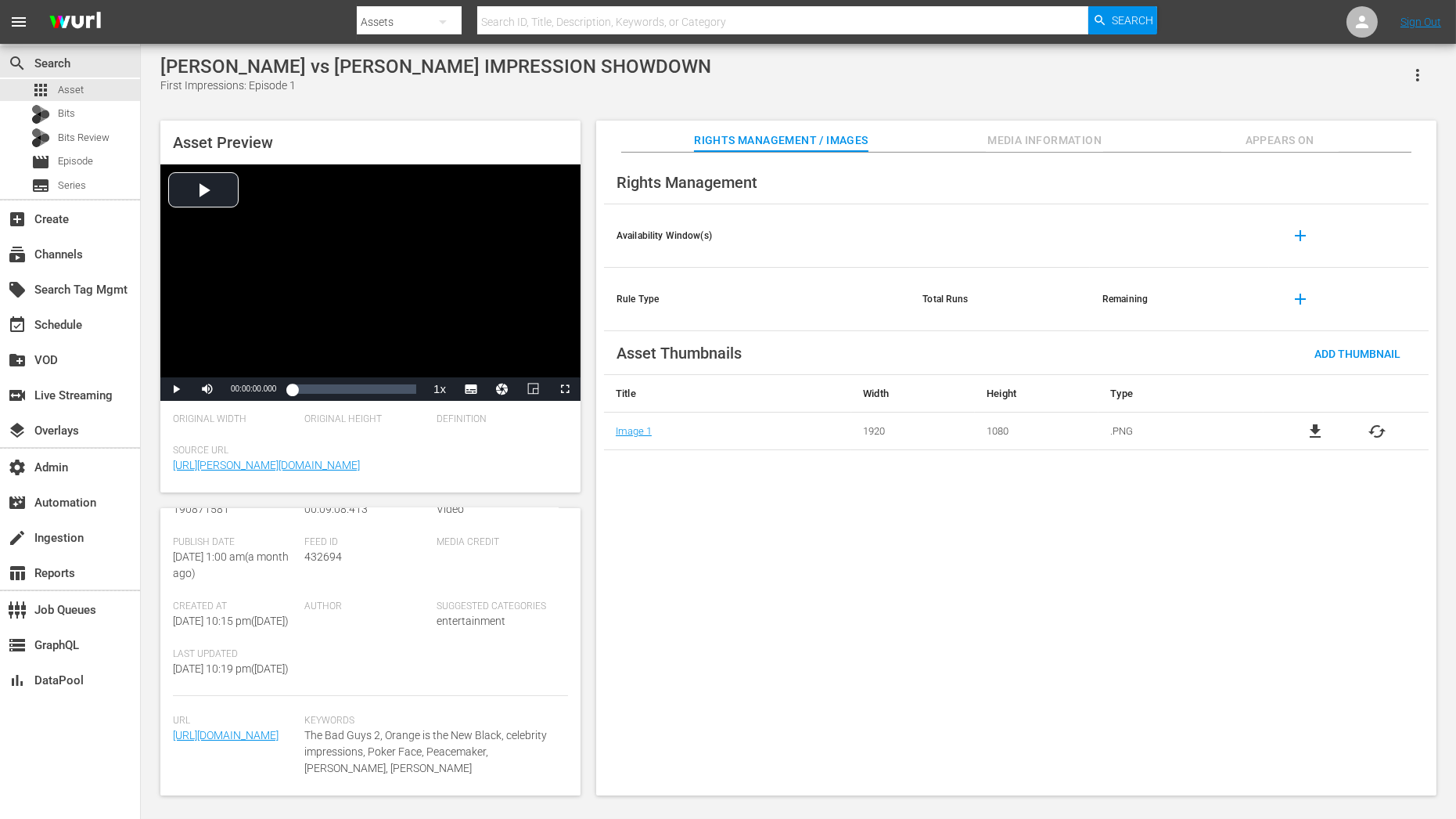
click at [1035, 157] on div "Rights Management Availability Window(s) add Rule Type Total Runs Remaining add…" at bounding box center [1015, 474] width 840 height 644
click at [1035, 149] on span "Media Information" at bounding box center [1044, 141] width 117 height 19
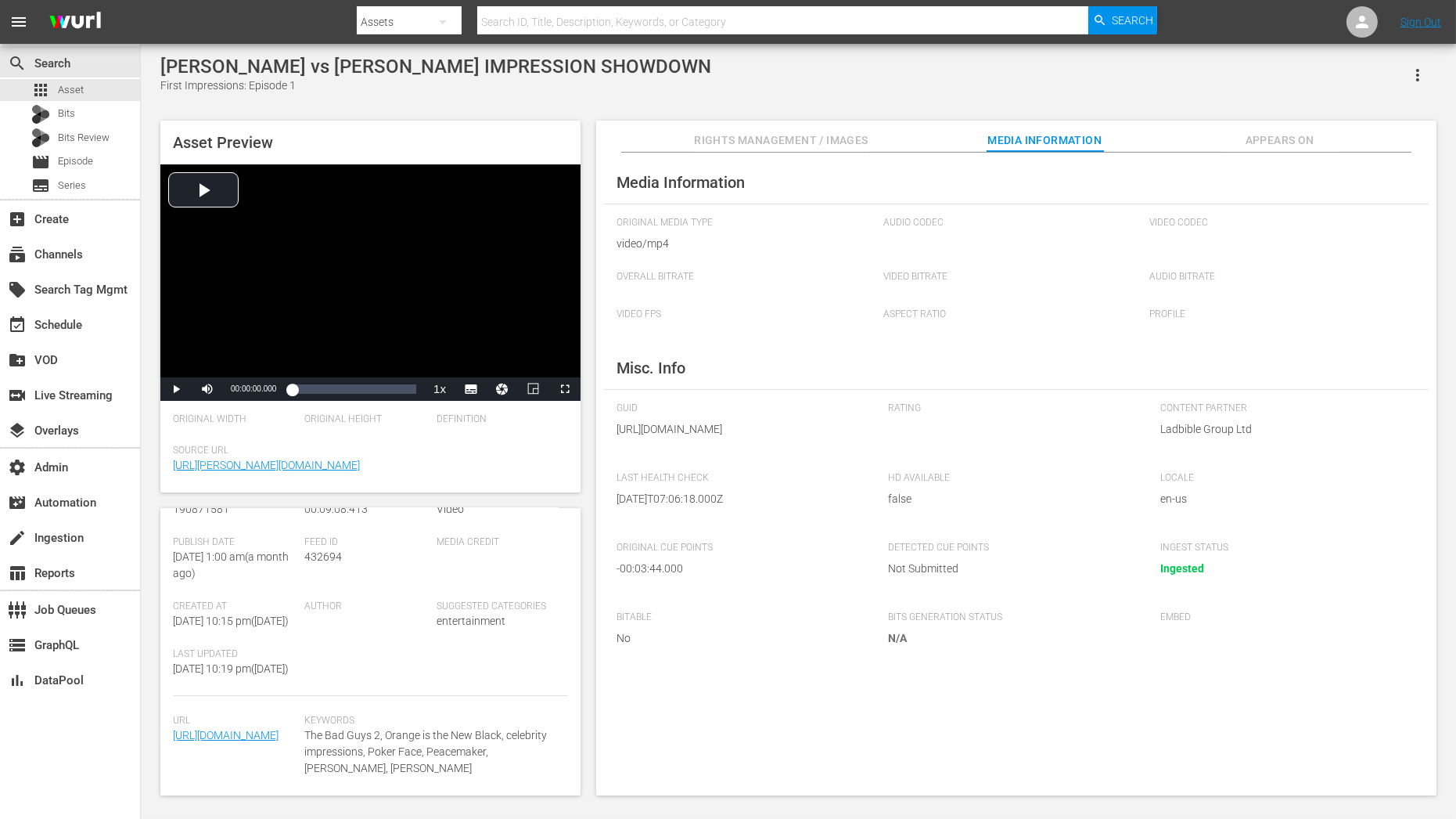
click at [1250, 131] on span "Appears On" at bounding box center [1280, 141] width 117 height 19
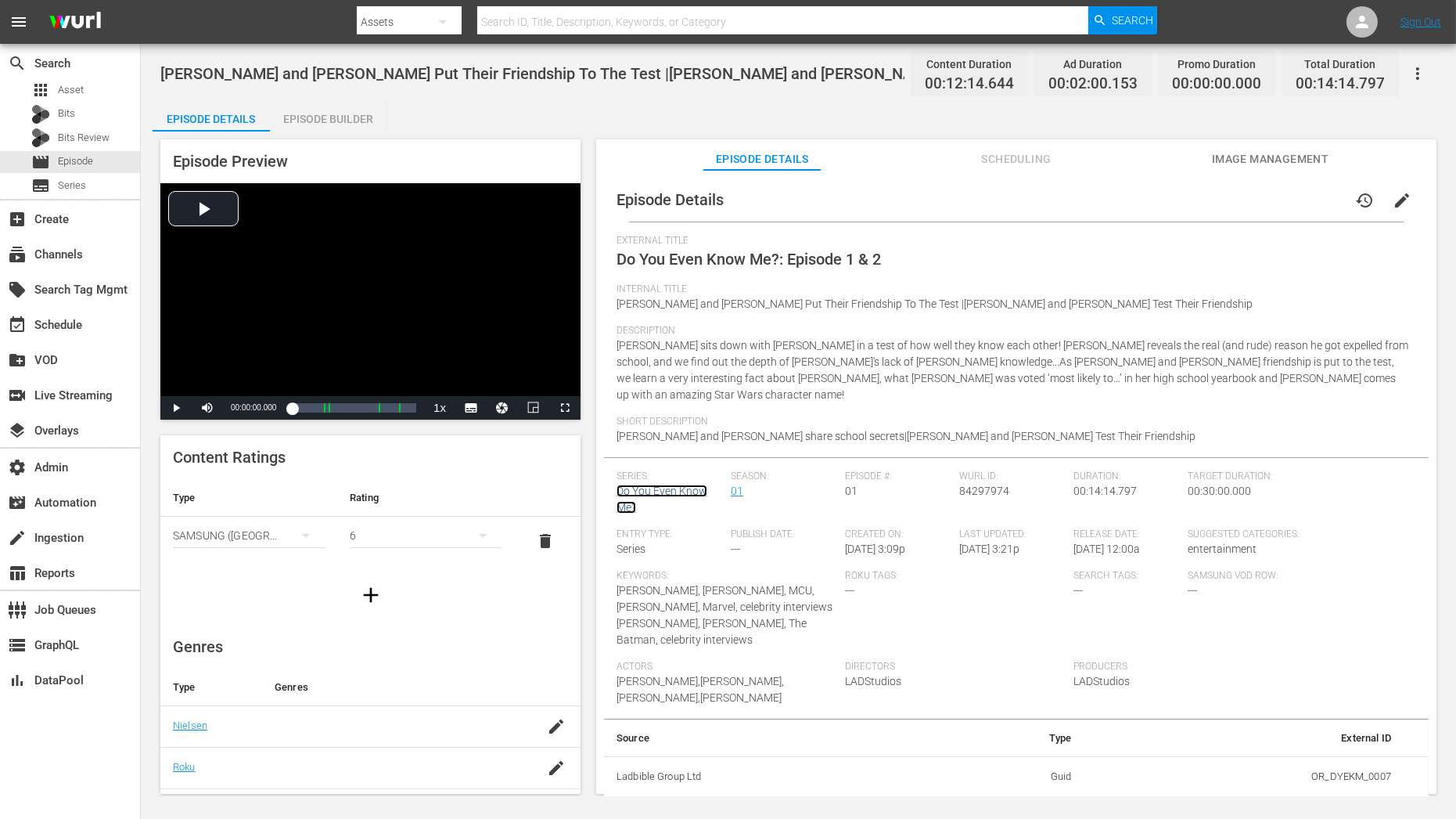
click at [680, 485] on link "Do You Even Know Me?" at bounding box center [662, 499] width 91 height 29
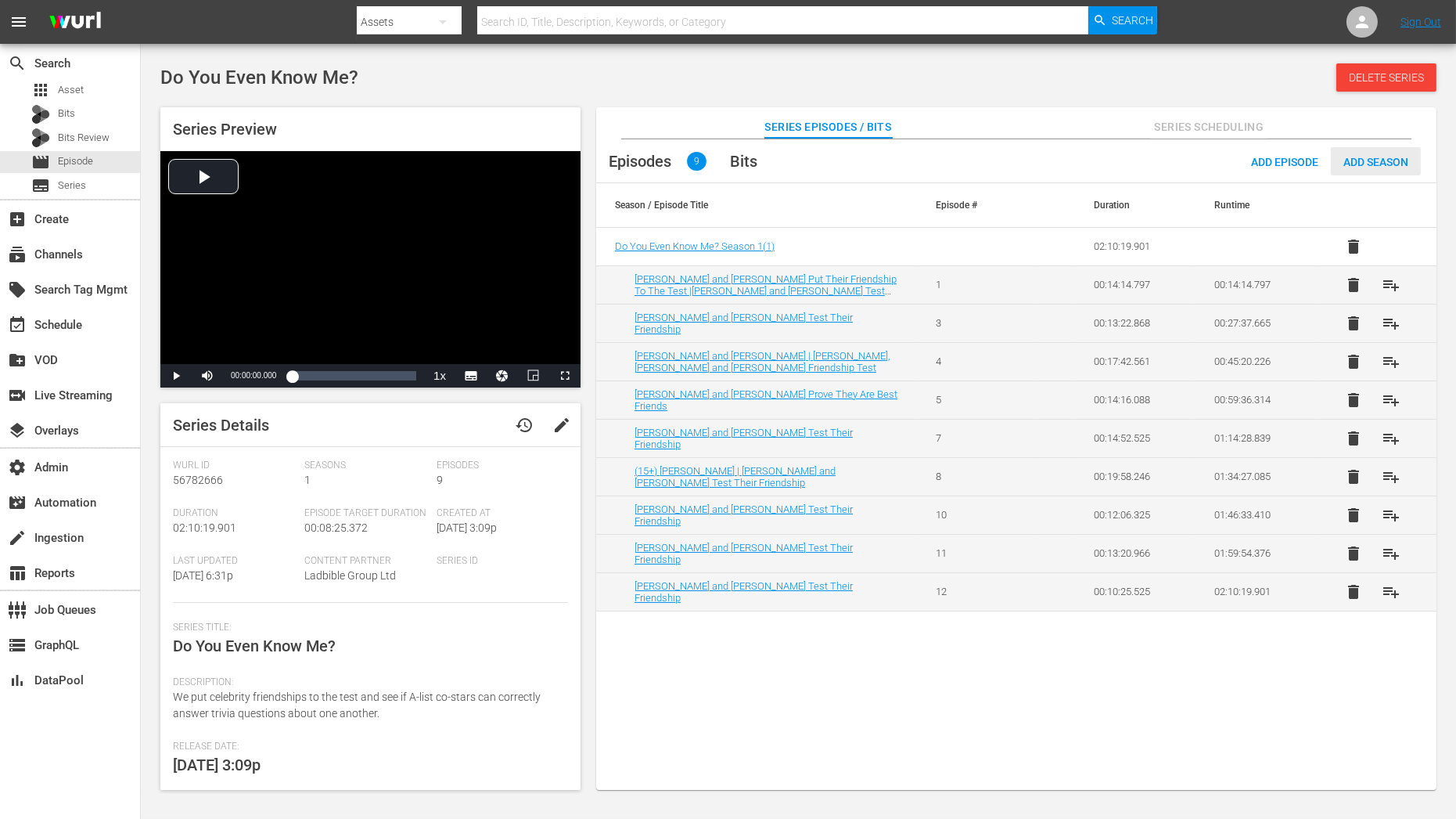
click at [1383, 169] on div "Add Season" at bounding box center [1376, 162] width 90 height 29
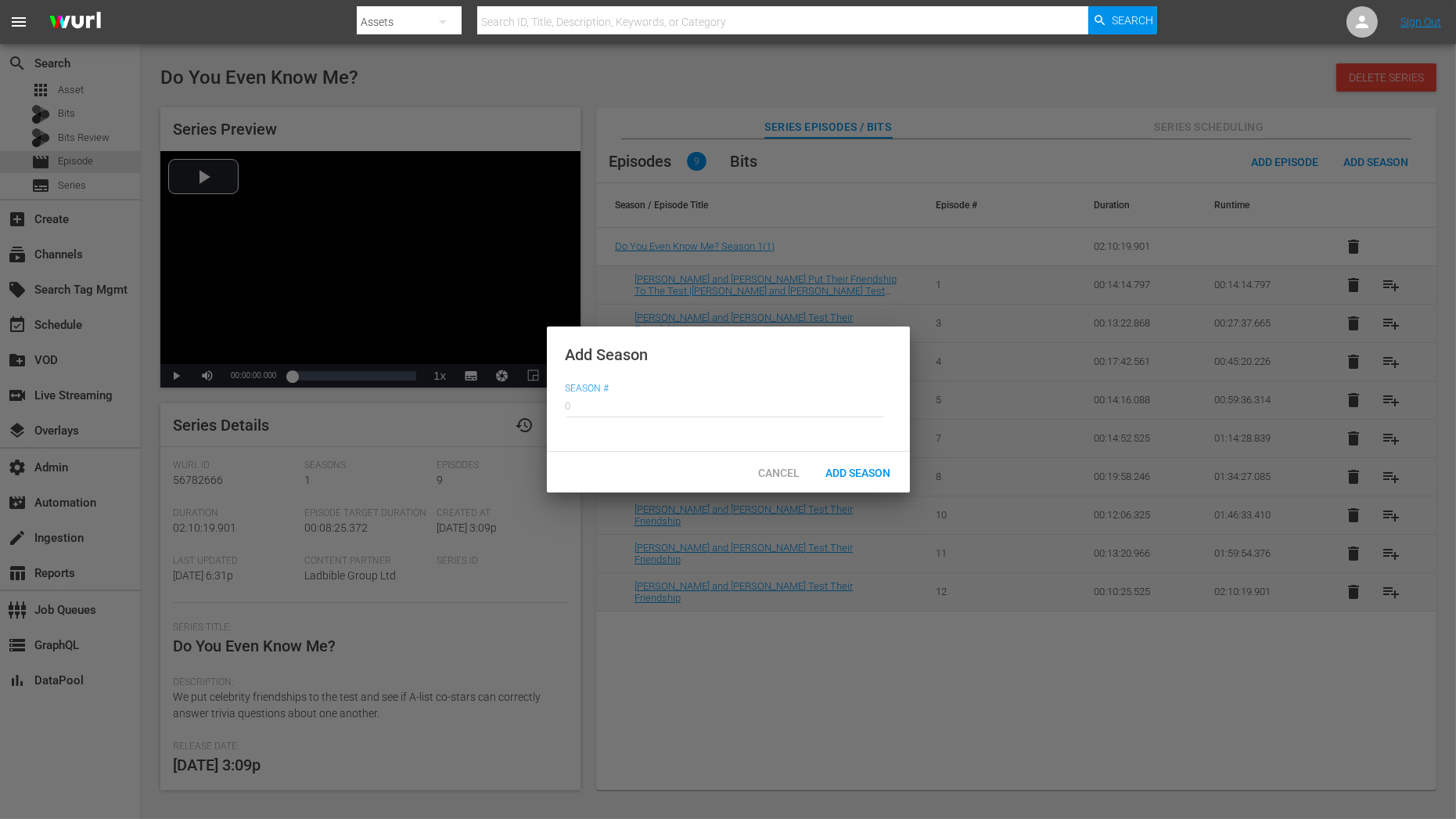
click at [781, 400] on input "text" at bounding box center [725, 404] width 318 height 38
type input "0"
click at [871, 475] on span "Add Season" at bounding box center [858, 472] width 90 height 13
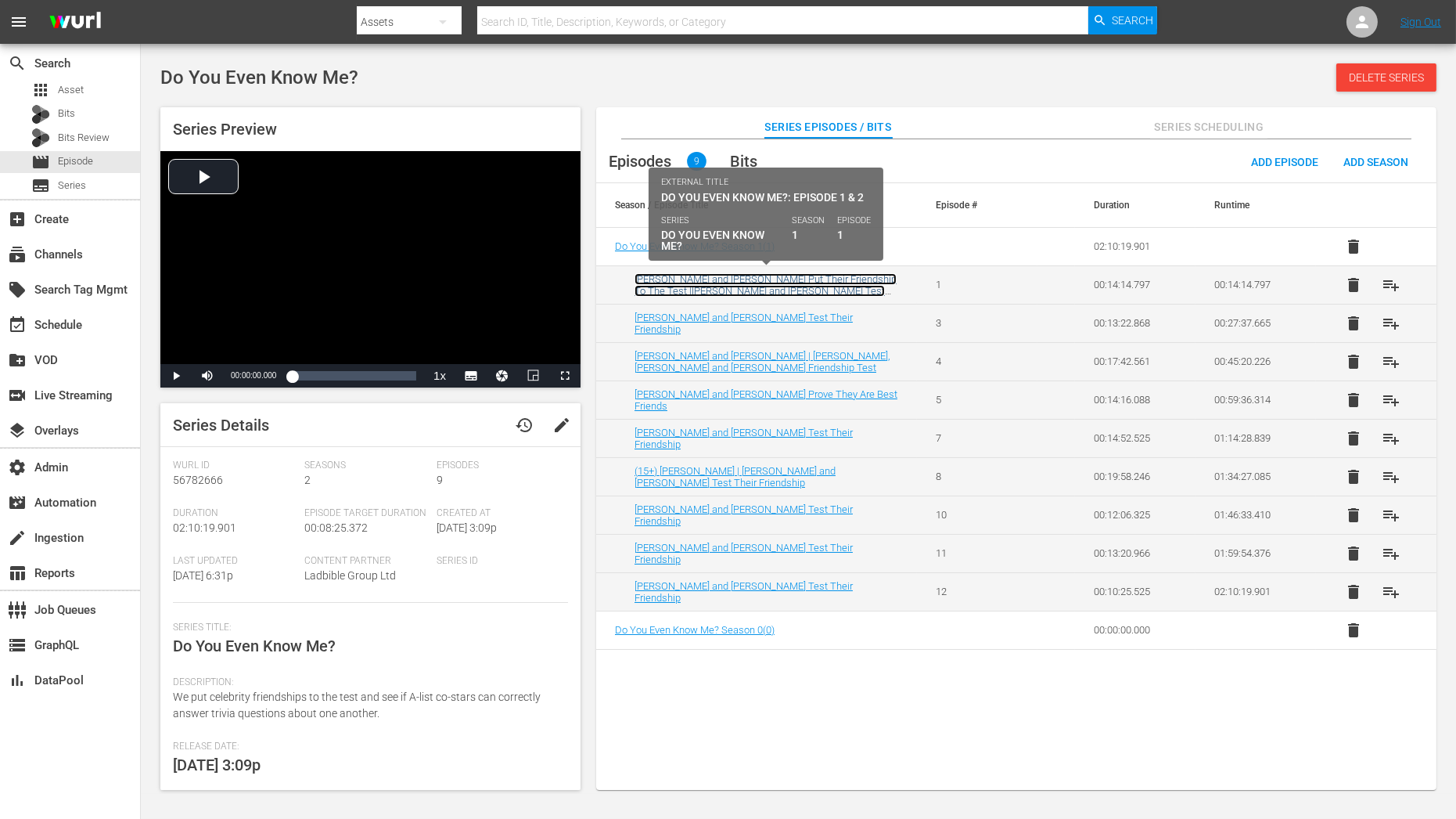
click at [770, 291] on link "[PERSON_NAME] and [PERSON_NAME] Put Their Friendship To The Test |[PERSON_NAME]…" at bounding box center [765, 291] width 263 height 35
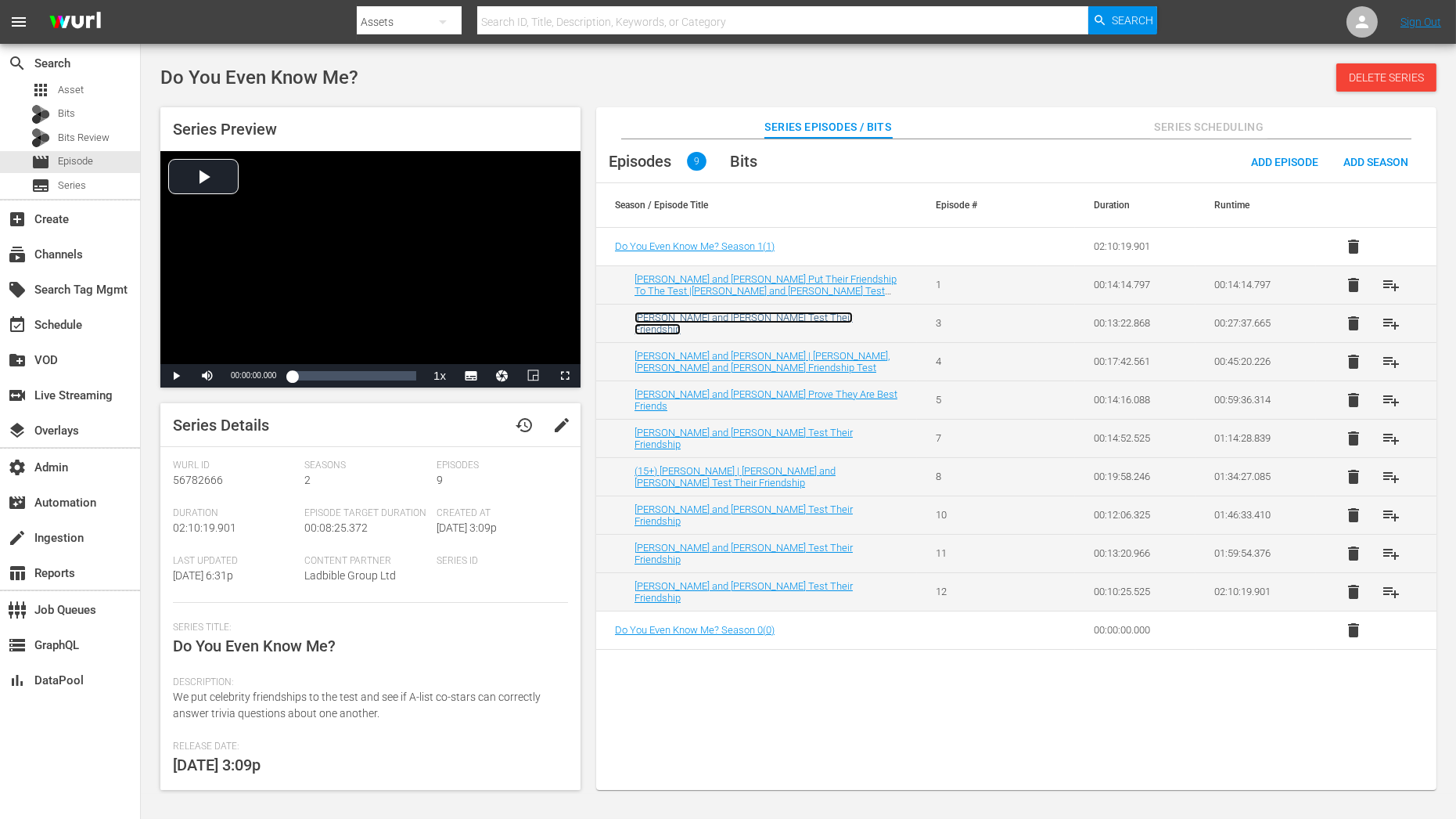
click at [767, 320] on link "Margot Robbie and Rami Malek Test Their Friendship" at bounding box center [743, 323] width 218 height 23
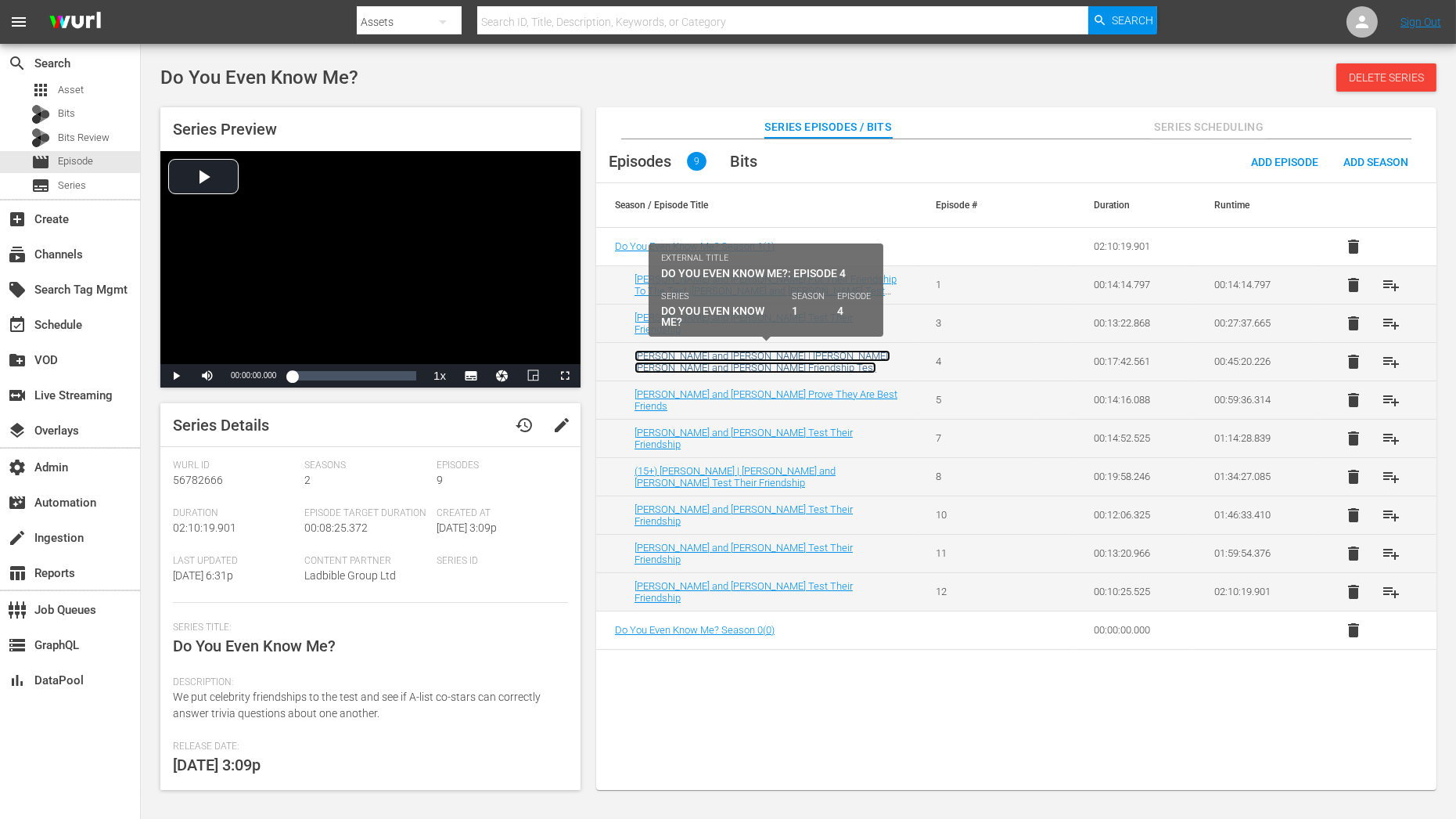
click at [767, 357] on link "Ryan Reynolds and Will Ferrell | Charlize Theron, Brie Larson and Michelle Rodr…" at bounding box center [762, 362] width 256 height 23
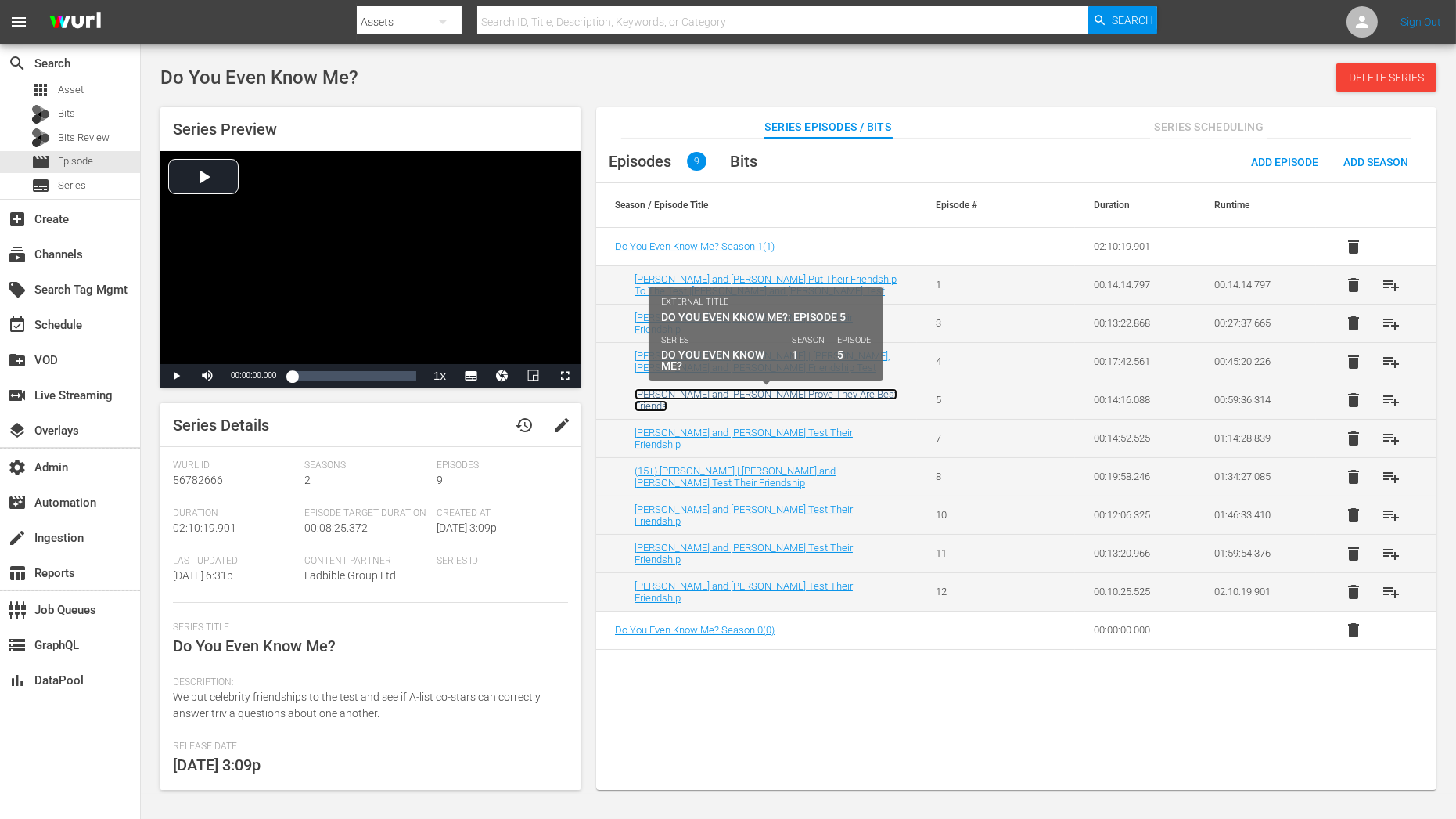
click at [750, 397] on link "Zoe Saldaña and Chris Pratt Prove They Are Best Friends" at bounding box center [765, 400] width 263 height 23
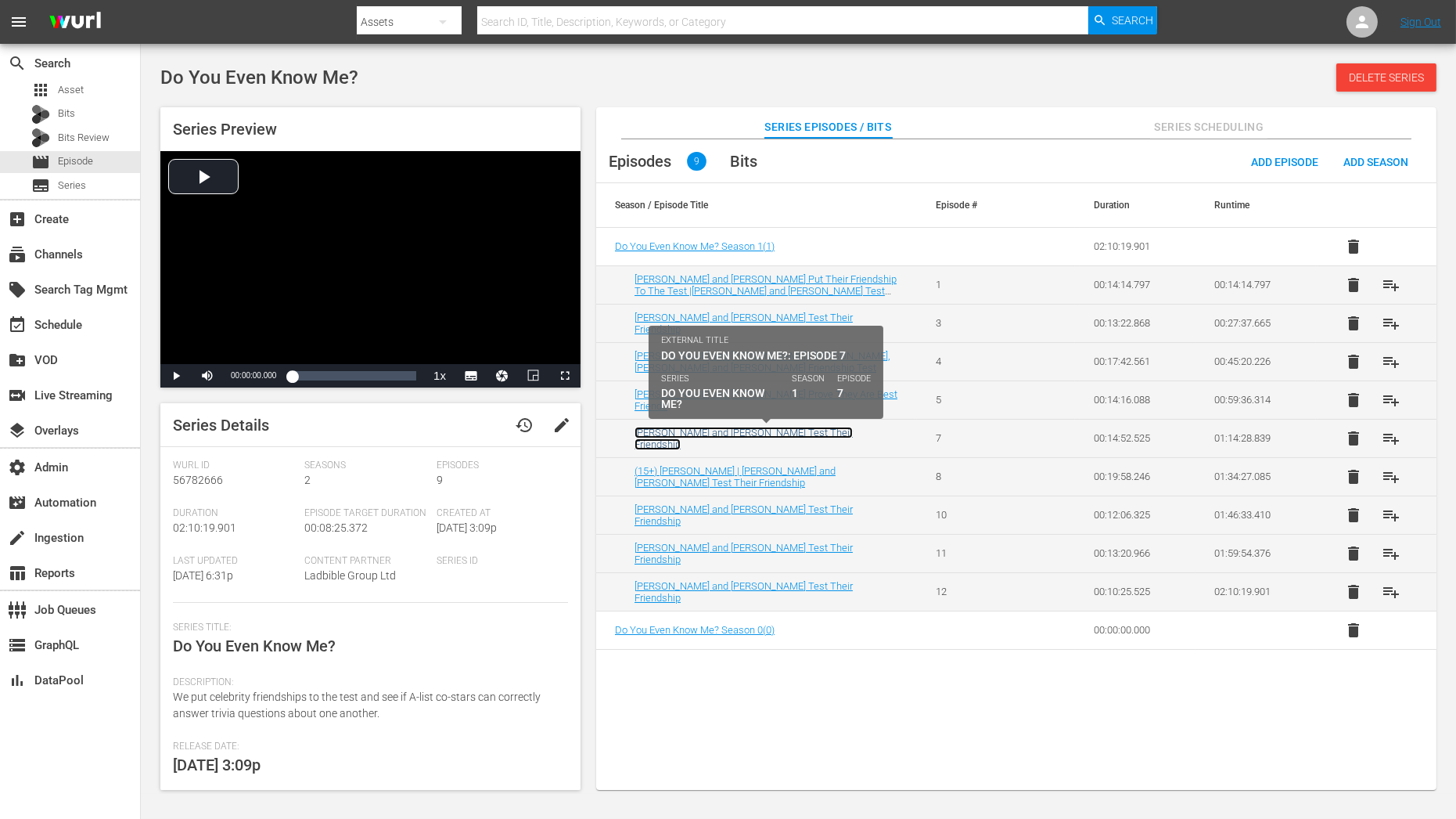
click at [751, 430] on link "Pedro Pascal and Paul Mescal Test Their Friendship" at bounding box center [743, 438] width 218 height 23
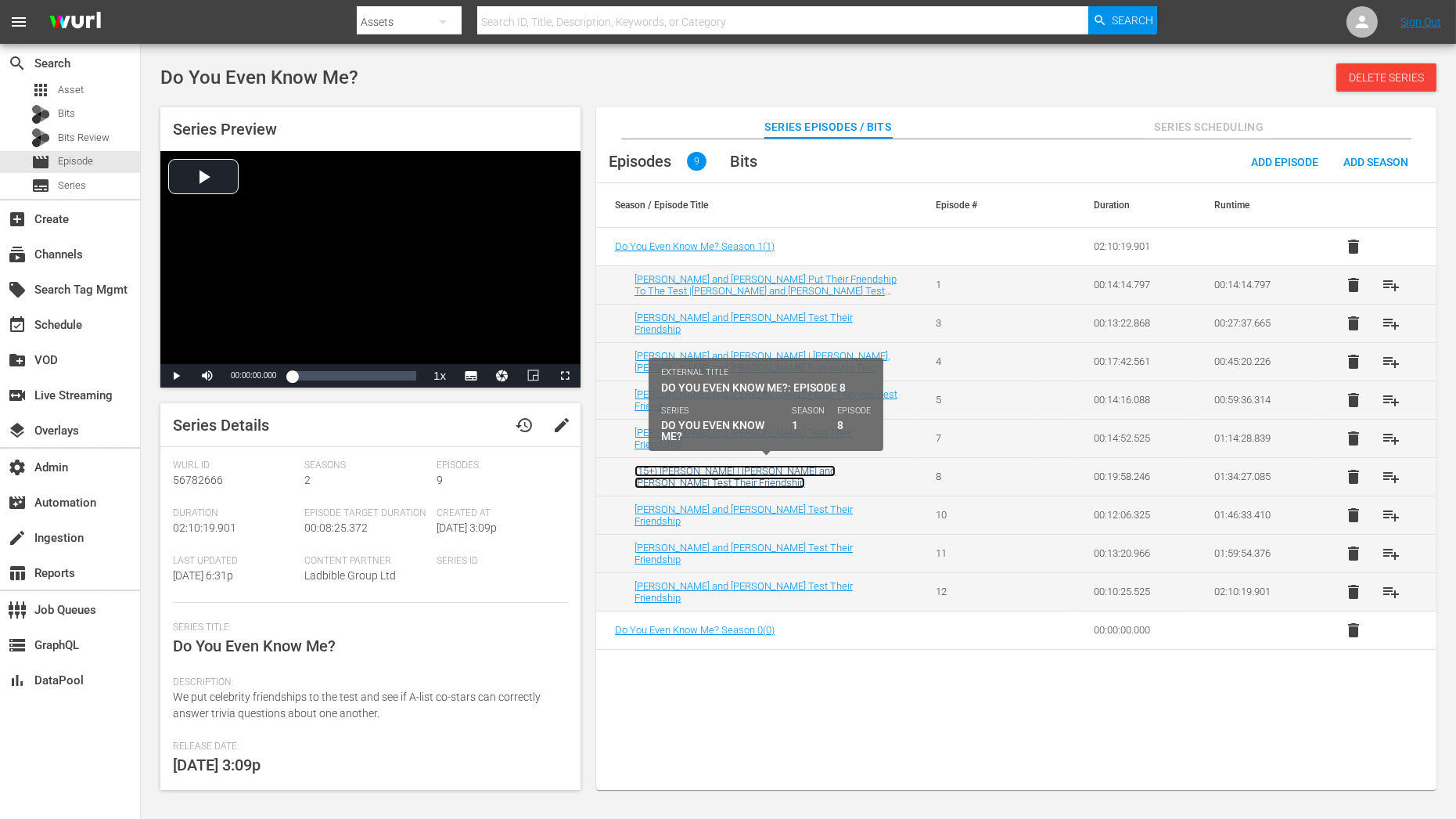
click at [751, 474] on link "(15+) Michael Fassbender | Kieran Culkin and Jesse Eisenberg Test Their Friends…" at bounding box center [735, 477] width 201 height 23
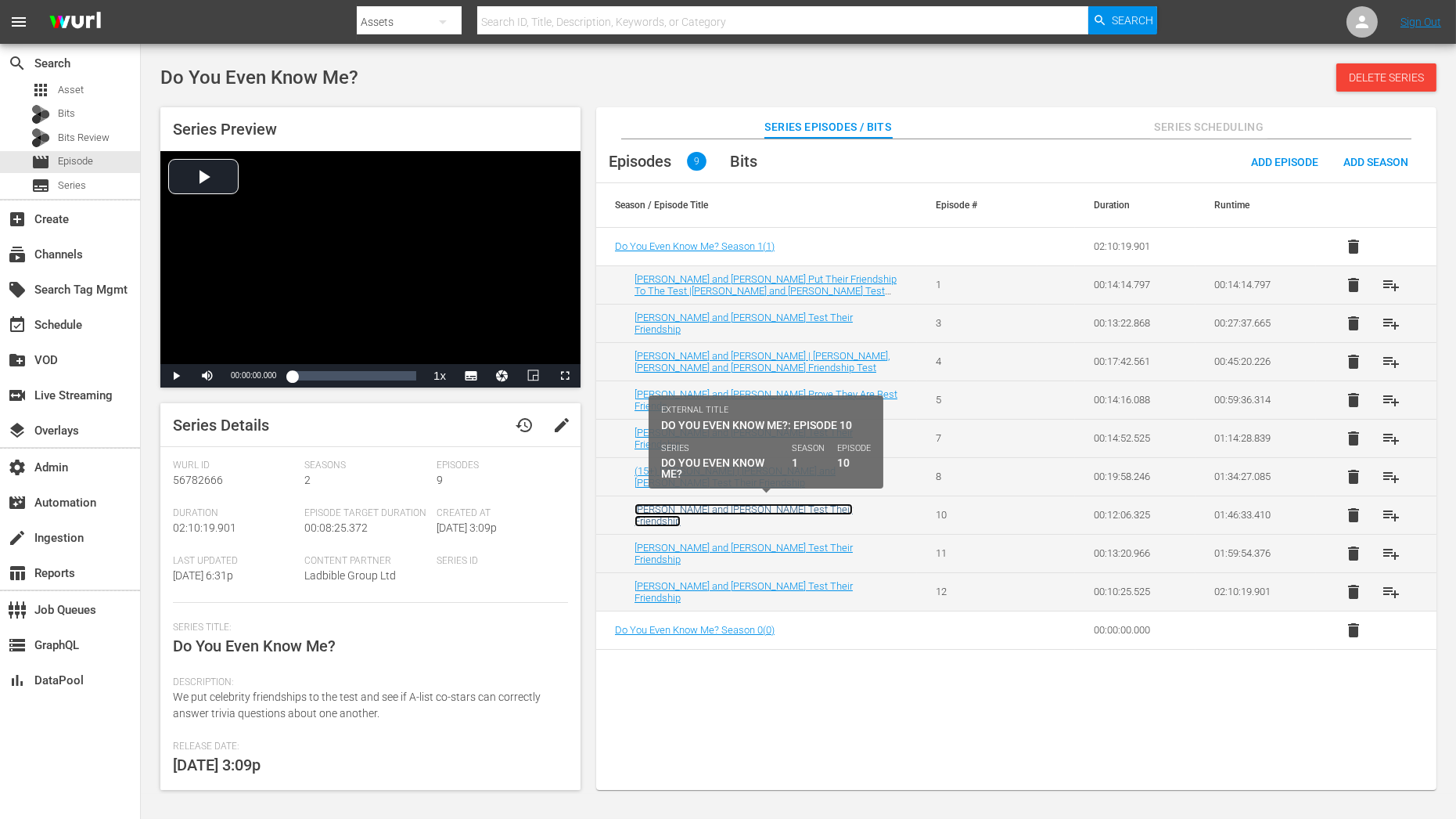
click at [751, 509] on link "Timothée Chalamet and Edward Norton Test Their Friendship" at bounding box center [743, 515] width 218 height 23
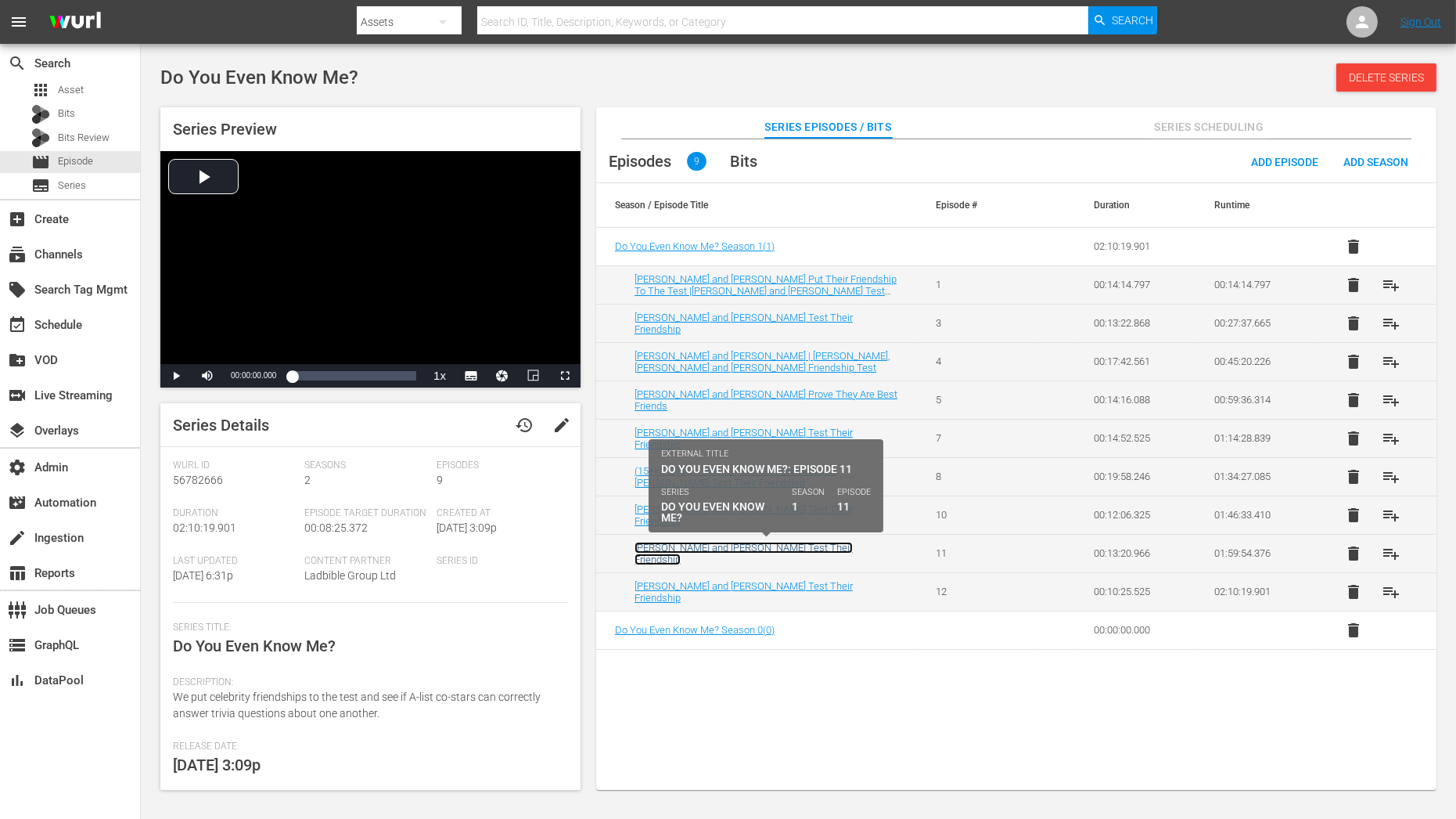
click at [750, 551] on link "Ben Stiller and Adam Scott Test Their Friendship" at bounding box center [743, 553] width 218 height 23
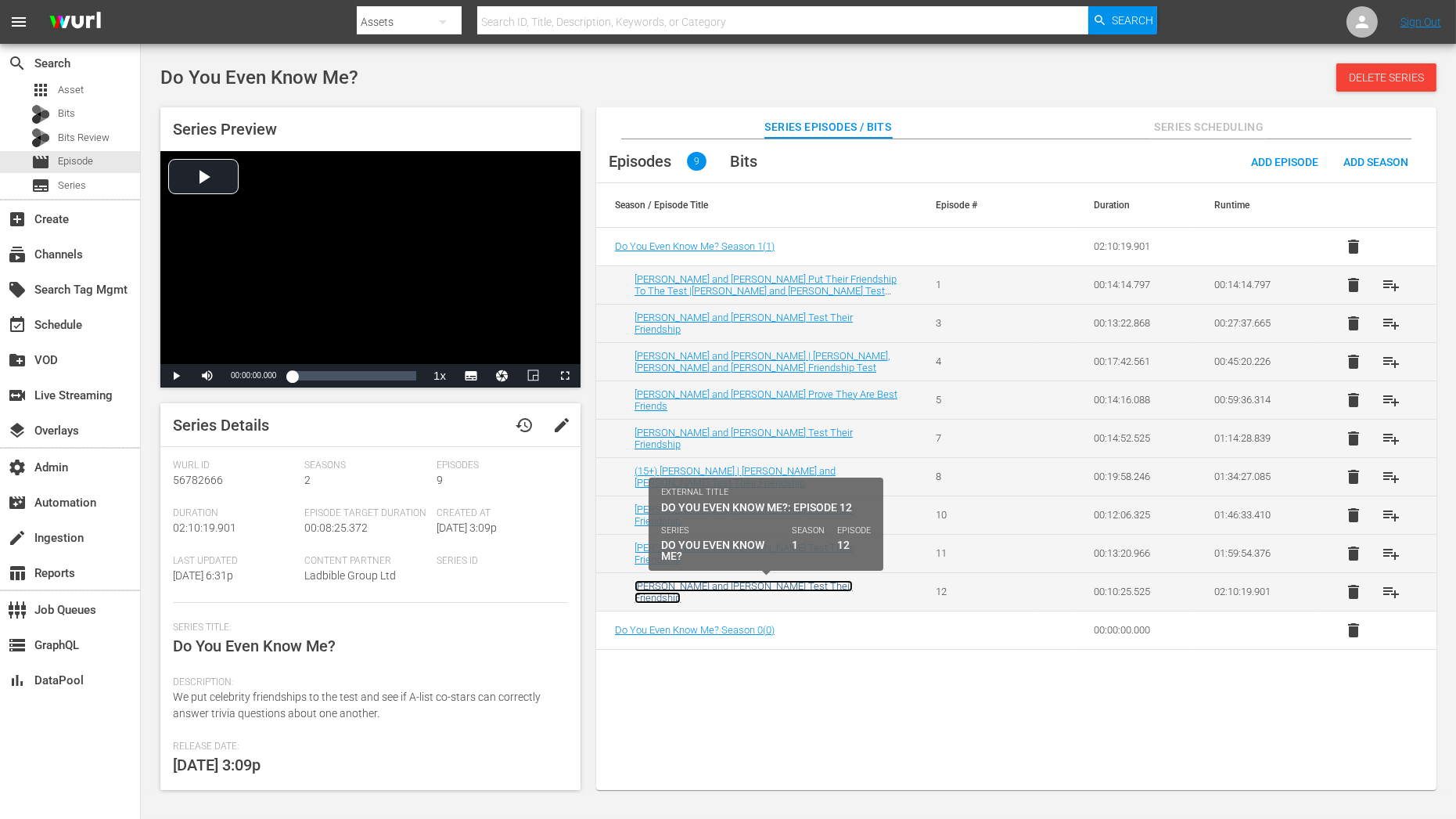
click at [761, 584] on link "Florence Pugh and David Harbour Test Their Friendship" at bounding box center [743, 591] width 218 height 23
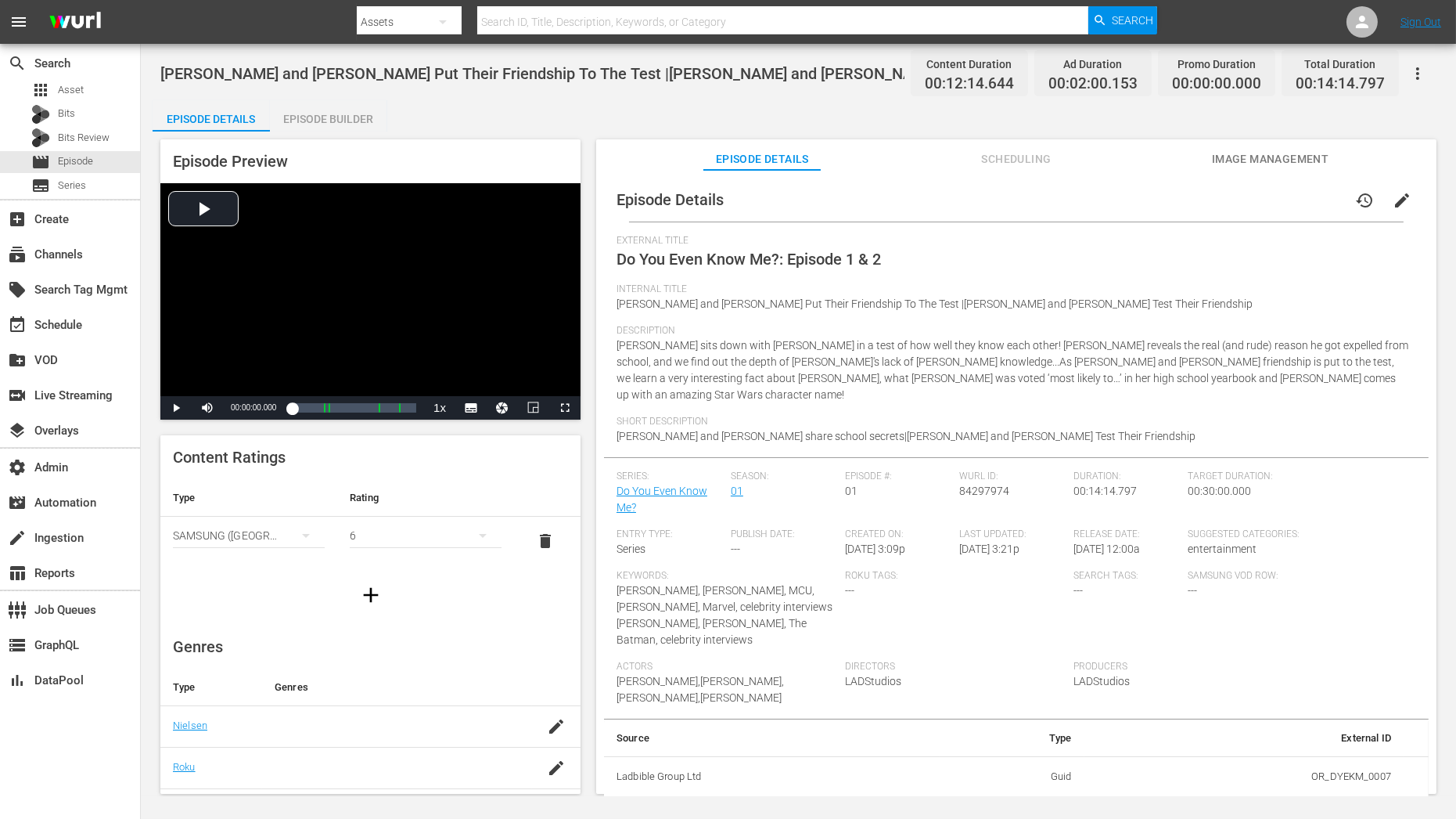
click at [1310, 205] on span "edit" at bounding box center [1401, 200] width 18 height 18
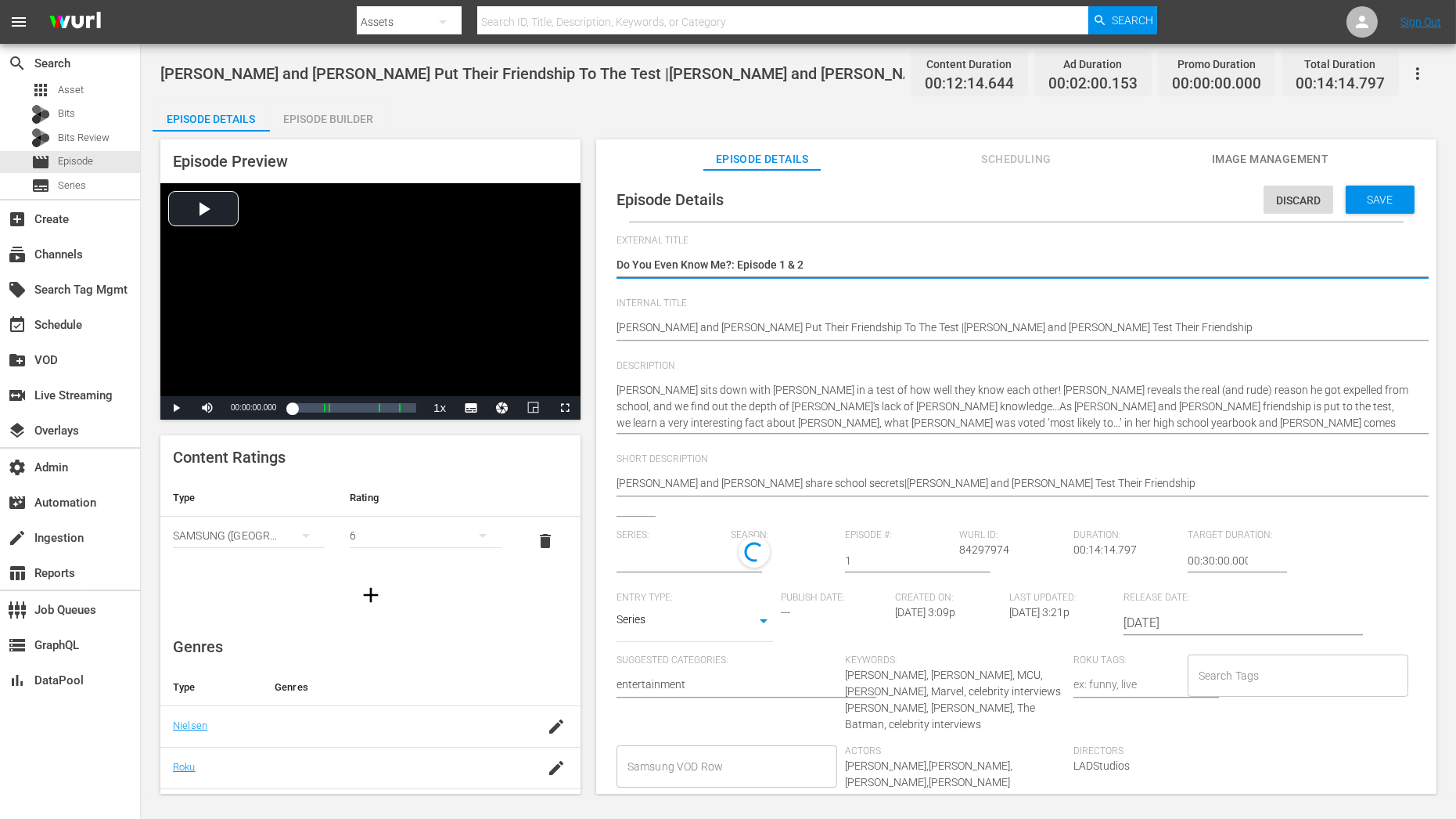
type input "Do You Even Know Me?"
click at [779, 556] on div "1" at bounding box center [780, 557] width 99 height 44
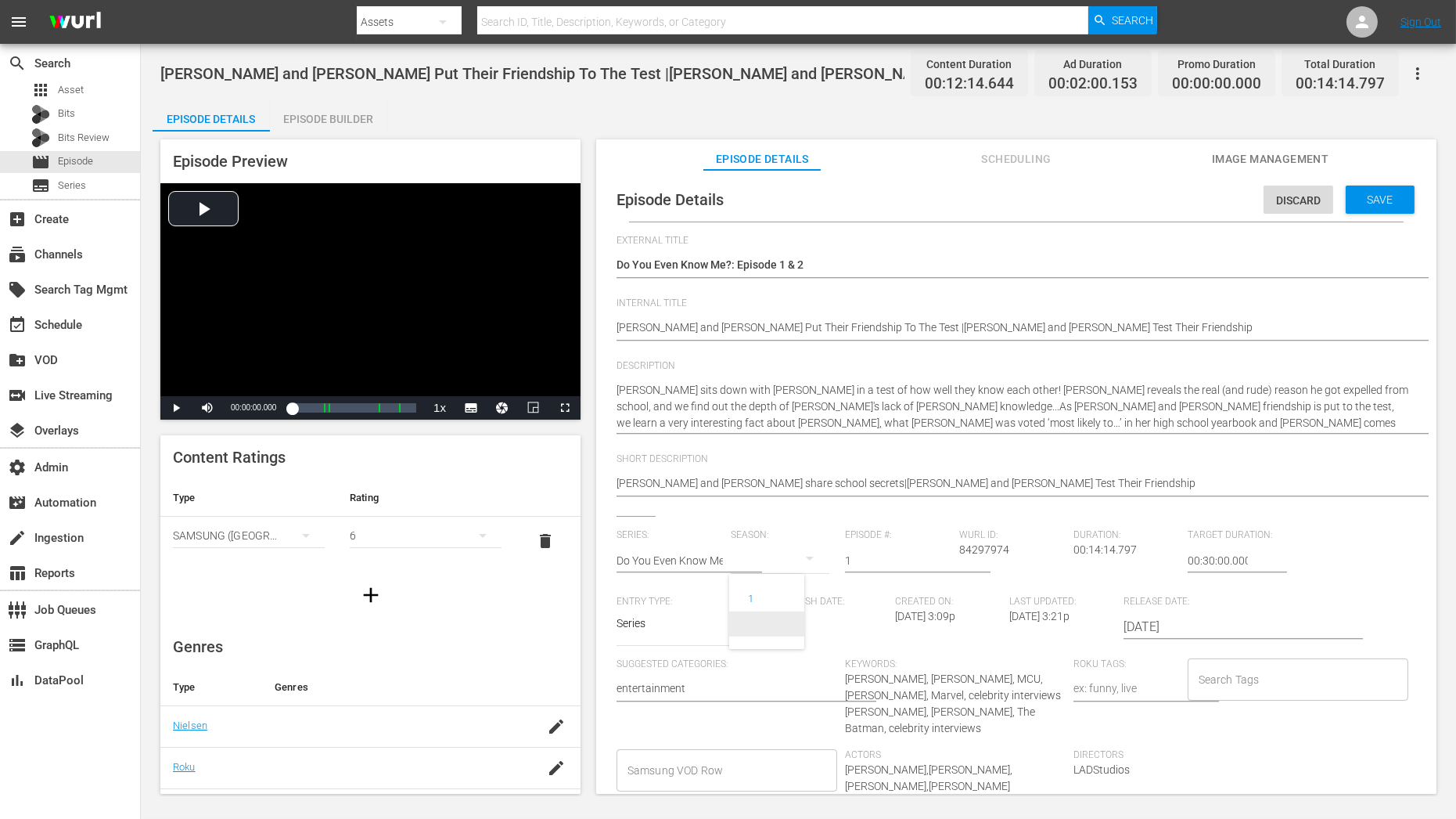
click at [764, 646] on div "1" at bounding box center [767, 612] width 76 height 76
click at [764, 636] on div "1" at bounding box center [767, 612] width 76 height 76
click at [766, 622] on span at bounding box center [767, 624] width 76 height 25
click at [1310, 198] on span "Save" at bounding box center [1380, 199] width 50 height 13
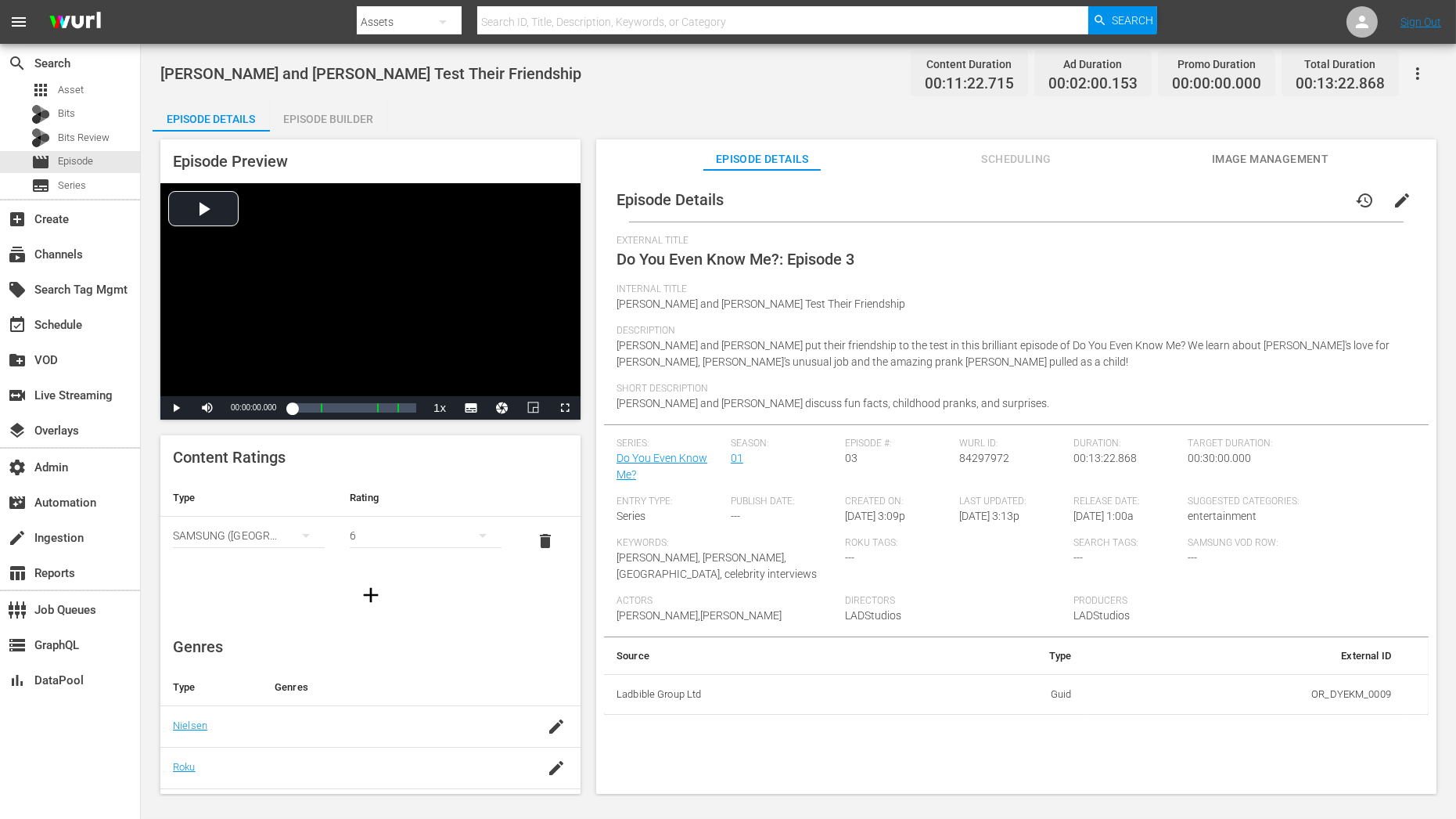
click at [1310, 202] on span "edit" at bounding box center [1401, 200] width 18 height 18
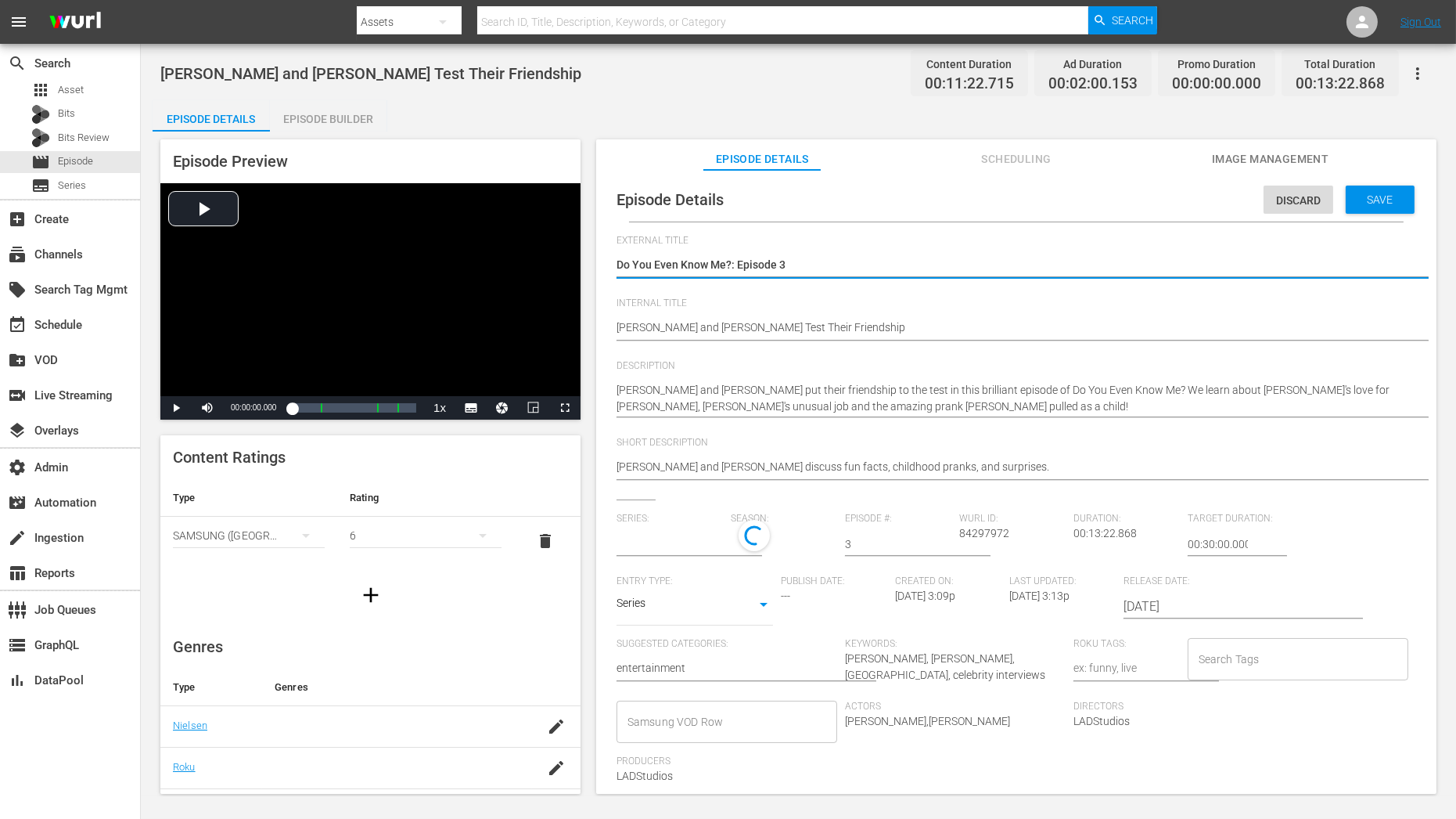
type input "Do You Even Know Me?"
click at [773, 546] on div "1" at bounding box center [780, 541] width 99 height 44
click at [768, 607] on span at bounding box center [767, 608] width 76 height 25
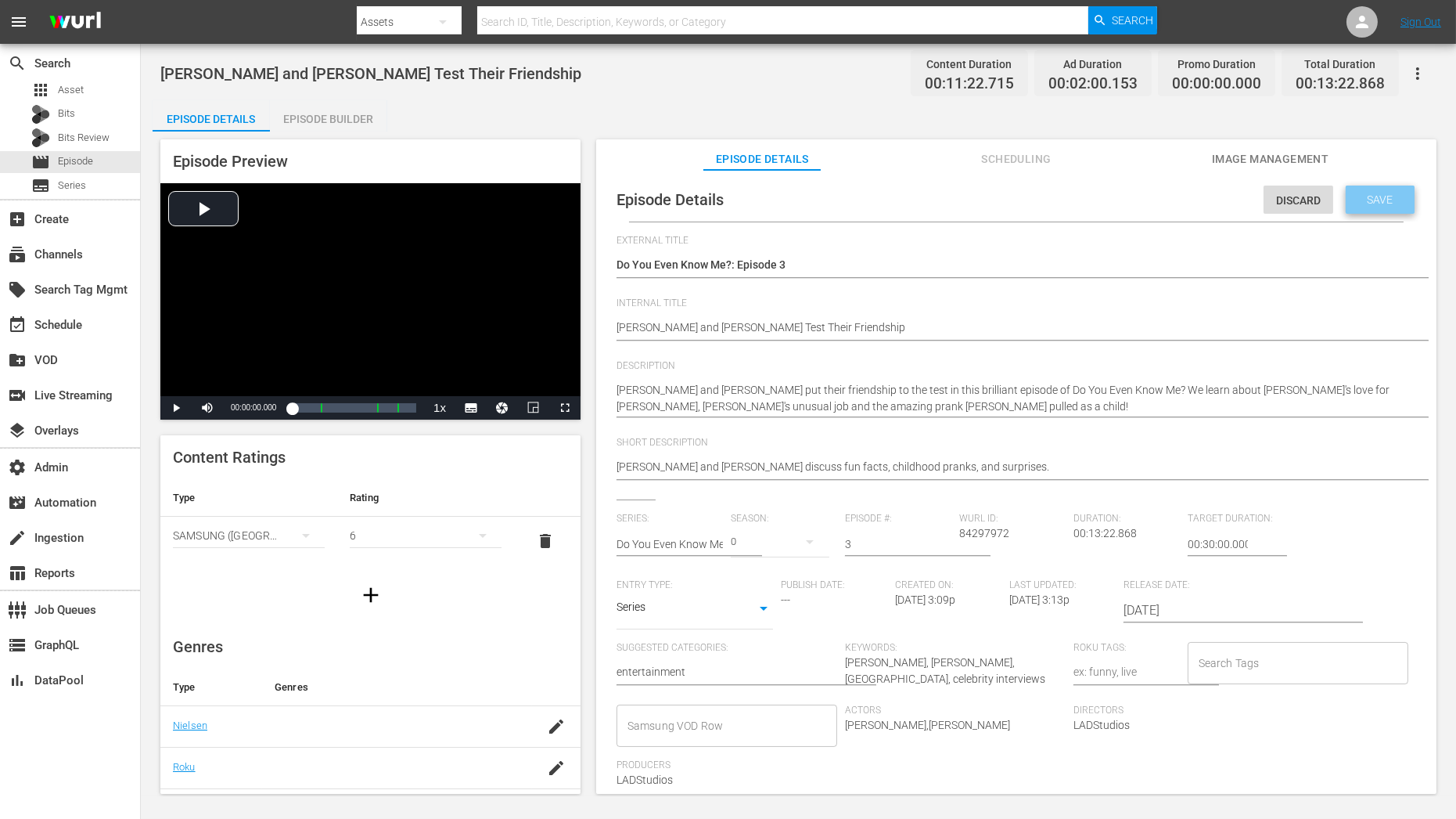
click at [1310, 197] on span "Save" at bounding box center [1380, 199] width 50 height 13
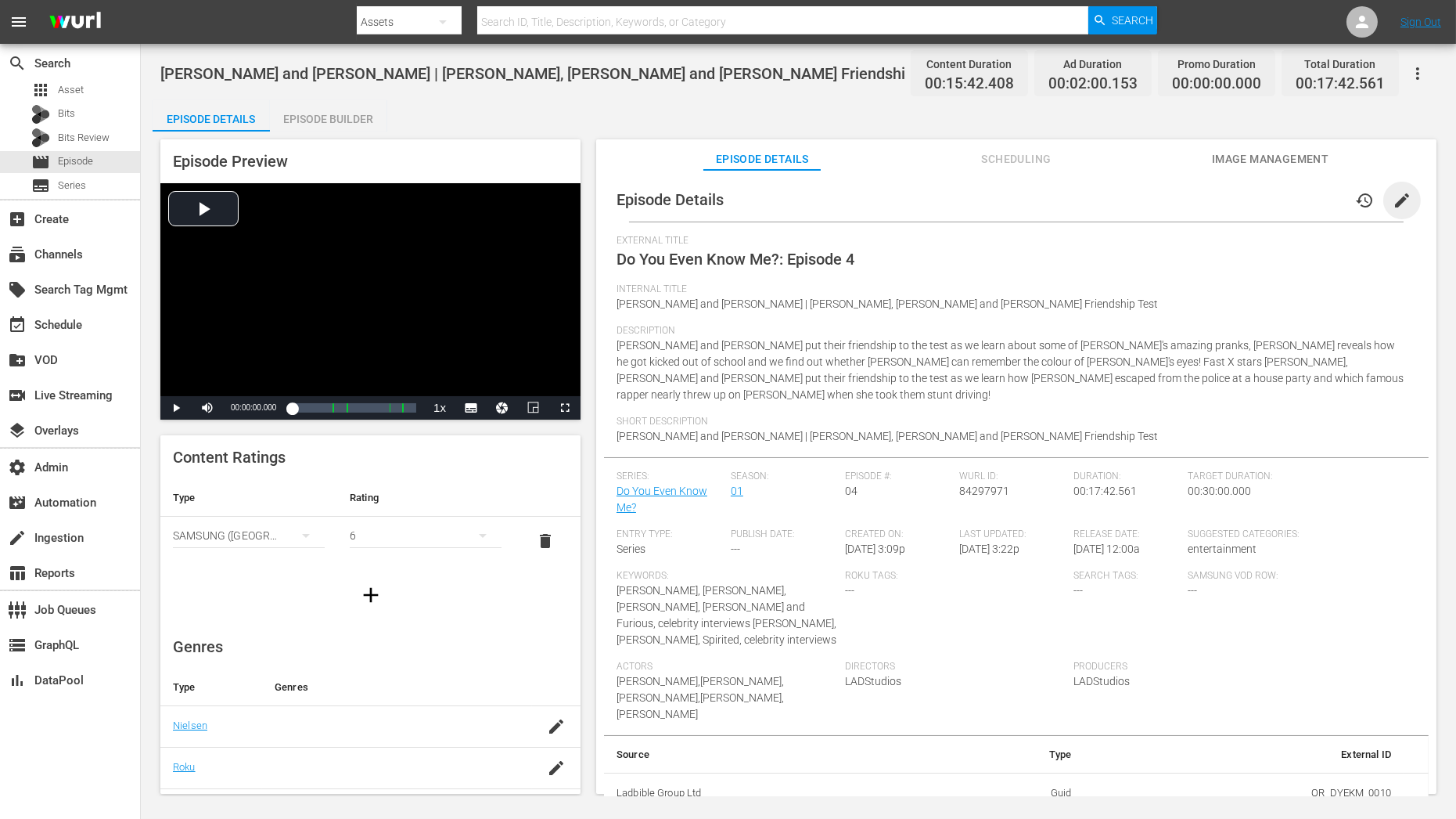
click at [1310, 201] on span "edit" at bounding box center [1401, 200] width 18 height 18
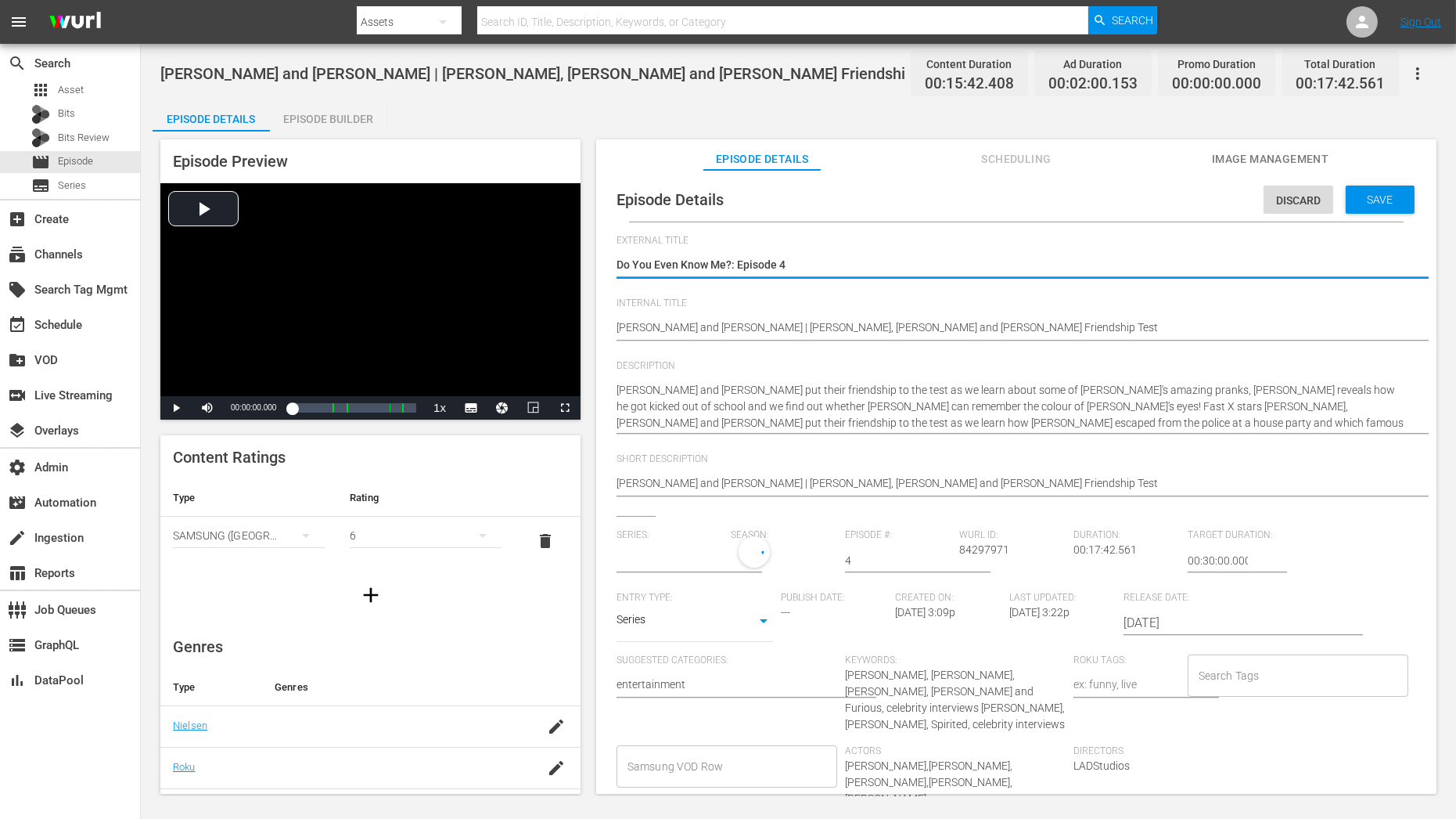
type input "Do You Even Know Me?"
click at [760, 555] on div "1" at bounding box center [780, 557] width 99 height 44
click at [760, 634] on span at bounding box center [767, 624] width 76 height 25
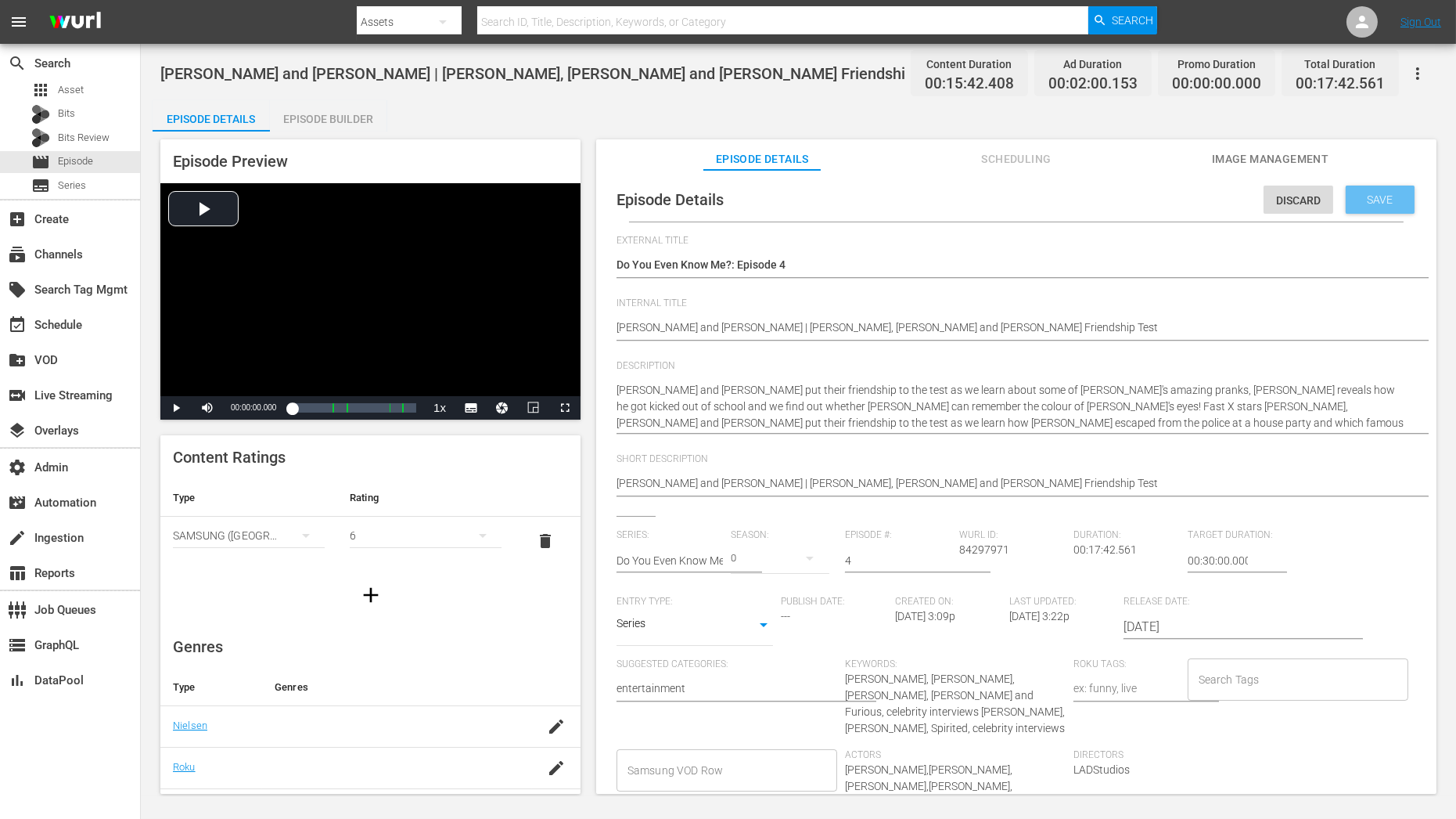
click at [1310, 209] on div "Save" at bounding box center [1379, 199] width 69 height 28
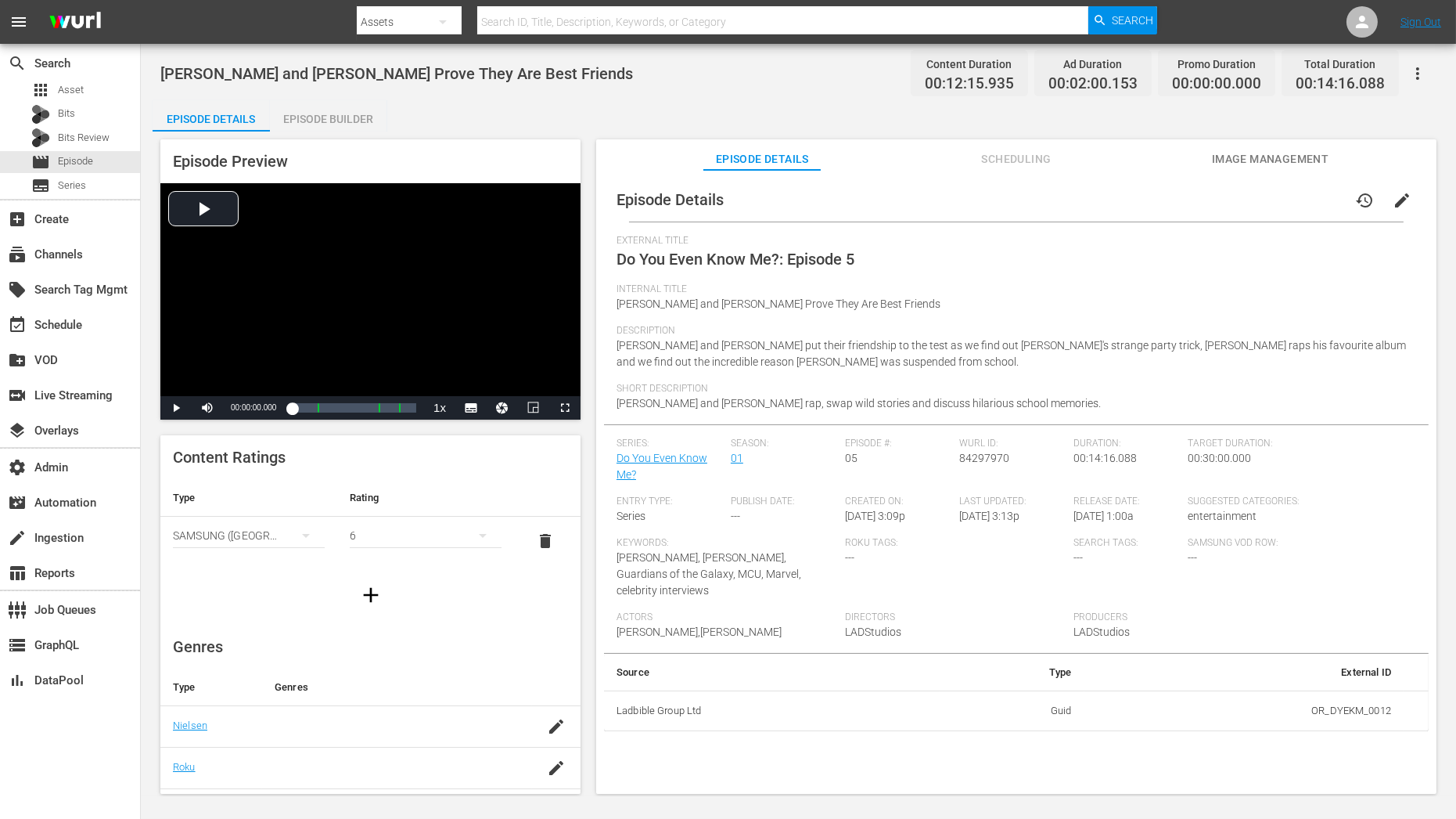
click at [1310, 205] on span "edit" at bounding box center [1401, 200] width 18 height 18
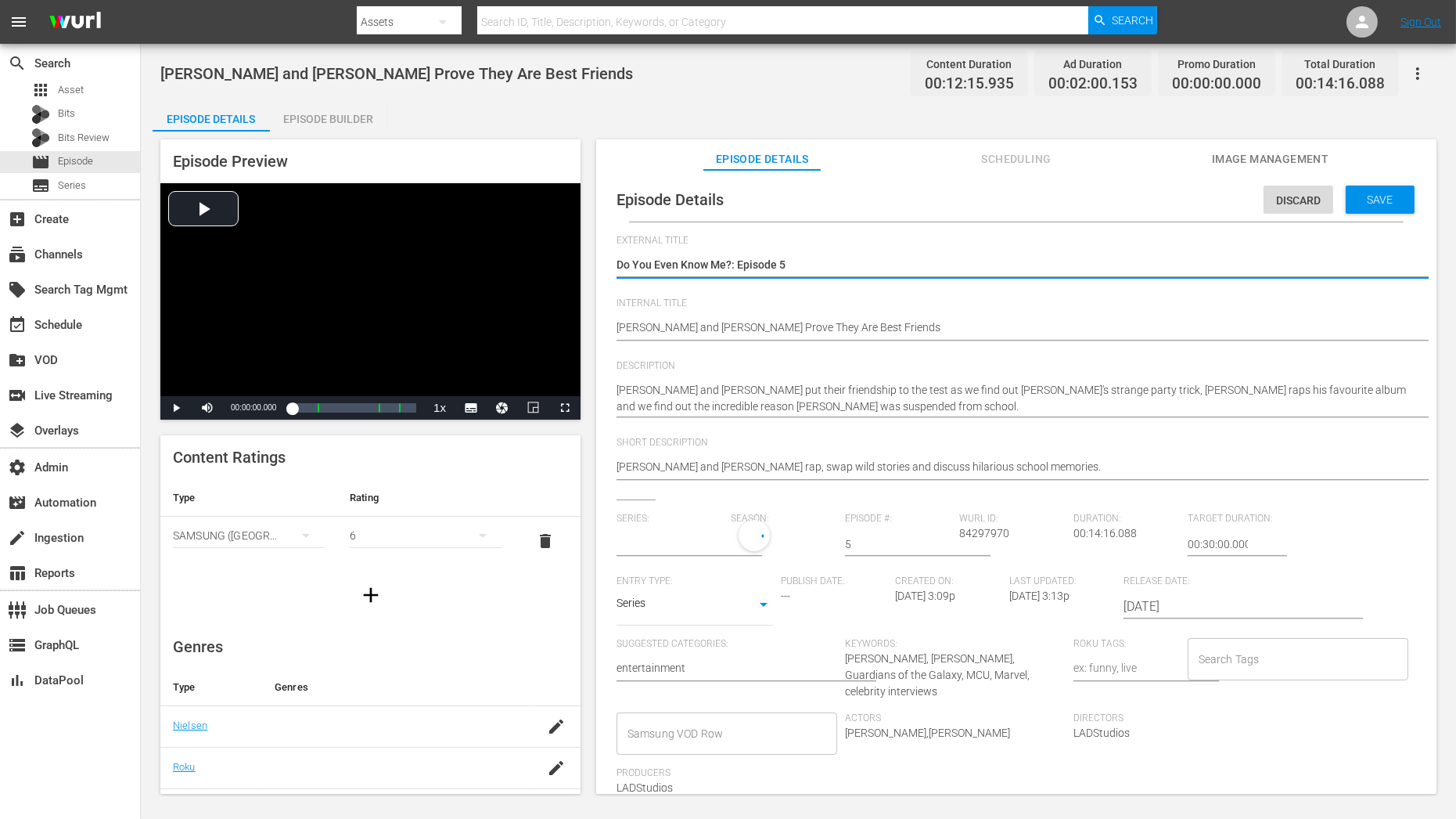
type input "Do You Even Know Me?"
click at [769, 544] on div "1" at bounding box center [780, 541] width 99 height 44
click at [769, 609] on span at bounding box center [767, 608] width 76 height 25
click at [1310, 205] on div "Save" at bounding box center [1379, 199] width 69 height 28
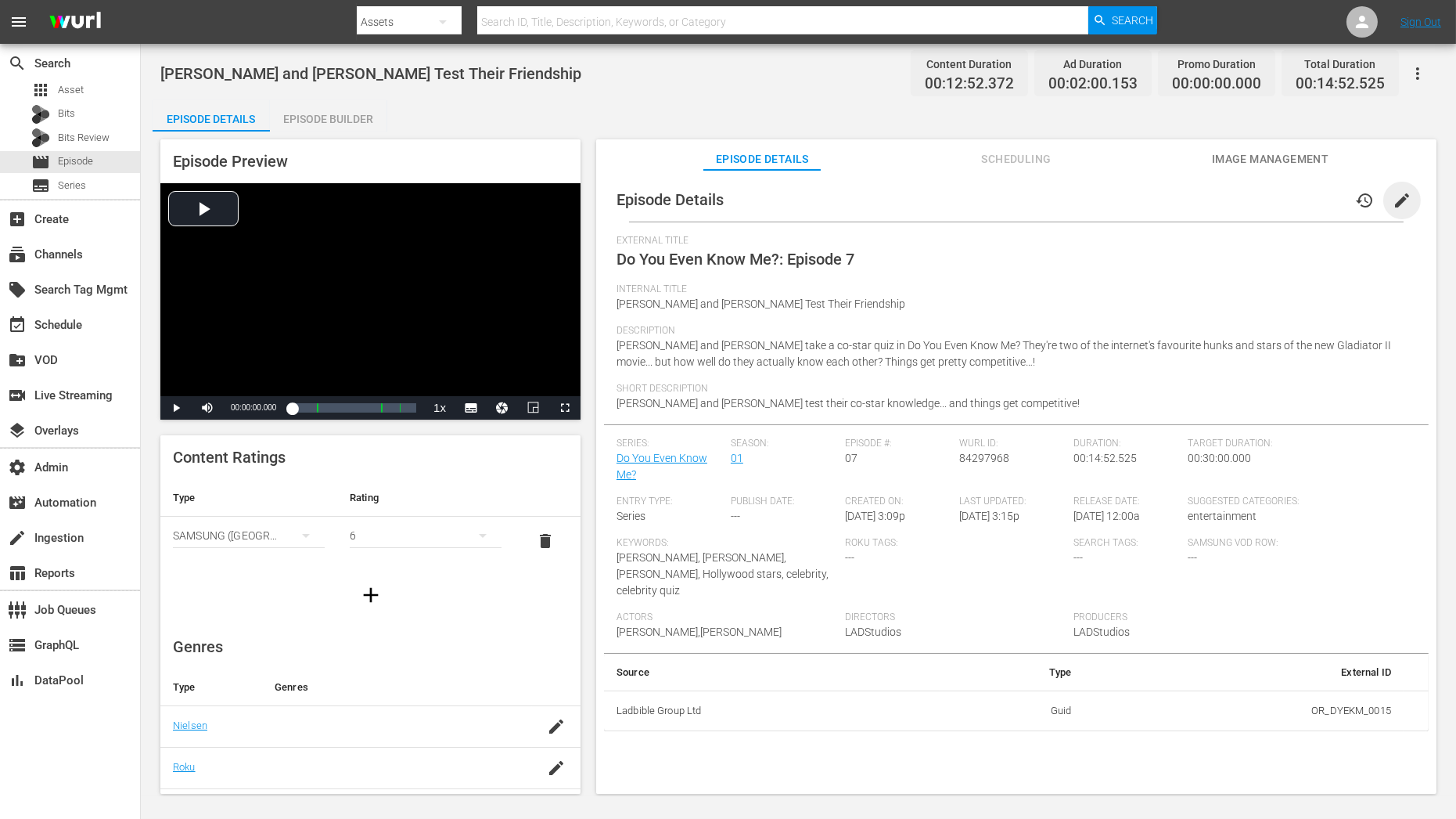
click at [1310, 195] on span "edit" at bounding box center [1401, 200] width 18 height 18
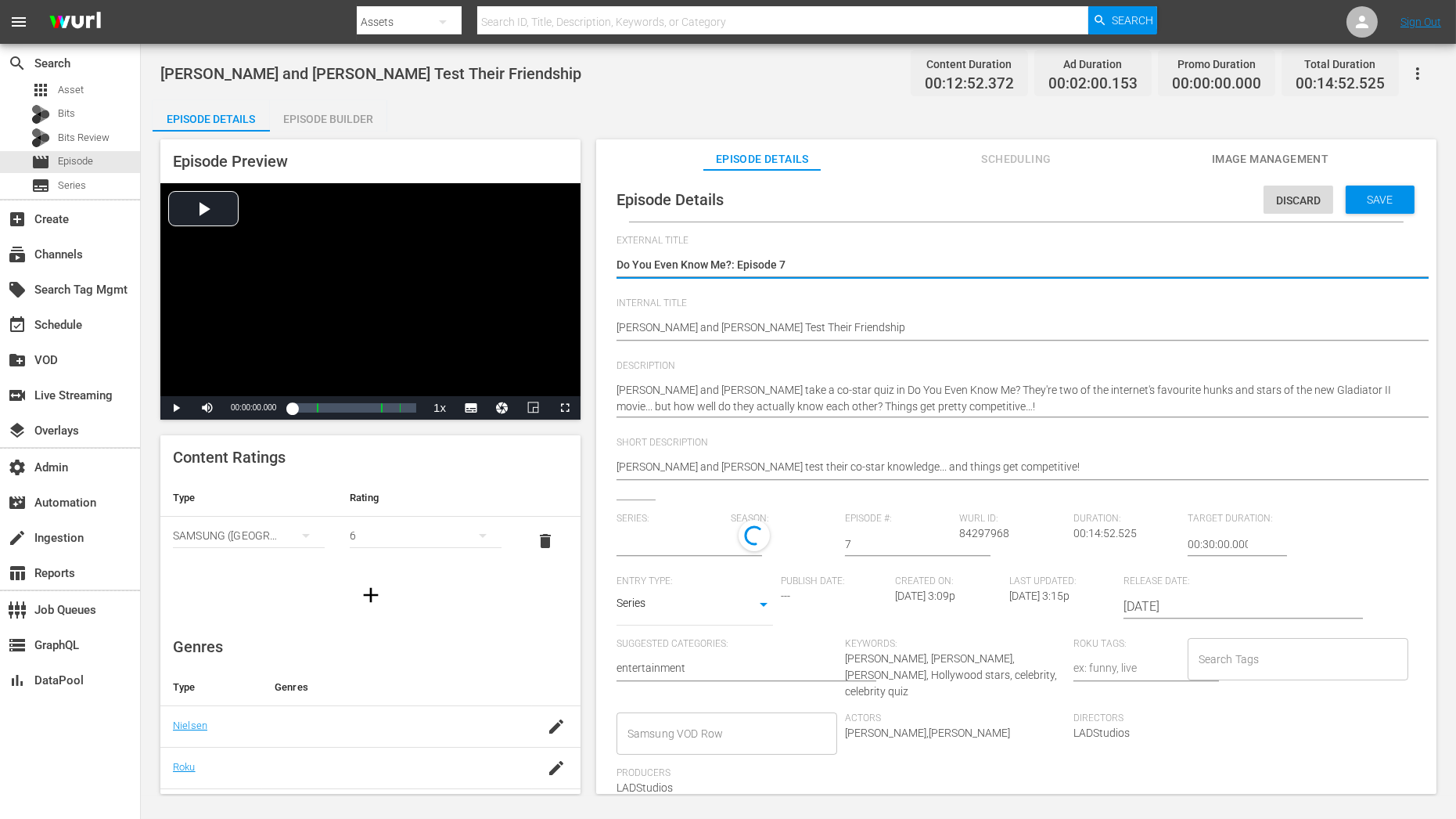
type input "Do You Even Know Me?"
click at [790, 537] on button "button" at bounding box center [809, 541] width 38 height 38
click at [778, 613] on span at bounding box center [767, 608] width 76 height 25
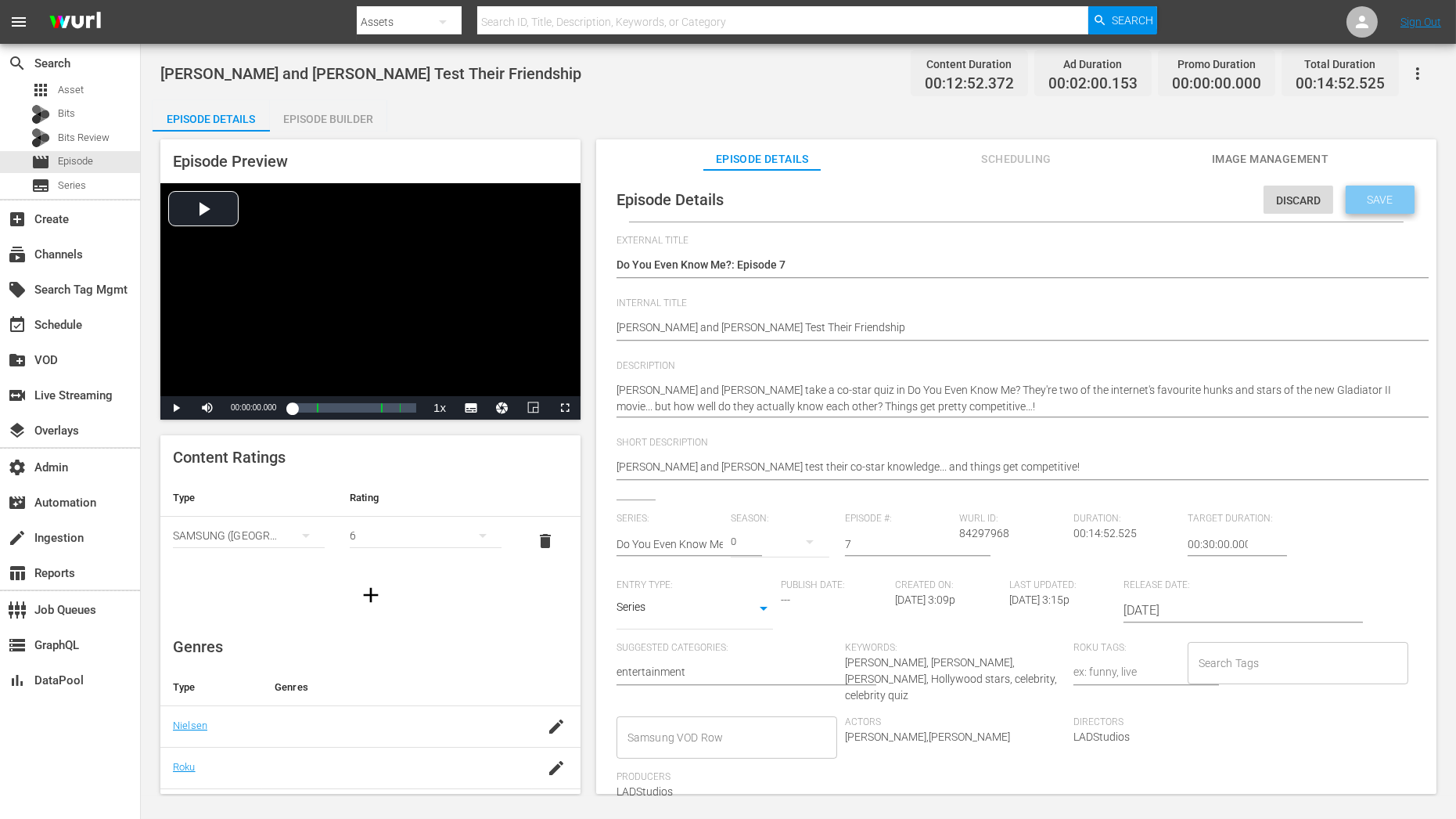
click at [1310, 197] on div "Save" at bounding box center [1379, 199] width 69 height 28
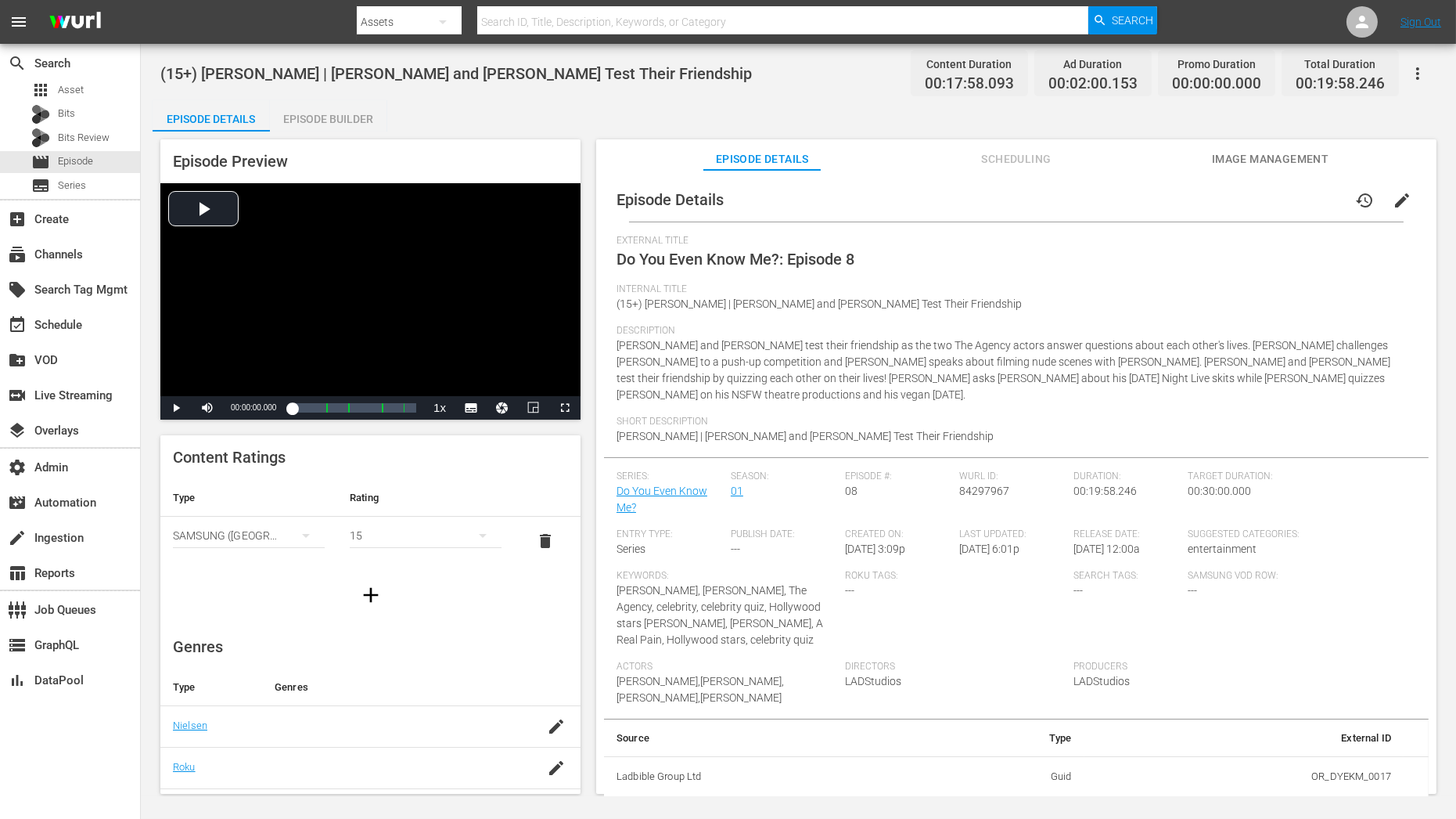
click at [1310, 200] on button "edit" at bounding box center [1402, 200] width 38 height 38
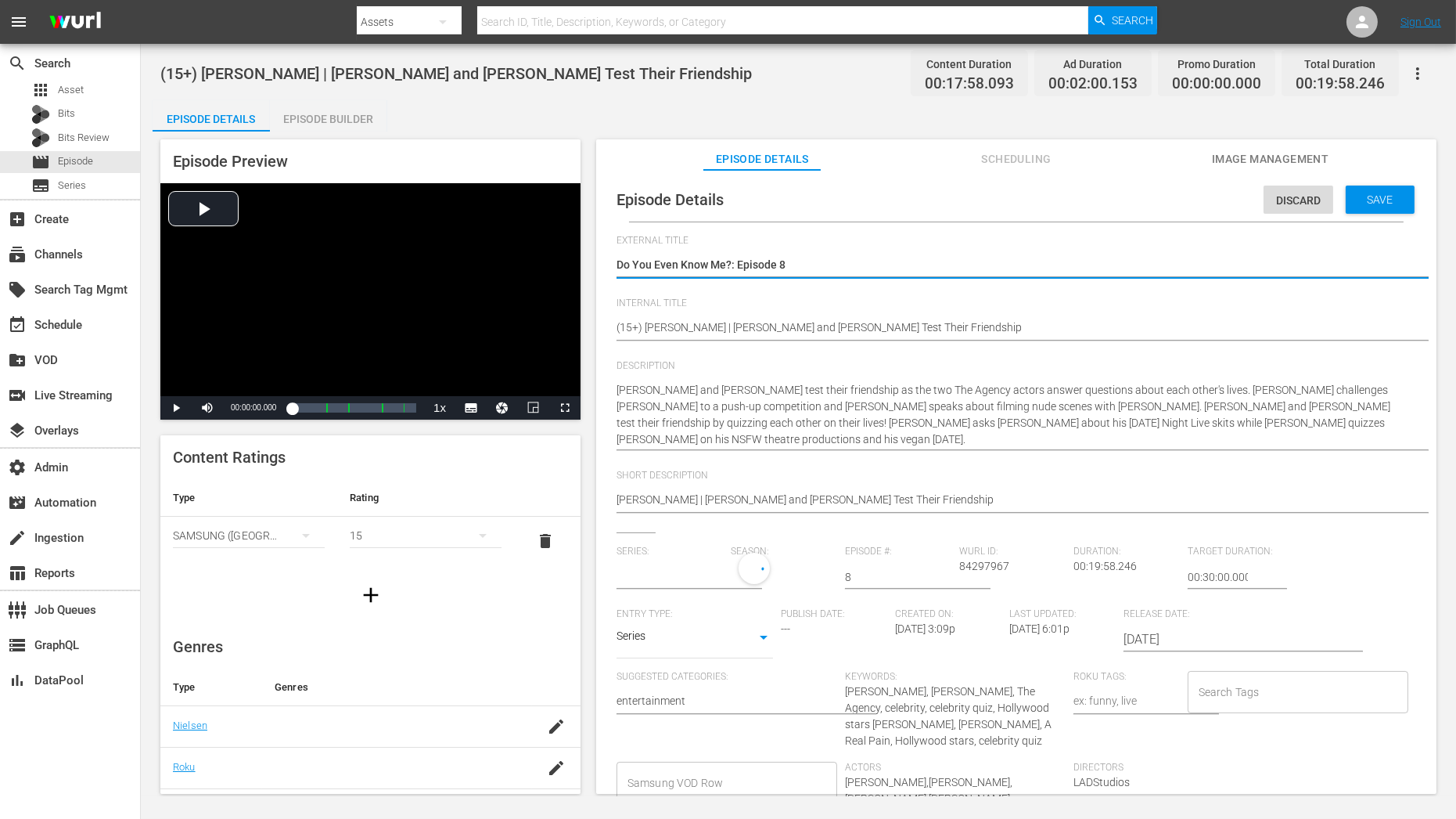
type input "Do You Even Know Me?"
click at [790, 569] on button "button" at bounding box center [809, 574] width 38 height 38
click at [783, 648] on span at bounding box center [767, 641] width 76 height 25
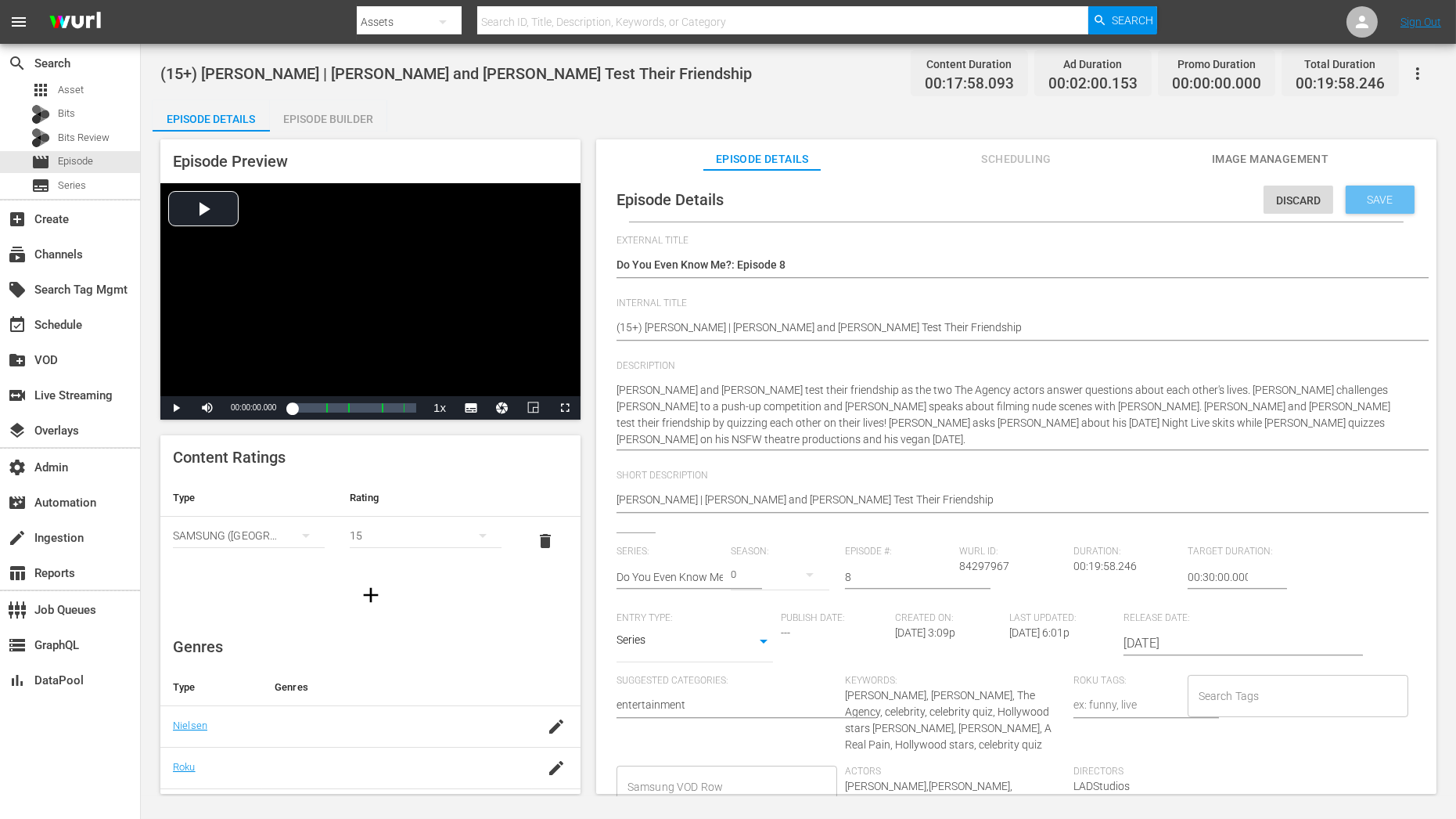
click at [1310, 199] on span "Save" at bounding box center [1380, 199] width 50 height 13
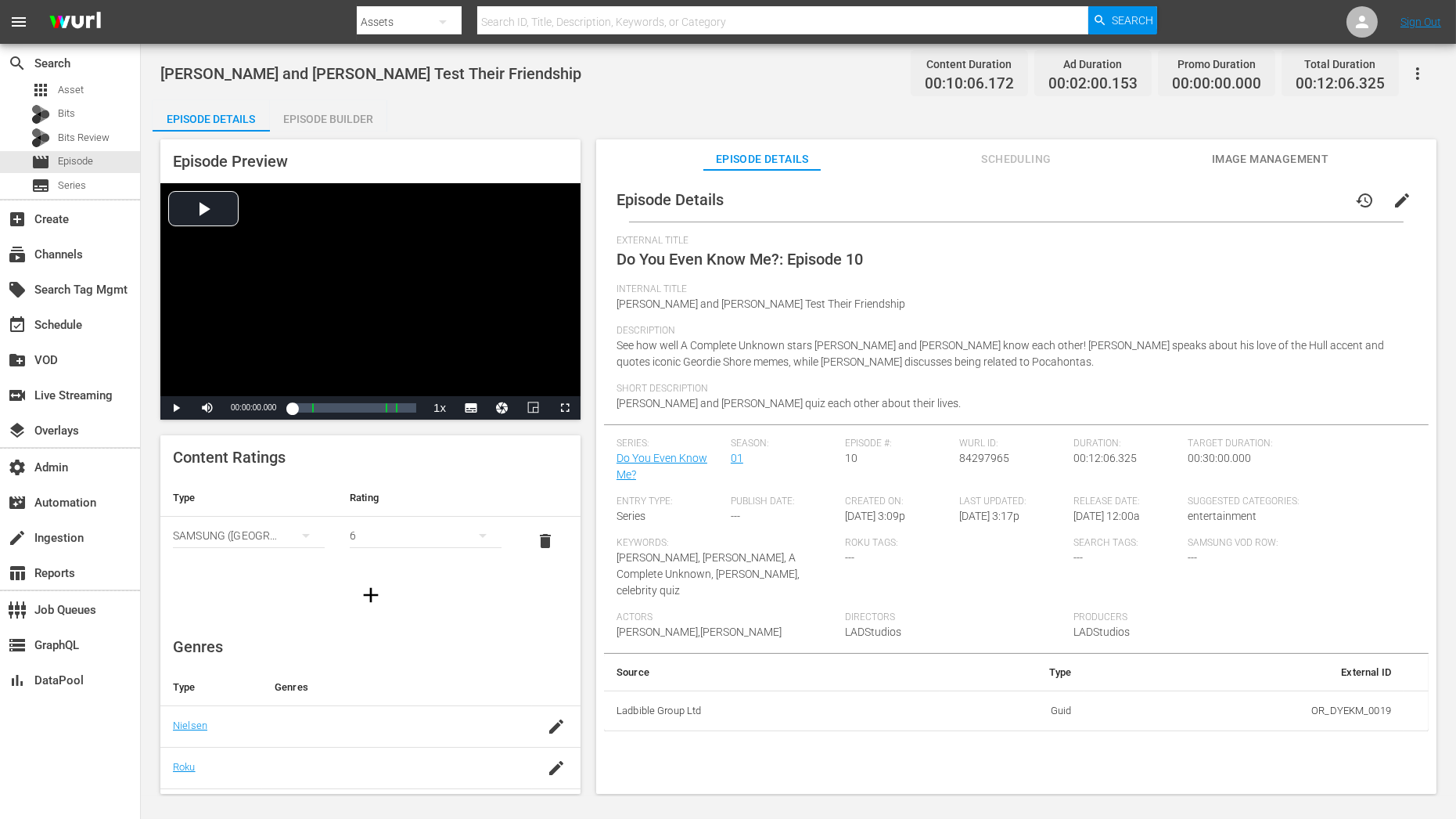
click at [1310, 184] on button "edit" at bounding box center [1402, 200] width 38 height 38
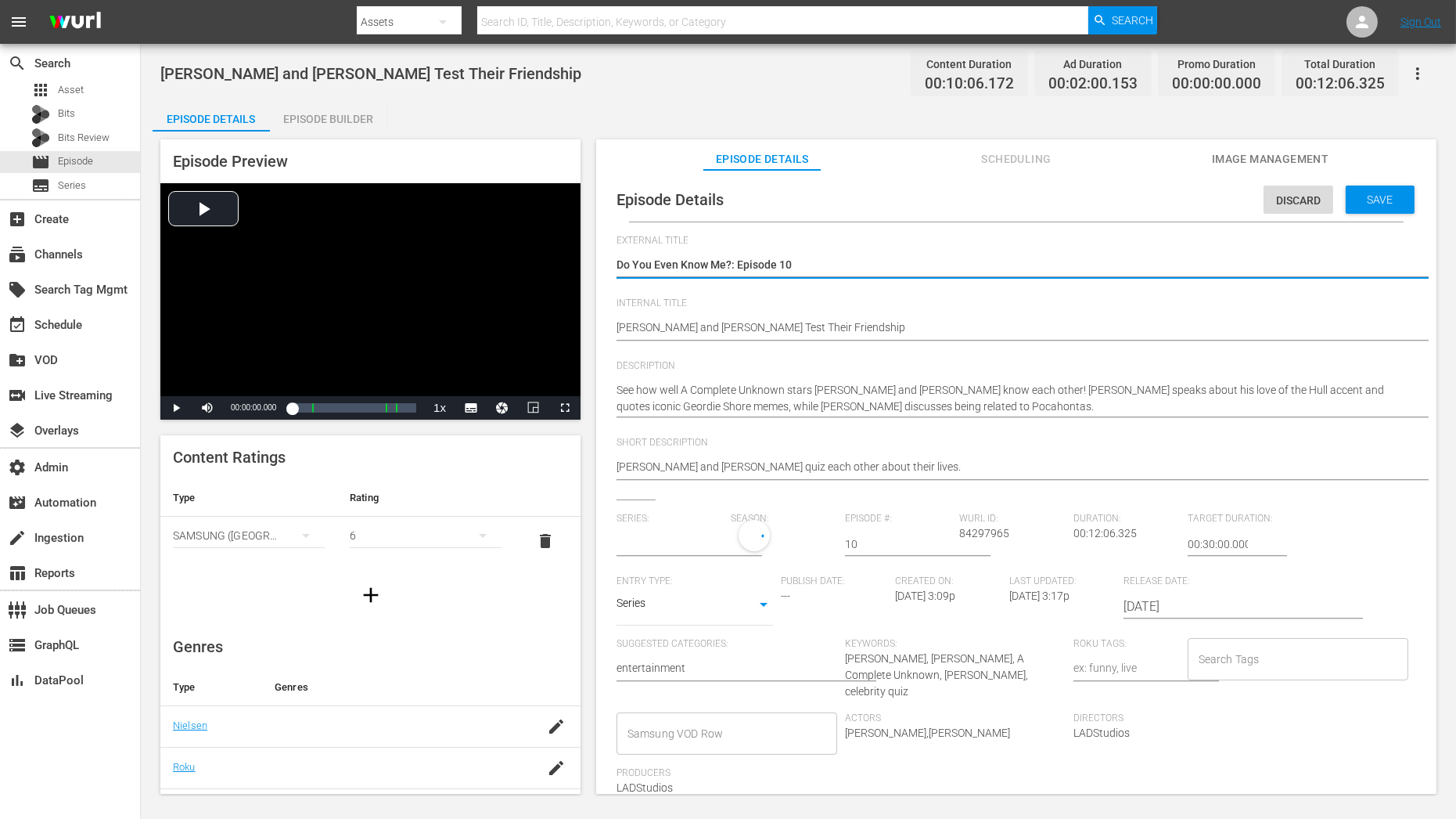
type input "Do You Even Know Me?"
click at [782, 540] on div "1" at bounding box center [780, 541] width 99 height 44
click at [777, 596] on span at bounding box center [767, 608] width 76 height 25
click at [1310, 200] on span "Save" at bounding box center [1380, 199] width 50 height 13
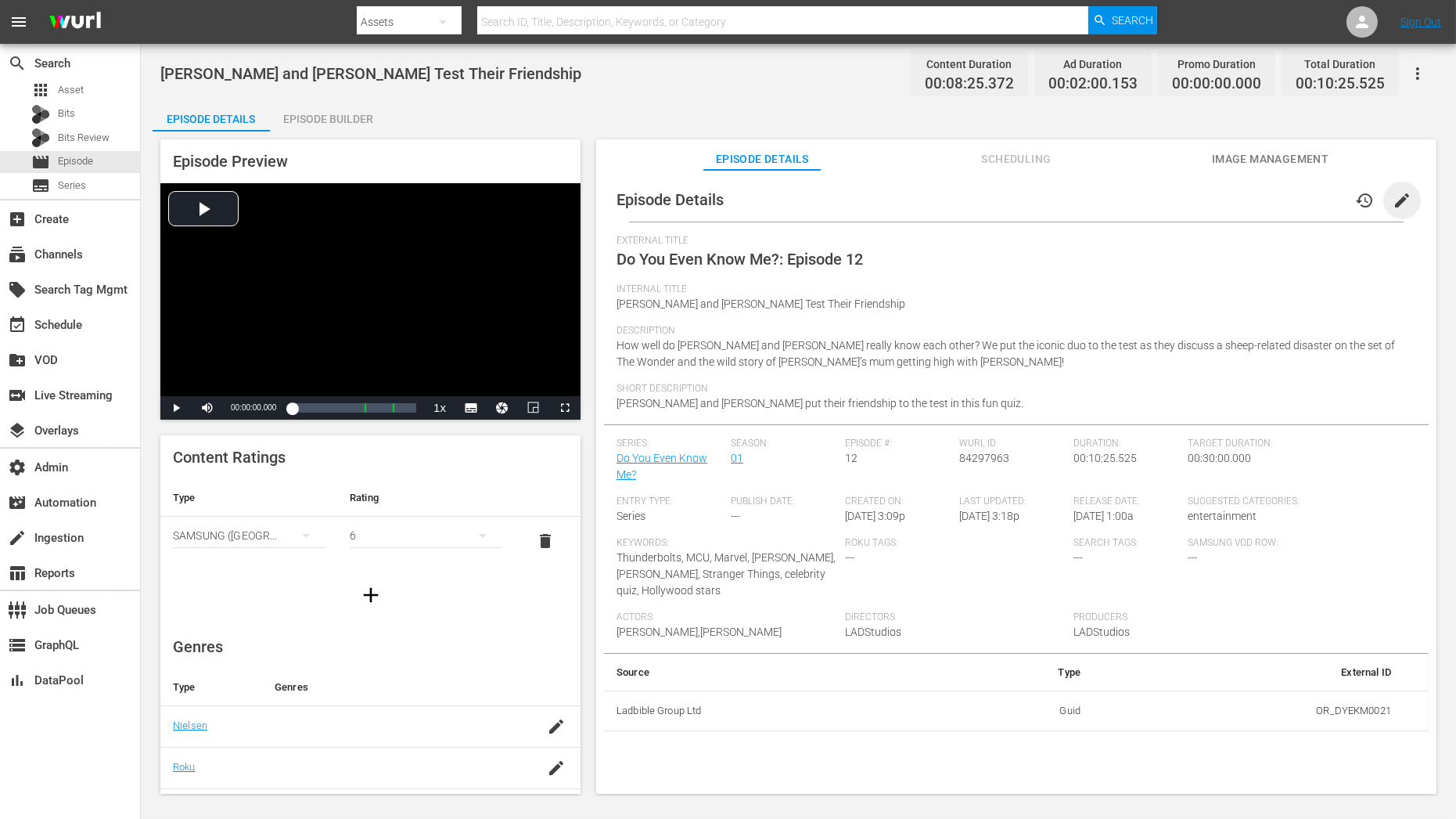
click at [1310, 198] on span "edit" at bounding box center [1401, 200] width 18 height 18
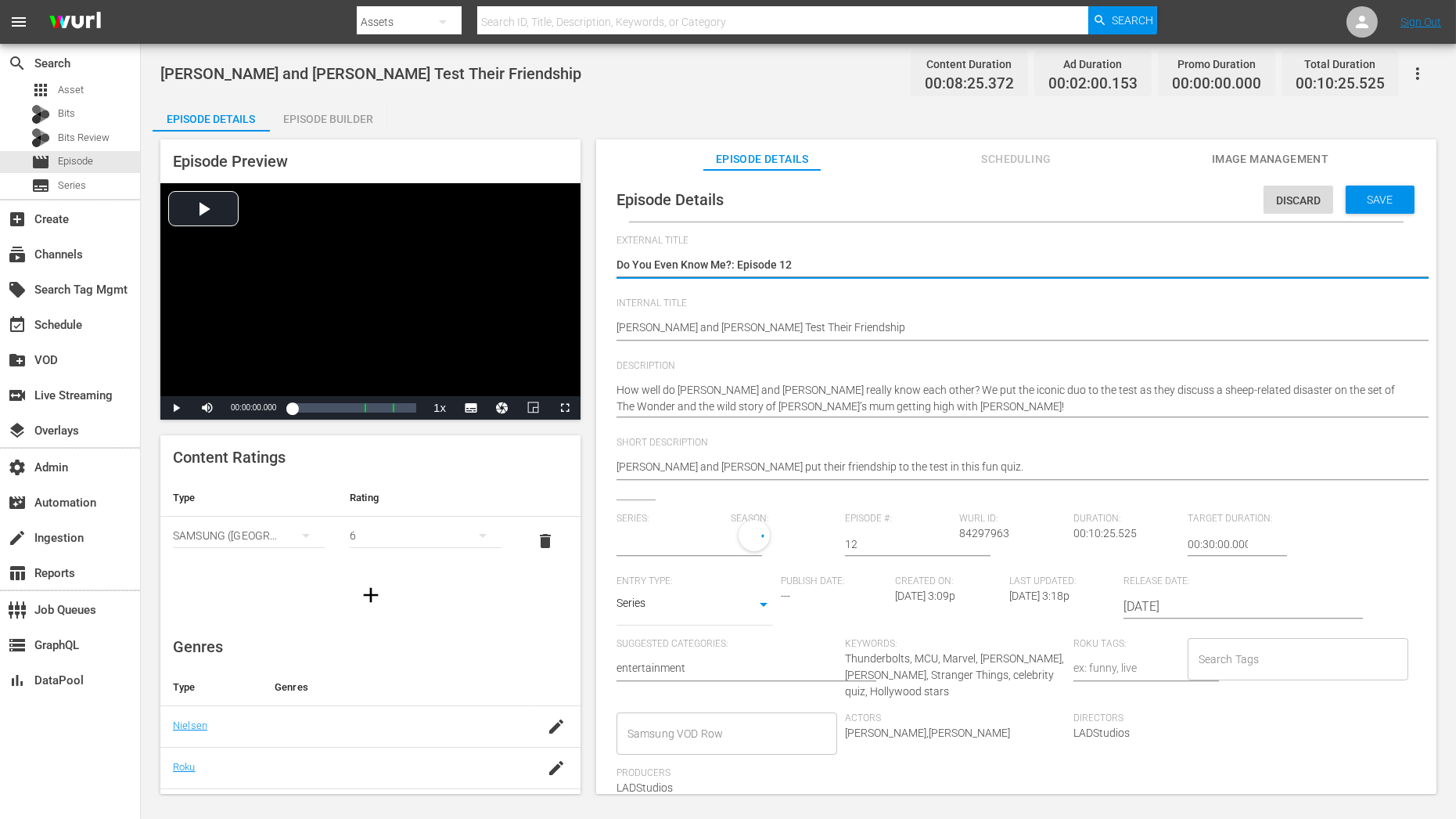
type input "Do You Even Know Me?"
click at [787, 540] on div "1" at bounding box center [780, 541] width 99 height 44
click at [781, 600] on span at bounding box center [767, 608] width 76 height 25
click at [1310, 202] on div "Save" at bounding box center [1379, 199] width 69 height 28
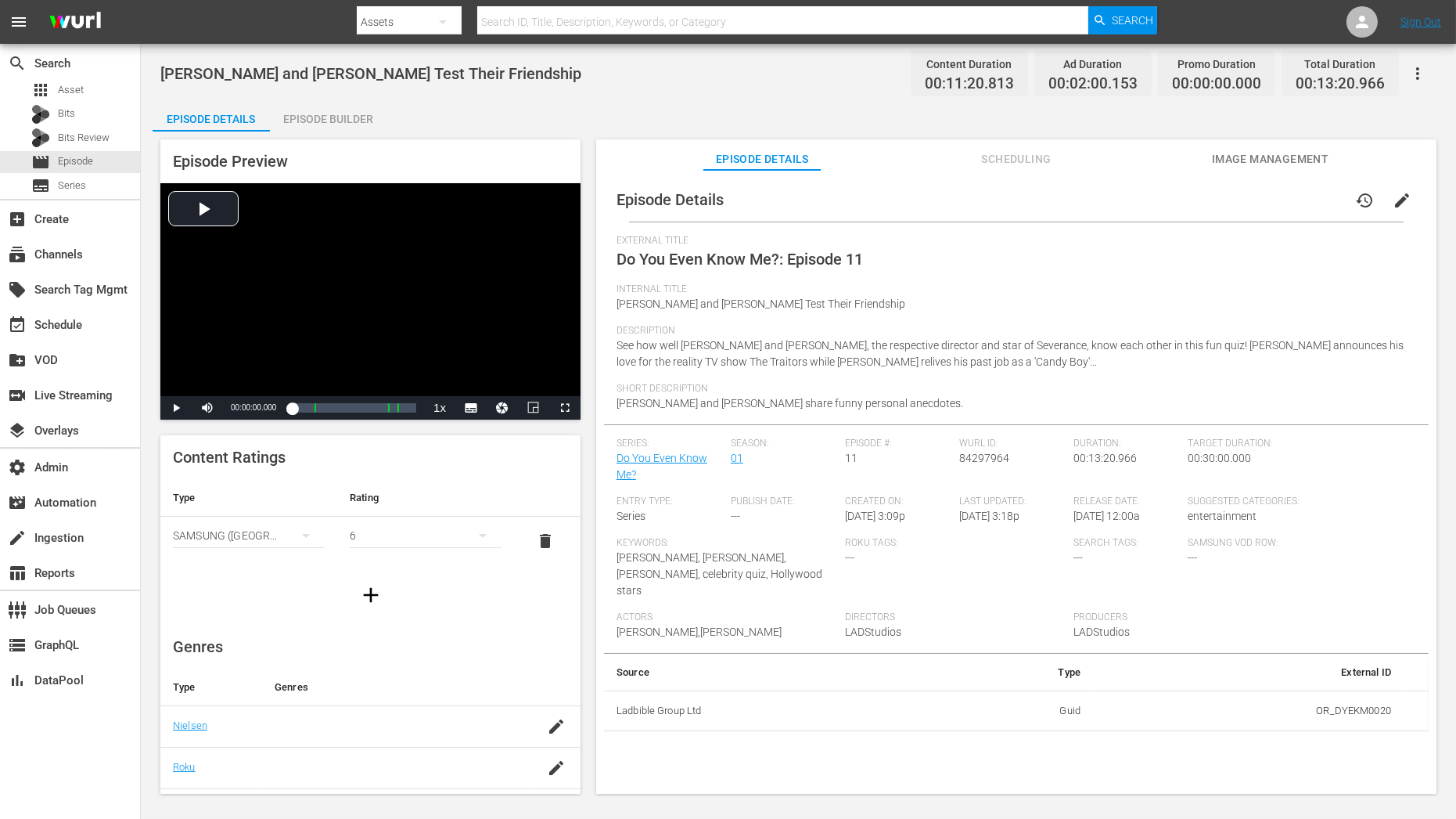
click at [1310, 200] on span "edit" at bounding box center [1401, 200] width 18 height 18
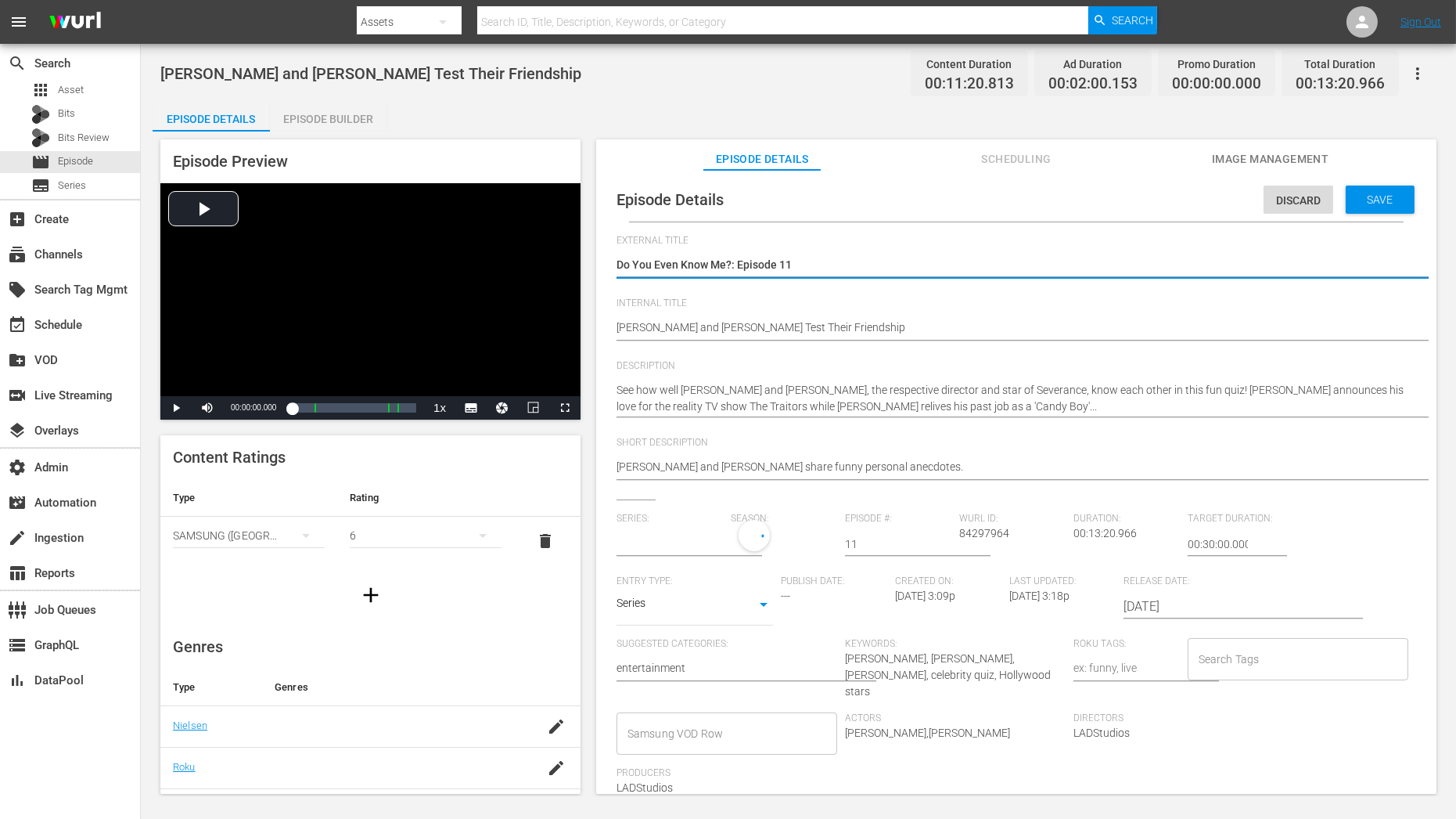
type input "Do You Even Know Me?"
click at [787, 543] on div "1" at bounding box center [780, 541] width 99 height 44
click at [782, 613] on span at bounding box center [767, 608] width 76 height 25
click at [1310, 204] on span "Save" at bounding box center [1380, 199] width 50 height 13
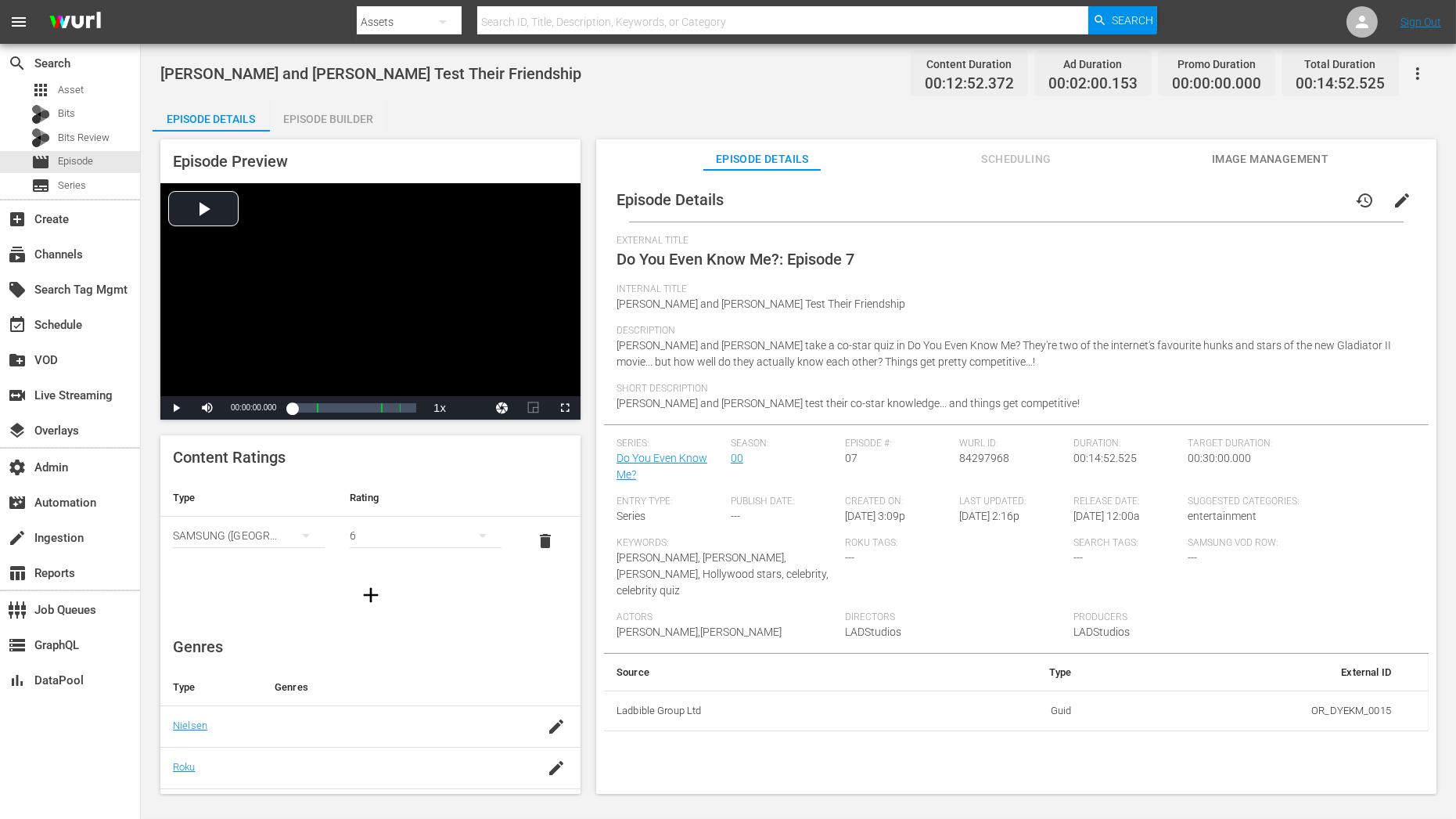
click at [376, 112] on div "Episode Builder" at bounding box center [328, 118] width 117 height 38
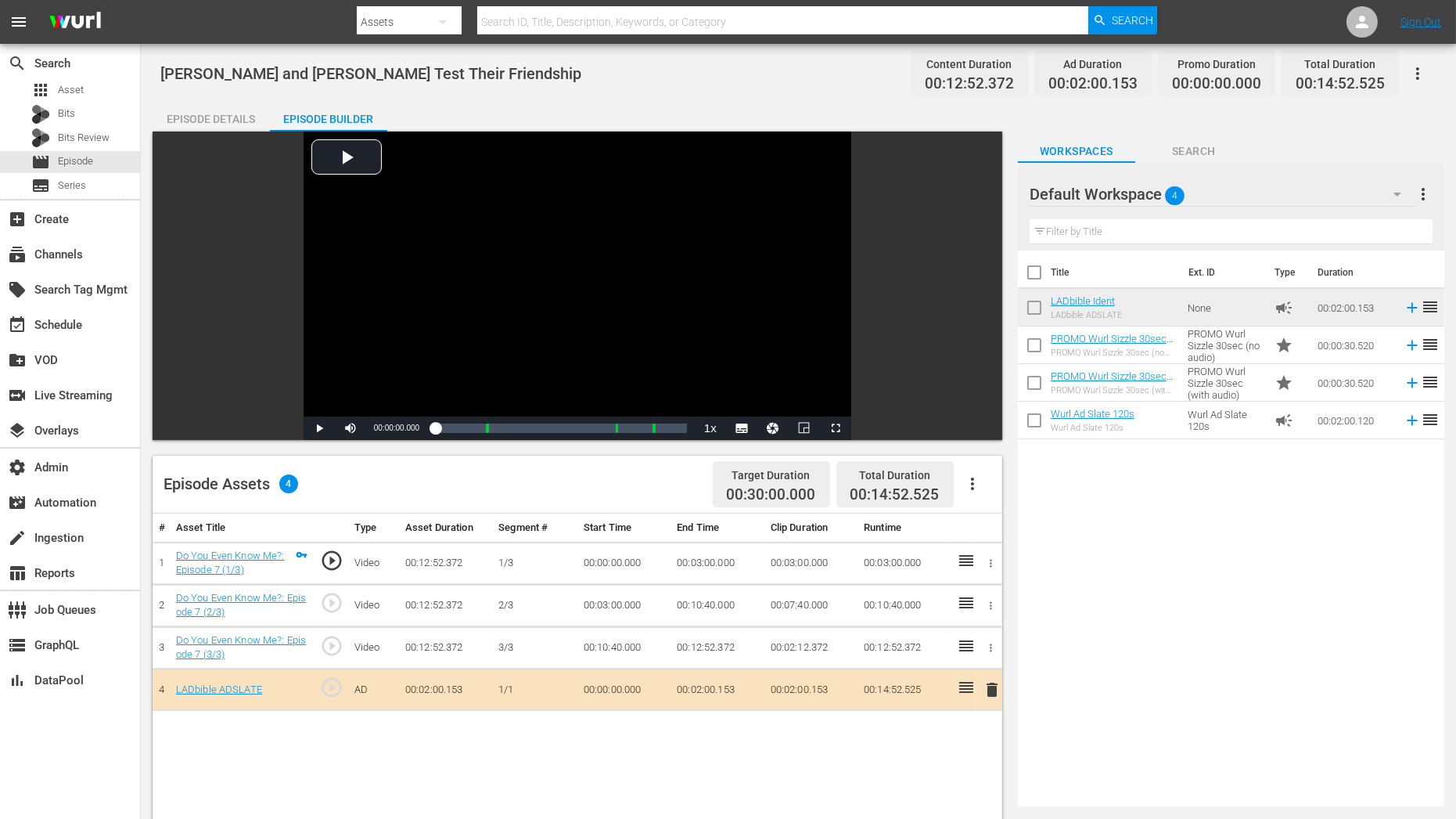
click at [1310, 76] on button "button" at bounding box center [1417, 74] width 38 height 38
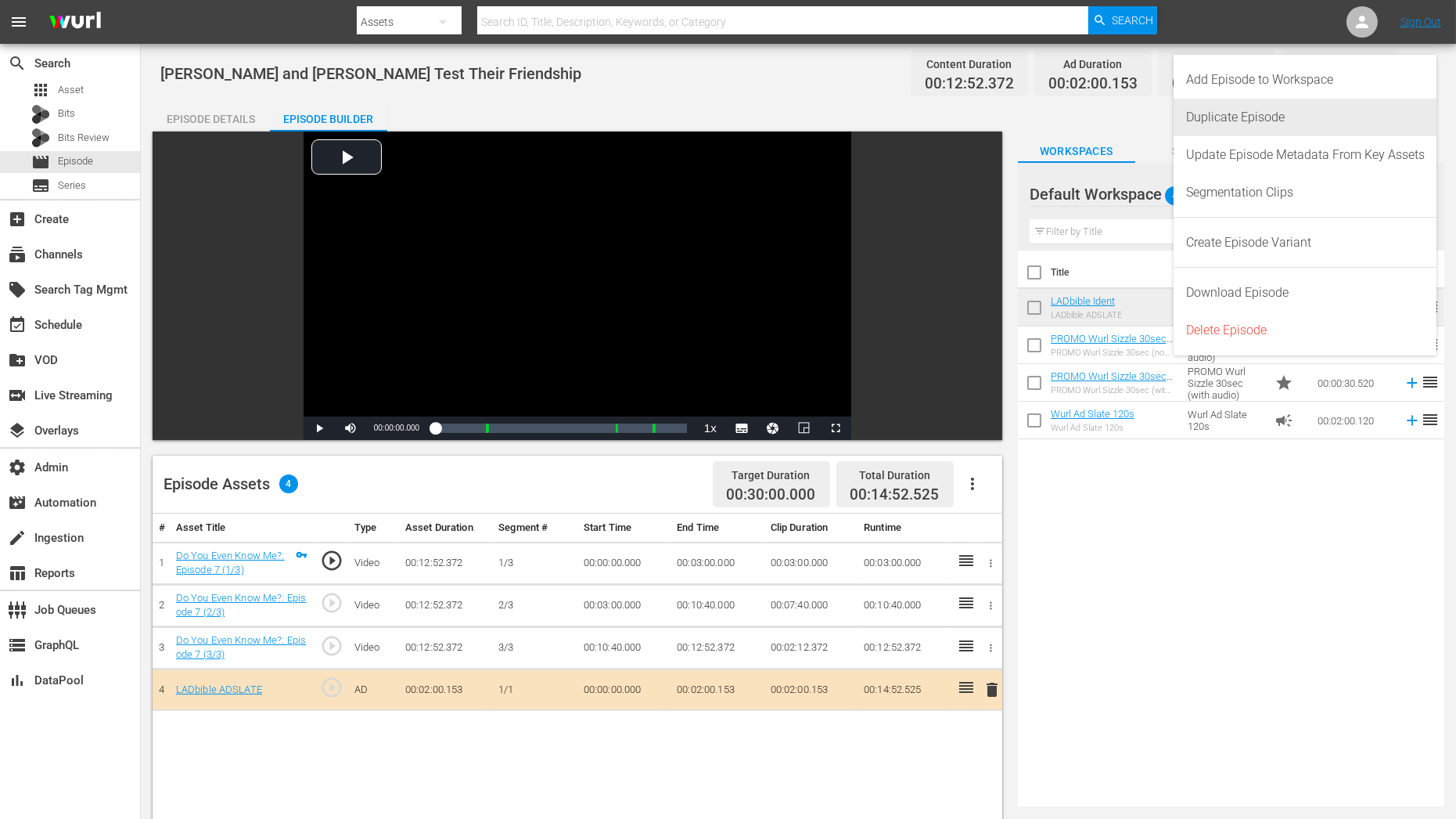
click at [1310, 128] on div "Duplicate Episode" at bounding box center [1305, 117] width 238 height 38
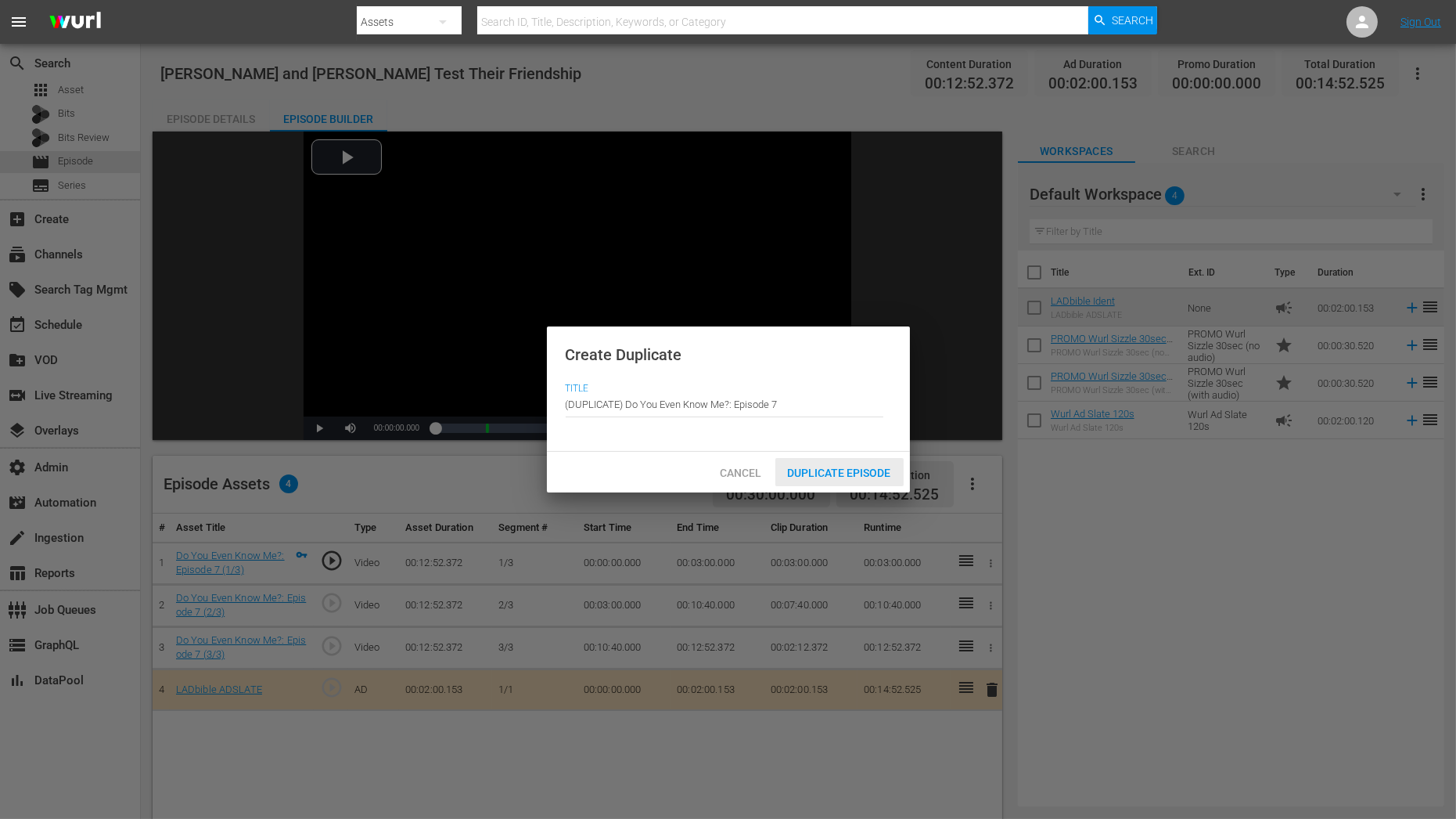
click at [865, 460] on div "Duplicate Episode" at bounding box center [839, 472] width 128 height 29
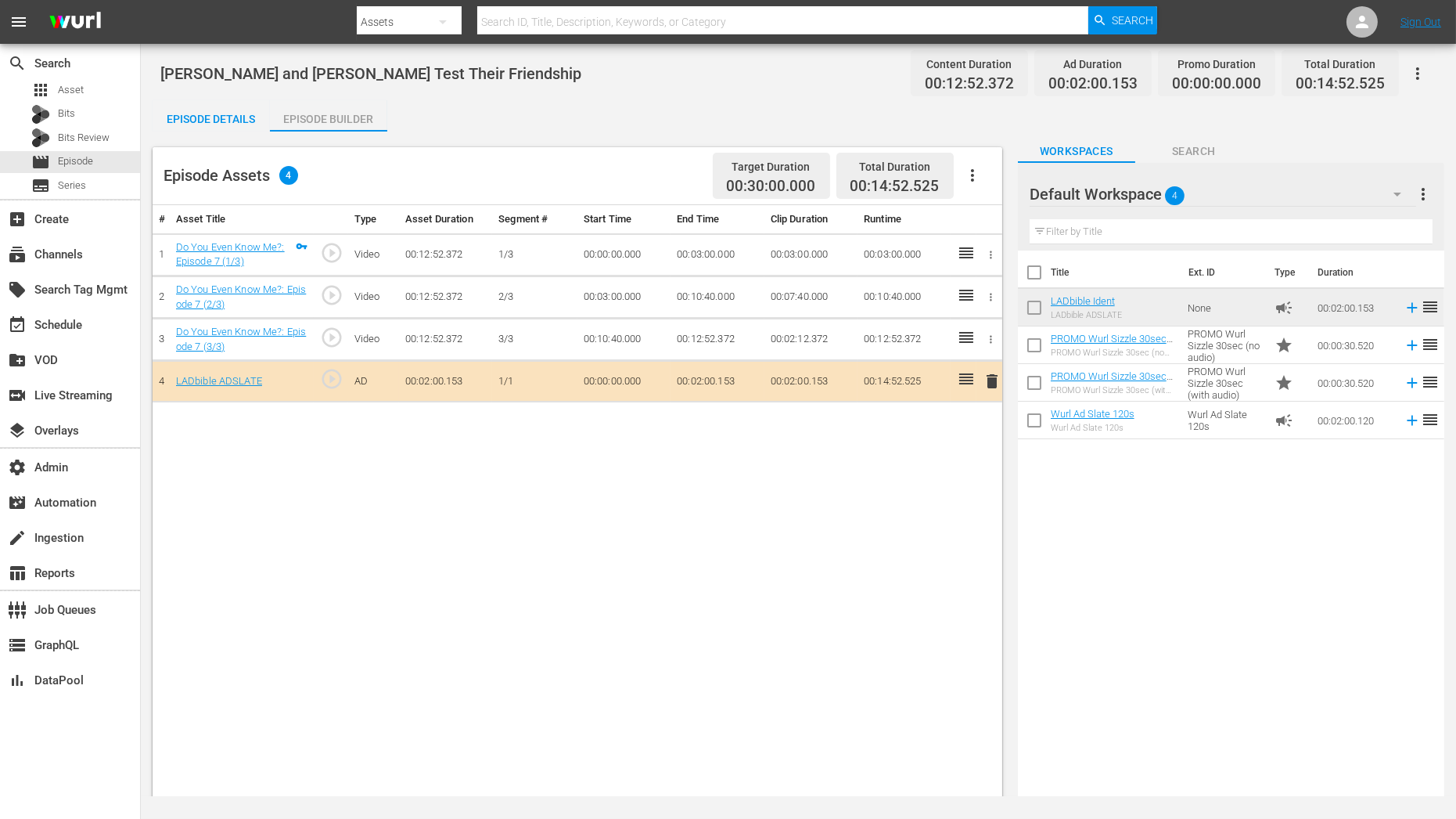
click at [1310, 187] on icon "button" at bounding box center [1397, 194] width 18 height 18
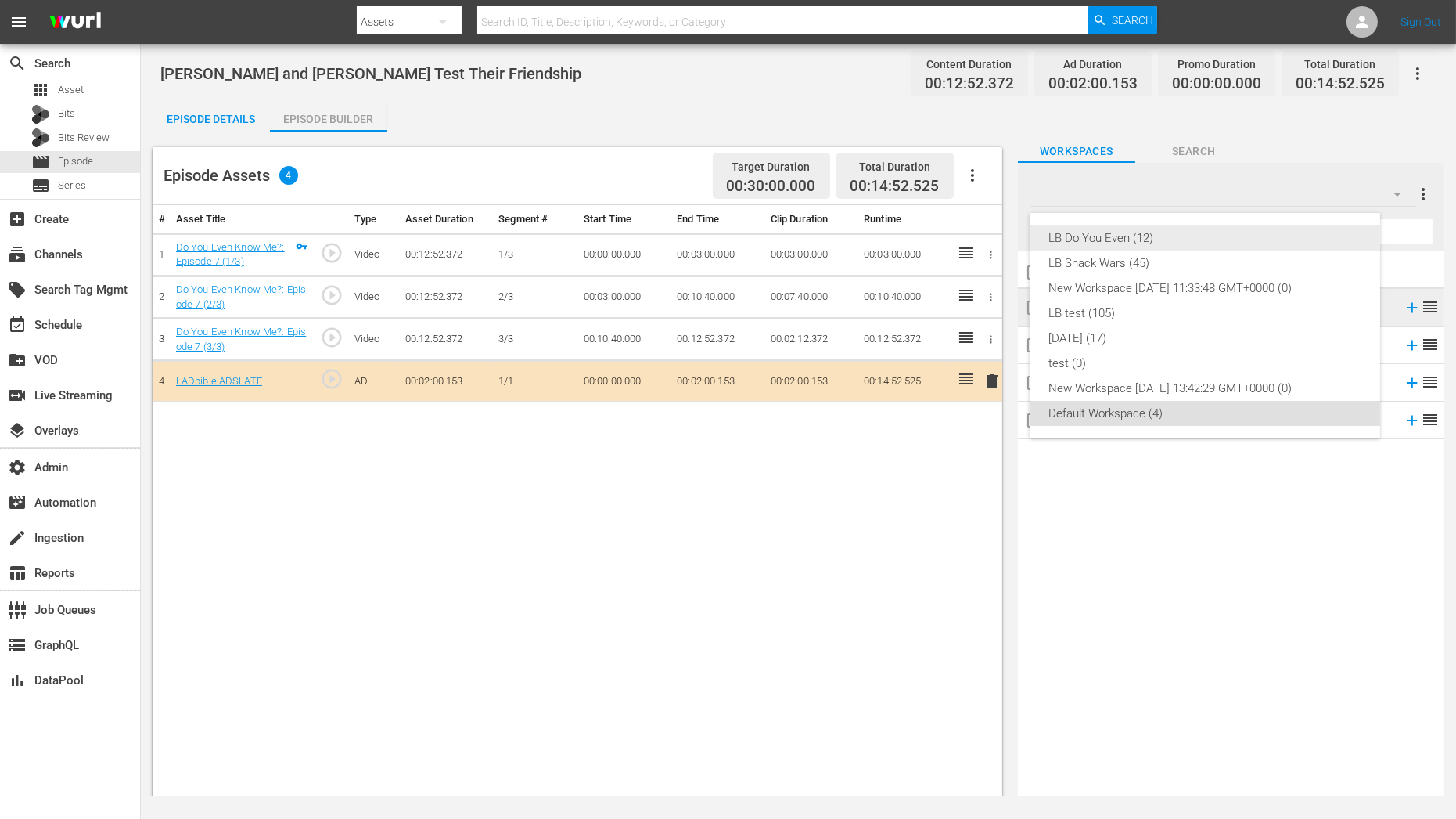
click at [1310, 232] on div "LB Do You Even (12)" at bounding box center [1204, 238] width 313 height 25
